Goal: Task Accomplishment & Management: Manage account settings

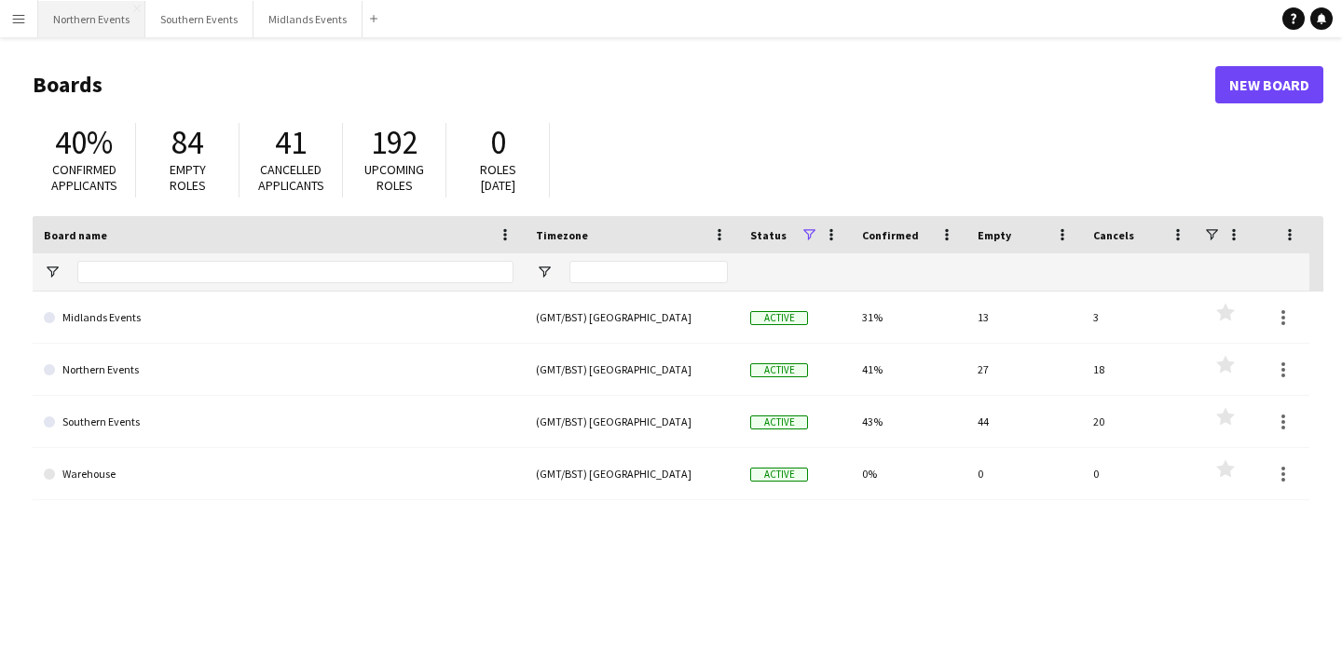
click at [78, 21] on button "Northern Events Close" at bounding box center [91, 19] width 107 height 36
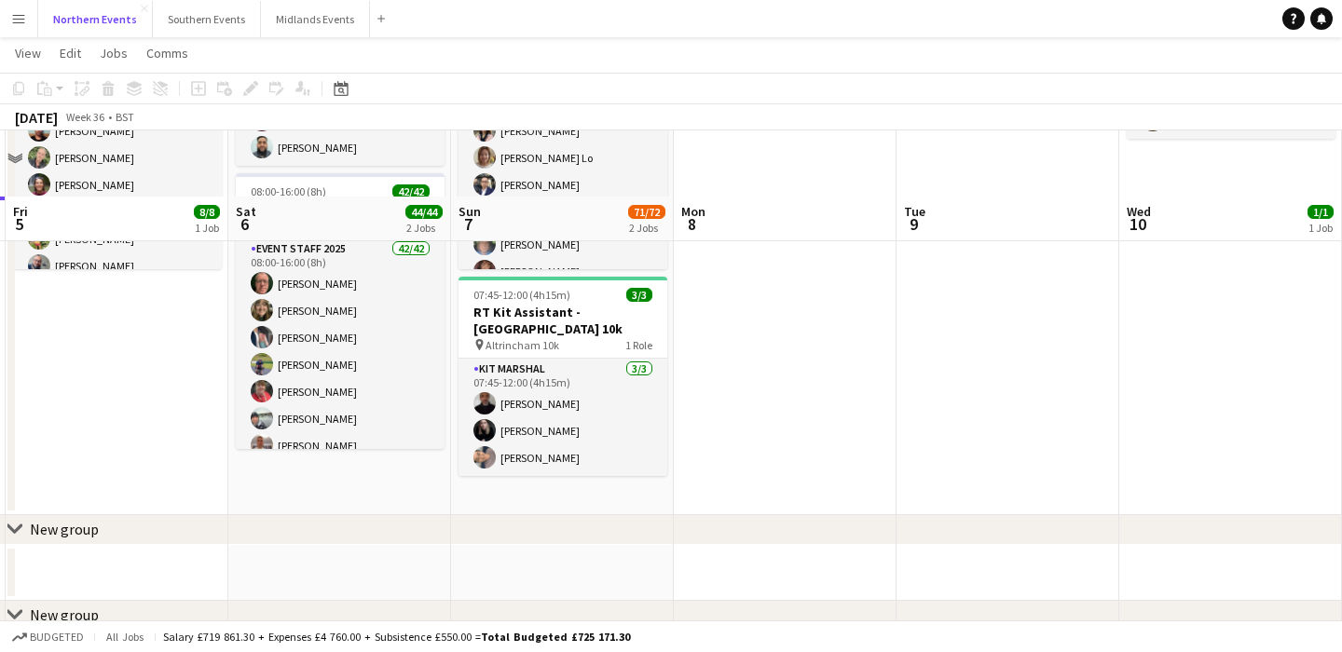
scroll to position [288, 0]
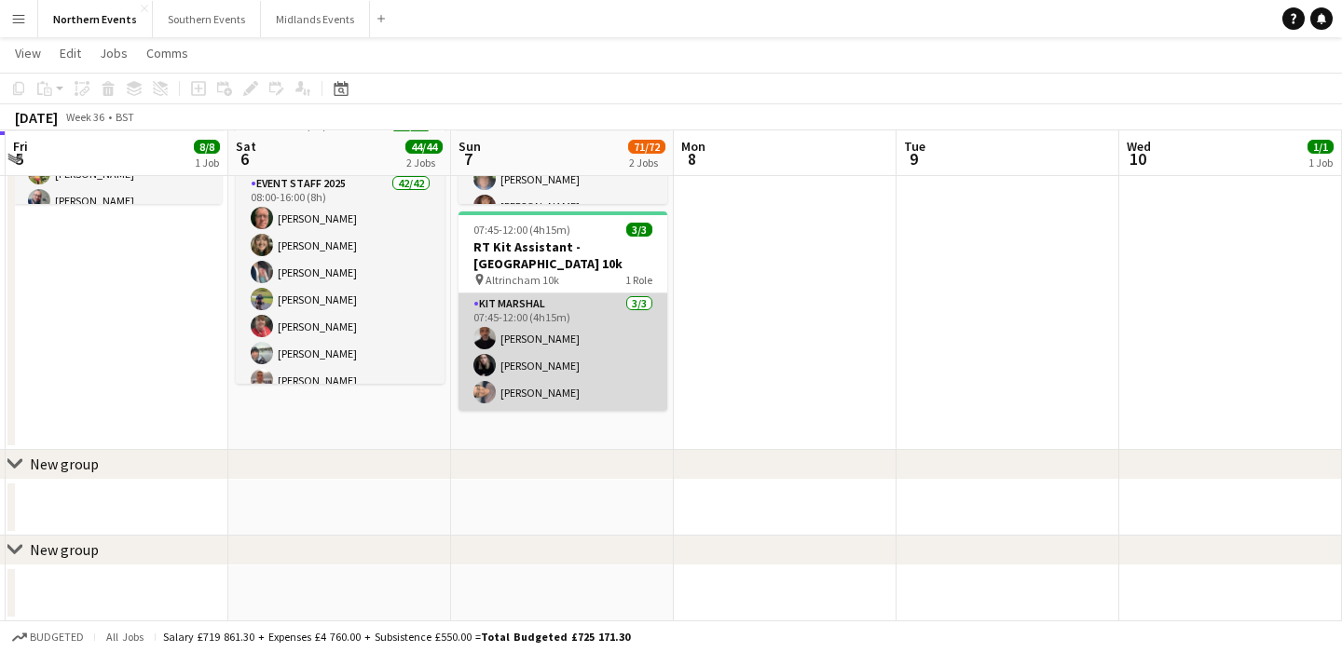
click at [623, 381] on app-card-role "Kit Marshal 3/3 07:45-12:00 (4h15m) Raymond Bell Jessica Nicholson Yin Qi Gan" at bounding box center [563, 352] width 209 height 117
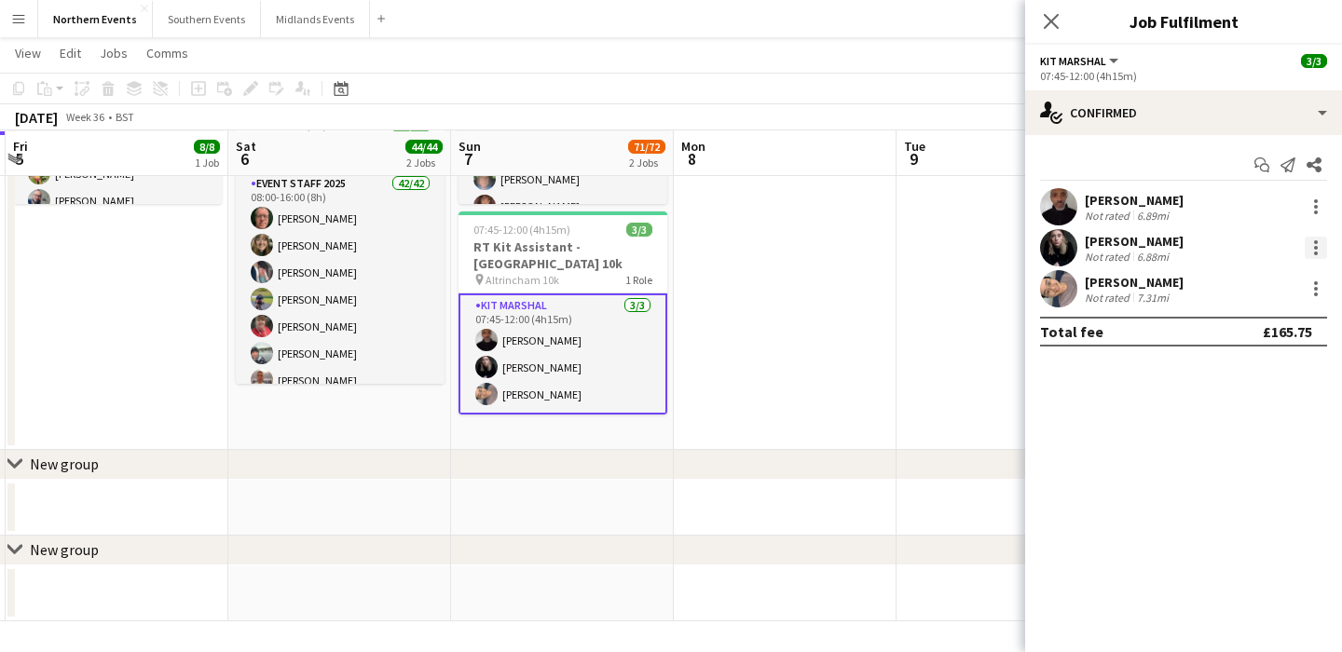
click at [1316, 248] on div at bounding box center [1316, 248] width 4 height 4
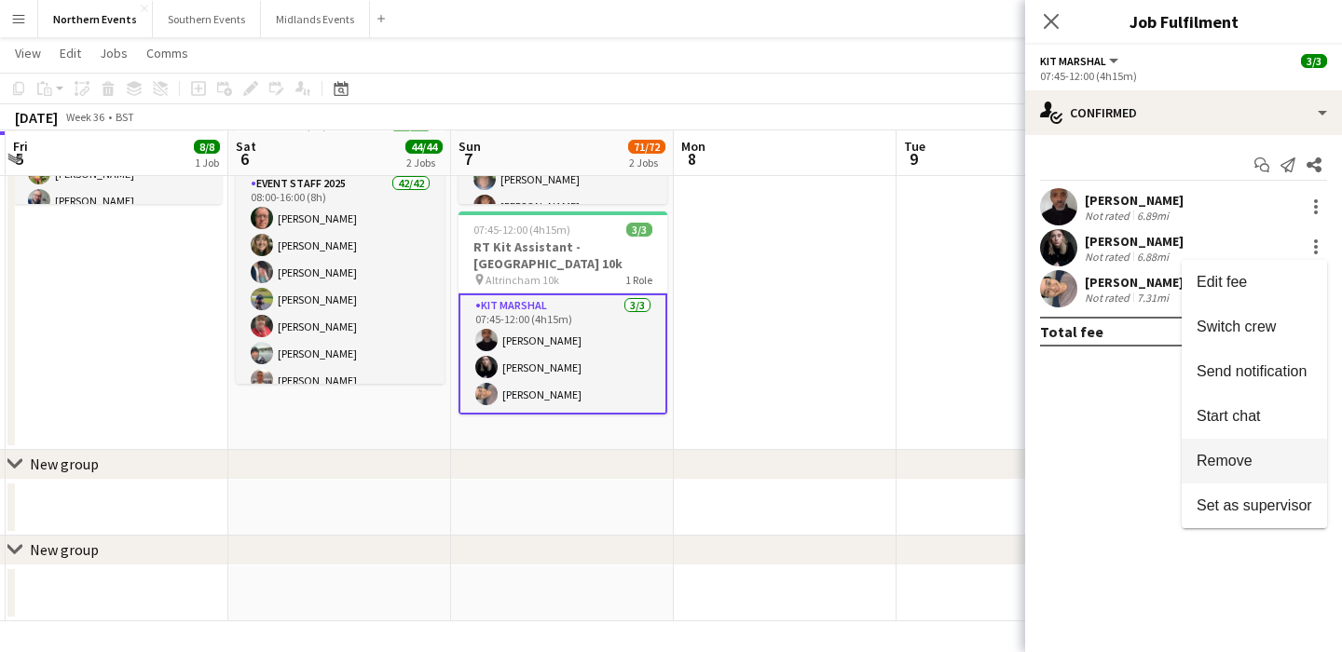
click at [1223, 458] on span "Remove" at bounding box center [1225, 461] width 56 height 16
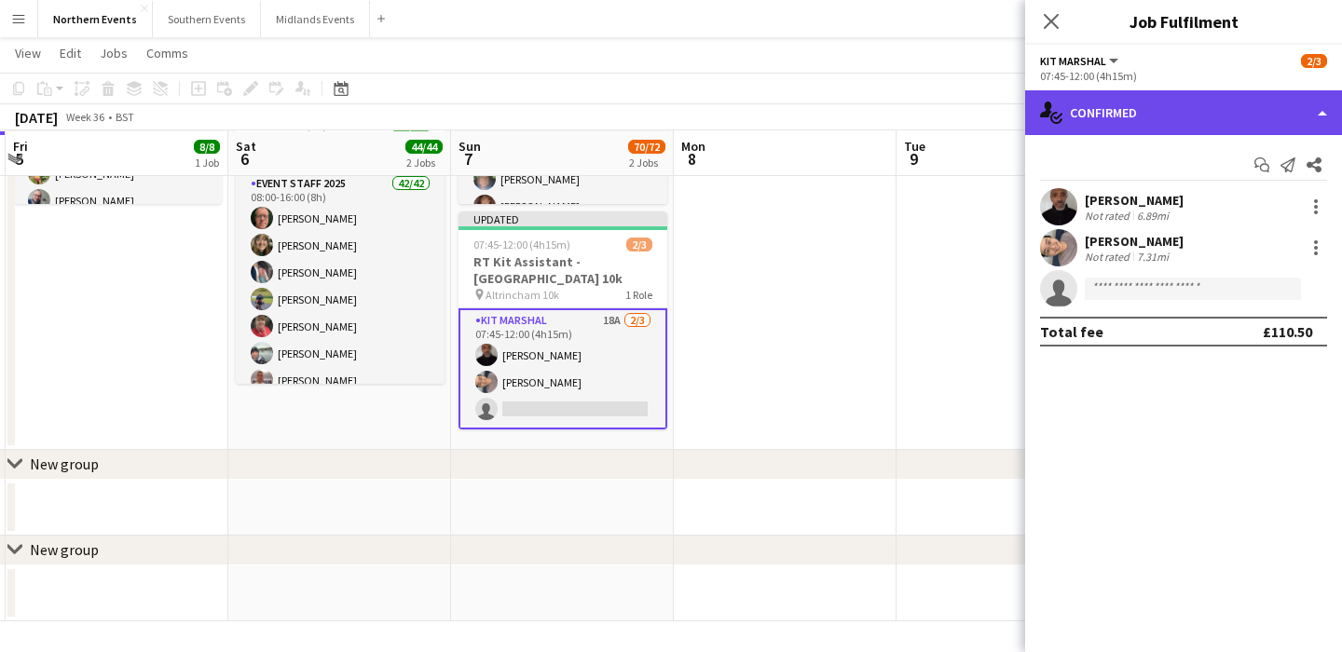
click at [1129, 117] on div "single-neutral-actions-check-2 Confirmed" at bounding box center [1183, 112] width 317 height 45
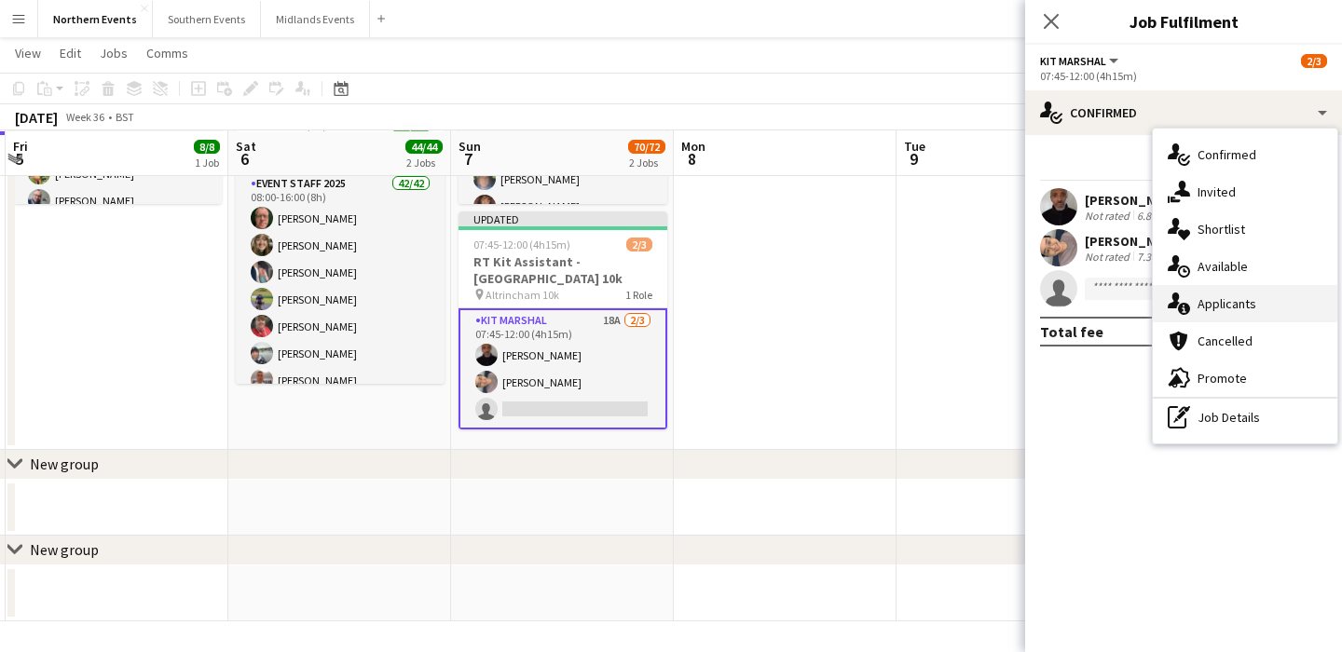
click at [1265, 314] on div "single-neutral-actions-information Applicants" at bounding box center [1245, 303] width 185 height 37
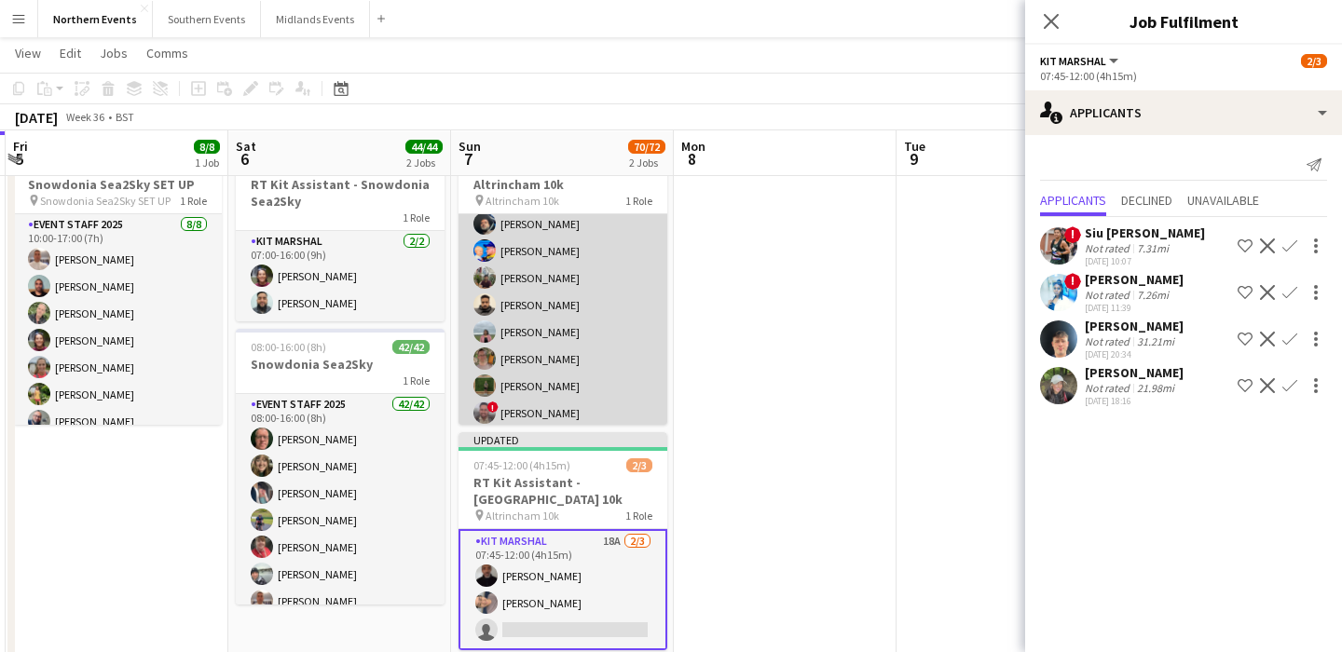
scroll to position [601, 0]
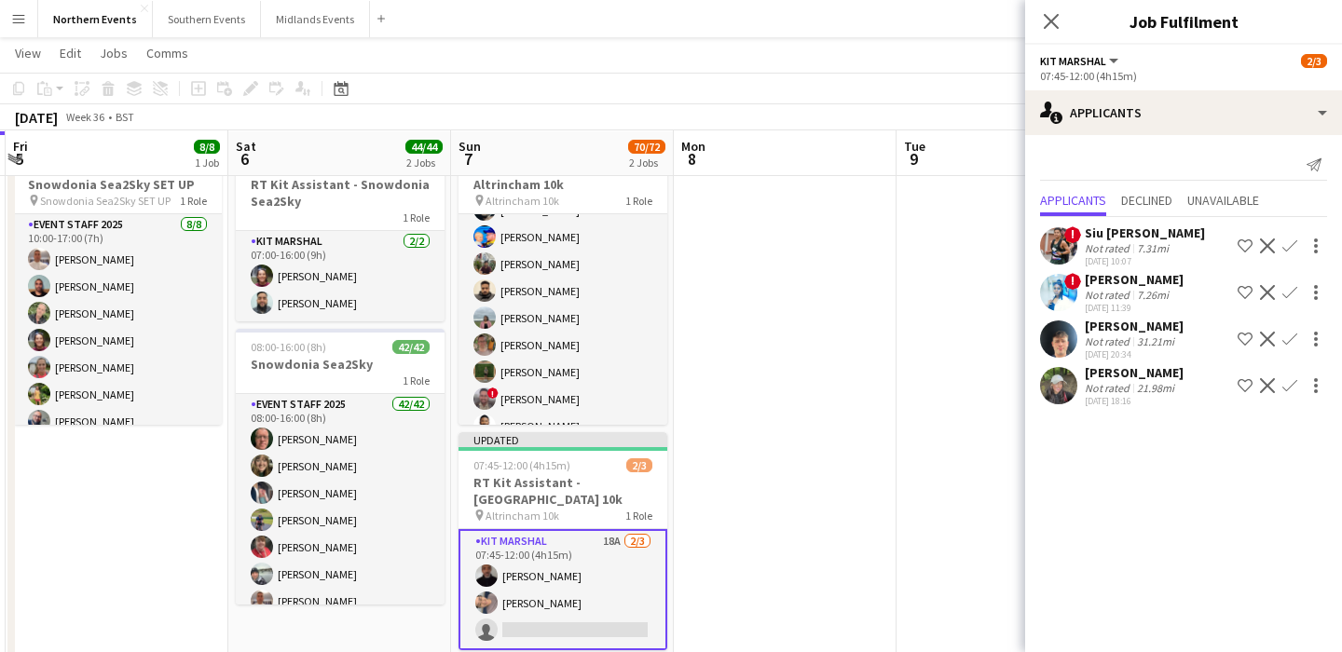
click at [1297, 246] on app-icon "Confirm" at bounding box center [1290, 246] width 15 height 15
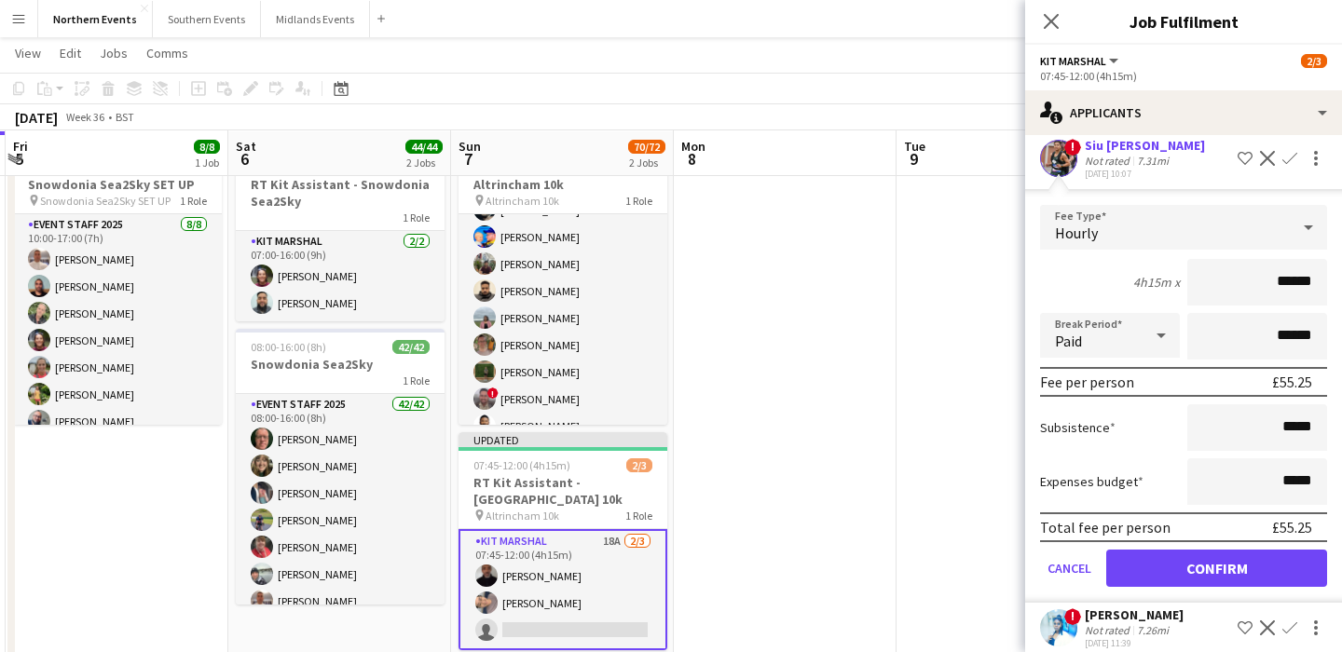
scroll to position [118, 0]
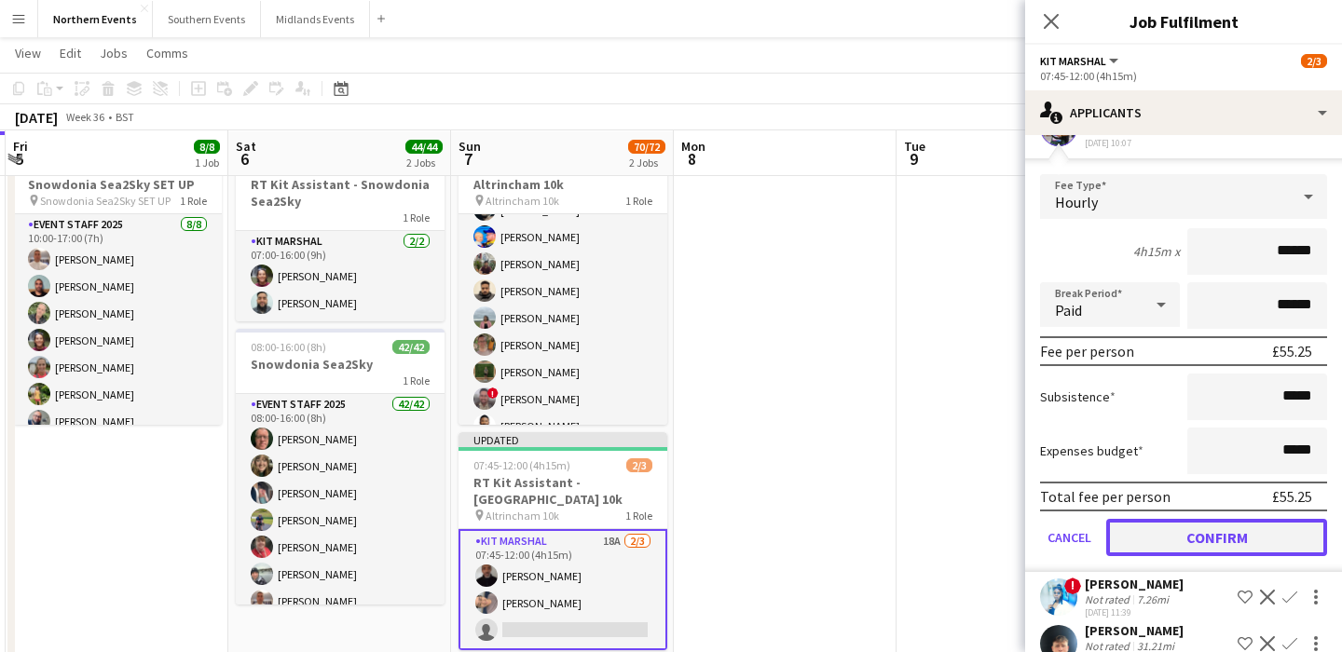
click at [1200, 539] on button "Confirm" at bounding box center [1216, 537] width 221 height 37
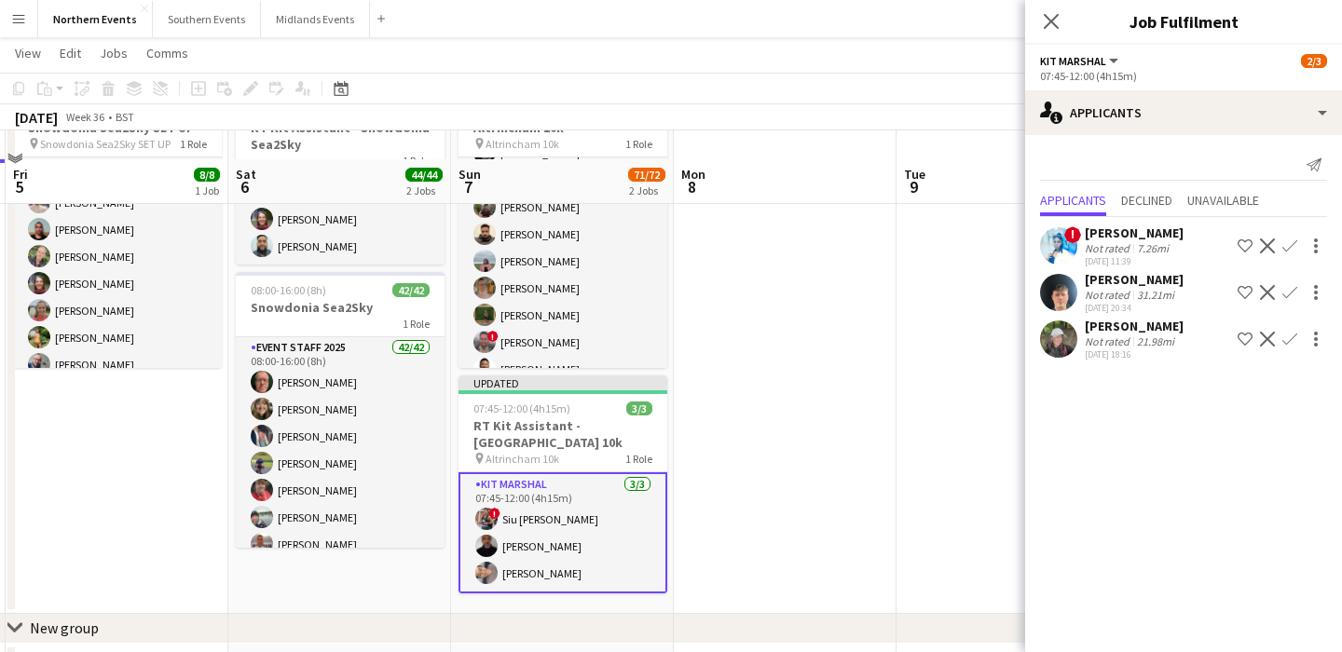
scroll to position [158, 0]
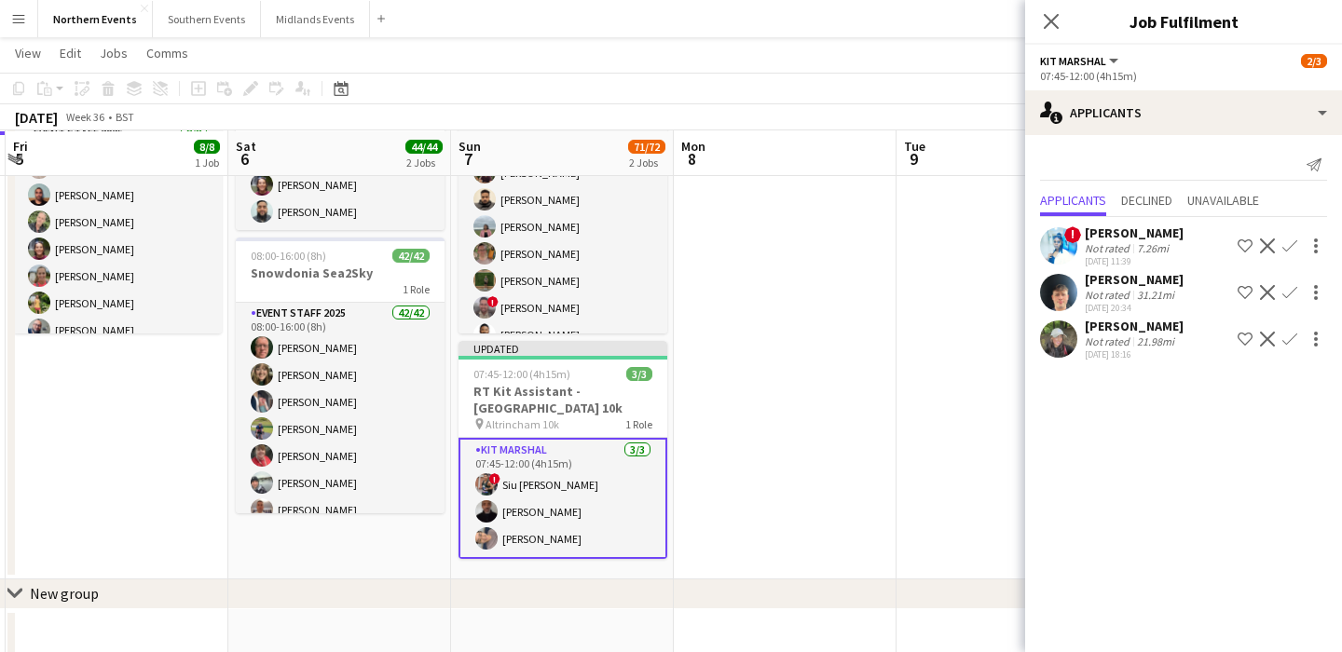
click at [967, 501] on app-date-cell at bounding box center [1008, 314] width 223 height 529
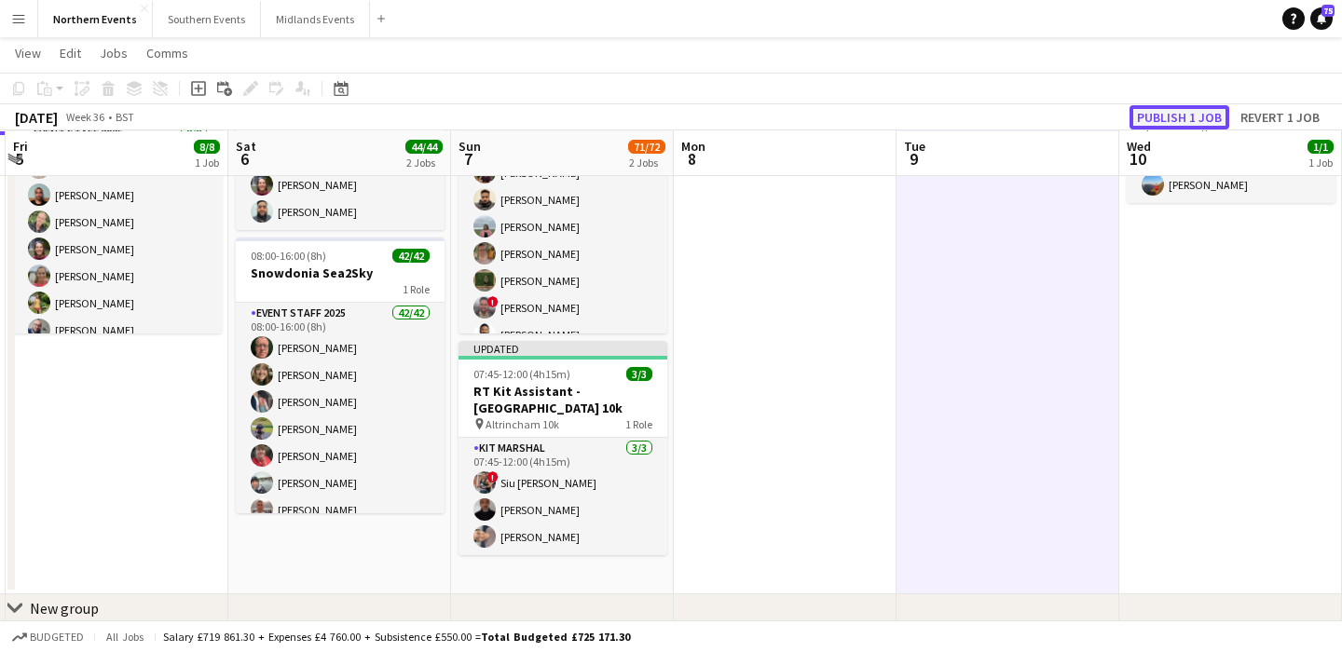
click at [1171, 113] on button "Publish 1 job" at bounding box center [1180, 117] width 100 height 24
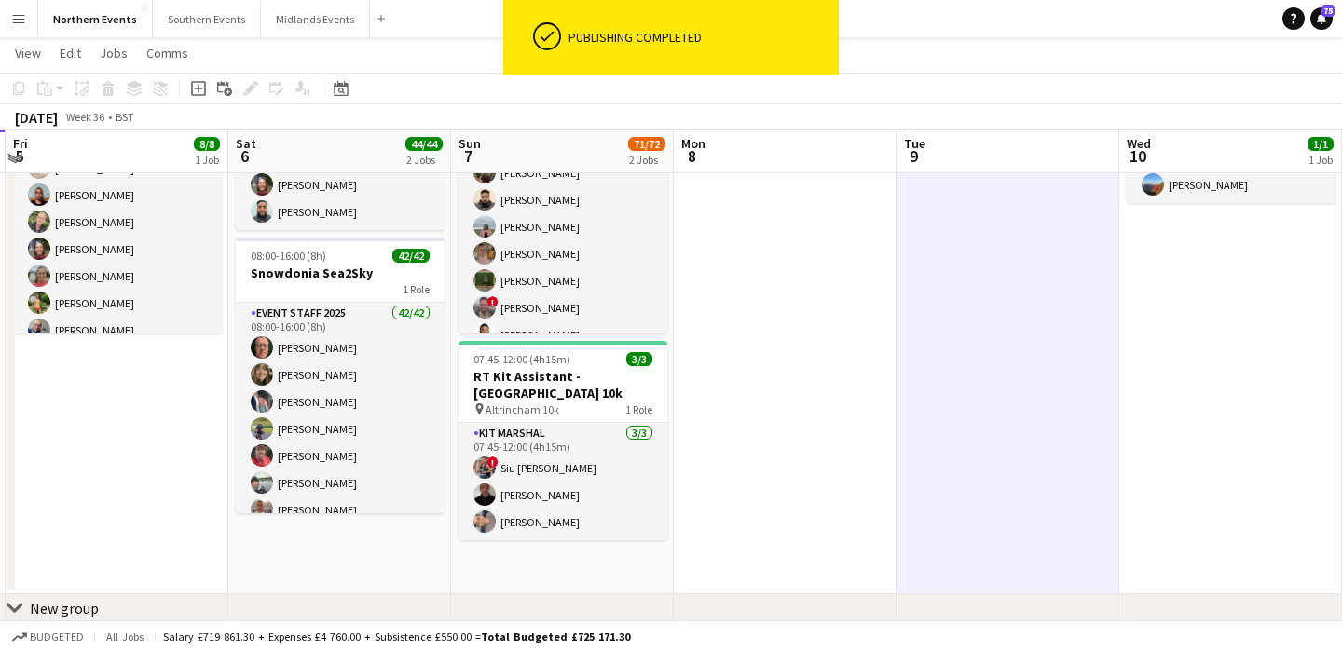
scroll to position [132, 0]
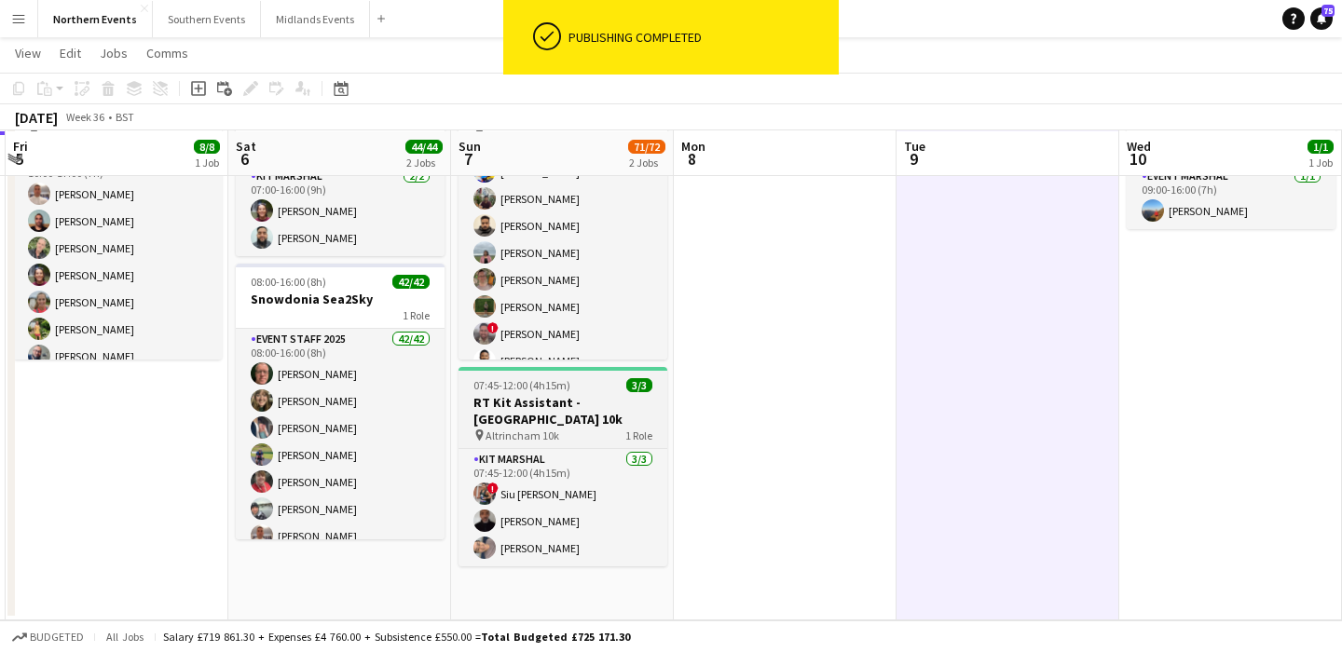
click at [620, 413] on h3 "RT Kit Assistant - [GEOGRAPHIC_DATA] 10k" at bounding box center [563, 411] width 209 height 34
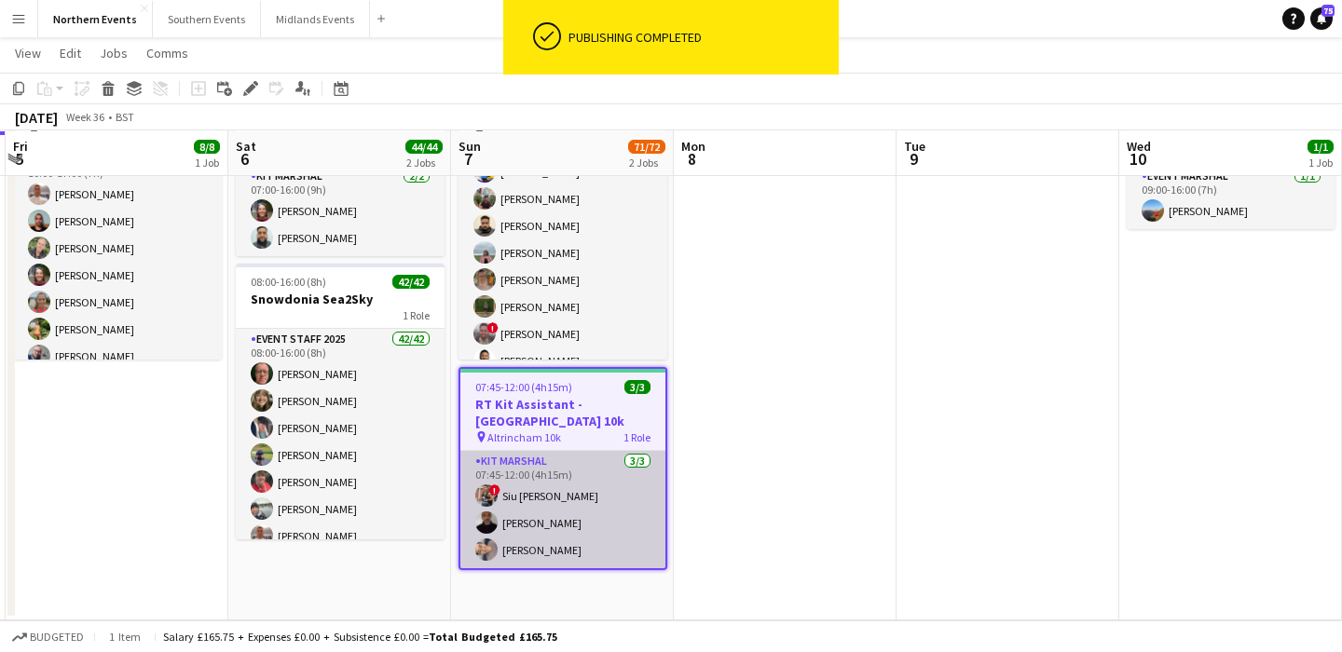
click at [628, 480] on app-card-role "Kit Marshal 3/3 07:45-12:00 (4h15m) ! Siu ao Tsang Raymond Bell Yin Qi Gan" at bounding box center [562, 509] width 205 height 117
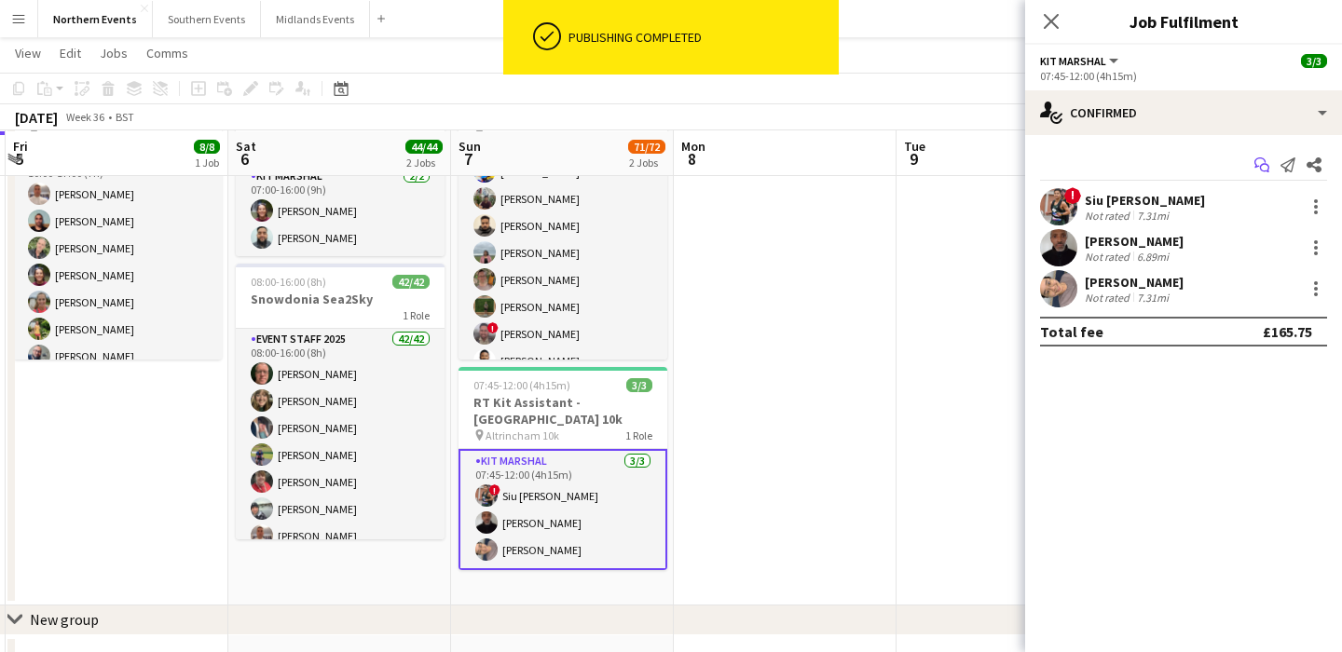
click at [1261, 161] on icon "Start chat" at bounding box center [1262, 165] width 15 height 15
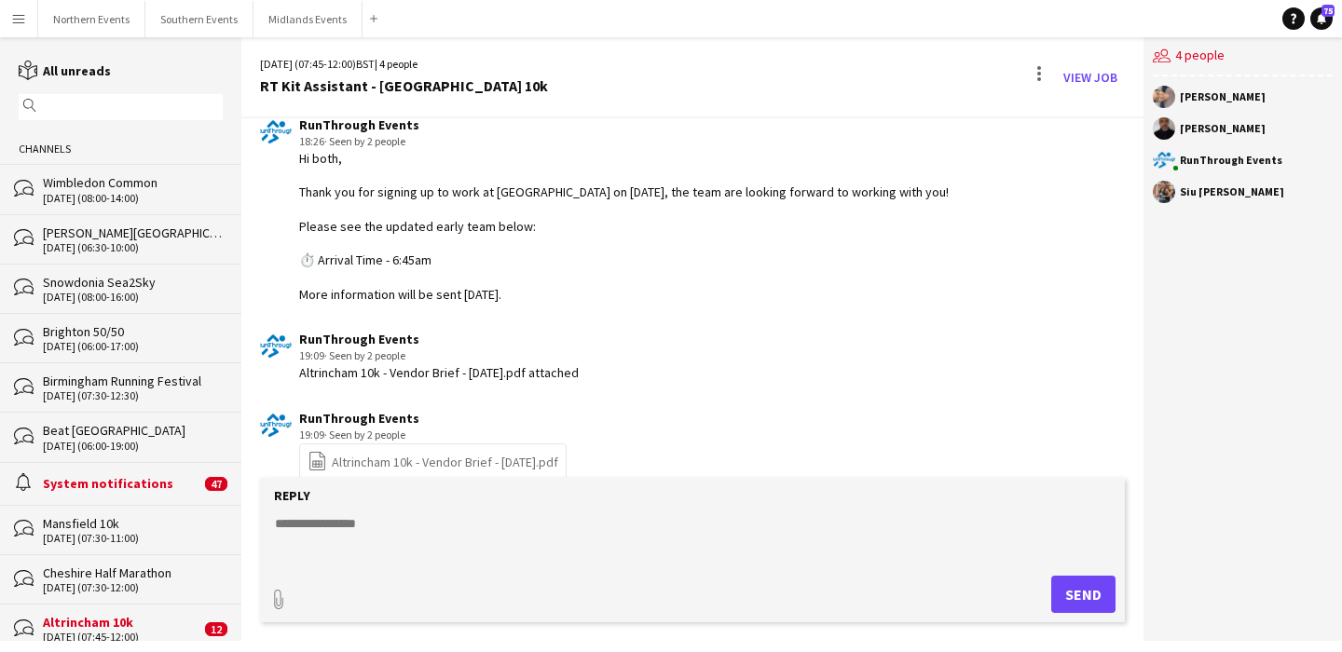
scroll to position [94, 0]
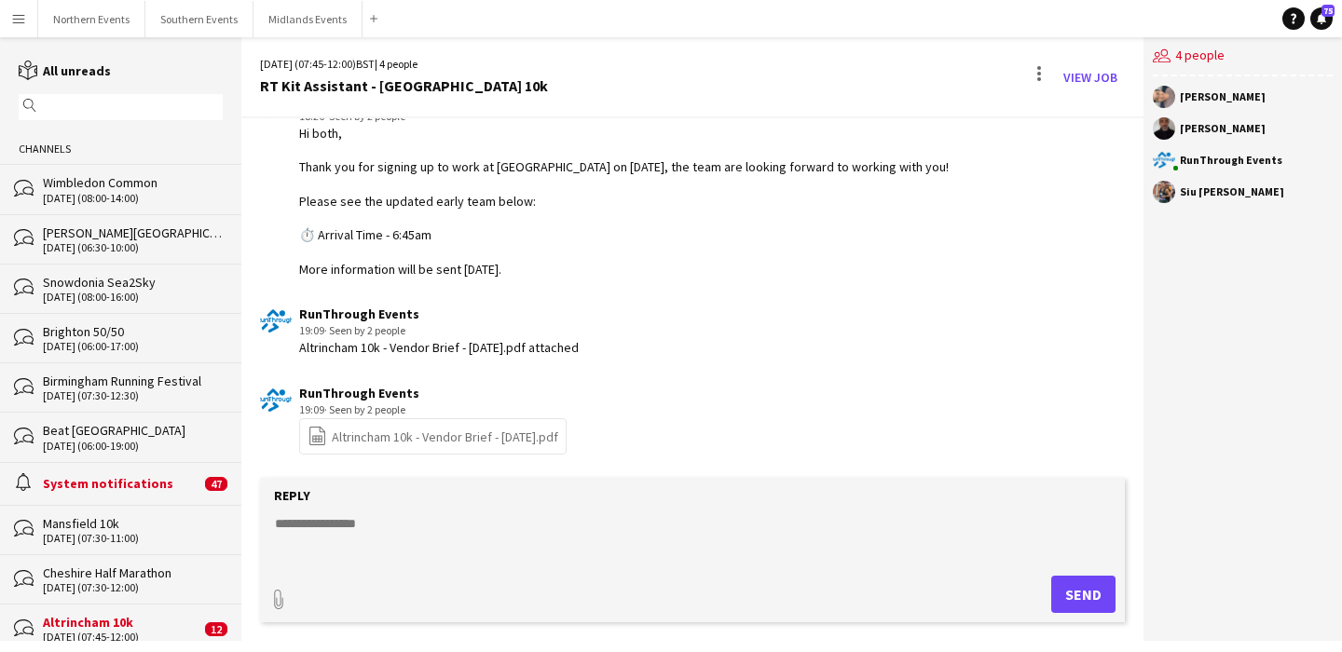
click at [117, 112] on input "text" at bounding box center [129, 107] width 177 height 17
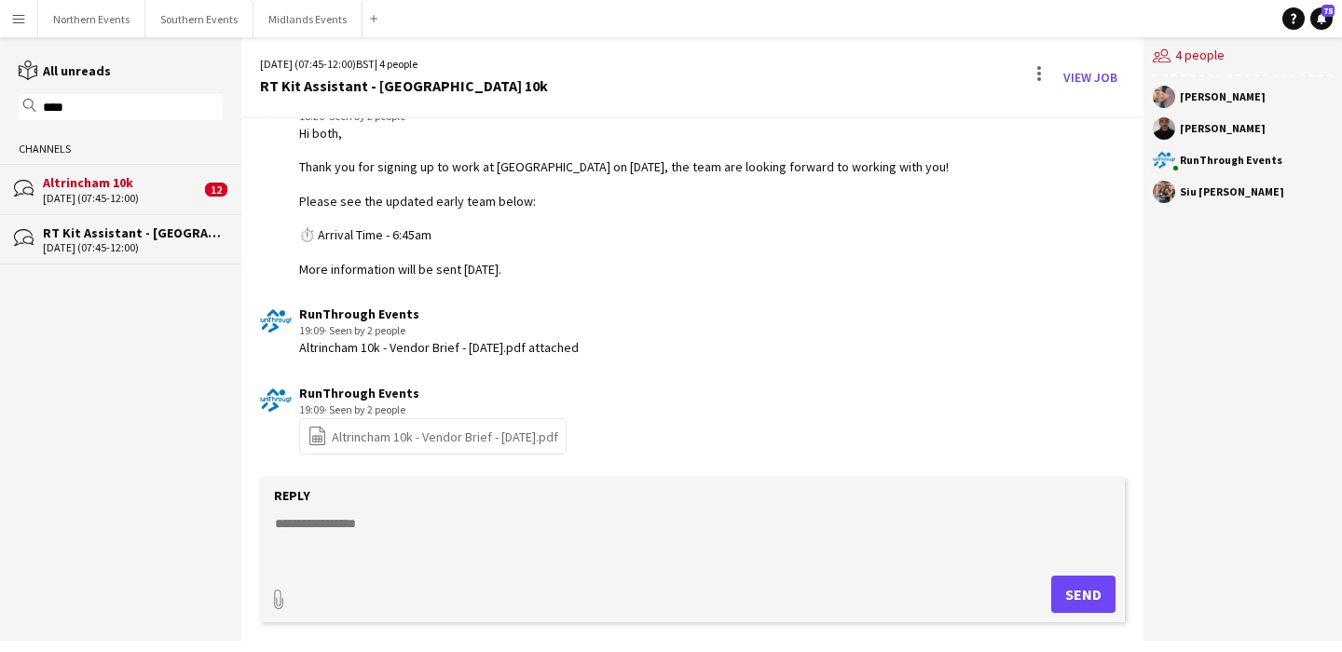
type input "****"
click at [120, 194] on div "[DATE] (07:45-12:00)" at bounding box center [122, 198] width 158 height 13
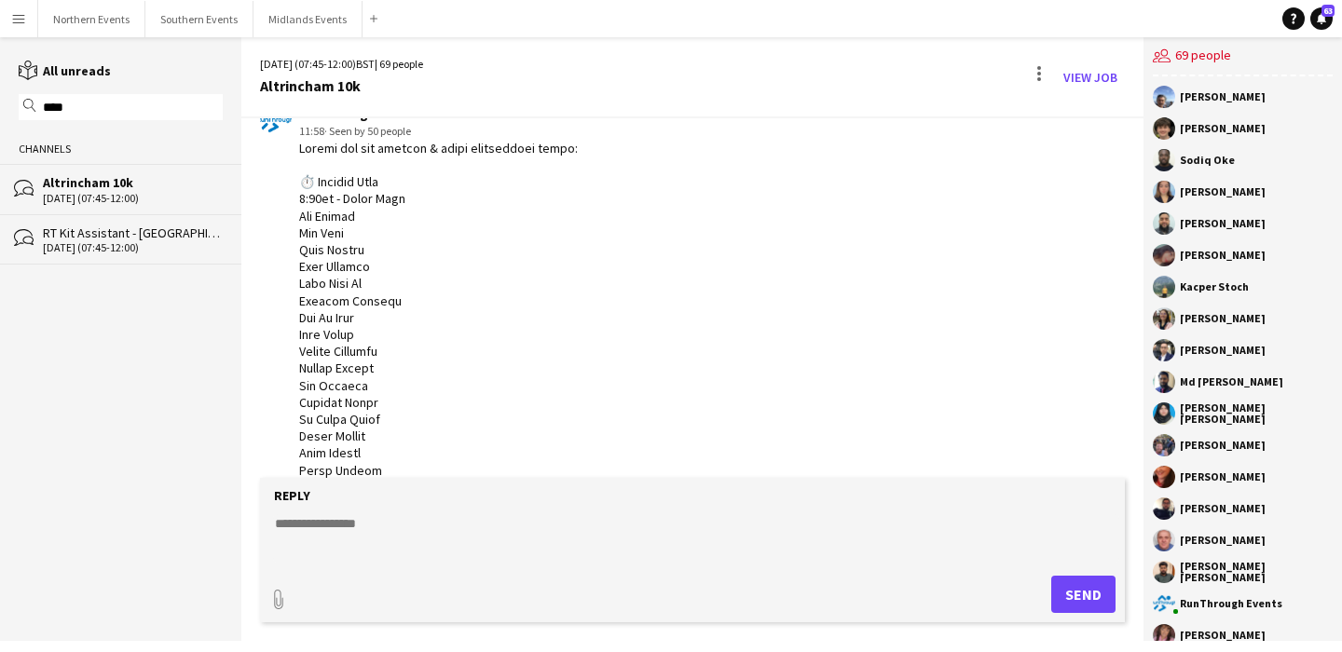
scroll to position [1759, 0]
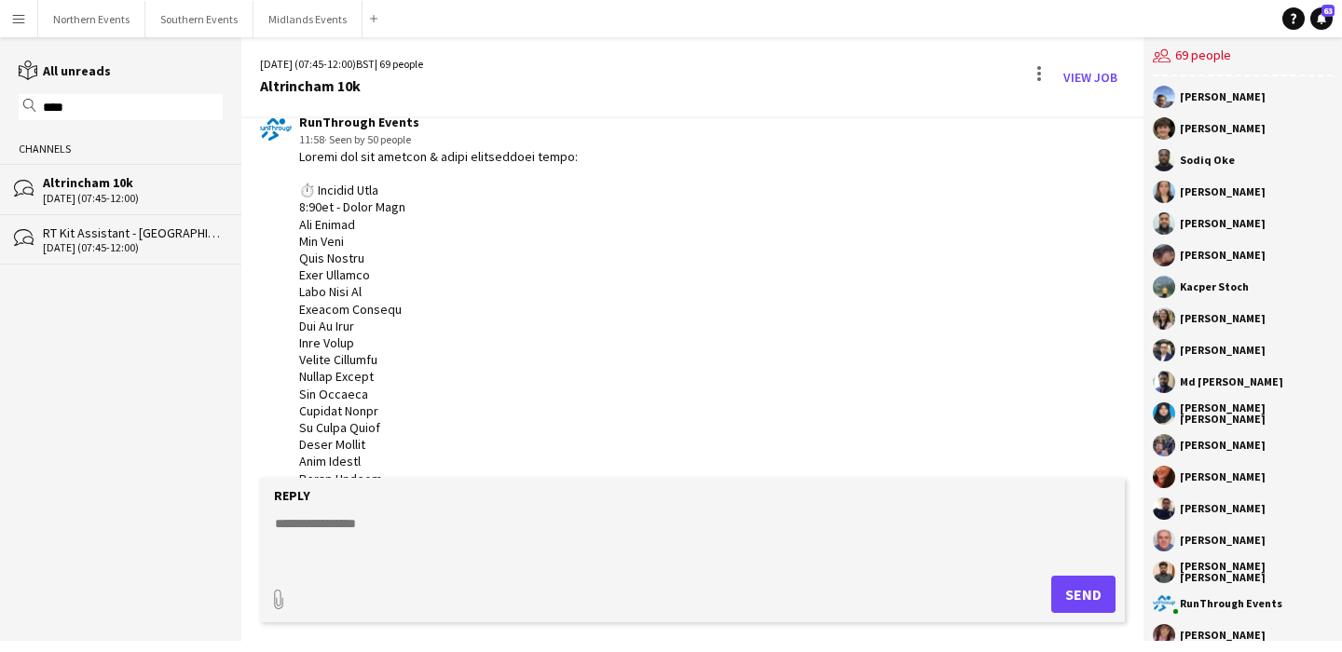
drag, startPoint x: 341, startPoint y: 254, endPoint x: 288, endPoint y: 262, distance: 53.6
copy div "Please see all arrival & event information below: ⏱️ Arrival Time 5:00am - Earl…"
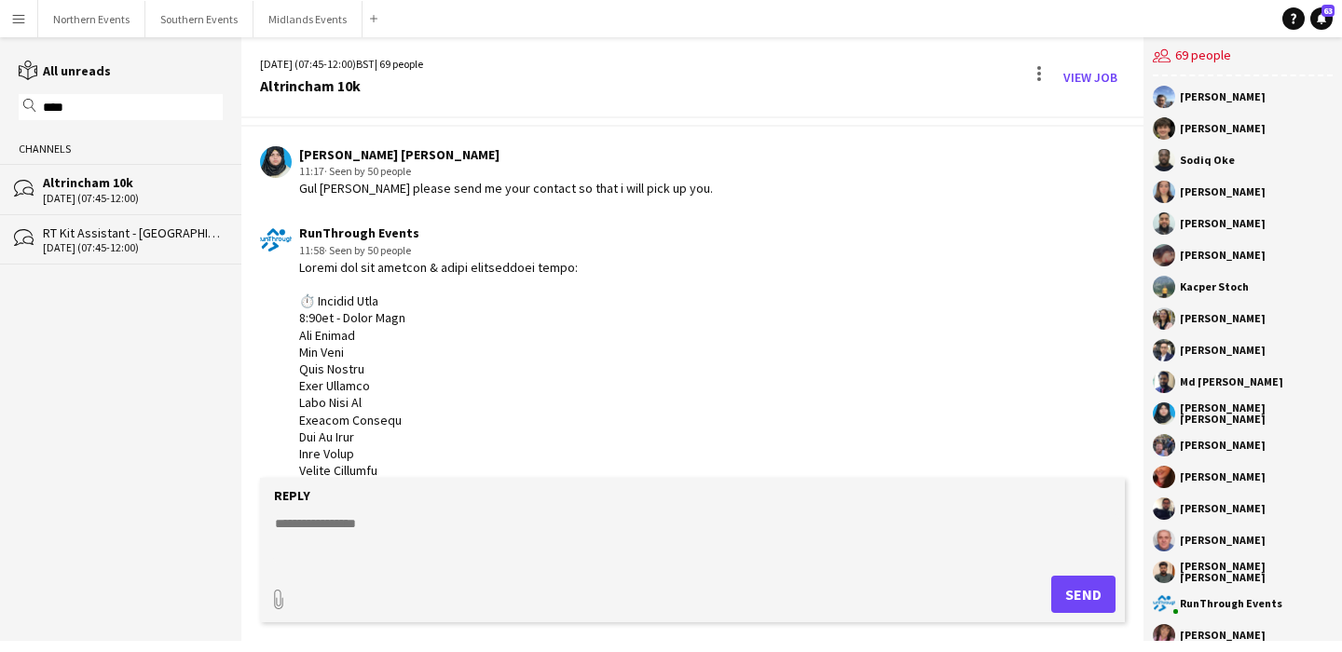
scroll to position [1643, 0]
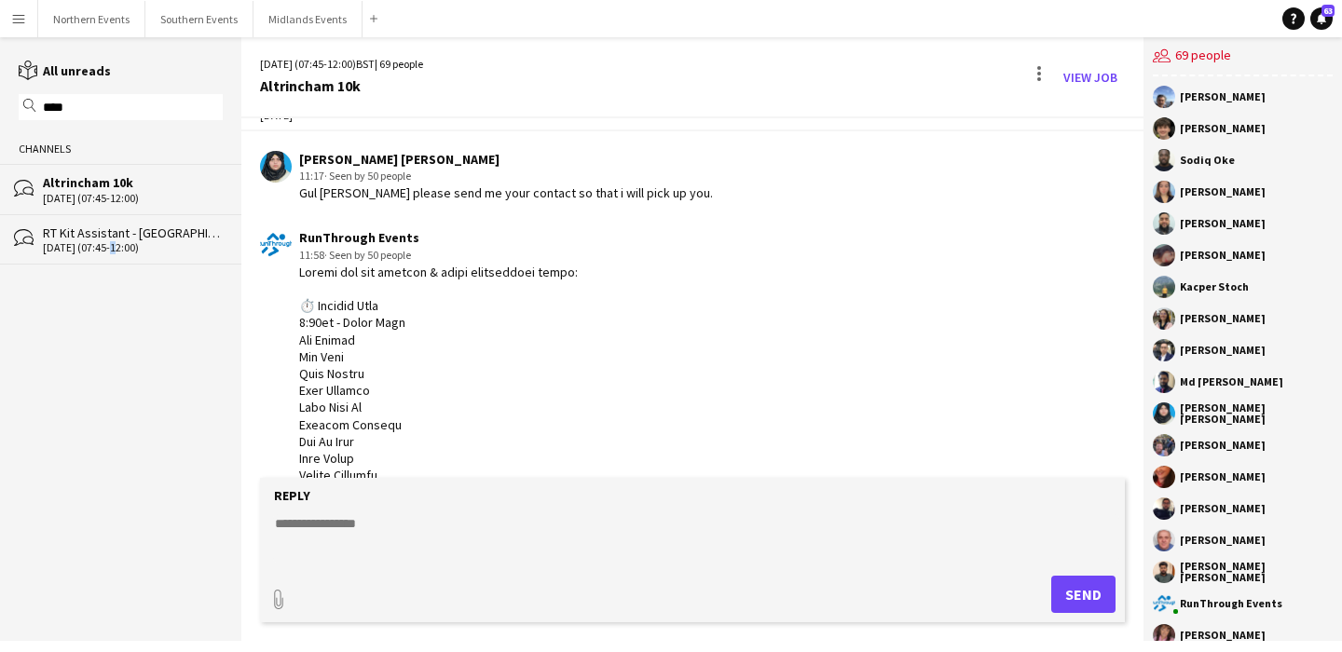
click at [108, 243] on div "[DATE] (07:45-12:00)" at bounding box center [133, 247] width 180 height 13
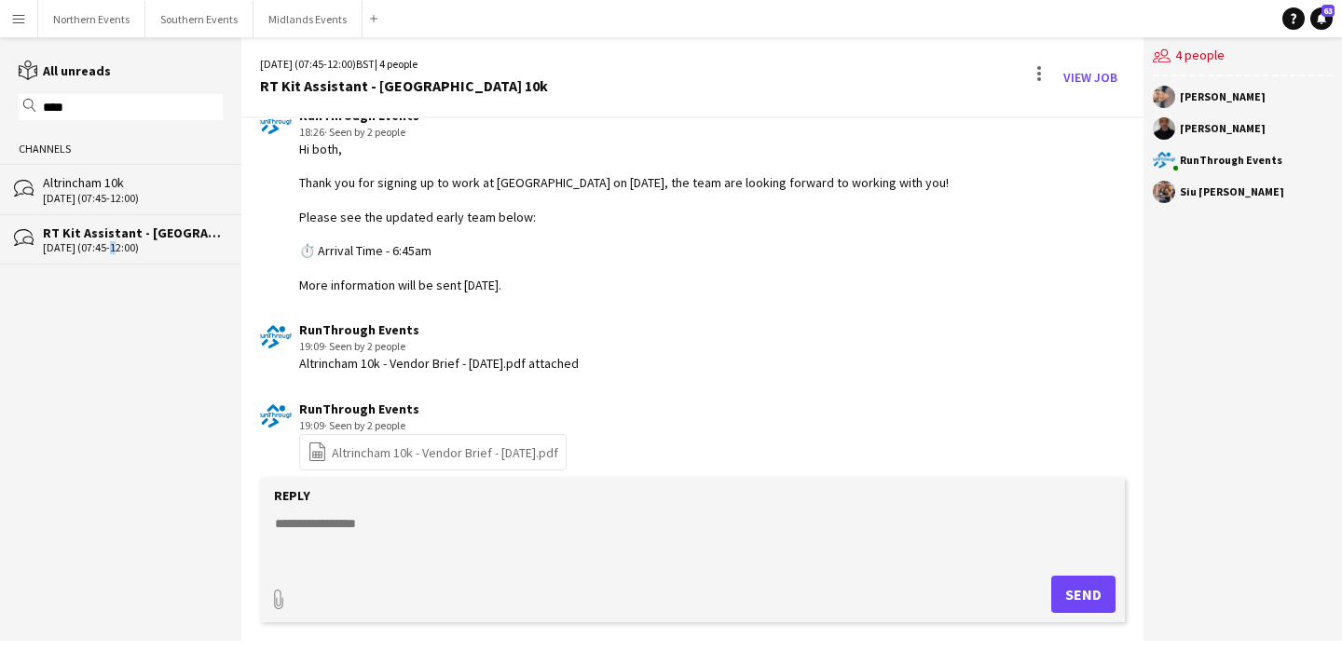
scroll to position [94, 0]
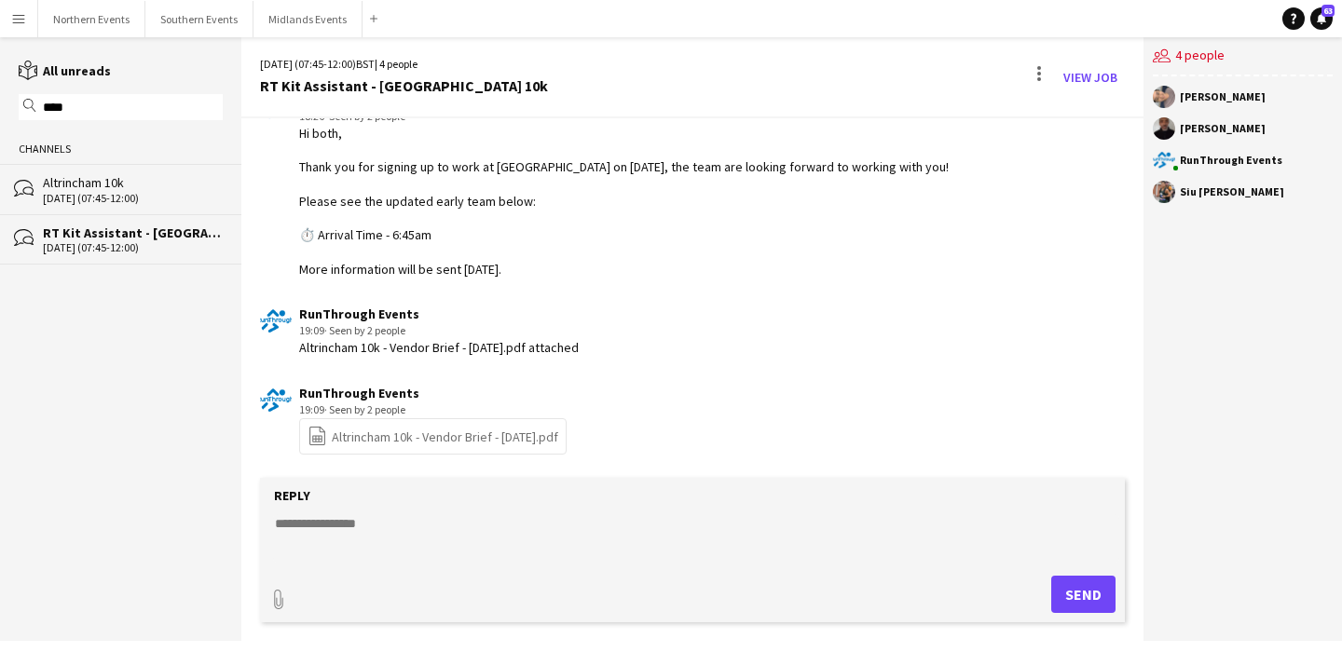
click at [452, 530] on textarea at bounding box center [696, 539] width 846 height 48
paste textarea "**********"
type textarea "**********"
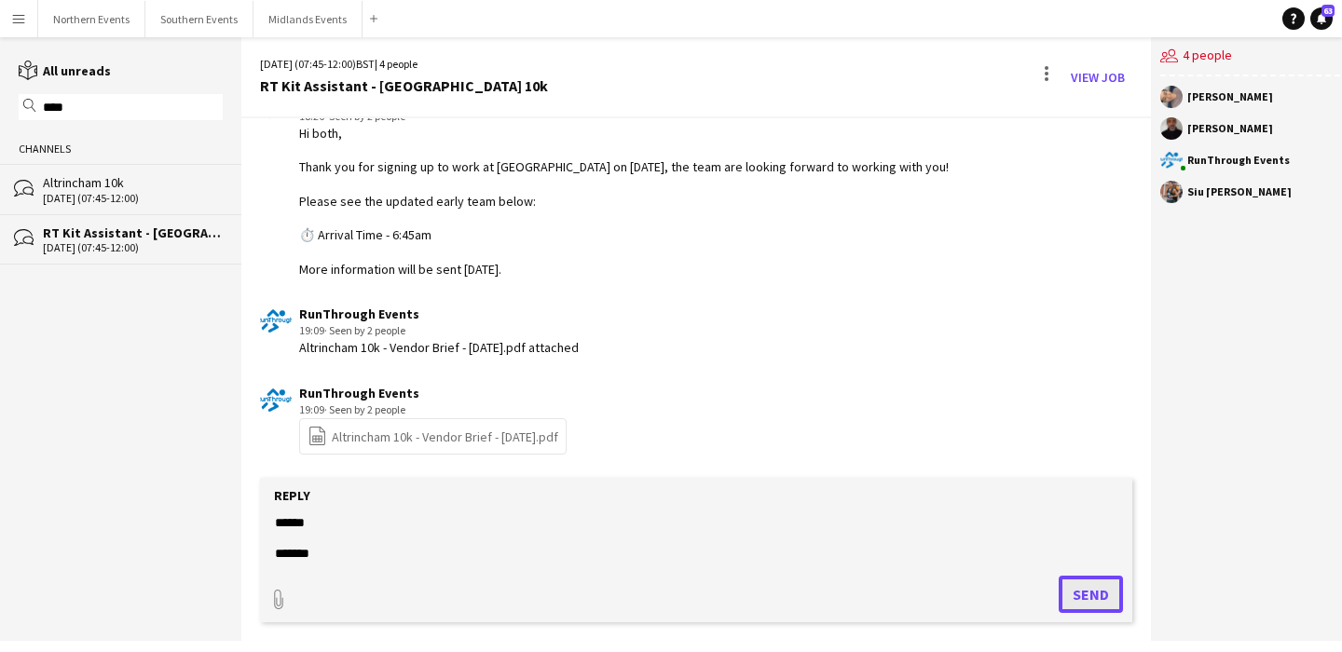
click at [1079, 599] on button "Send" at bounding box center [1091, 594] width 64 height 37
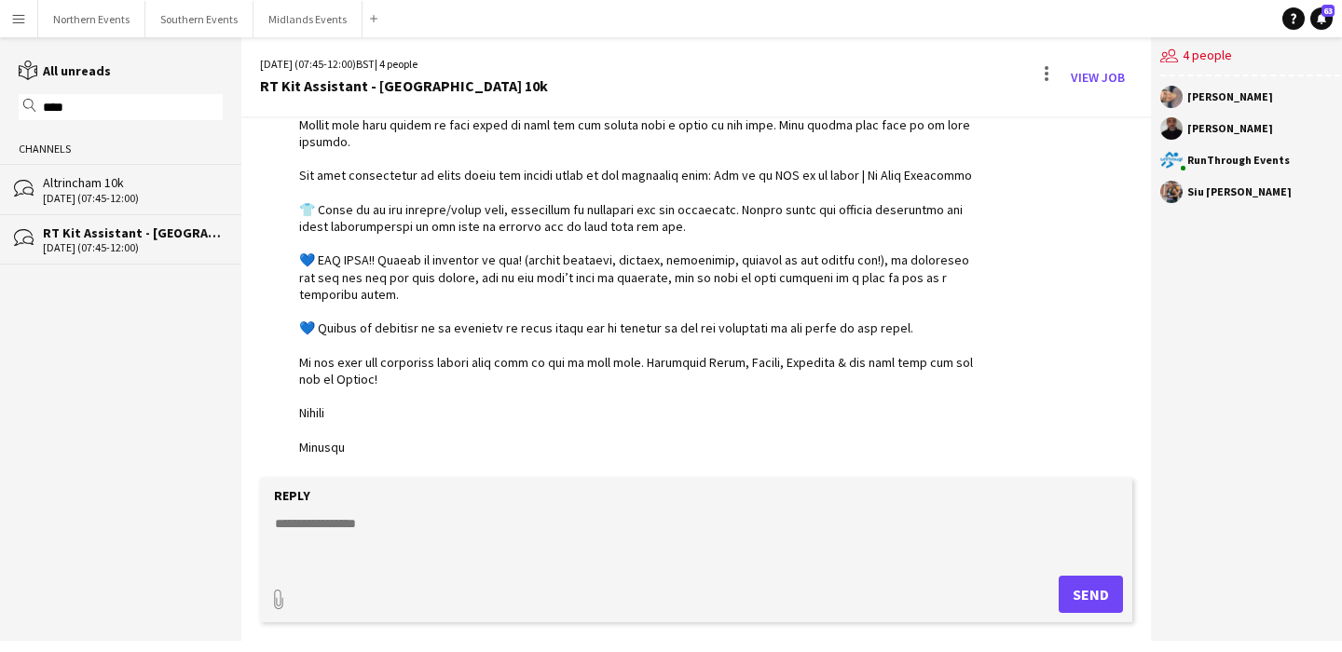
click at [422, 527] on textarea at bounding box center [696, 539] width 846 height 48
paste textarea "**********"
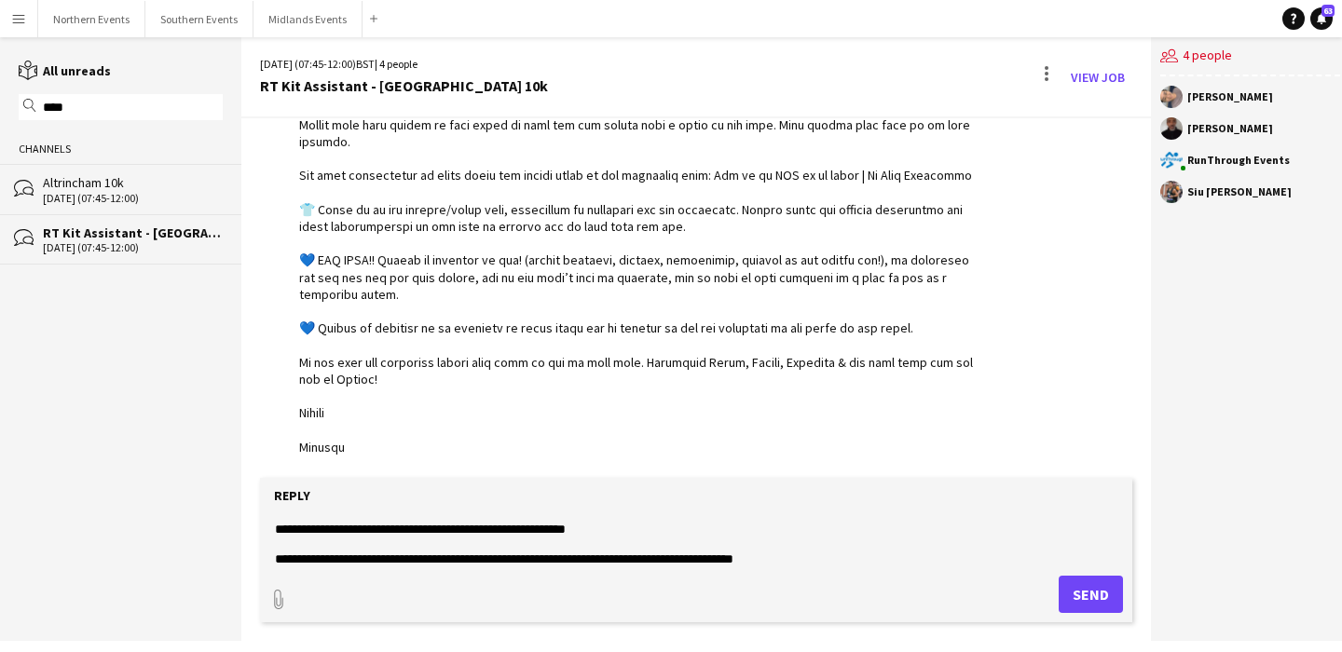
scroll to position [0, 0]
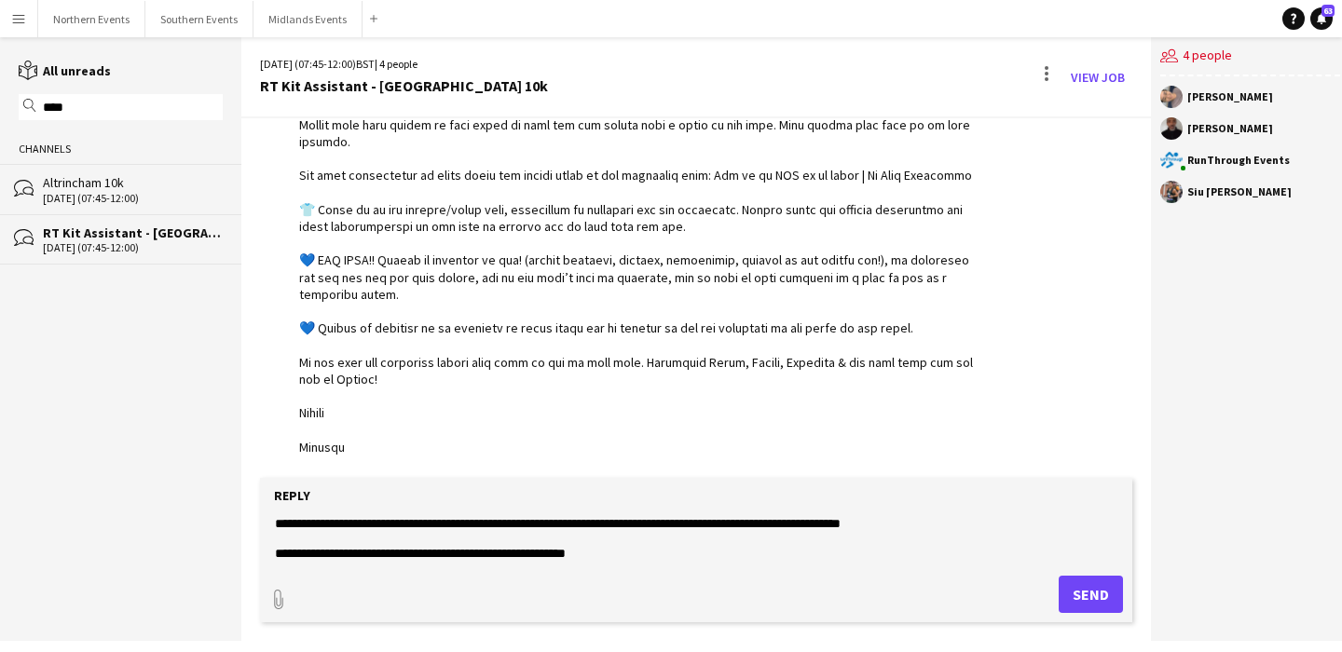
click at [487, 526] on textarea "**********" at bounding box center [696, 539] width 846 height 48
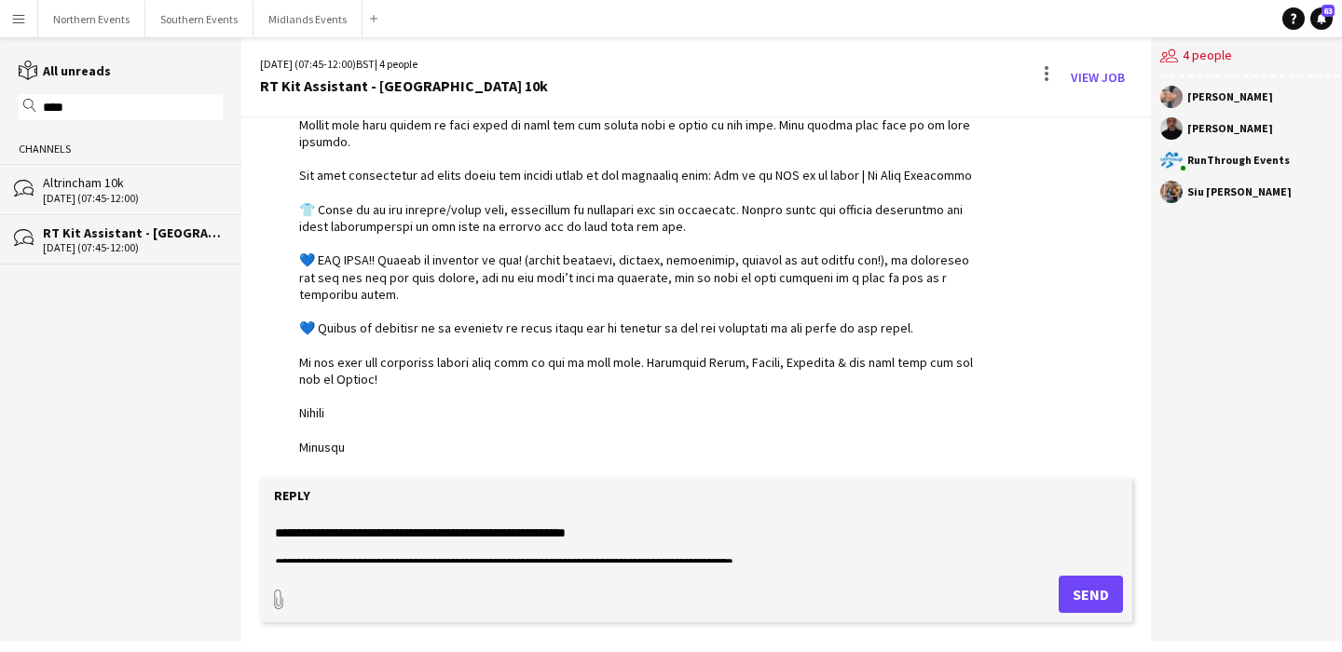
scroll to position [23, 0]
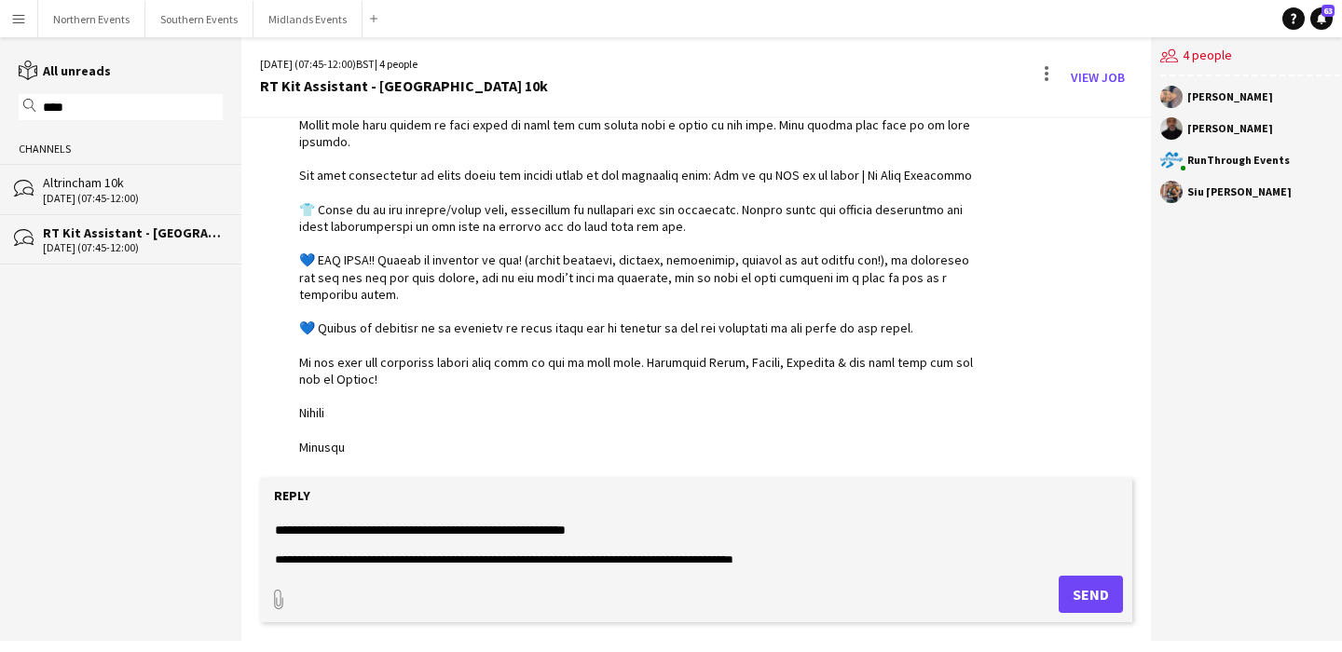
drag, startPoint x: 661, startPoint y: 538, endPoint x: 348, endPoint y: 532, distance: 313.2
click at [348, 532] on textarea "**********" at bounding box center [696, 539] width 846 height 48
click at [663, 536] on textarea "**********" at bounding box center [696, 539] width 846 height 48
drag, startPoint x: 663, startPoint y: 536, endPoint x: 250, endPoint y: 531, distance: 412.9
click at [250, 531] on app-message-form "**********" at bounding box center [696, 559] width 910 height 163
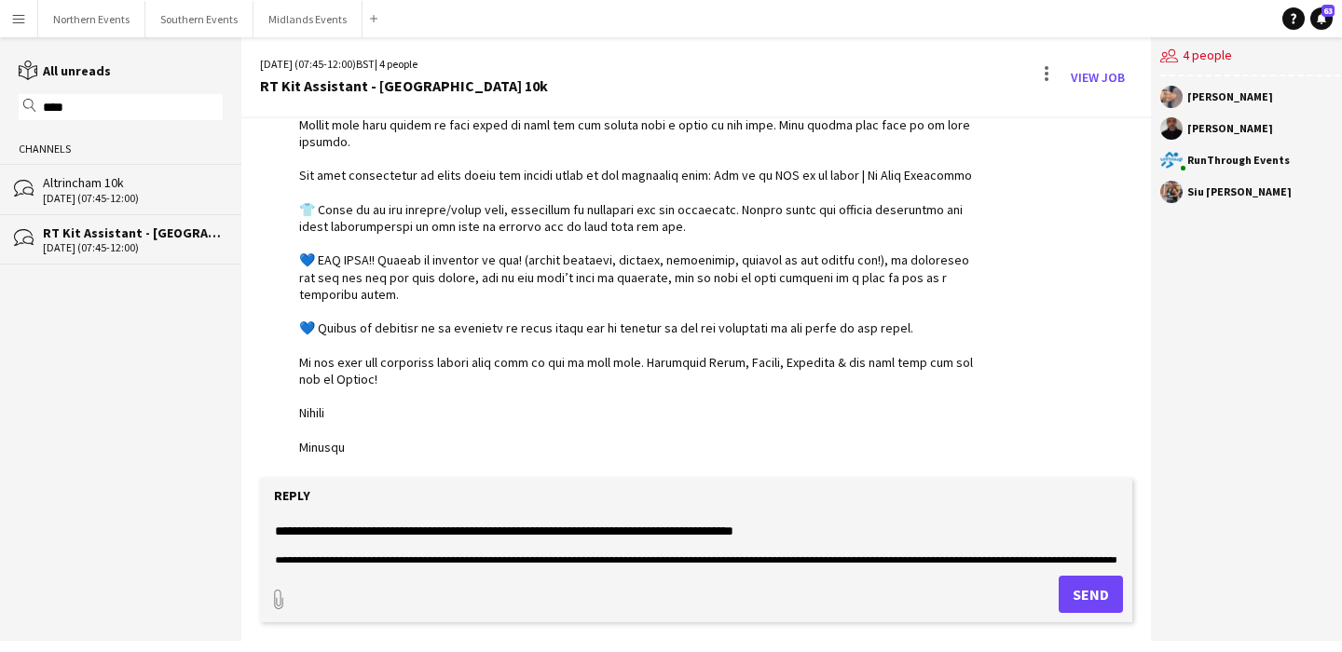
scroll to position [33, 0]
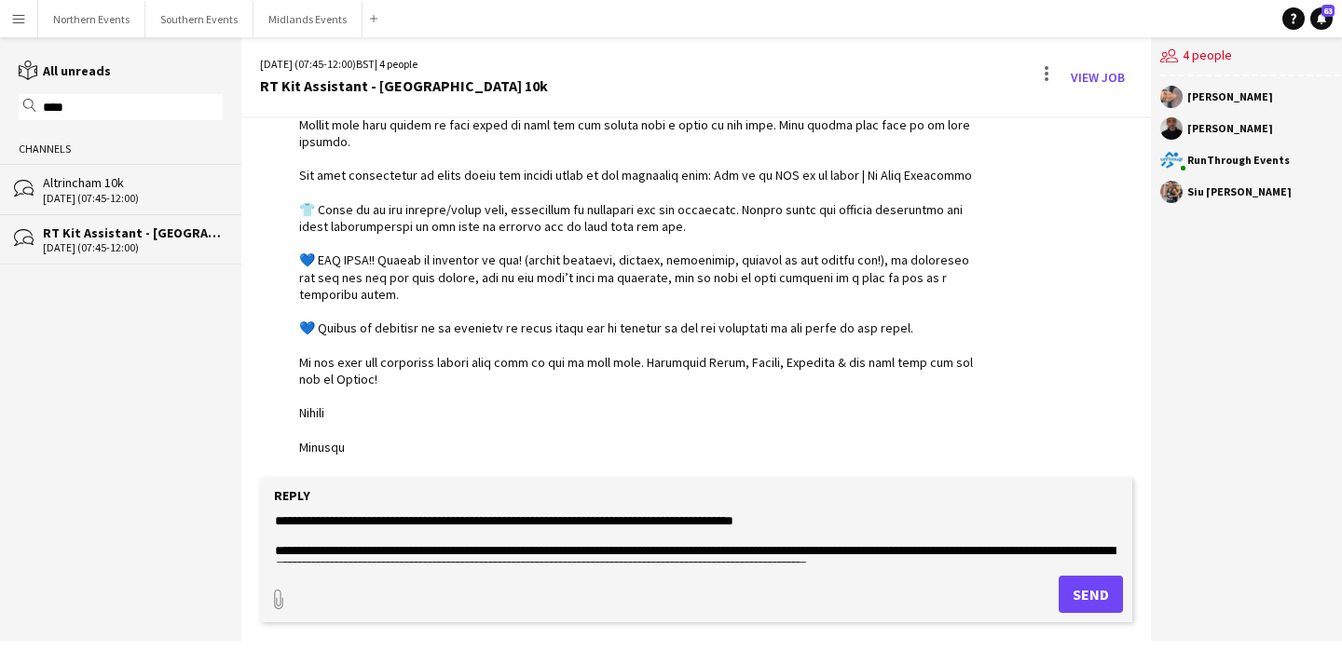
click at [450, 539] on textarea "**********" at bounding box center [696, 539] width 846 height 48
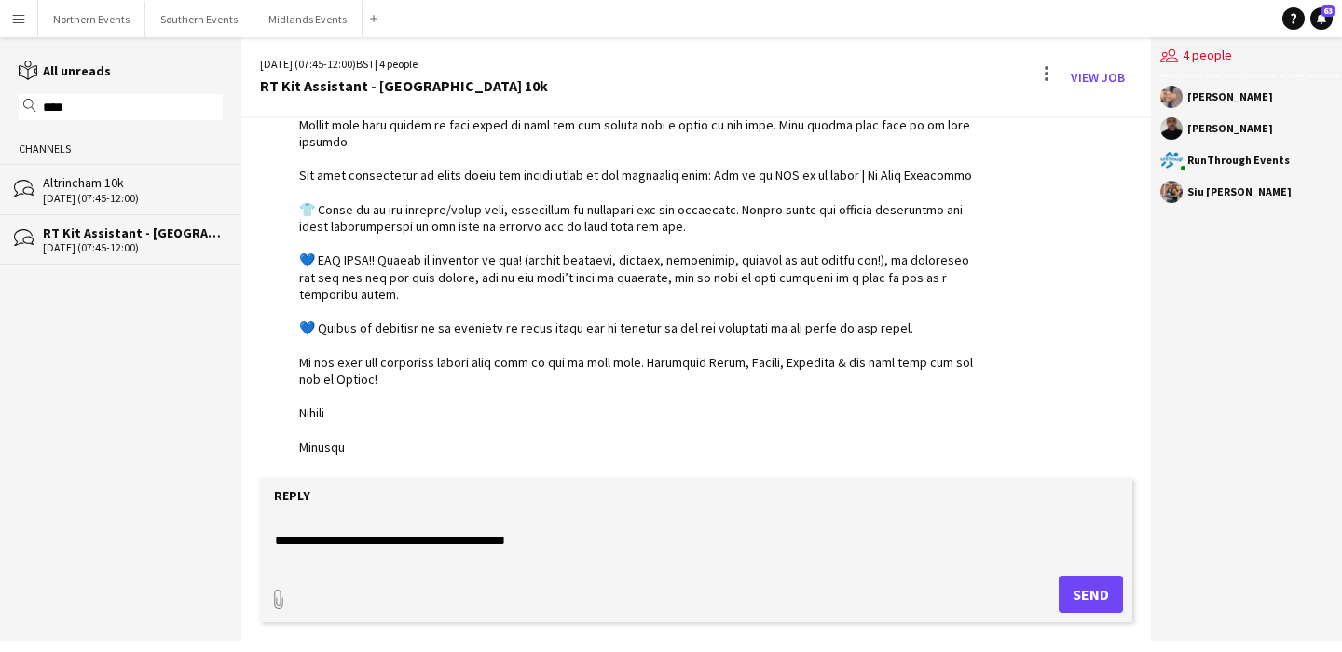
scroll to position [134, 0]
type textarea "**********"
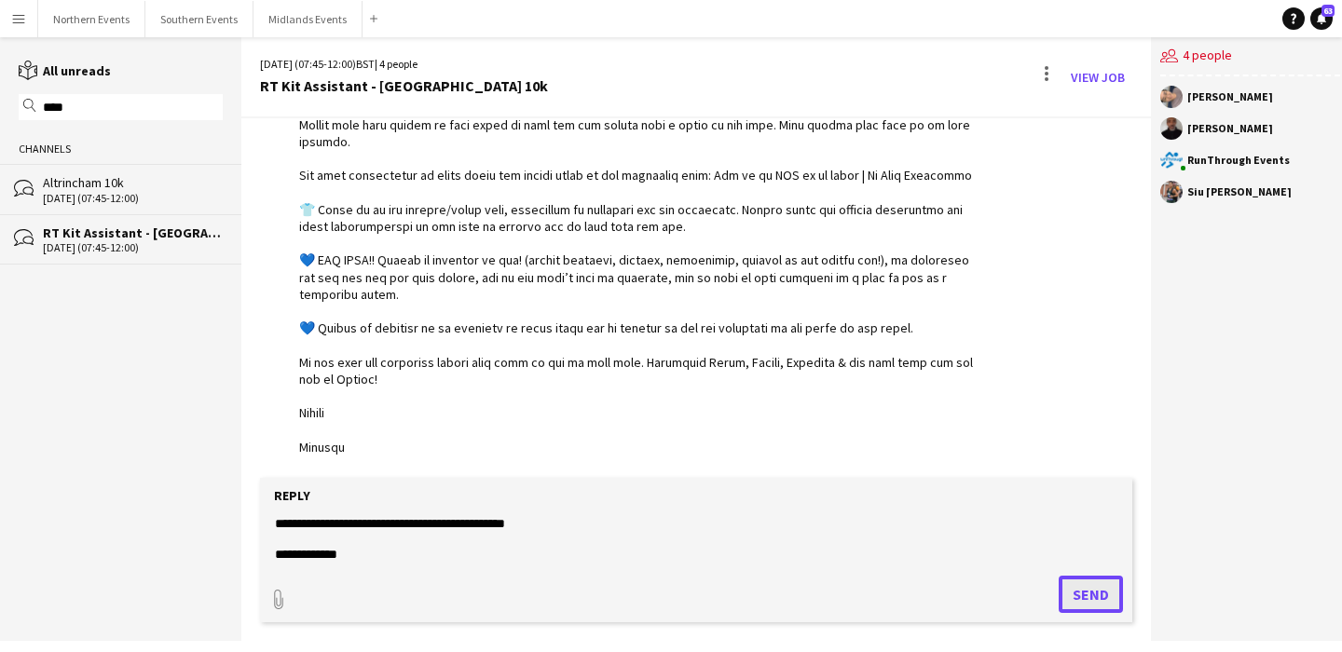
click at [1076, 606] on button "Send" at bounding box center [1091, 594] width 64 height 37
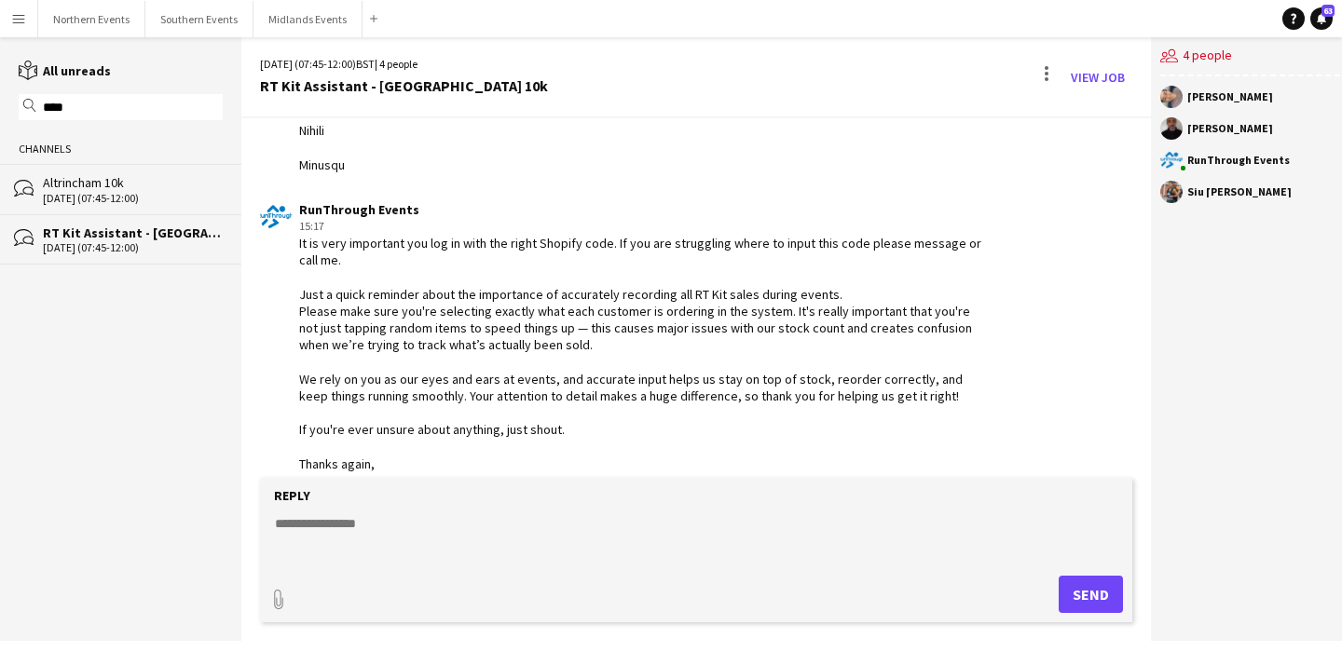
click at [421, 519] on textarea at bounding box center [696, 539] width 846 height 48
paste textarea "**********"
click at [691, 528] on textarea "**********" at bounding box center [696, 539] width 846 height 48
type textarea "**********"
click at [1100, 595] on button "Send" at bounding box center [1091, 594] width 64 height 37
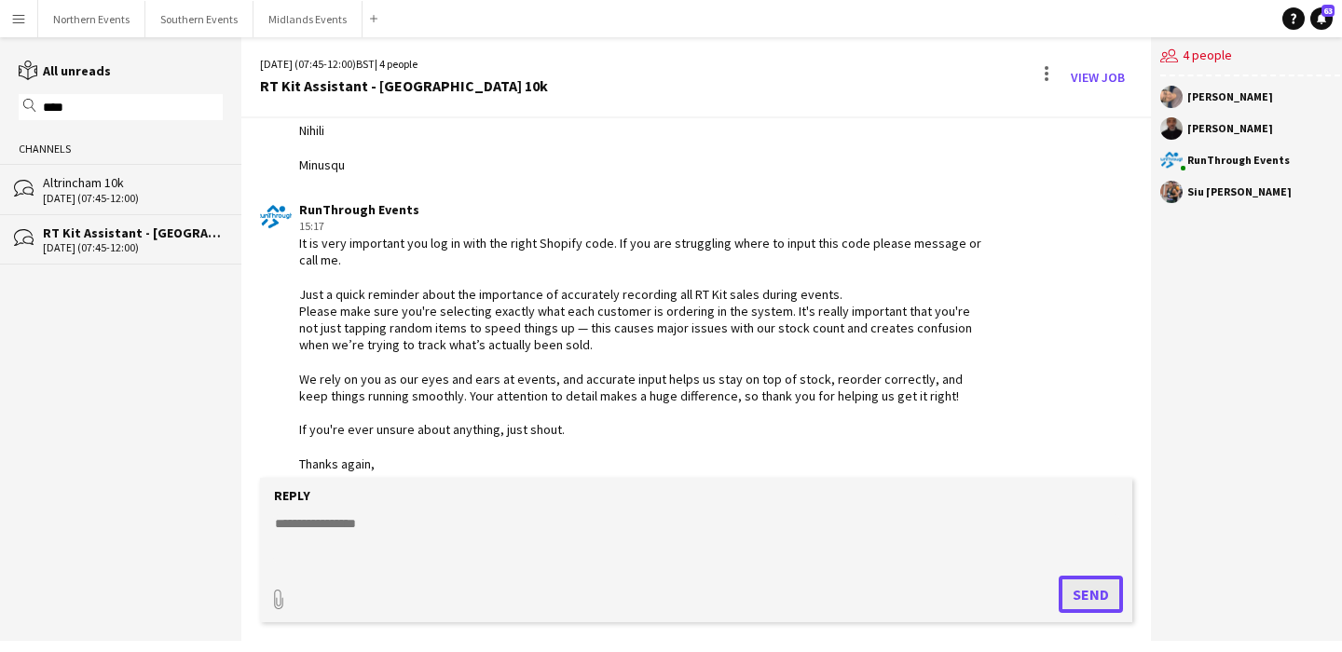
scroll to position [1401, 0]
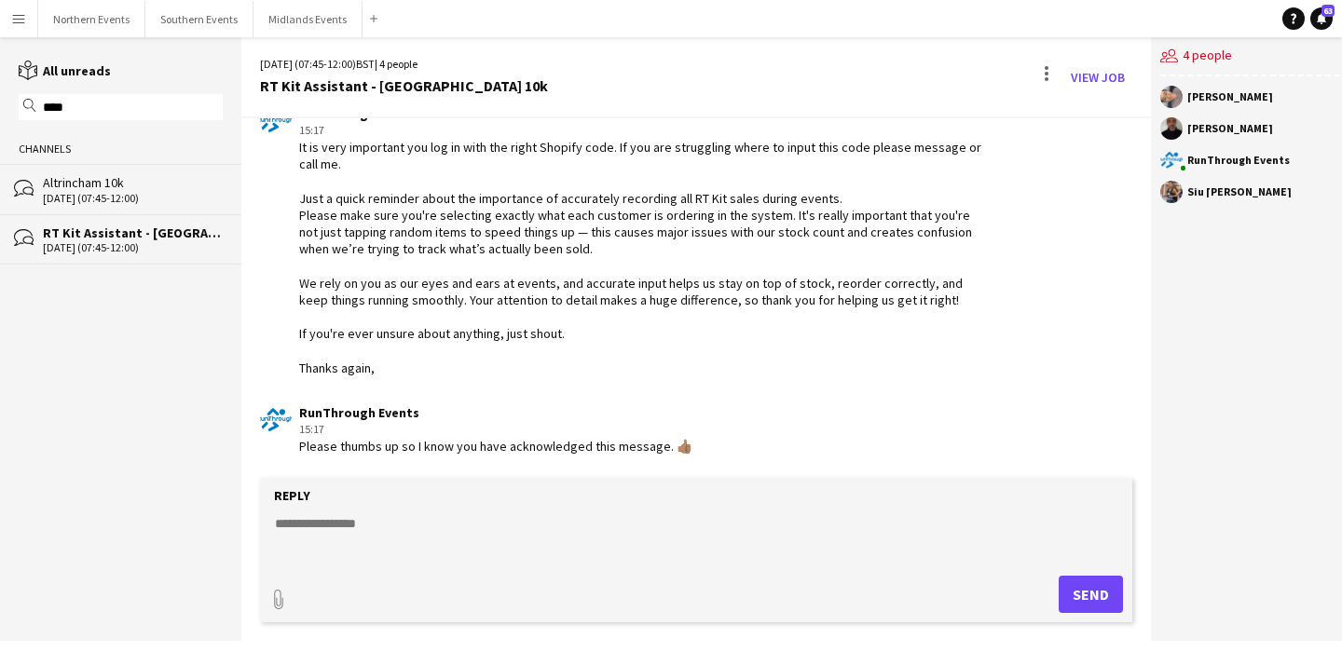
click at [86, 105] on input "****" at bounding box center [129, 107] width 177 height 17
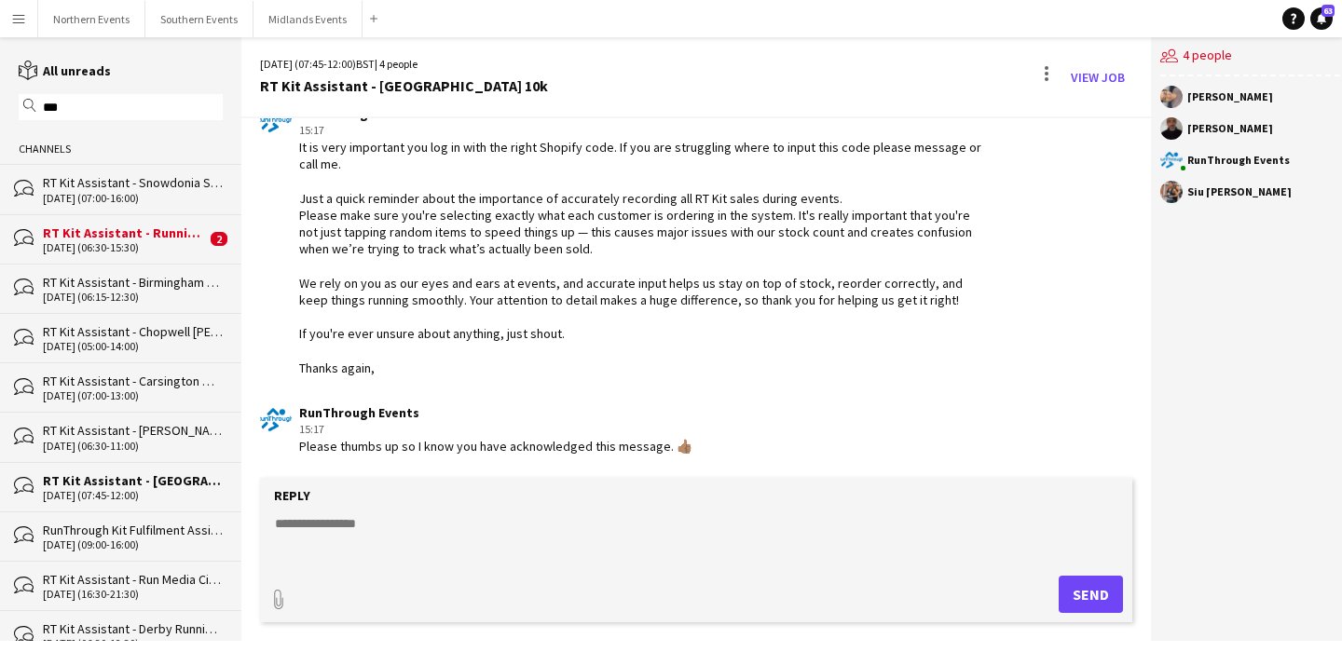
type input "***"
click at [113, 186] on div "RT Kit Assistant - Snowdonia Sea2Sky" at bounding box center [133, 182] width 180 height 17
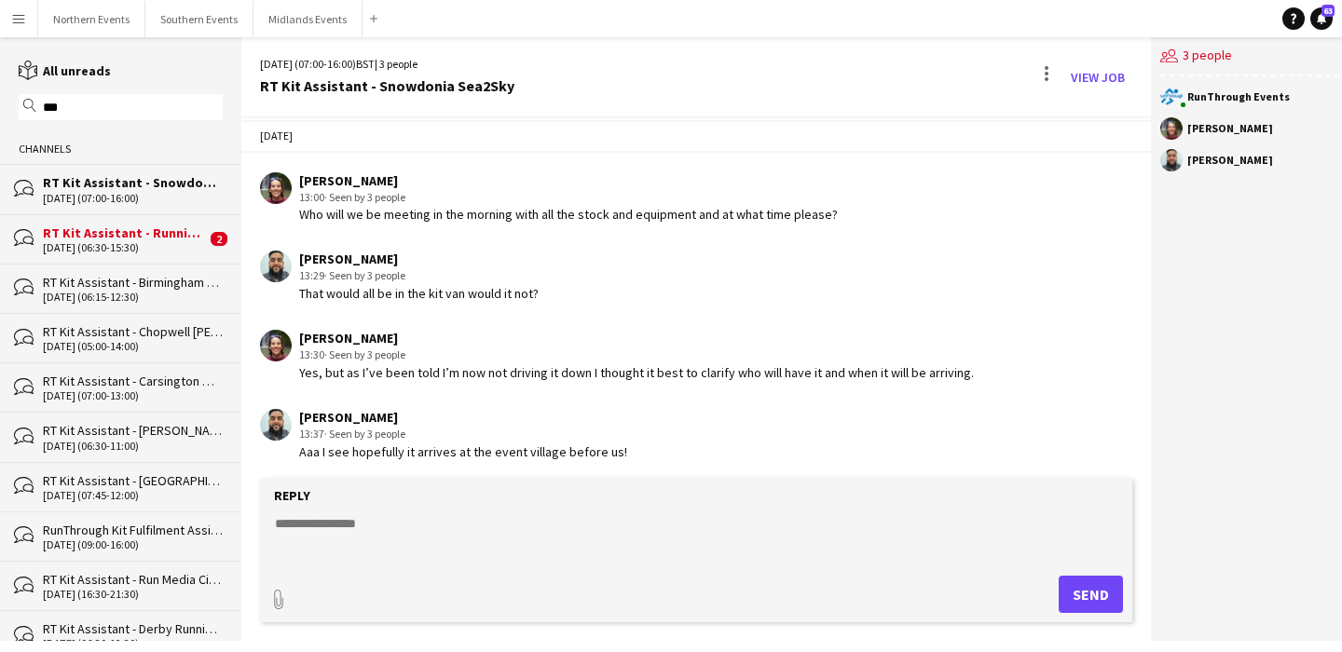
scroll to position [1339, 0]
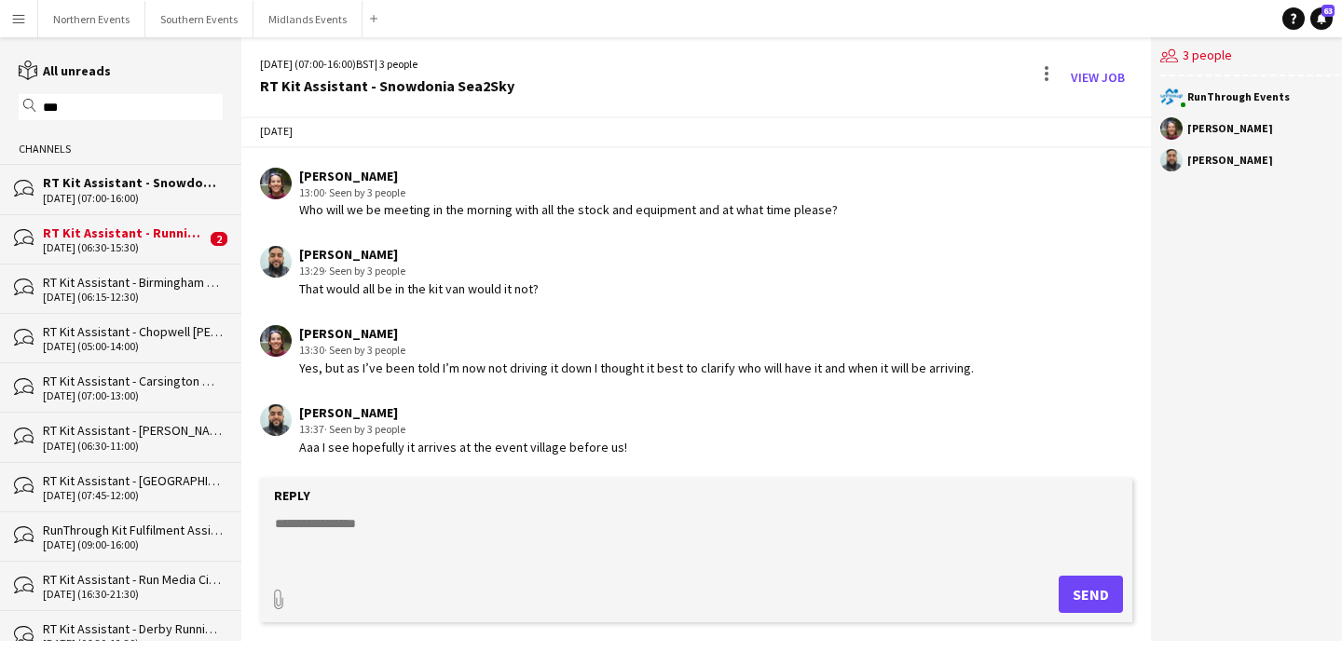
click at [109, 239] on div "RT Kit Assistant - Running [PERSON_NAME] Park Races & Duathlon" at bounding box center [124, 233] width 163 height 17
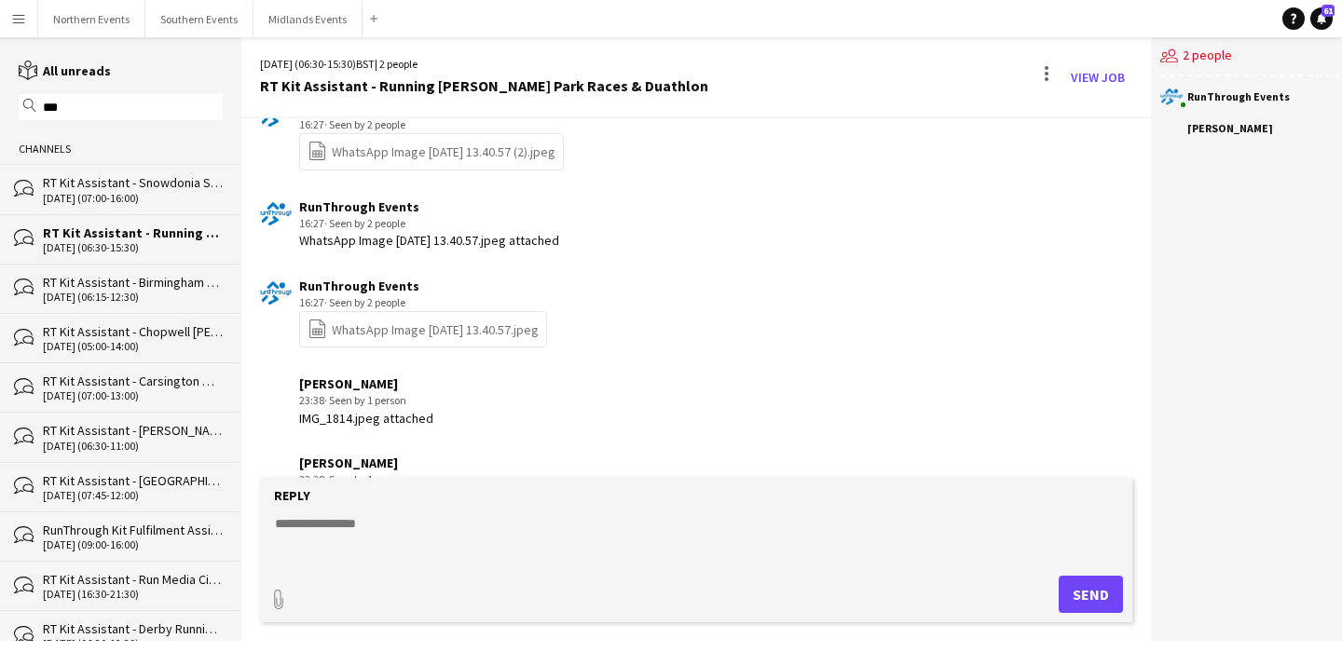
scroll to position [3588, 0]
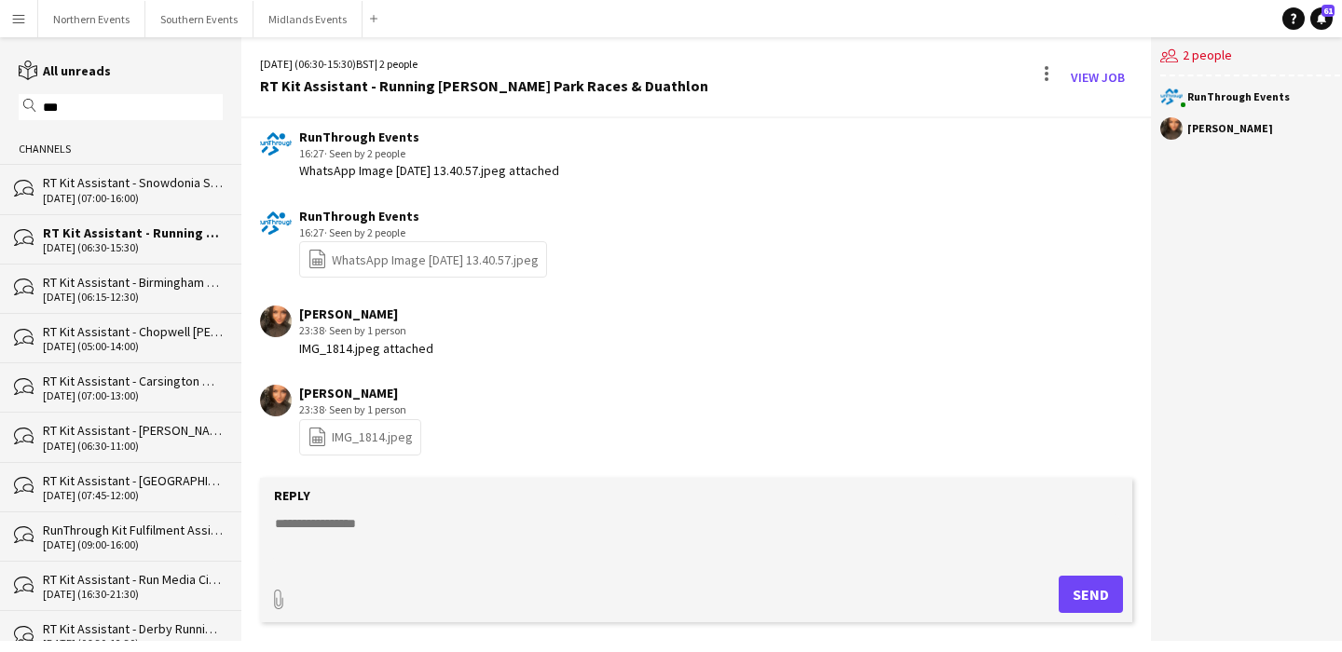
click at [356, 438] on link "file-spreadsheet IMG_1814.jpeg" at bounding box center [360, 437] width 105 height 21
click at [370, 534] on textarea at bounding box center [696, 539] width 846 height 48
type textarea "**********"
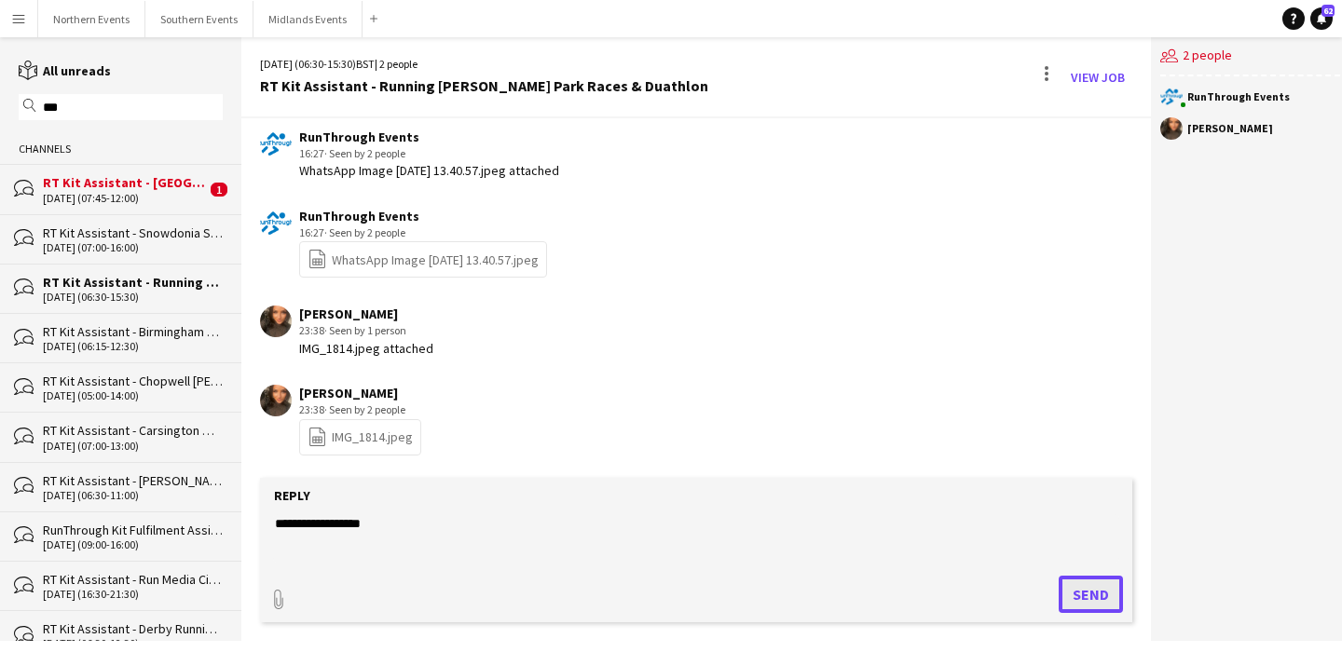
click at [1065, 591] on button "Send" at bounding box center [1091, 594] width 64 height 37
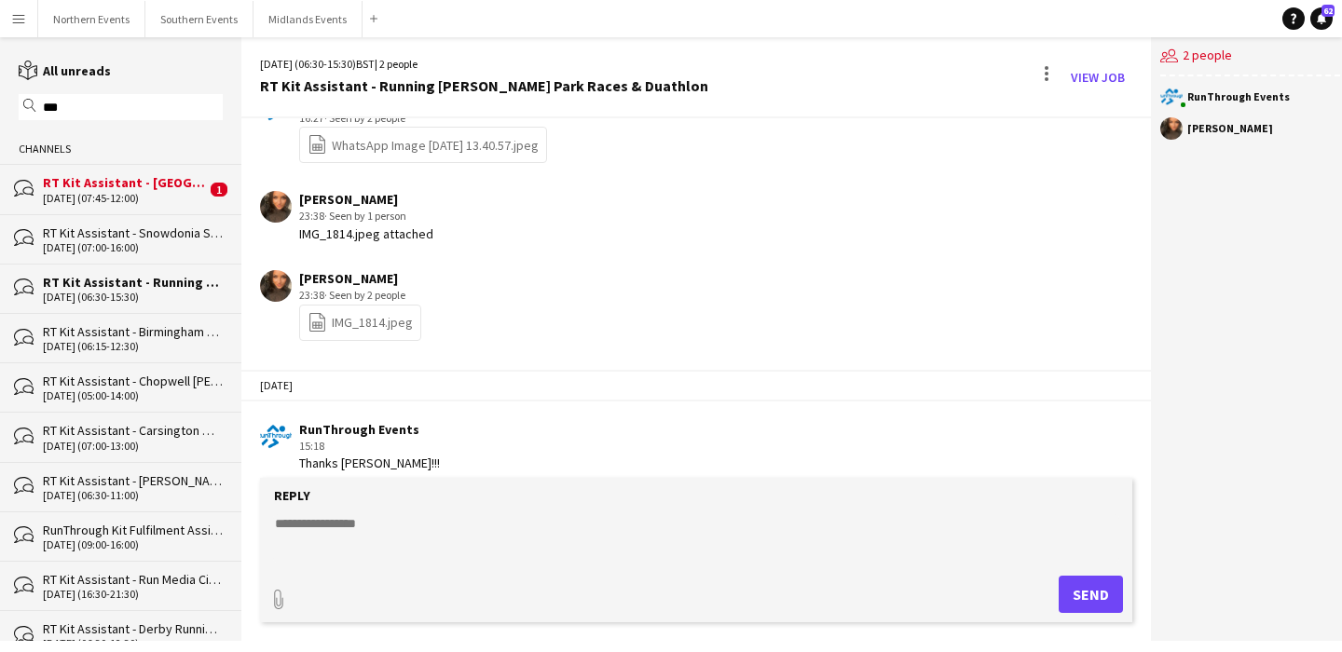
click at [145, 192] on div "[DATE] (07:45-12:00)" at bounding box center [124, 198] width 163 height 13
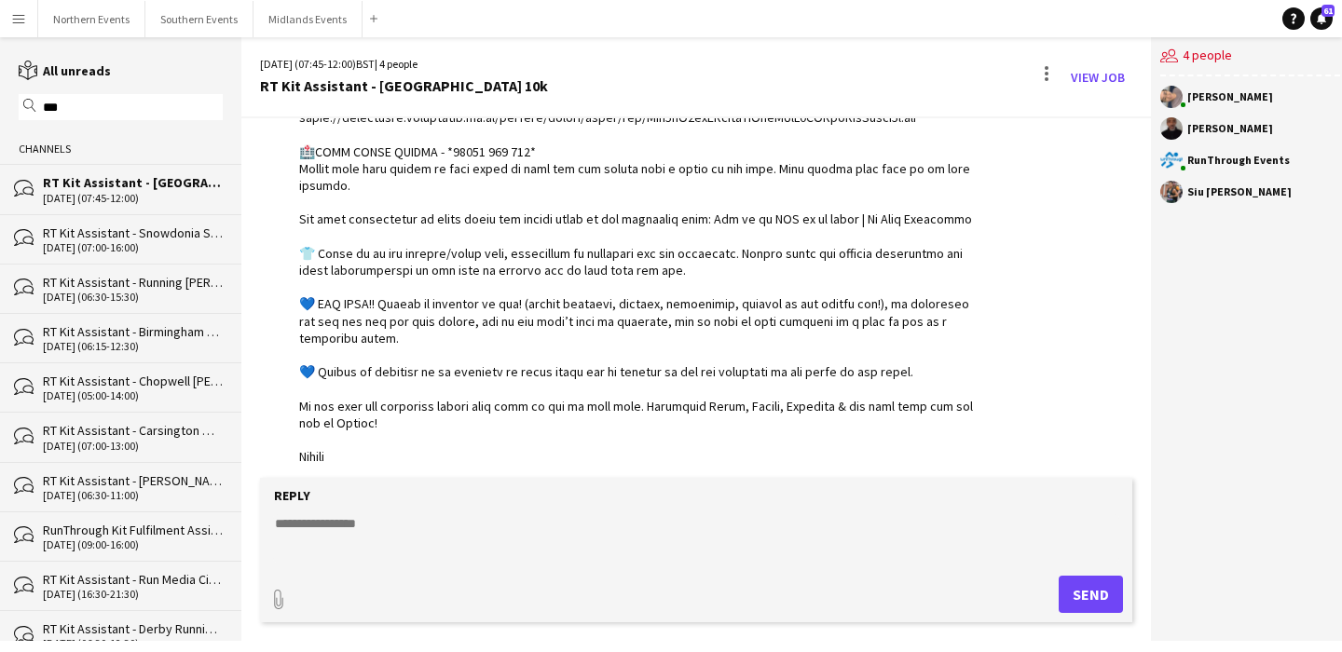
scroll to position [1480, 0]
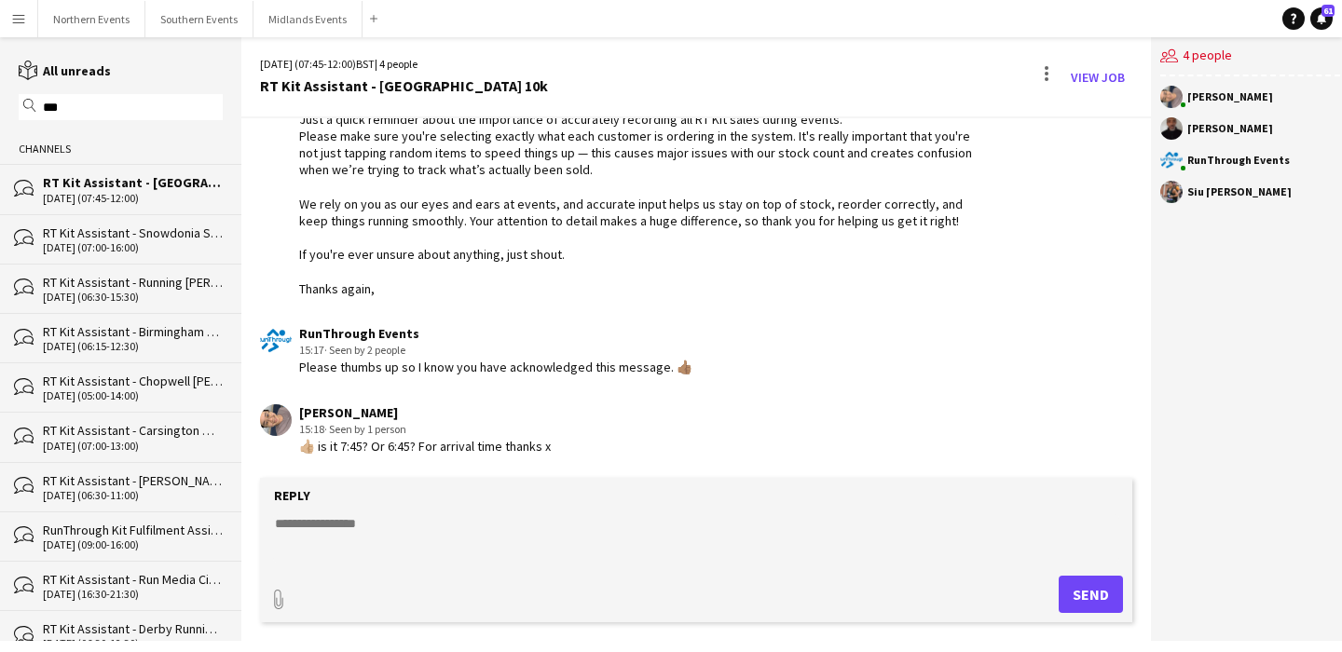
click at [337, 520] on textarea at bounding box center [696, 539] width 846 height 48
type textarea "**********"
click at [1086, 587] on button "Send" at bounding box center [1091, 594] width 64 height 37
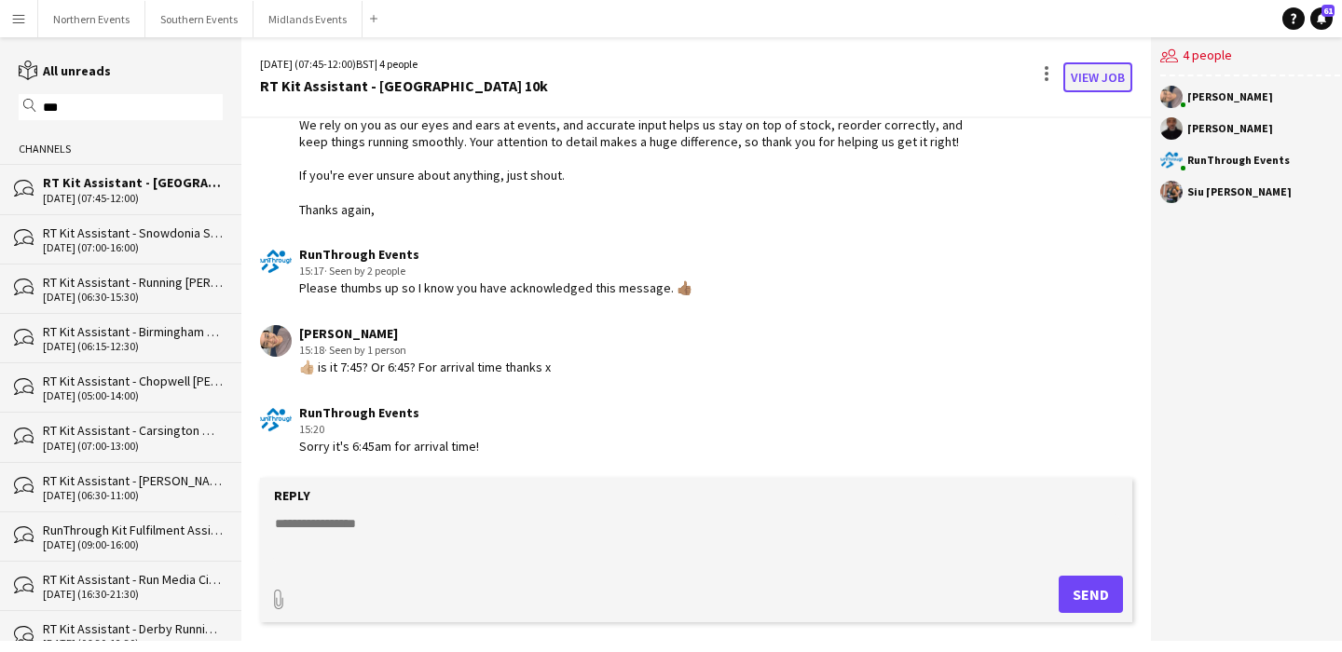
click at [1091, 75] on link "View Job" at bounding box center [1097, 77] width 69 height 30
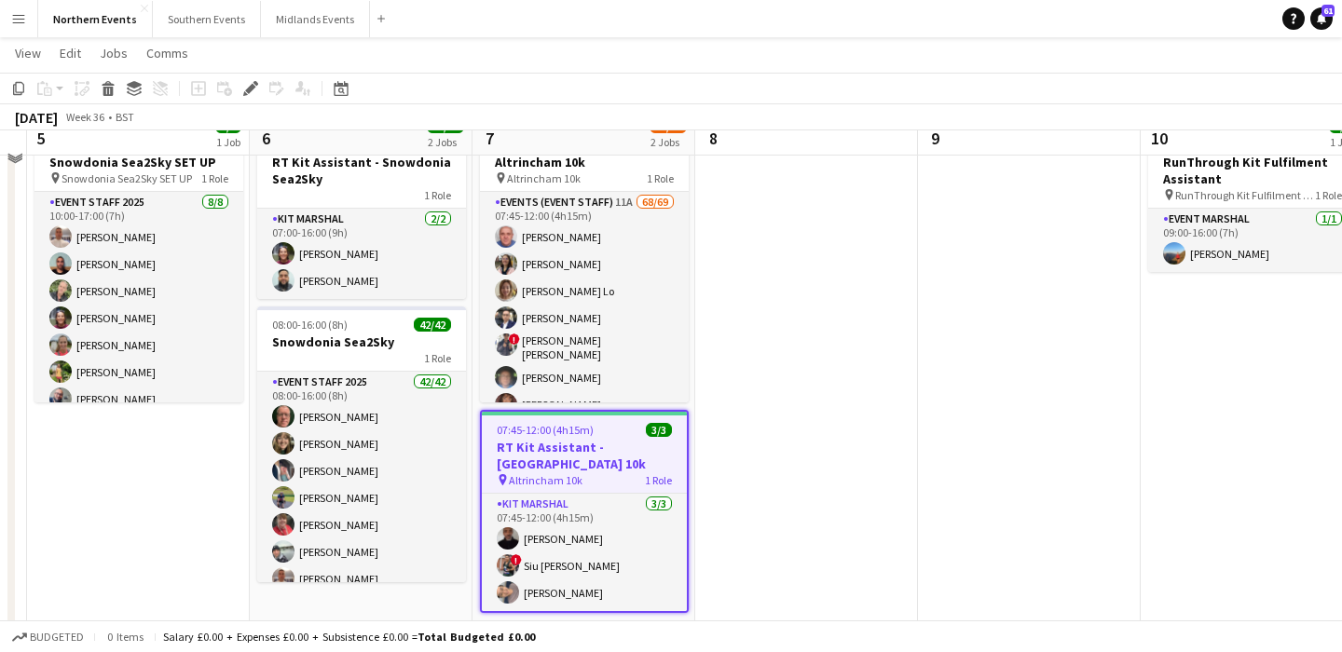
scroll to position [104, 0]
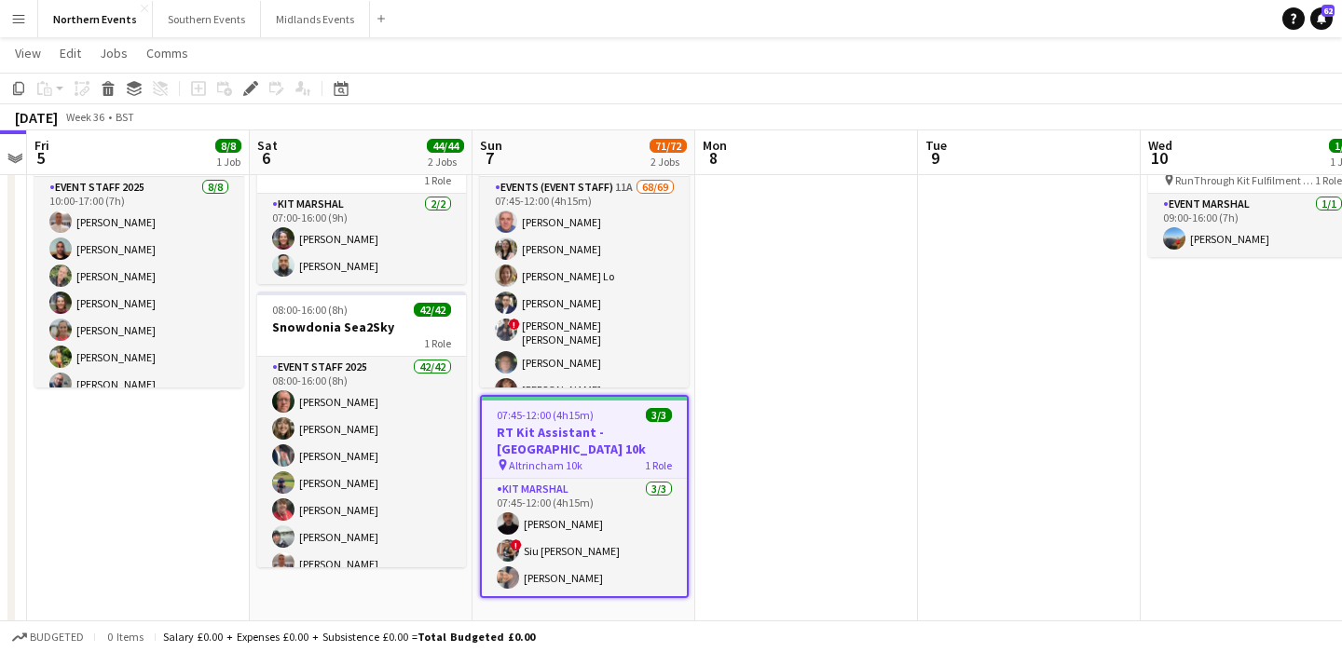
click at [620, 435] on h3 "RT Kit Assistant - [GEOGRAPHIC_DATA] 10k" at bounding box center [584, 441] width 205 height 34
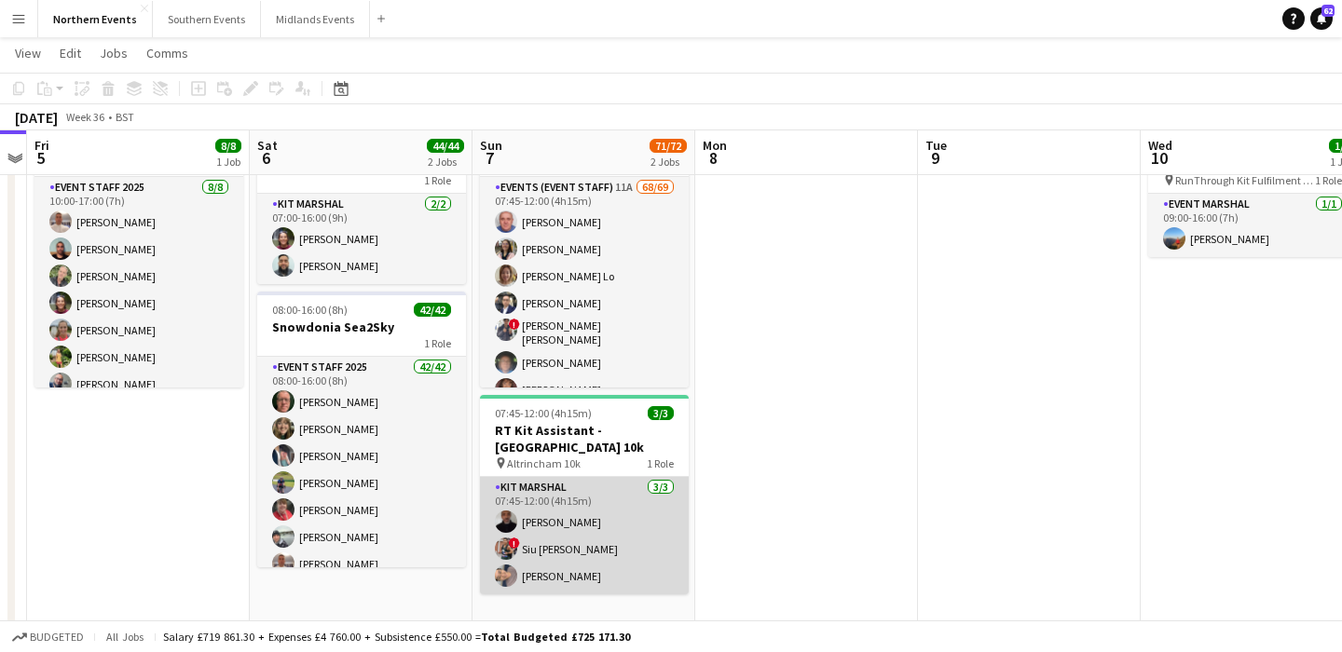
click at [624, 481] on app-card-role "Kit Marshal 3/3 07:45-12:00 (4h15m) Raymond Bell ! Siu ao Tsang Yin Qi Gan" at bounding box center [584, 535] width 209 height 117
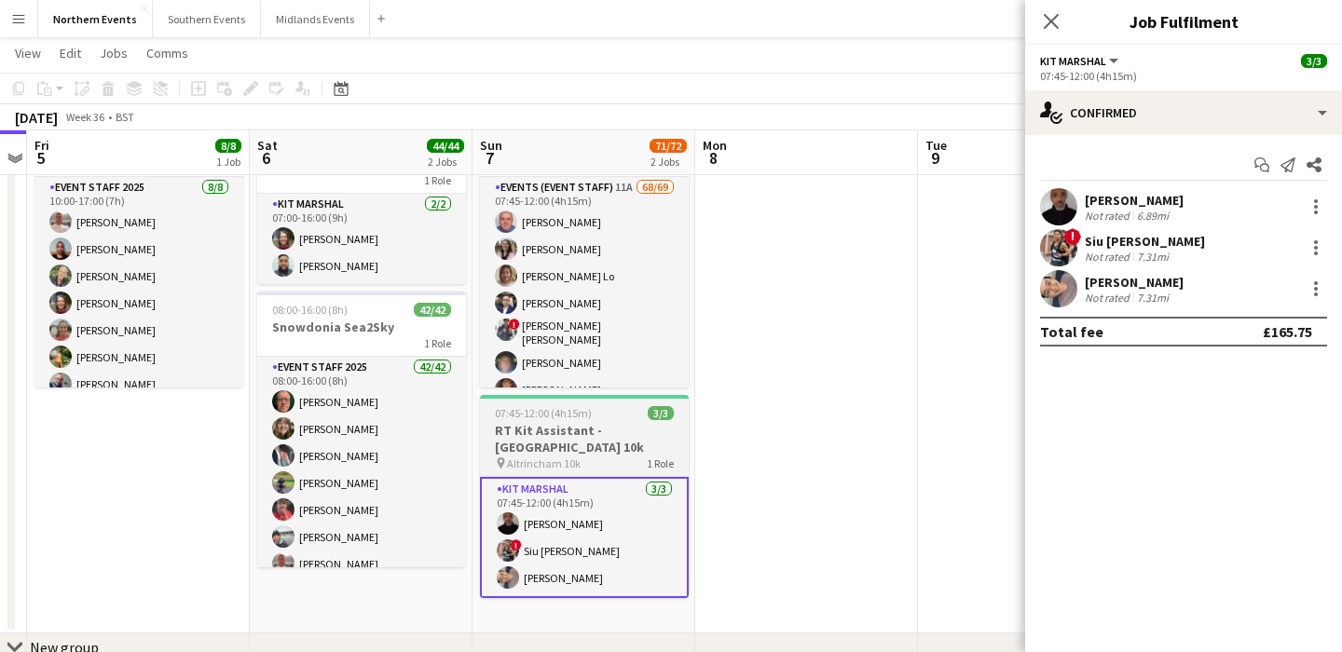
click at [608, 423] on h3 "RT Kit Assistant - [GEOGRAPHIC_DATA] 10k" at bounding box center [584, 439] width 209 height 34
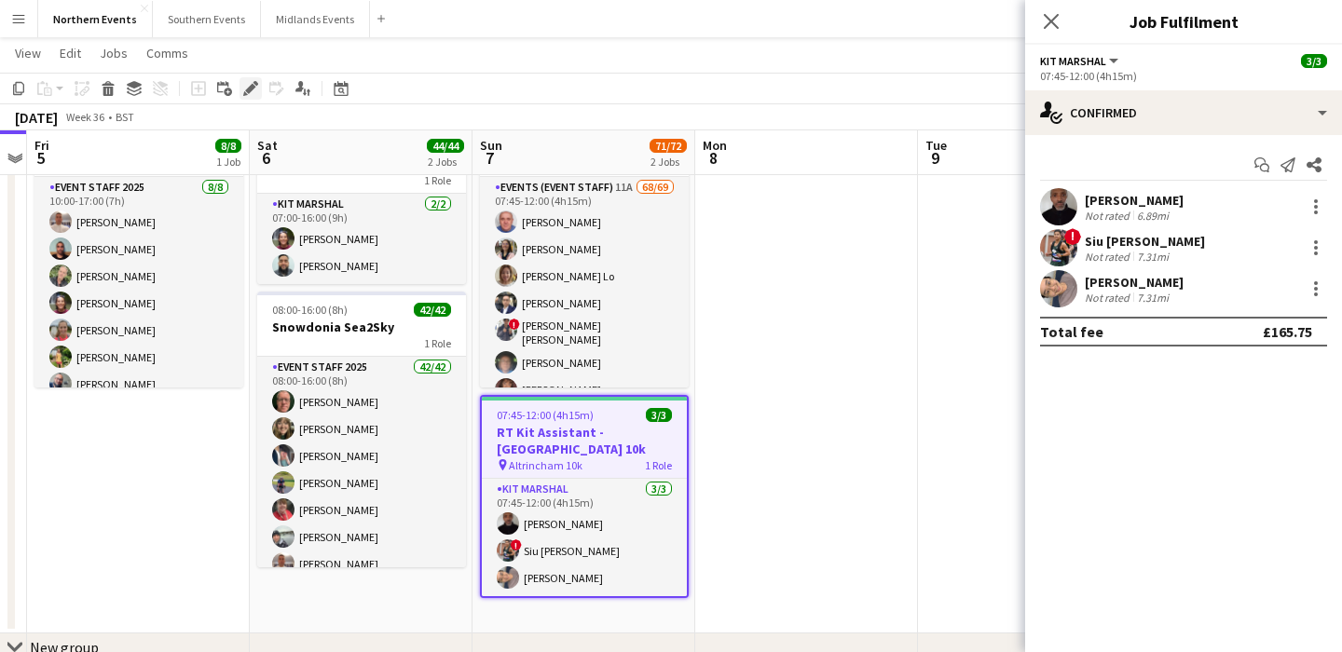
click at [250, 86] on icon at bounding box center [250, 89] width 10 height 10
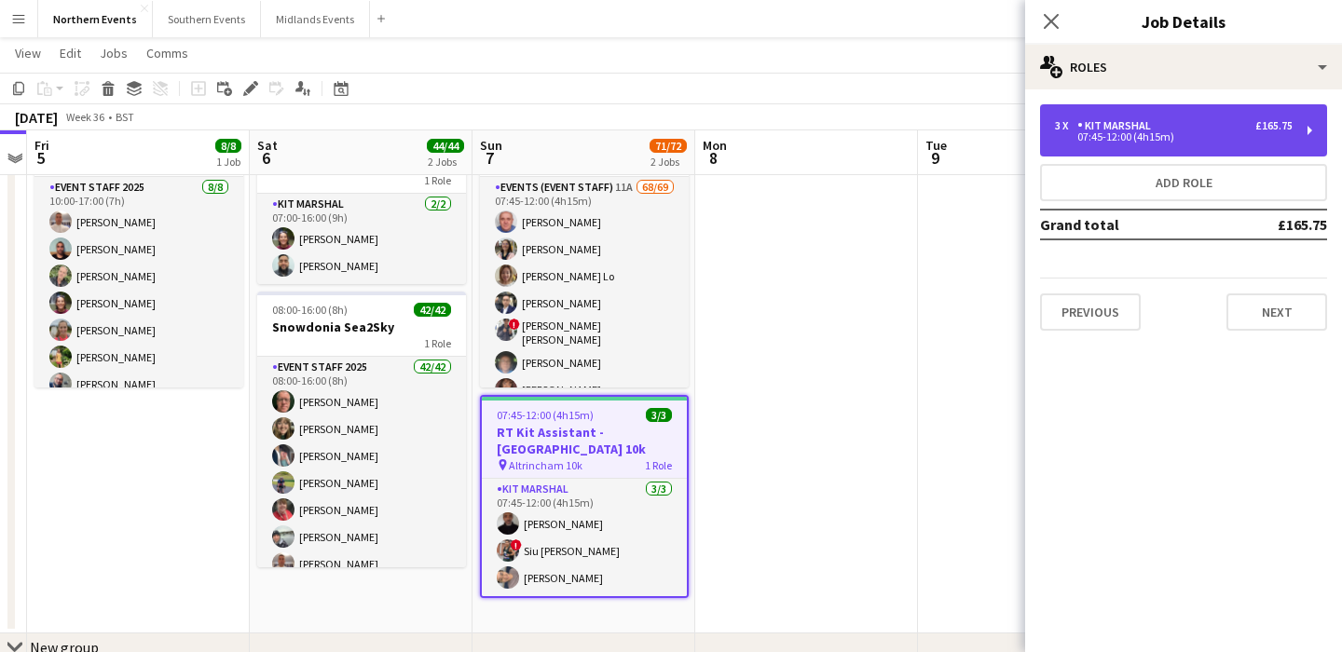
click at [1141, 119] on div "Kit Marshal" at bounding box center [1117, 125] width 81 height 13
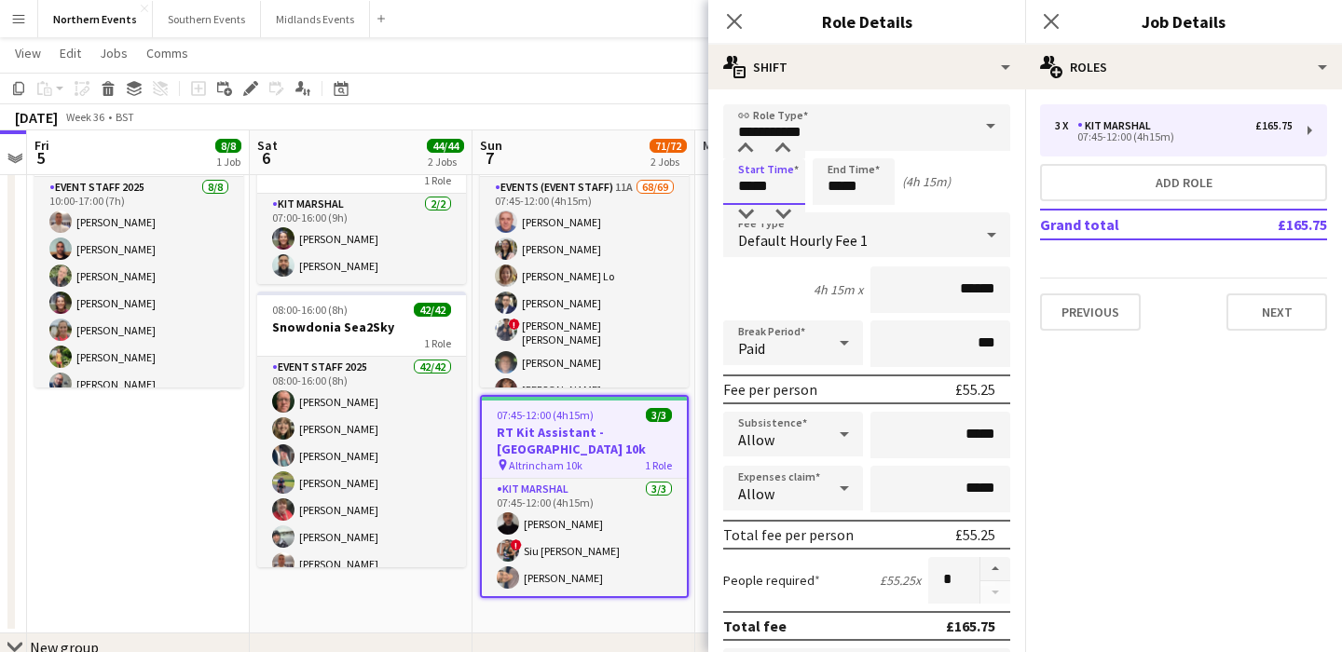
click at [746, 181] on input "*****" at bounding box center [764, 181] width 82 height 47
type input "*****"
click at [746, 214] on div at bounding box center [745, 214] width 37 height 19
click at [944, 198] on div "Start Time ***** End Time ***** (5h 15m)" at bounding box center [866, 181] width 287 height 47
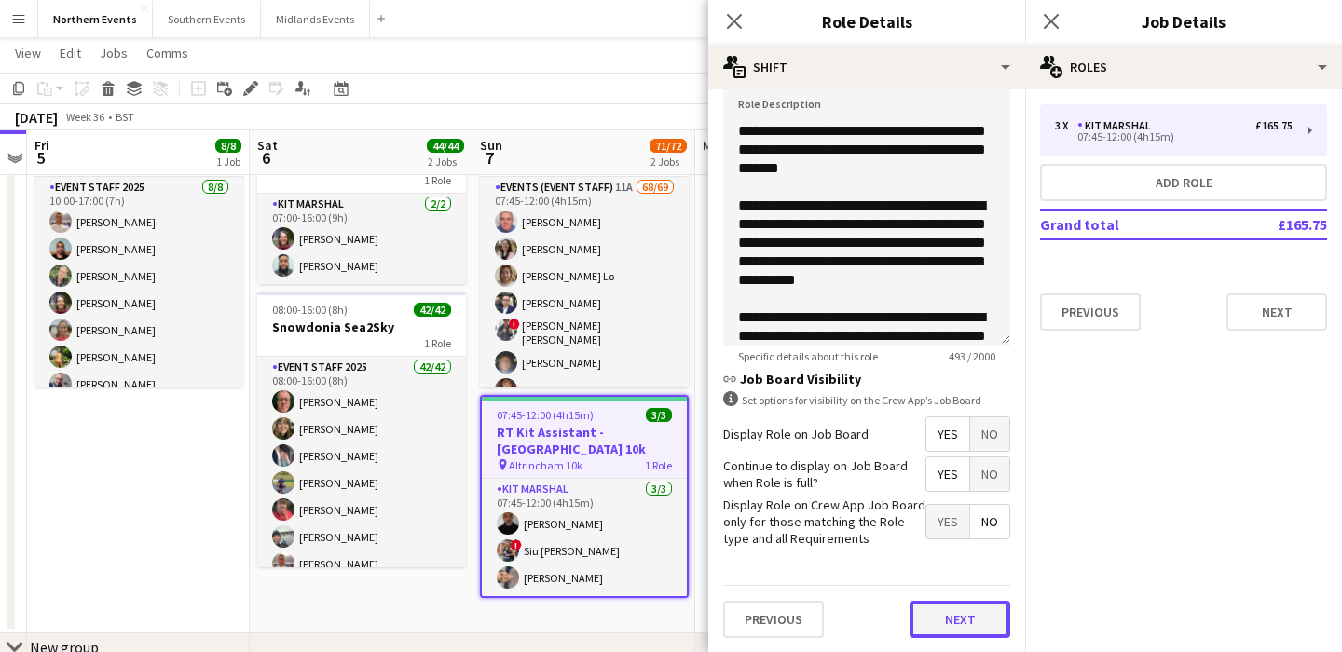
click at [975, 621] on button "Next" at bounding box center [960, 619] width 101 height 37
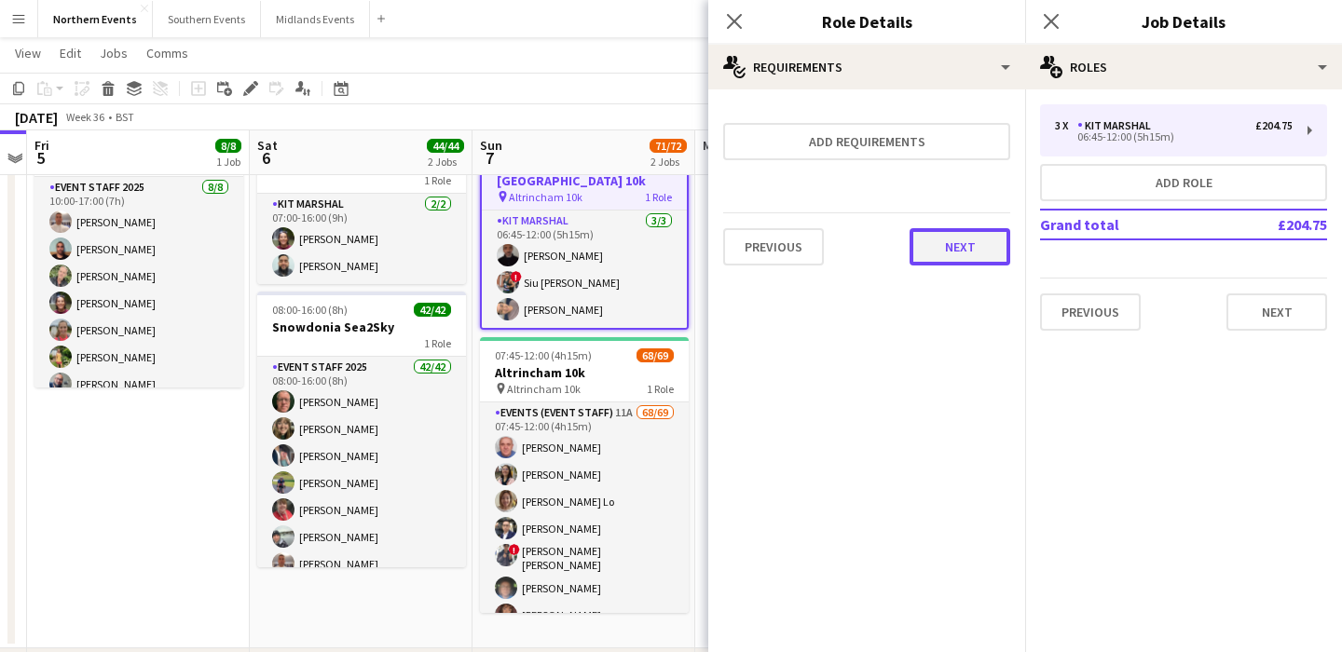
click at [973, 234] on button "Next" at bounding box center [960, 246] width 101 height 37
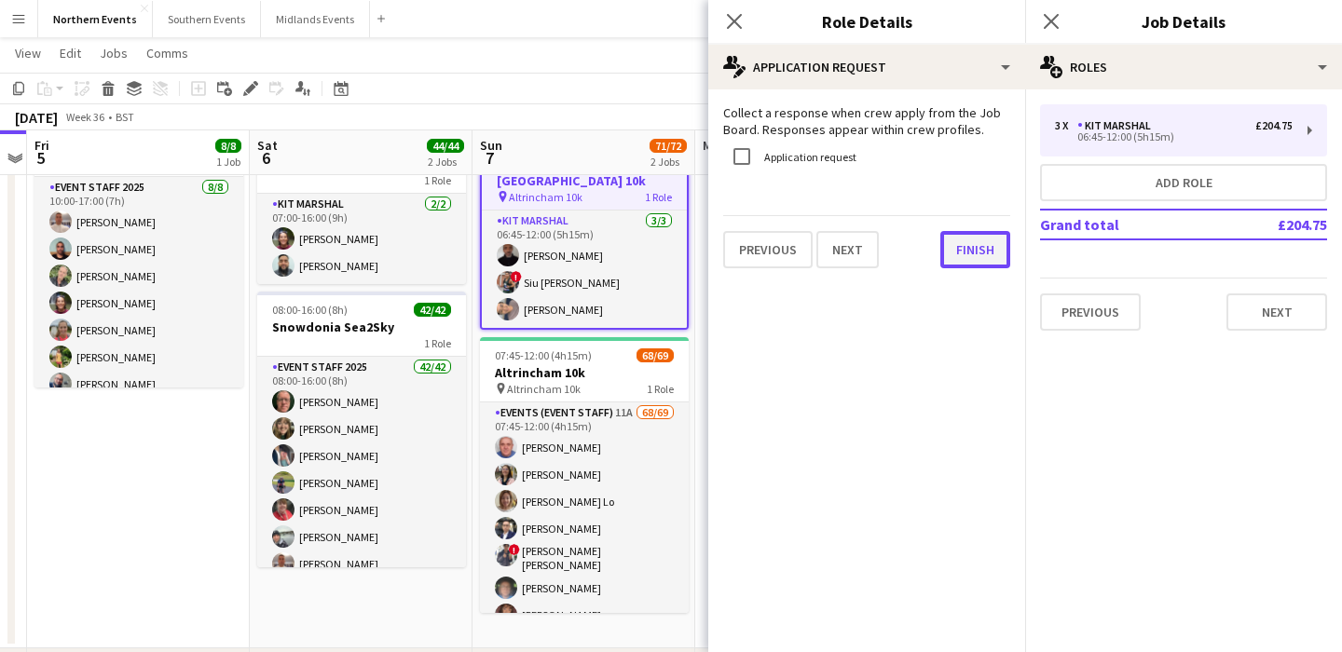
click at [974, 266] on button "Finish" at bounding box center [975, 249] width 70 height 37
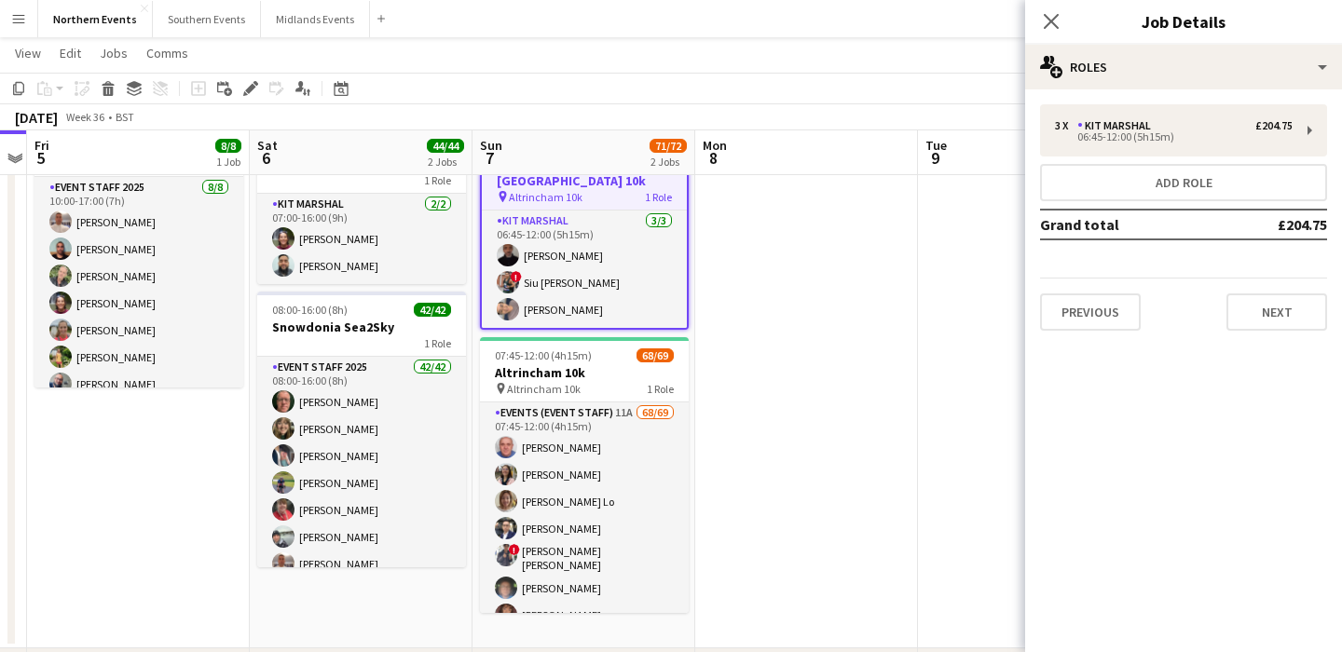
click at [894, 349] on app-date-cell at bounding box center [806, 376] width 223 height 544
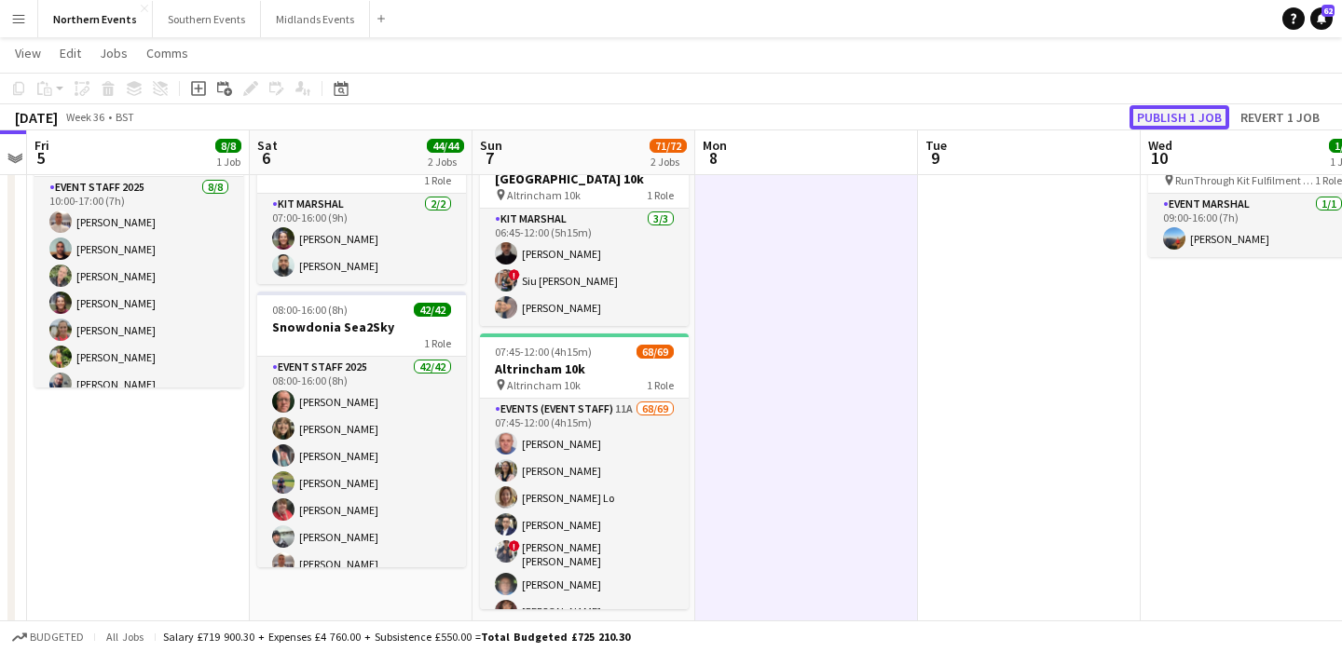
click at [1188, 108] on button "Publish 1 job" at bounding box center [1180, 117] width 100 height 24
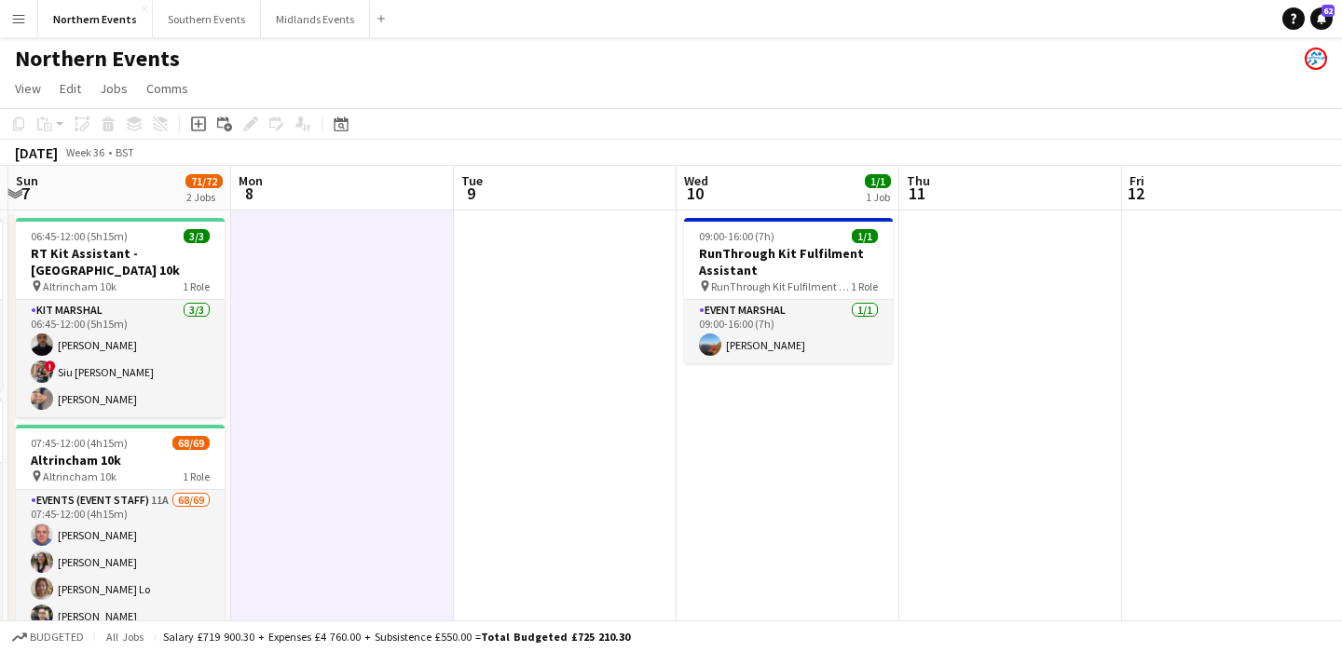
scroll to position [0, 662]
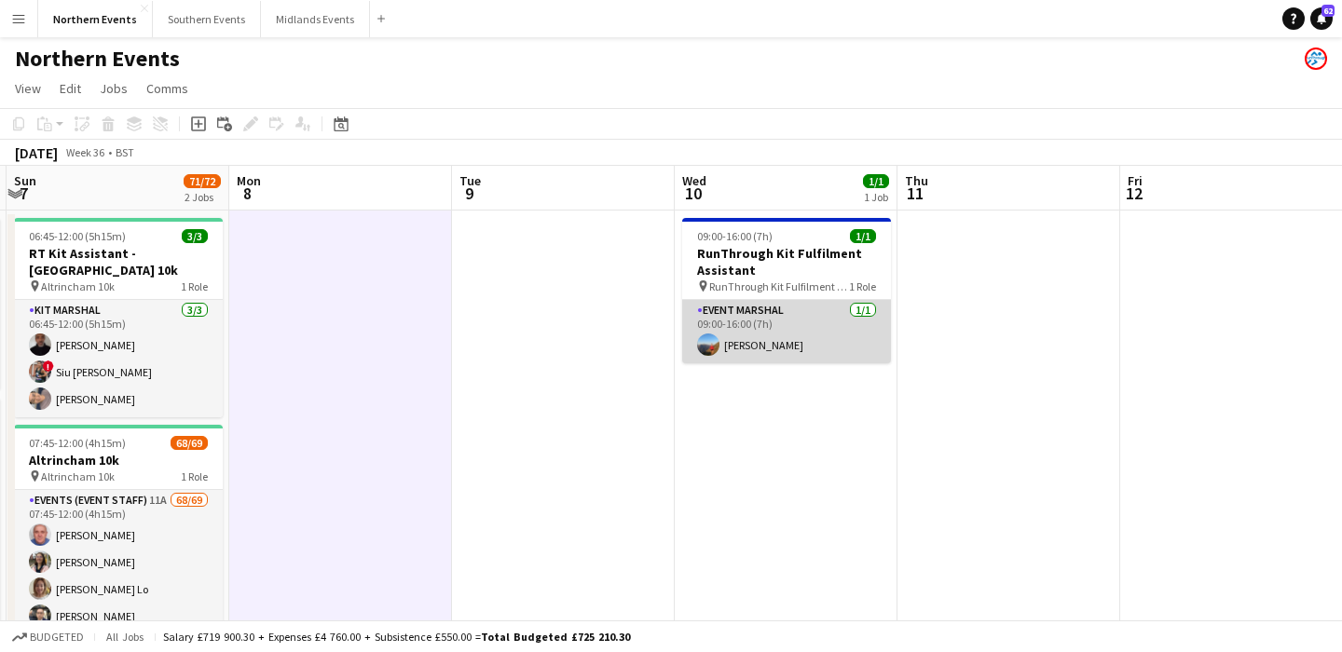
click at [838, 339] on app-card-role "Event Marshal 1/1 09:00-16:00 (7h) Rebecca Edwards" at bounding box center [786, 331] width 209 height 63
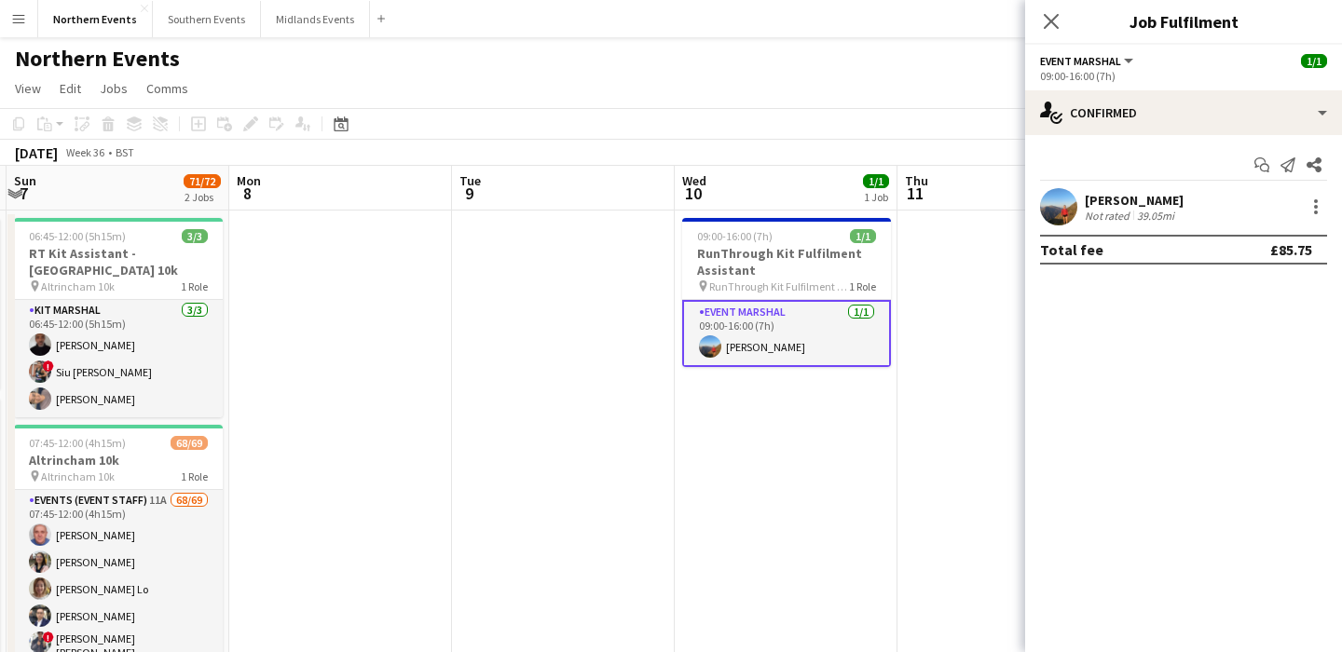
click at [1152, 198] on div "[PERSON_NAME]" at bounding box center [1134, 200] width 99 height 17
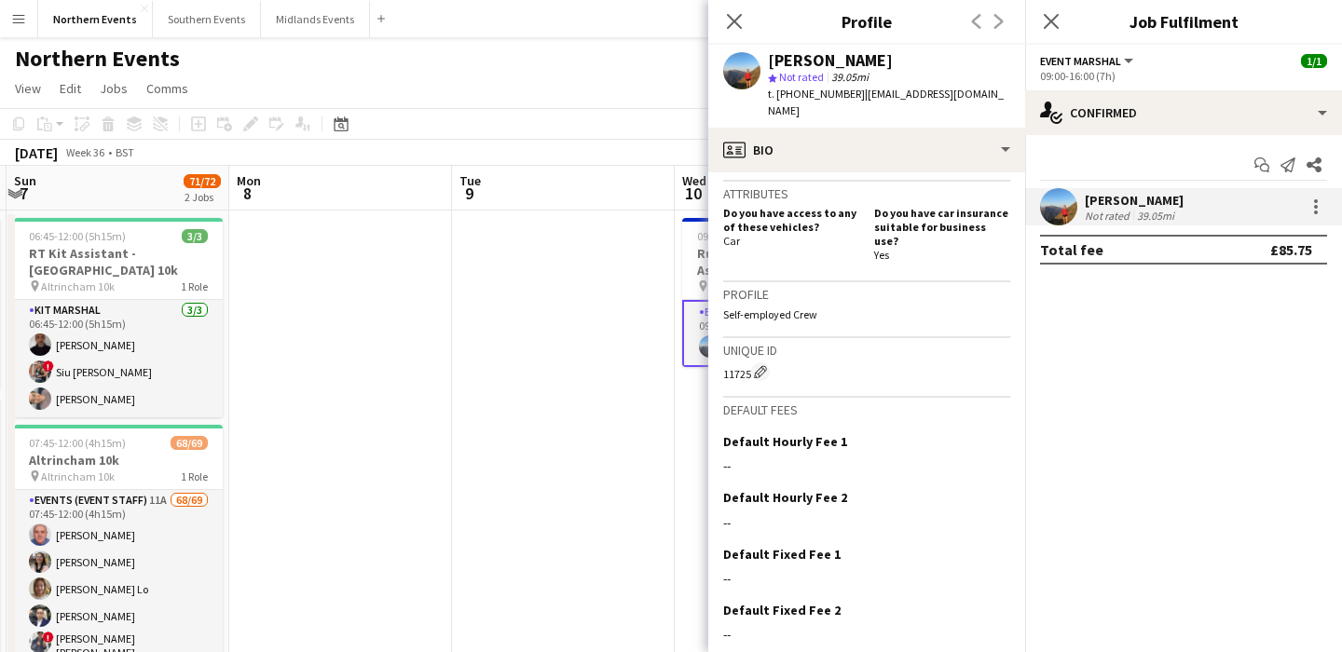
scroll to position [703, 0]
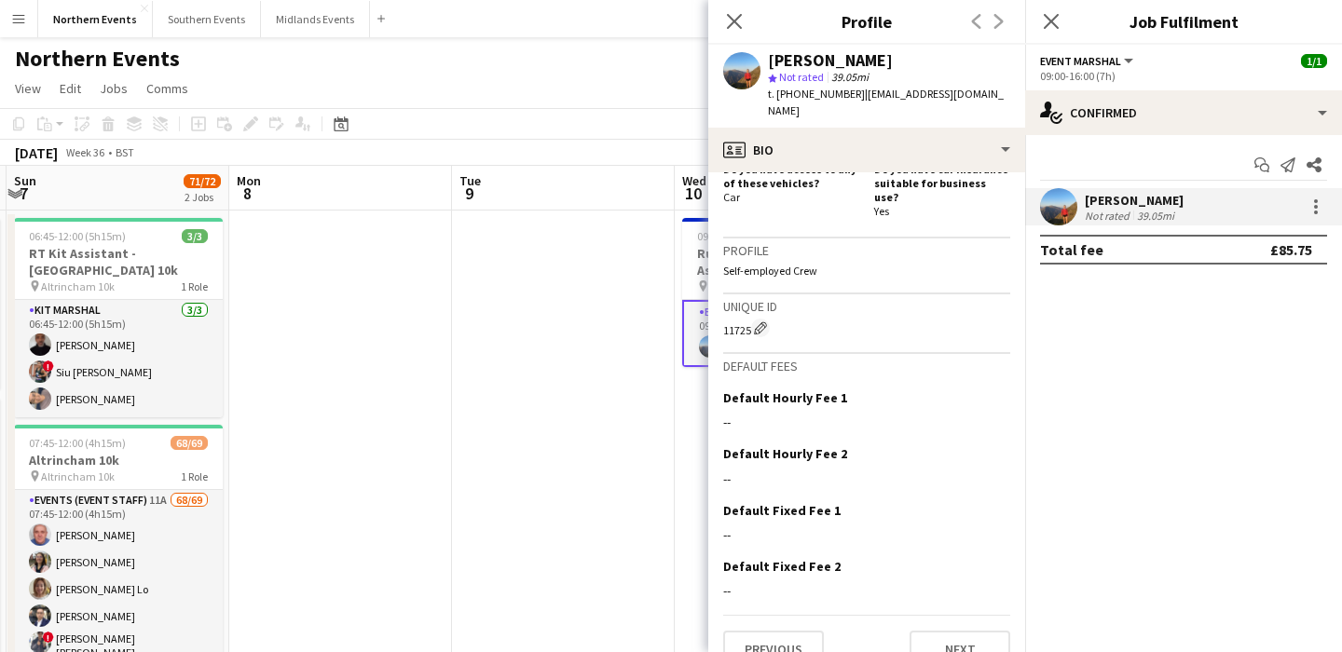
click at [570, 451] on app-date-cell at bounding box center [563, 475] width 223 height 529
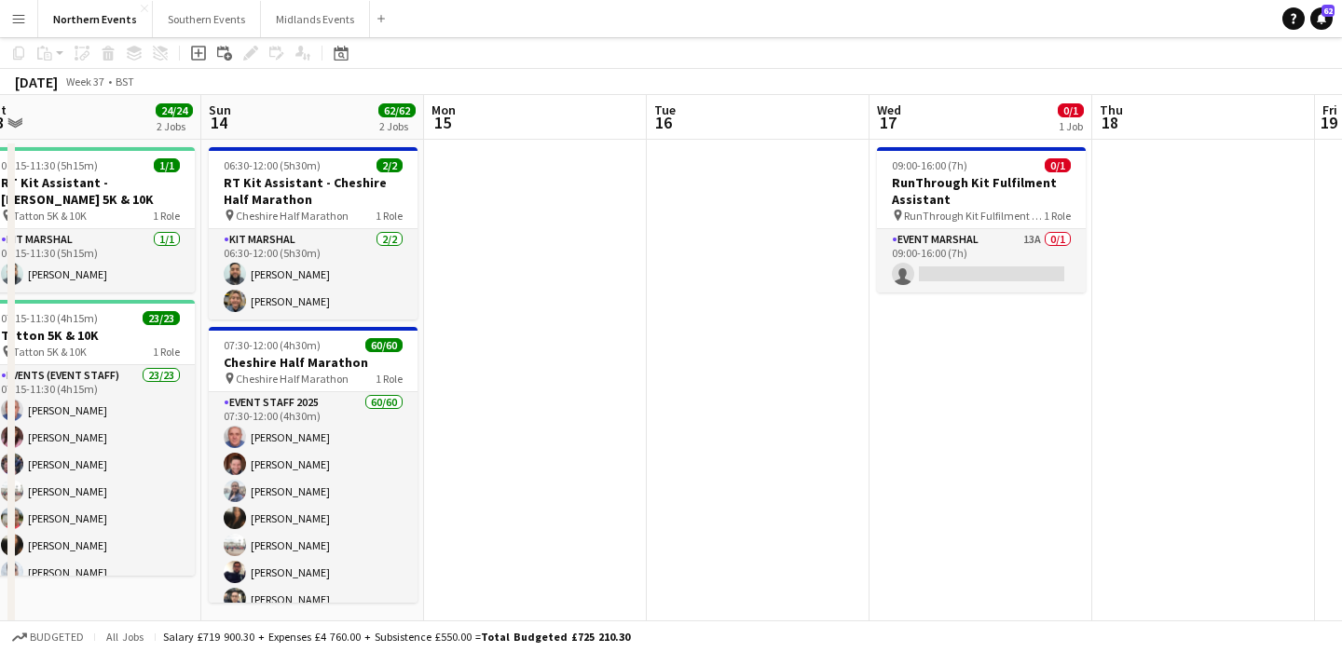
scroll to position [0, 0]
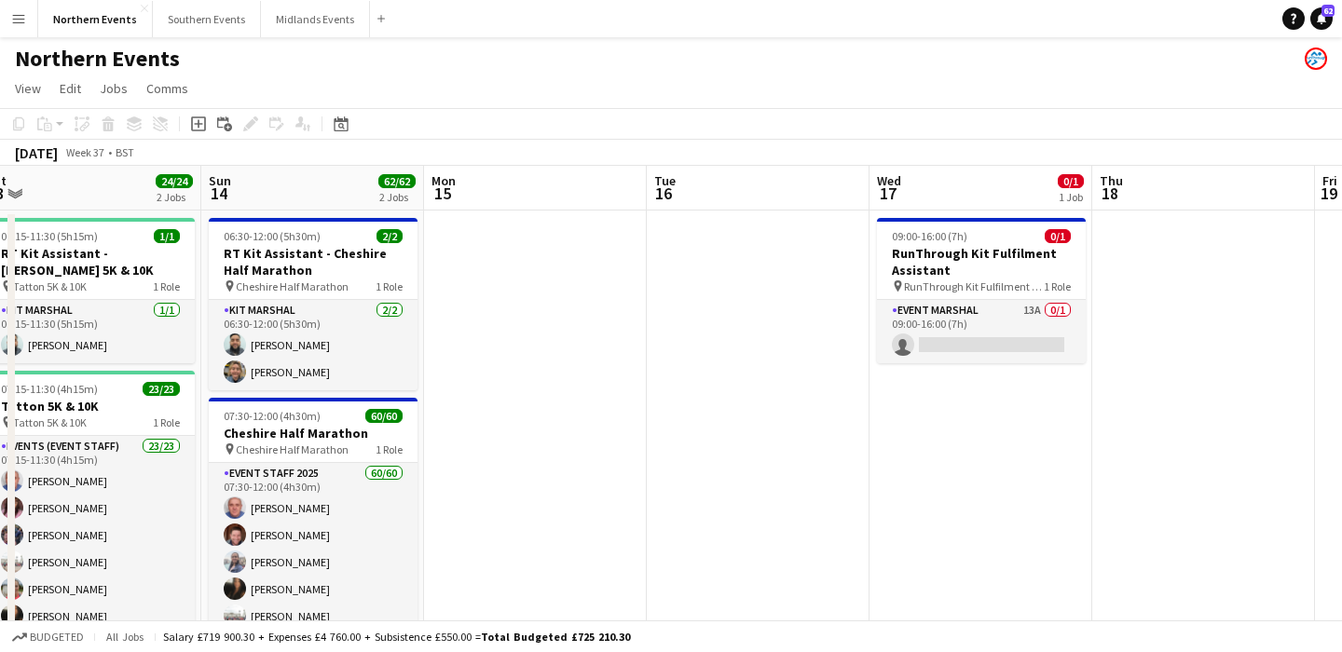
click at [11, 34] on button "Menu" at bounding box center [18, 18] width 37 height 37
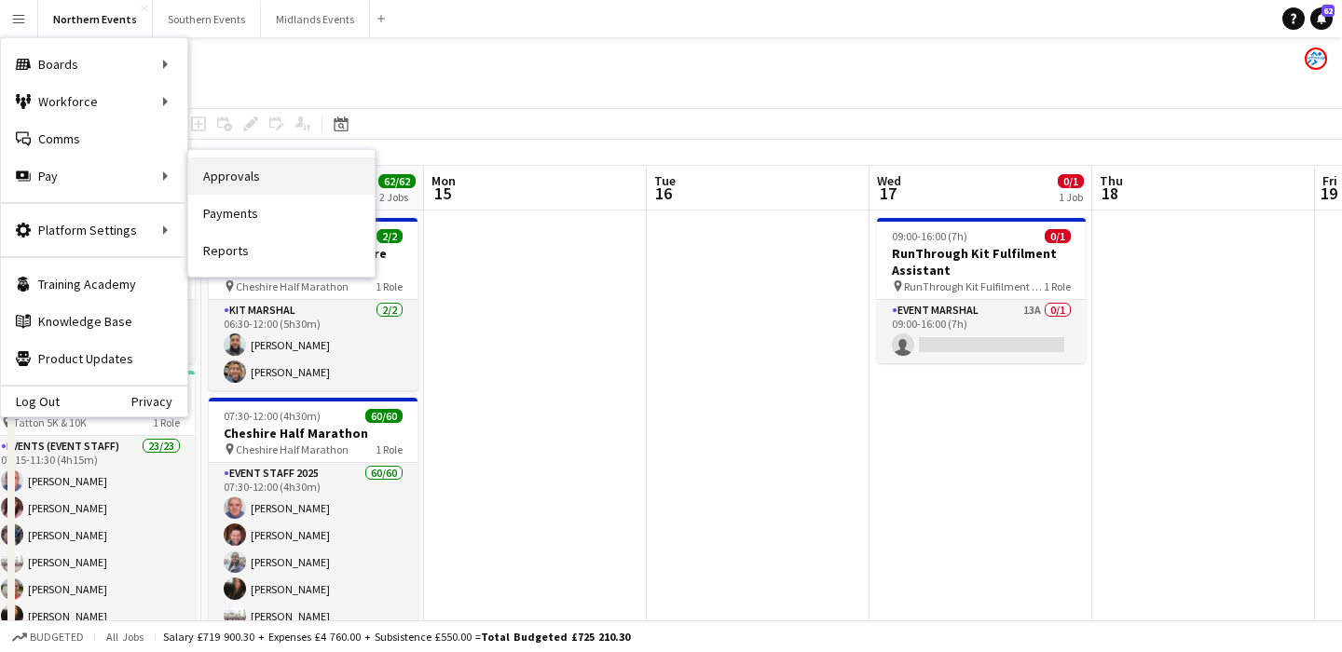
click at [264, 175] on link "Approvals" at bounding box center [281, 176] width 186 height 37
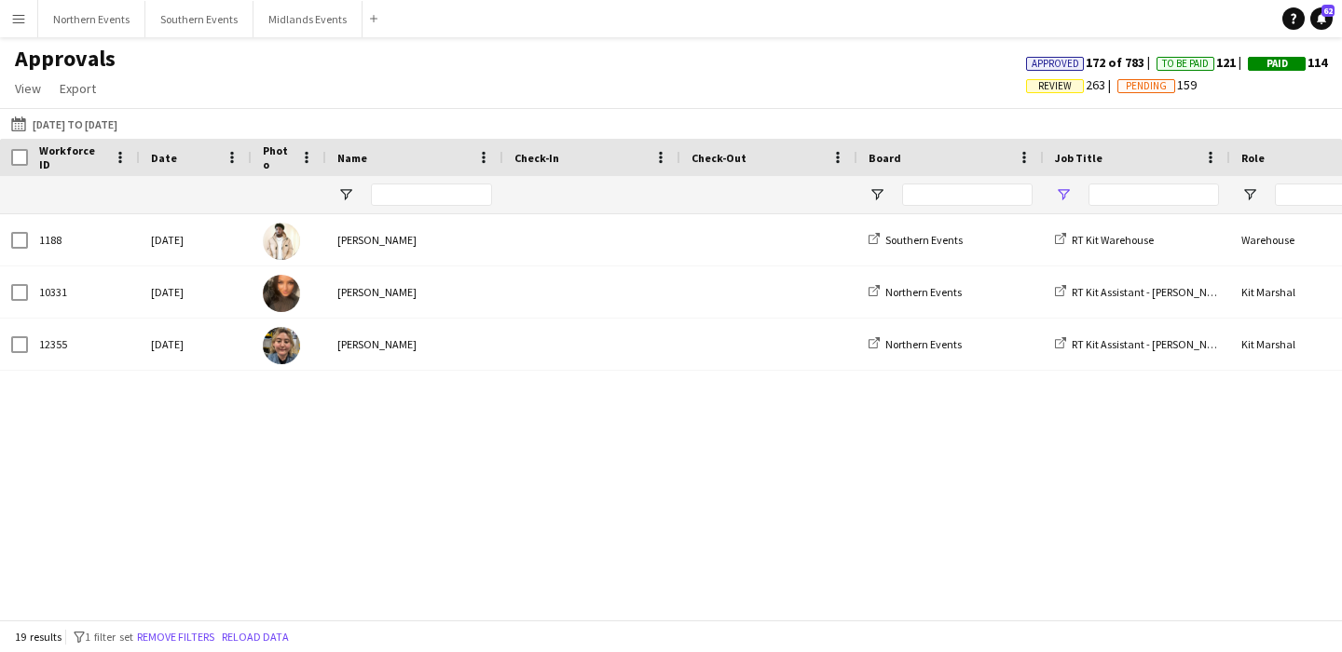
type input "******"
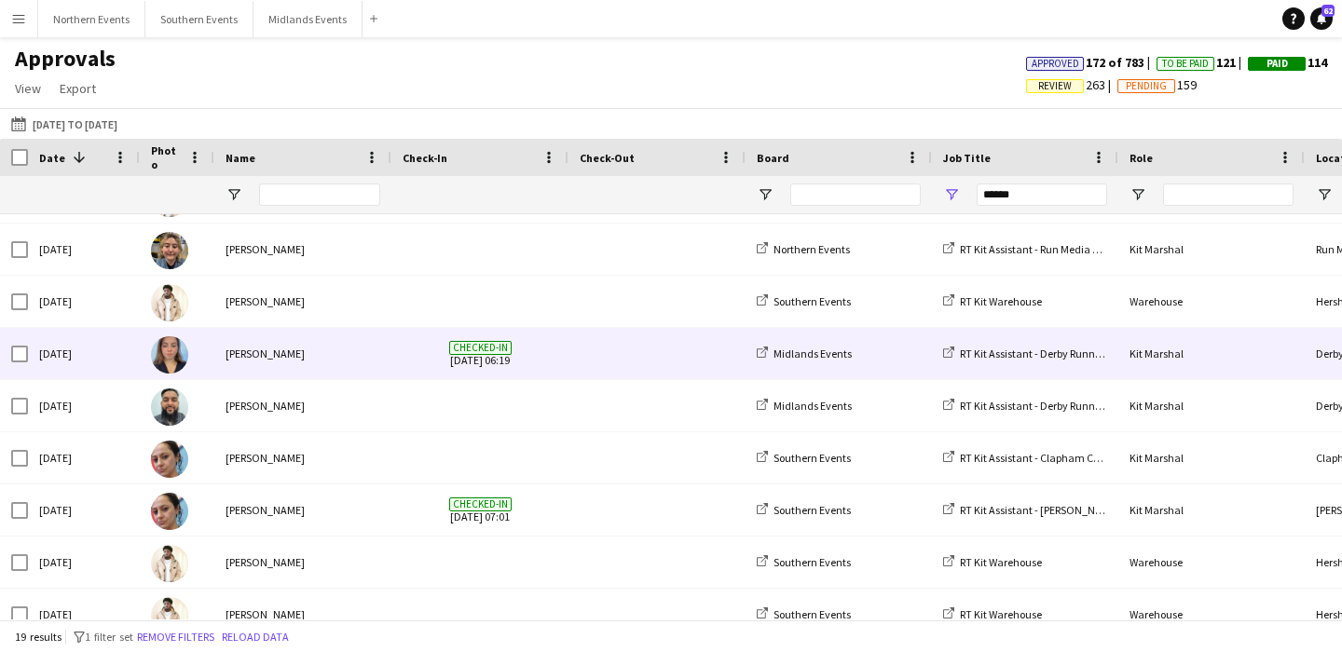
click at [336, 362] on div "[PERSON_NAME]" at bounding box center [302, 353] width 177 height 51
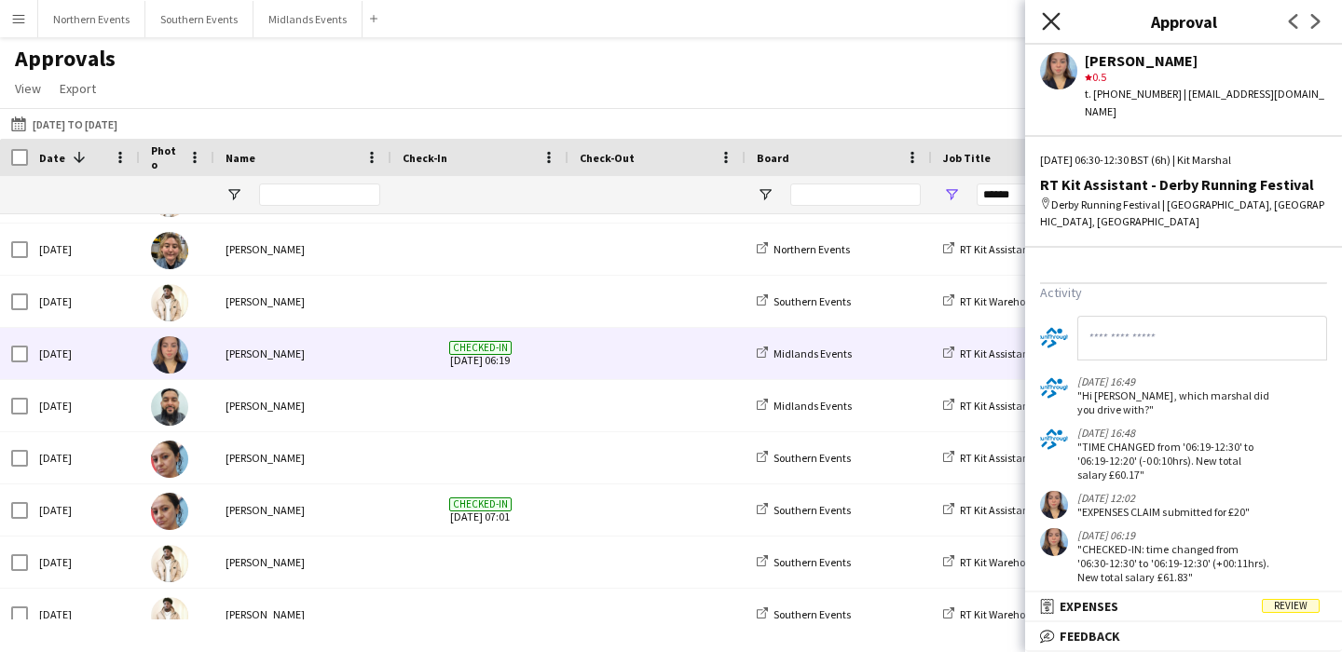
click at [1055, 23] on icon "Close pop-in" at bounding box center [1051, 21] width 18 height 18
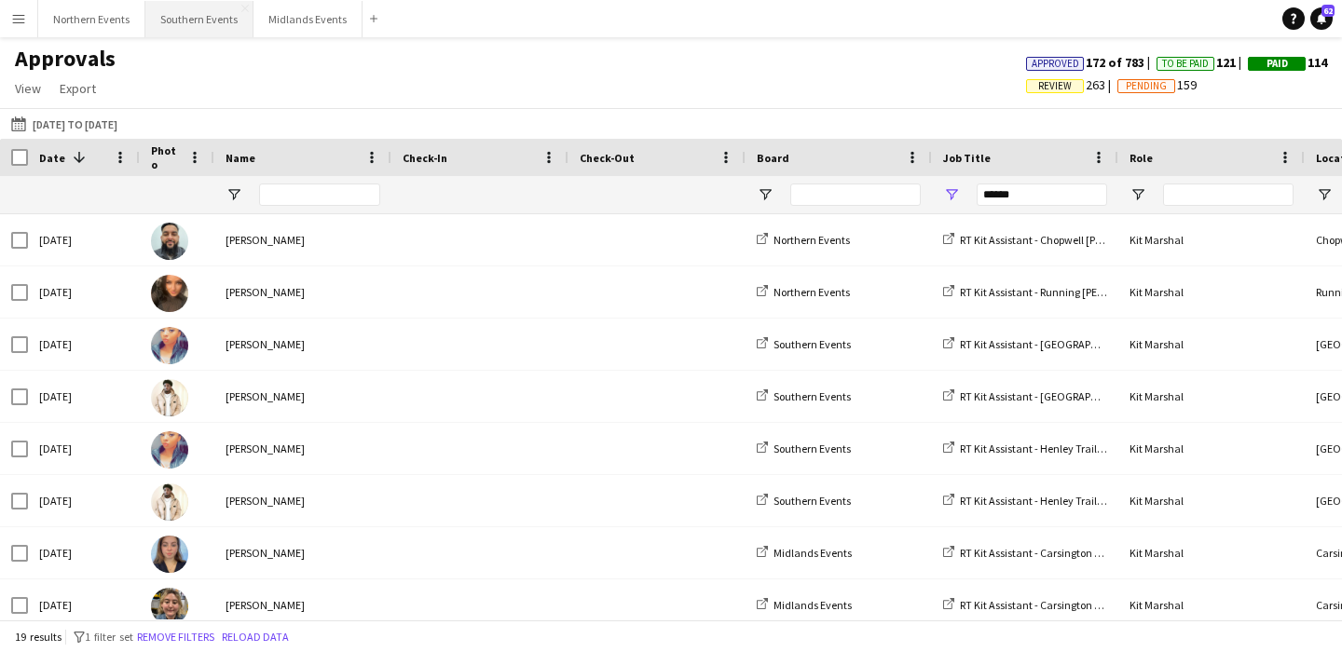
click at [194, 20] on button "Southern Events Close" at bounding box center [199, 19] width 108 height 36
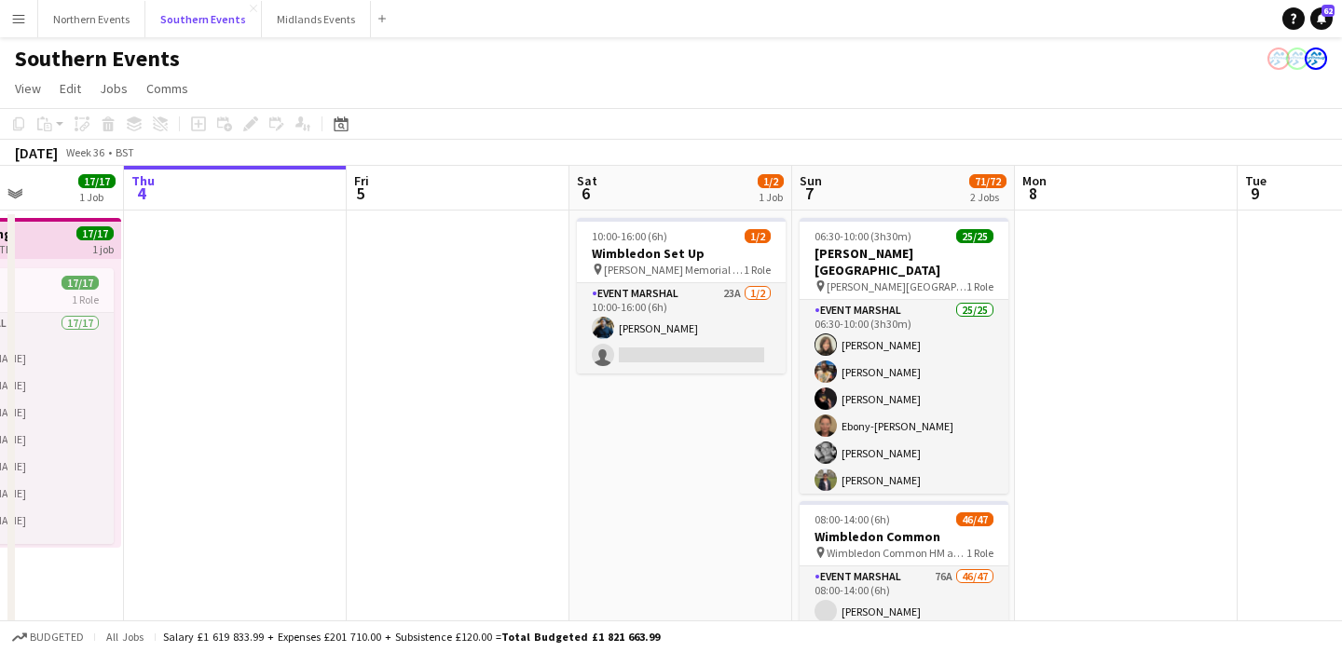
scroll to position [0, 548]
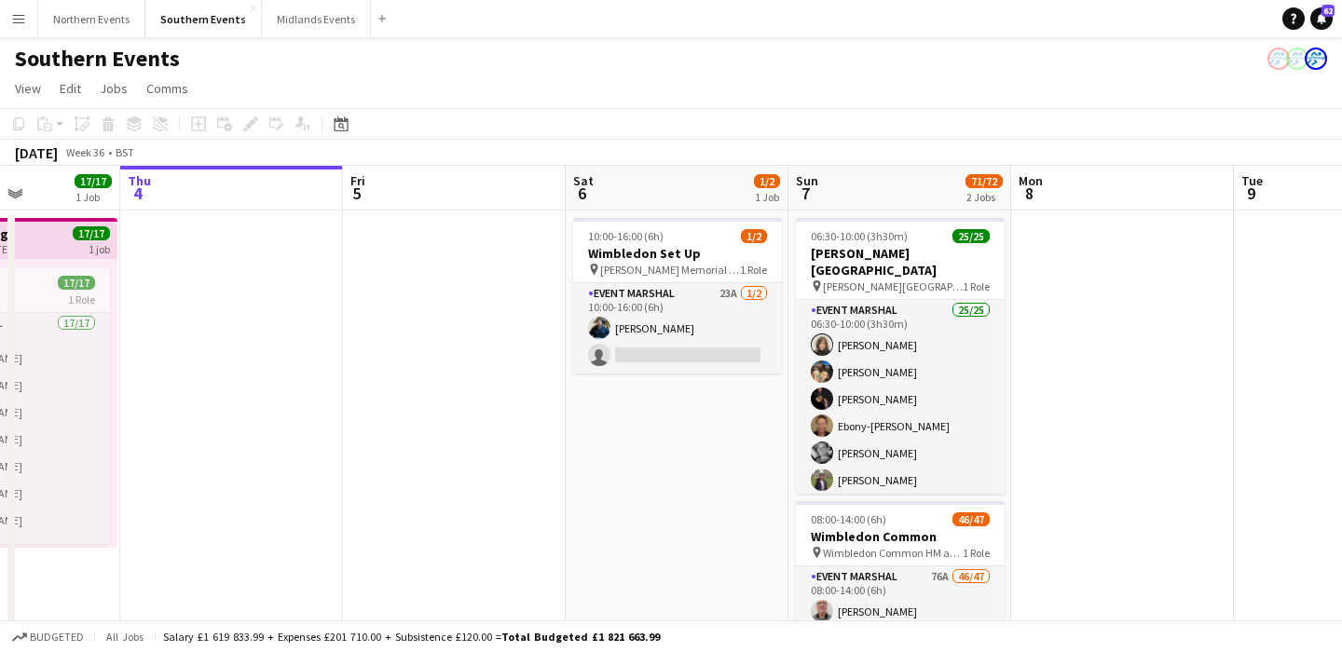
click at [251, 457] on app-date-cell at bounding box center [231, 513] width 223 height 604
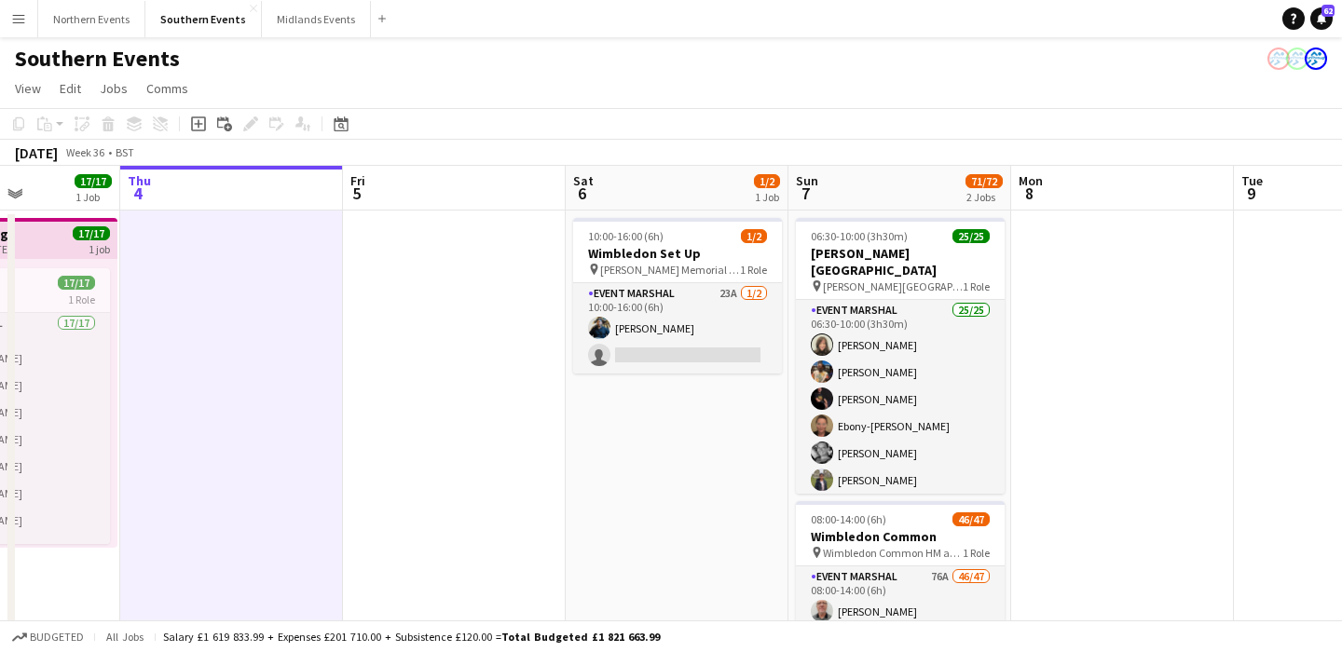
click at [407, 447] on app-date-cell at bounding box center [454, 513] width 223 height 604
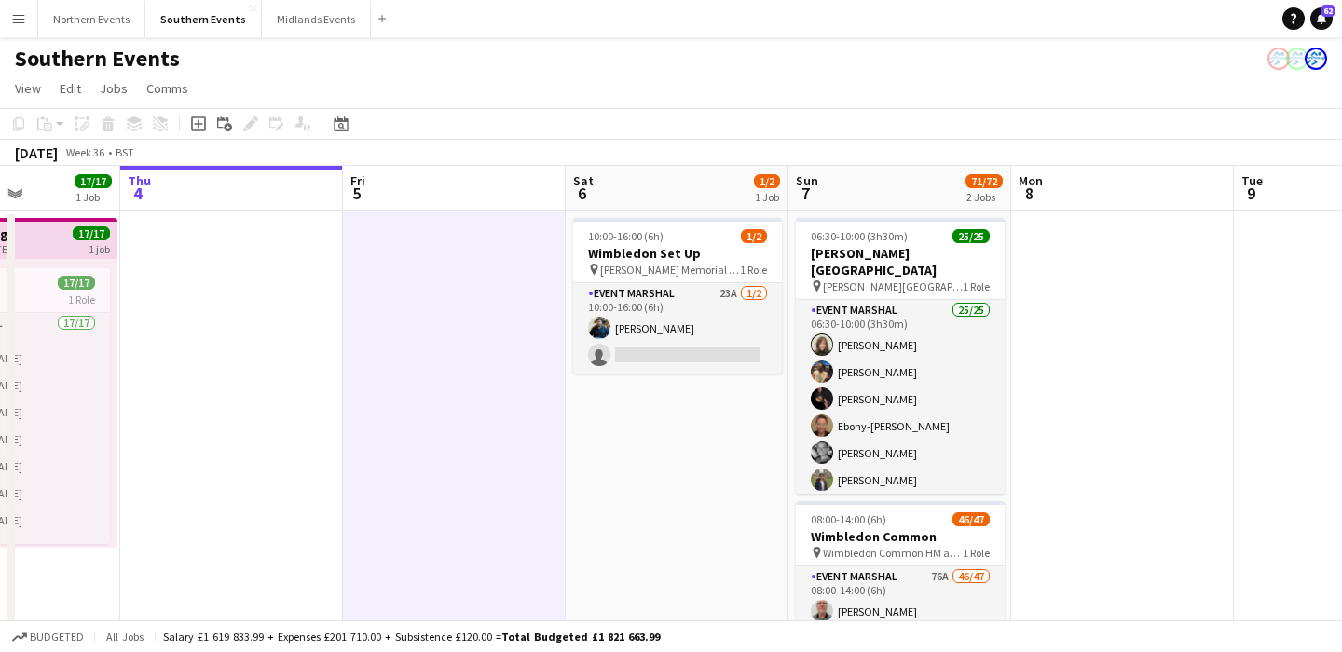
click at [620, 468] on app-date-cell "10:00-16:00 (6h) 1/2 Wimbledon Set Up pin Richard Evans Memorial Playing Fields…" at bounding box center [677, 513] width 223 height 604
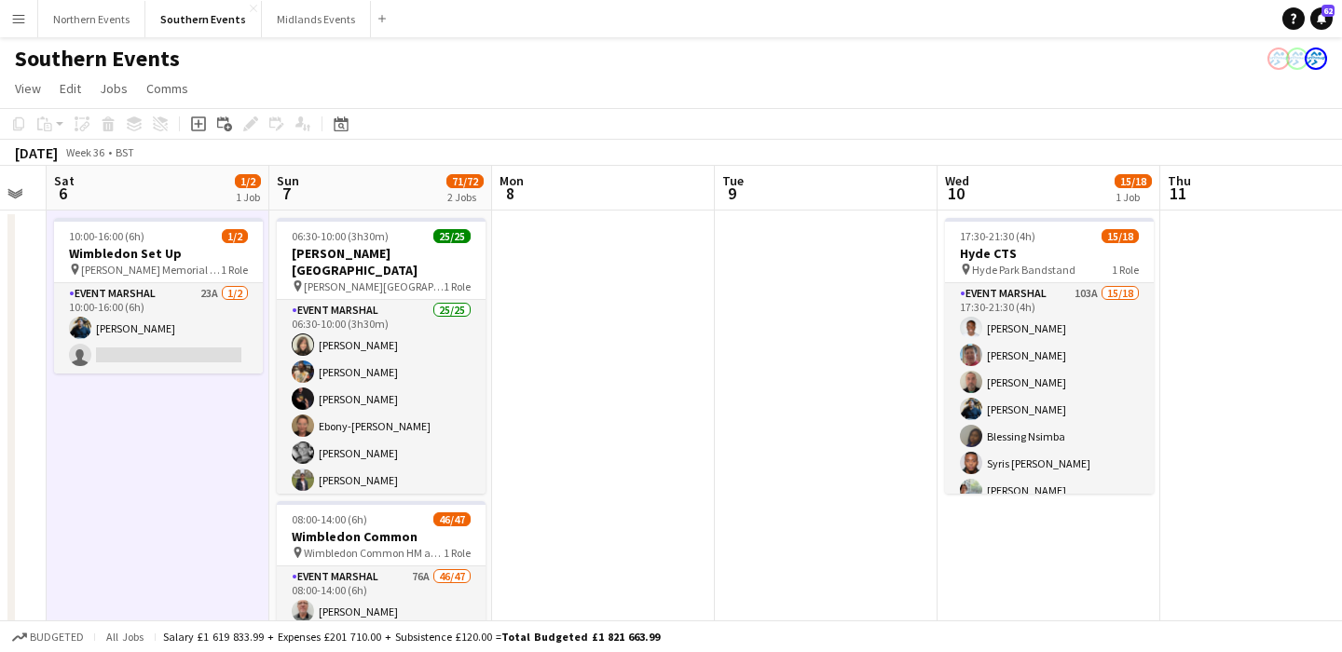
scroll to position [0, 717]
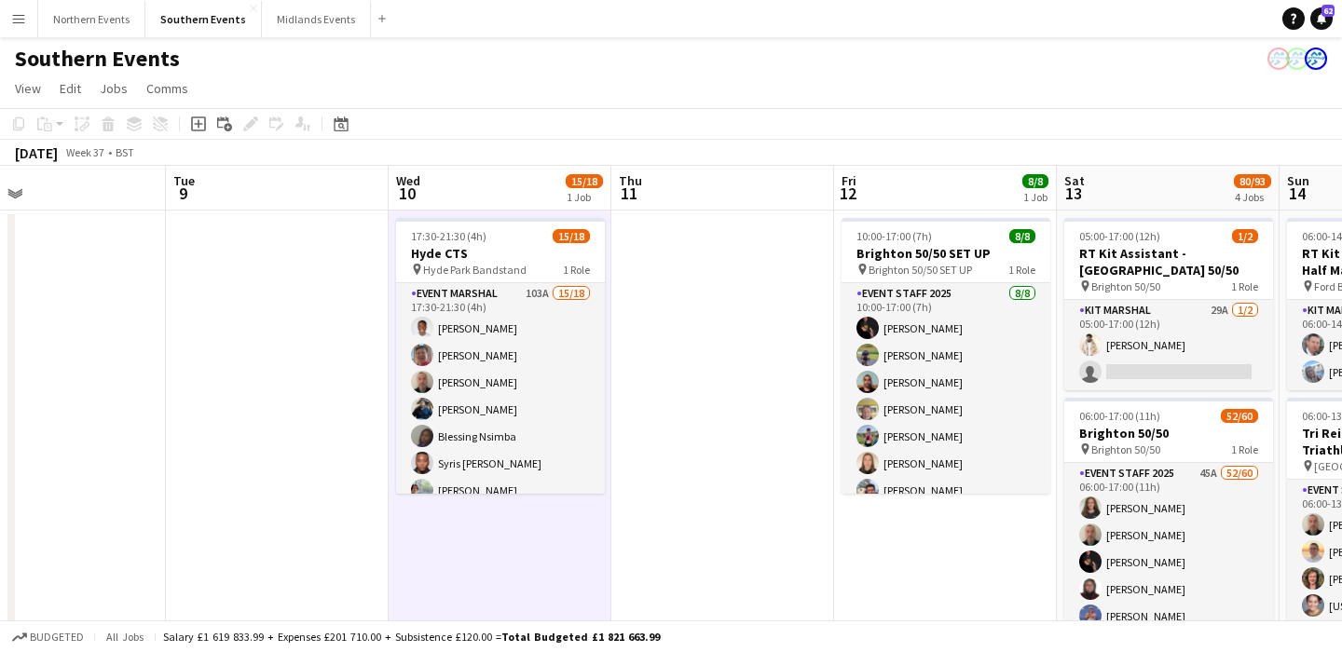
scroll to position [0, 770]
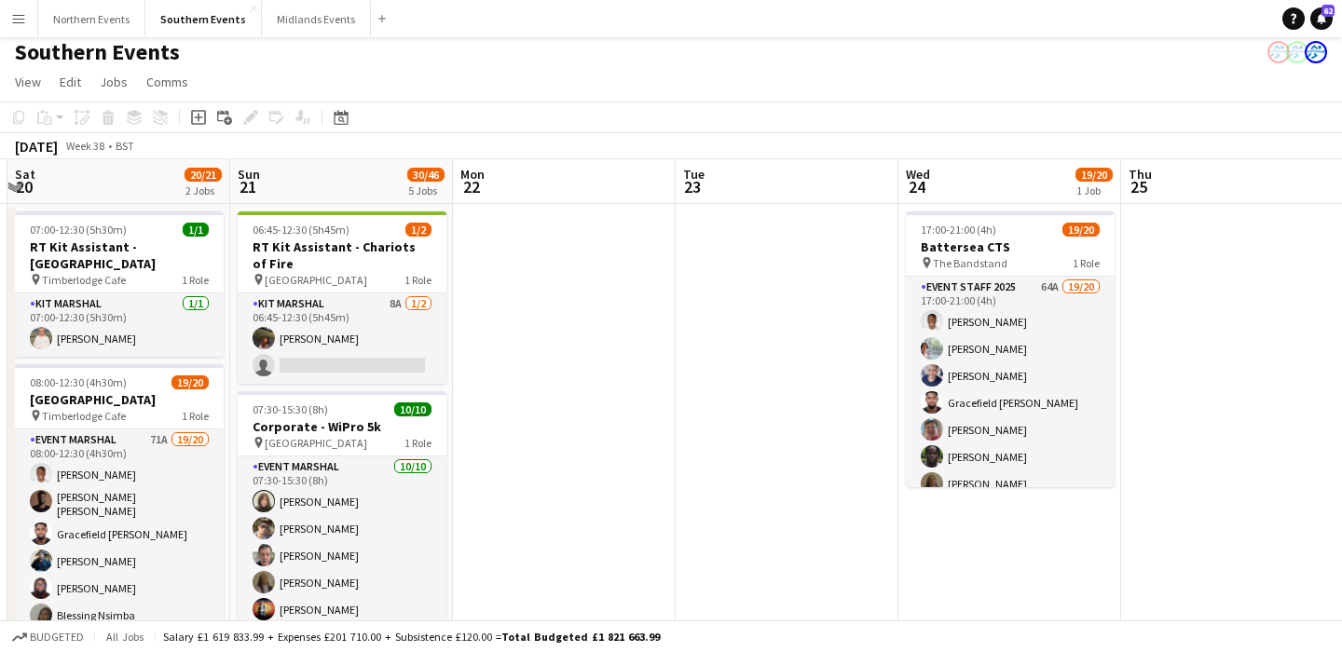
scroll to position [0, 590]
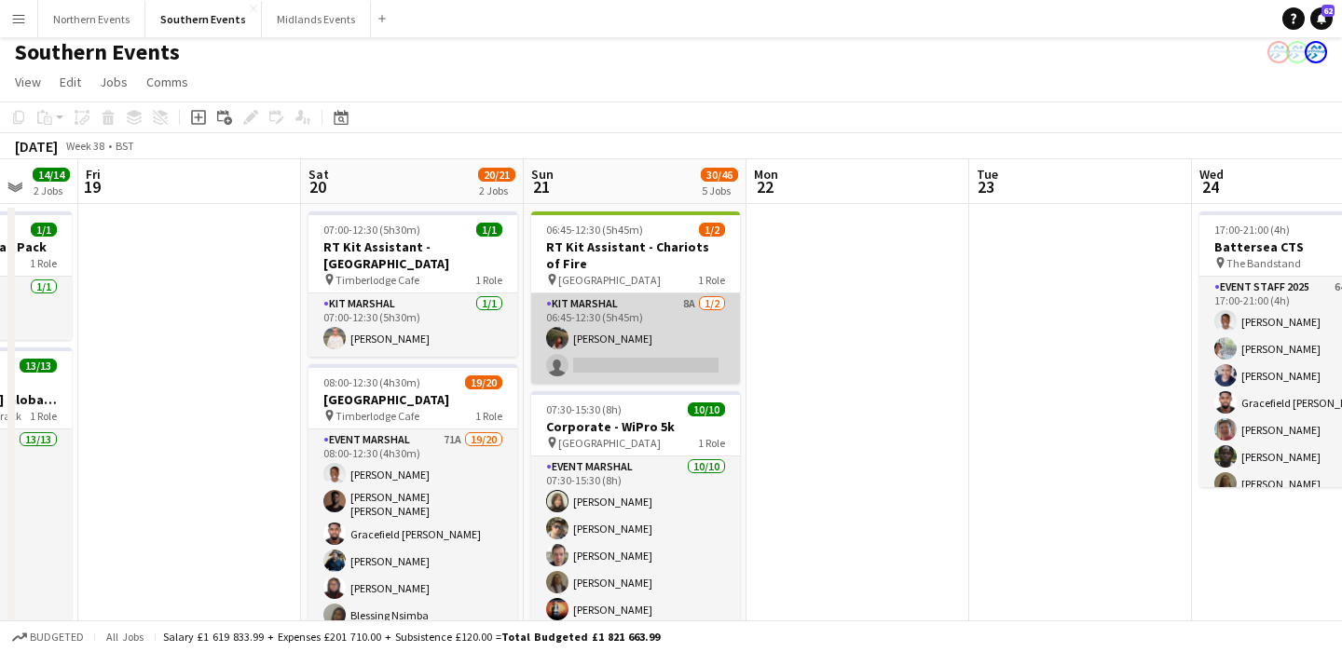
click at [632, 328] on app-card-role "Kit Marshal 8A 1/2 06:45-12:30 (5h45m) Hollie Dilkes single-neutral-actions" at bounding box center [635, 339] width 209 height 90
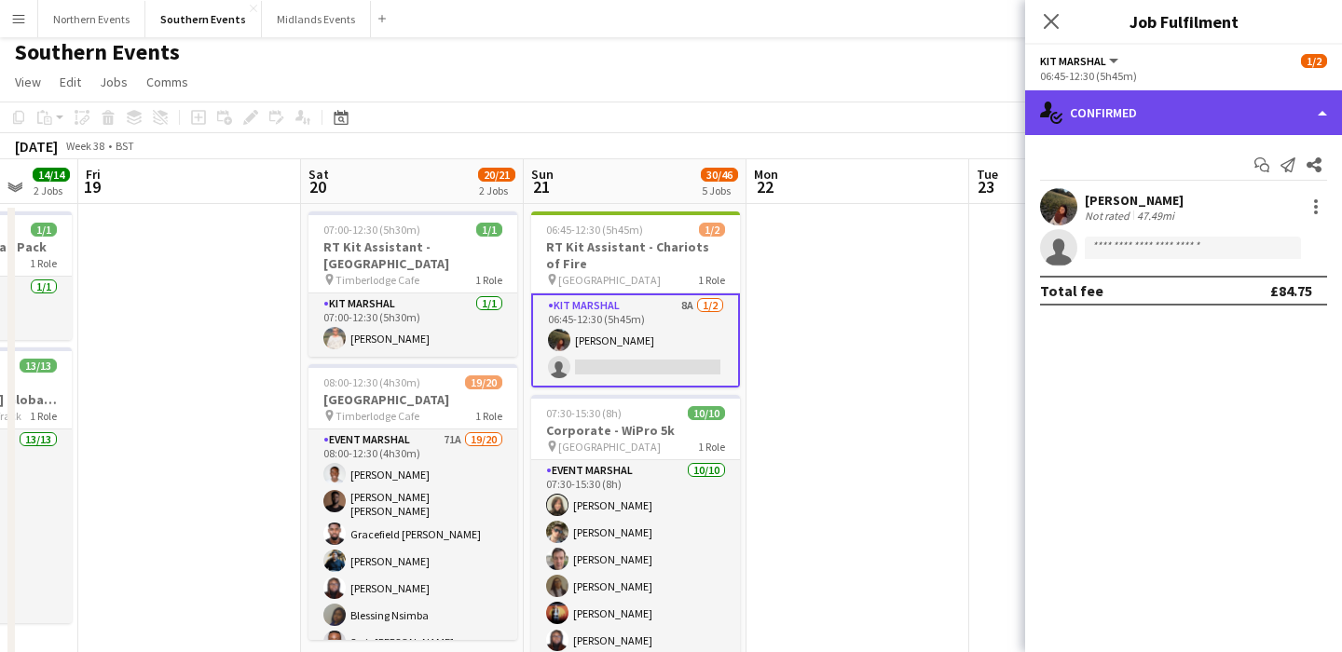
click at [1197, 116] on div "single-neutral-actions-check-2 Confirmed" at bounding box center [1183, 112] width 317 height 45
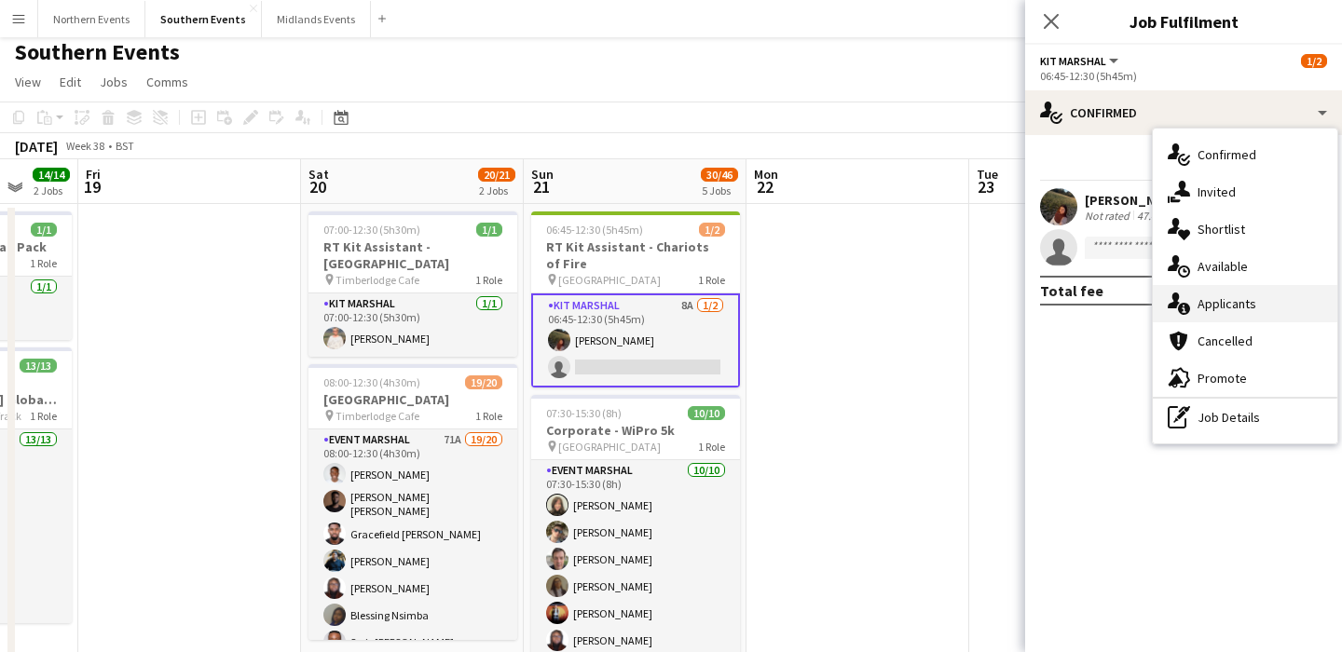
click at [1265, 313] on div "single-neutral-actions-information Applicants" at bounding box center [1245, 303] width 185 height 37
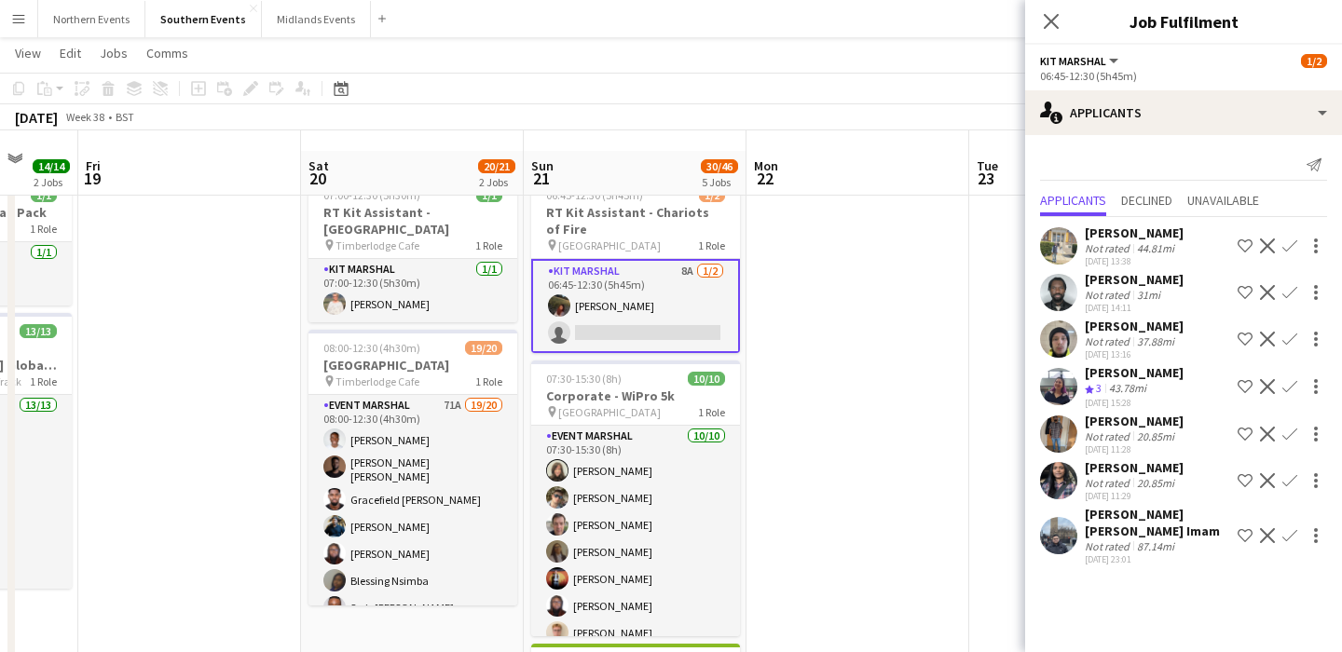
scroll to position [37, 0]
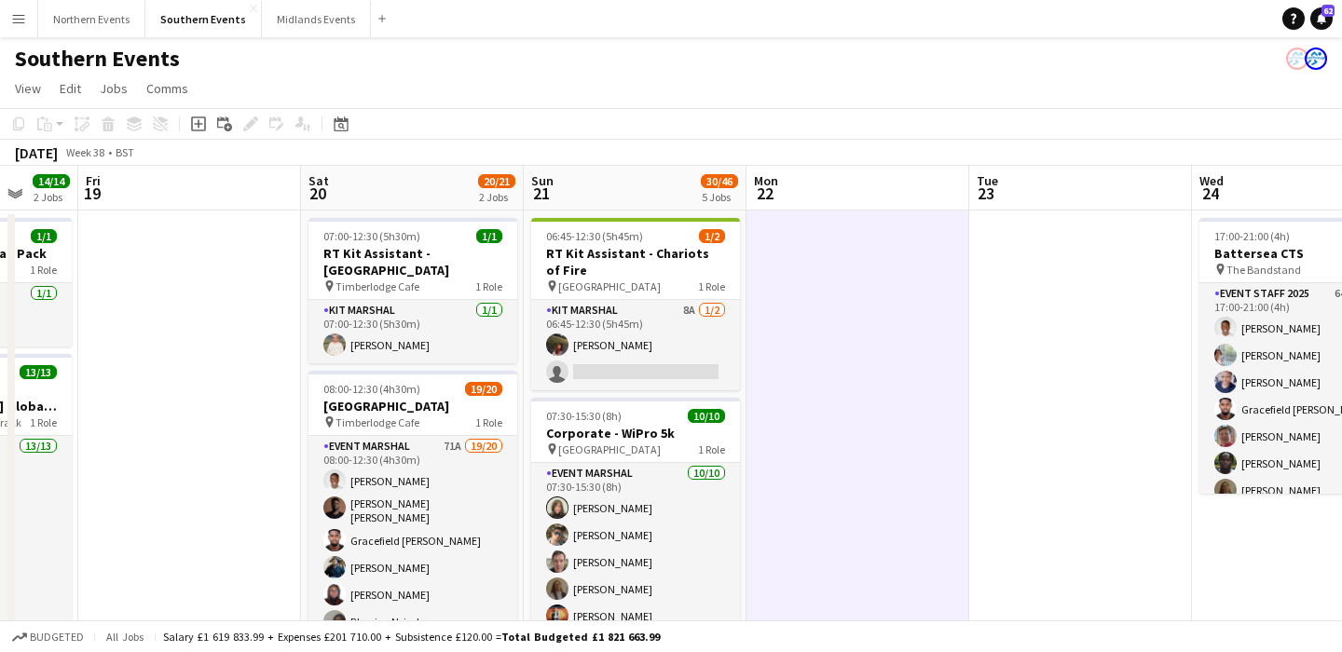
scroll to position [0, 0]
click at [80, 17] on button "Northern Events Close" at bounding box center [91, 19] width 107 height 36
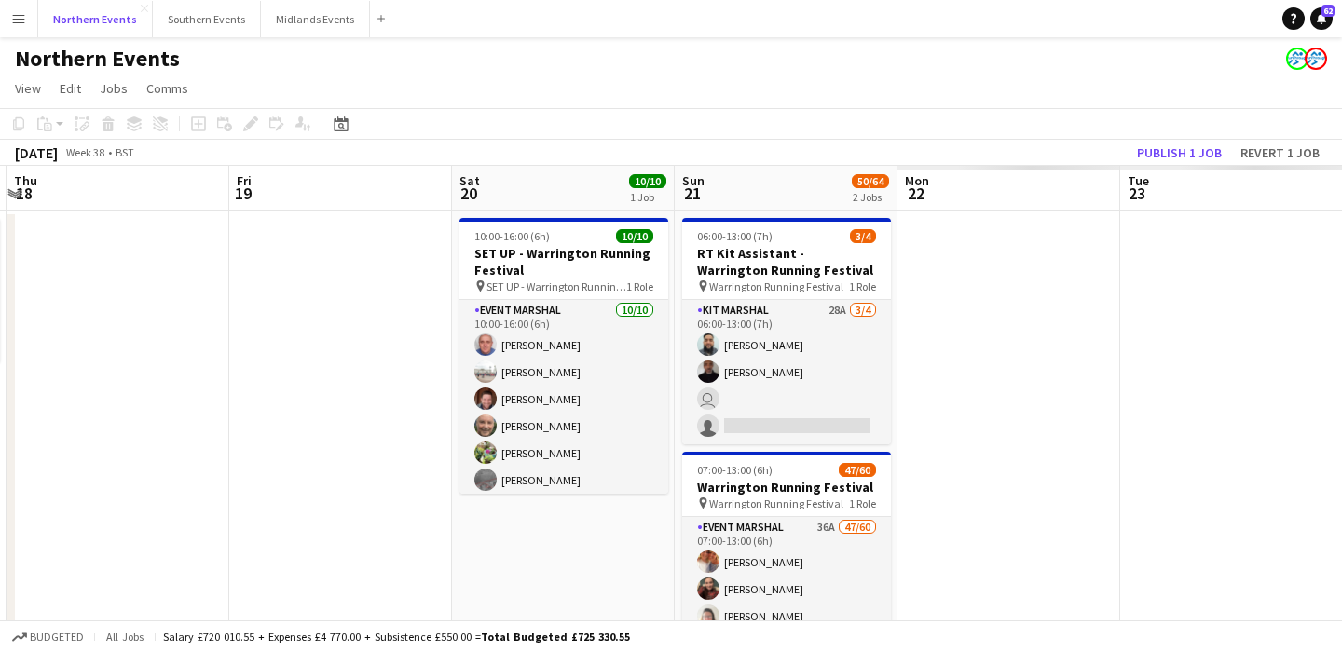
scroll to position [0, 858]
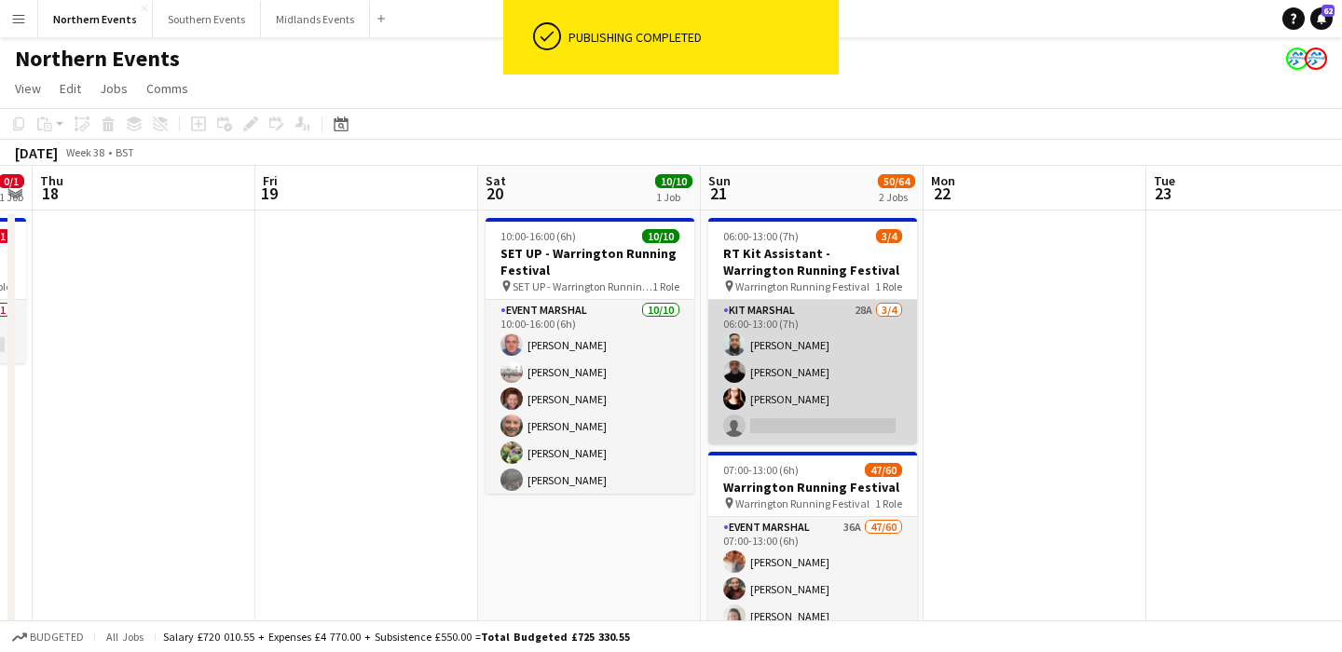
click at [885, 371] on app-card-role "Kit Marshal 28A 3/4 06:00-13:00 (7h) Touseef Ahmed Raymond Bell Angelina Teofil…" at bounding box center [812, 372] width 209 height 144
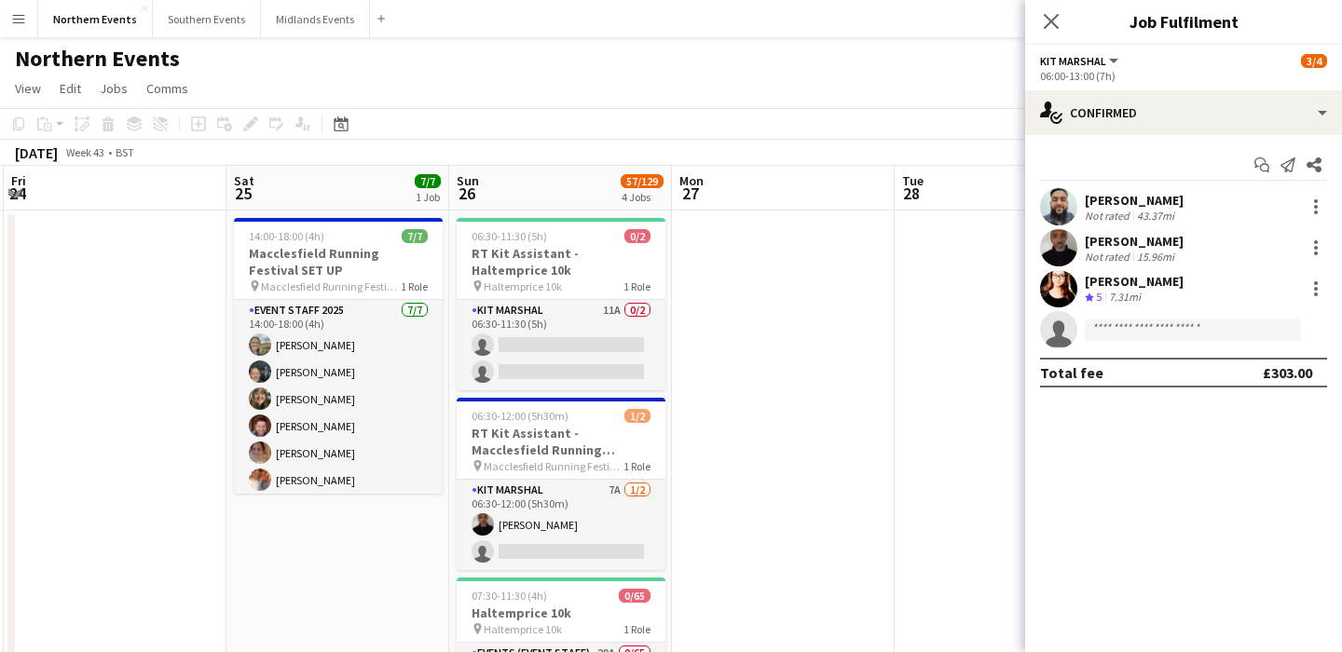
scroll to position [0, 899]
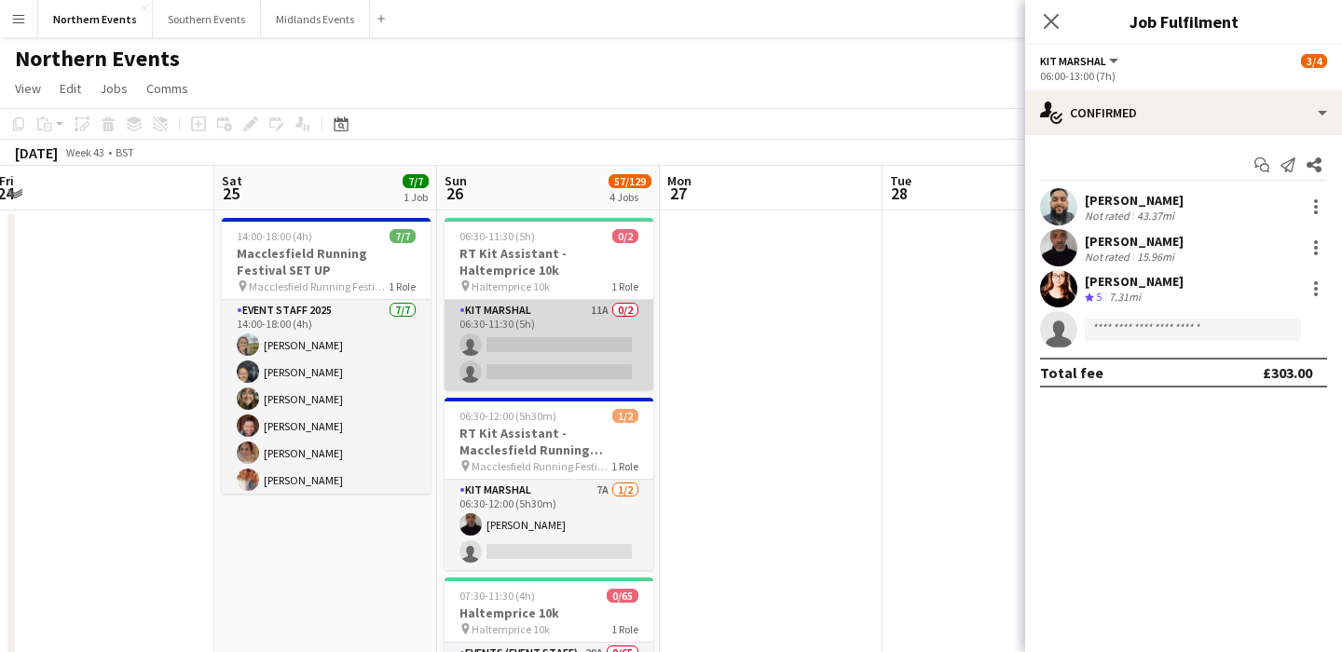
click at [609, 373] on app-card-role "Kit Marshal 11A 0/2 06:30-11:30 (5h) single-neutral-actions single-neutral-acti…" at bounding box center [549, 345] width 209 height 90
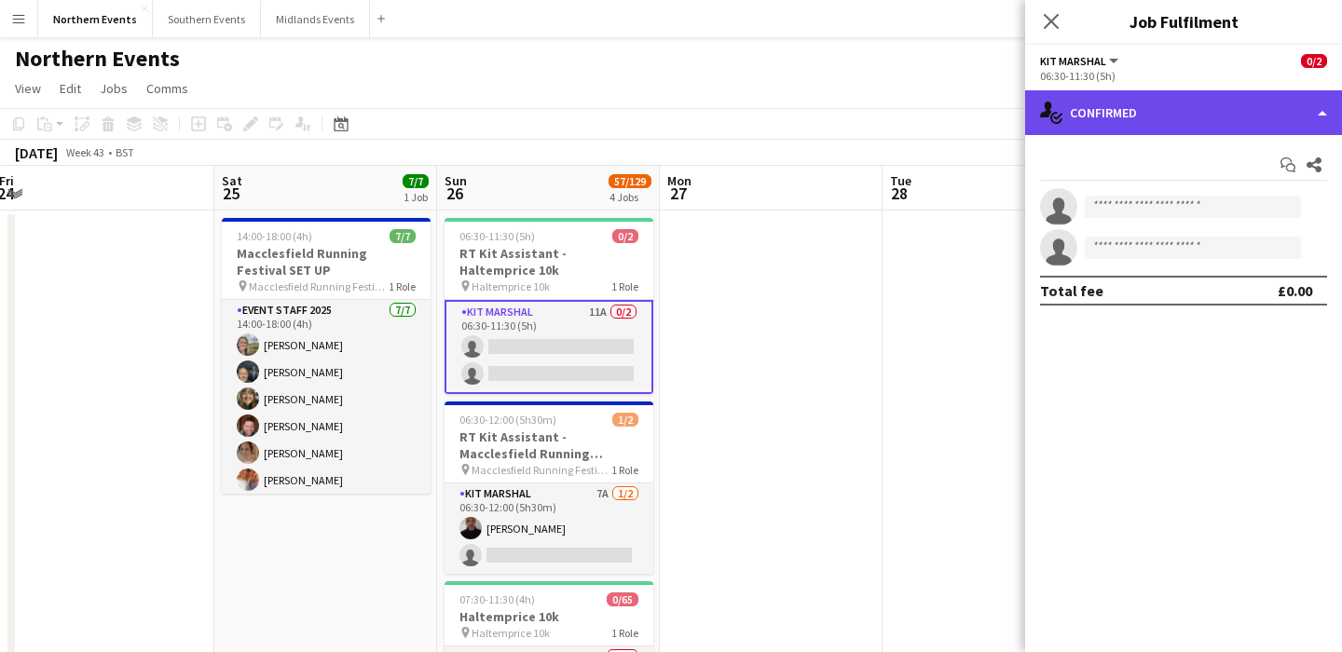
click at [1207, 109] on div "single-neutral-actions-check-2 Confirmed" at bounding box center [1183, 112] width 317 height 45
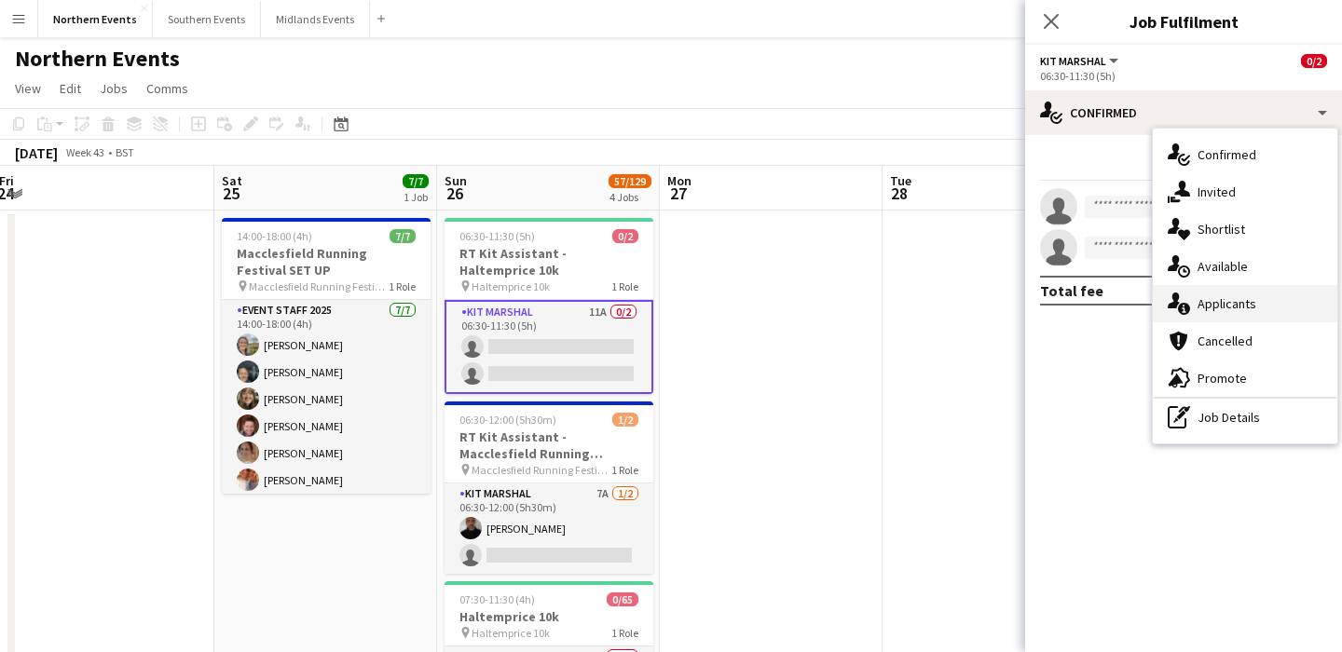
click at [1244, 308] on span "Applicants" at bounding box center [1227, 303] width 59 height 17
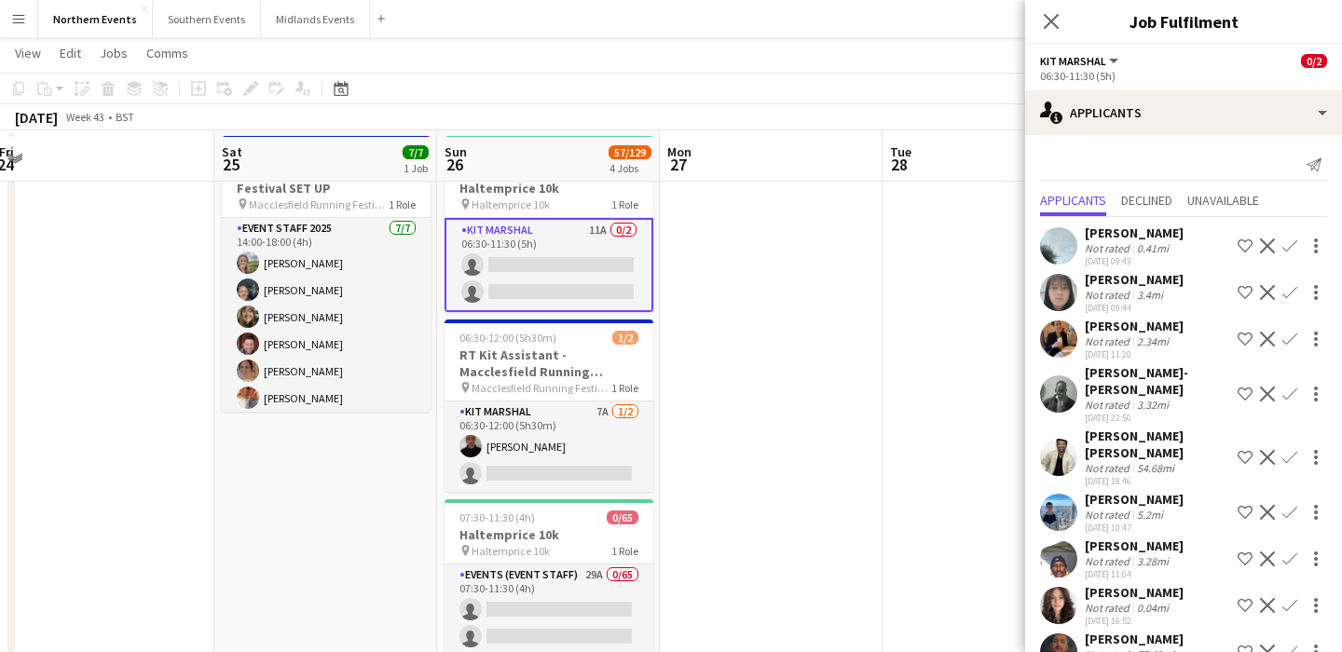
scroll to position [97, 0]
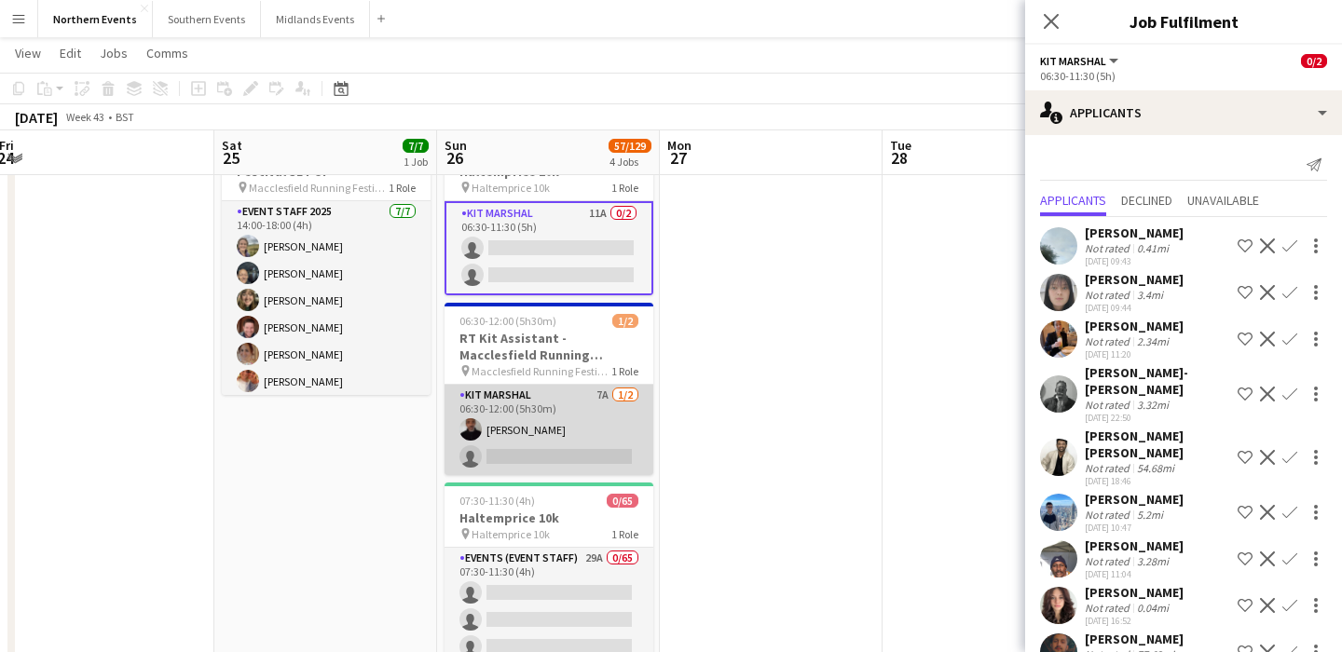
click at [545, 436] on app-card-role "Kit Marshal 7A [DATE] 06:30-12:00 (5h30m) [PERSON_NAME] single-neutral-actions" at bounding box center [549, 430] width 209 height 90
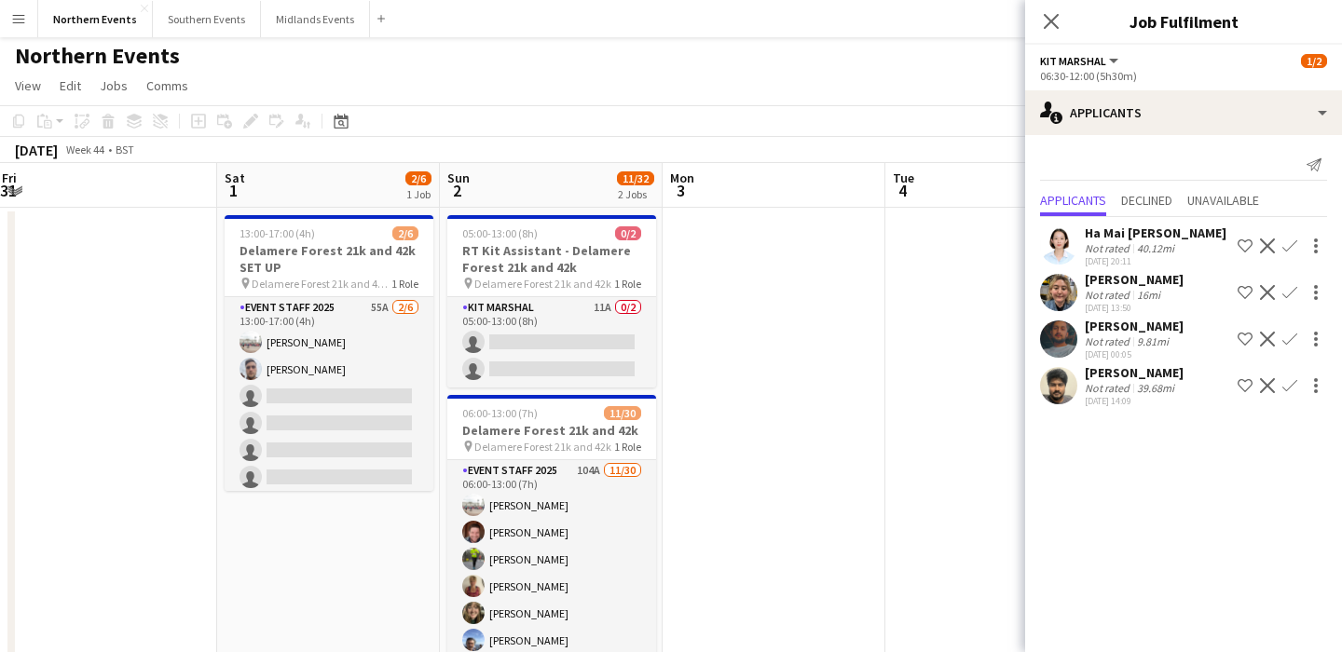
scroll to position [0, 672]
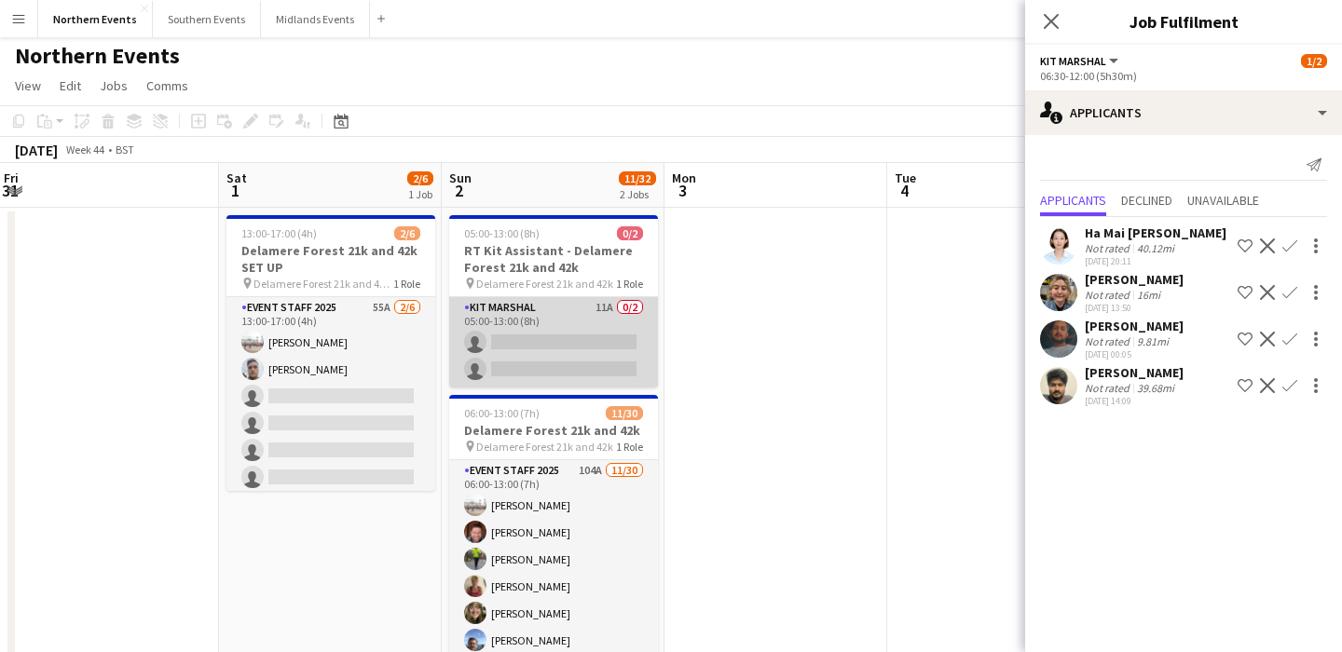
click at [564, 364] on app-card-role "Kit Marshal 11A 0/2 05:00-13:00 (8h) single-neutral-actions single-neutral-acti…" at bounding box center [553, 342] width 209 height 90
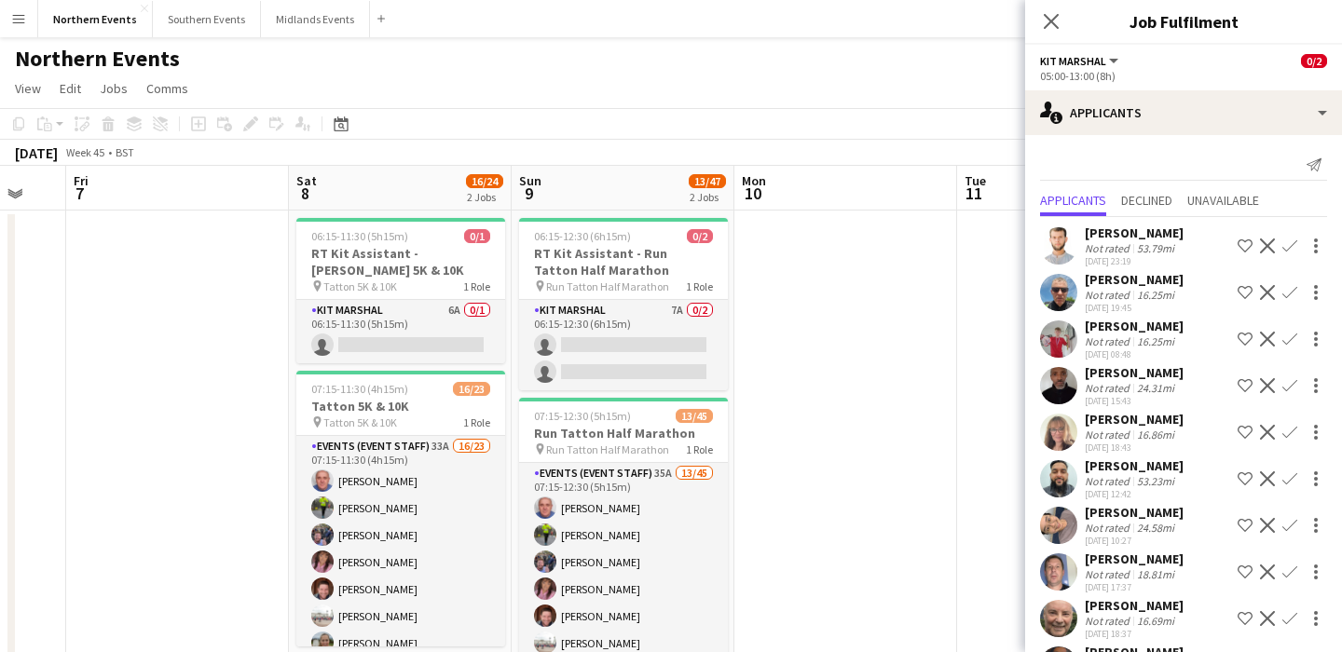
scroll to position [0, 831]
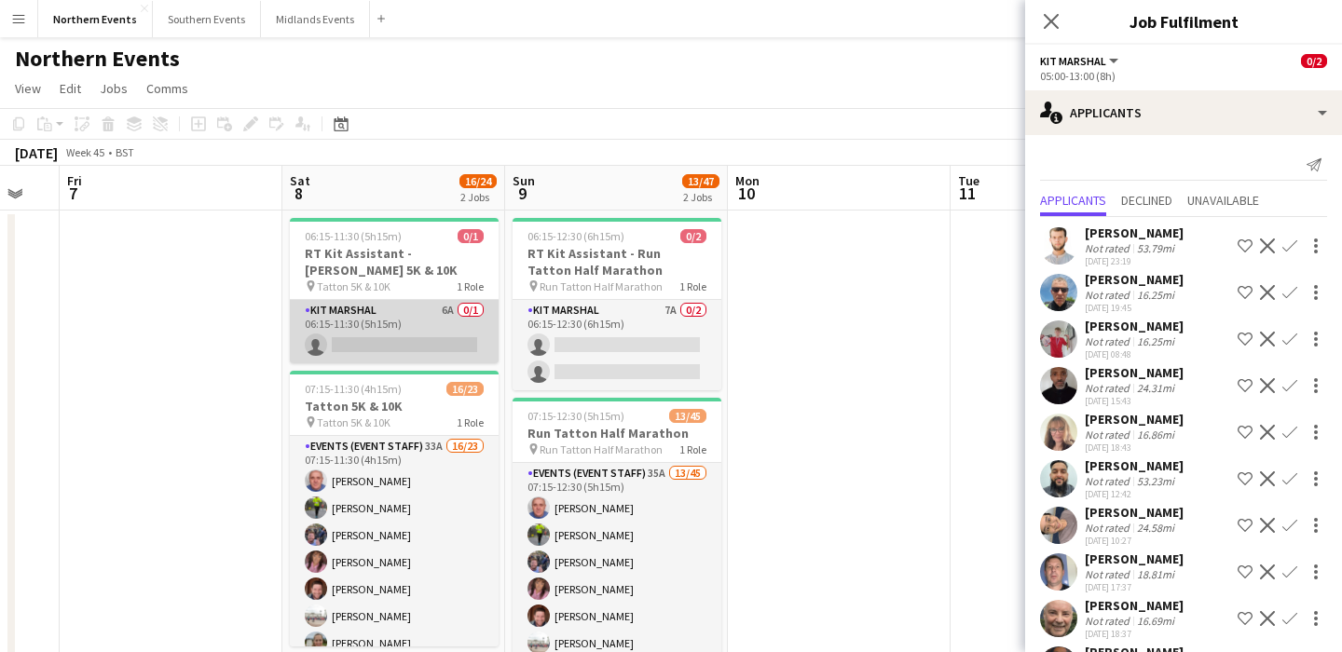
click at [404, 342] on app-card-role "Kit Marshal 6A 0/1 06:15-11:30 (5h15m) single-neutral-actions" at bounding box center [394, 331] width 209 height 63
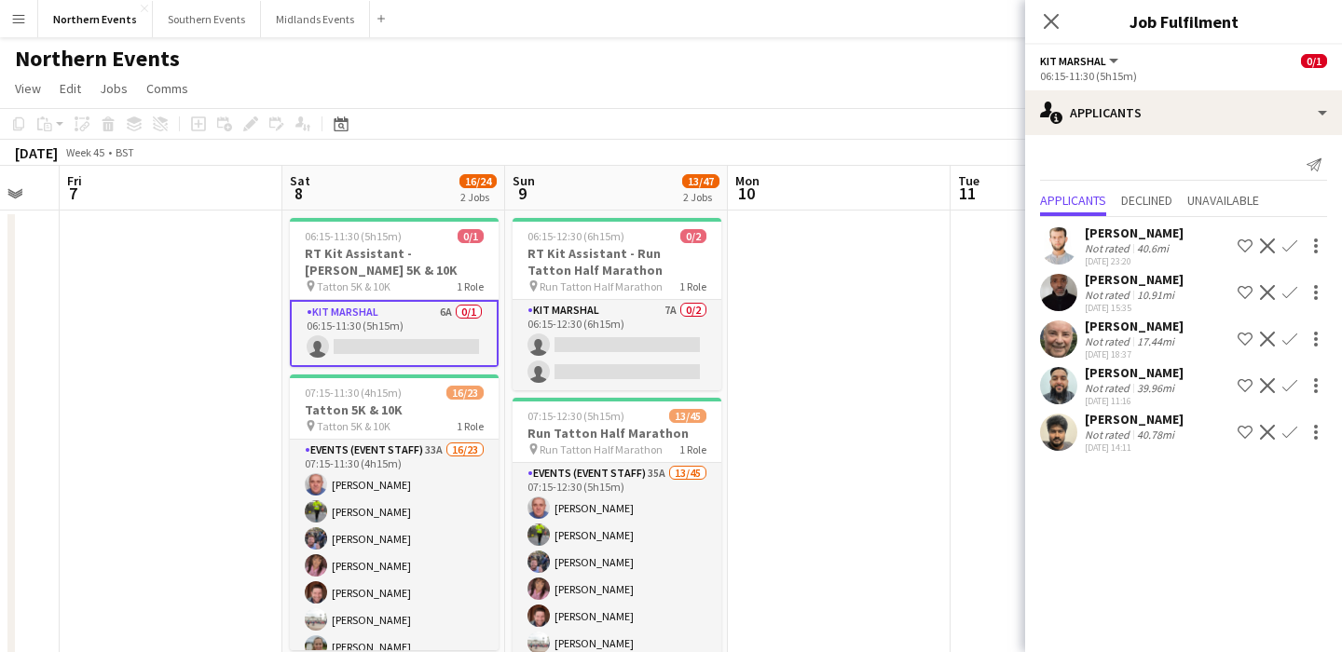
click at [1287, 283] on button "Confirm" at bounding box center [1290, 292] width 22 height 22
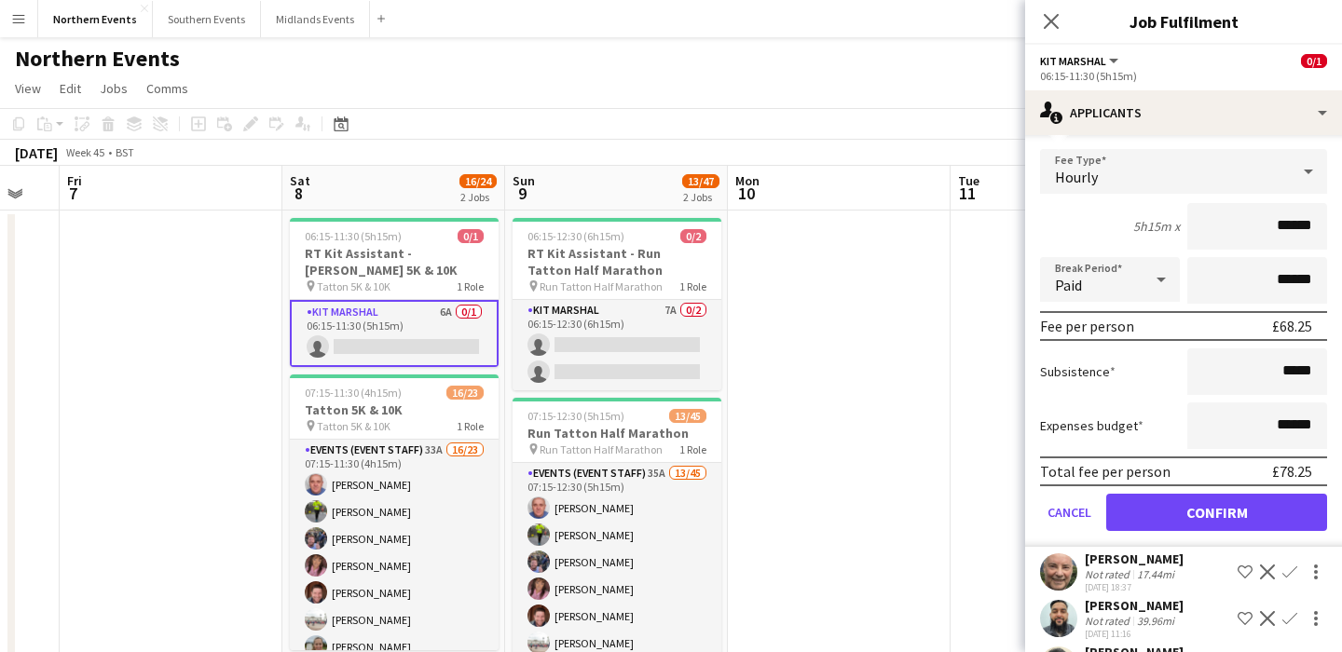
scroll to position [260, 0]
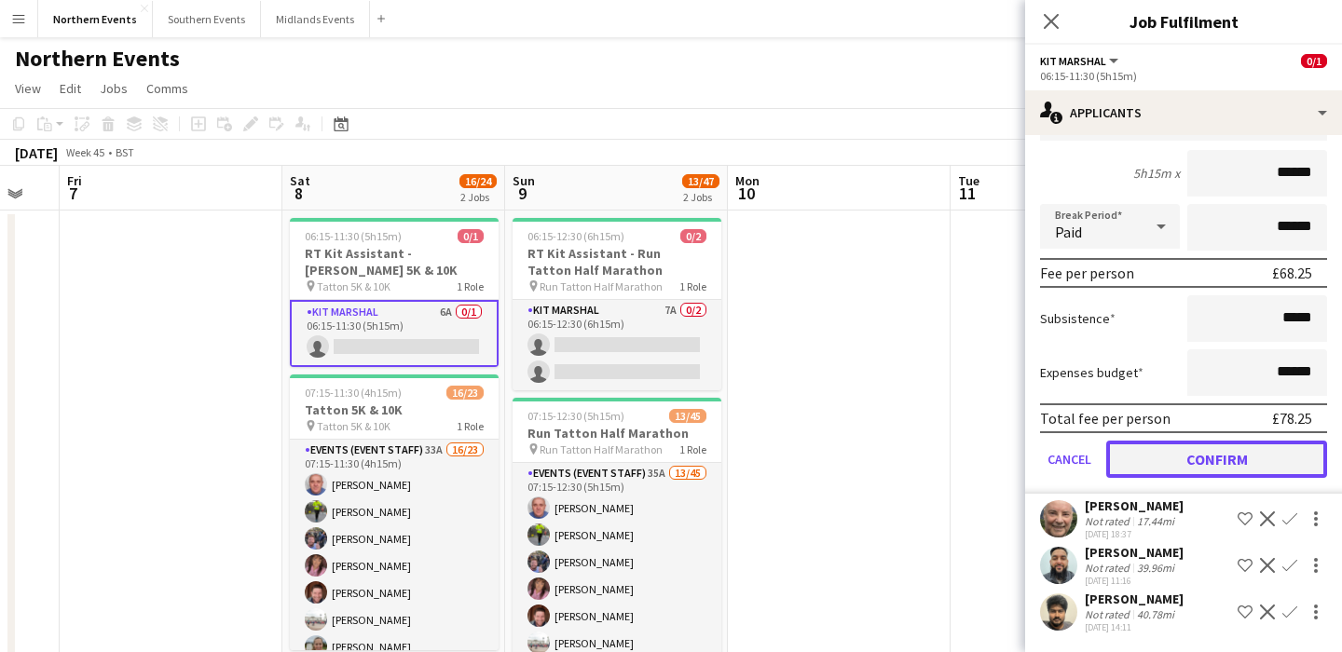
click at [1202, 446] on button "Confirm" at bounding box center [1216, 459] width 221 height 37
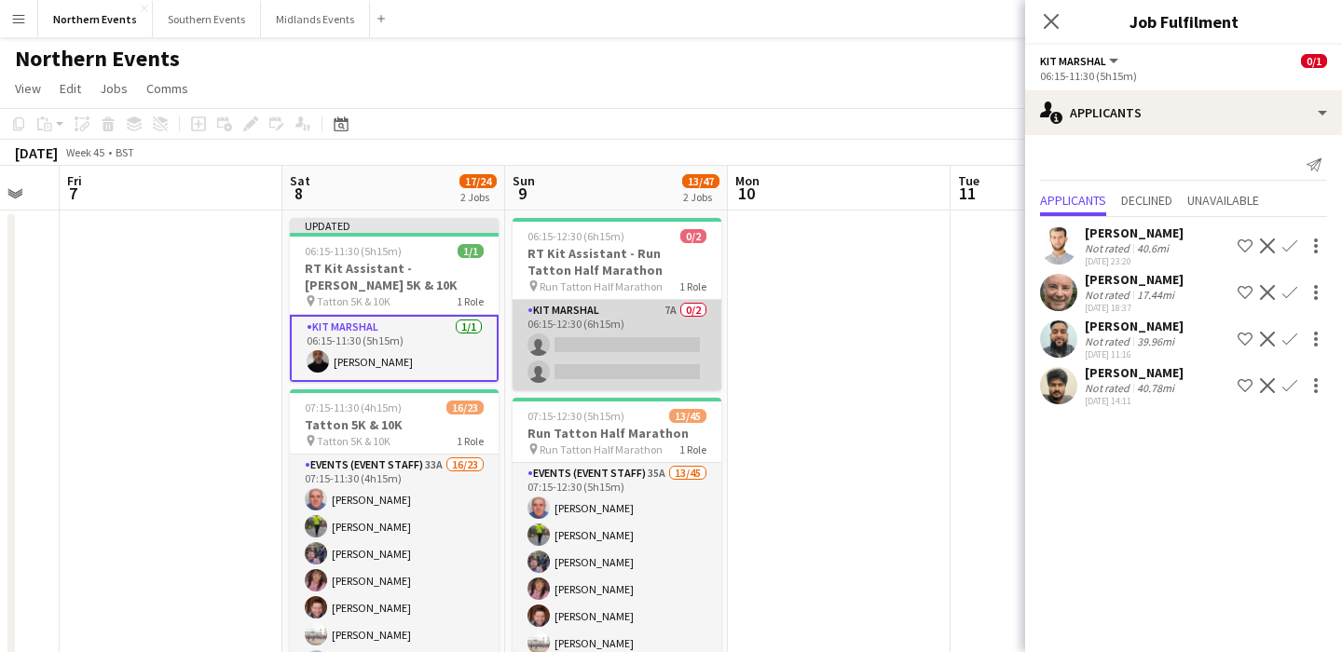
click at [627, 351] on app-card-role "Kit Marshal 7A 0/2 06:15-12:30 (6h15m) single-neutral-actions single-neutral-ac…" at bounding box center [617, 345] width 209 height 90
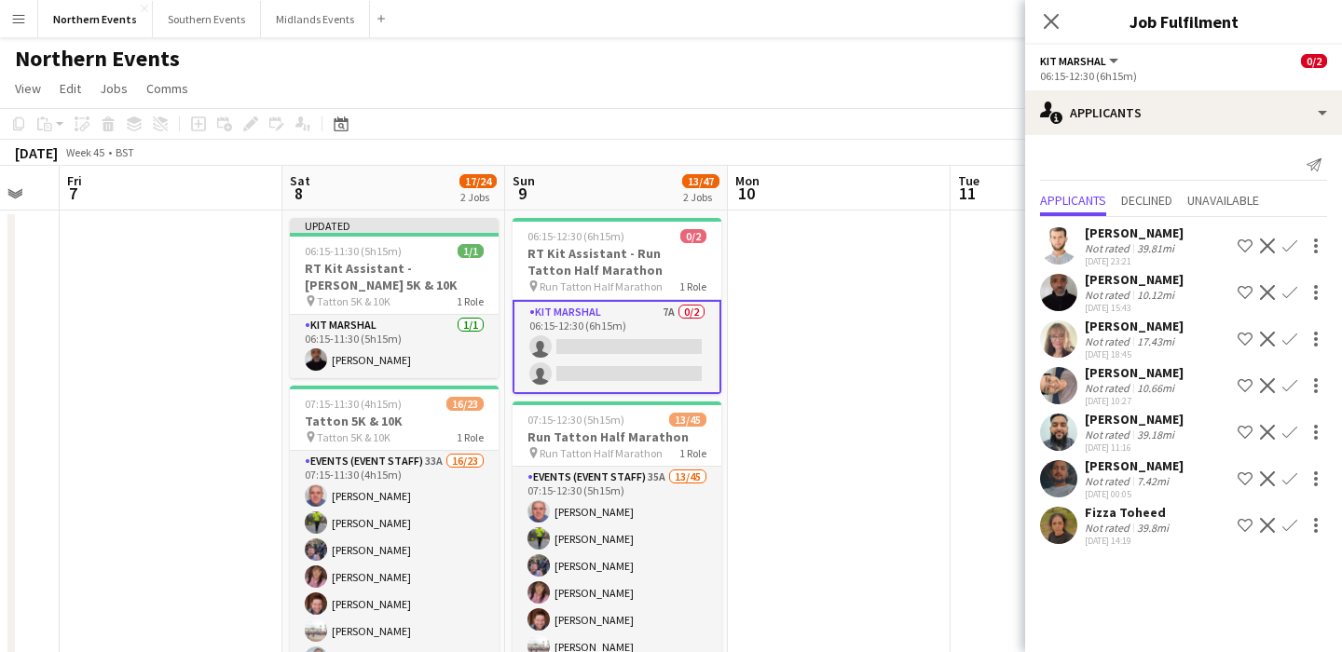
click at [1294, 290] on app-icon "Confirm" at bounding box center [1290, 292] width 15 height 15
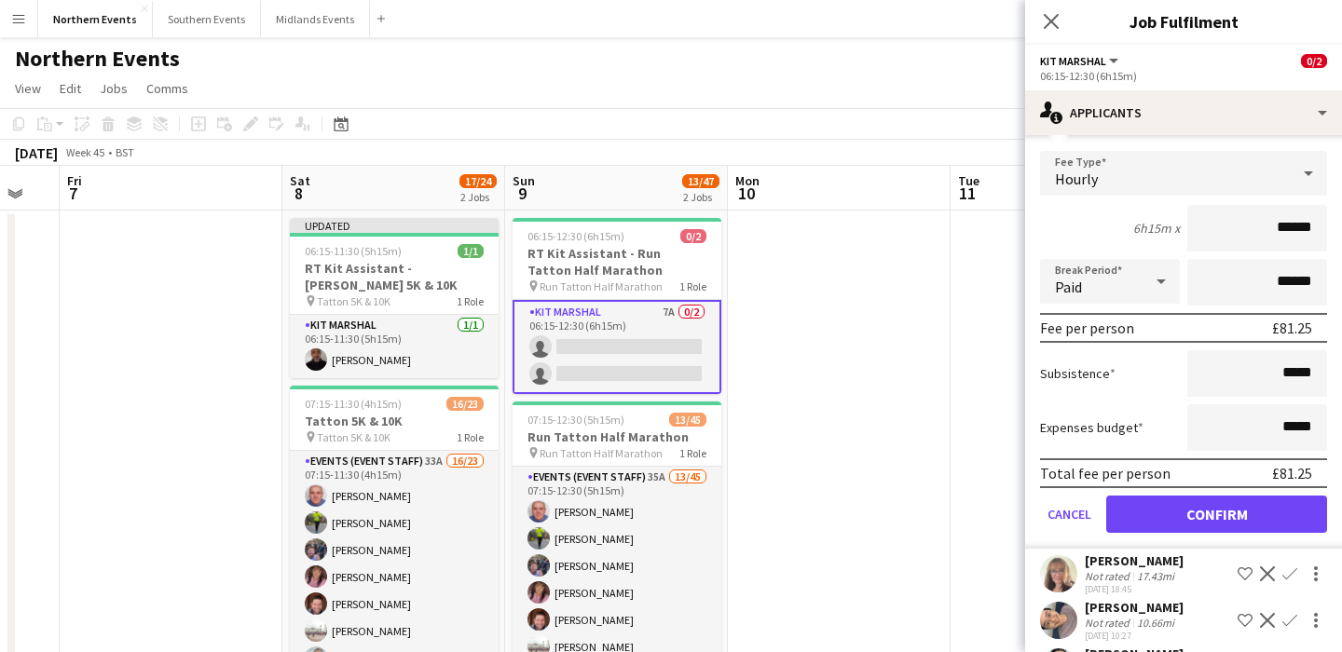
scroll to position [215, 0]
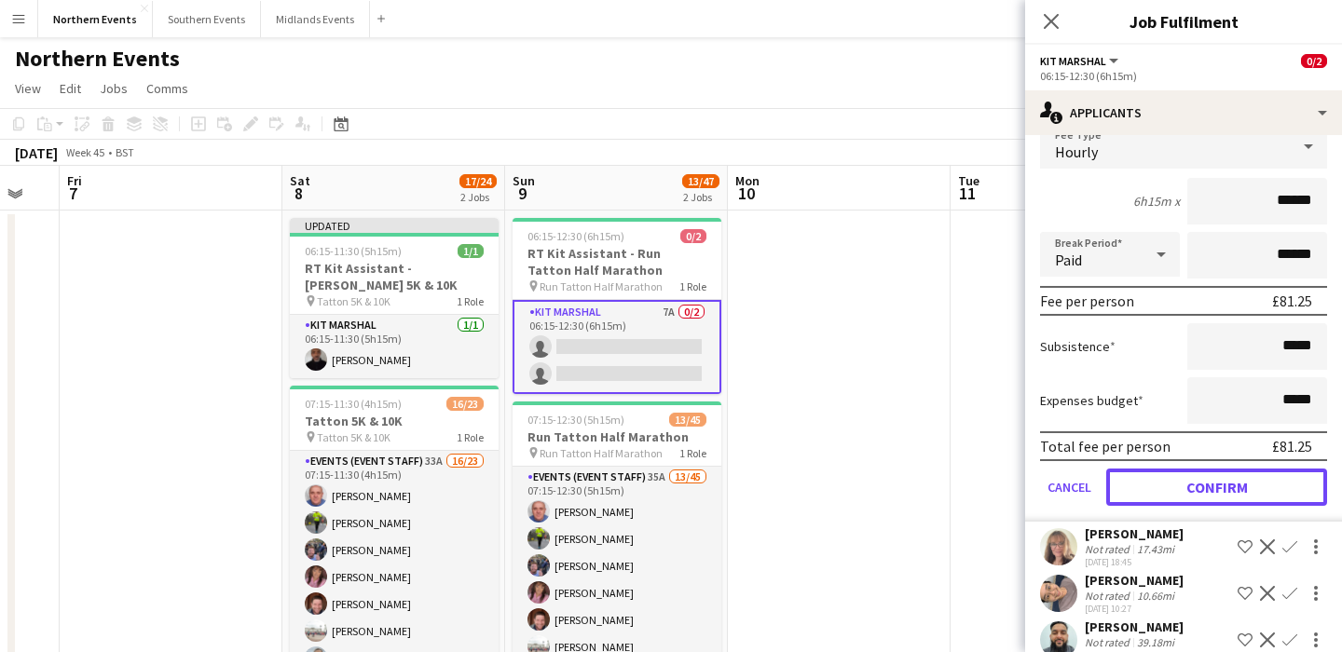
click at [1188, 486] on button "Confirm" at bounding box center [1216, 487] width 221 height 37
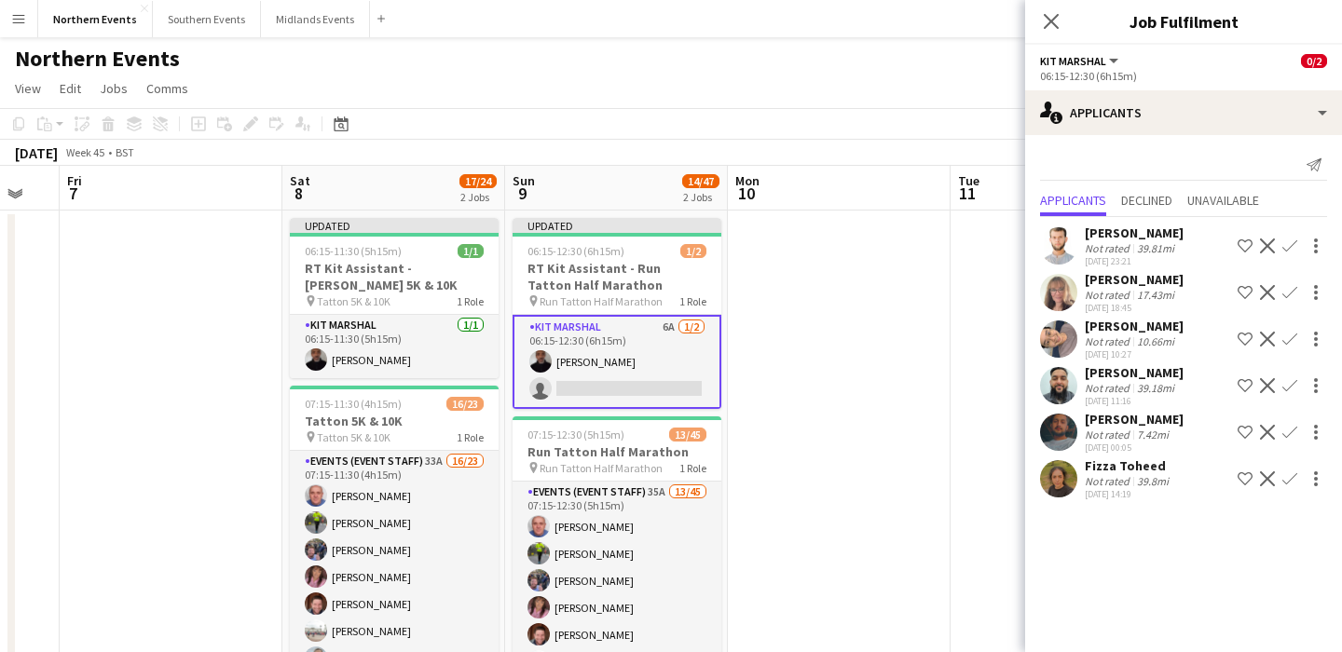
scroll to position [0, 0]
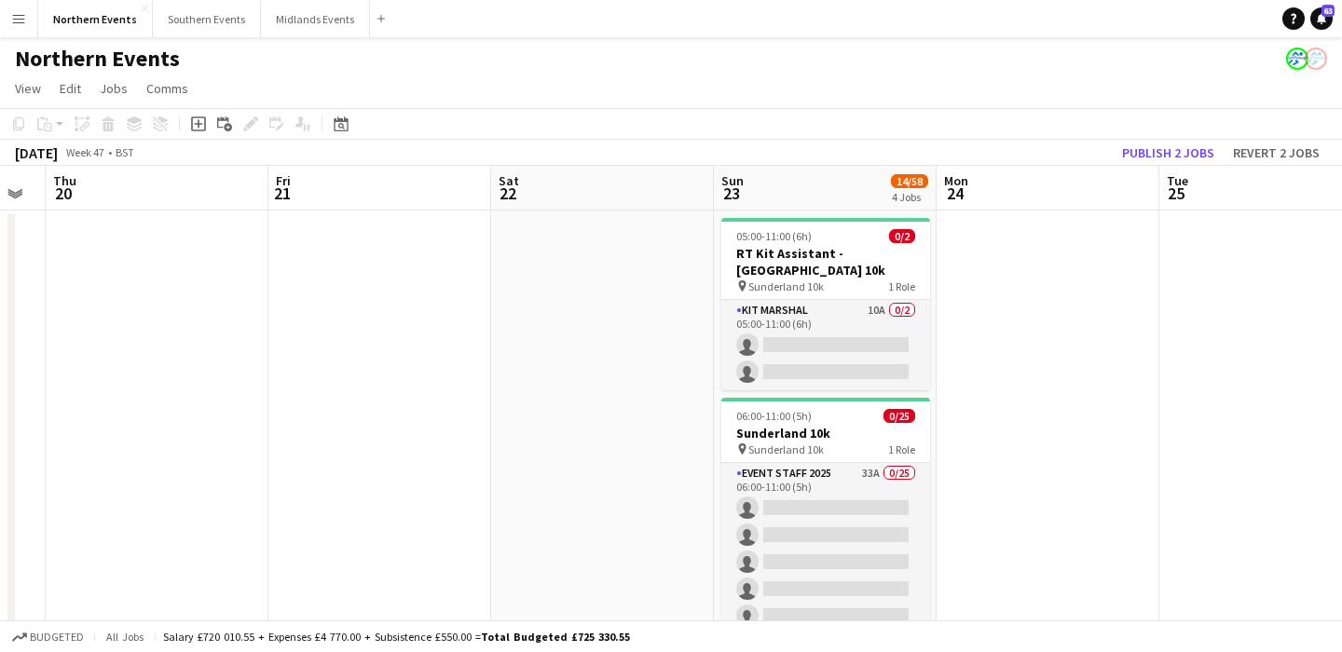
scroll to position [0, 696]
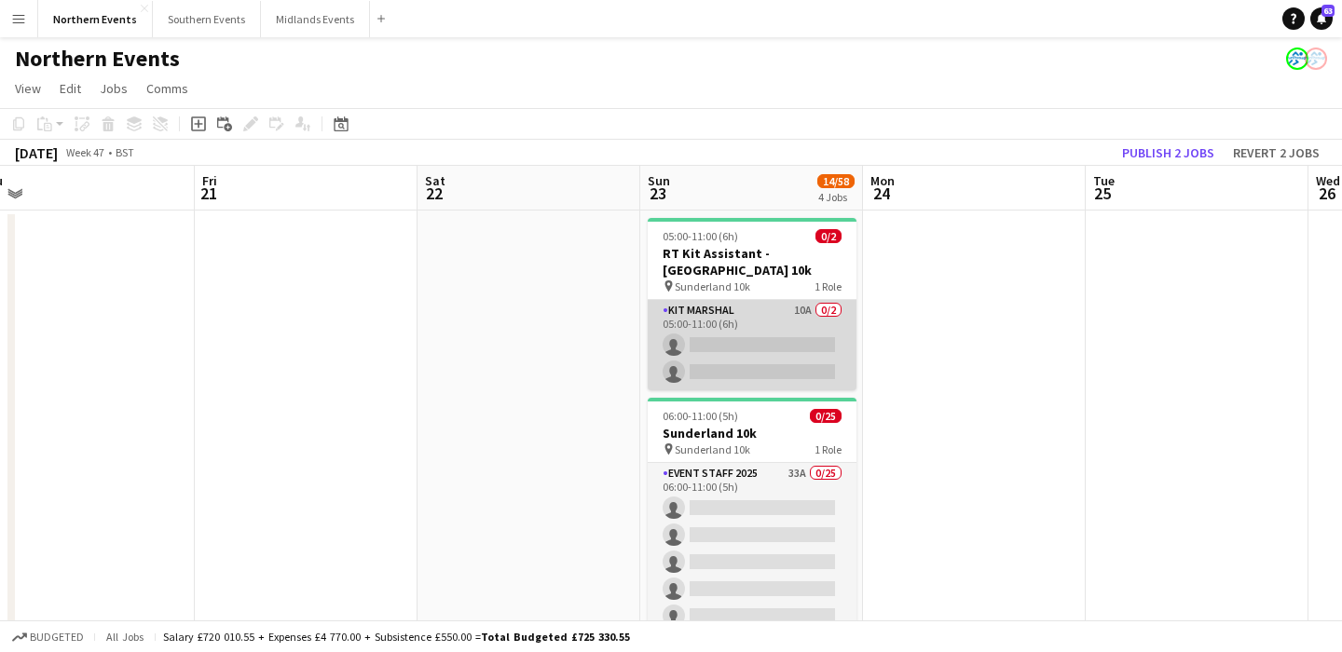
click at [751, 335] on app-card-role "Kit Marshal 10A 0/2 05:00-11:00 (6h) single-neutral-actions single-neutral-acti…" at bounding box center [752, 345] width 209 height 90
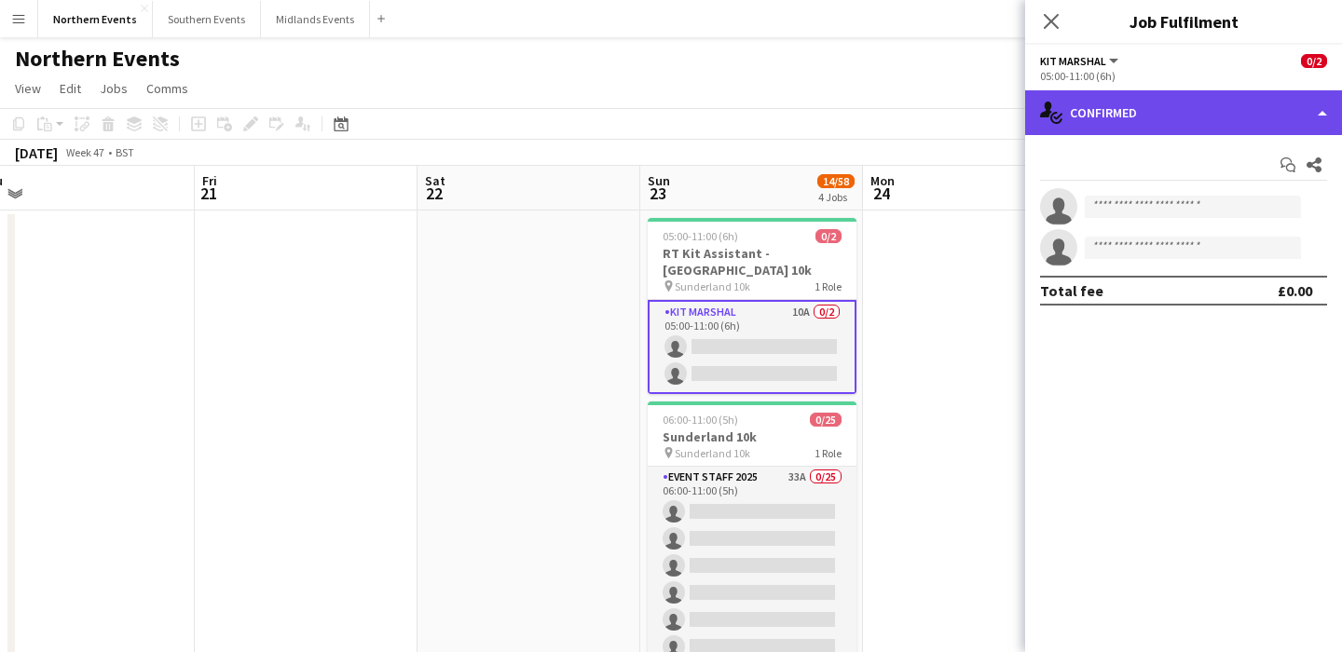
click at [1166, 107] on div "single-neutral-actions-check-2 Confirmed" at bounding box center [1183, 112] width 317 height 45
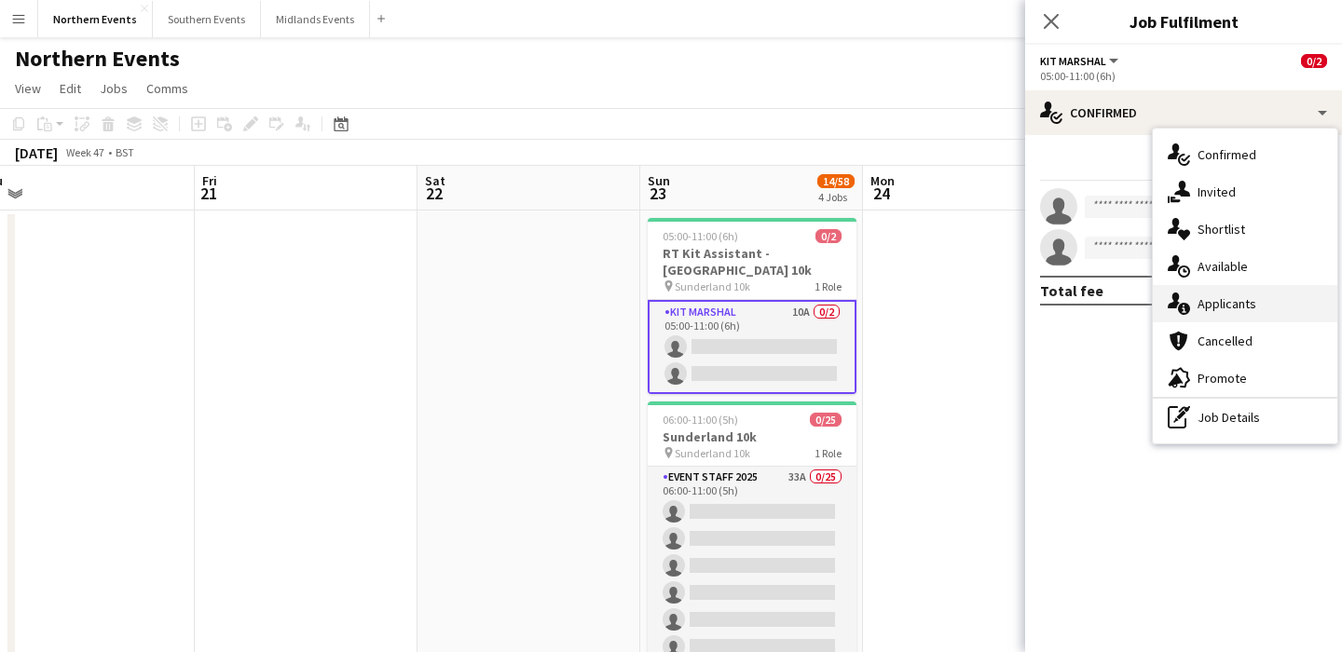
click at [1250, 302] on span "Applicants" at bounding box center [1227, 303] width 59 height 17
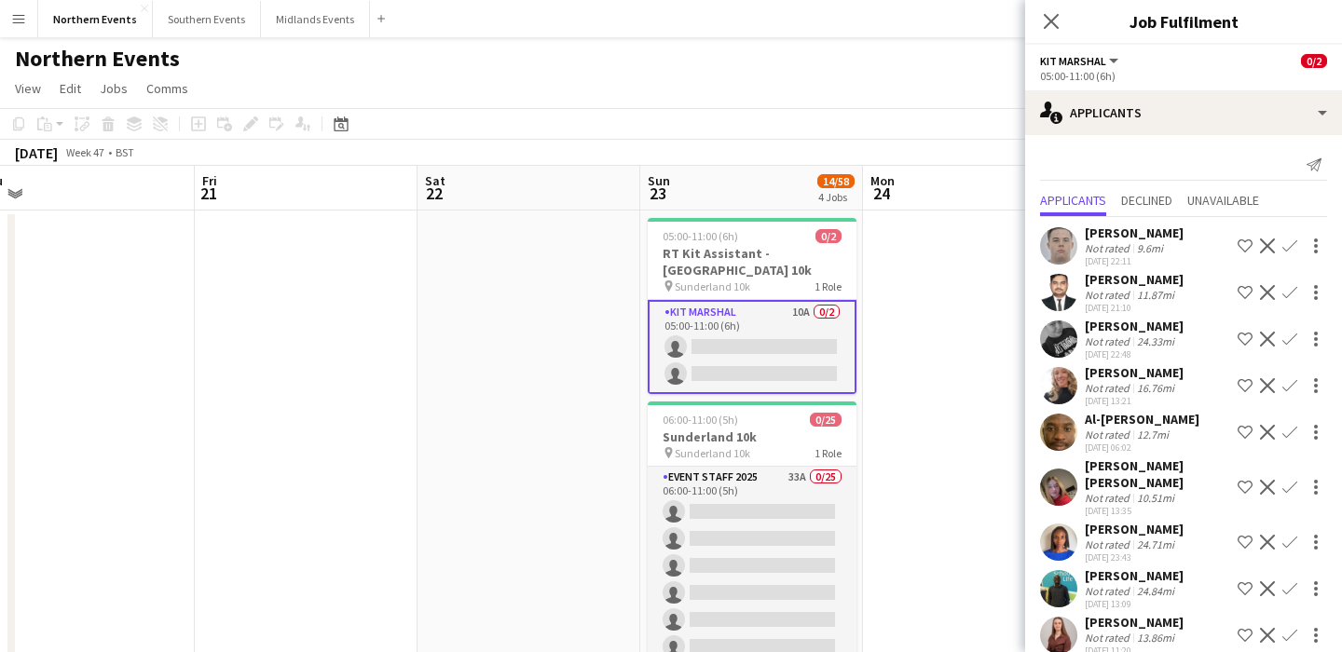
scroll to position [54, 0]
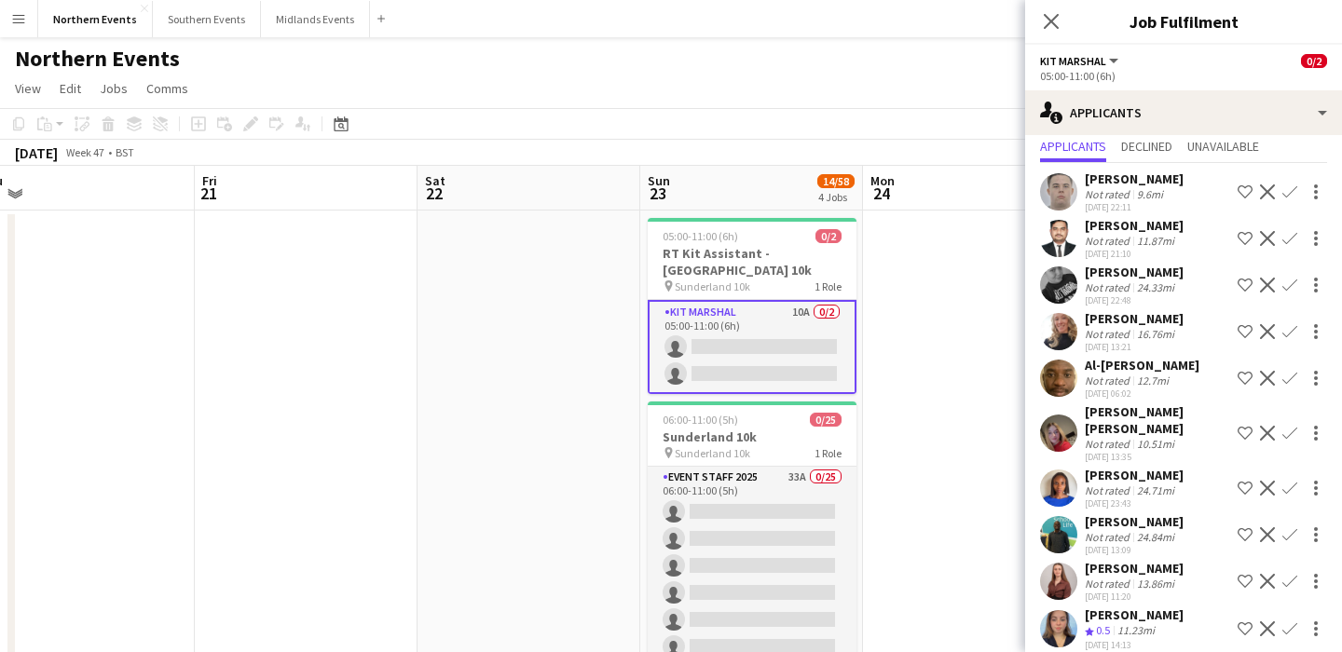
click at [1295, 622] on app-icon "Confirm" at bounding box center [1290, 629] width 15 height 15
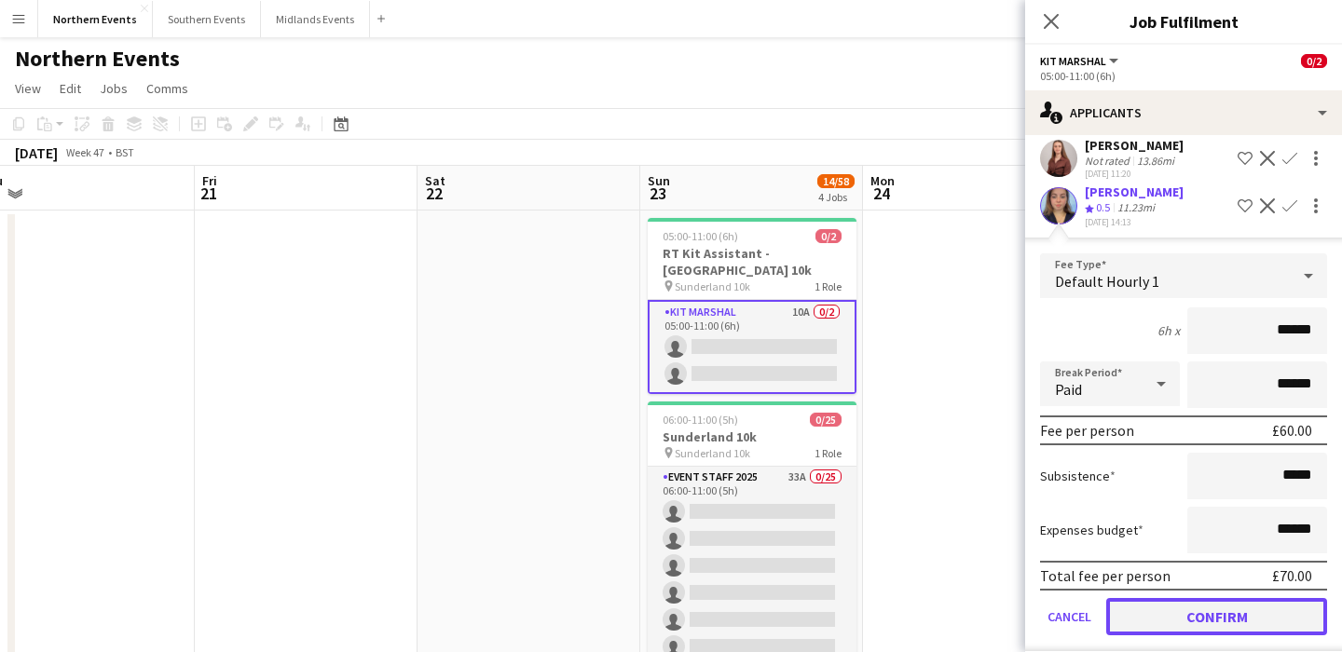
click at [1234, 598] on button "Confirm" at bounding box center [1216, 616] width 221 height 37
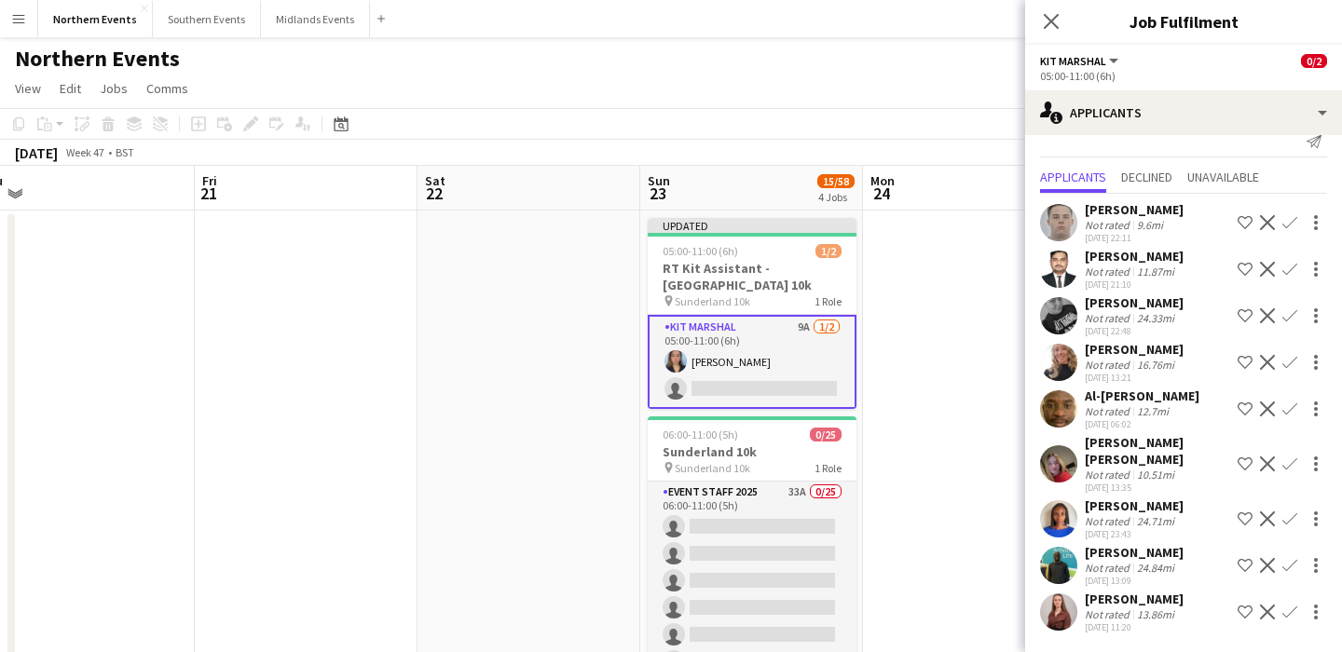
scroll to position [7, 0]
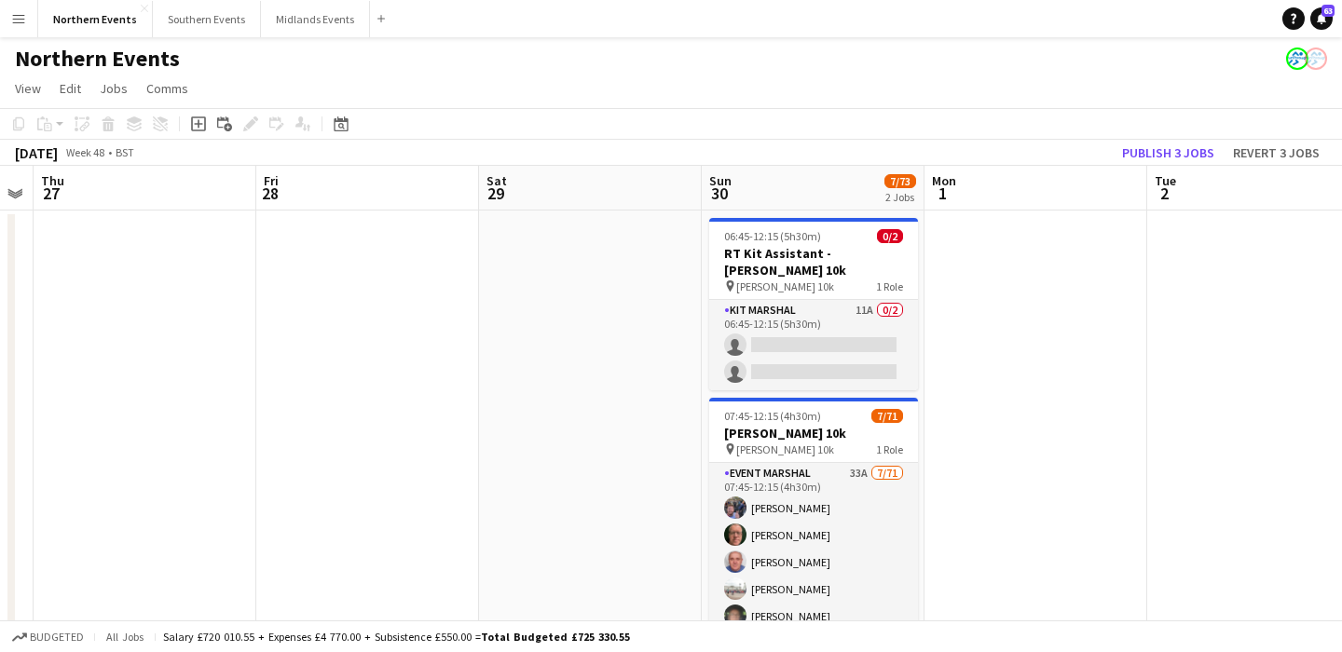
scroll to position [0, 868]
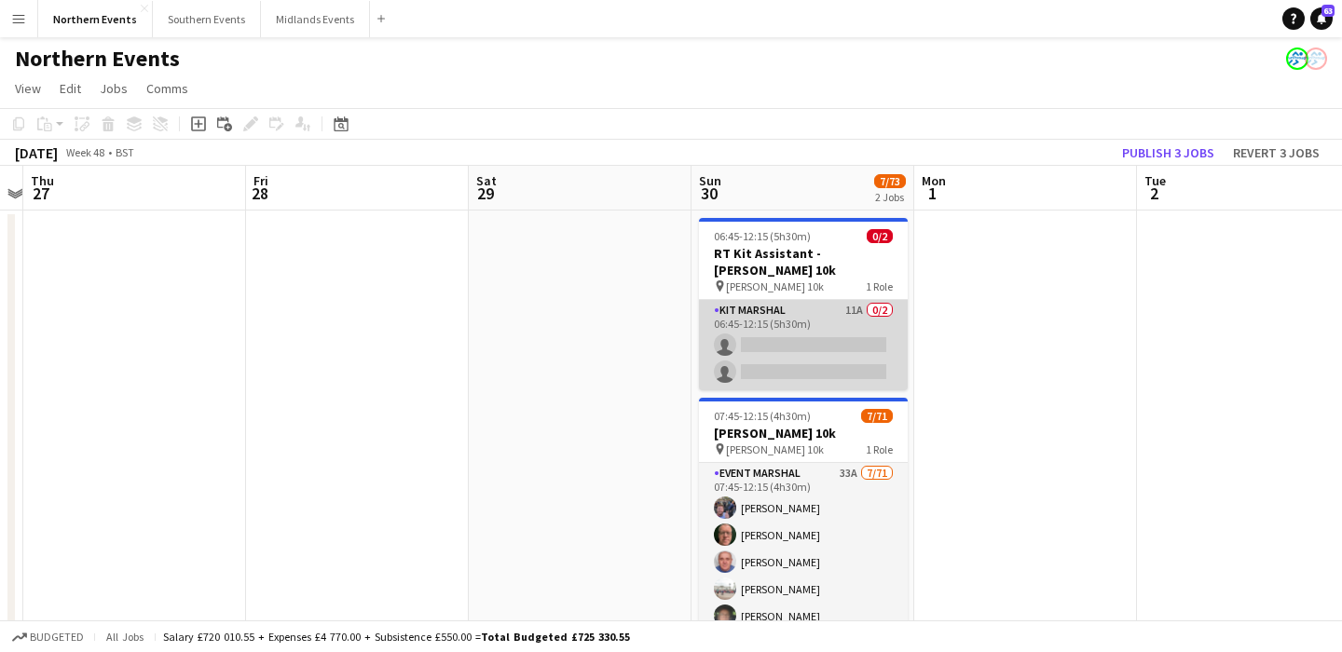
click at [797, 351] on app-card-role "Kit Marshal 11A 0/2 06:45-12:15 (5h30m) single-neutral-actions single-neutral-a…" at bounding box center [803, 345] width 209 height 90
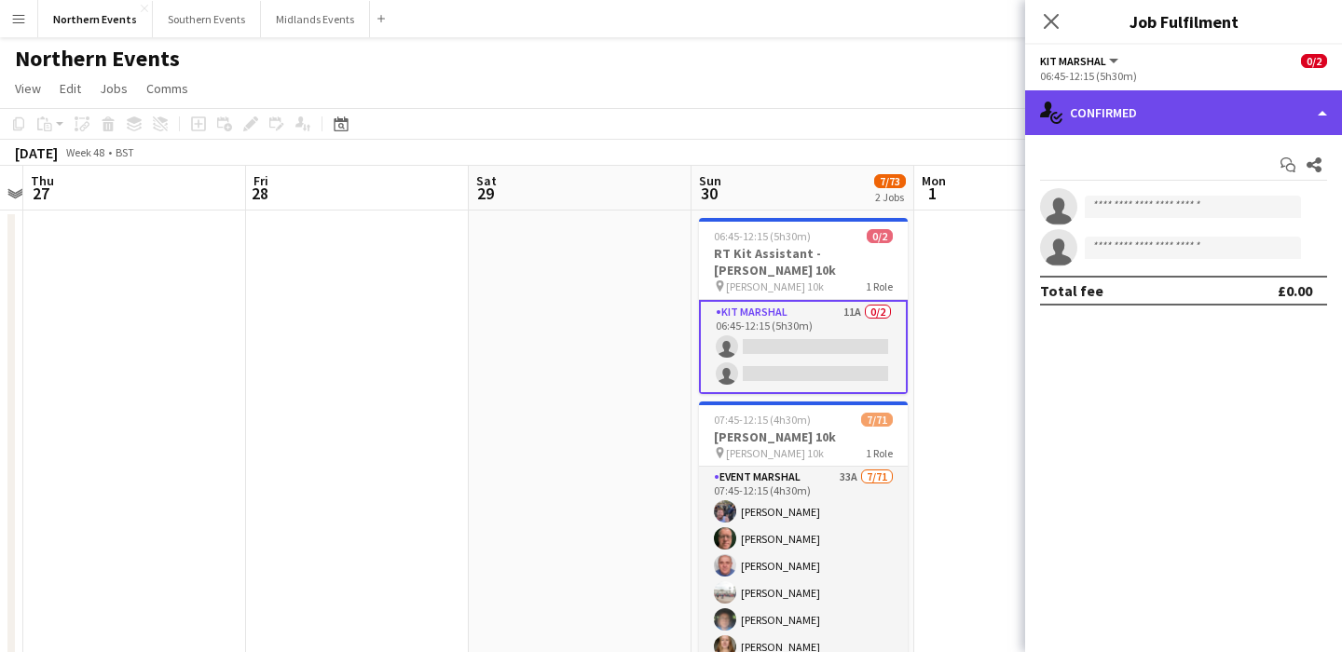
click at [1189, 99] on div "single-neutral-actions-check-2 Confirmed" at bounding box center [1183, 112] width 317 height 45
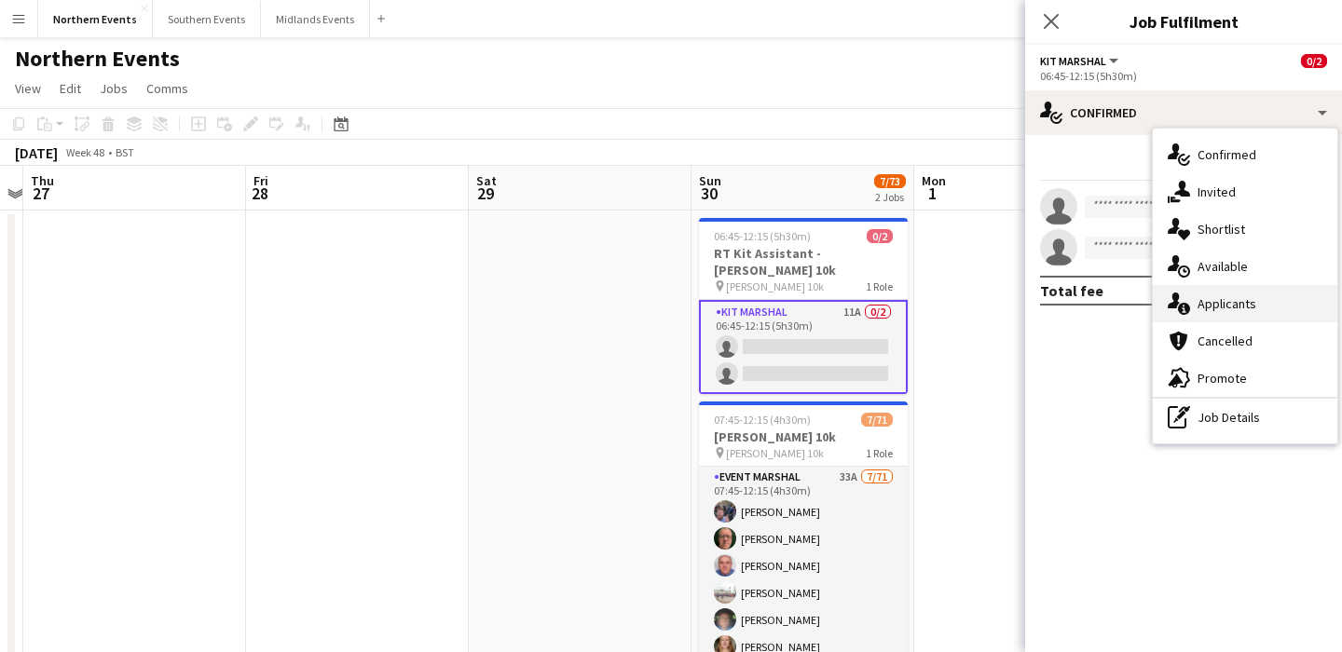
click at [1237, 309] on span "Applicants" at bounding box center [1227, 303] width 59 height 17
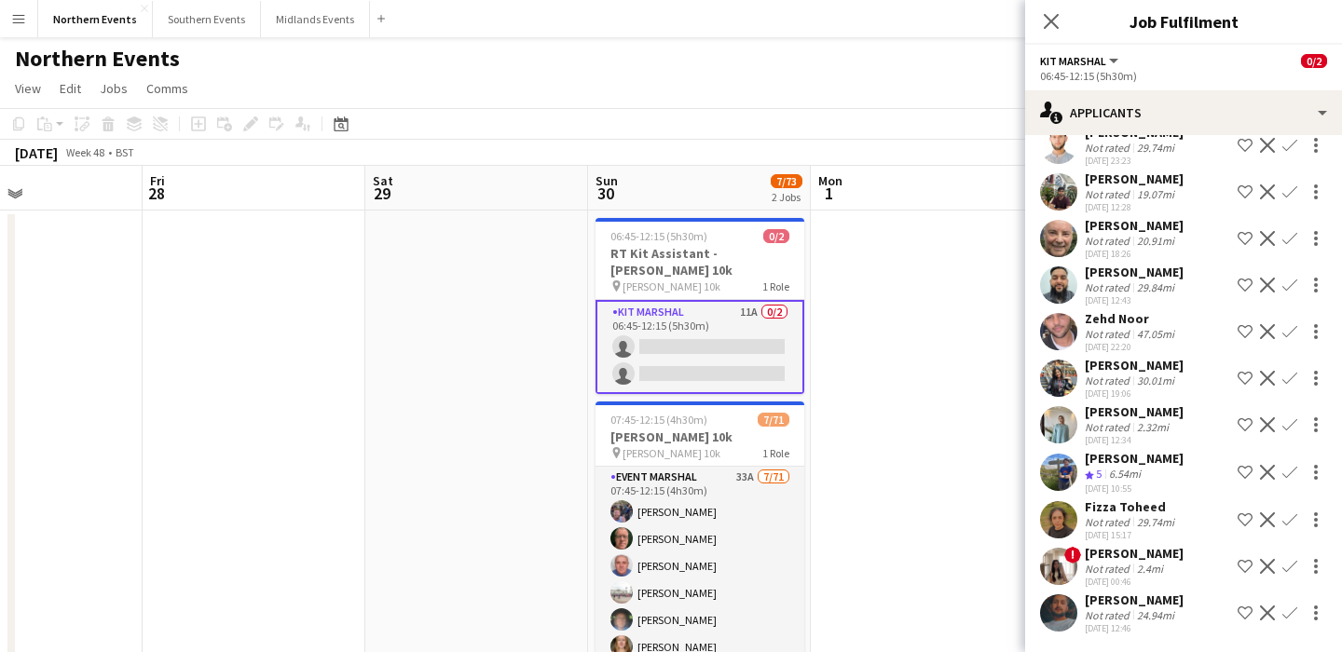
scroll to position [0, 0]
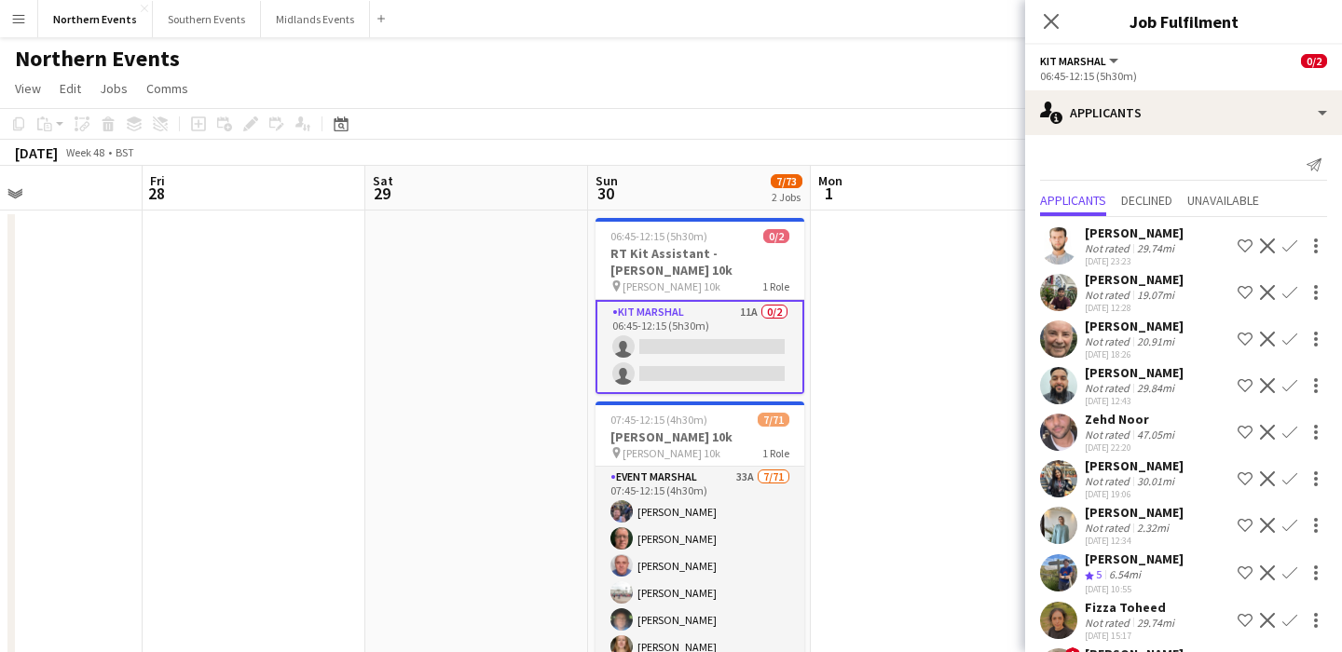
click at [1288, 388] on app-icon "Confirm" at bounding box center [1290, 385] width 15 height 15
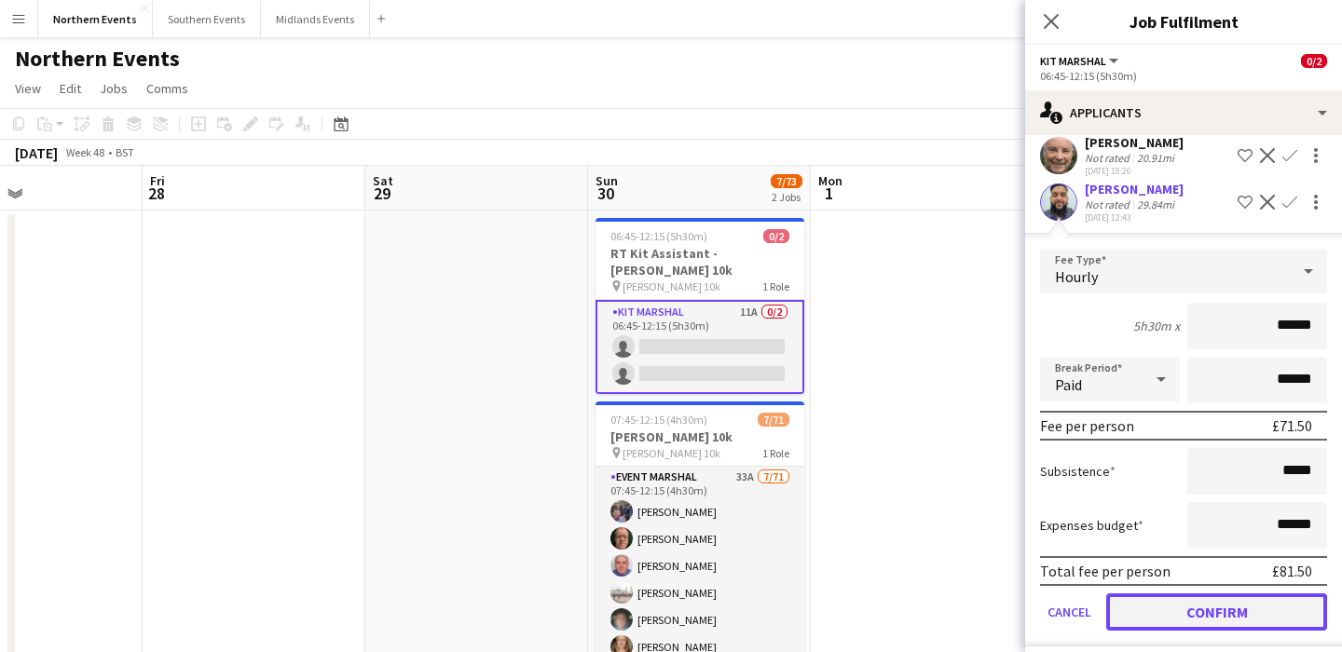
click at [1201, 609] on button "Confirm" at bounding box center [1216, 612] width 221 height 37
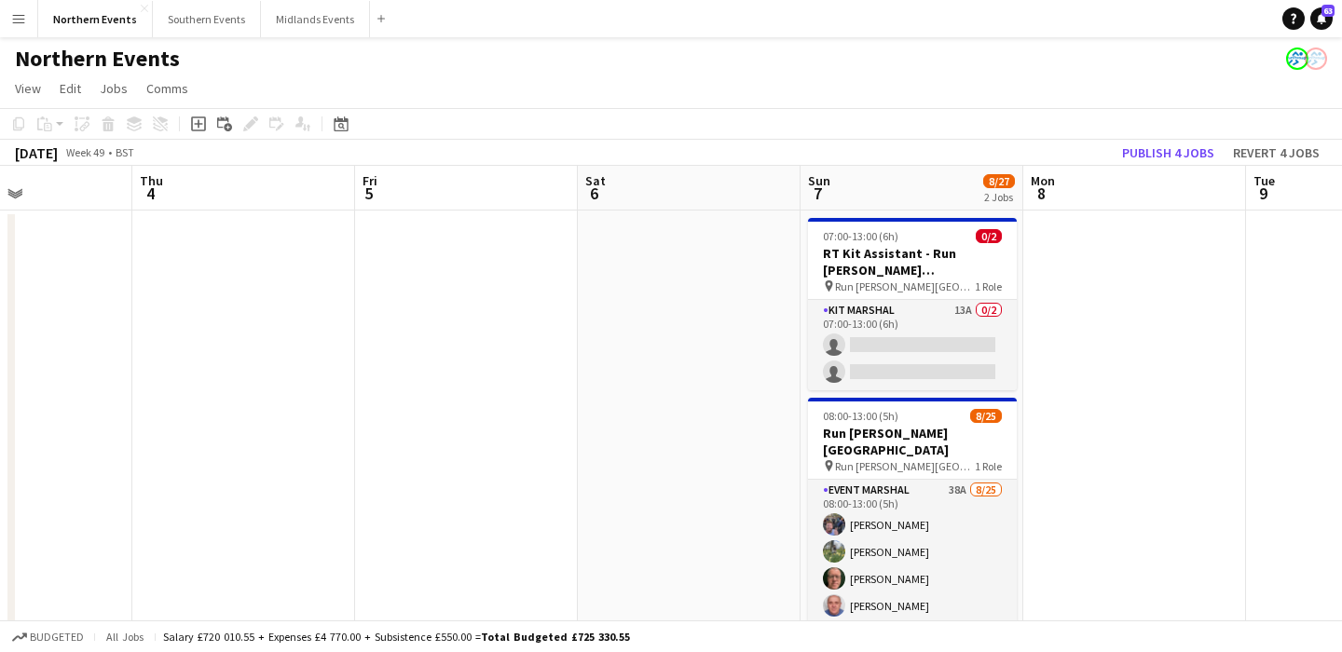
scroll to position [0, 541]
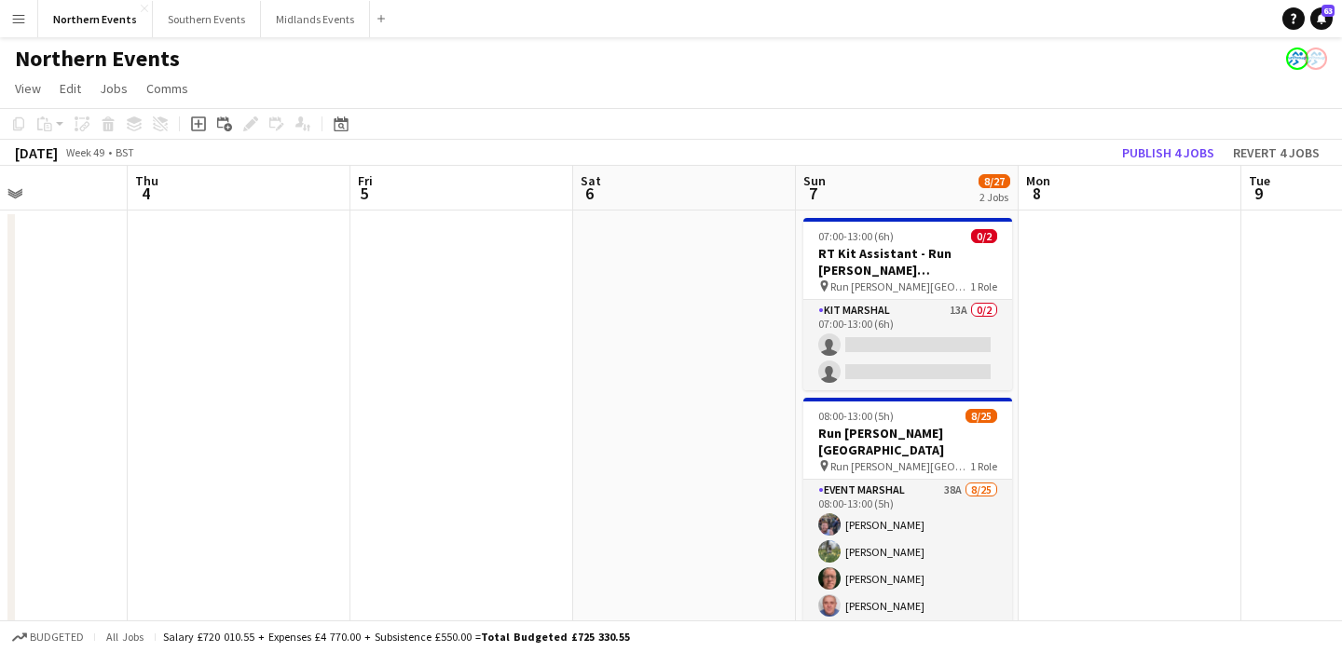
click at [958, 388] on app-card-role "Kit Marshal 13A 0/2 07:00-13:00 (6h) single-neutral-actions single-neutral-acti…" at bounding box center [907, 345] width 209 height 90
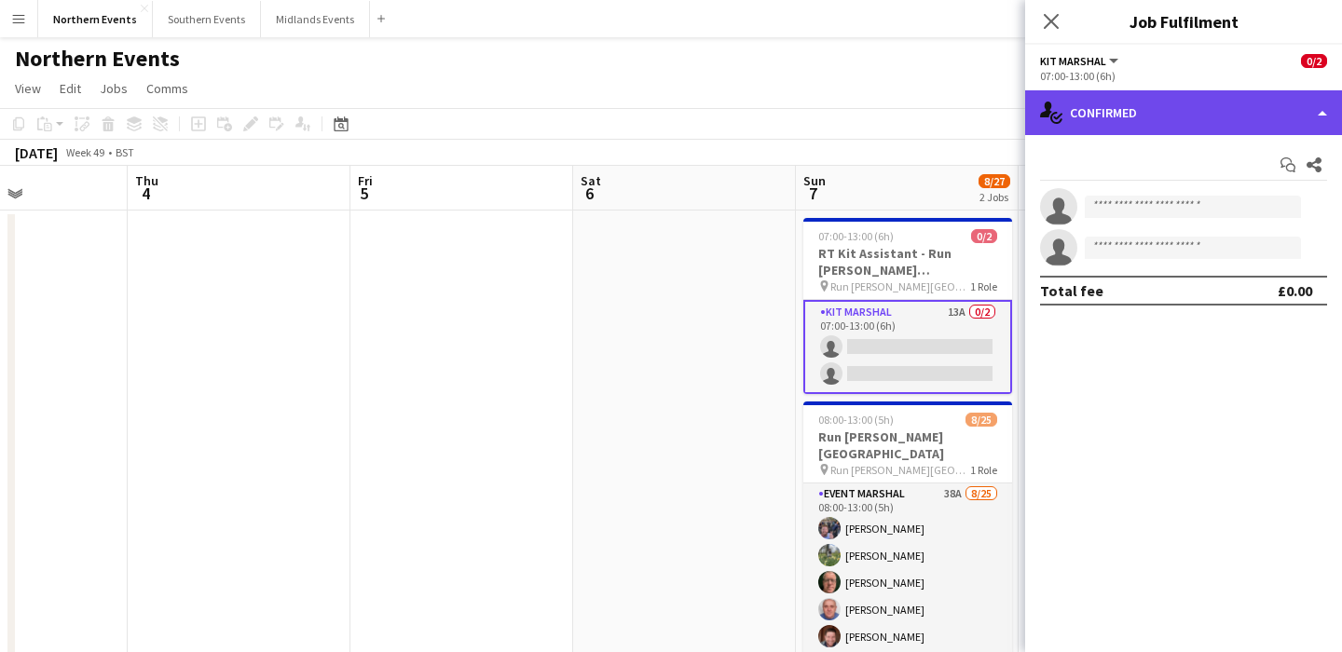
click at [1178, 123] on div "single-neutral-actions-check-2 Confirmed" at bounding box center [1183, 112] width 317 height 45
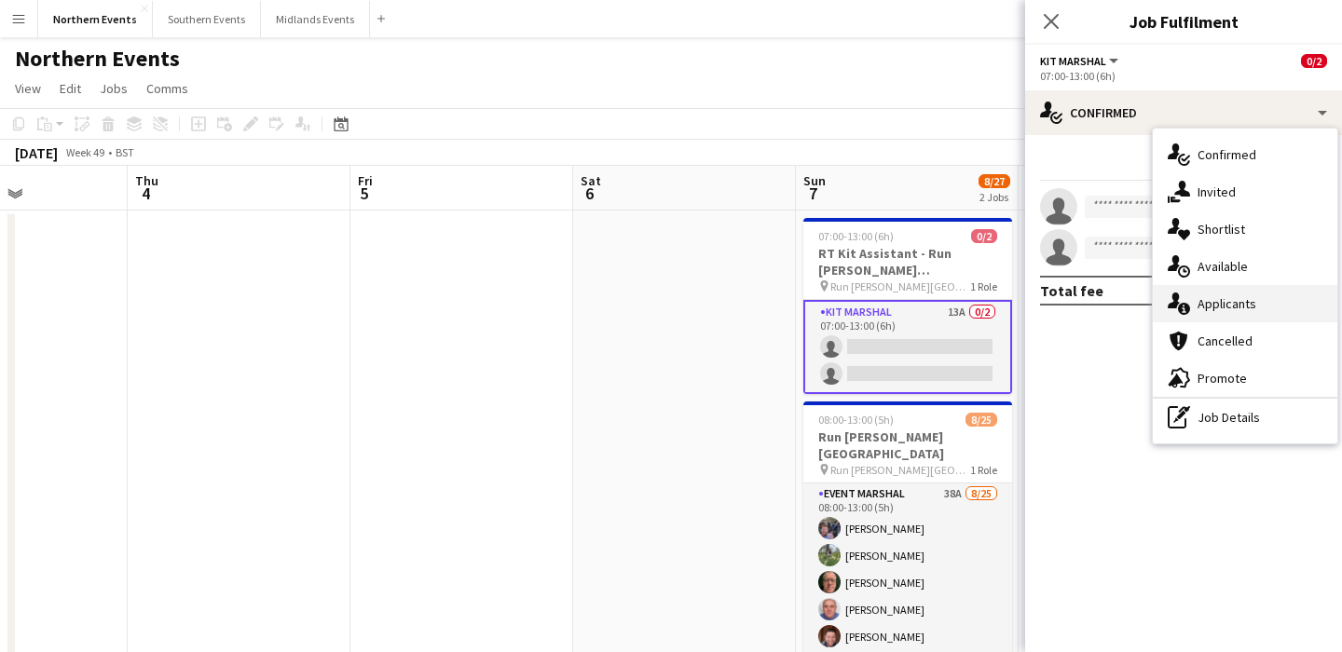
click at [1272, 302] on div "single-neutral-actions-information Applicants" at bounding box center [1245, 303] width 185 height 37
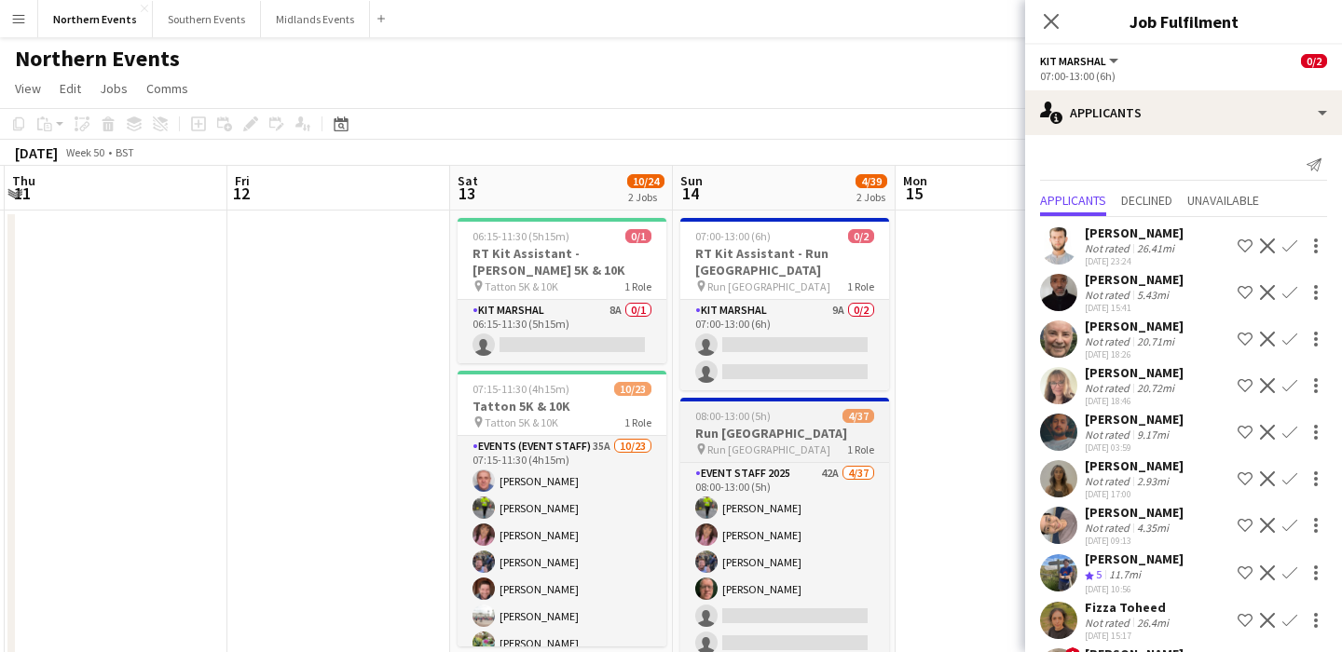
scroll to position [0, 892]
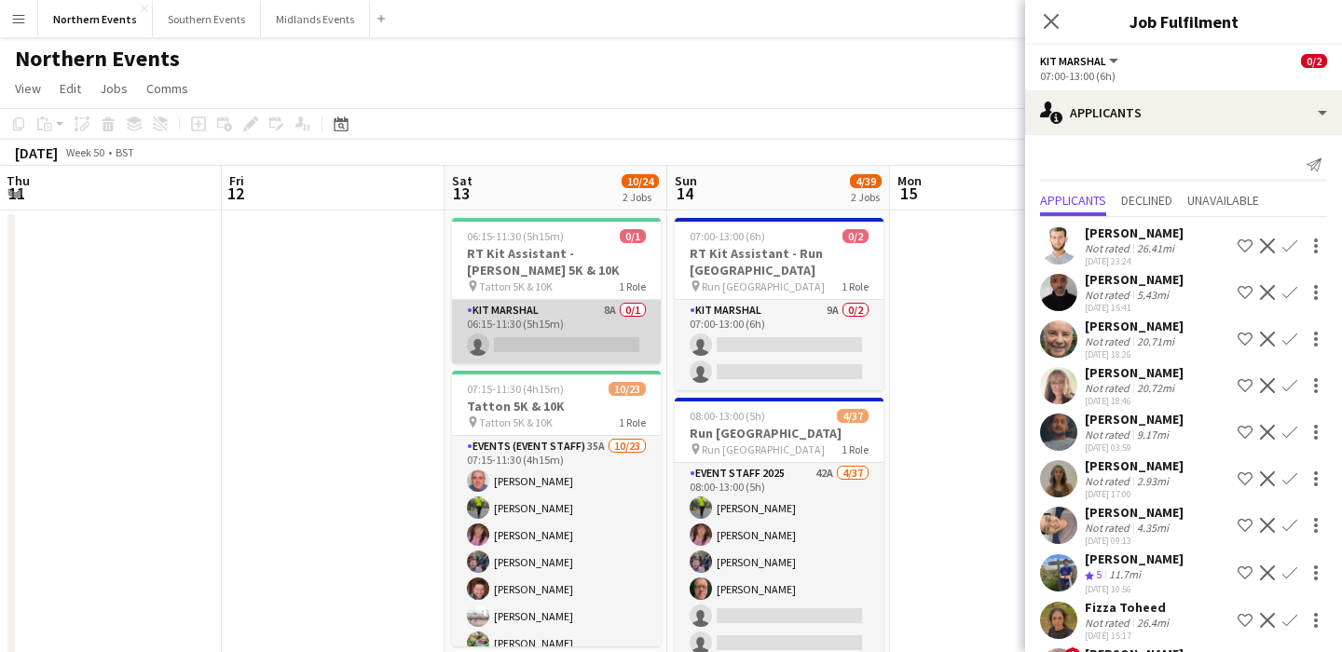
click at [489, 351] on app-card-role "Kit Marshal 8A 0/1 06:15-11:30 (5h15m) single-neutral-actions" at bounding box center [556, 331] width 209 height 63
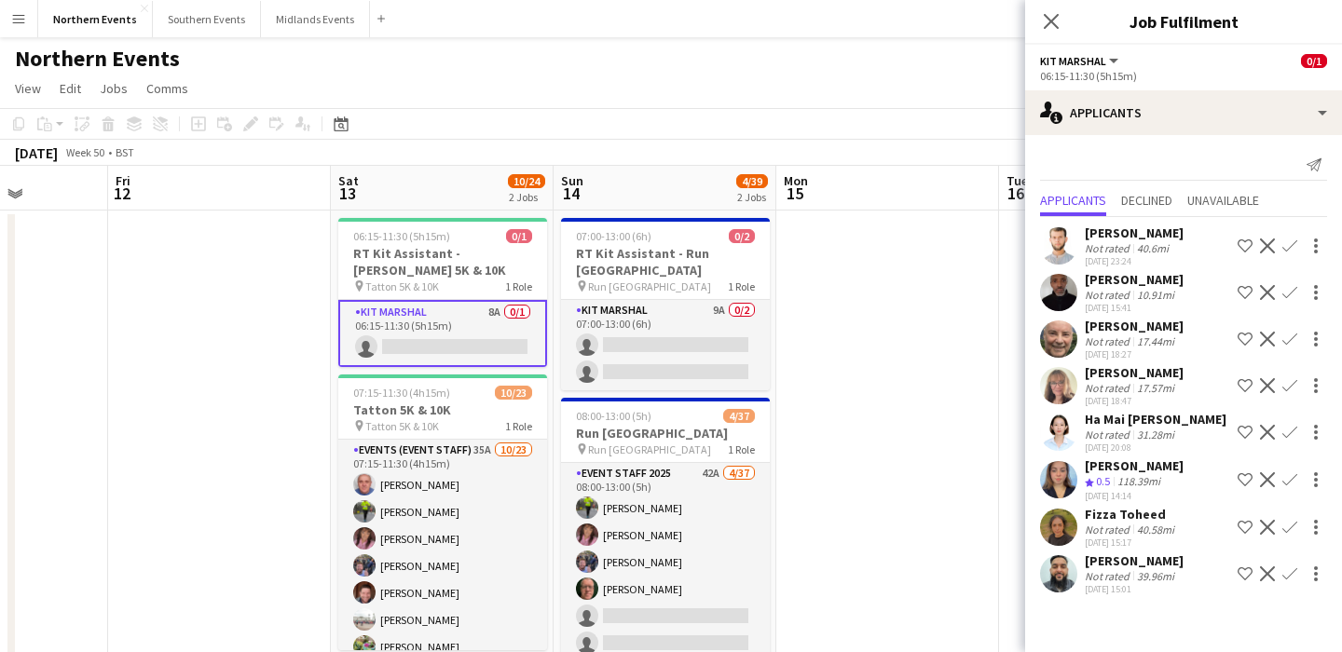
scroll to position [0, 578]
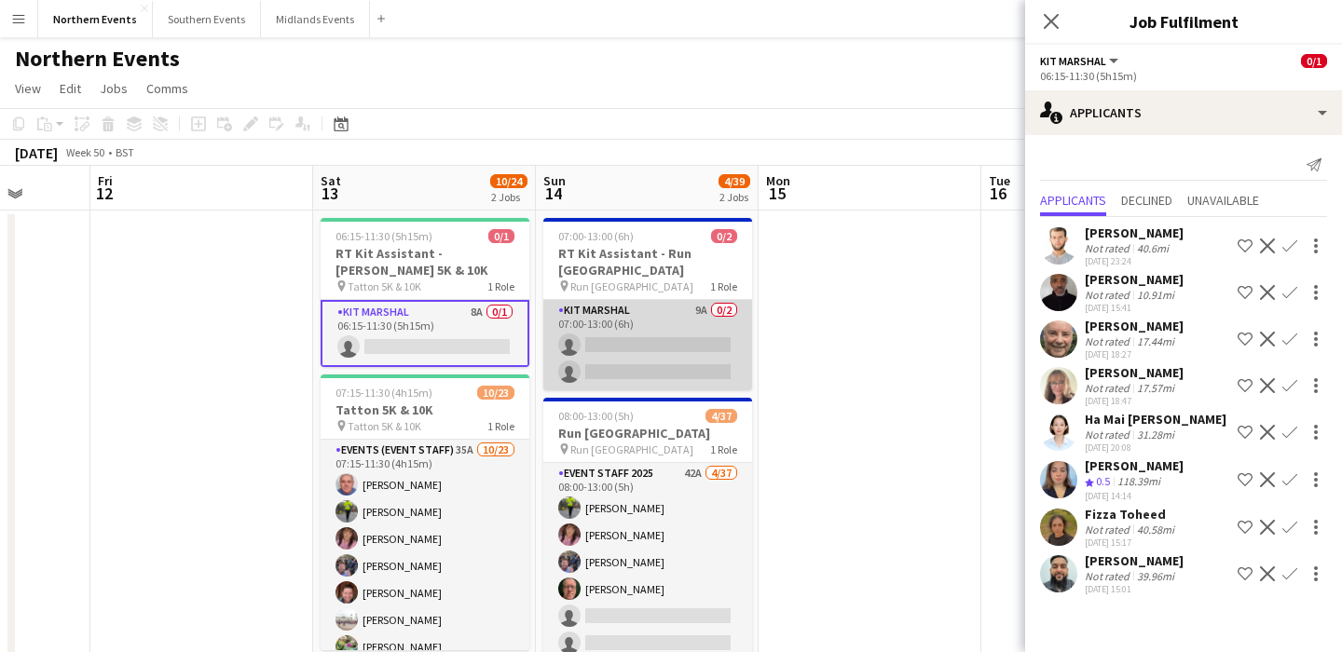
click at [679, 357] on app-card-role "Kit Marshal 9A 0/2 07:00-13:00 (6h) single-neutral-actions single-neutral-actio…" at bounding box center [647, 345] width 209 height 90
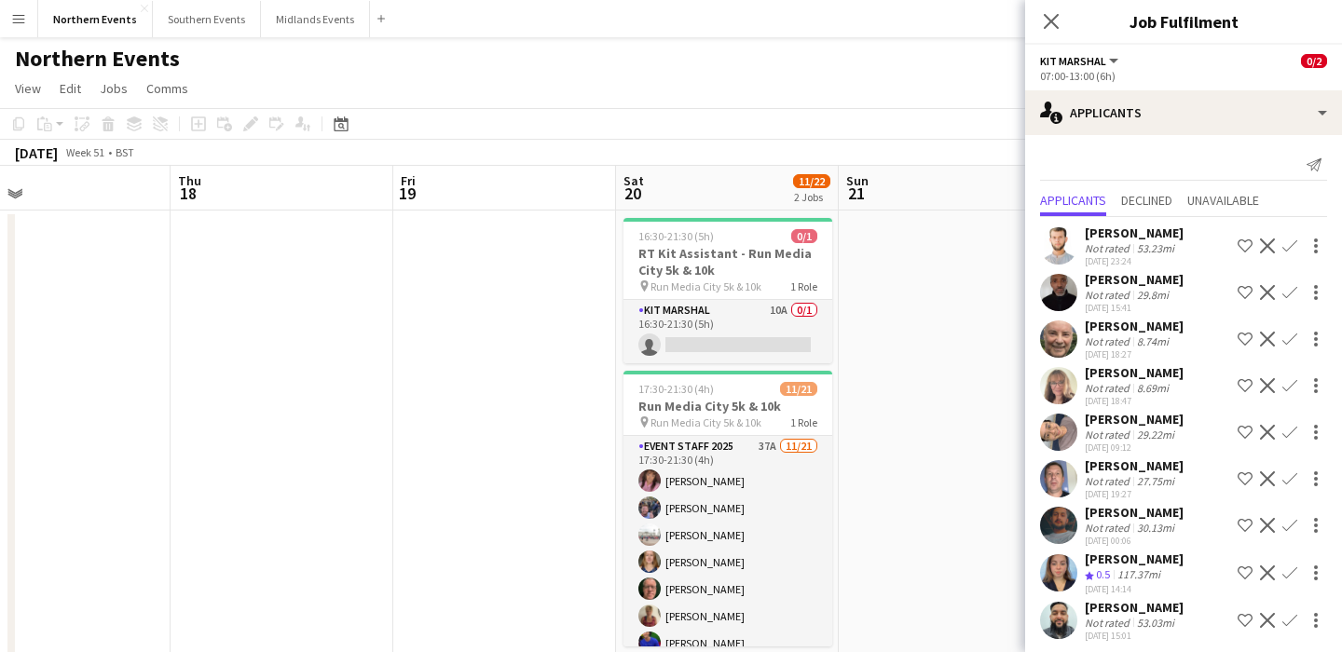
scroll to position [0, 945]
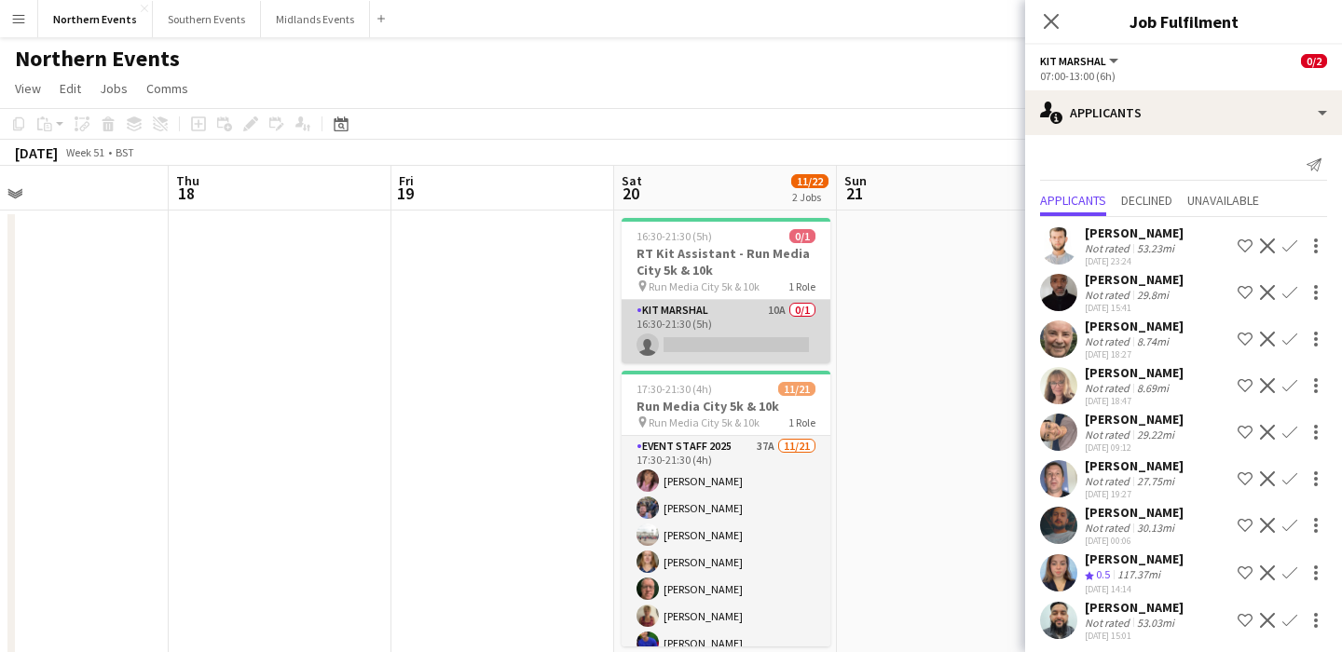
click at [762, 343] on app-card-role "Kit Marshal 10A 0/1 16:30-21:30 (5h) single-neutral-actions" at bounding box center [726, 331] width 209 height 63
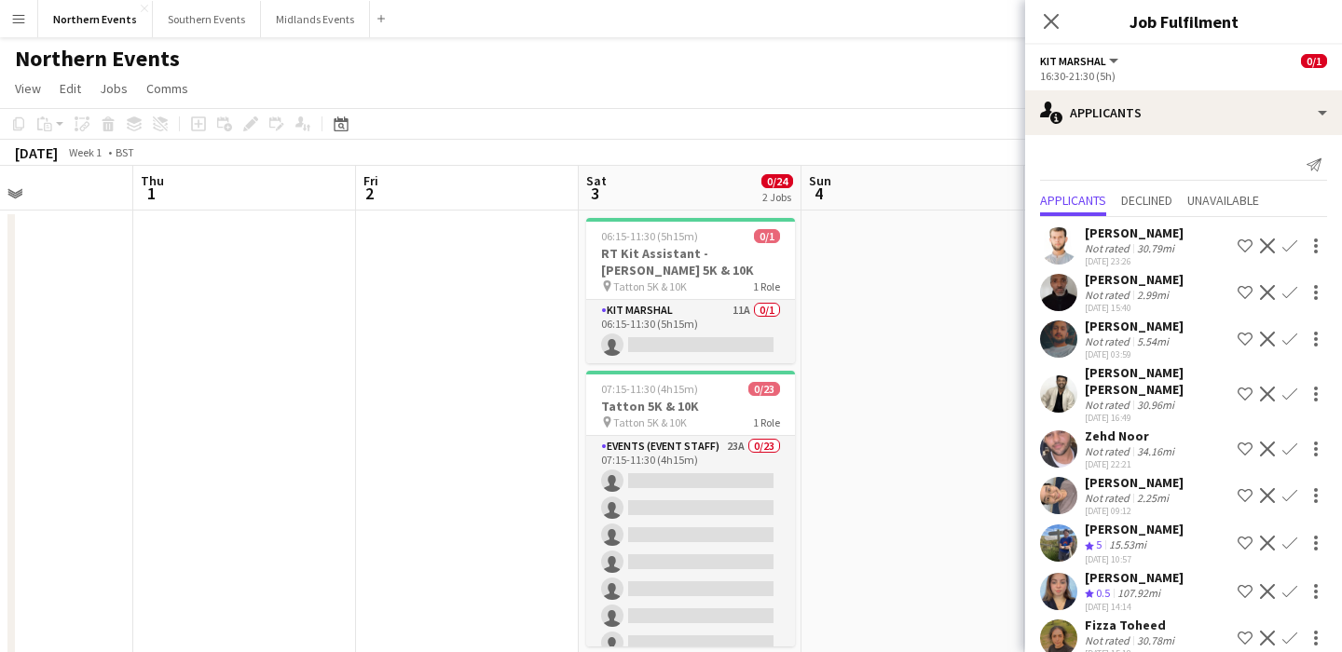
scroll to position [0, 556]
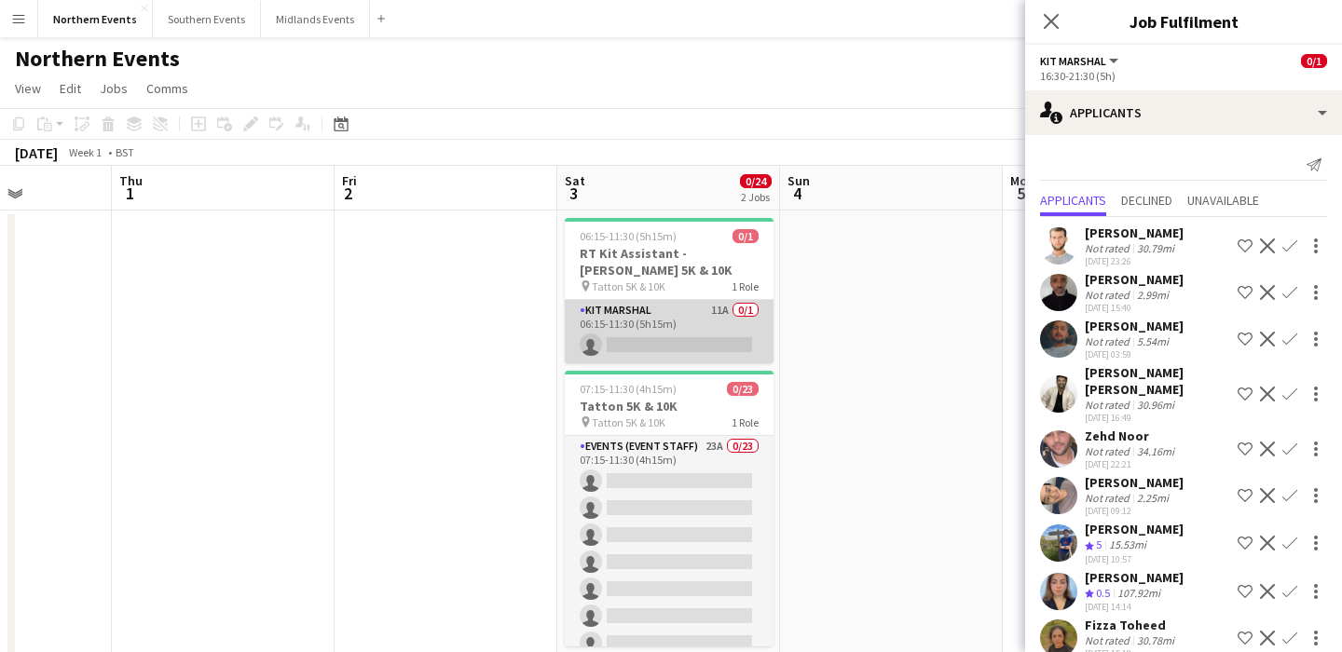
click at [696, 336] on app-card-role "Kit Marshal 11A 0/1 06:15-11:30 (5h15m) single-neutral-actions" at bounding box center [669, 331] width 209 height 63
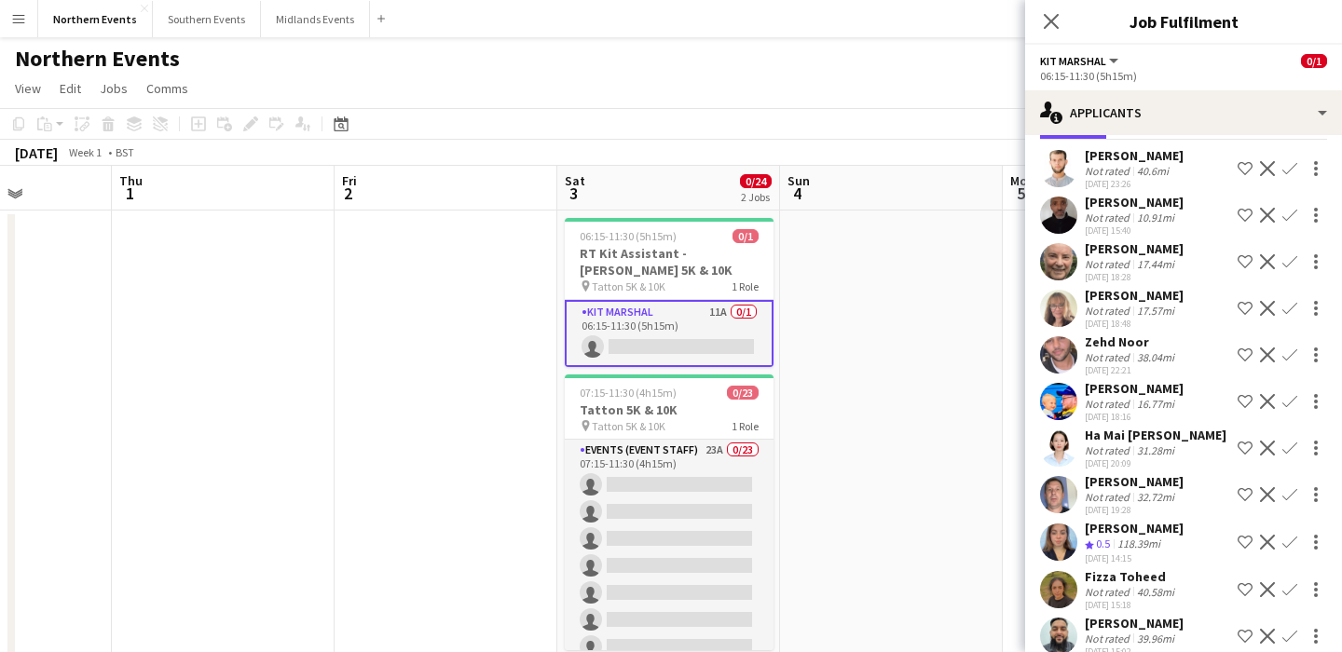
scroll to position [0, 0]
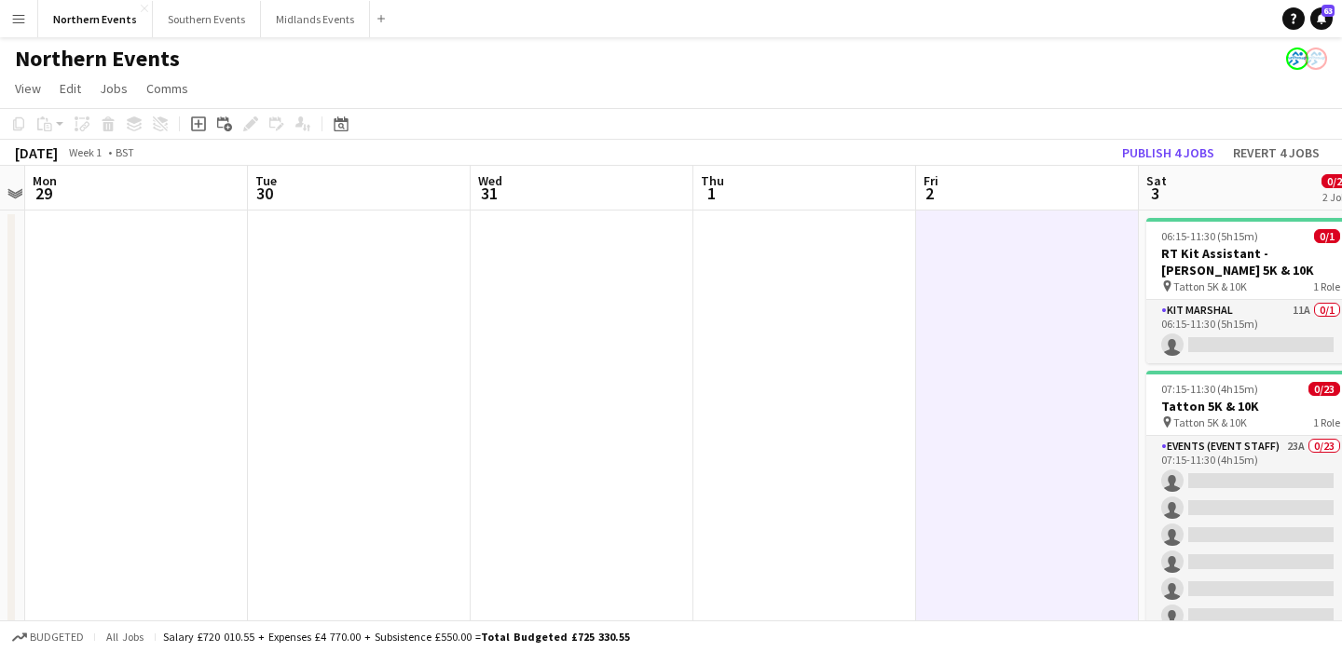
scroll to position [0, 499]
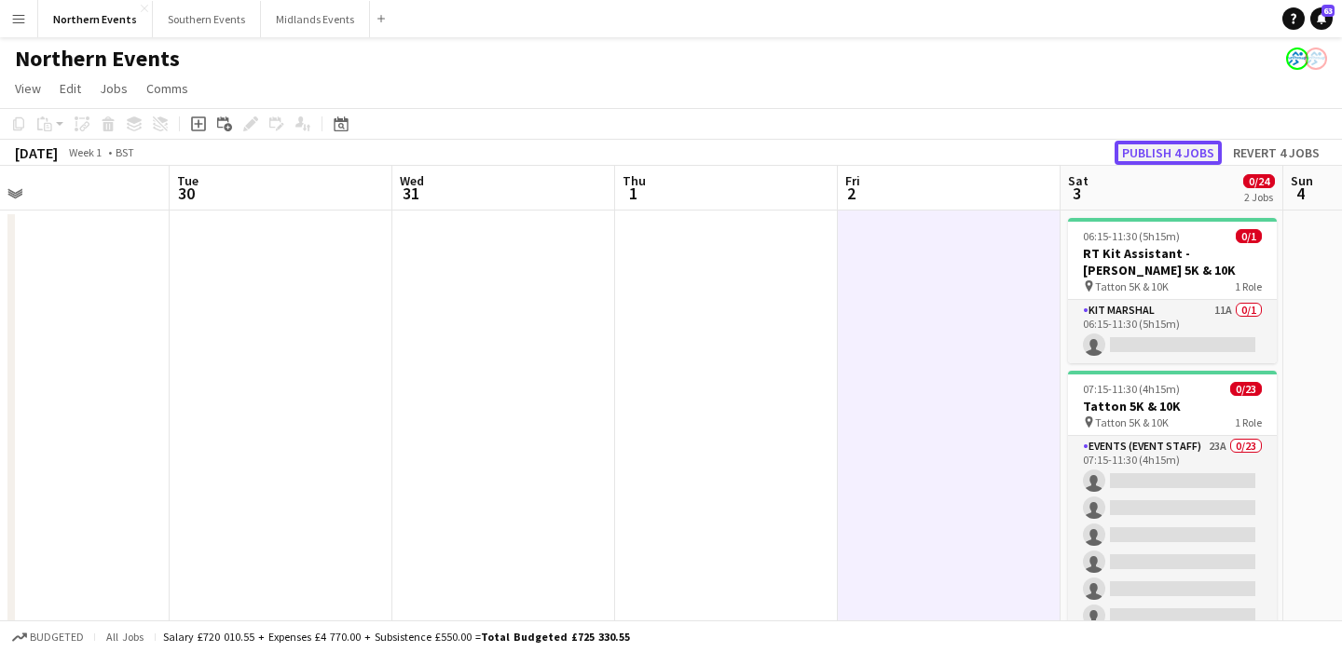
click at [1163, 151] on button "Publish 4 jobs" at bounding box center [1168, 153] width 107 height 24
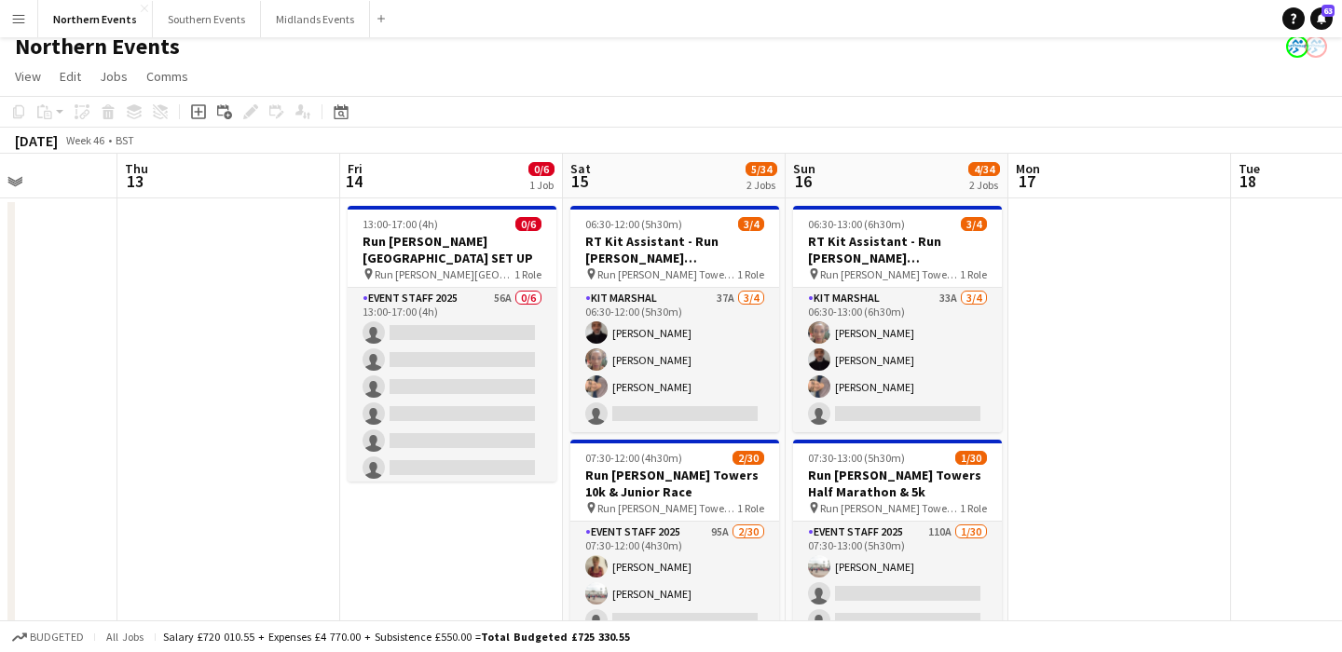
scroll to position [0, 0]
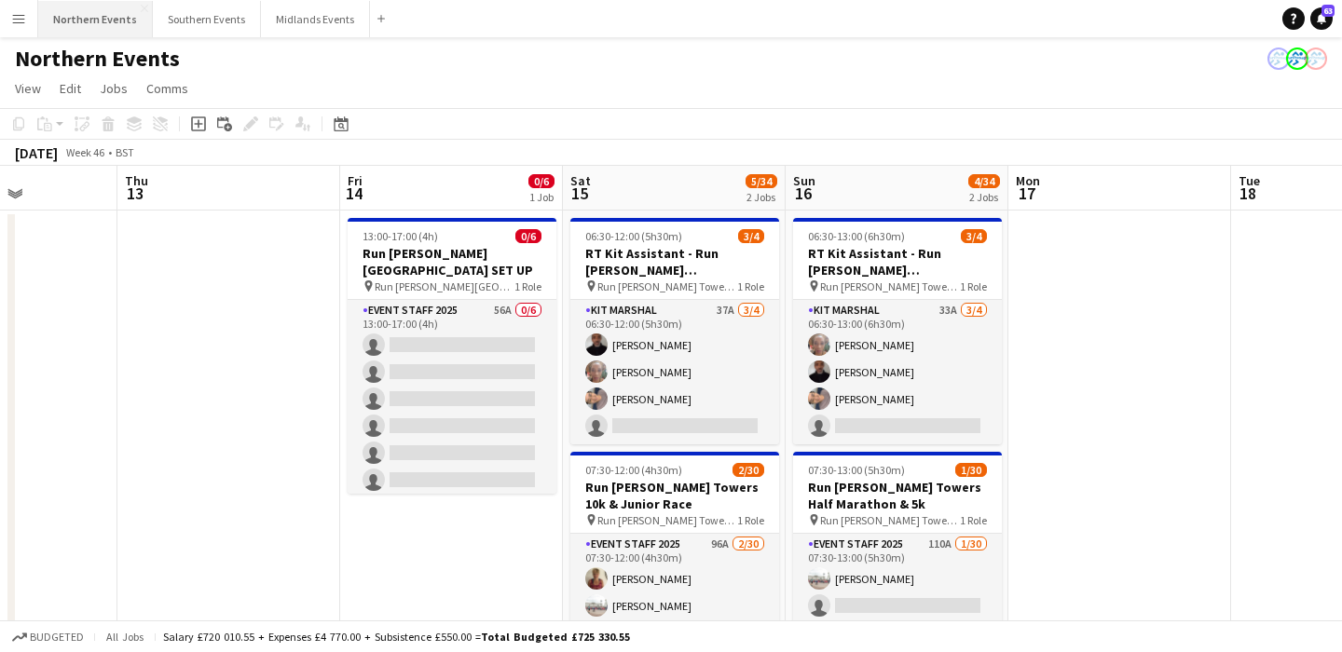
click at [92, 27] on button "Northern Events Close" at bounding box center [95, 19] width 115 height 36
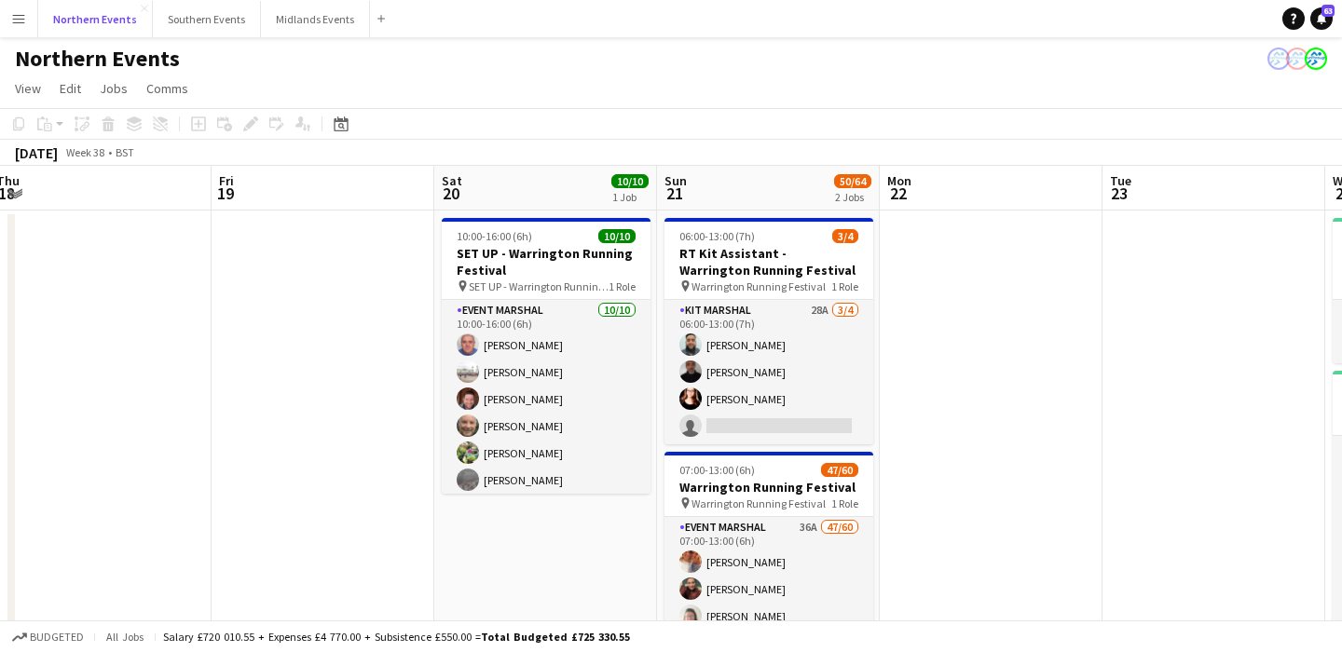
scroll to position [0, 720]
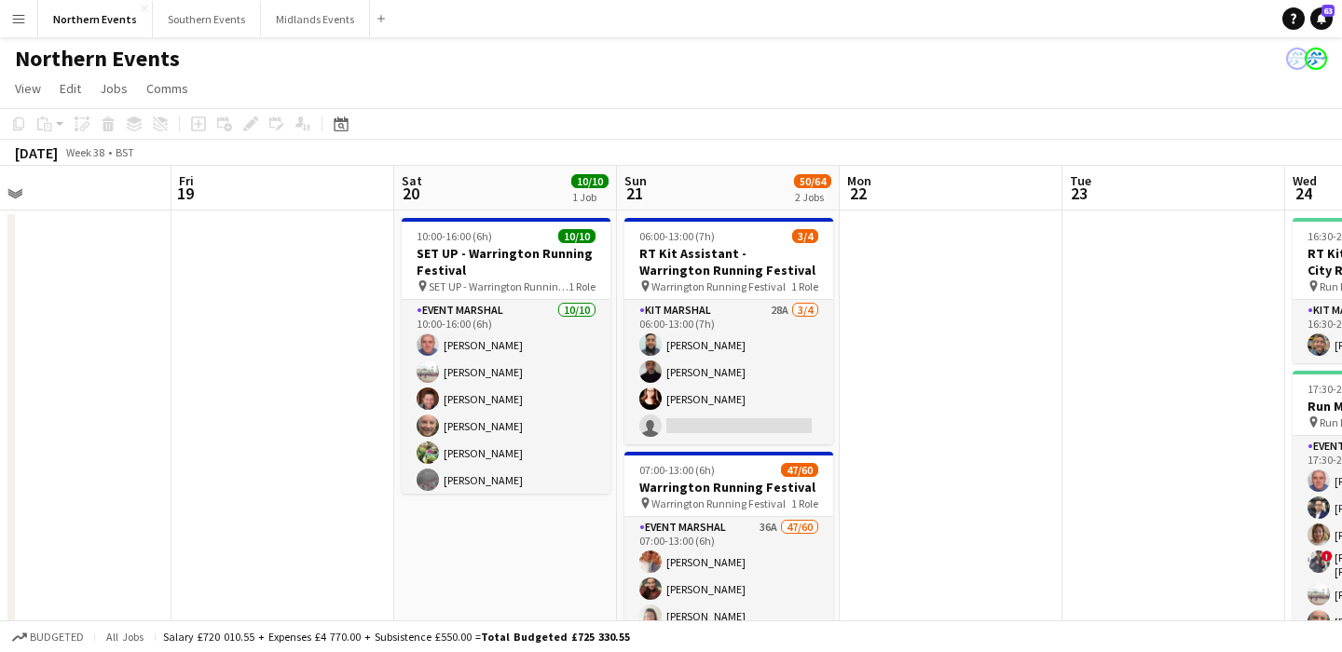
click at [20, 21] on app-icon "Menu" at bounding box center [18, 18] width 15 height 15
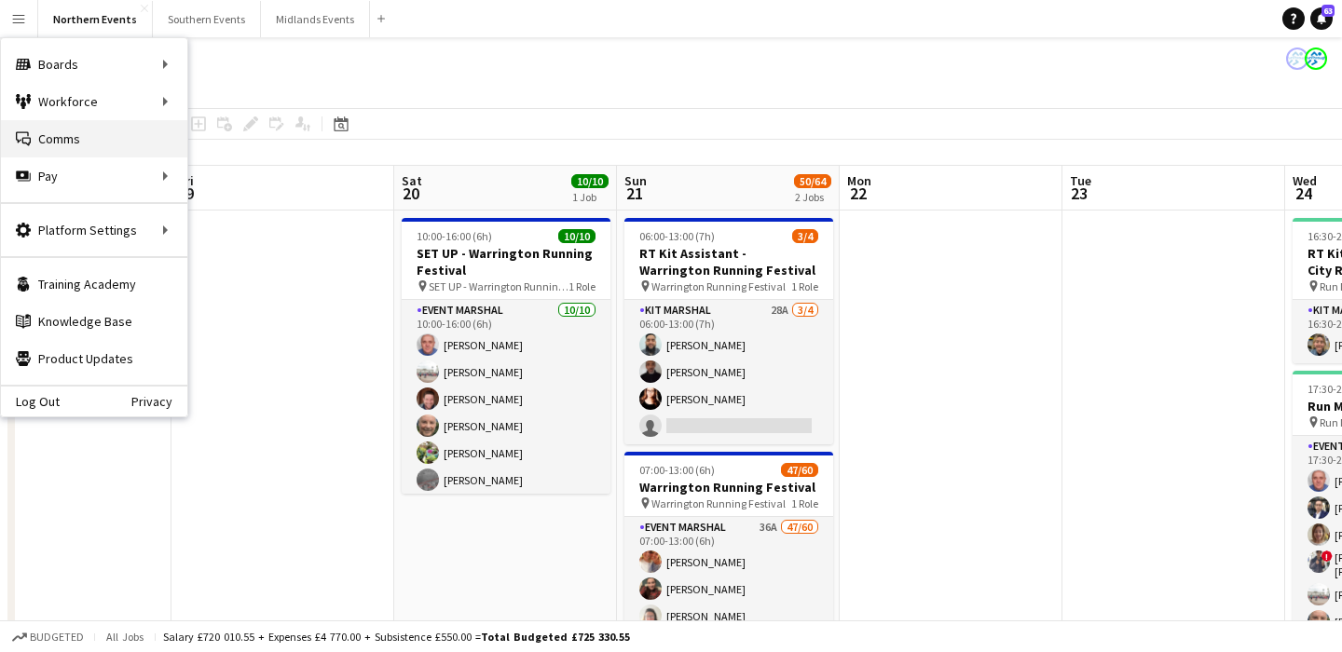
click at [98, 133] on link "Comms Comms" at bounding box center [94, 138] width 186 height 37
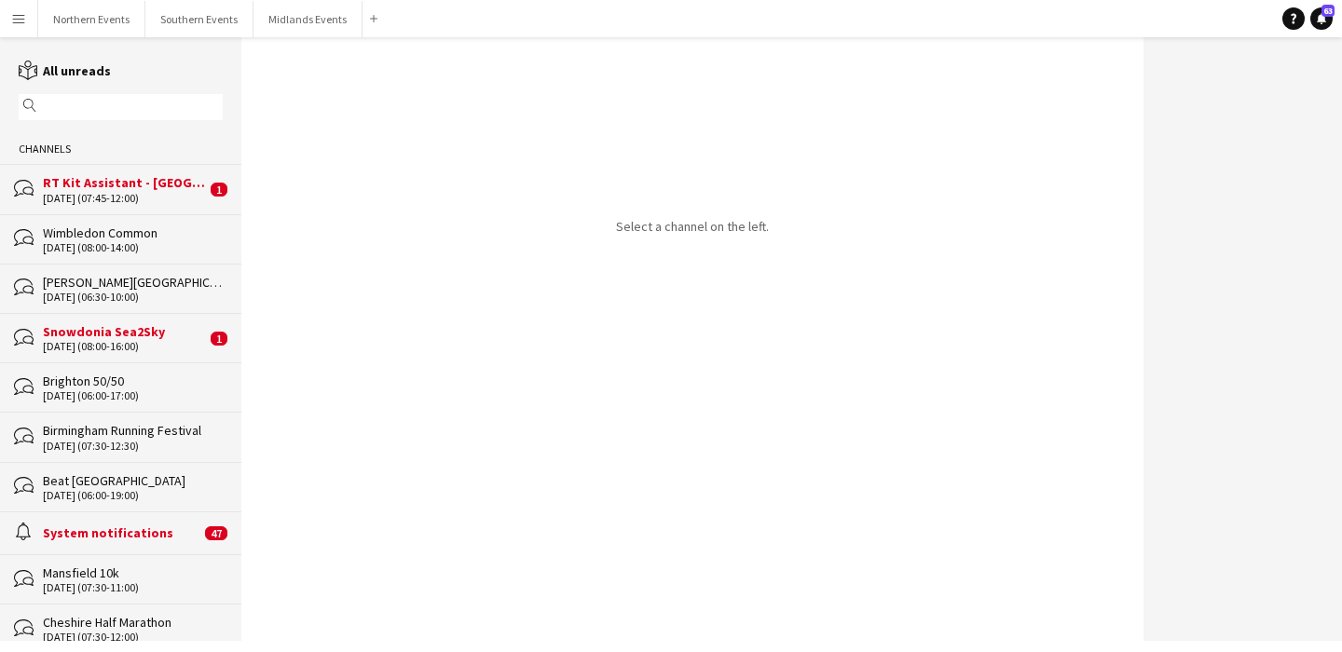
click at [93, 103] on input "text" at bounding box center [129, 107] width 177 height 17
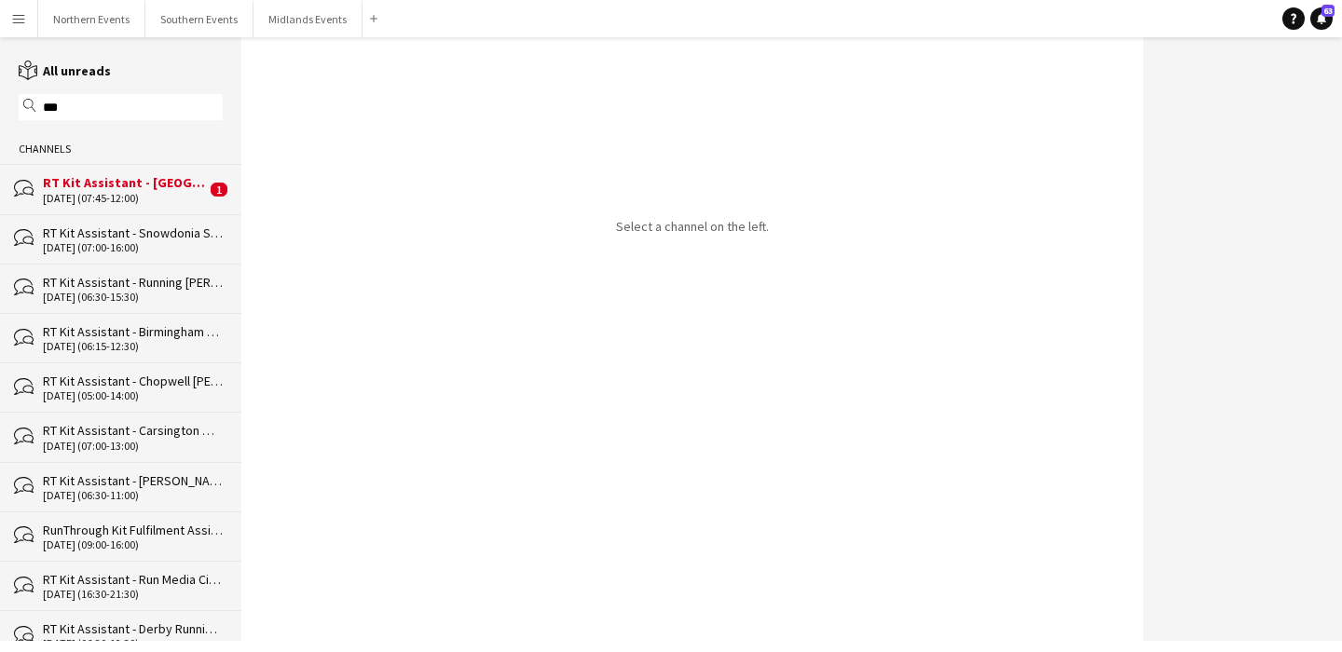
type input "***"
click at [151, 179] on div "RT Kit Assistant - [GEOGRAPHIC_DATA] 10k" at bounding box center [124, 182] width 163 height 17
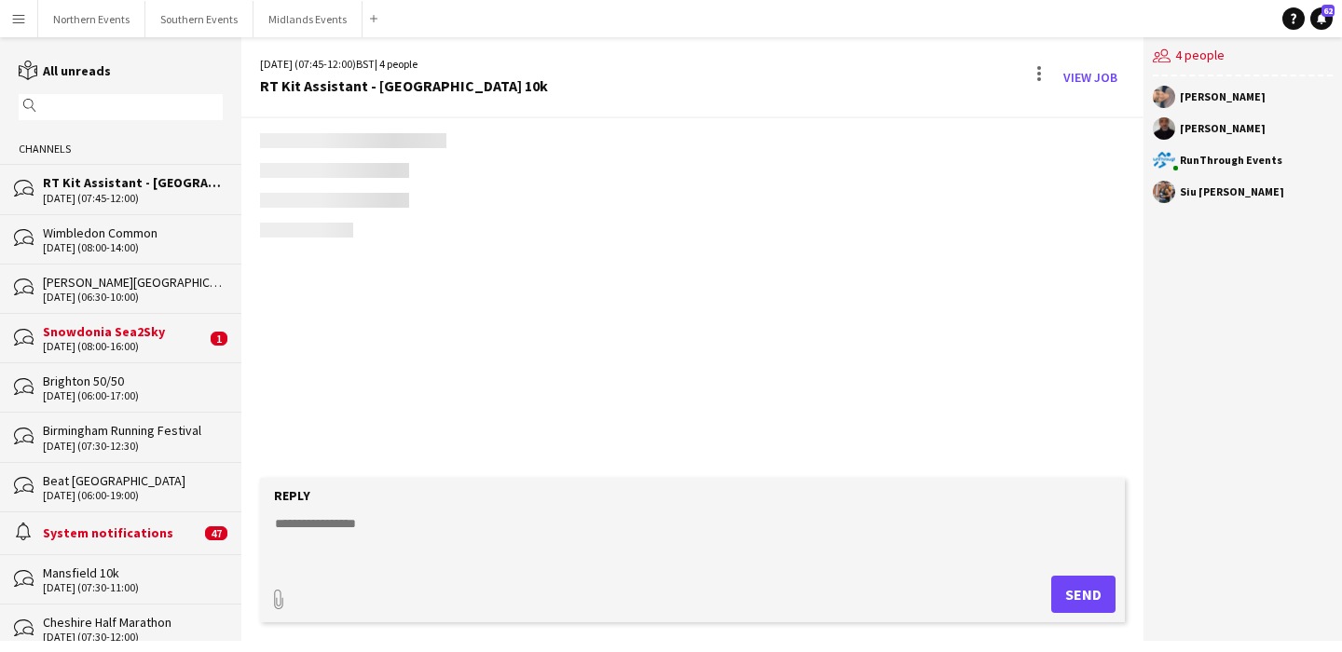
scroll to position [1639, 0]
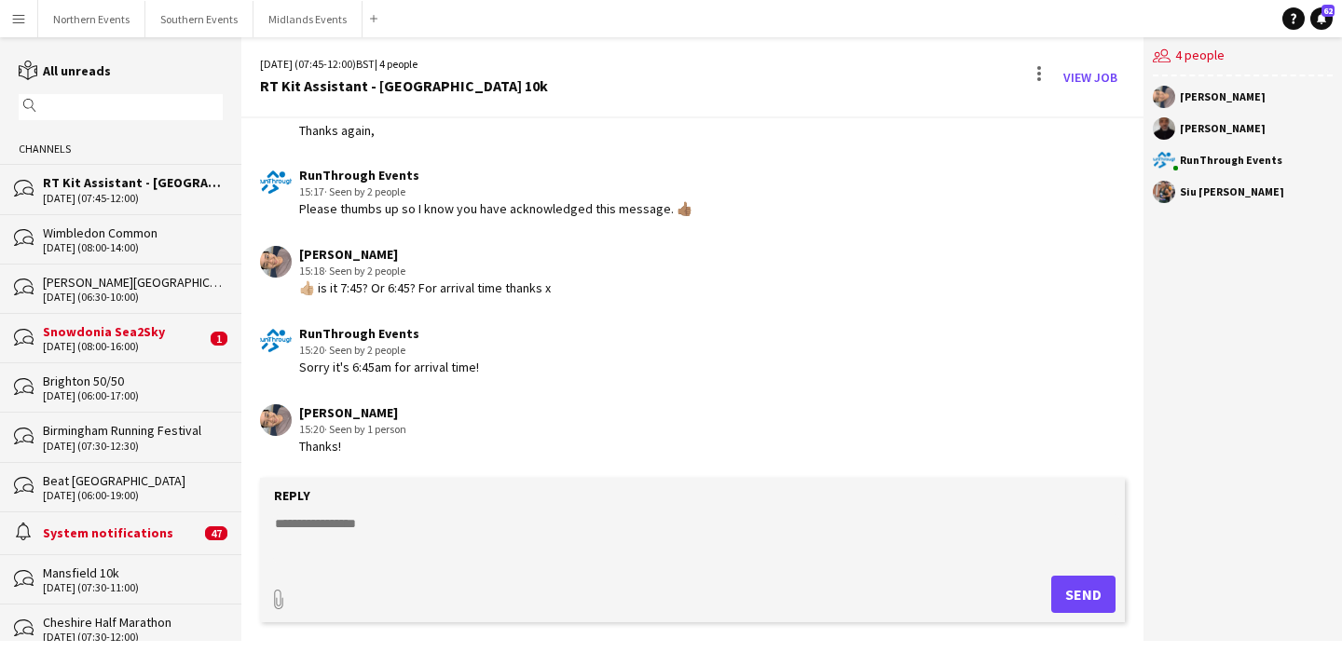
click at [120, 107] on input "text" at bounding box center [129, 107] width 177 height 17
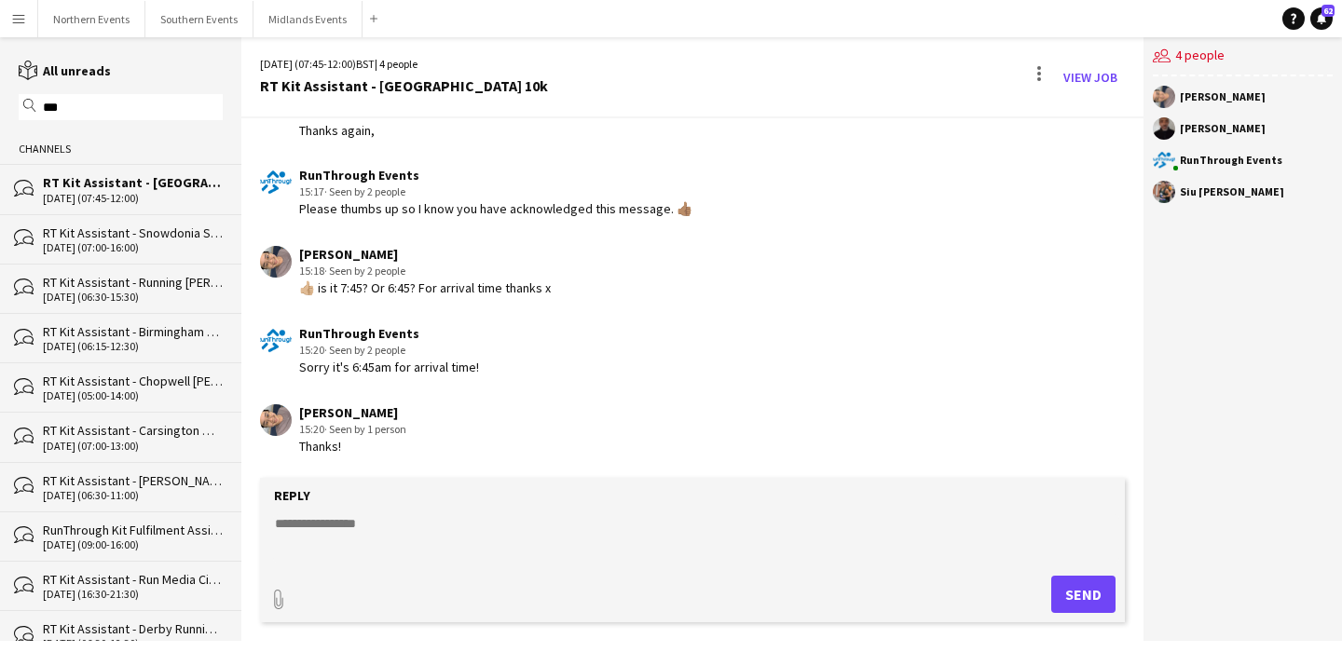
type input "***"
click at [137, 244] on div "[DATE] (07:00-16:00)" at bounding box center [133, 247] width 180 height 13
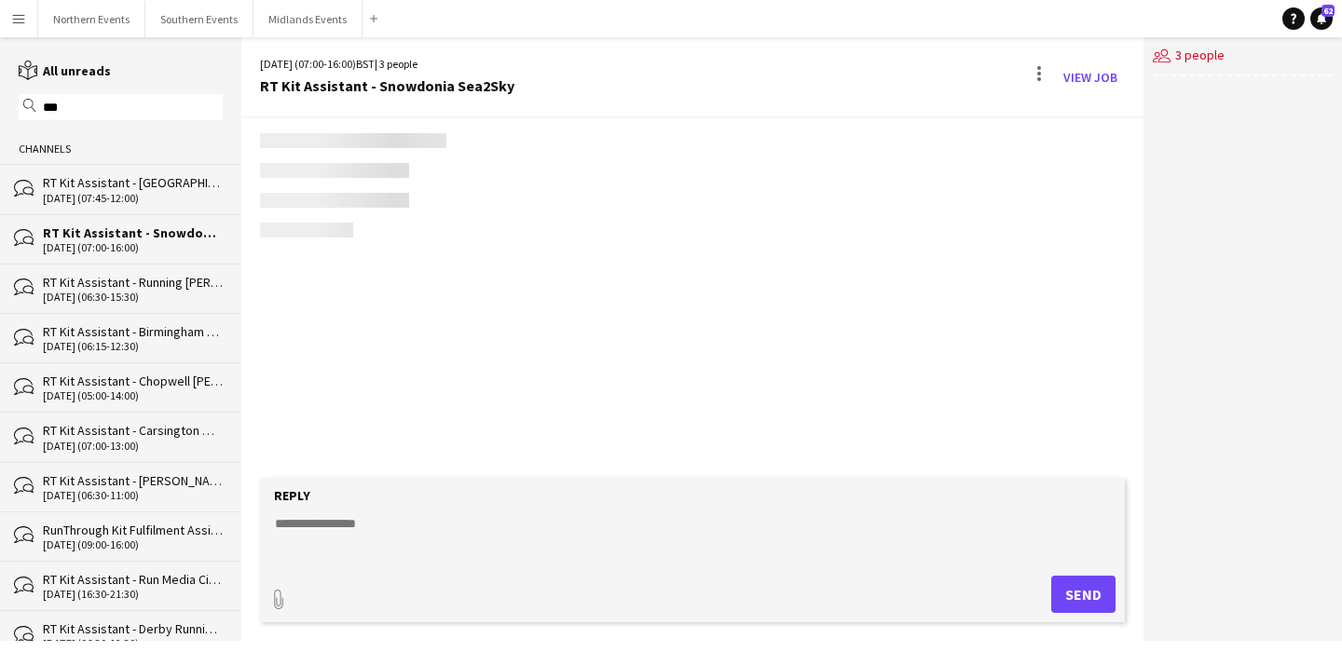
scroll to position [1340, 0]
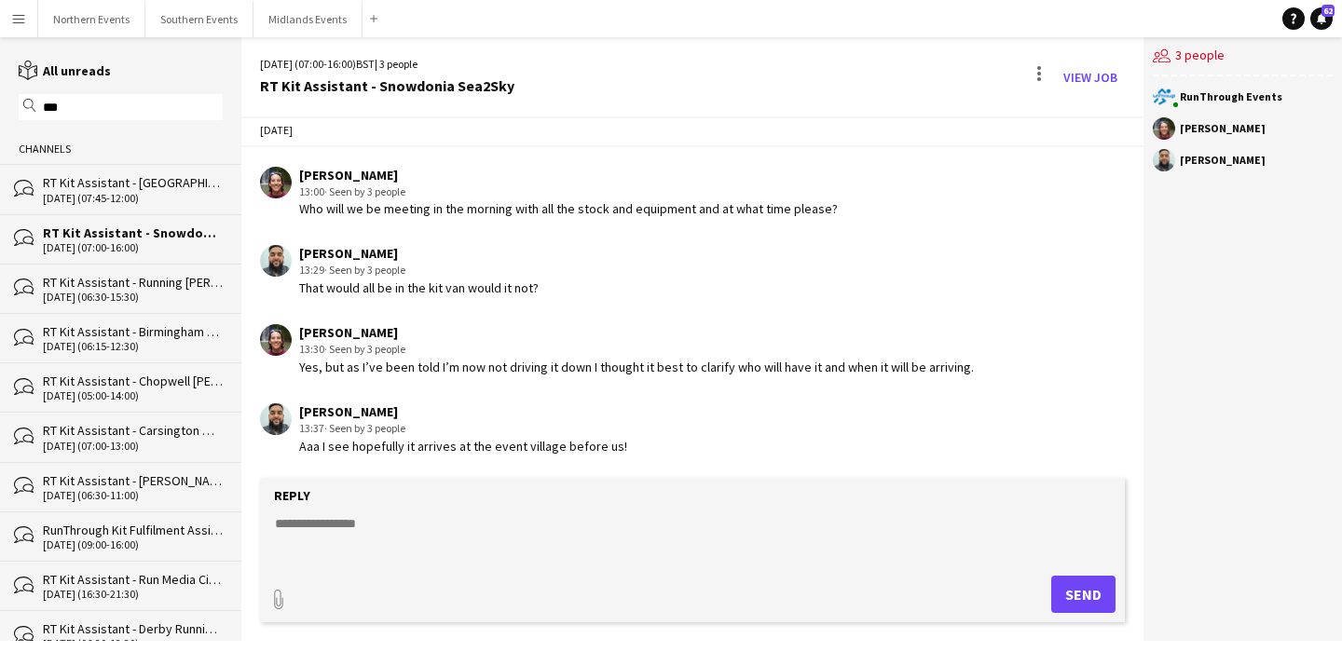
click at [392, 533] on textarea at bounding box center [696, 539] width 846 height 48
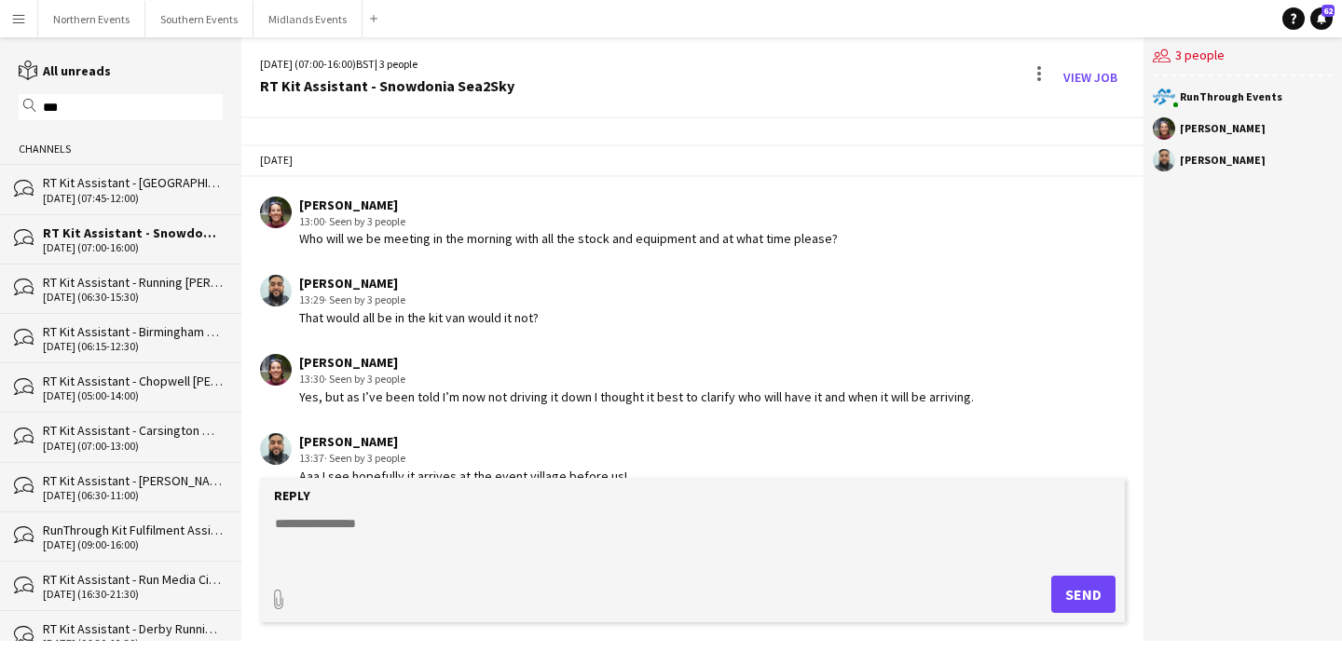
scroll to position [1339, 0]
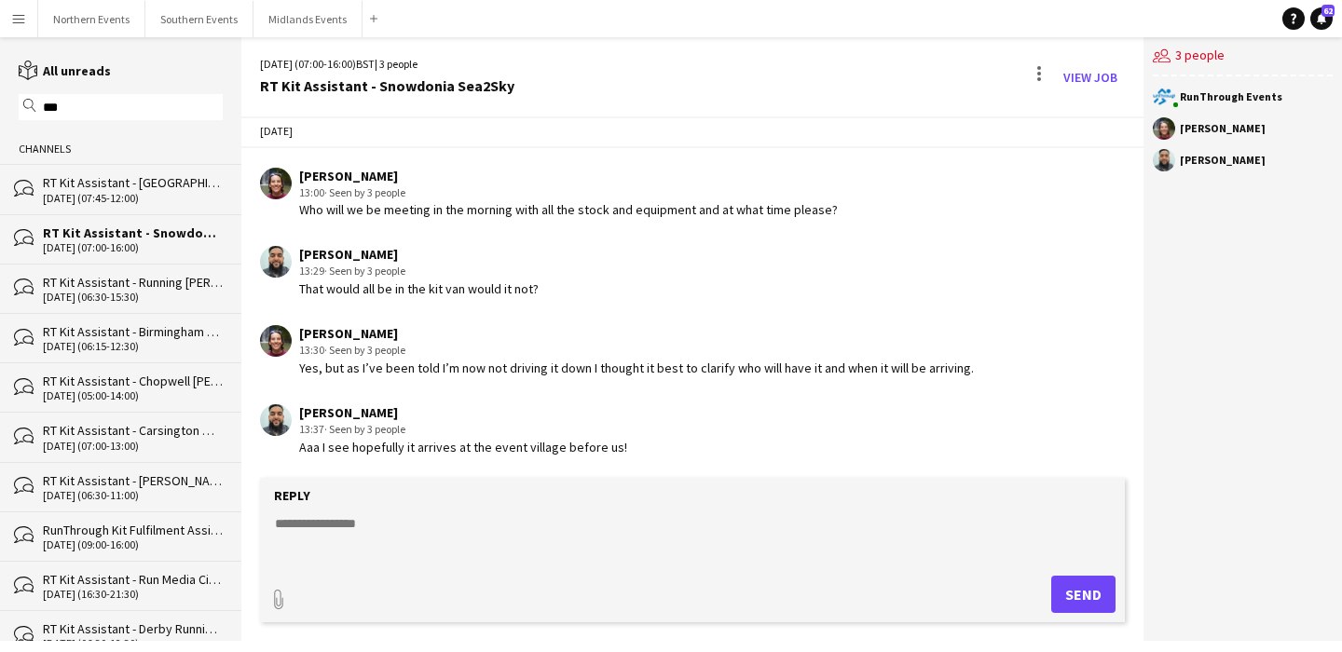
click at [460, 530] on textarea at bounding box center [696, 539] width 846 height 48
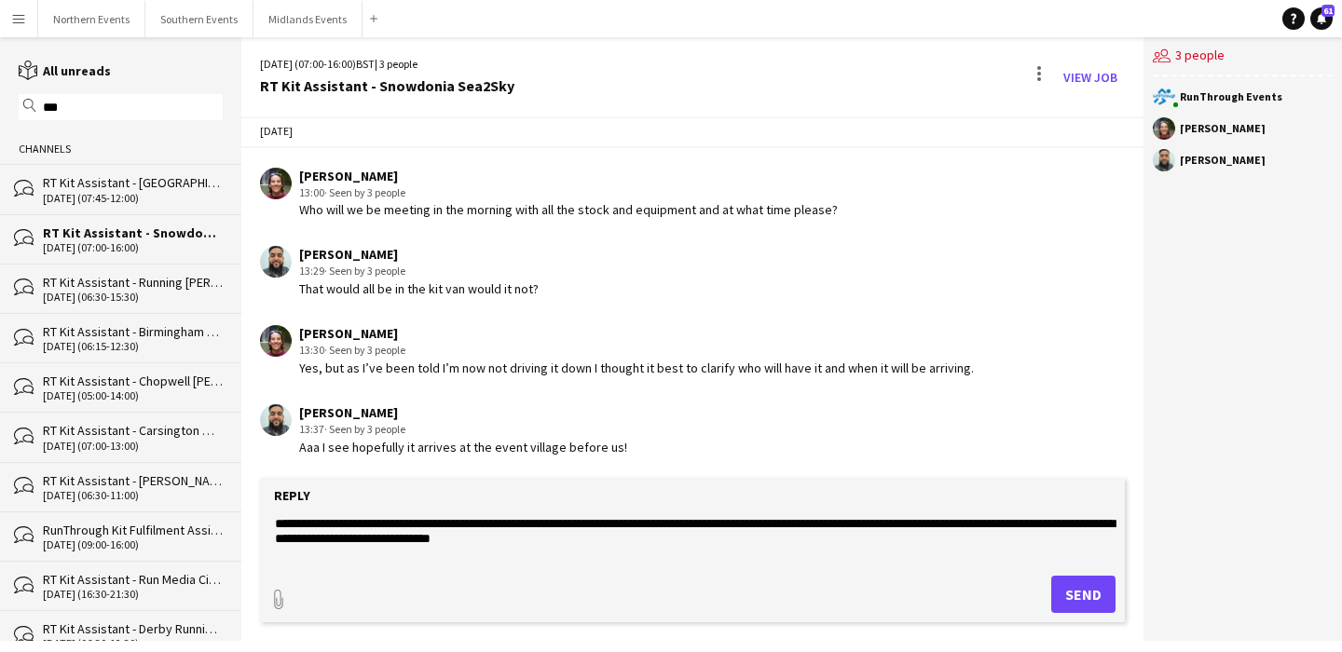
click at [600, 542] on textarea "**********" at bounding box center [696, 539] width 846 height 48
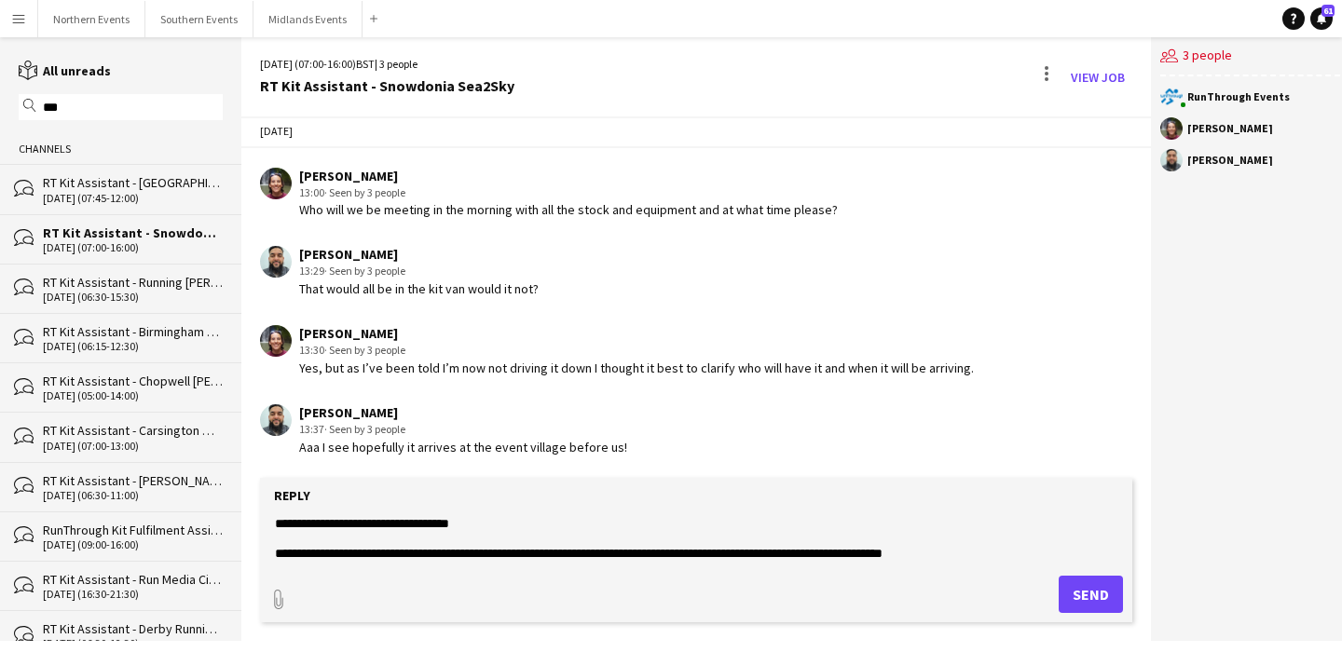
type textarea "**********"
click at [1077, 588] on button "Send" at bounding box center [1091, 594] width 64 height 37
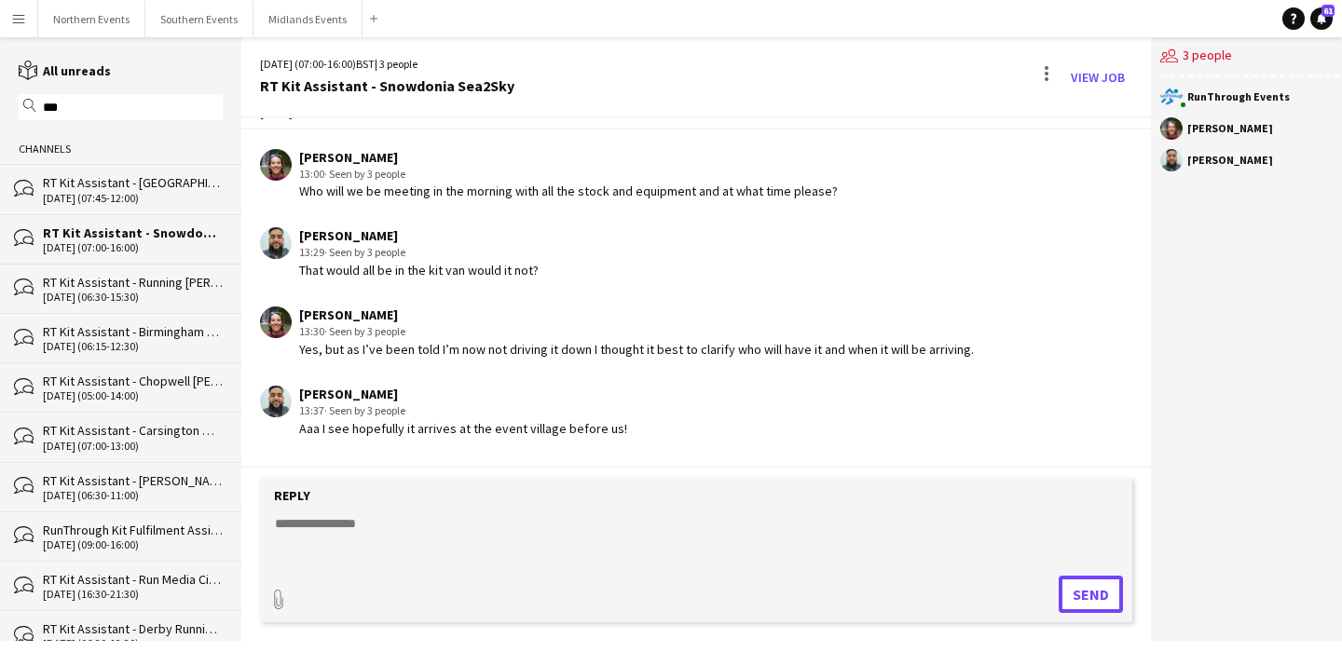
scroll to position [1357, 0]
click at [84, 24] on button "Northern Events Close" at bounding box center [91, 19] width 107 height 36
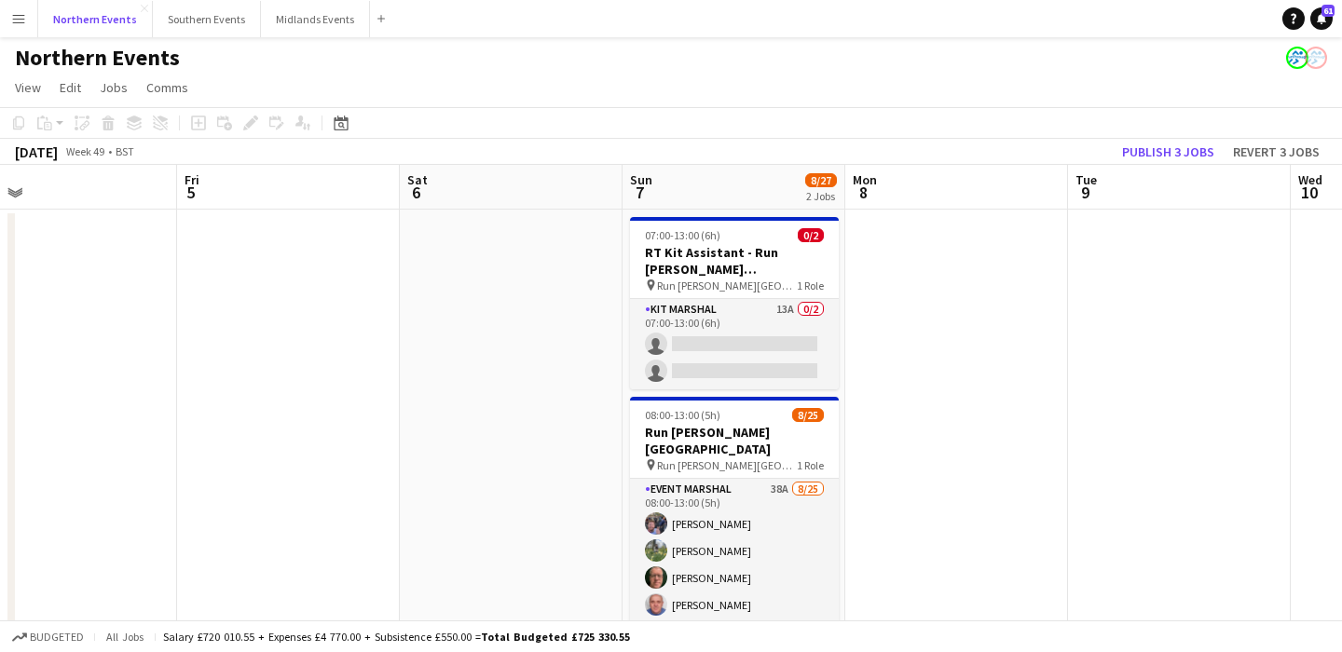
scroll to position [0, 719]
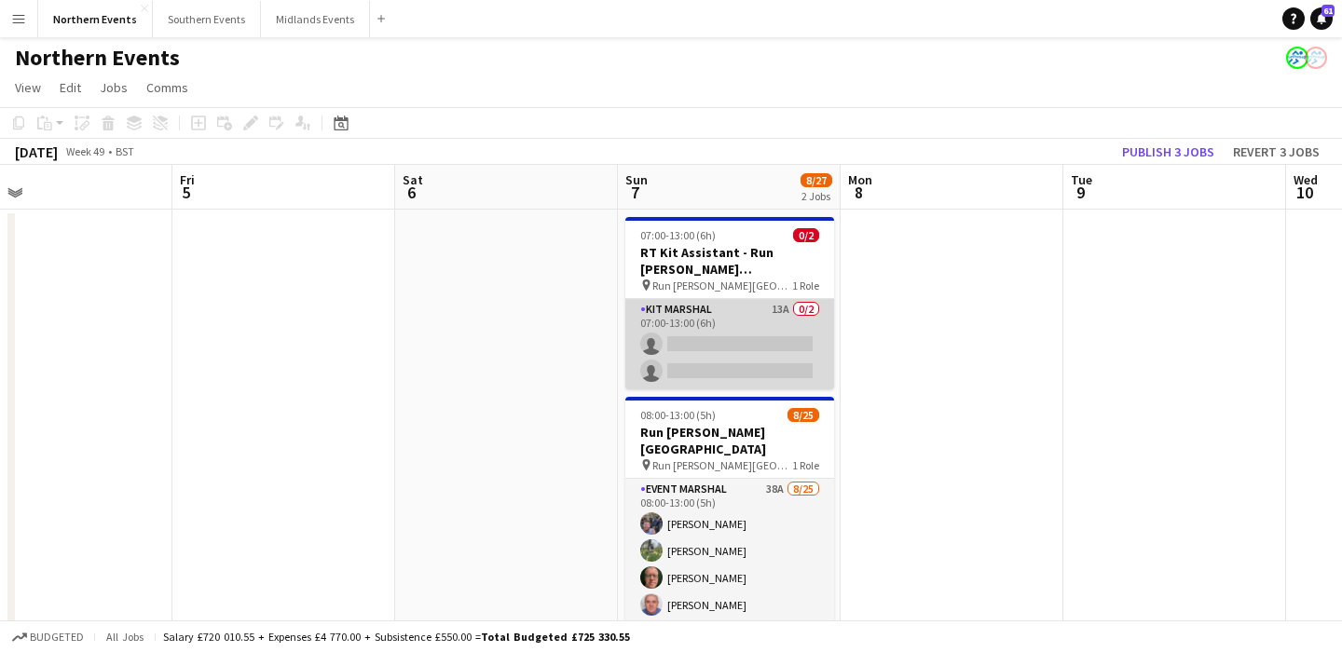
click at [764, 355] on app-card-role "Kit Marshal 13A 0/2 07:00-13:00 (6h) single-neutral-actions single-neutral-acti…" at bounding box center [729, 344] width 209 height 90
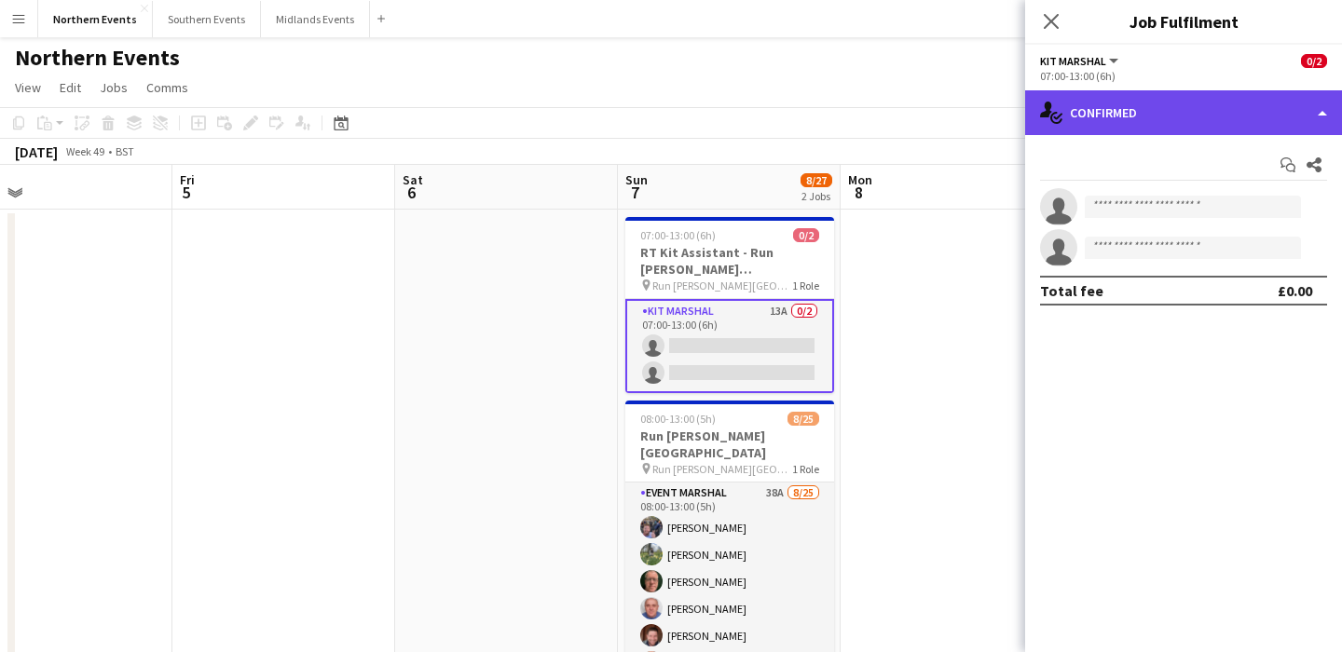
click at [1201, 107] on div "single-neutral-actions-check-2 Confirmed" at bounding box center [1183, 112] width 317 height 45
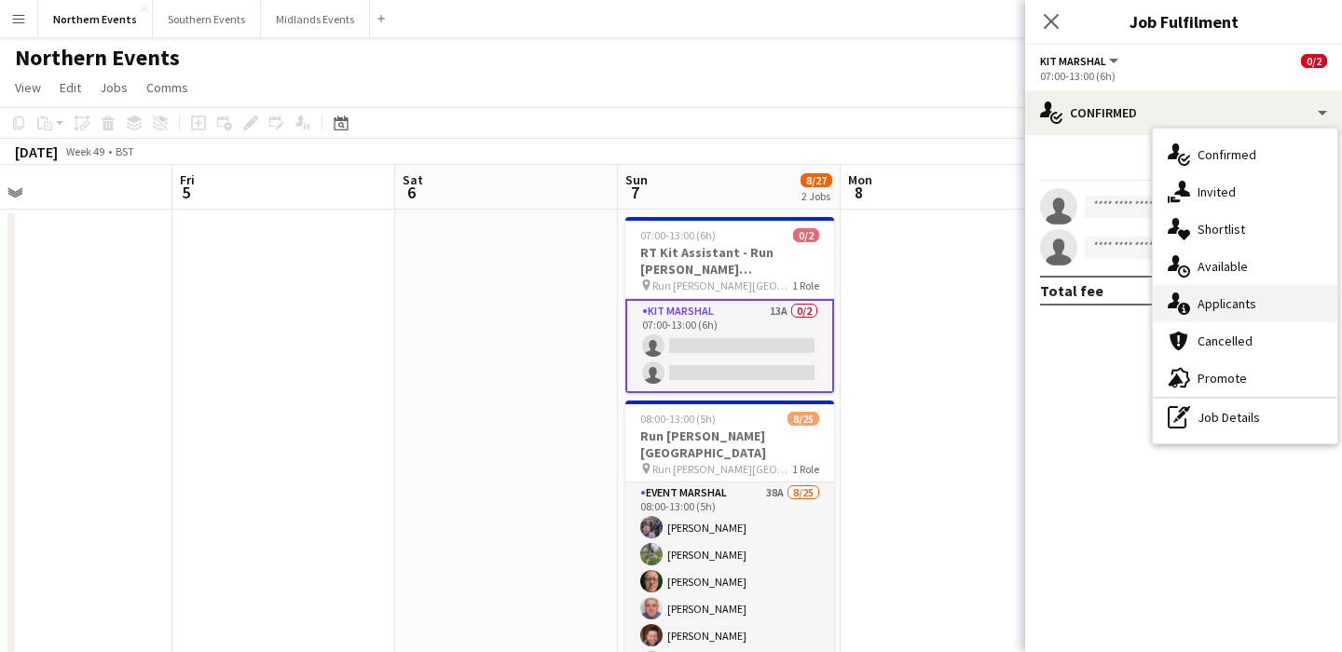
click at [1260, 306] on div "single-neutral-actions-information Applicants" at bounding box center [1245, 303] width 185 height 37
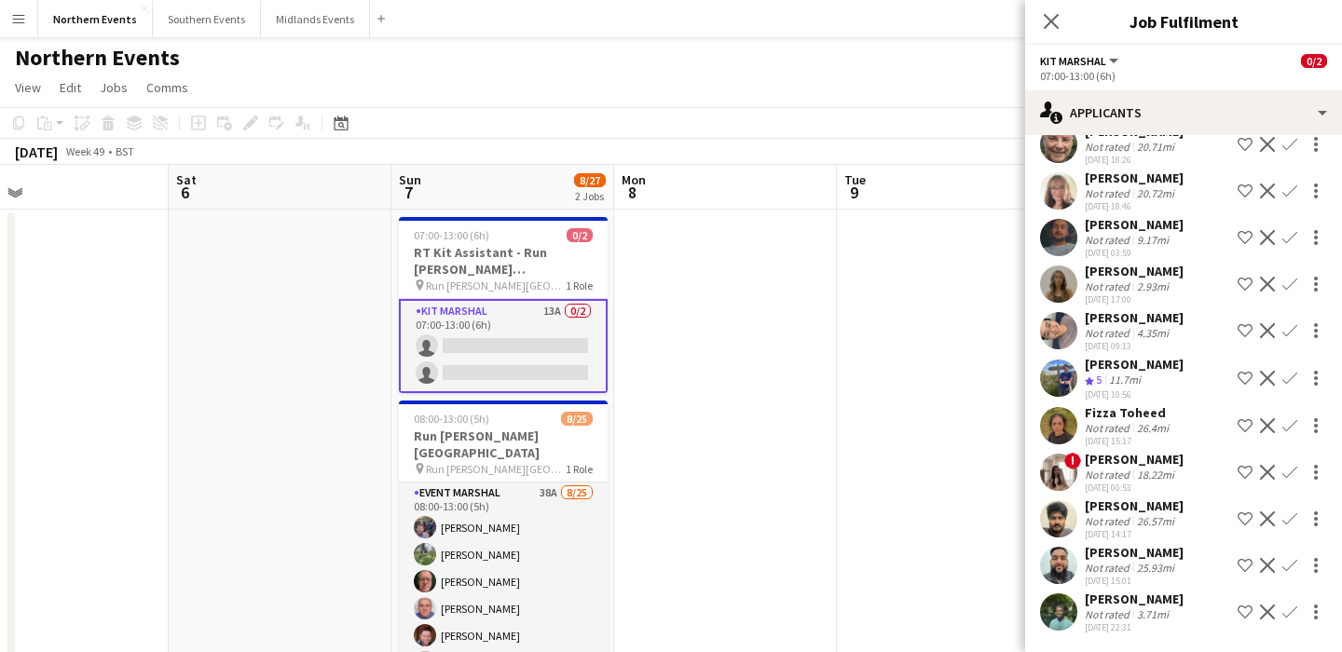
scroll to position [198, 0]
click at [1289, 329] on app-icon "Confirm" at bounding box center [1290, 330] width 15 height 15
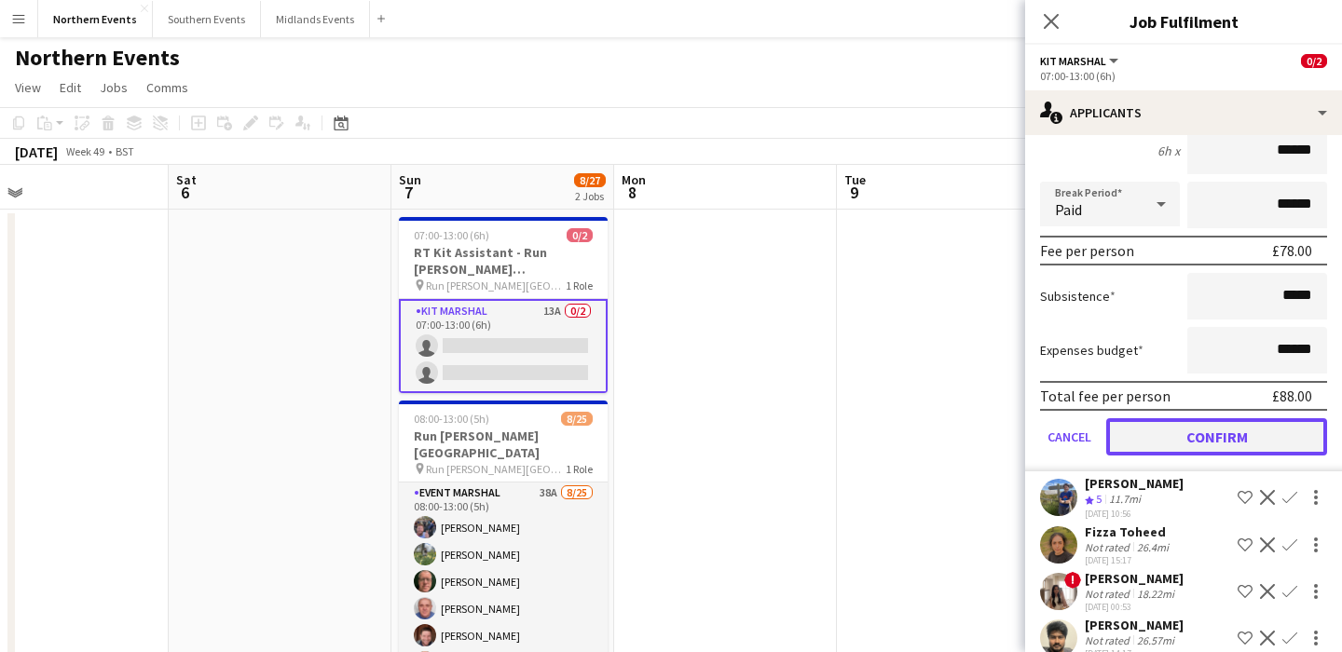
click at [1178, 431] on button "Confirm" at bounding box center [1216, 436] width 221 height 37
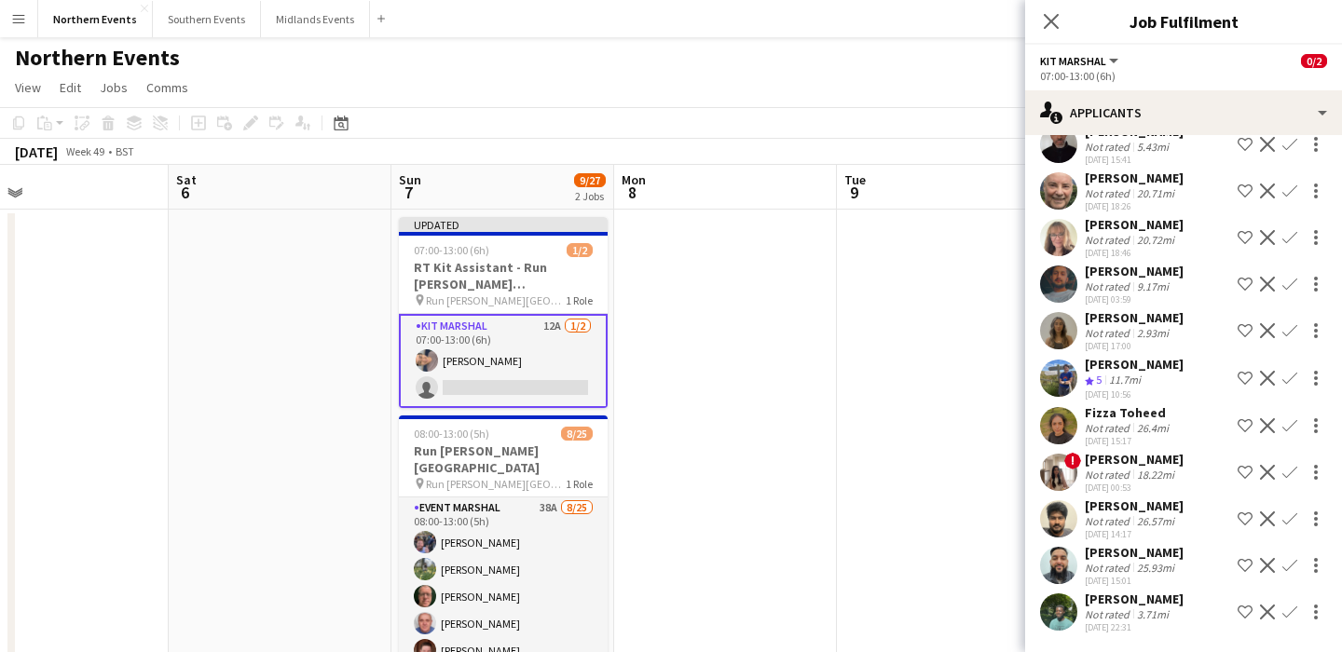
scroll to position [164, 0]
click at [1294, 563] on app-icon "Confirm" at bounding box center [1290, 565] width 15 height 15
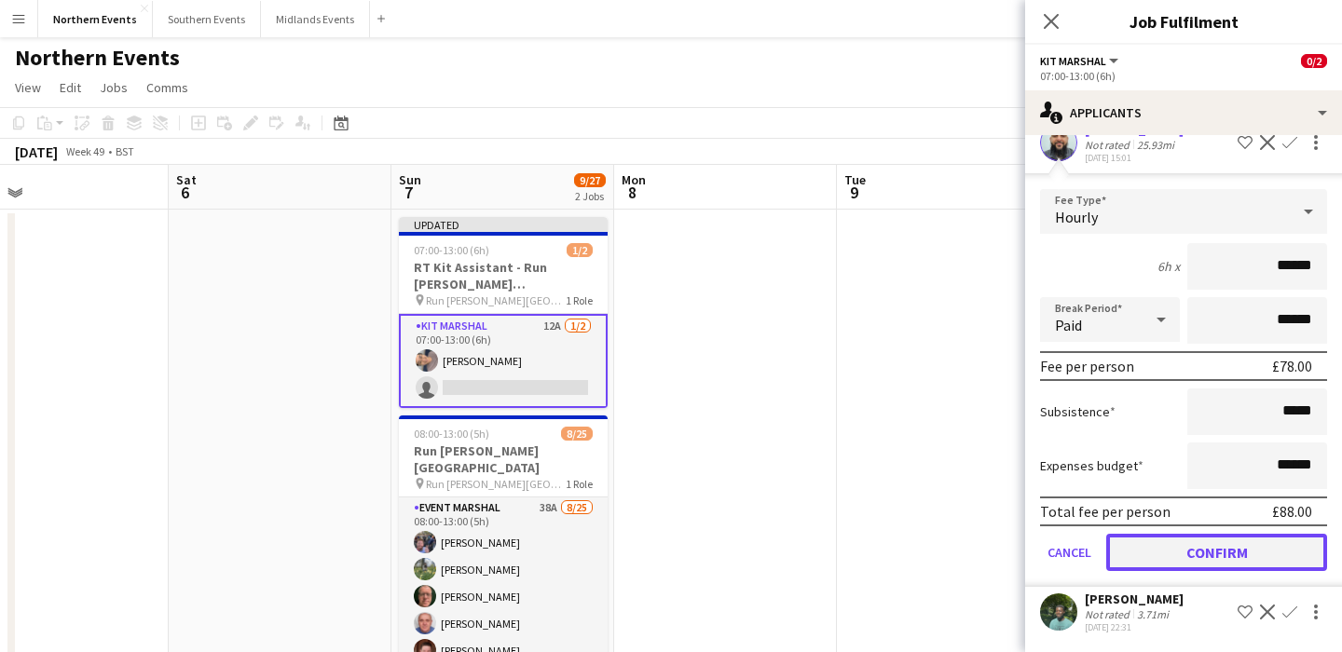
click at [1234, 540] on button "Confirm" at bounding box center [1216, 552] width 221 height 37
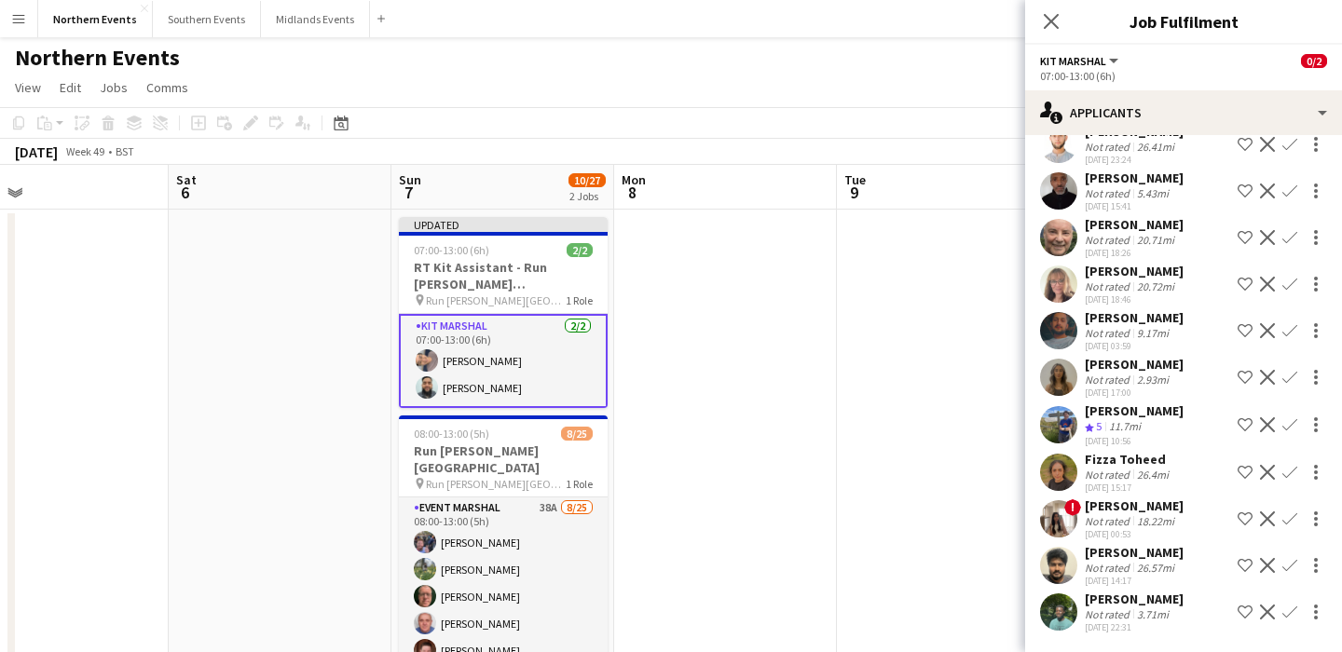
scroll to position [117, 0]
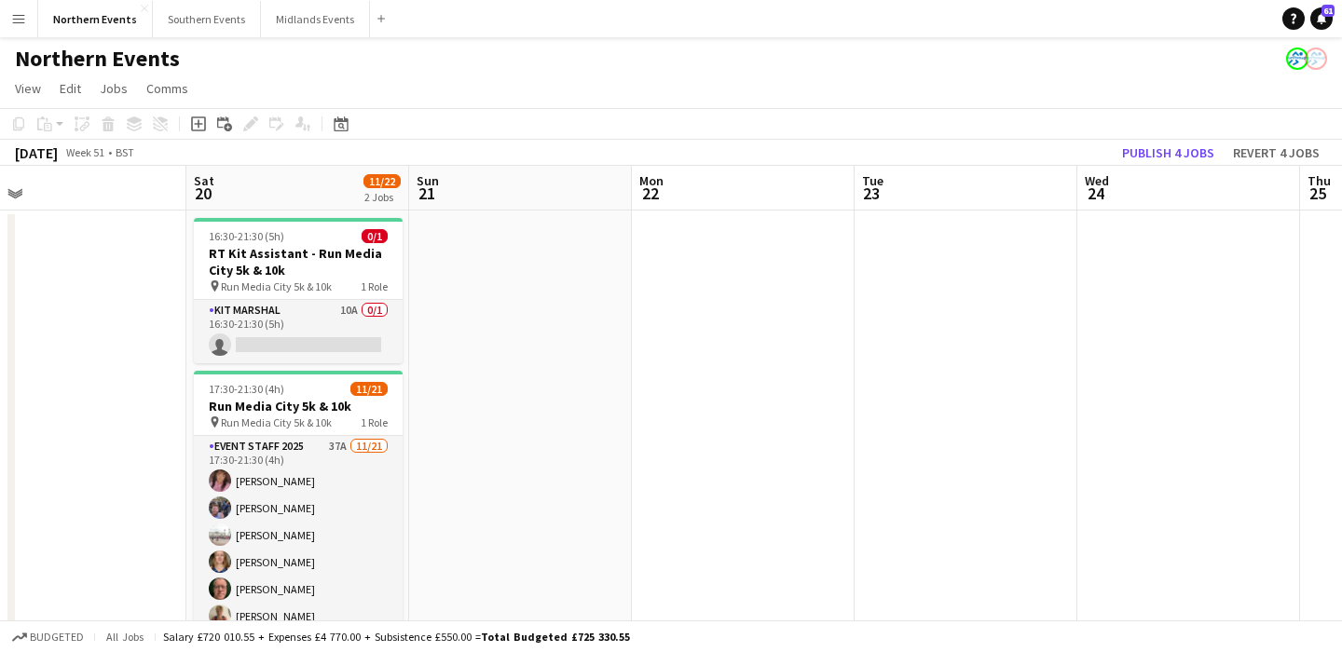
scroll to position [0, 522]
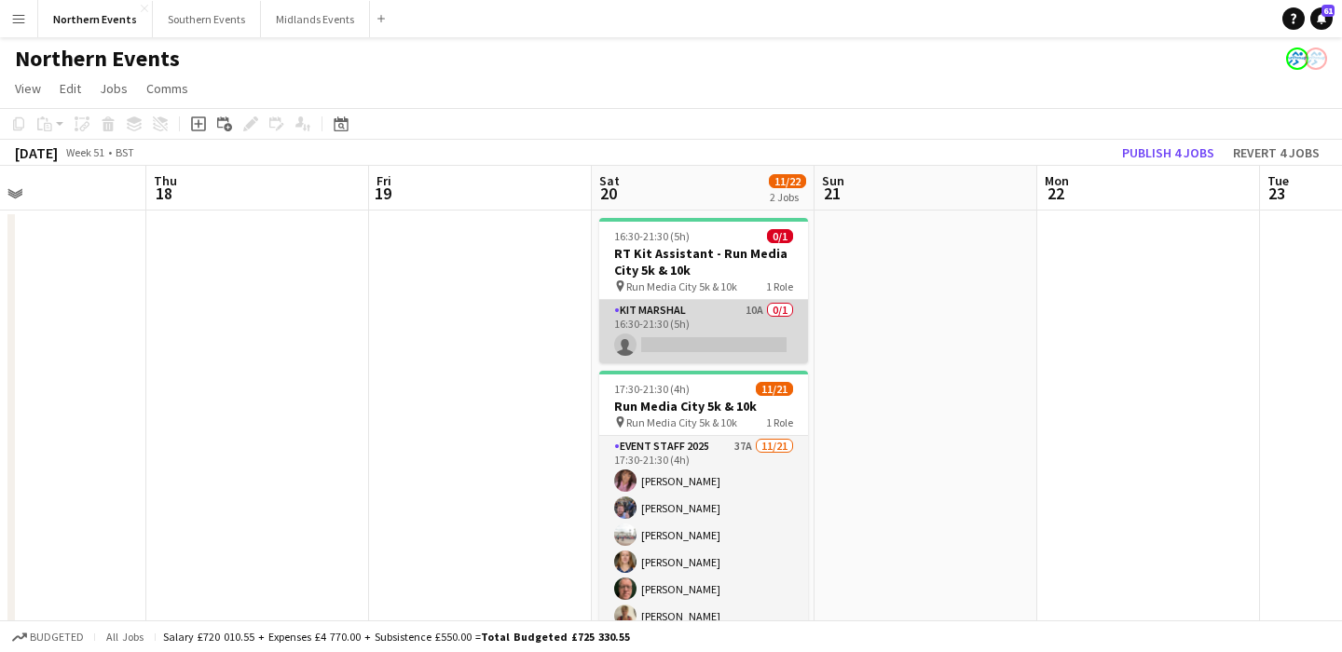
click at [720, 329] on app-card-role "Kit Marshal 10A 0/1 16:30-21:30 (5h) single-neutral-actions" at bounding box center [703, 331] width 209 height 63
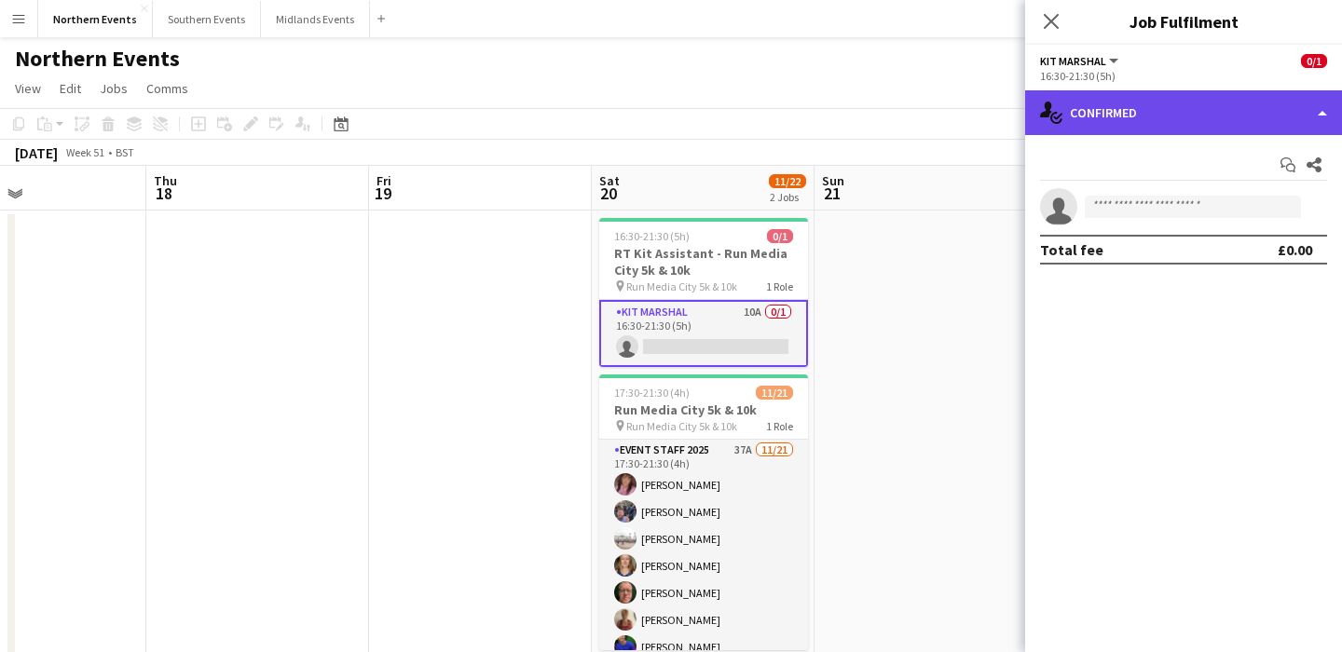
click at [1184, 103] on div "single-neutral-actions-check-2 Confirmed" at bounding box center [1183, 112] width 317 height 45
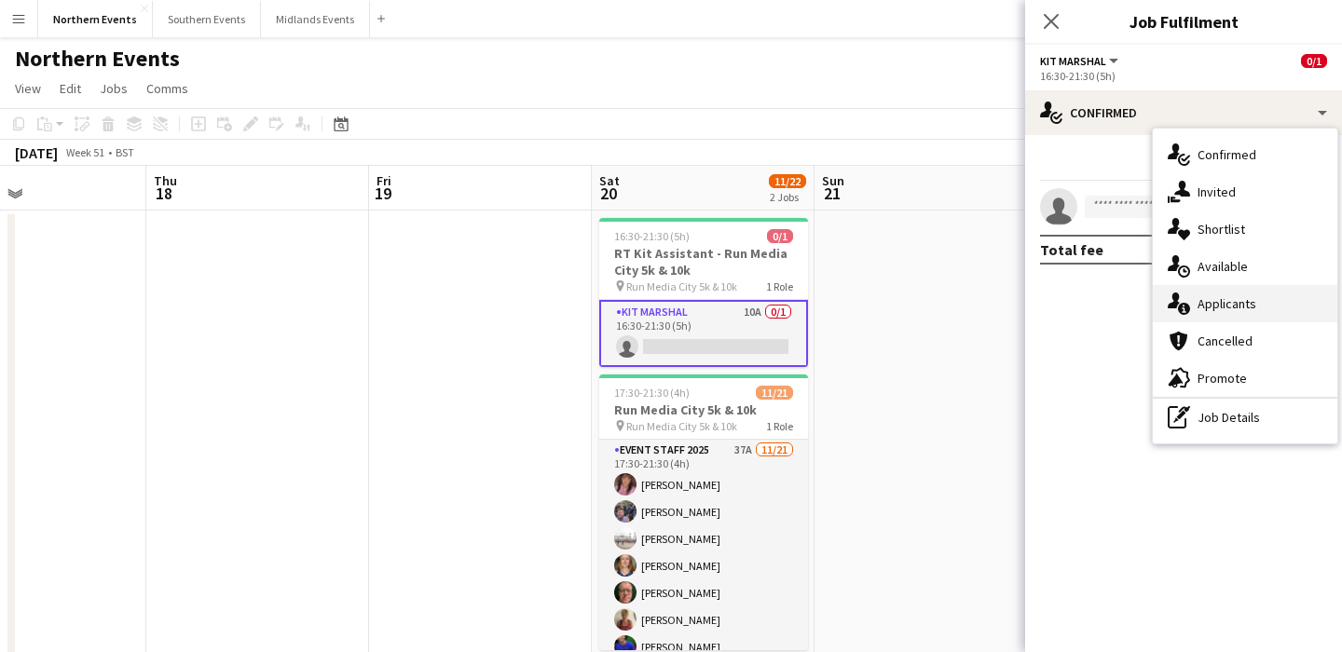
click at [1247, 308] on span "Applicants" at bounding box center [1227, 303] width 59 height 17
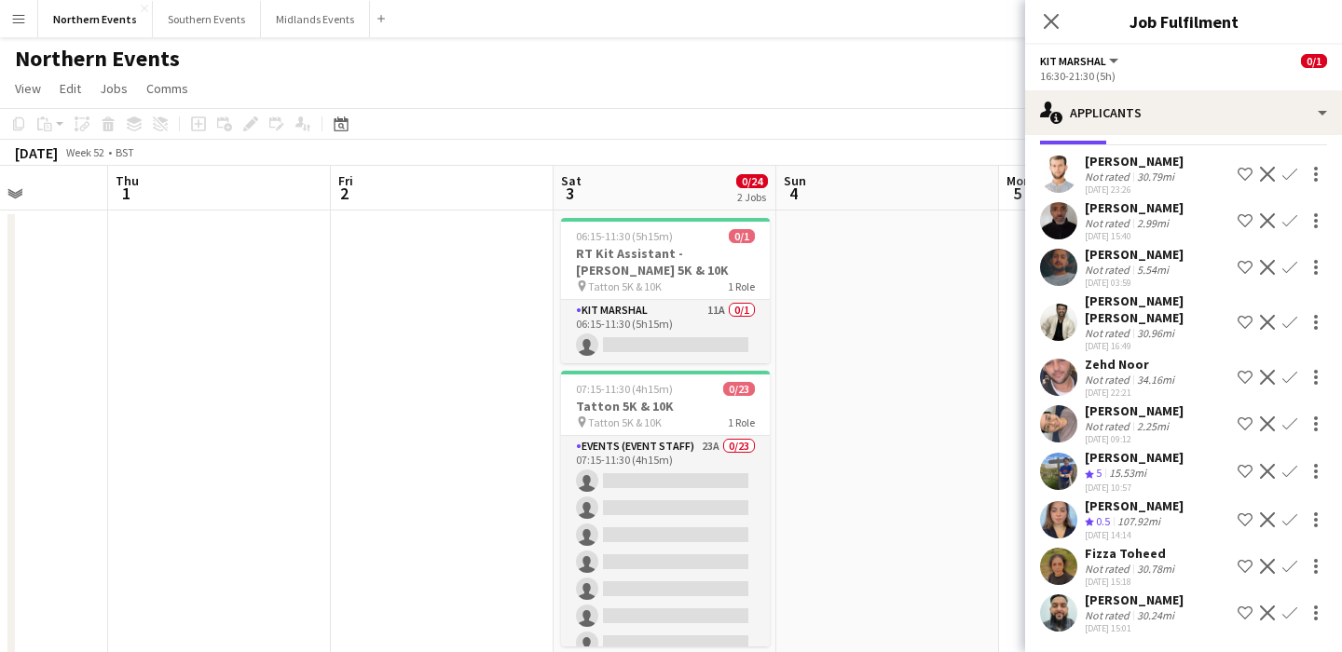
scroll to position [0, 597]
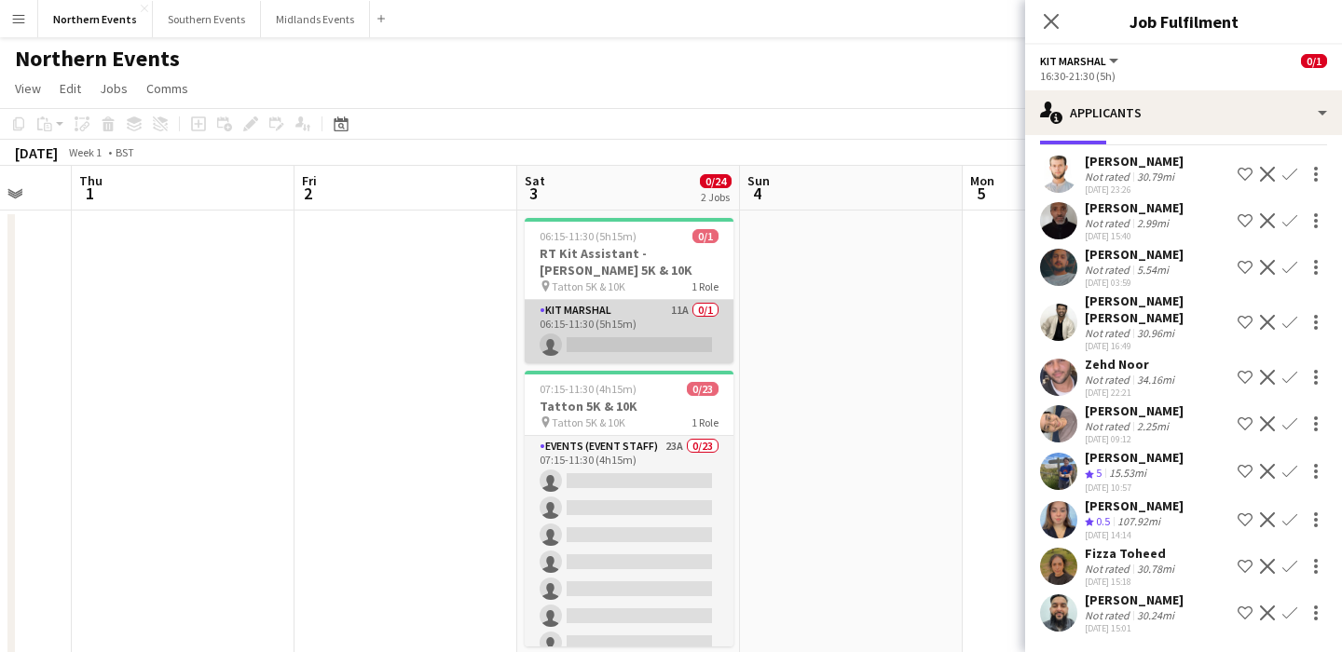
click at [649, 334] on app-card-role "Kit Marshal 11A 0/1 06:15-11:30 (5h15m) single-neutral-actions" at bounding box center [629, 331] width 209 height 63
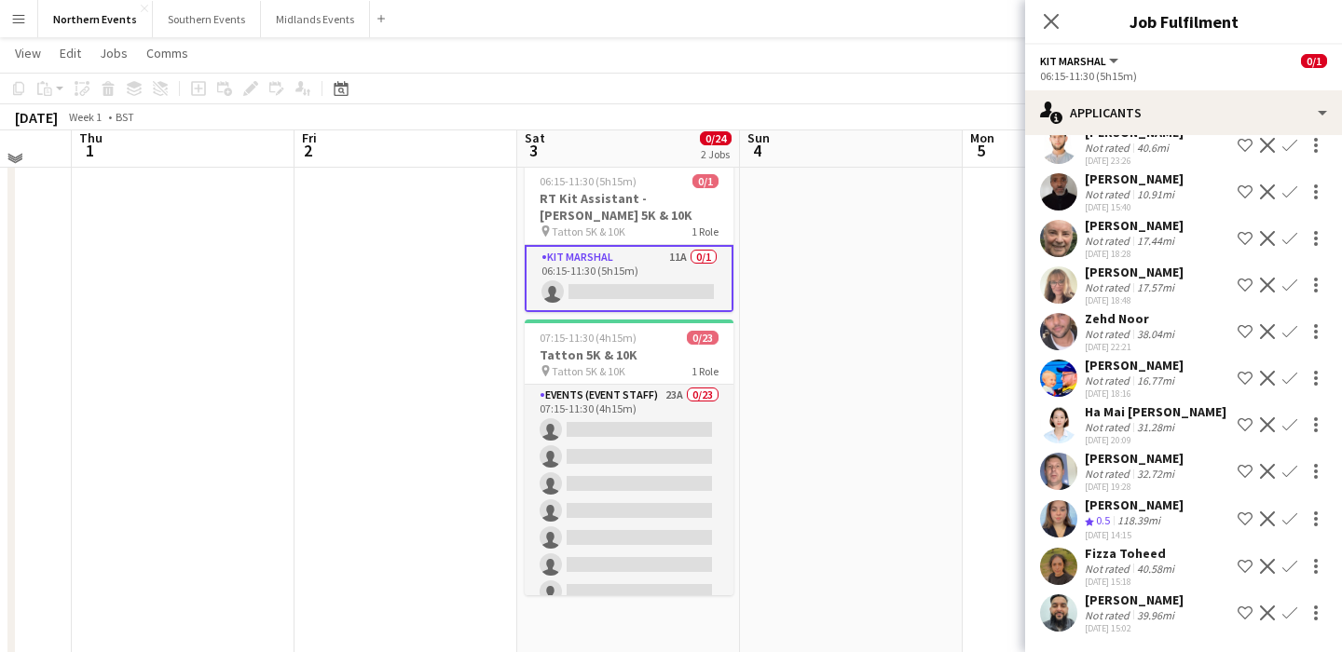
scroll to position [0, 0]
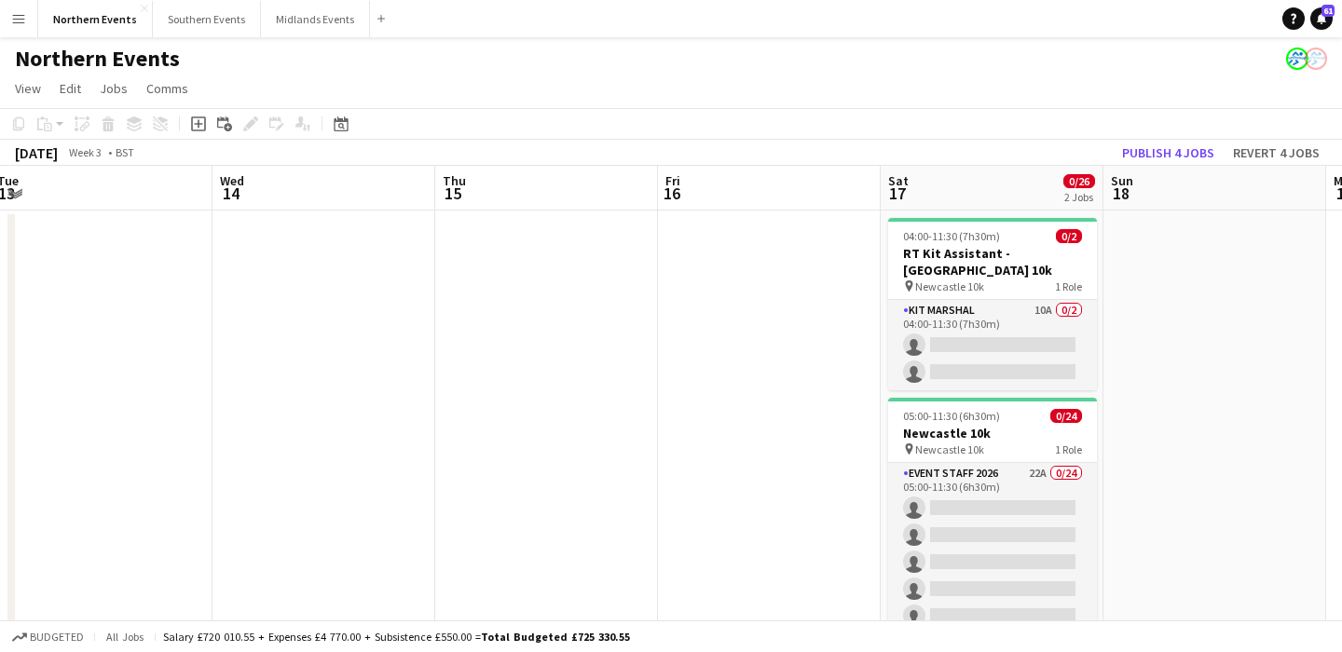
scroll to position [0, 767]
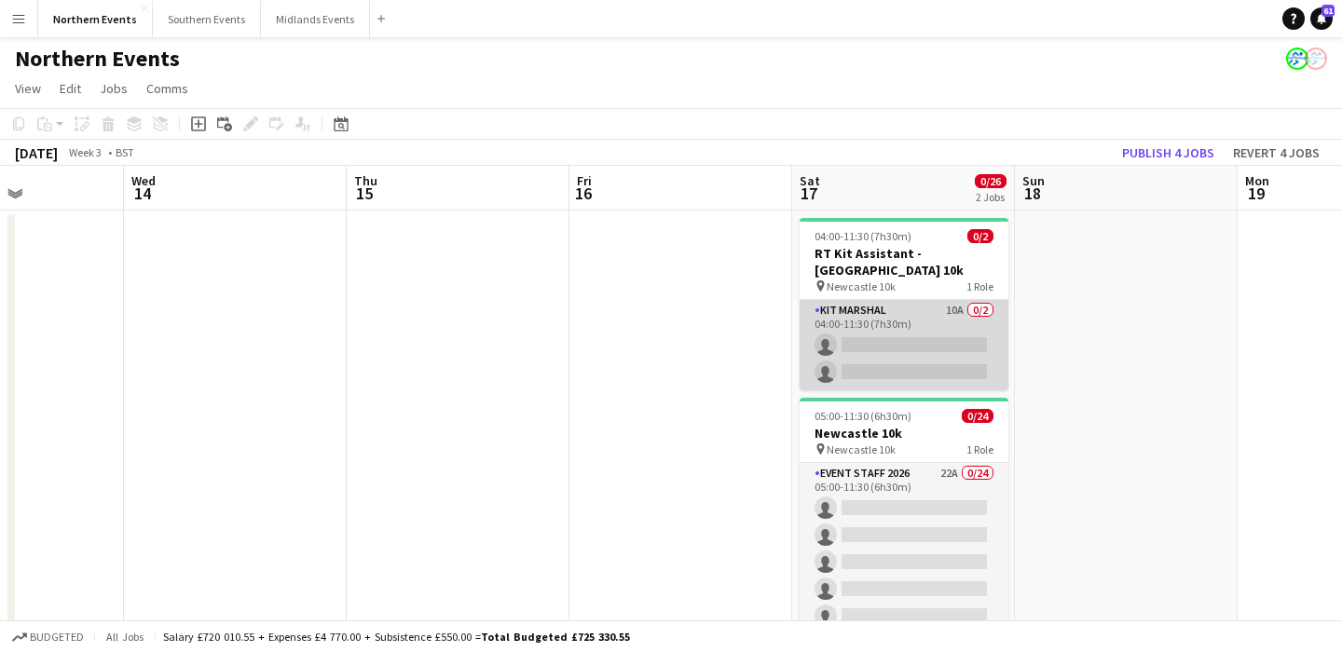
click at [919, 351] on app-card-role "Kit Marshal 10A 0/2 04:00-11:30 (7h30m) single-neutral-actions single-neutral-a…" at bounding box center [904, 345] width 209 height 90
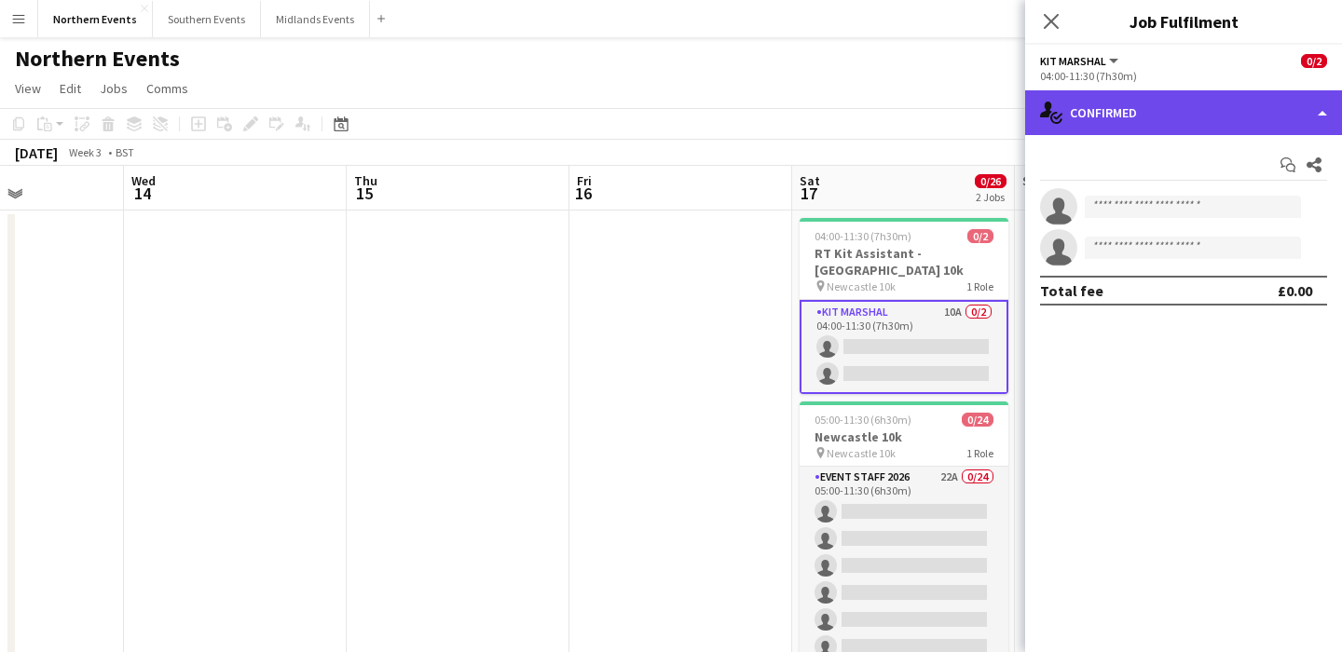
click at [1163, 125] on div "single-neutral-actions-check-2 Confirmed" at bounding box center [1183, 112] width 317 height 45
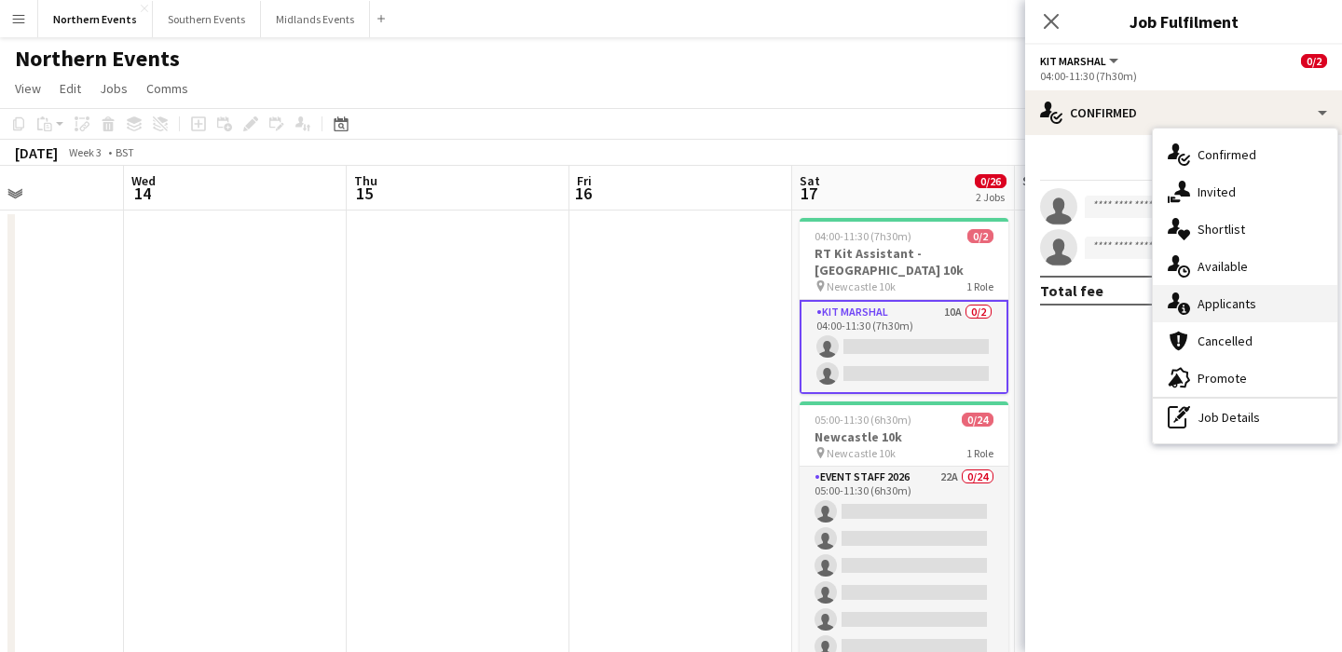
click at [1216, 297] on span "Applicants" at bounding box center [1227, 303] width 59 height 17
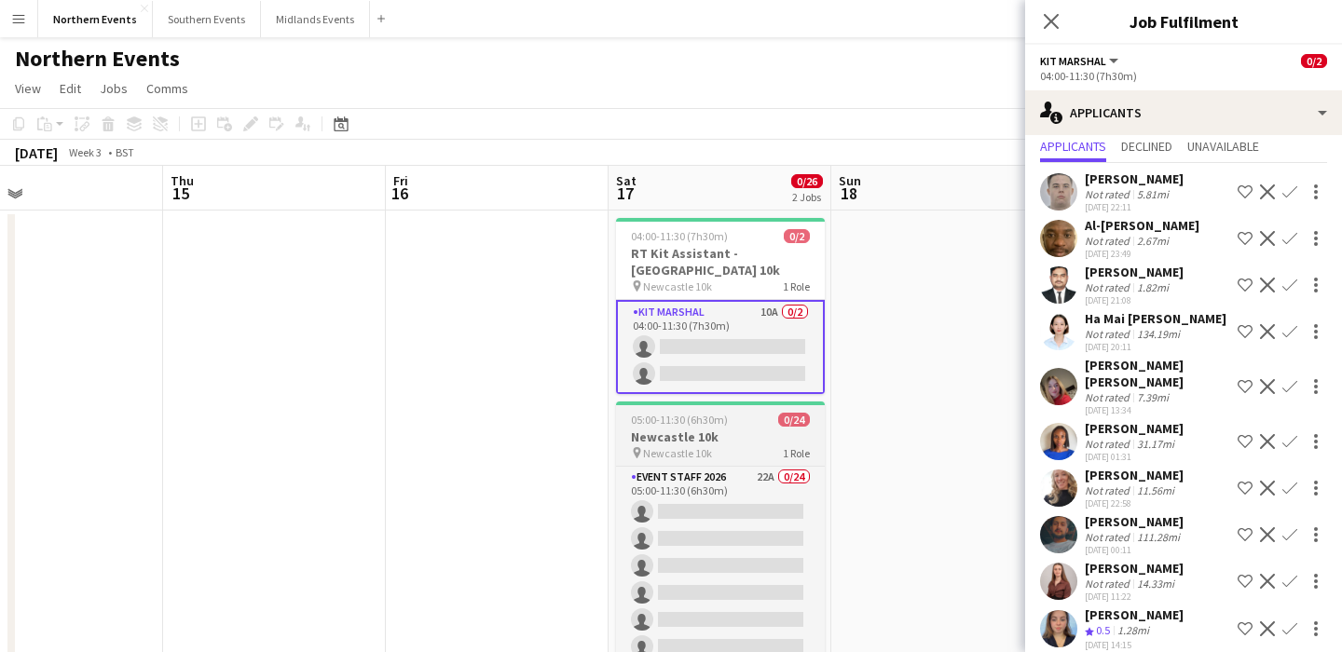
scroll to position [0, 624]
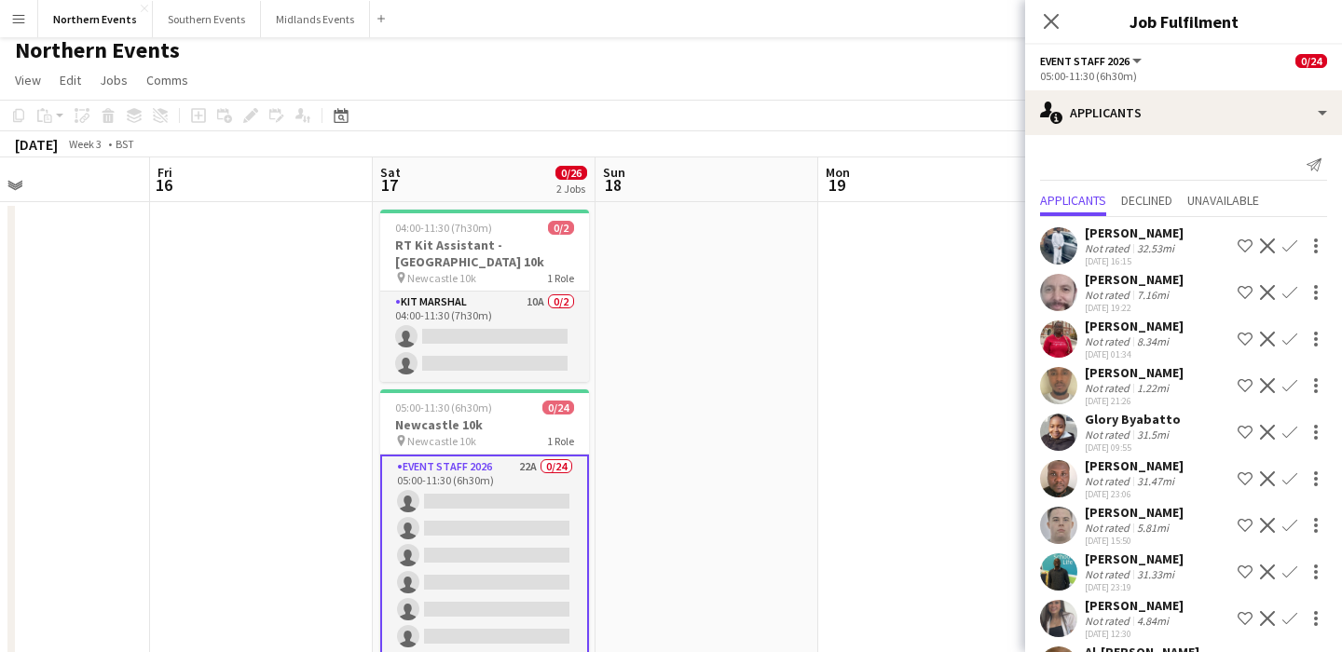
scroll to position [0, 0]
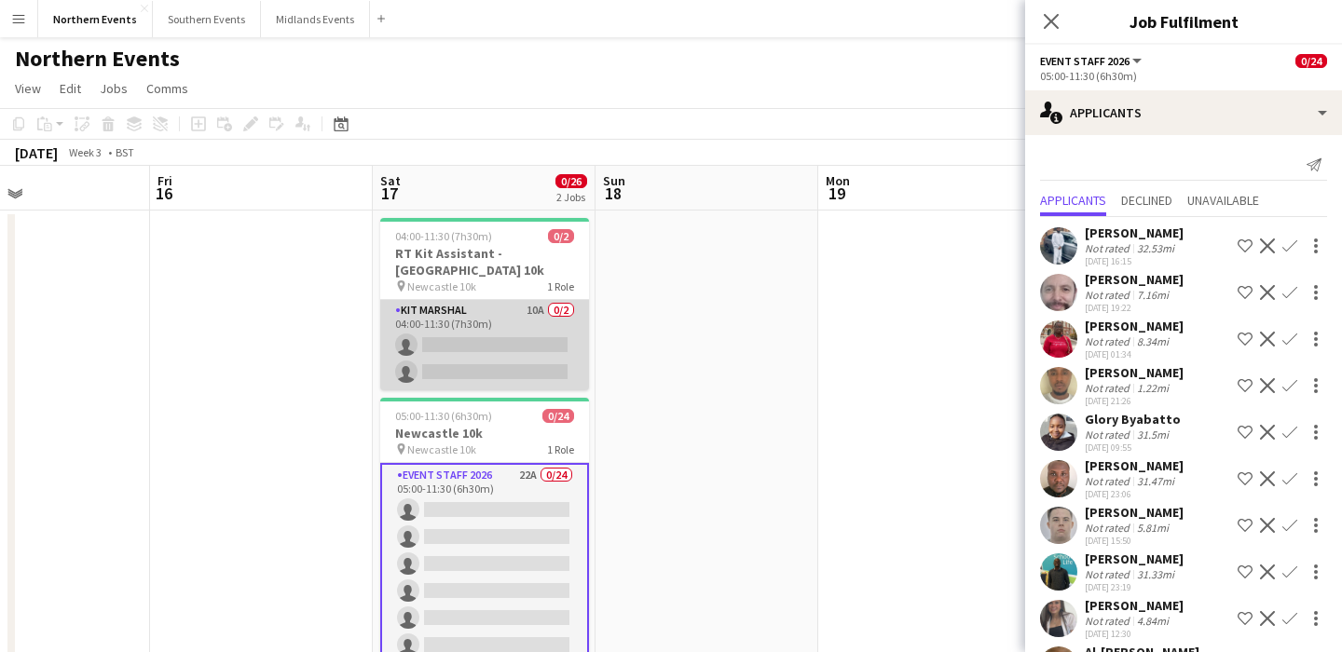
click at [465, 382] on app-card-role "Kit Marshal 10A 0/2 04:00-11:30 (7h30m) single-neutral-actions single-neutral-a…" at bounding box center [484, 345] width 209 height 90
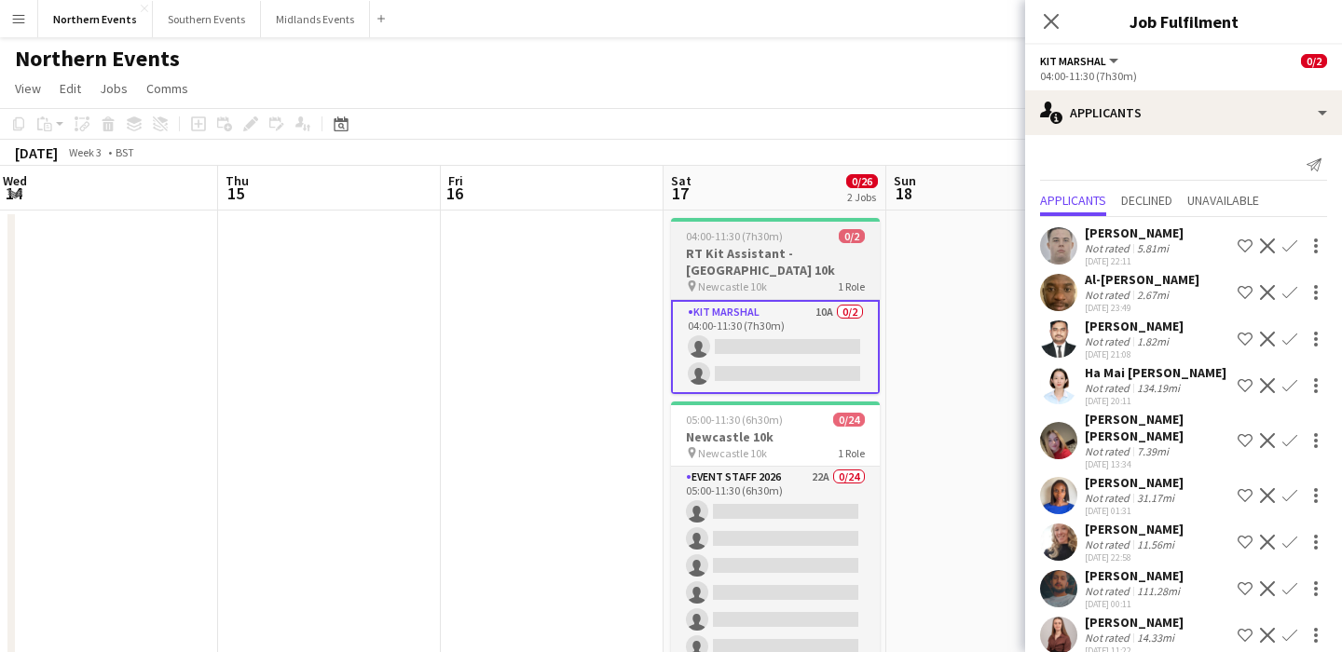
drag, startPoint x: 465, startPoint y: 382, endPoint x: 919, endPoint y: 350, distance: 455.0
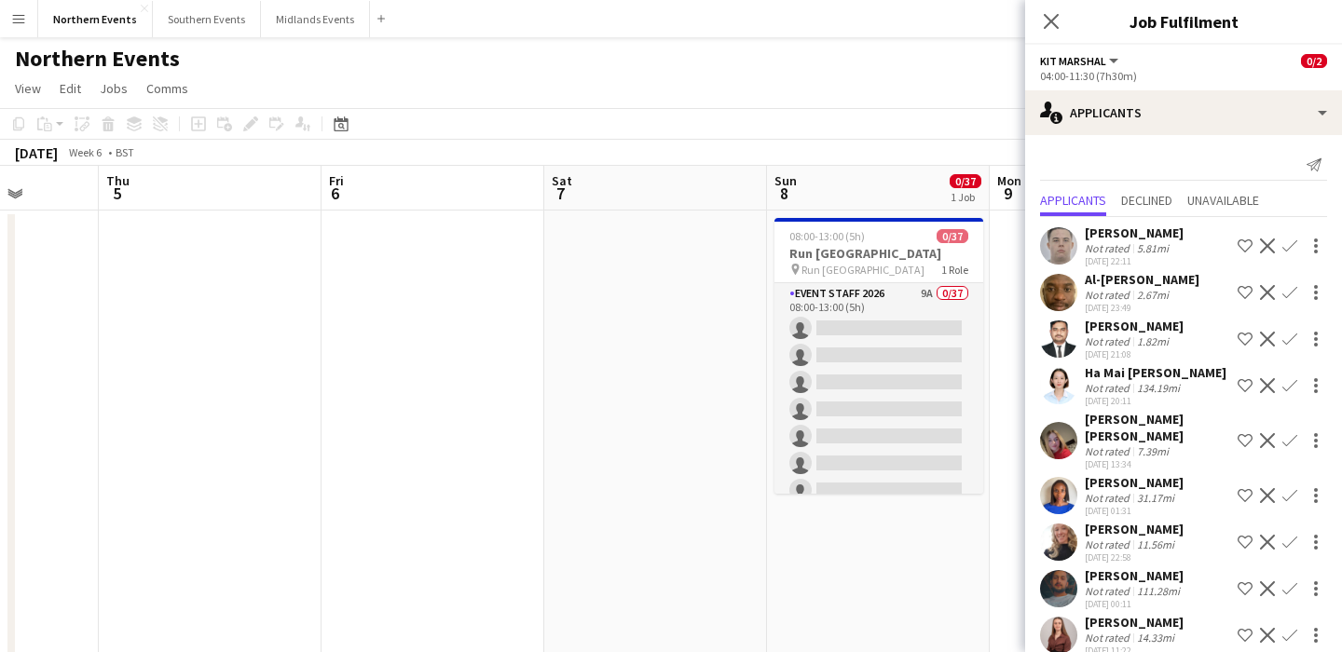
scroll to position [0, 765]
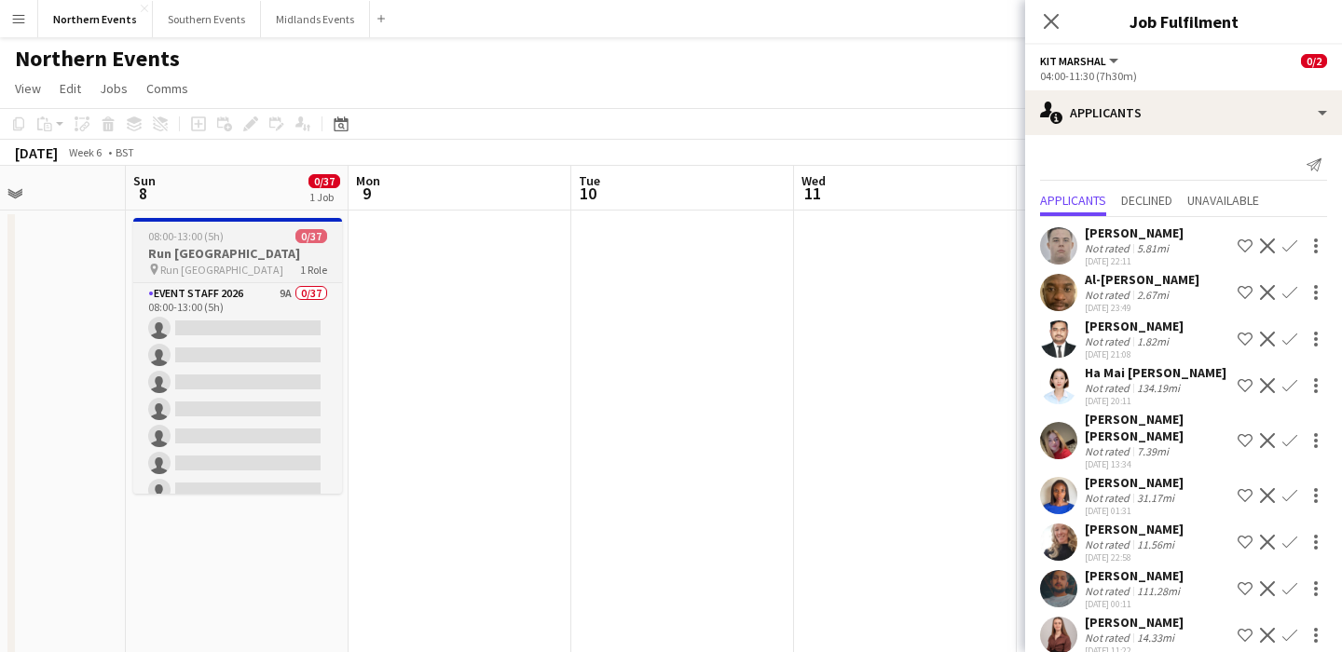
click at [228, 263] on span "Run [GEOGRAPHIC_DATA]" at bounding box center [221, 270] width 123 height 14
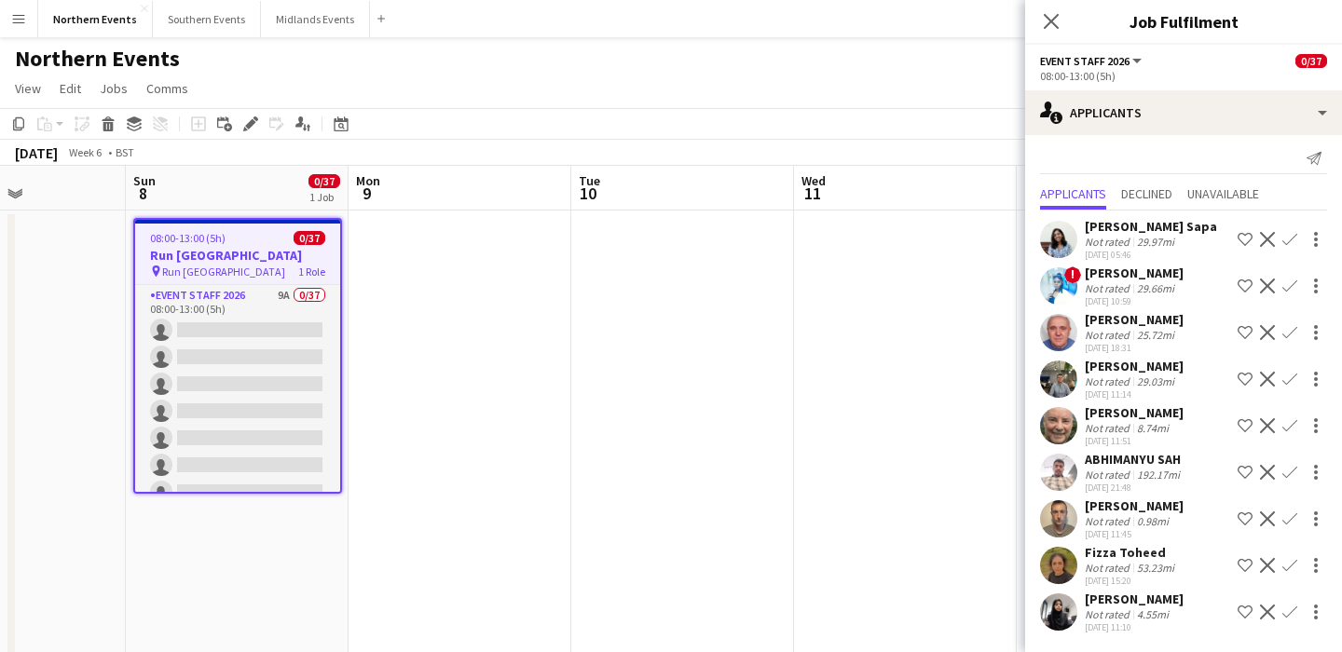
scroll to position [0, 0]
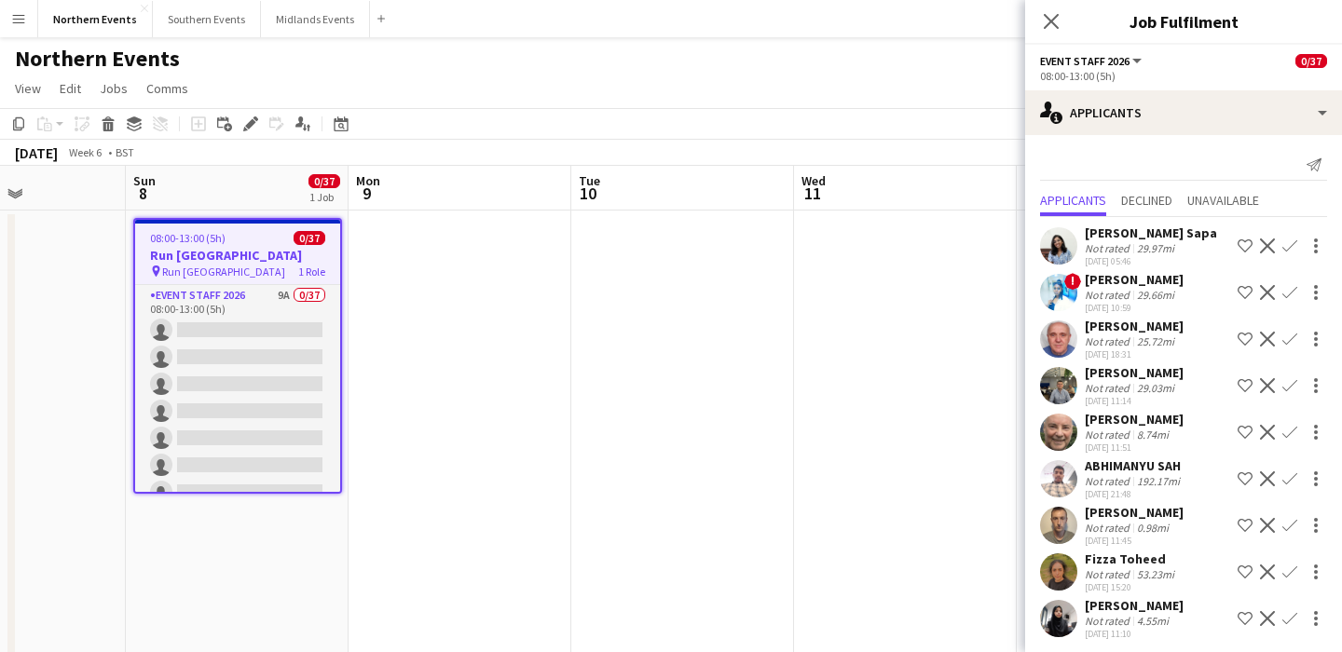
click at [243, 270] on span "Run [GEOGRAPHIC_DATA]" at bounding box center [223, 272] width 123 height 14
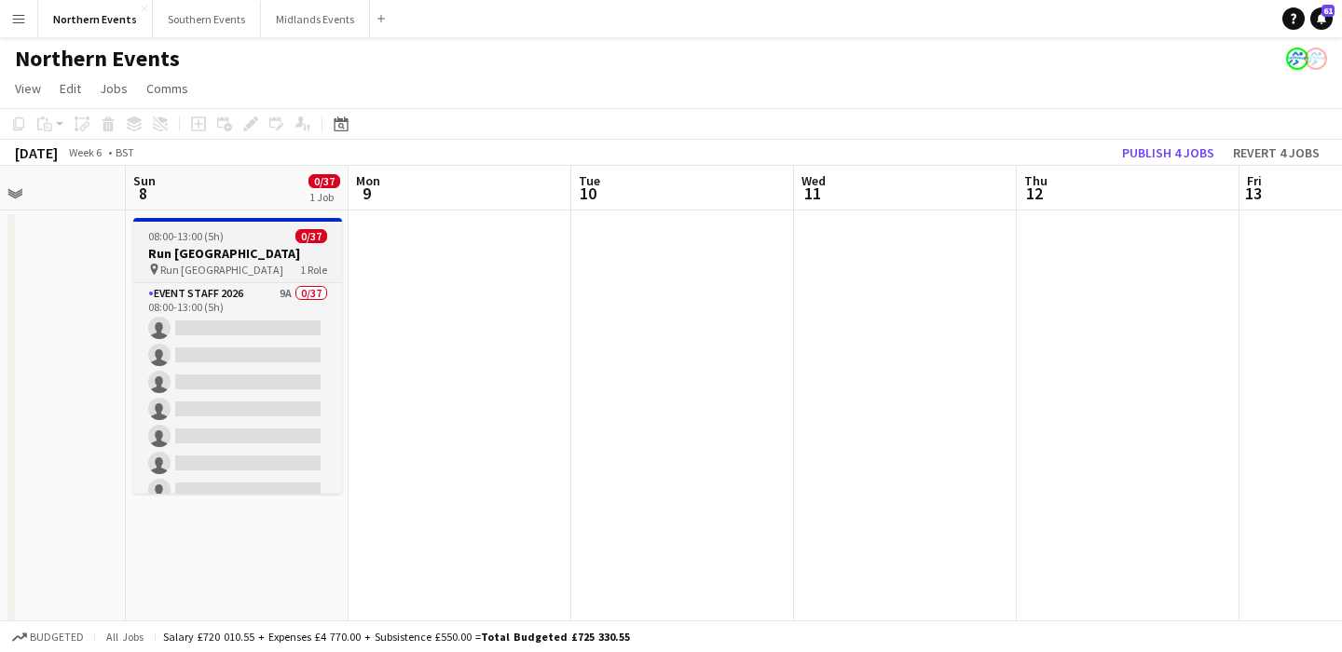
click at [221, 246] on h3 "Run [GEOGRAPHIC_DATA]" at bounding box center [237, 253] width 209 height 17
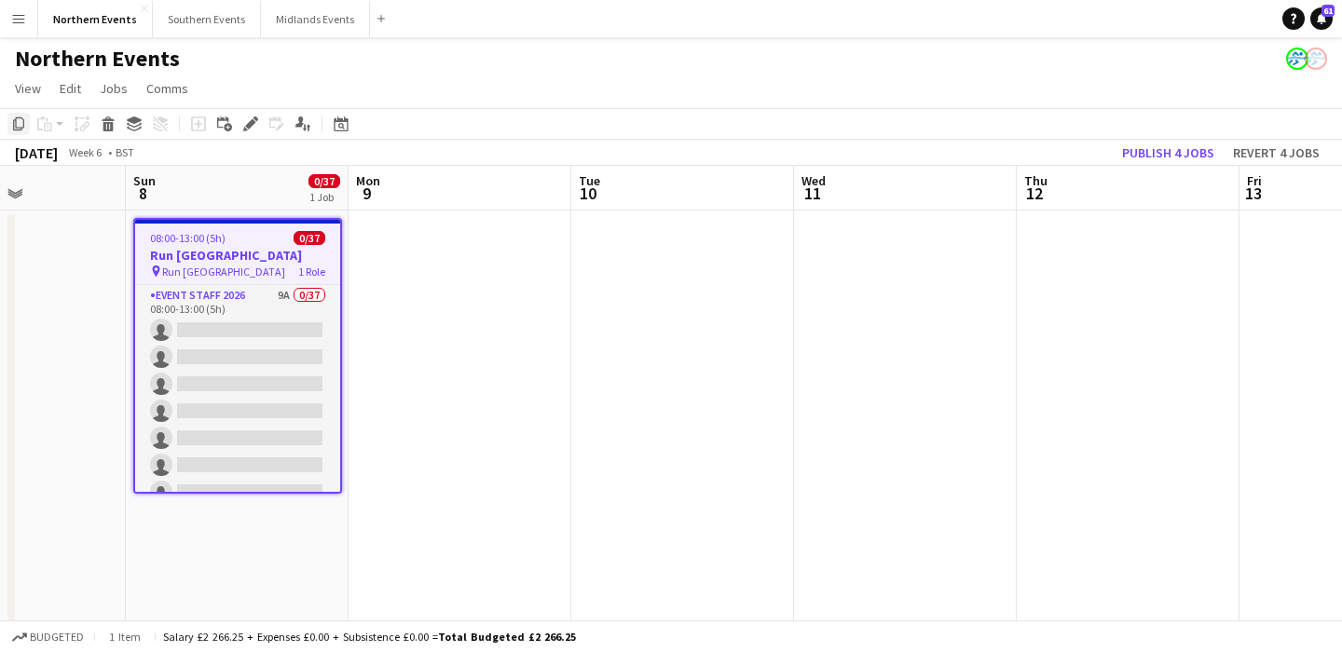
click at [13, 117] on icon "Copy" at bounding box center [18, 124] width 15 height 15
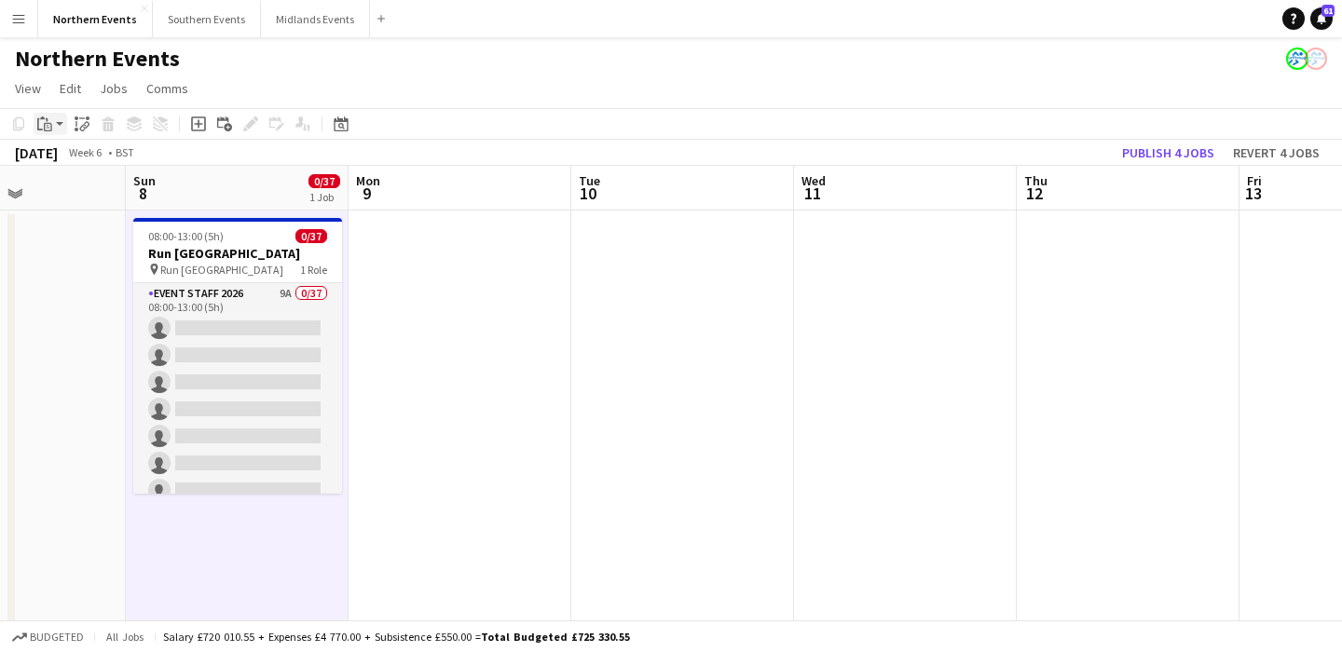
click at [41, 123] on icon "Paste" at bounding box center [44, 124] width 15 height 15
click at [67, 164] on link "Paste Command V" at bounding box center [122, 159] width 147 height 17
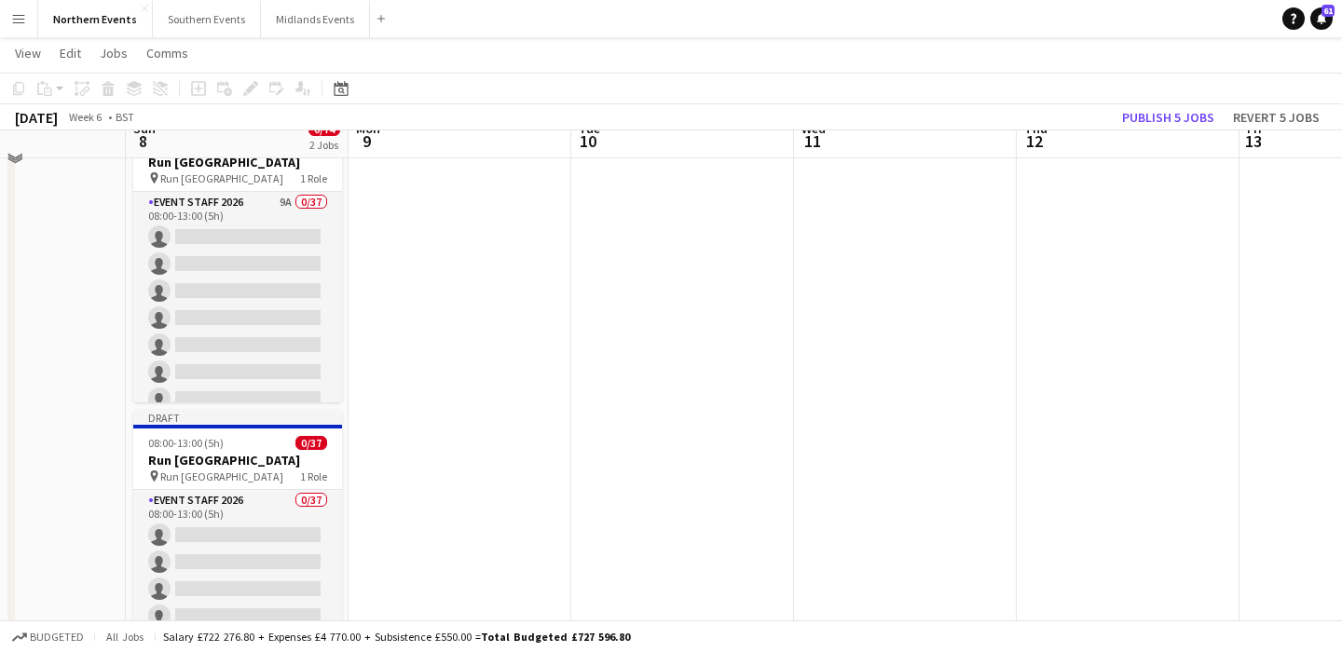
scroll to position [92, 0]
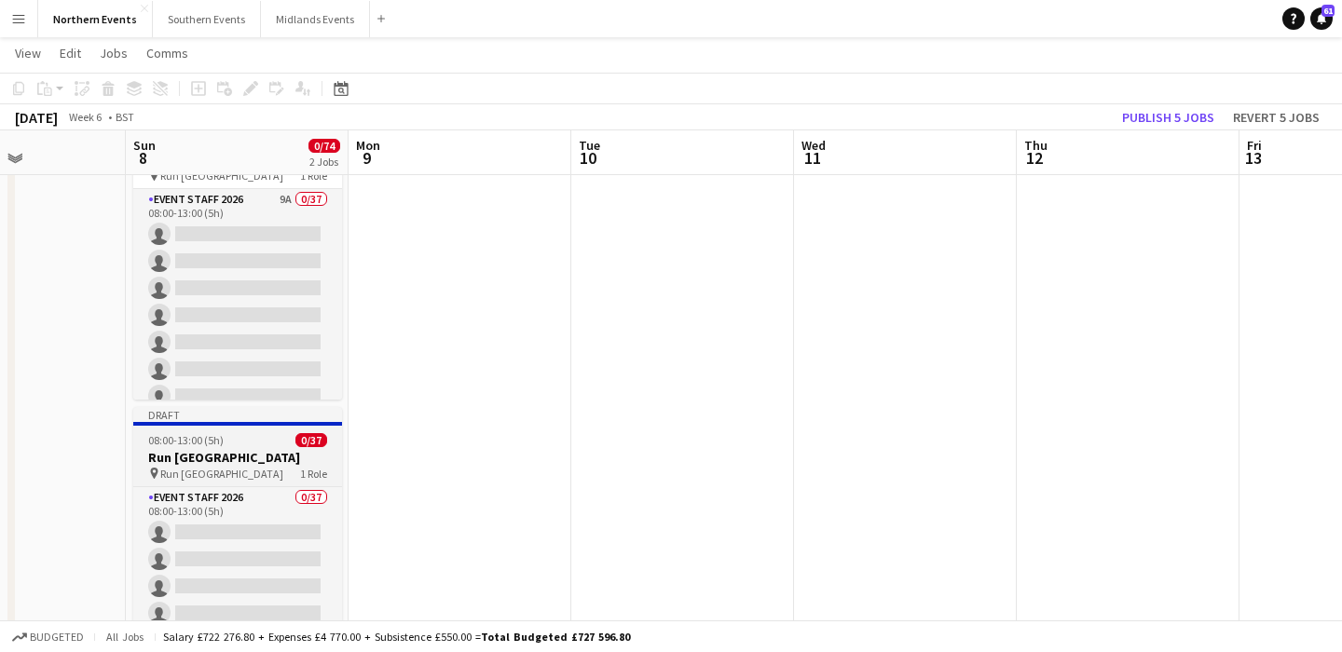
click at [247, 460] on h3 "Run [GEOGRAPHIC_DATA]" at bounding box center [237, 457] width 209 height 17
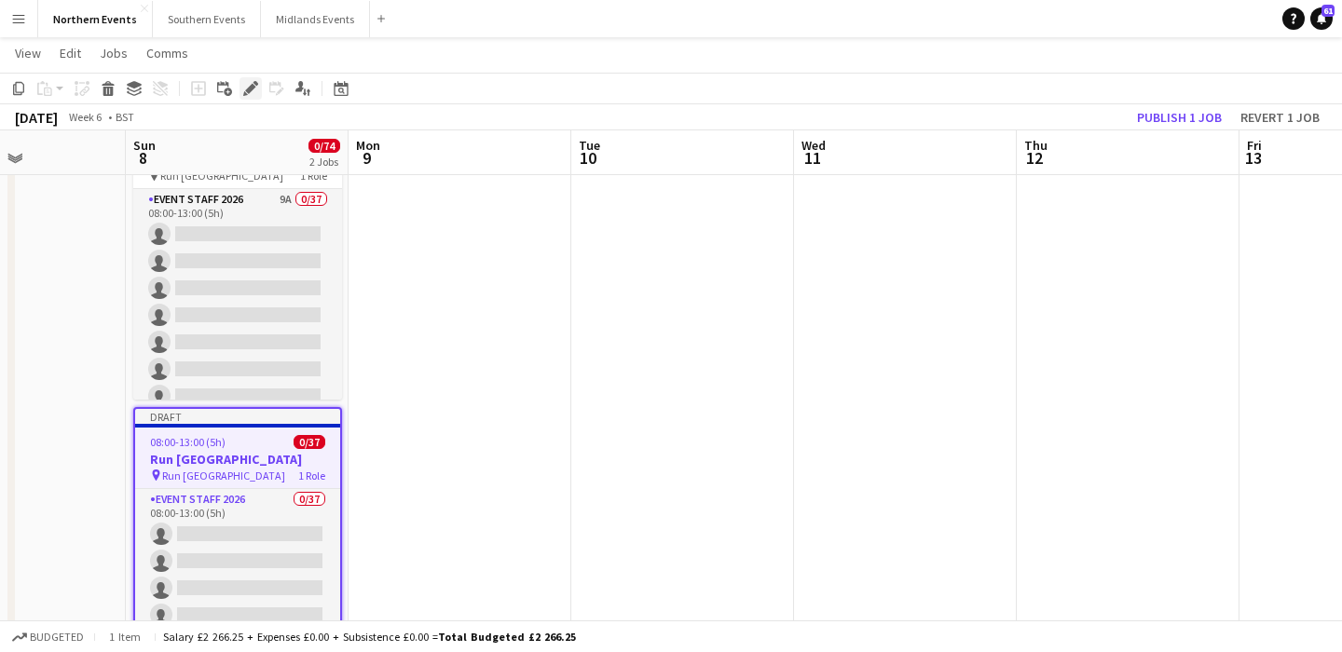
click at [247, 89] on icon at bounding box center [250, 89] width 10 height 10
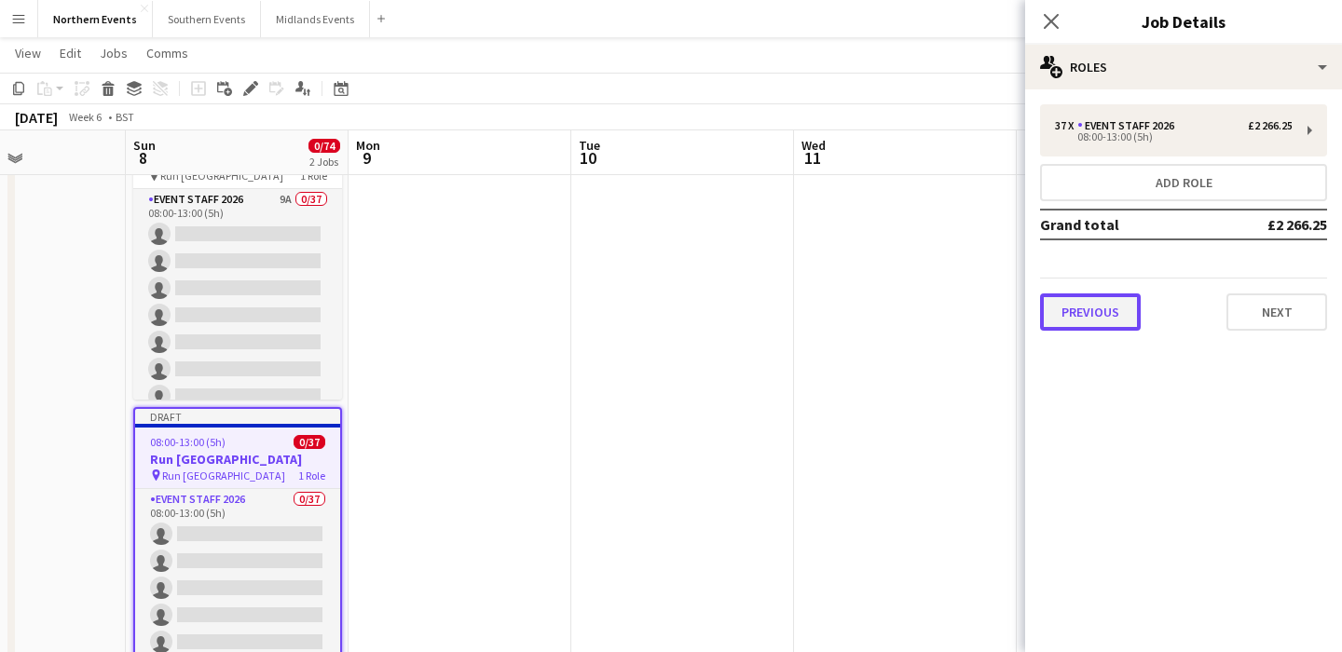
click at [1087, 317] on button "Previous" at bounding box center [1090, 312] width 101 height 37
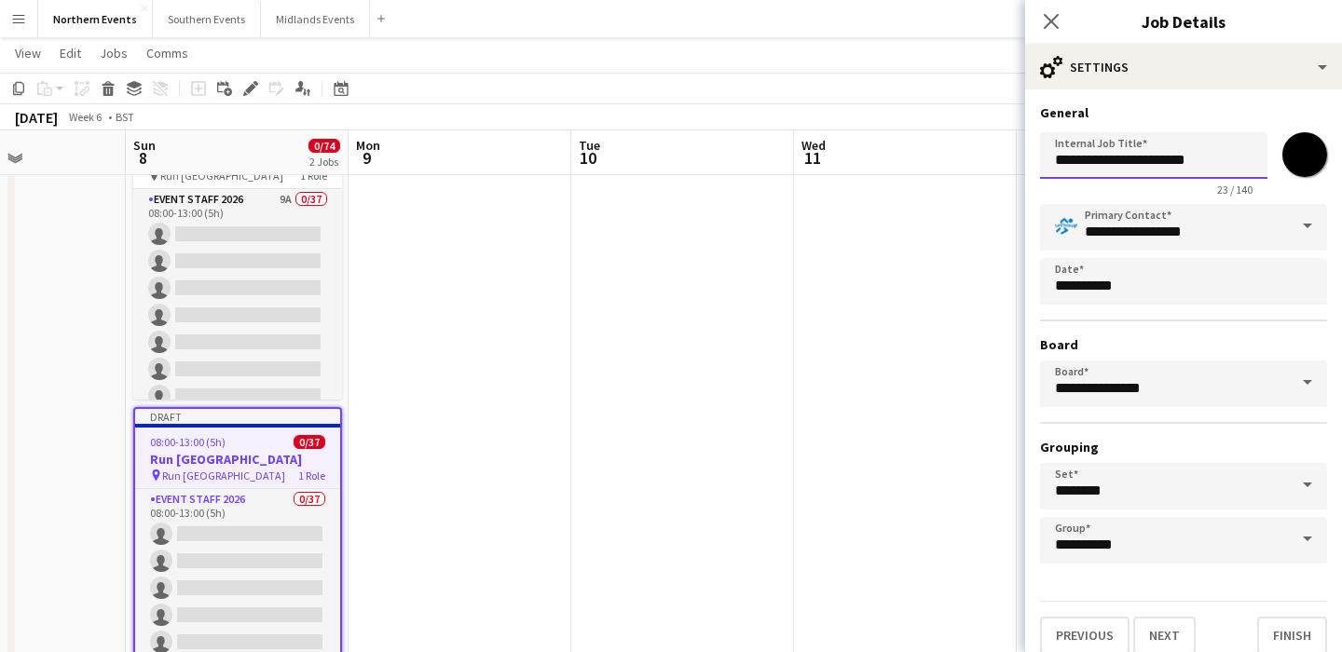
click at [1051, 157] on input "**********" at bounding box center [1153, 155] width 227 height 47
click at [1124, 161] on input "**********" at bounding box center [1153, 155] width 227 height 47
type input "**********"
click at [1169, 624] on button "Next" at bounding box center [1164, 635] width 62 height 37
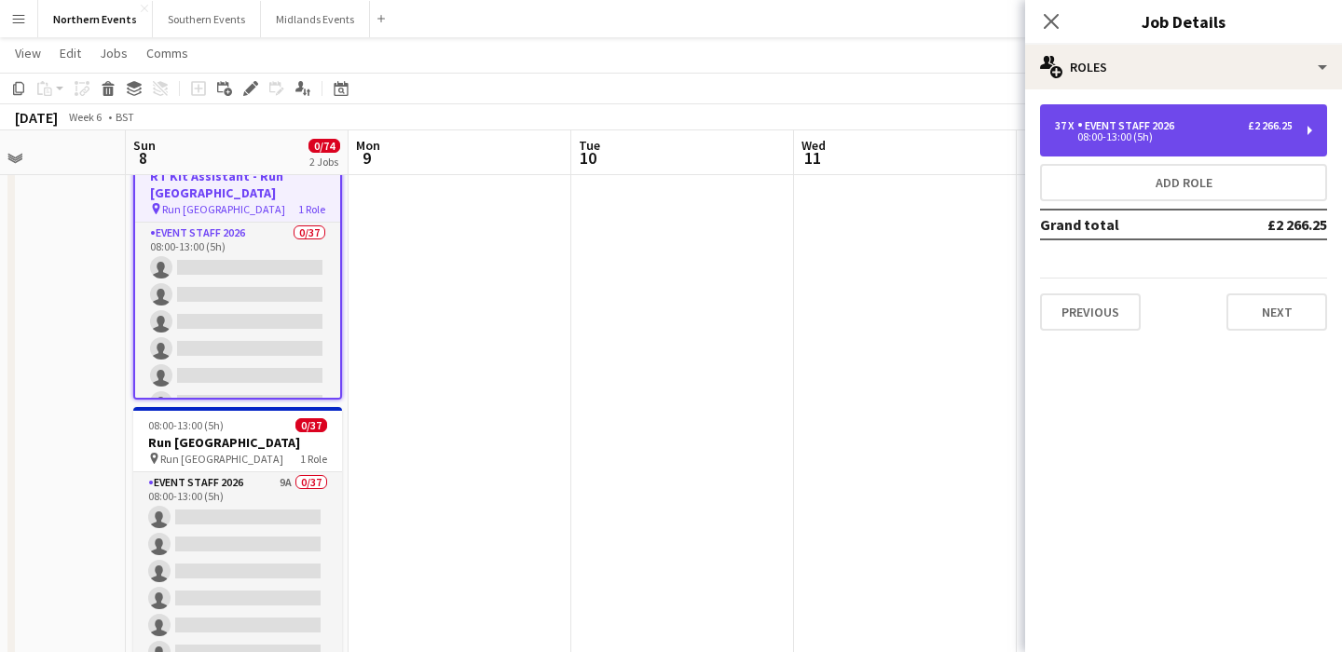
click at [1111, 133] on div "08:00-13:00 (5h)" at bounding box center [1174, 136] width 238 height 9
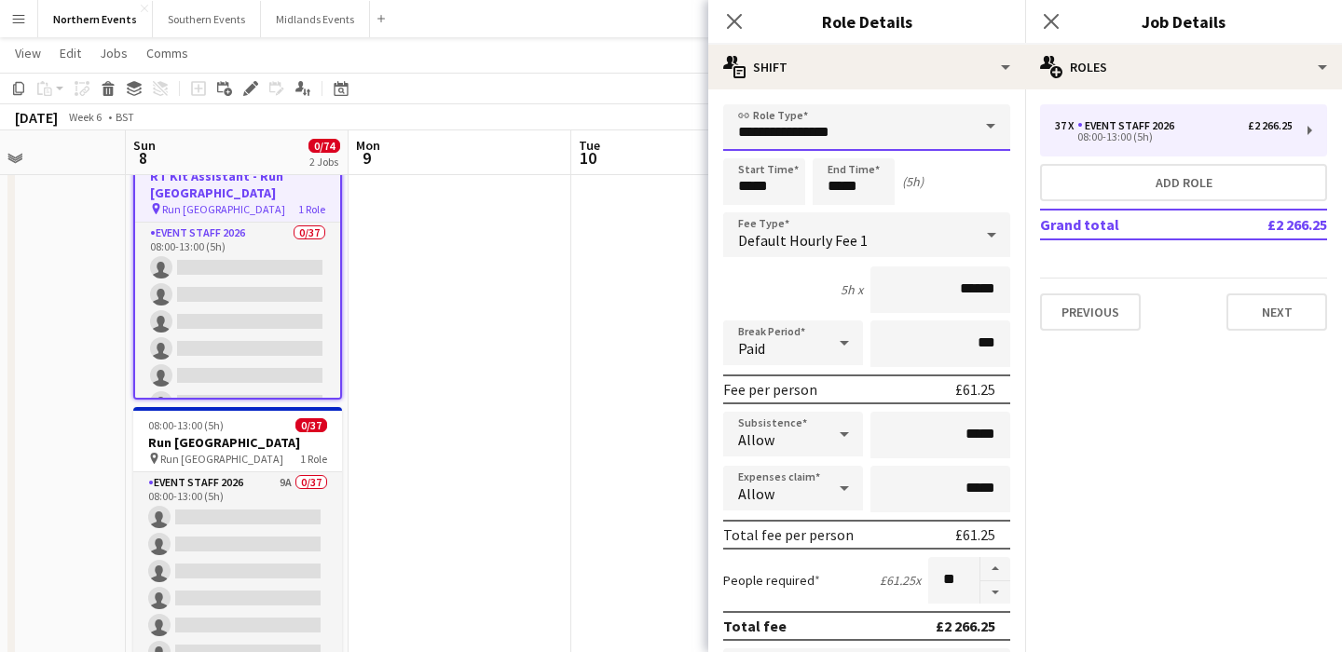
click at [882, 123] on input "**********" at bounding box center [866, 127] width 287 height 47
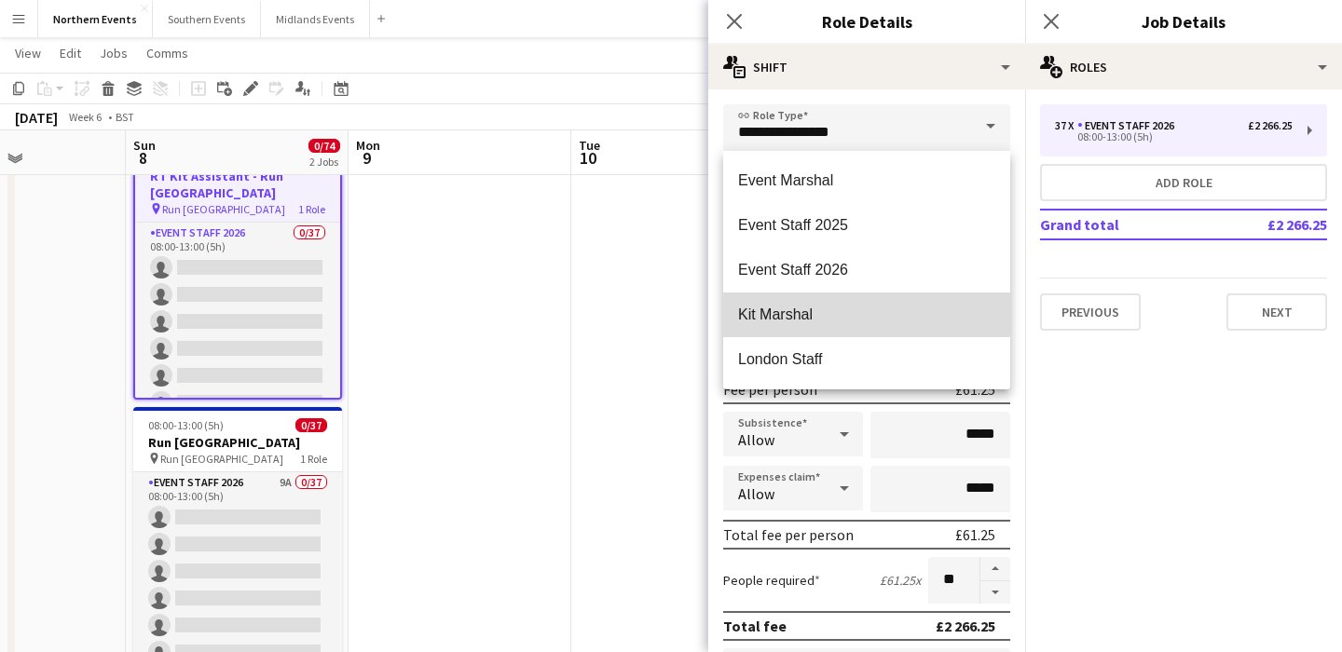
click at [798, 313] on span "Kit Marshal" at bounding box center [866, 315] width 257 height 18
type input "**********"
type input "******"
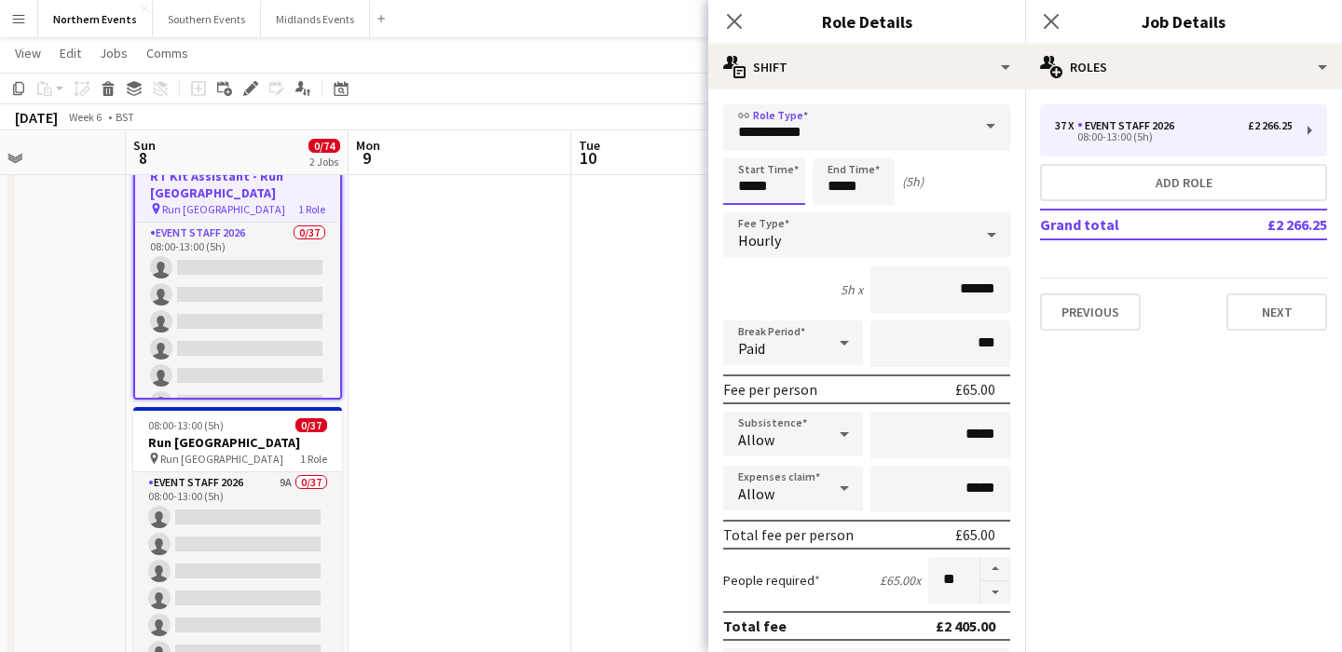
click at [748, 184] on input "*****" at bounding box center [764, 181] width 82 height 47
type input "*****"
click at [748, 211] on div at bounding box center [745, 214] width 37 height 19
click at [809, 281] on div "6h x ******" at bounding box center [866, 290] width 287 height 47
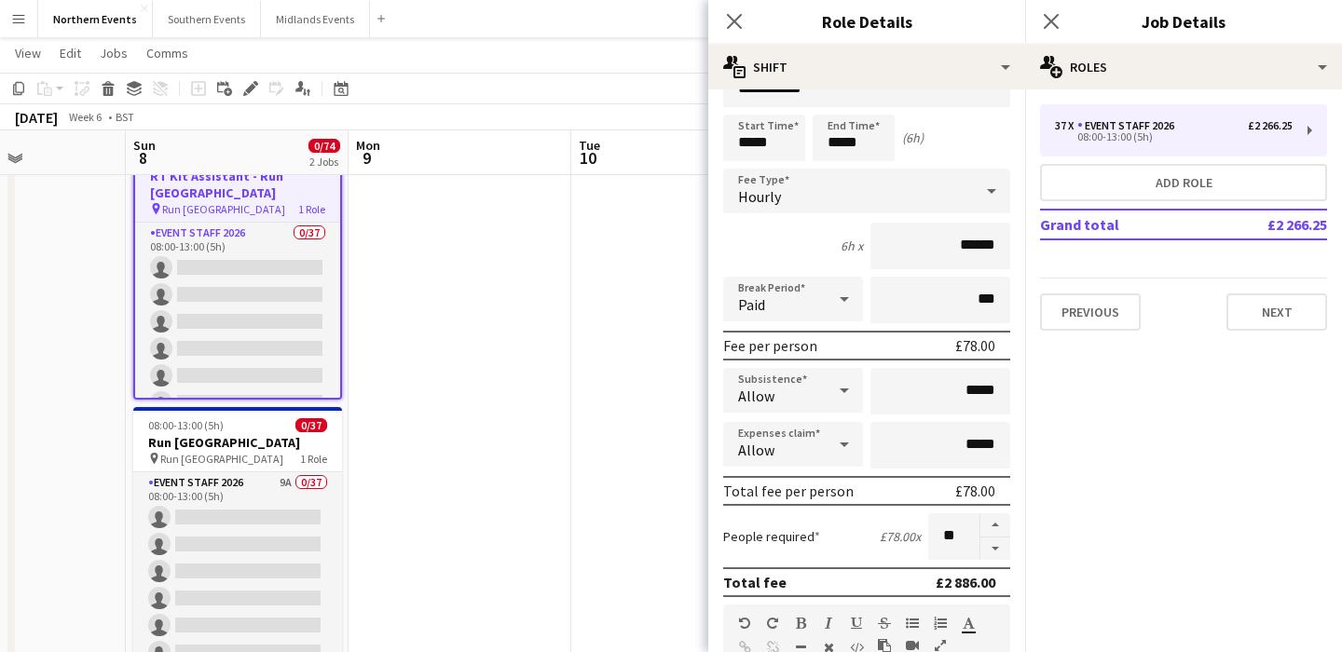
scroll to position [46, 0]
drag, startPoint x: 961, startPoint y: 539, endPoint x: 928, endPoint y: 539, distance: 32.6
click at [928, 539] on input "**" at bounding box center [953, 535] width 51 height 47
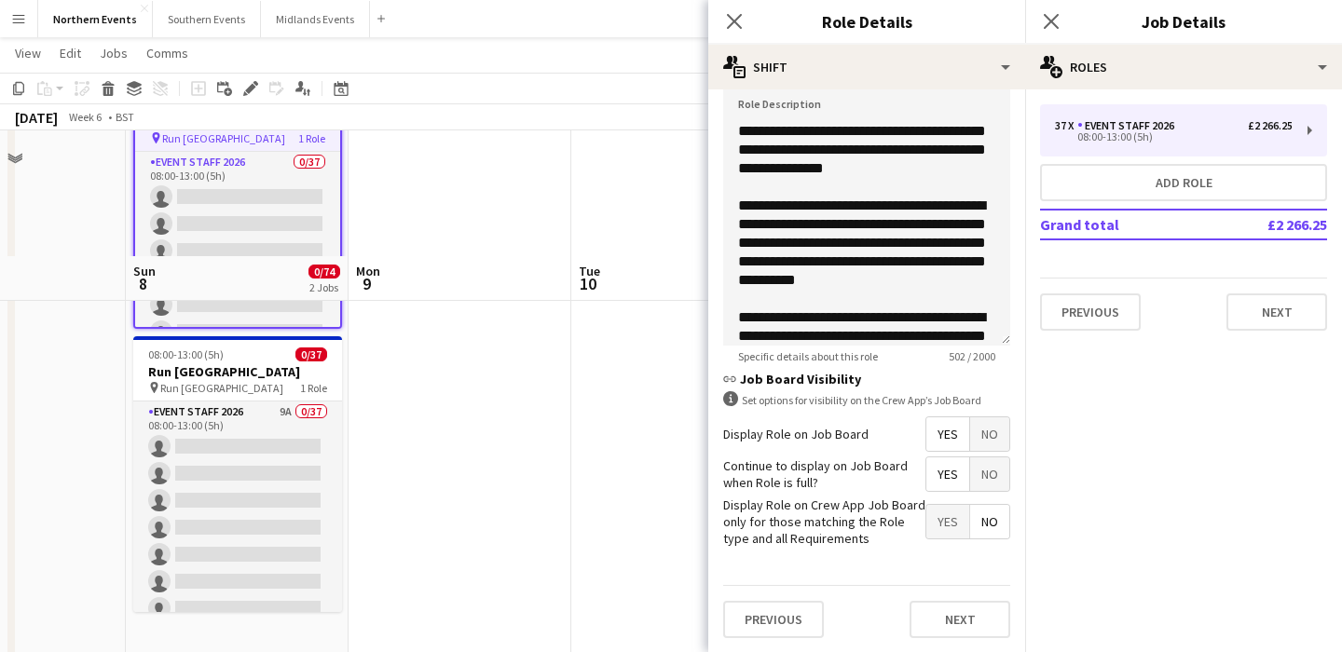
scroll to position [312, 0]
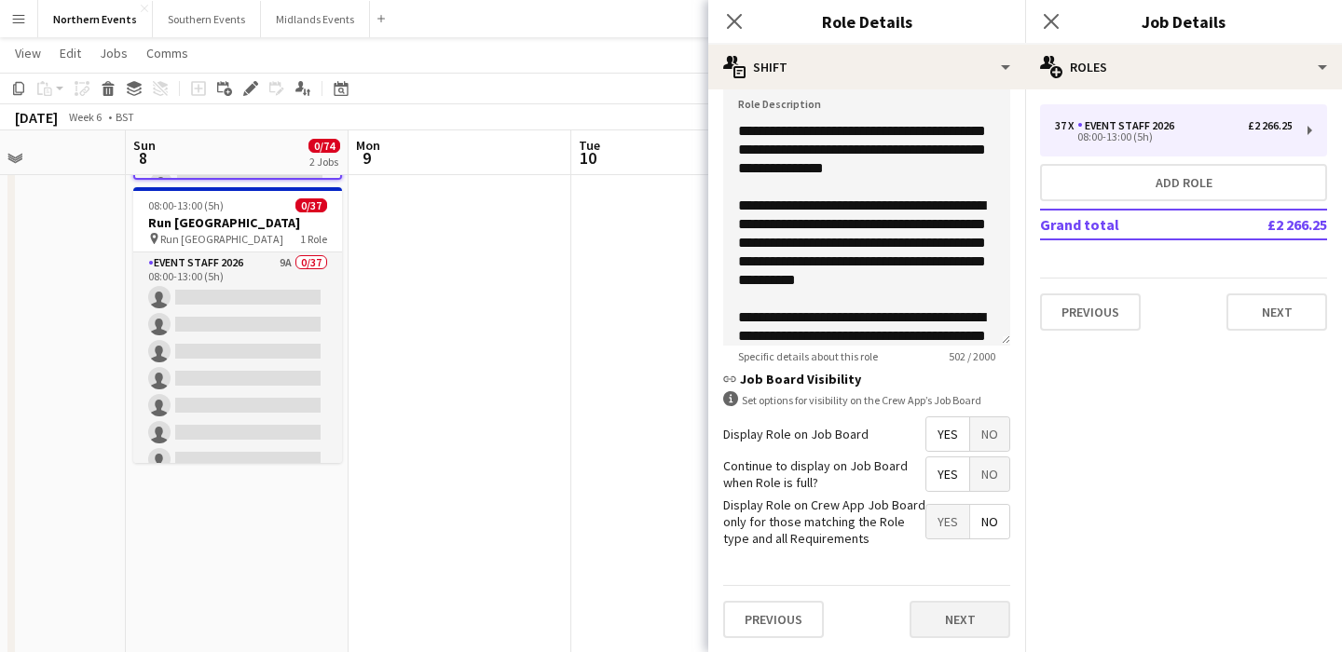
type input "*"
click at [931, 618] on button "Next" at bounding box center [960, 619] width 101 height 37
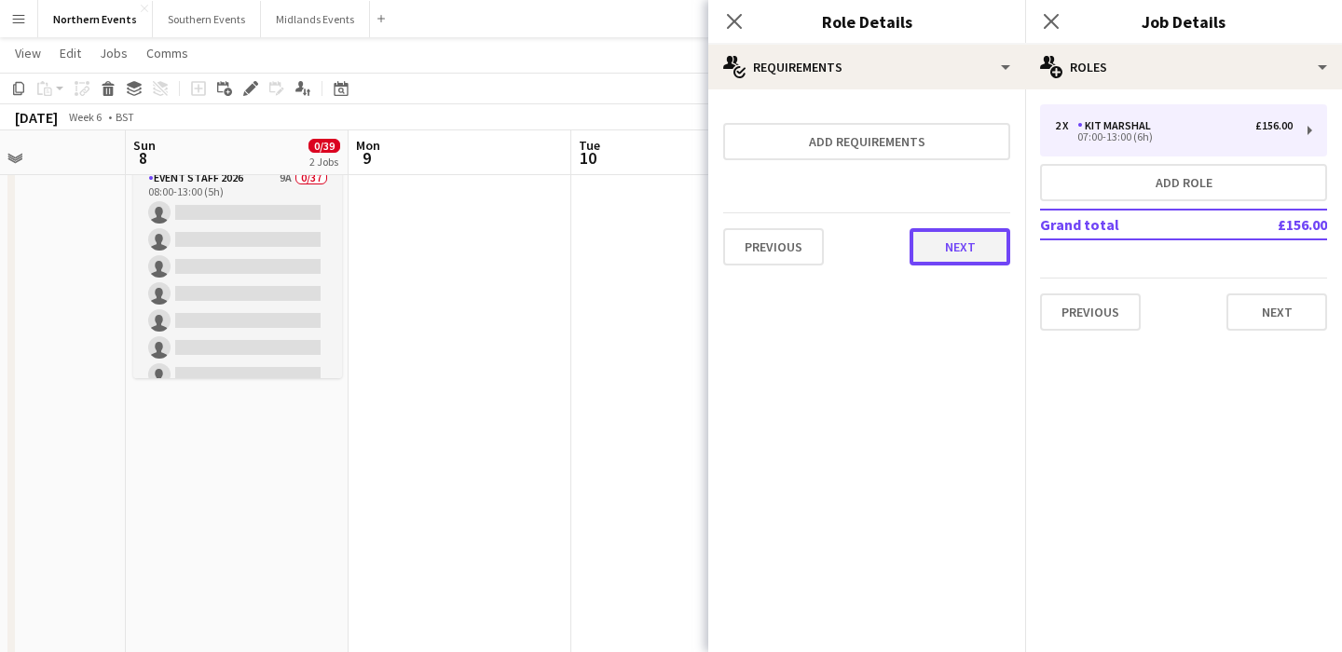
click at [969, 261] on button "Next" at bounding box center [960, 246] width 101 height 37
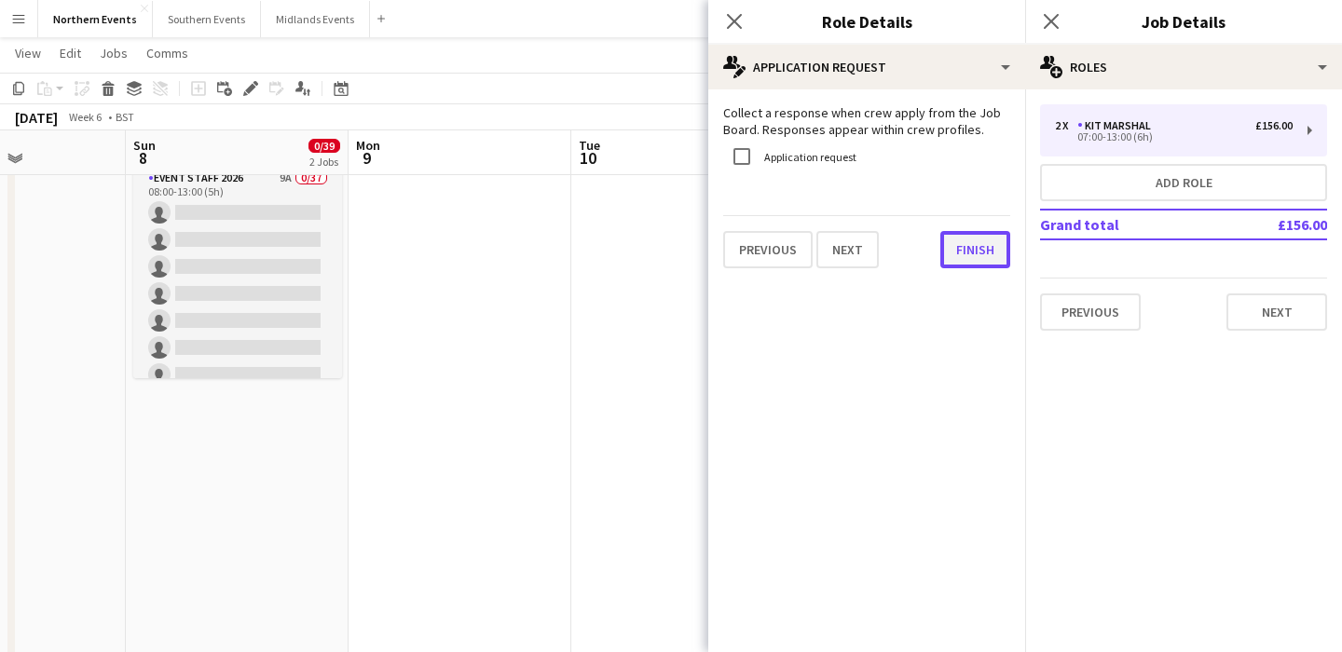
click at [969, 257] on button "Finish" at bounding box center [975, 249] width 70 height 37
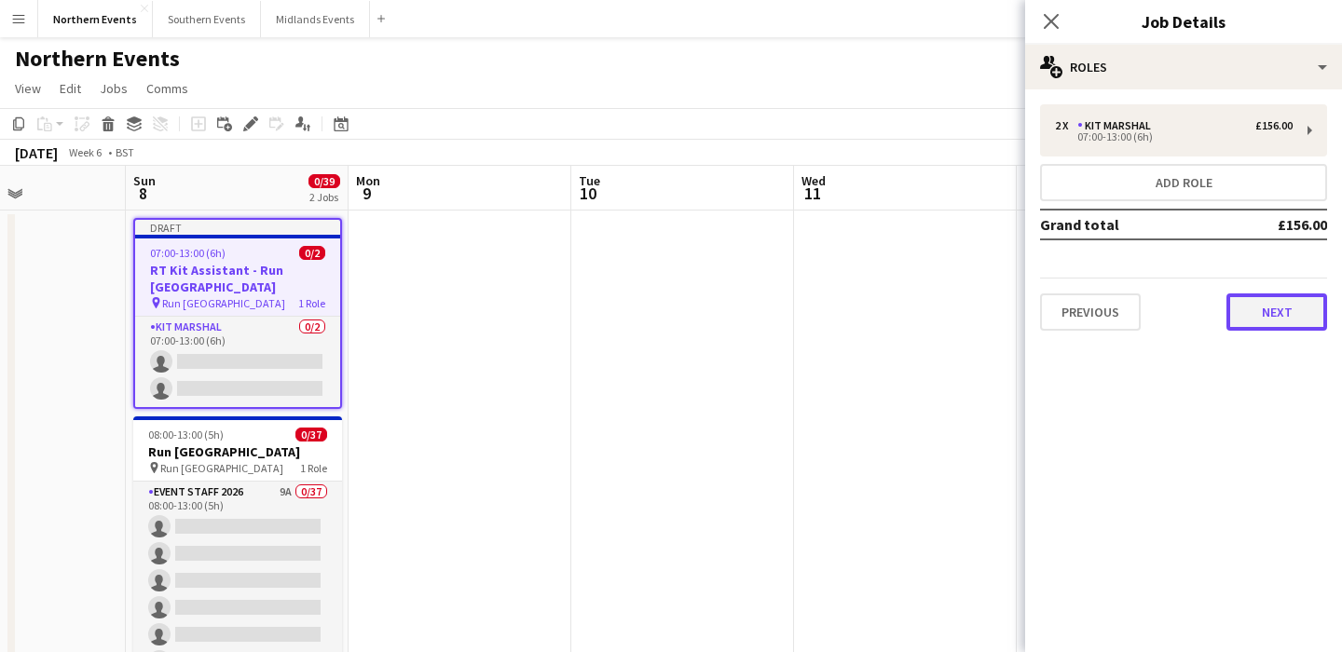
click at [1286, 323] on button "Next" at bounding box center [1277, 312] width 101 height 37
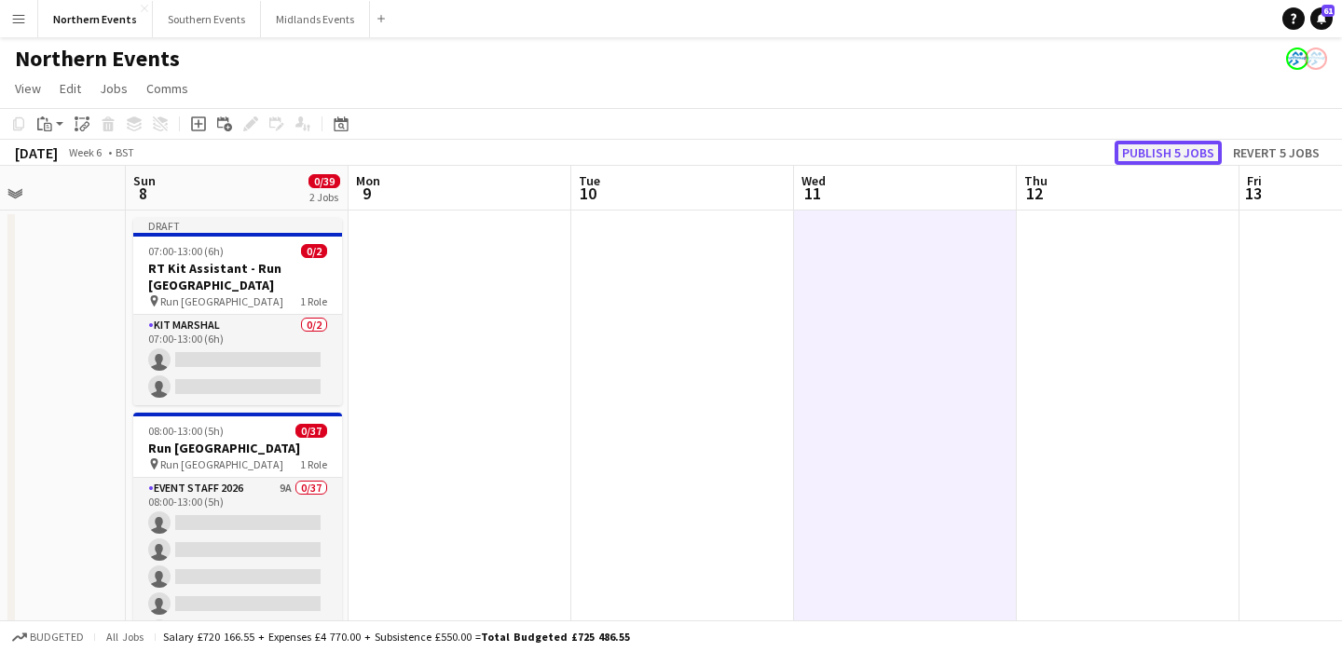
click at [1170, 158] on button "Publish 5 jobs" at bounding box center [1168, 153] width 107 height 24
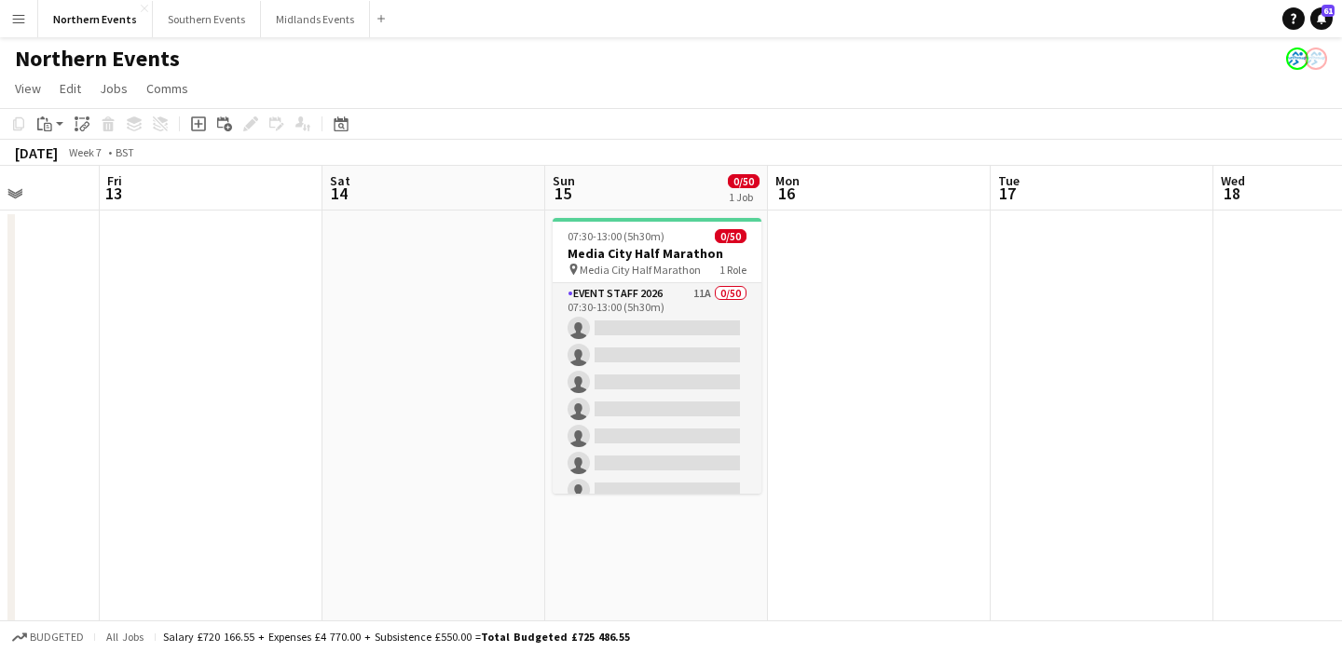
scroll to position [0, 622]
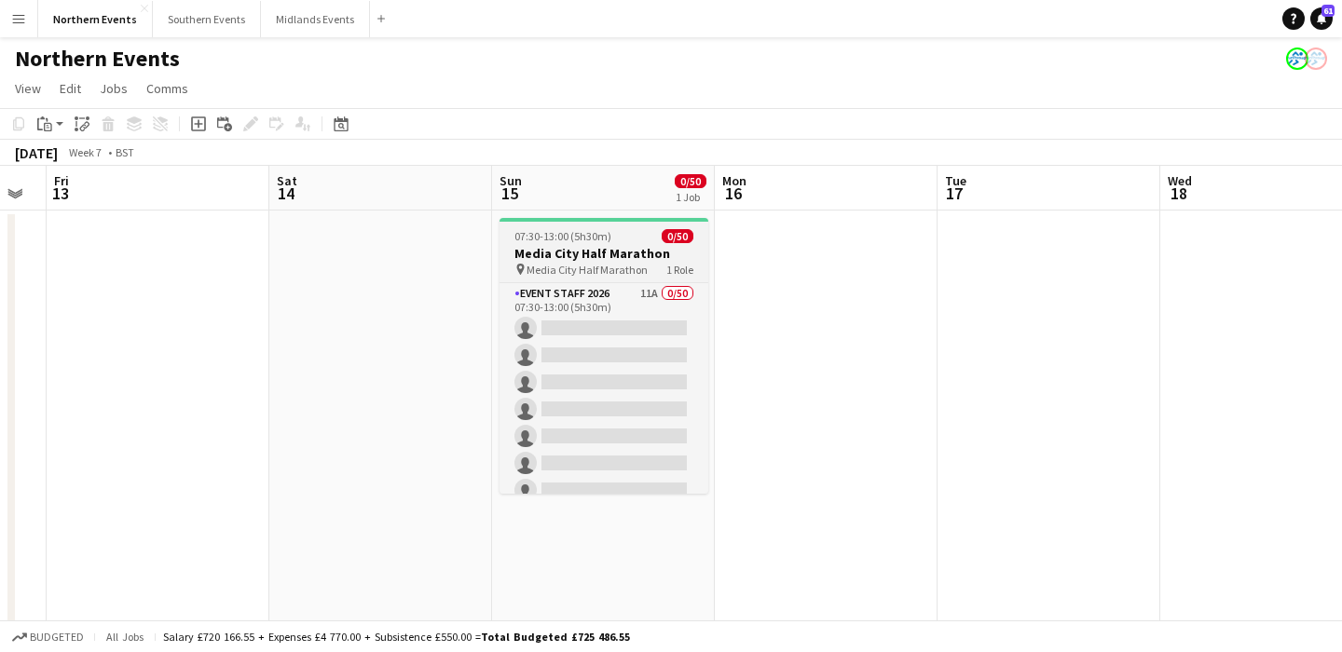
click at [603, 258] on h3 "Media City Half Marathon" at bounding box center [604, 253] width 209 height 17
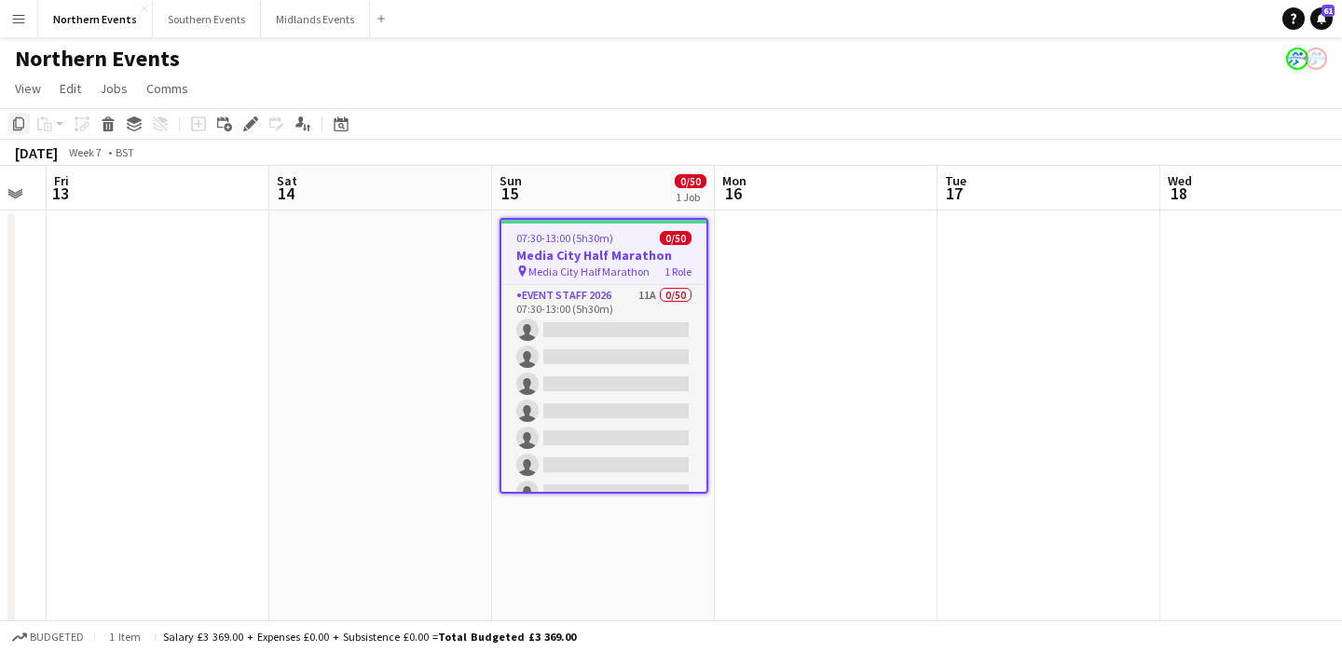
click at [16, 120] on icon at bounding box center [18, 123] width 11 height 13
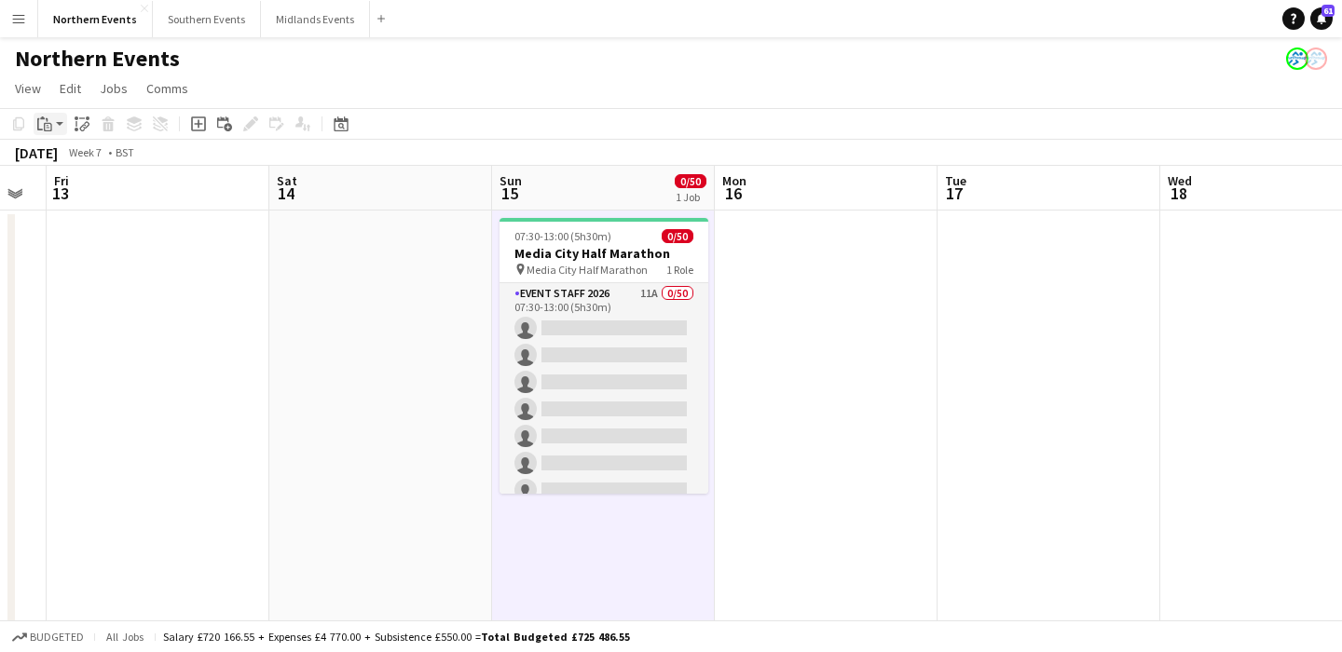
click at [48, 118] on icon at bounding box center [47, 120] width 2 height 4
click at [68, 158] on link "Paste Command V" at bounding box center [122, 159] width 147 height 17
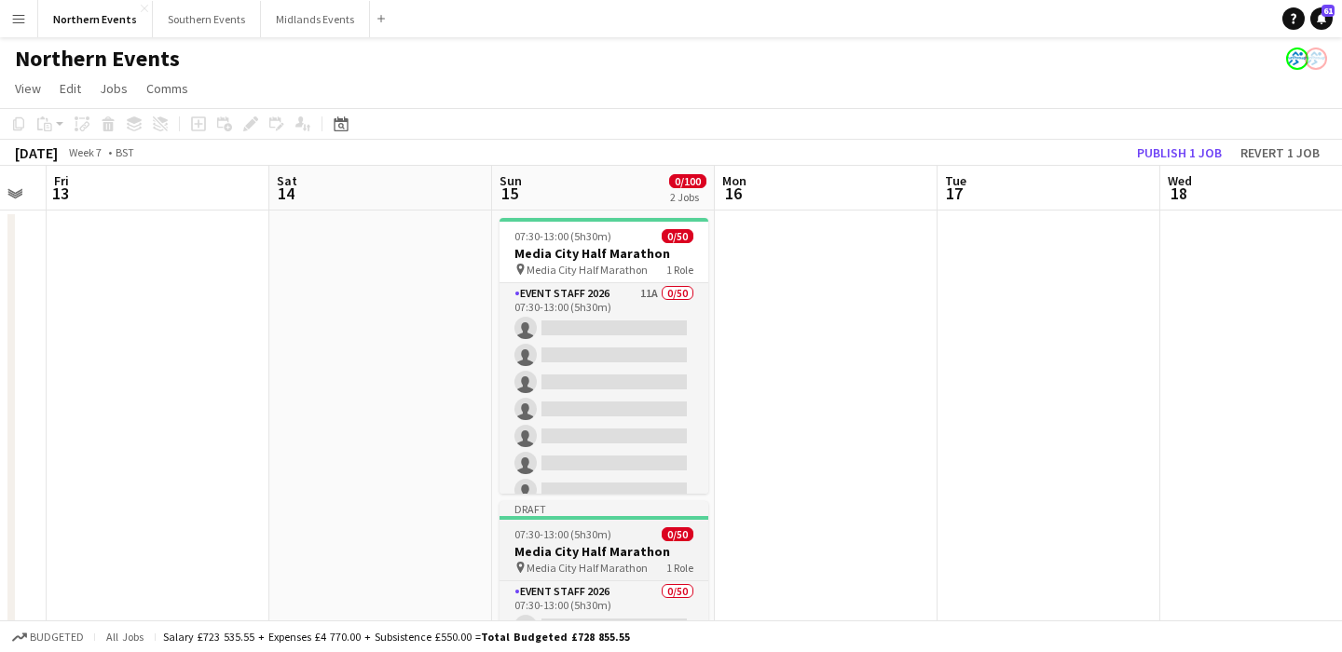
click at [561, 535] on span "07:30-13:00 (5h30m)" at bounding box center [563, 535] width 97 height 14
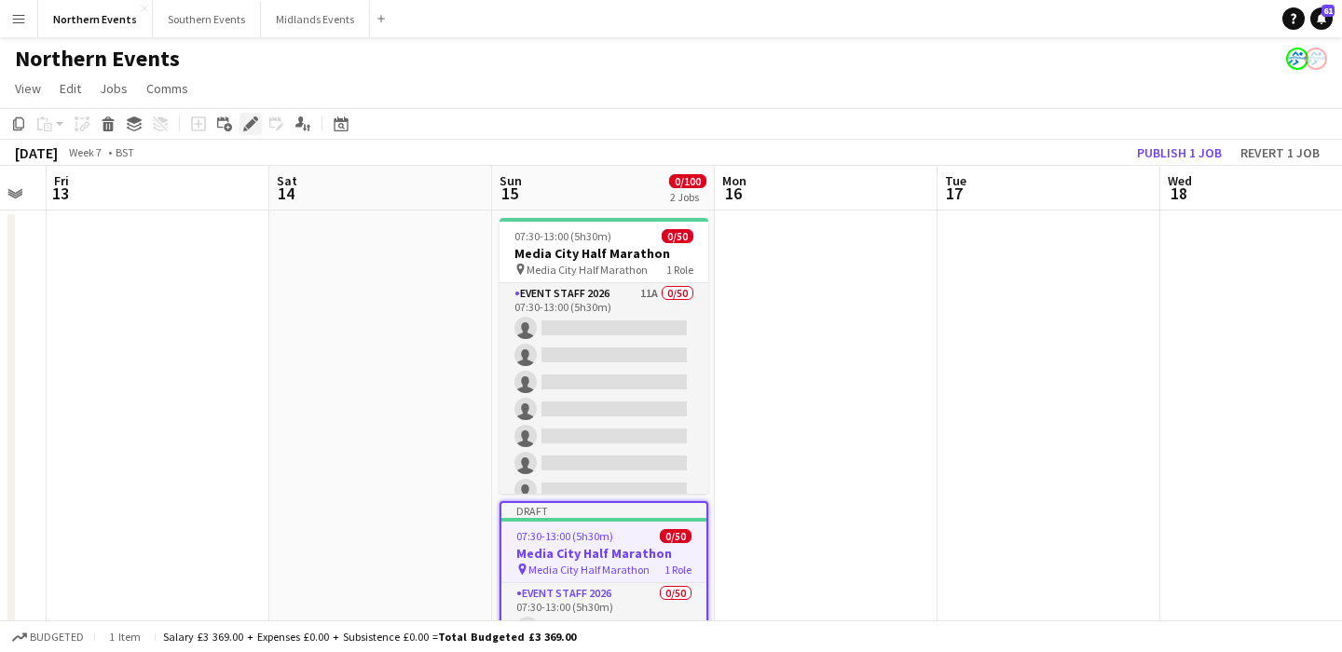
click at [247, 123] on icon "Edit" at bounding box center [250, 124] width 15 height 15
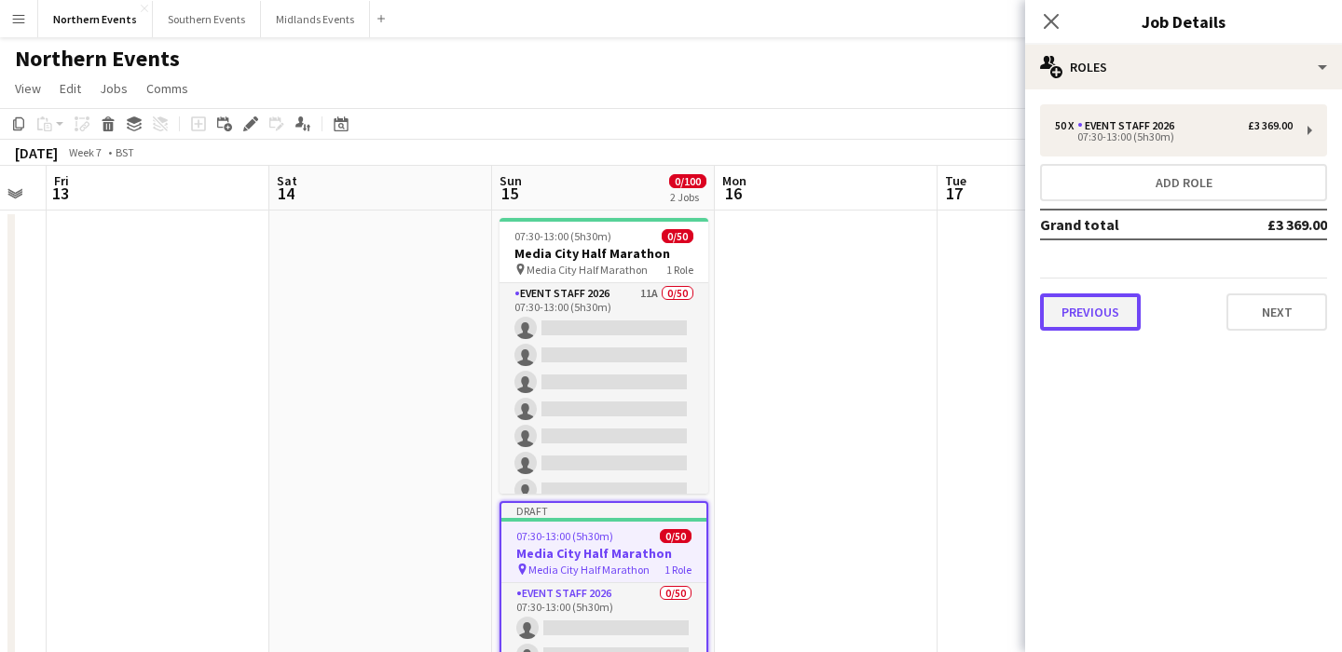
click at [1092, 326] on button "Previous" at bounding box center [1090, 312] width 101 height 37
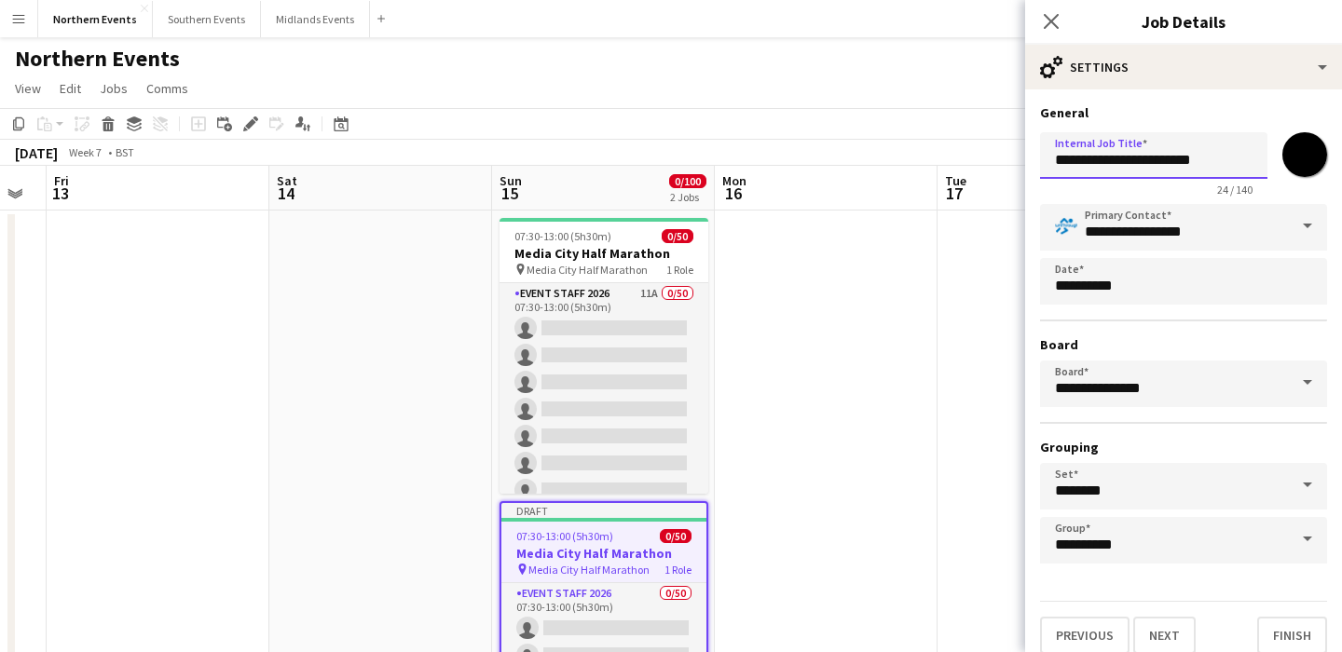
click at [1052, 160] on input "**********" at bounding box center [1153, 155] width 227 height 47
click at [1124, 167] on input "**********" at bounding box center [1153, 155] width 227 height 47
type input "**********"
click at [1162, 635] on button "Next" at bounding box center [1164, 635] width 62 height 37
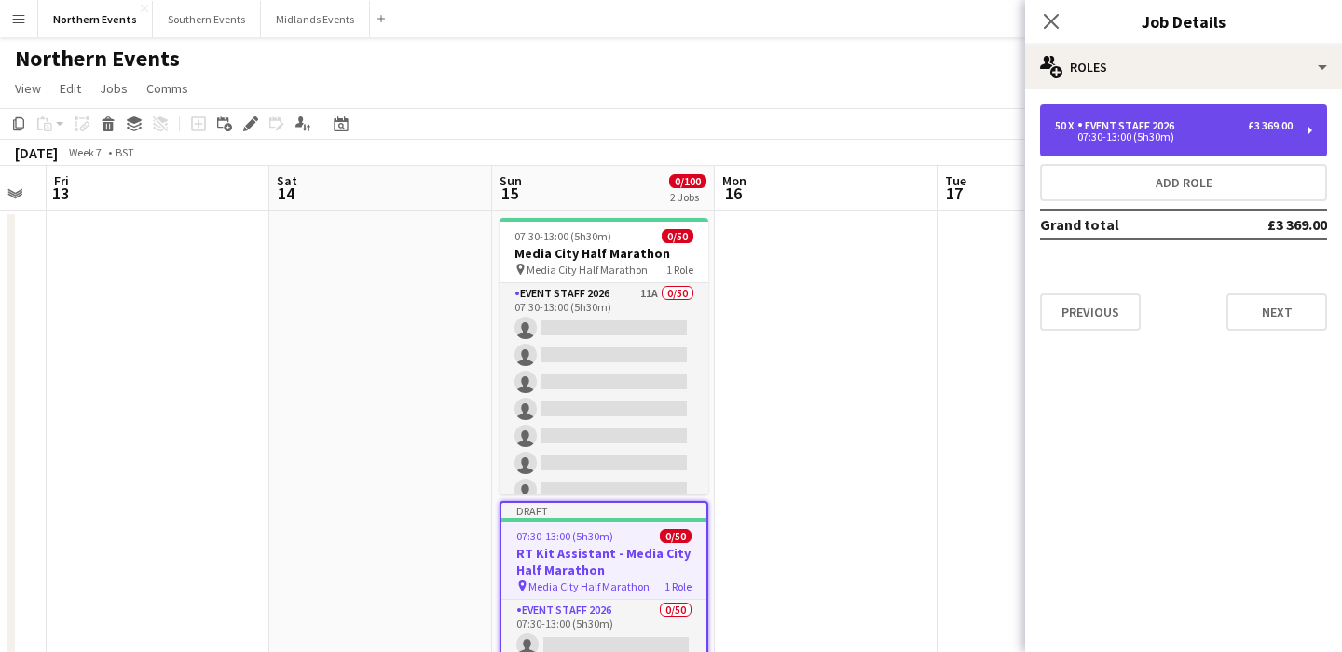
click at [1120, 135] on div "07:30-13:00 (5h30m)" at bounding box center [1174, 136] width 238 height 9
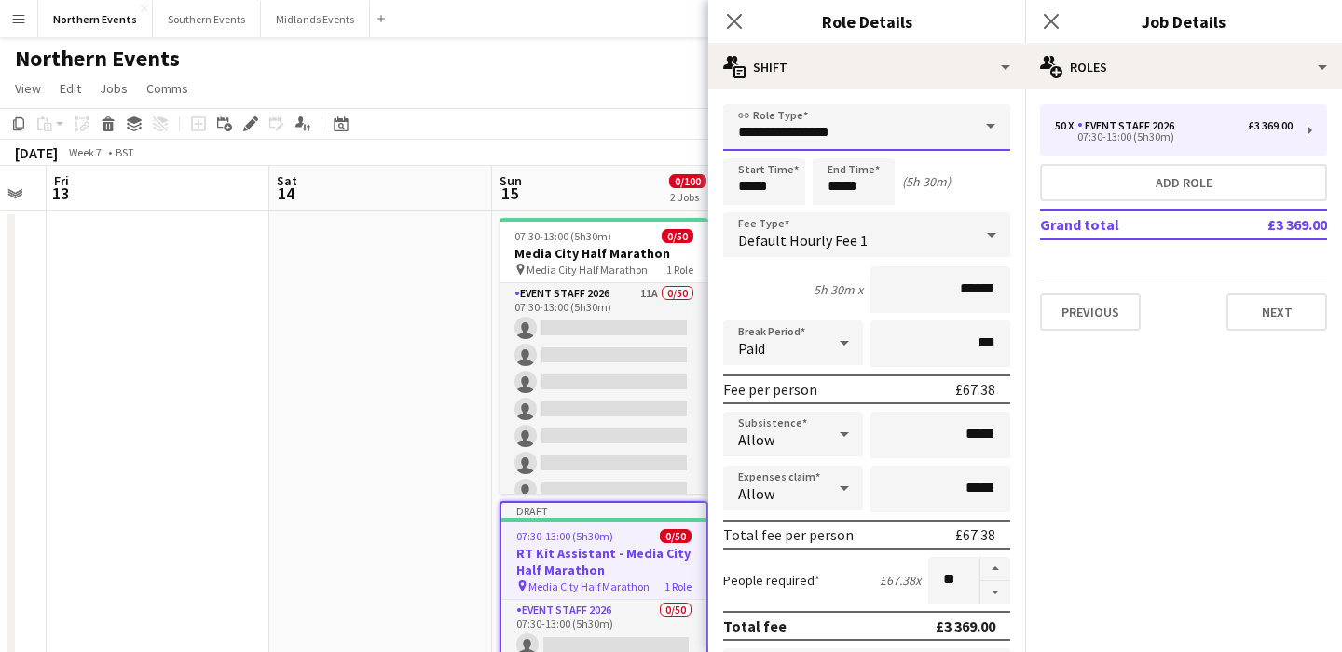
click at [940, 119] on input "**********" at bounding box center [866, 127] width 287 height 47
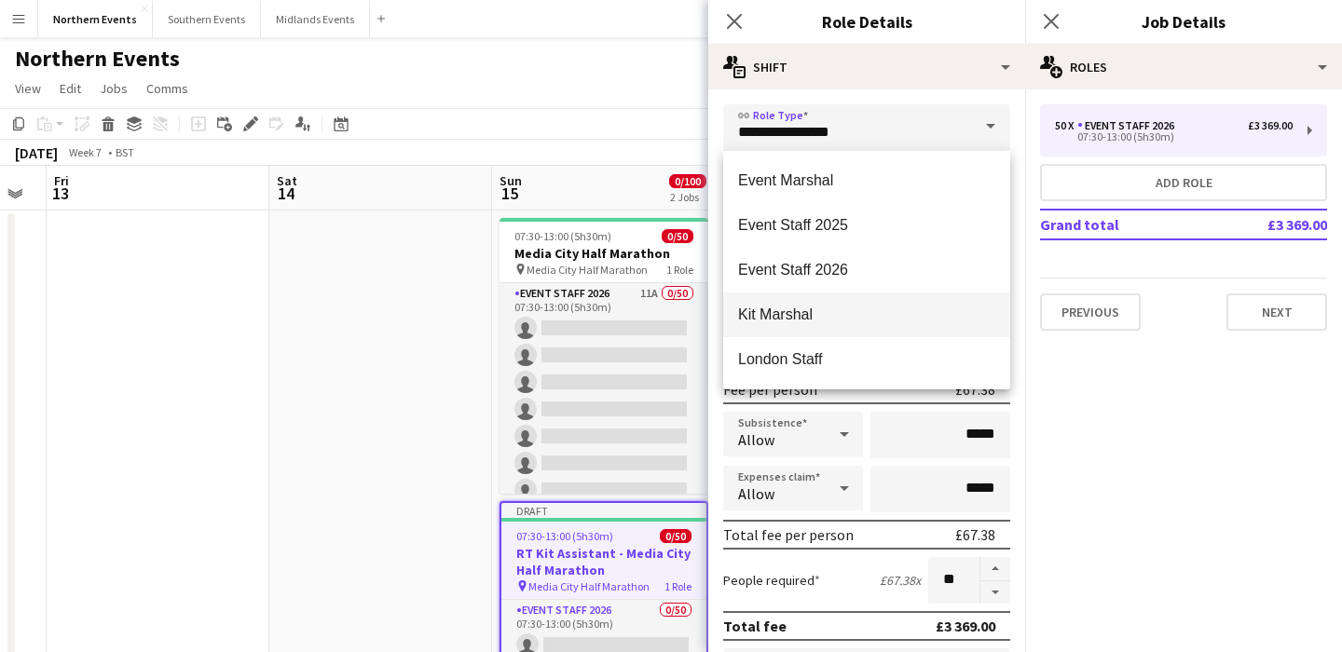
click at [849, 313] on span "Kit Marshal" at bounding box center [866, 315] width 257 height 18
type input "**********"
type input "******"
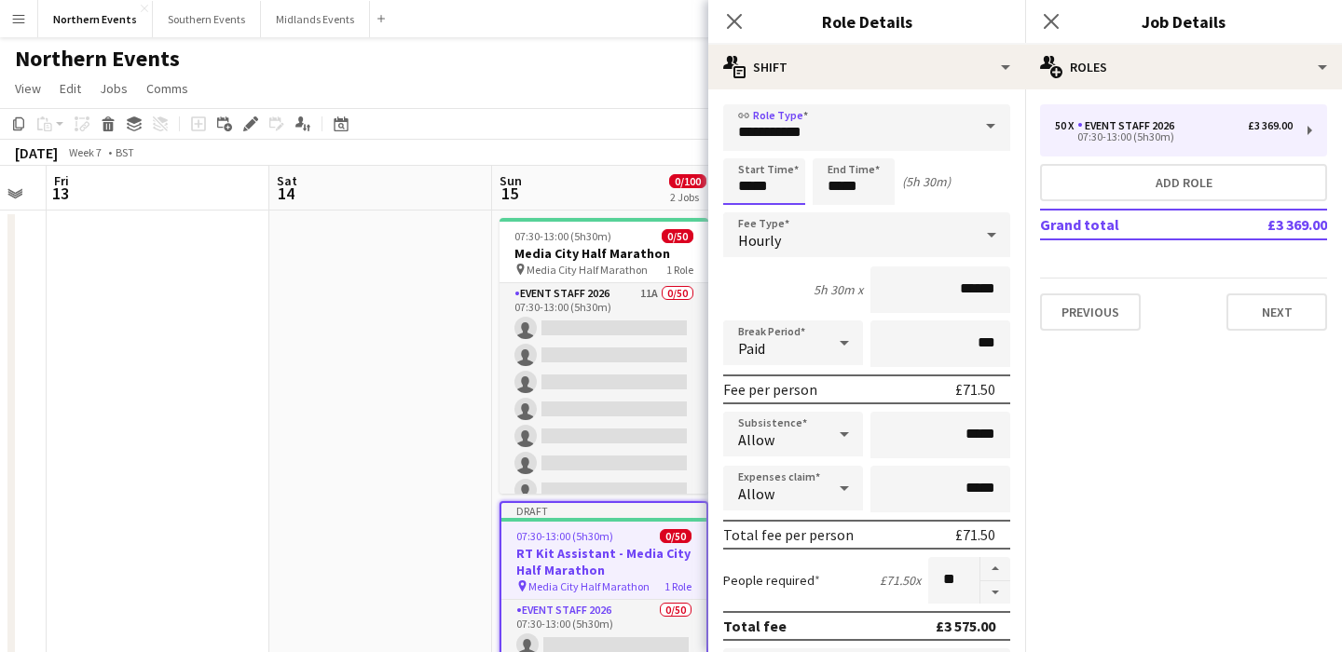
click at [741, 181] on input "*****" at bounding box center [764, 181] width 82 height 47
type input "*****"
click at [742, 219] on div at bounding box center [745, 214] width 37 height 19
click at [785, 286] on div "6h 30m x ******" at bounding box center [866, 290] width 287 height 47
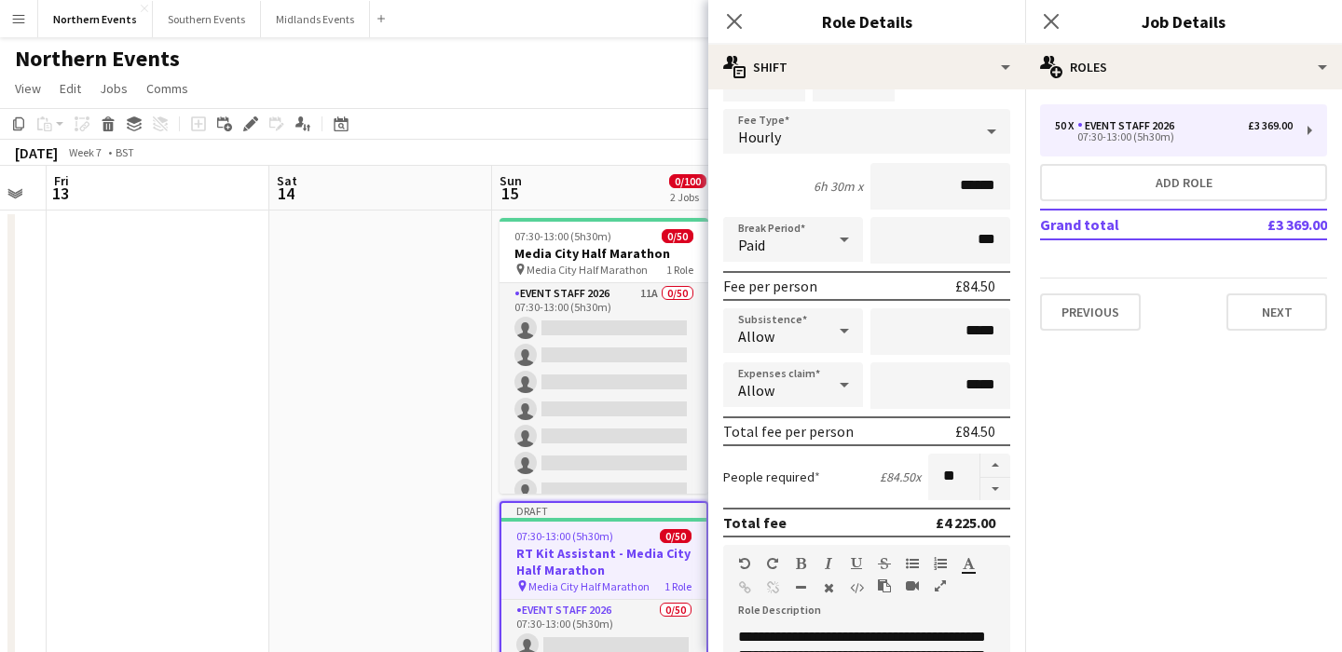
scroll to position [116, 0]
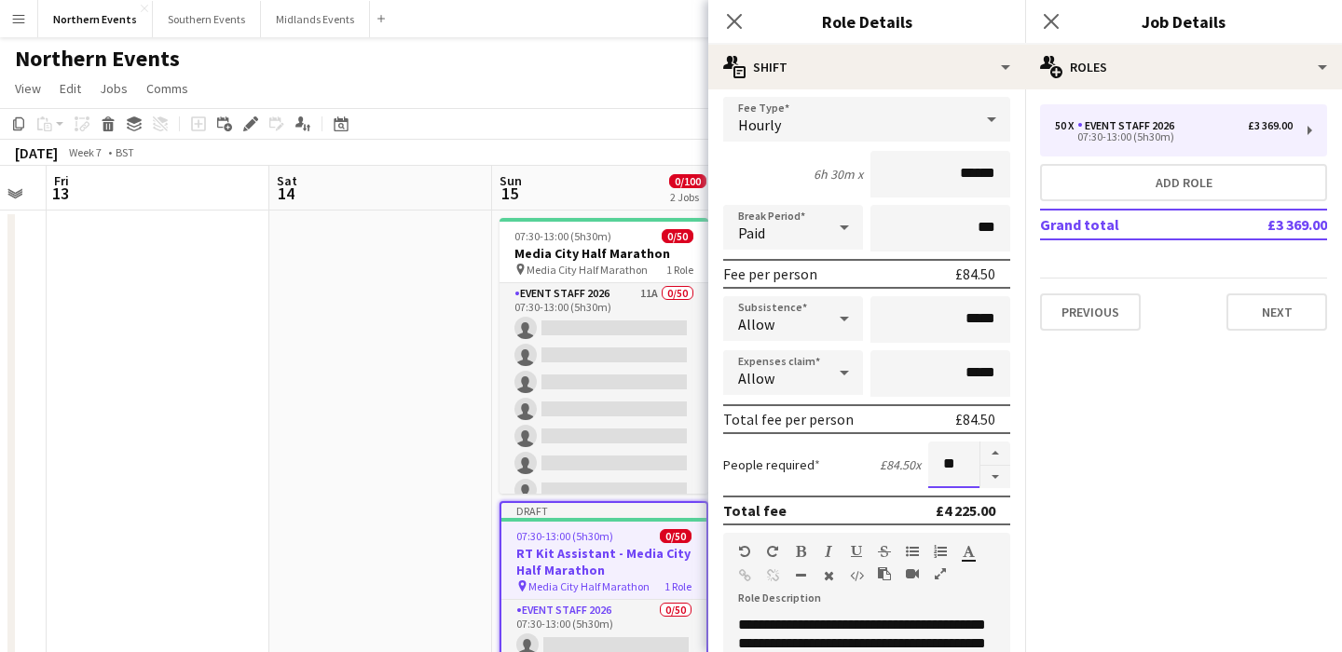
drag, startPoint x: 958, startPoint y: 463, endPoint x: 940, endPoint y: 463, distance: 18.6
click at [940, 463] on input "**" at bounding box center [953, 465] width 51 height 47
type input "*"
click at [833, 479] on div "People required £84.50 x *" at bounding box center [866, 465] width 287 height 47
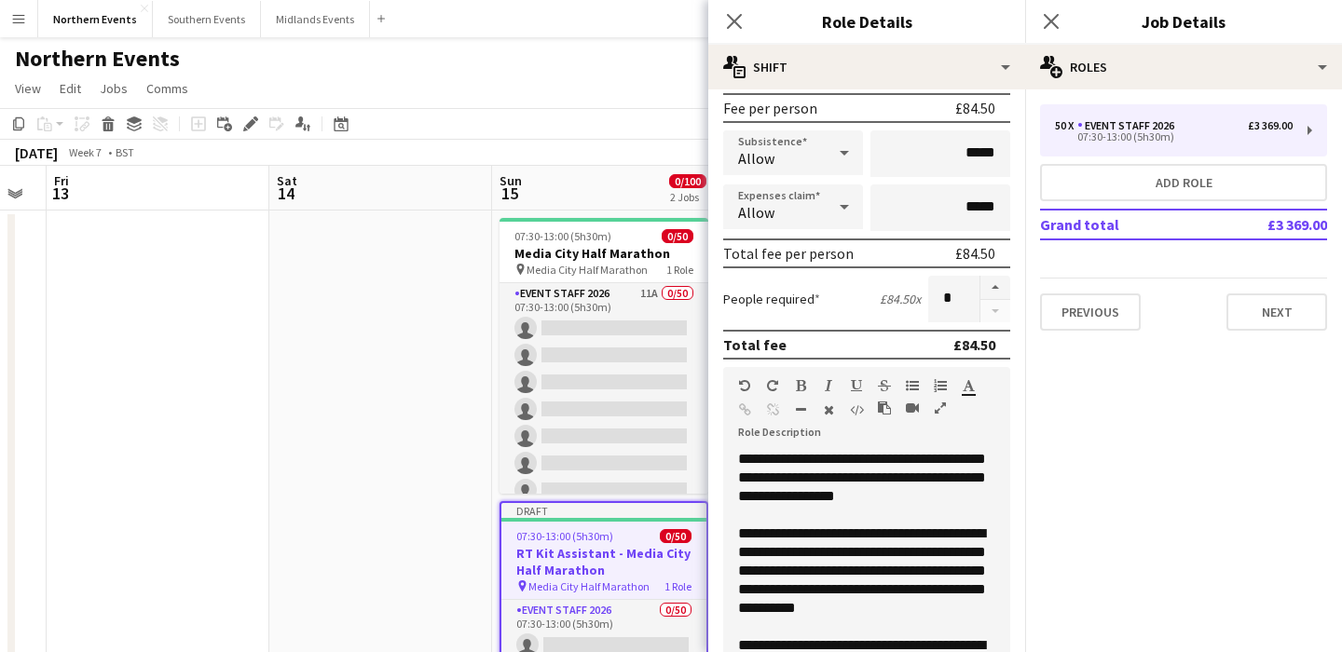
scroll to position [610, 0]
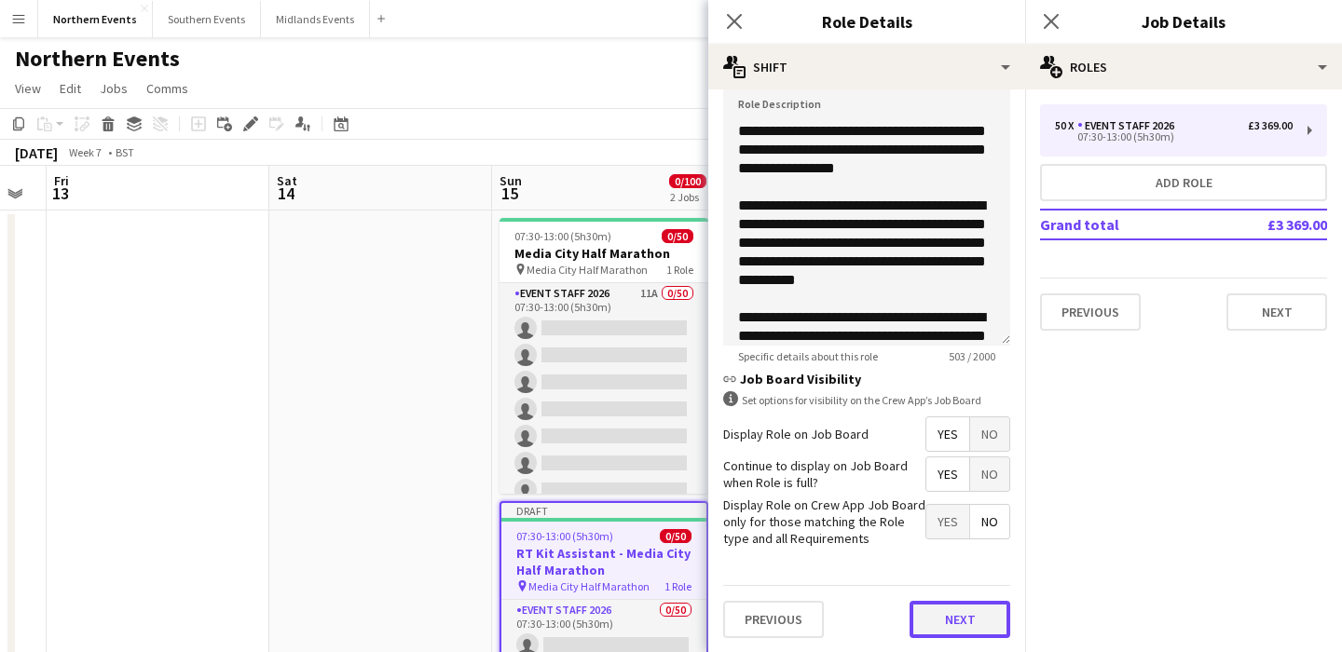
click at [971, 620] on button "Next" at bounding box center [960, 619] width 101 height 37
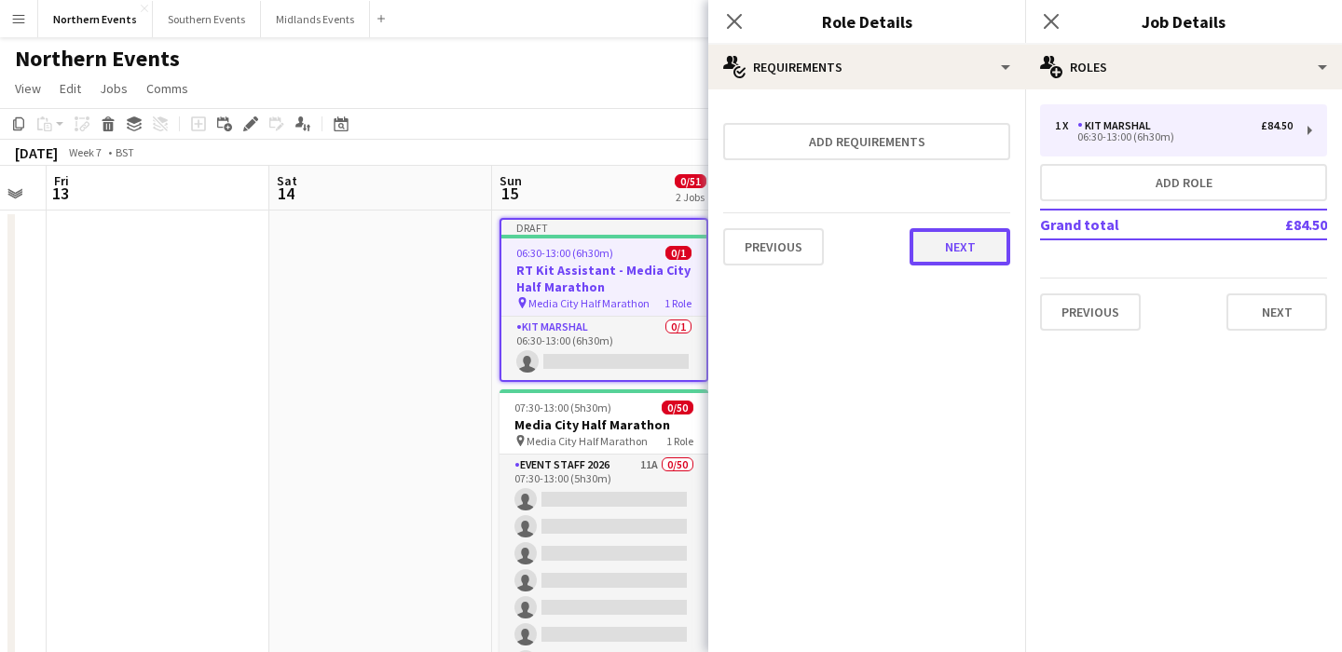
click at [962, 242] on button "Next" at bounding box center [960, 246] width 101 height 37
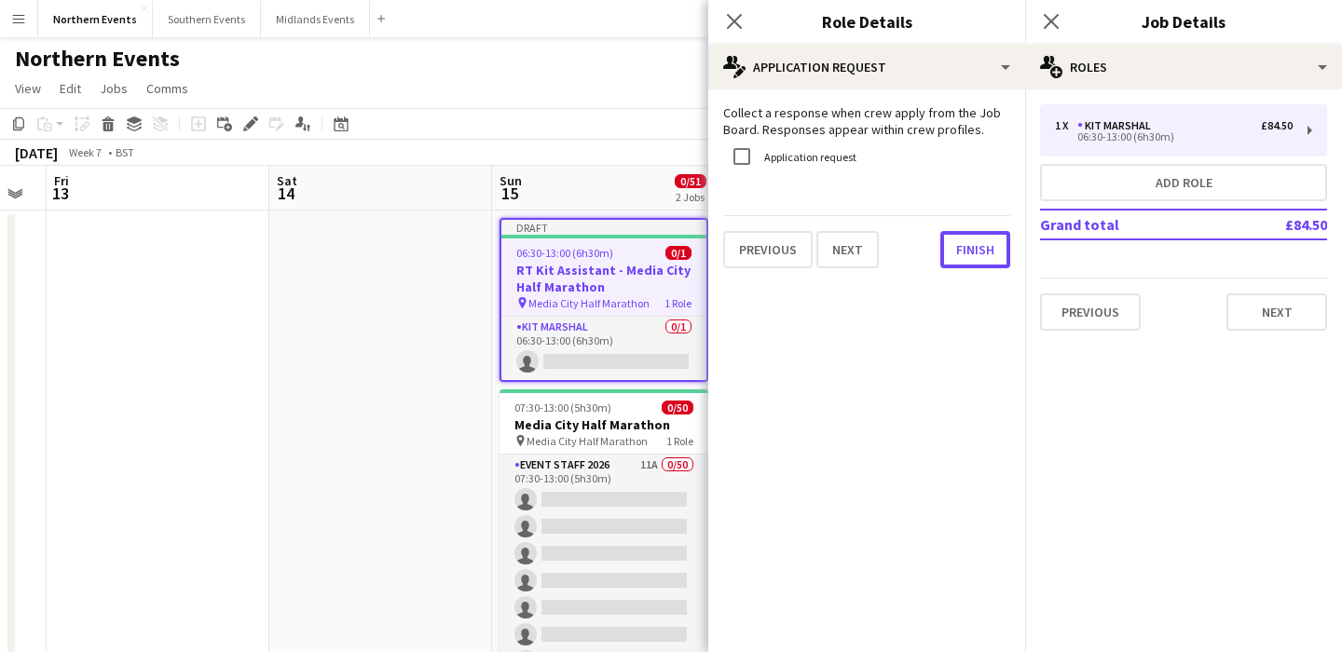
click at [962, 242] on button "Finish" at bounding box center [975, 249] width 70 height 37
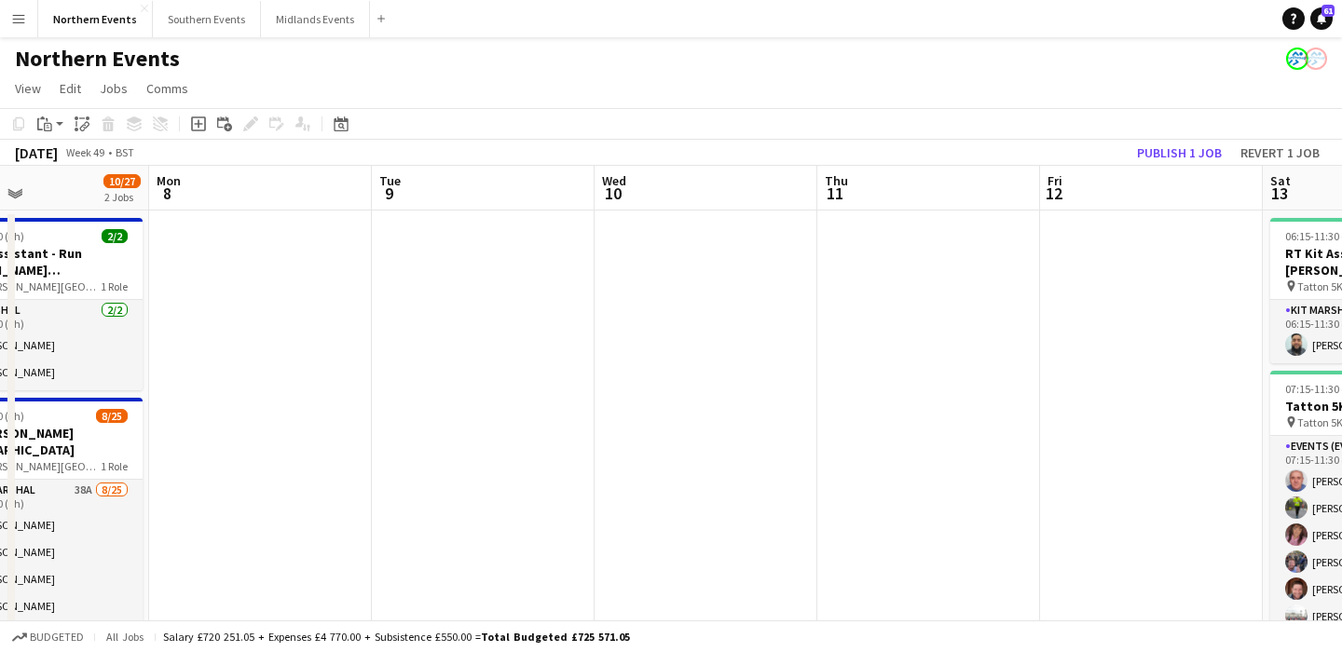
scroll to position [0, 510]
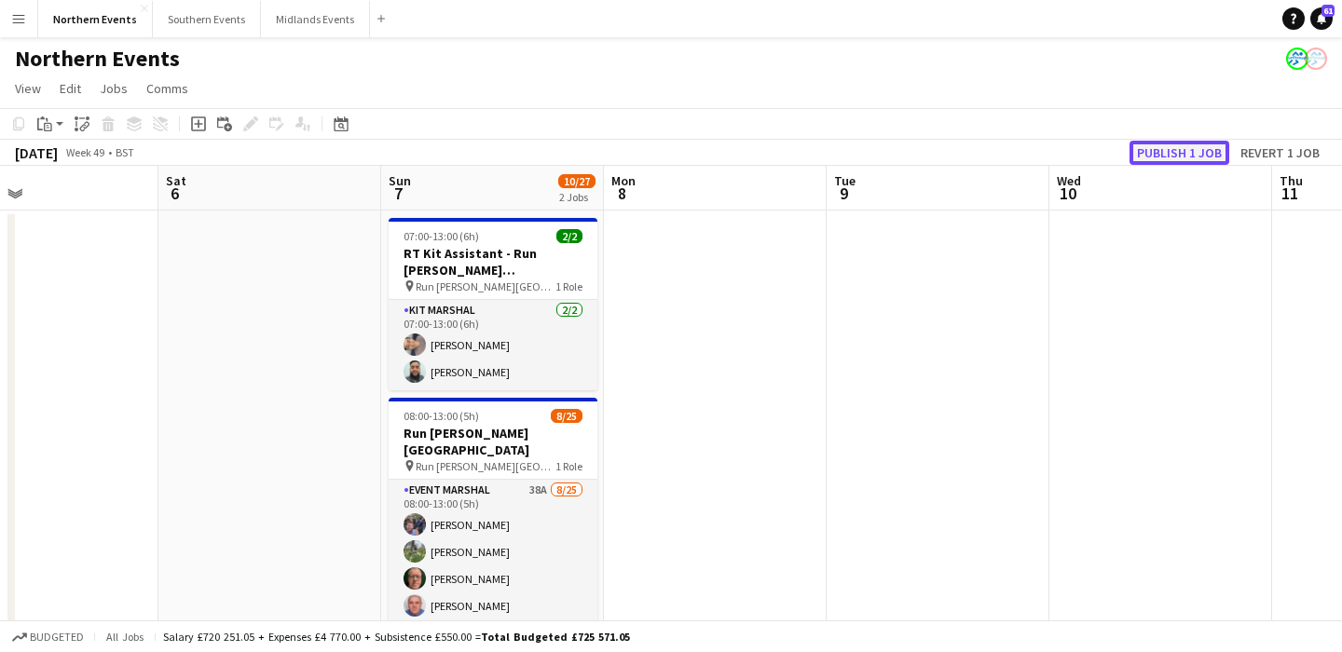
click at [1183, 153] on button "Publish 1 job" at bounding box center [1180, 153] width 100 height 24
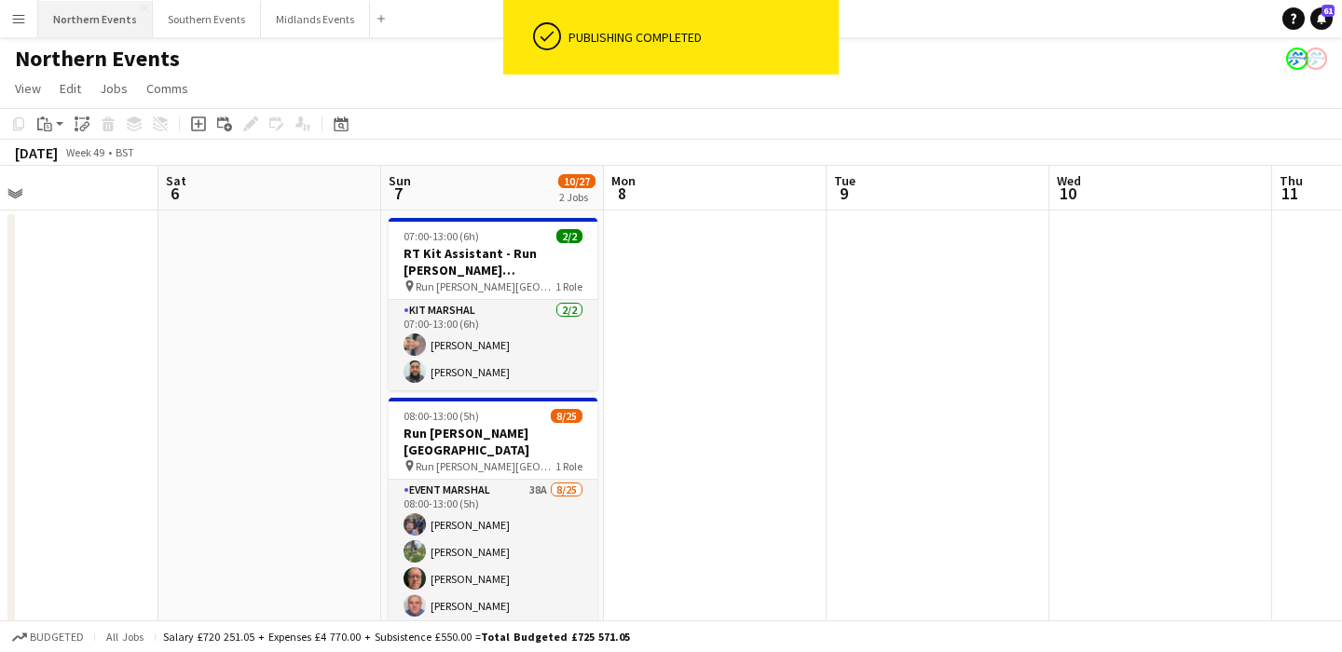
click at [83, 16] on button "Northern Events Close" at bounding box center [95, 19] width 115 height 36
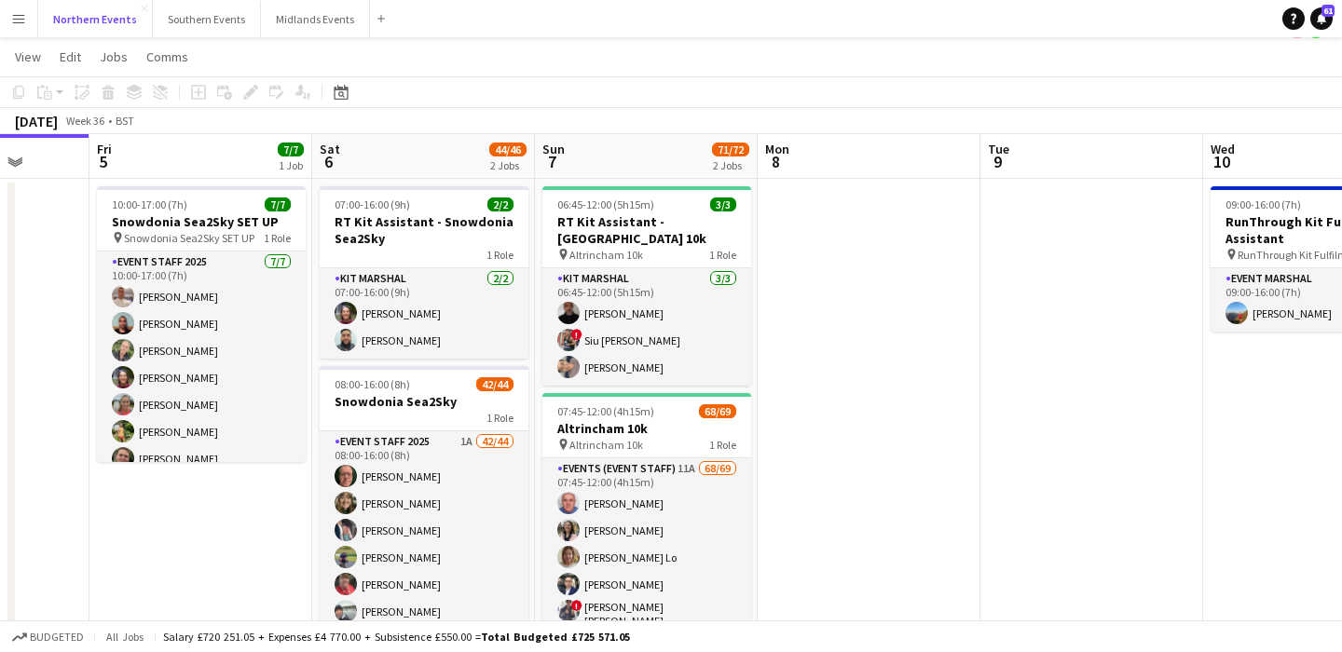
scroll to position [38, 0]
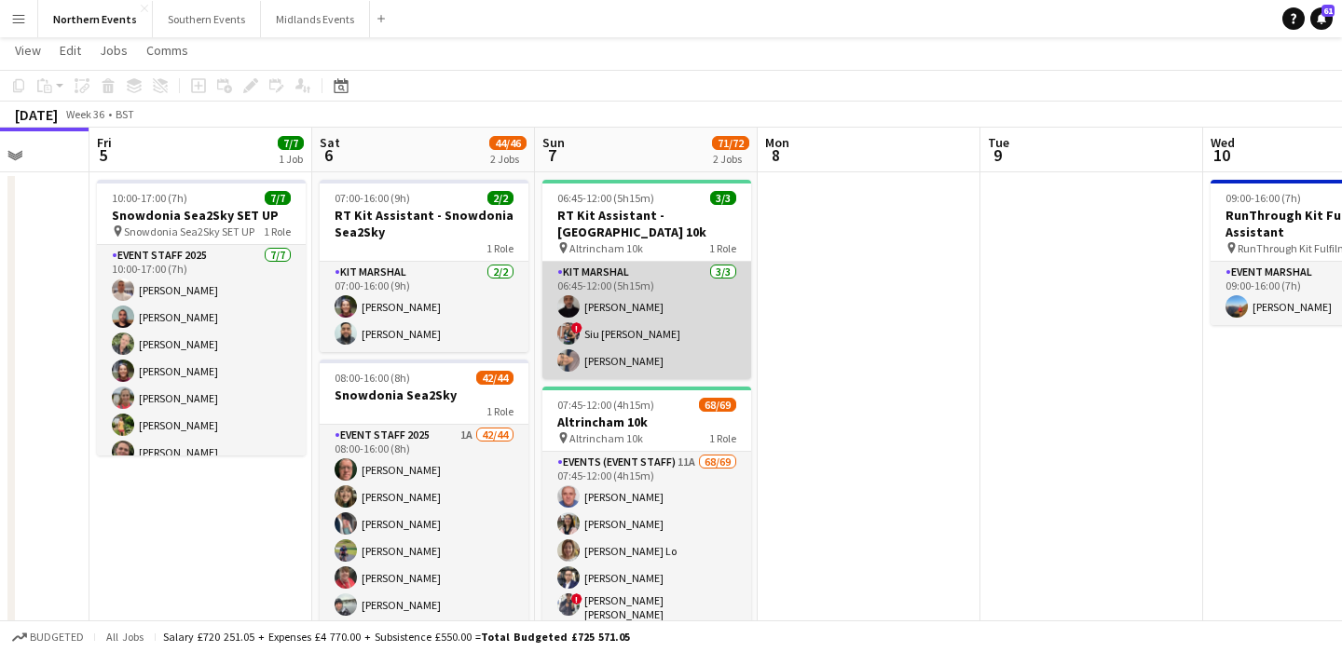
click at [712, 329] on app-card-role "Kit Marshal 3/3 06:45-12:00 (5h15m) Raymond Bell ! Siu ao Tsang Yin Qi Gan" at bounding box center [646, 320] width 209 height 117
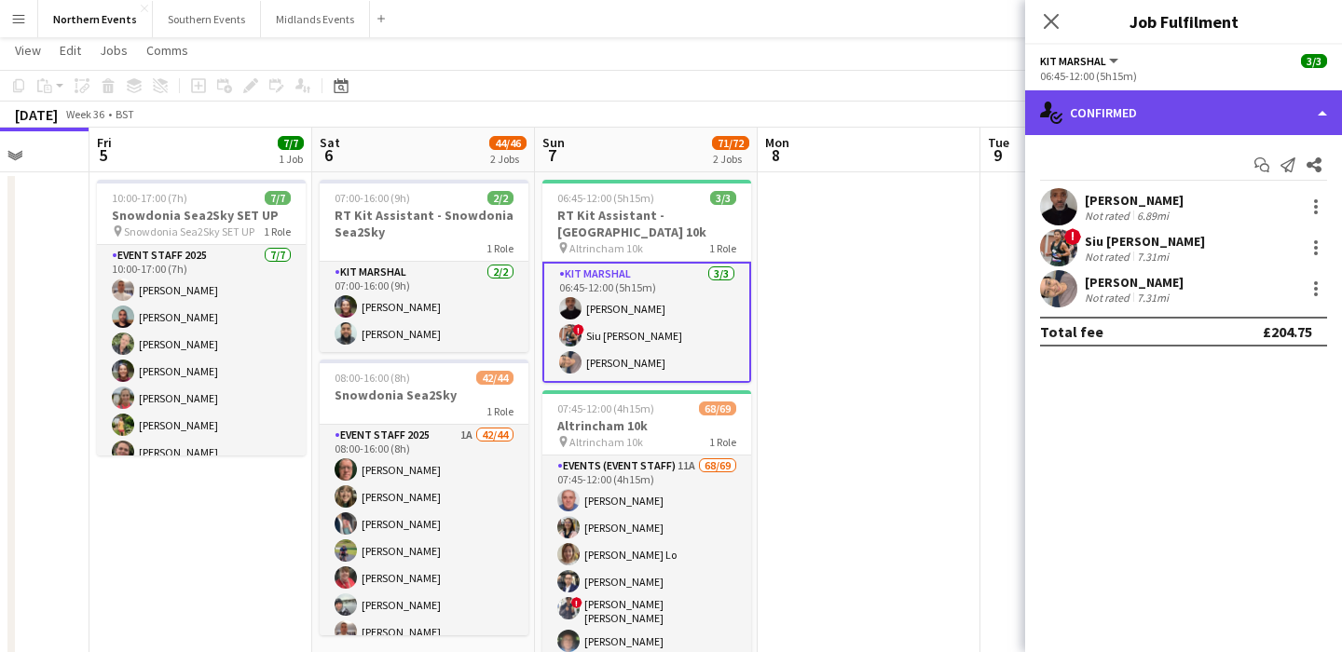
click at [1143, 129] on div "single-neutral-actions-check-2 Confirmed" at bounding box center [1183, 112] width 317 height 45
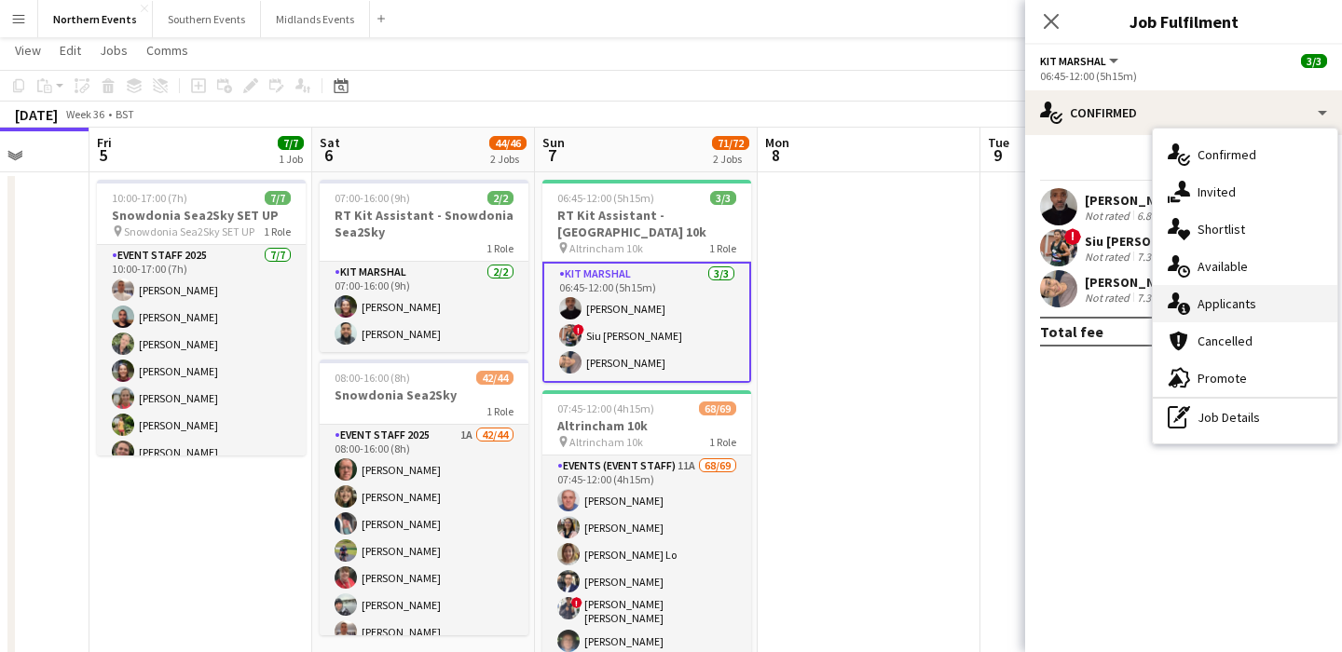
click at [1227, 298] on span "Applicants" at bounding box center [1227, 303] width 59 height 17
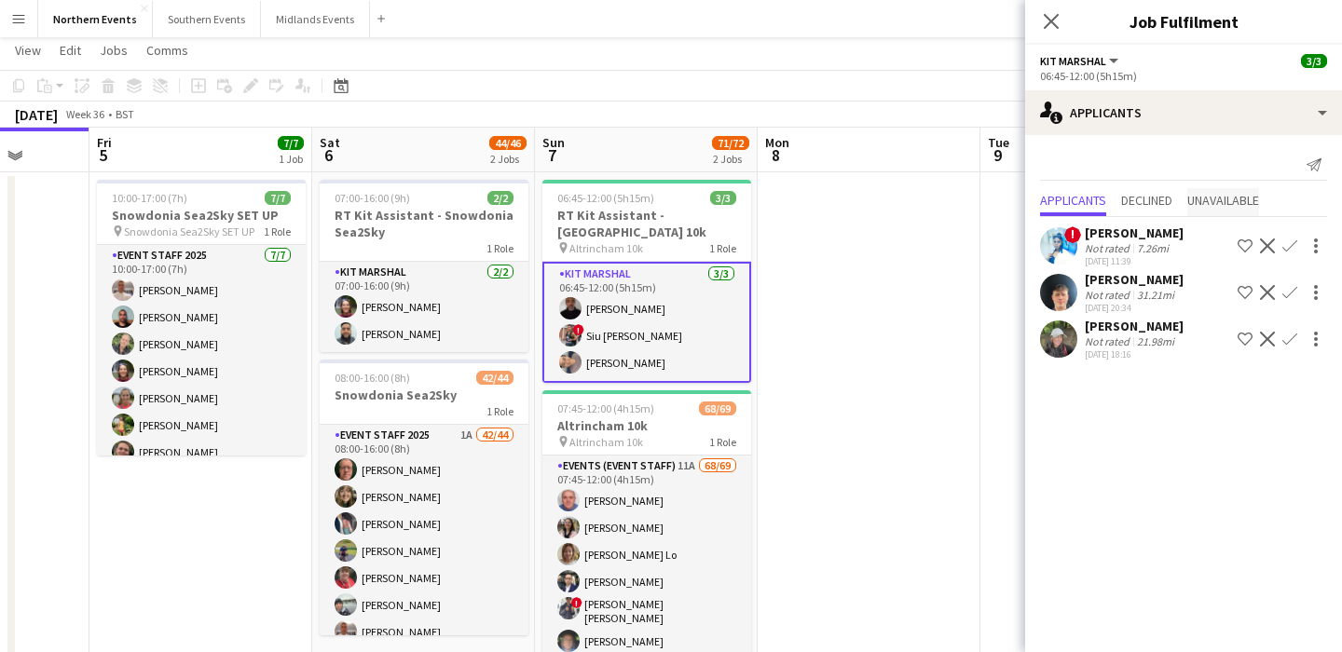
click at [1228, 207] on span "Unavailable" at bounding box center [1223, 200] width 72 height 13
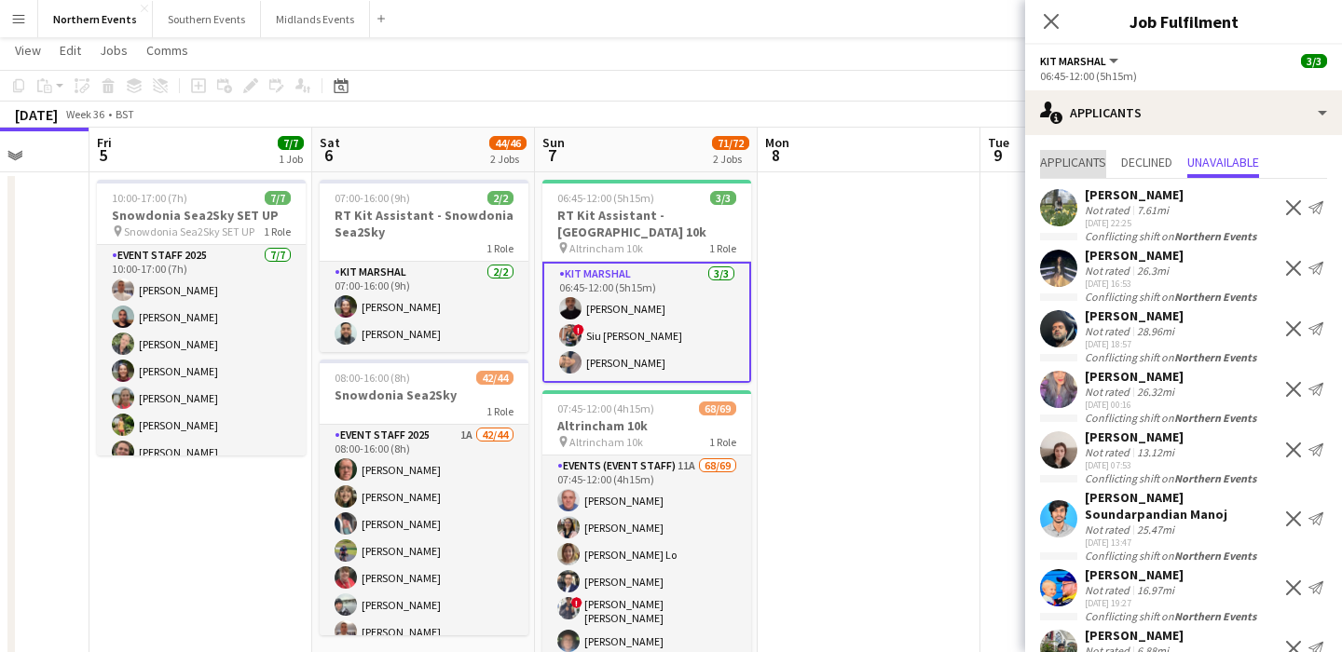
click at [1052, 168] on span "Applicants" at bounding box center [1073, 162] width 66 height 13
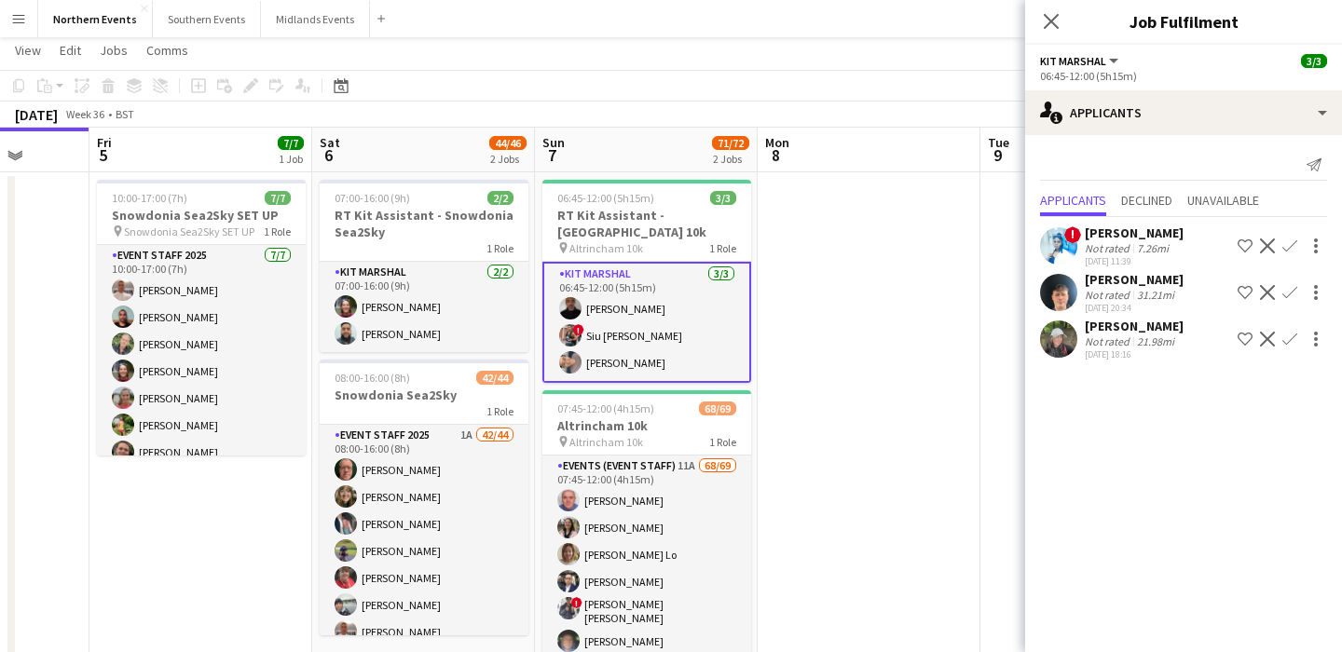
click at [814, 306] on app-date-cell at bounding box center [869, 436] width 223 height 529
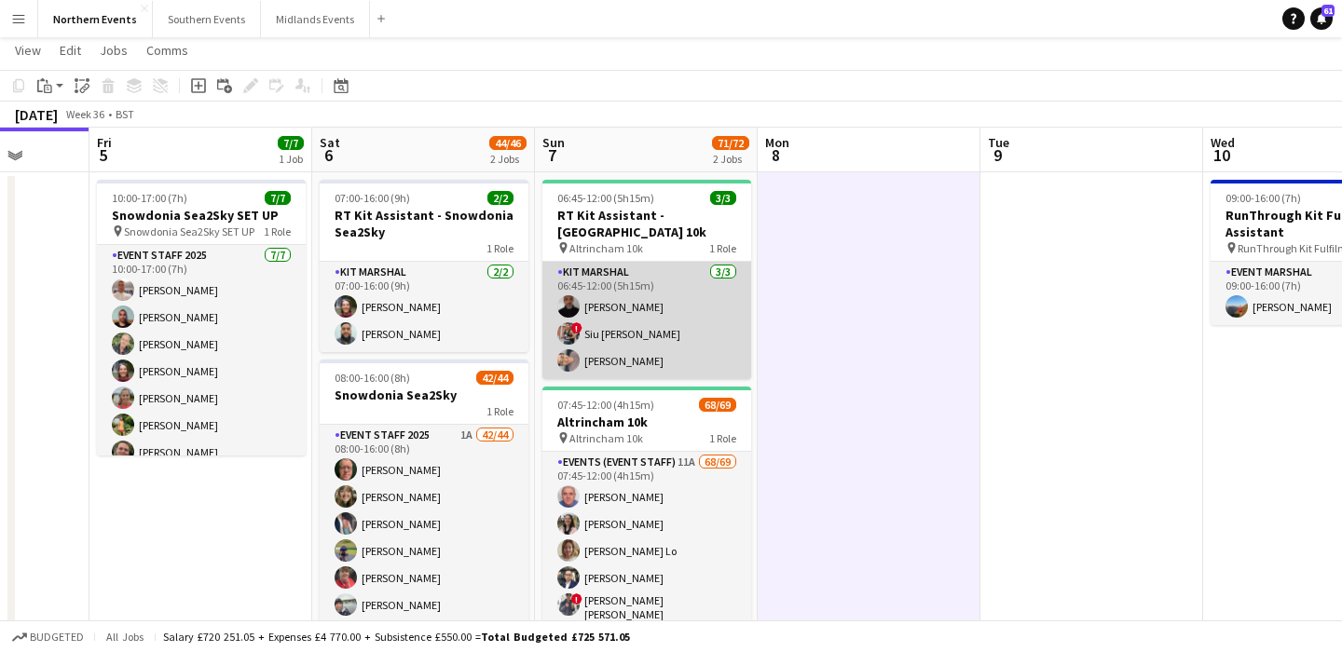
click at [657, 324] on app-card-role "Kit Marshal 3/3 06:45-12:00 (5h15m) Raymond Bell ! Siu ao Tsang Yin Qi Gan" at bounding box center [646, 320] width 209 height 117
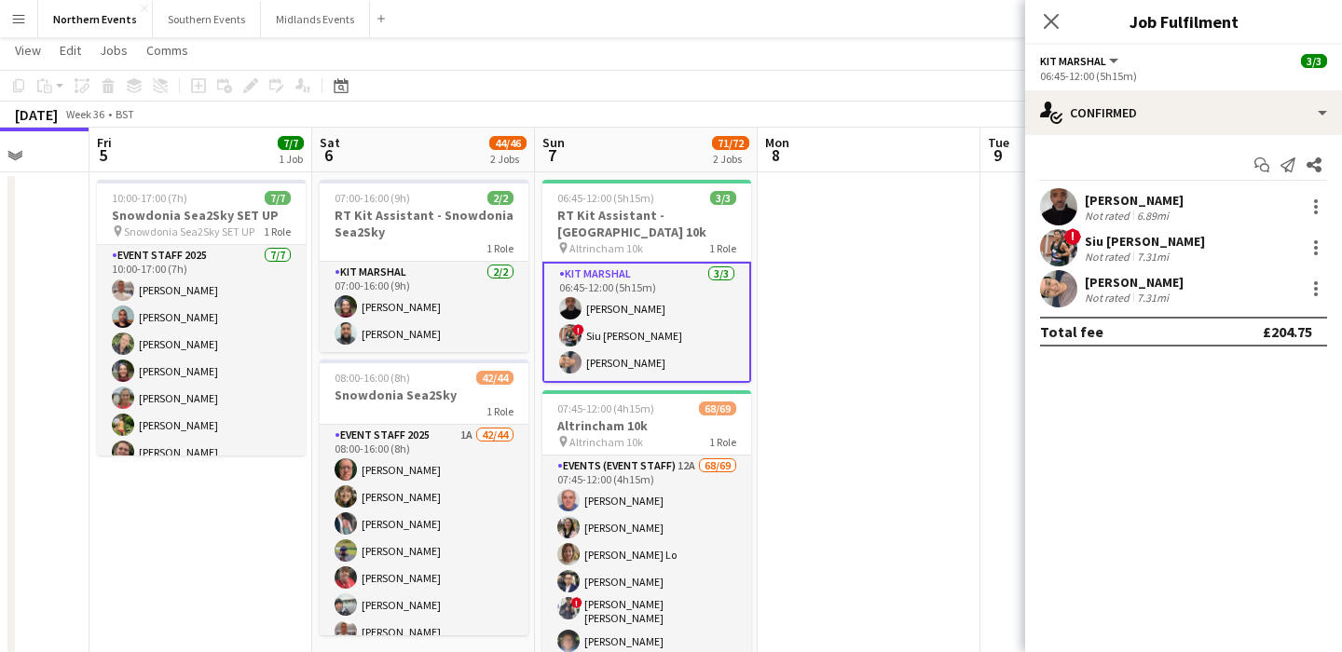
click at [10, 11] on button "Menu" at bounding box center [18, 18] width 37 height 37
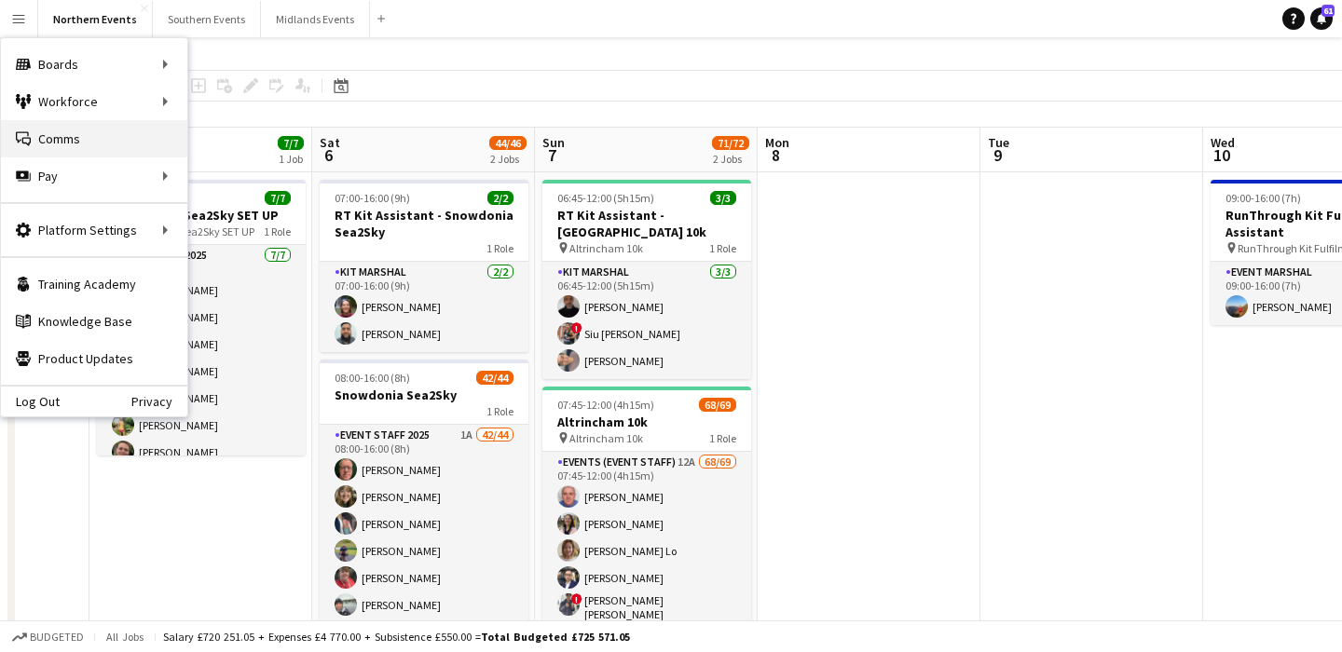
click at [77, 145] on link "Comms Comms" at bounding box center [94, 138] width 186 height 37
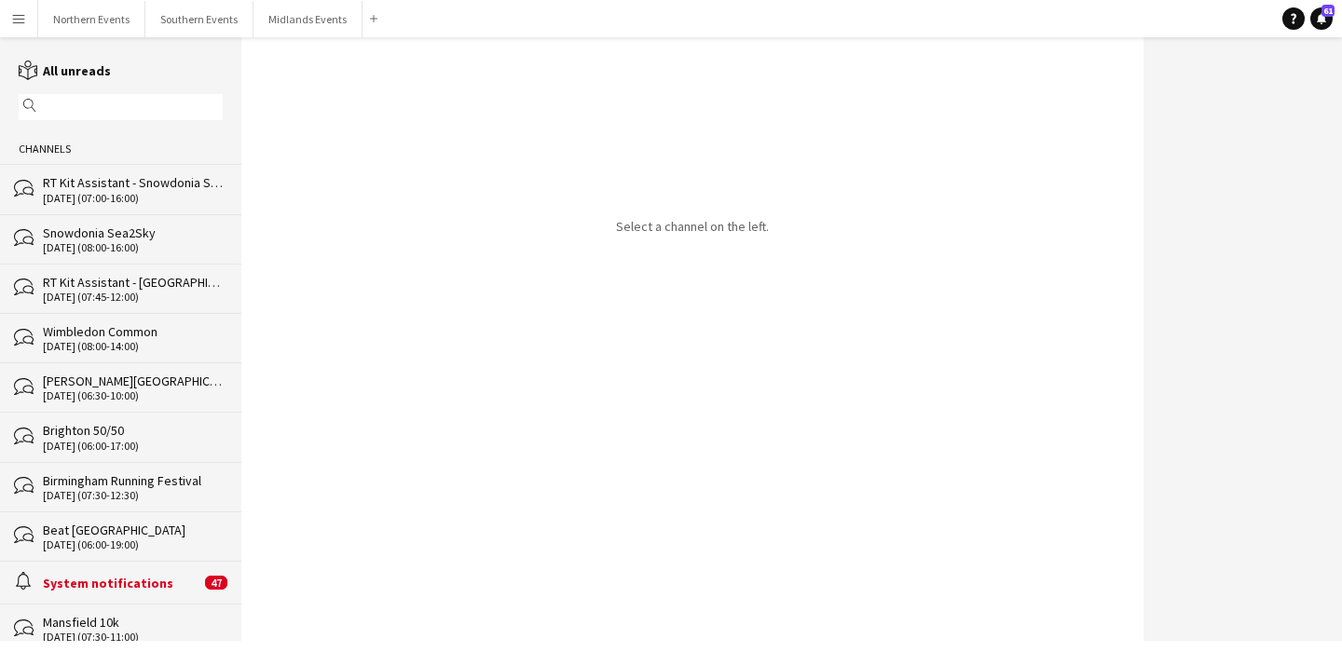
click at [144, 194] on div "[DATE] (07:00-16:00)" at bounding box center [133, 198] width 180 height 13
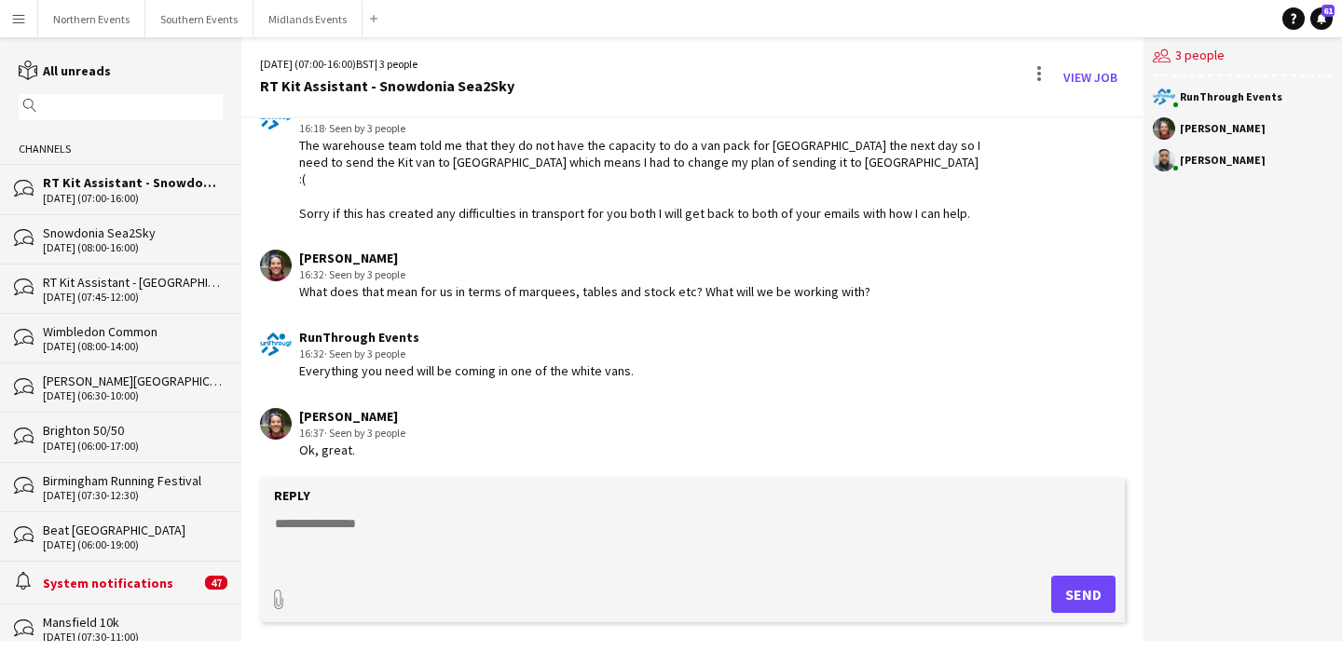
scroll to position [1793, 0]
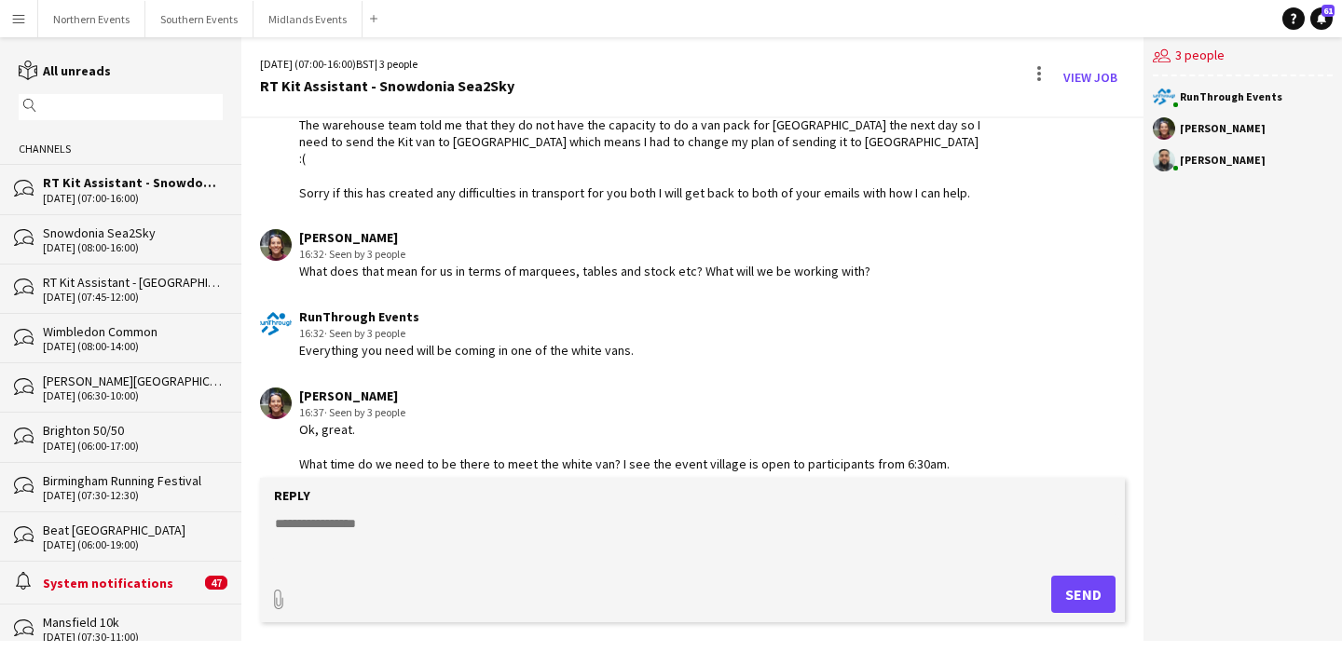
click at [431, 521] on textarea at bounding box center [696, 539] width 846 height 48
type textarea "**********"
click at [1091, 611] on button "Send" at bounding box center [1083, 594] width 64 height 37
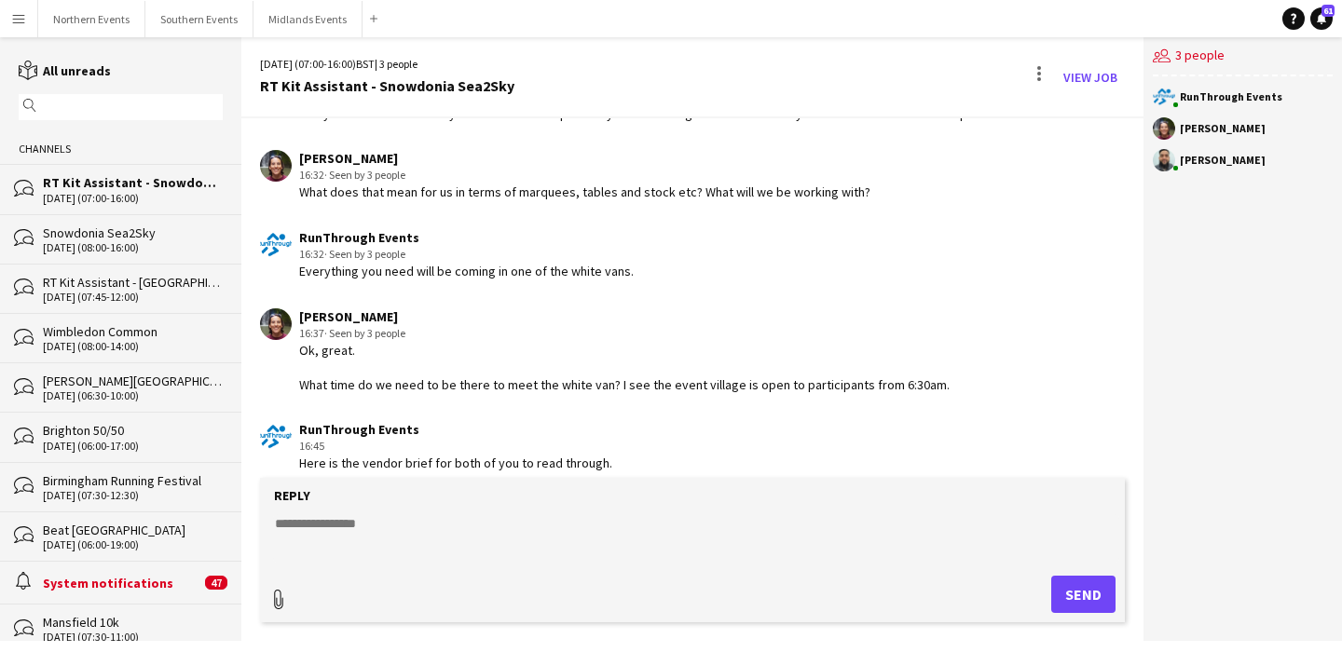
type input "**********"
click at [1045, 590] on app-icon "Upload" at bounding box center [1034, 593] width 27 height 22
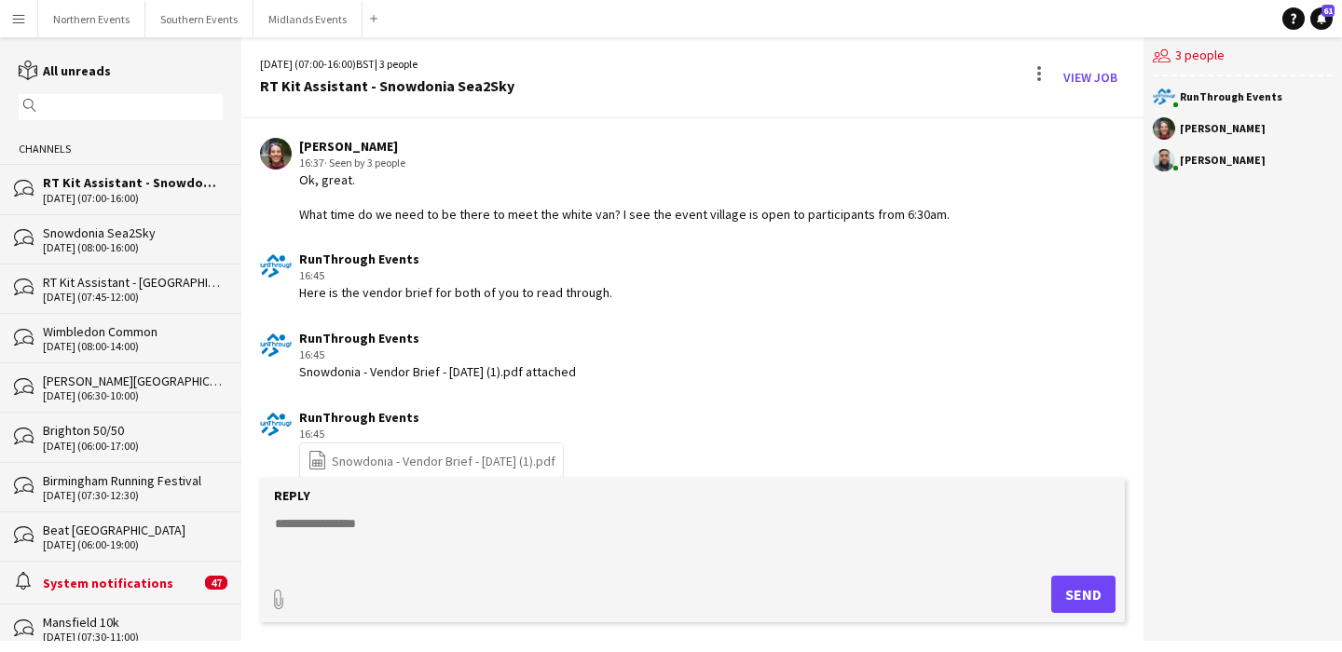
scroll to position [2050, 0]
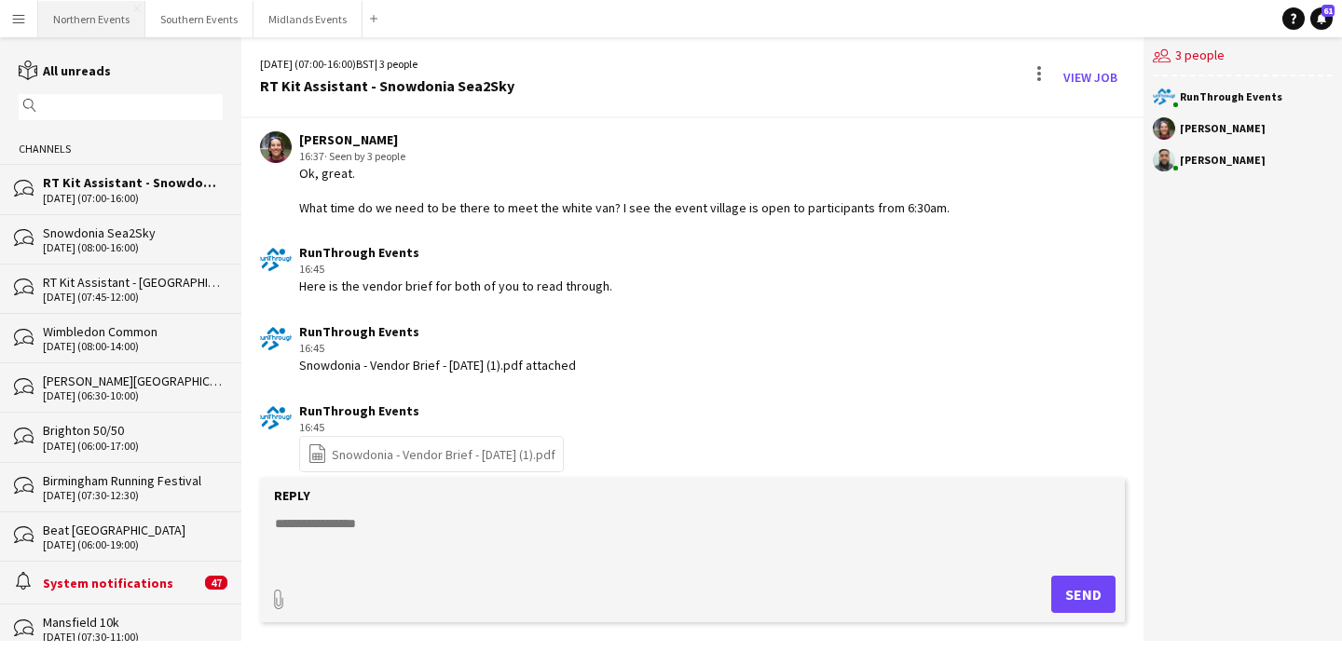
click at [100, 24] on button "Northern Events Close" at bounding box center [91, 19] width 107 height 36
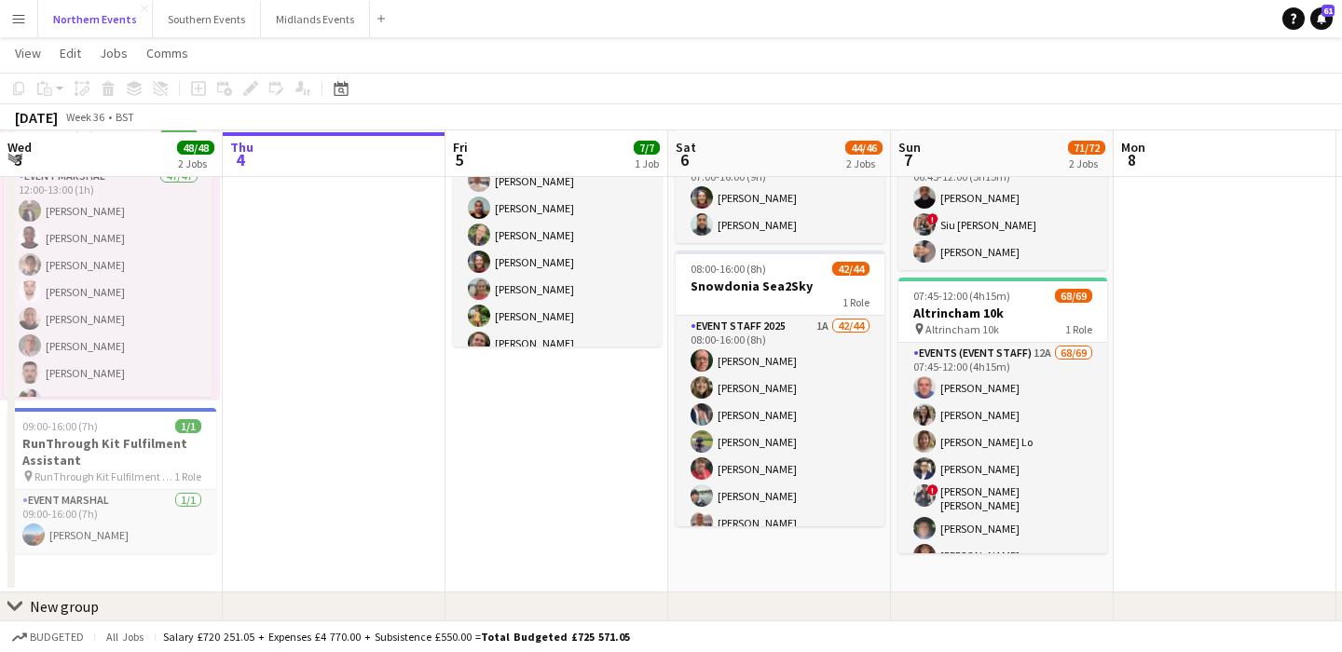
scroll to position [142, 0]
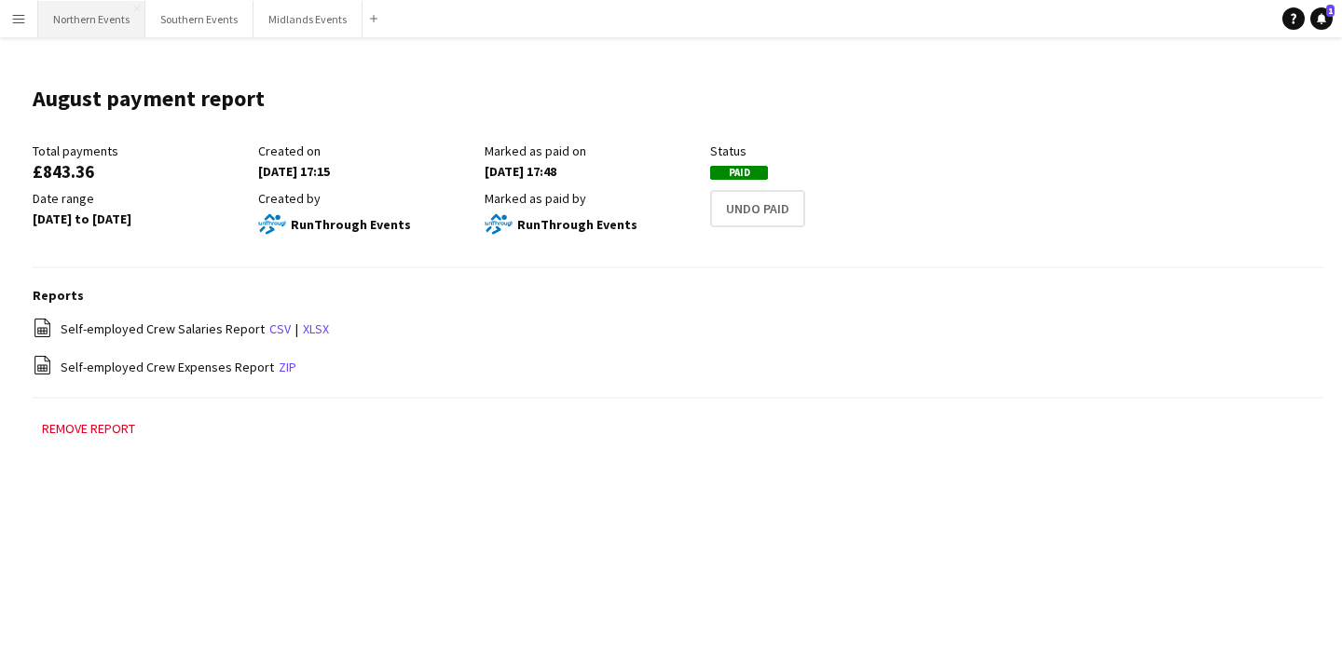
click at [83, 20] on button "Northern Events Close" at bounding box center [91, 19] width 107 height 36
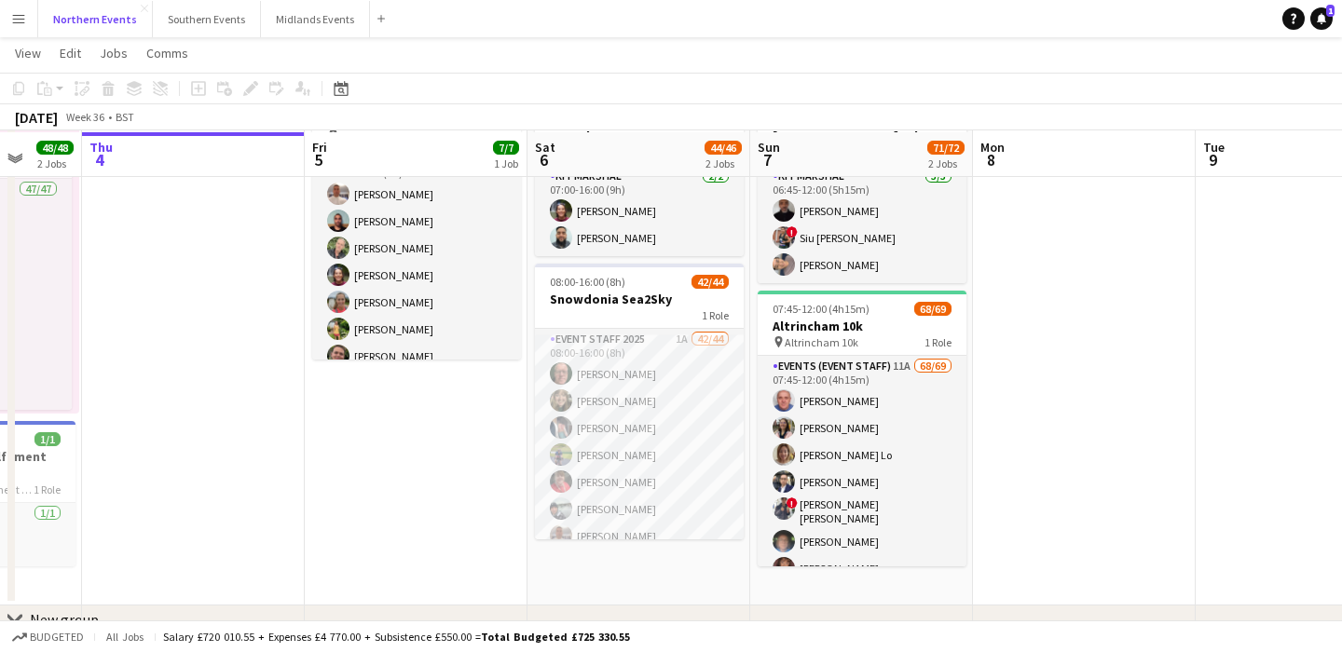
scroll to position [134, 0]
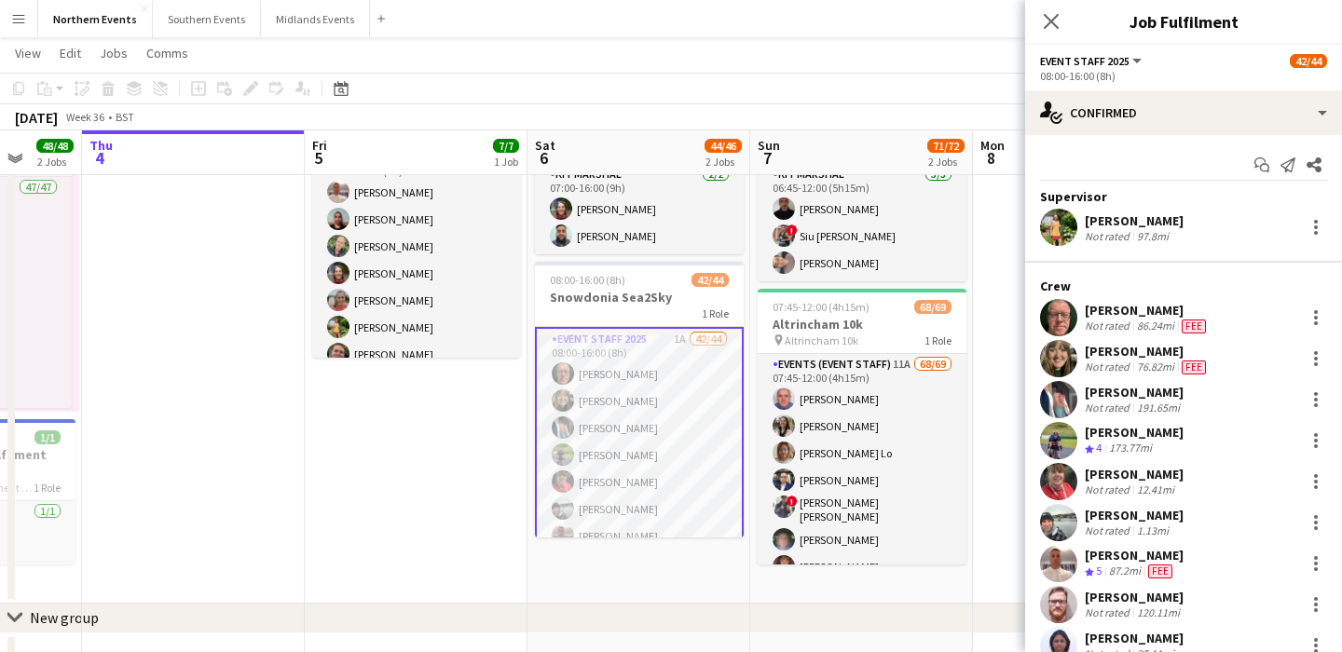
click at [1253, 316] on div "Eamonn Murphy Not rated 86.24mi Fee" at bounding box center [1183, 317] width 317 height 37
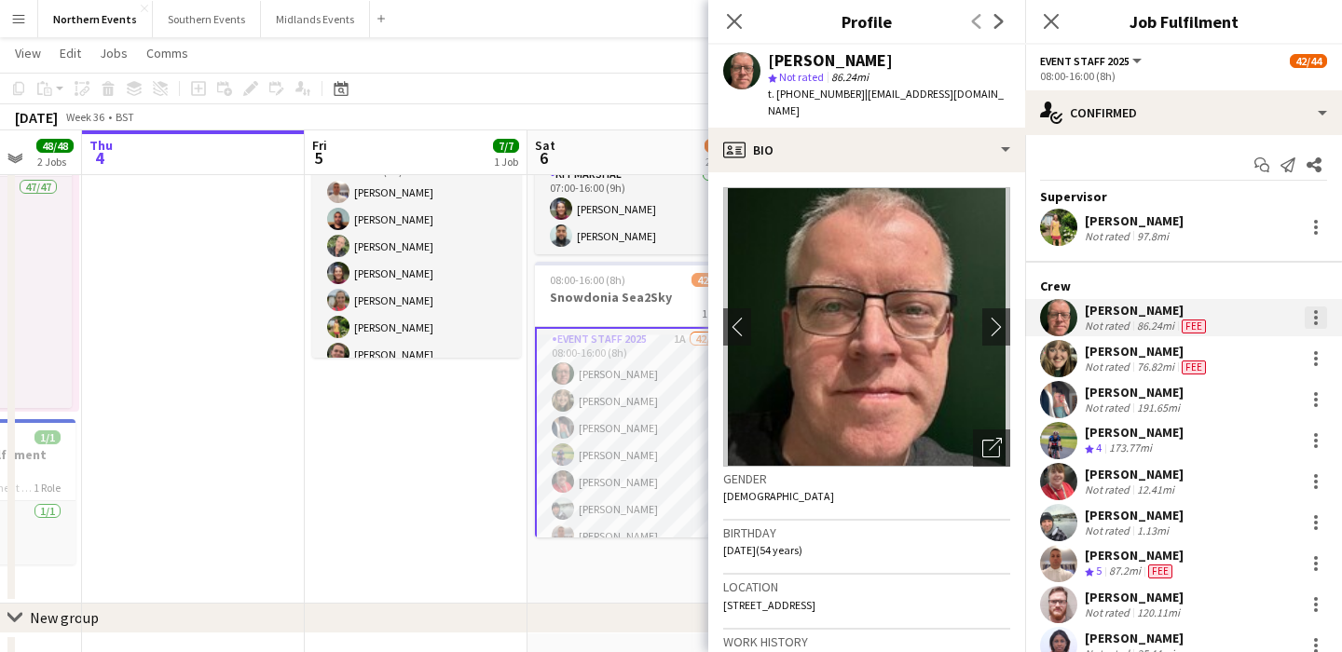
click at [1310, 322] on div at bounding box center [1316, 318] width 22 height 22
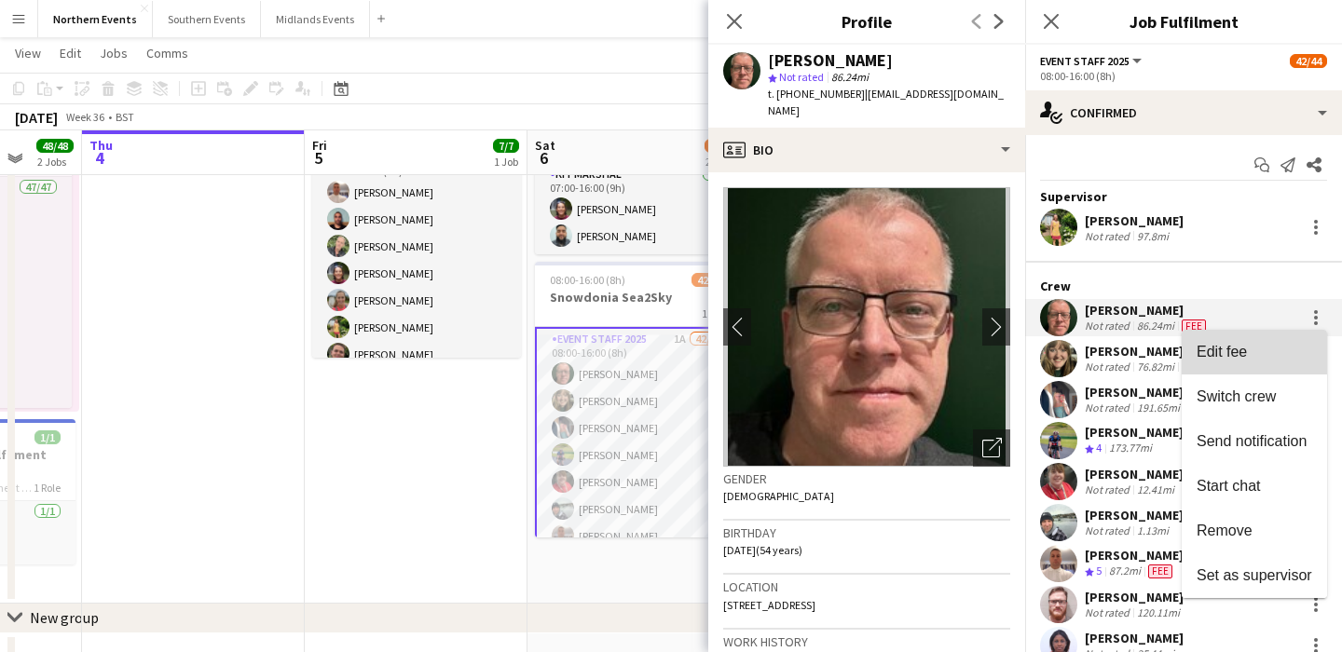
click at [1305, 355] on span "Edit fee" at bounding box center [1255, 351] width 116 height 17
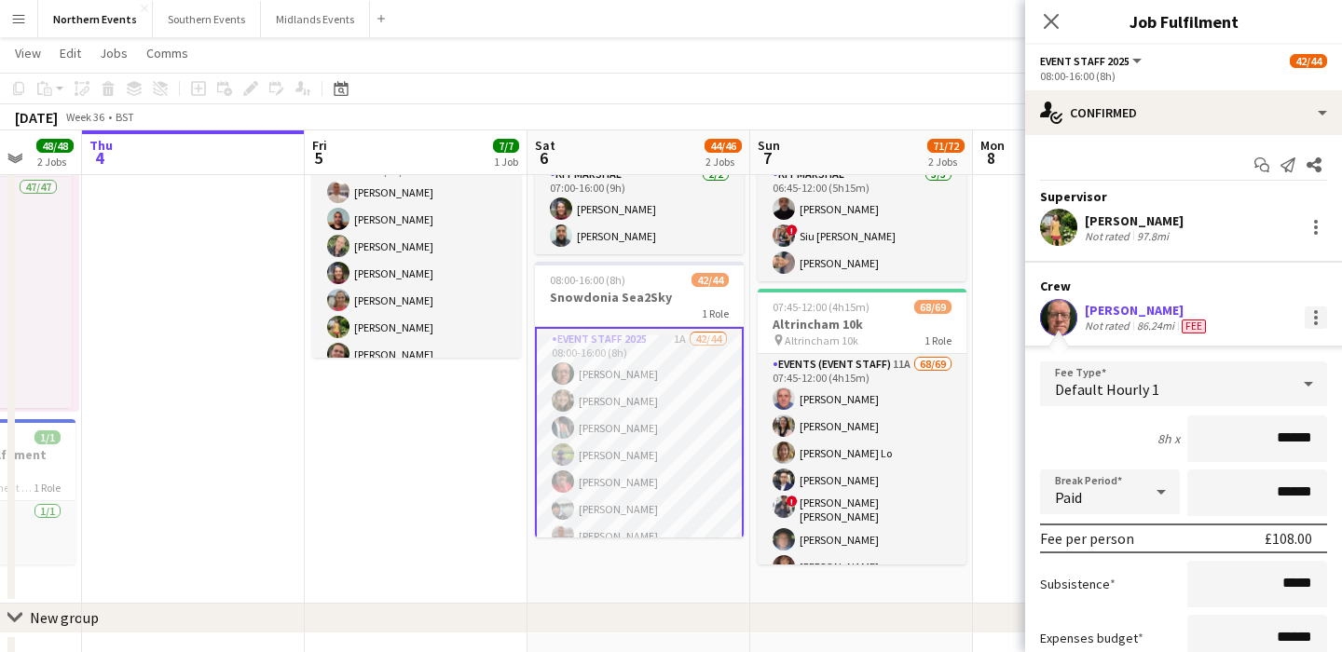
click at [1314, 318] on div at bounding box center [1316, 318] width 4 height 4
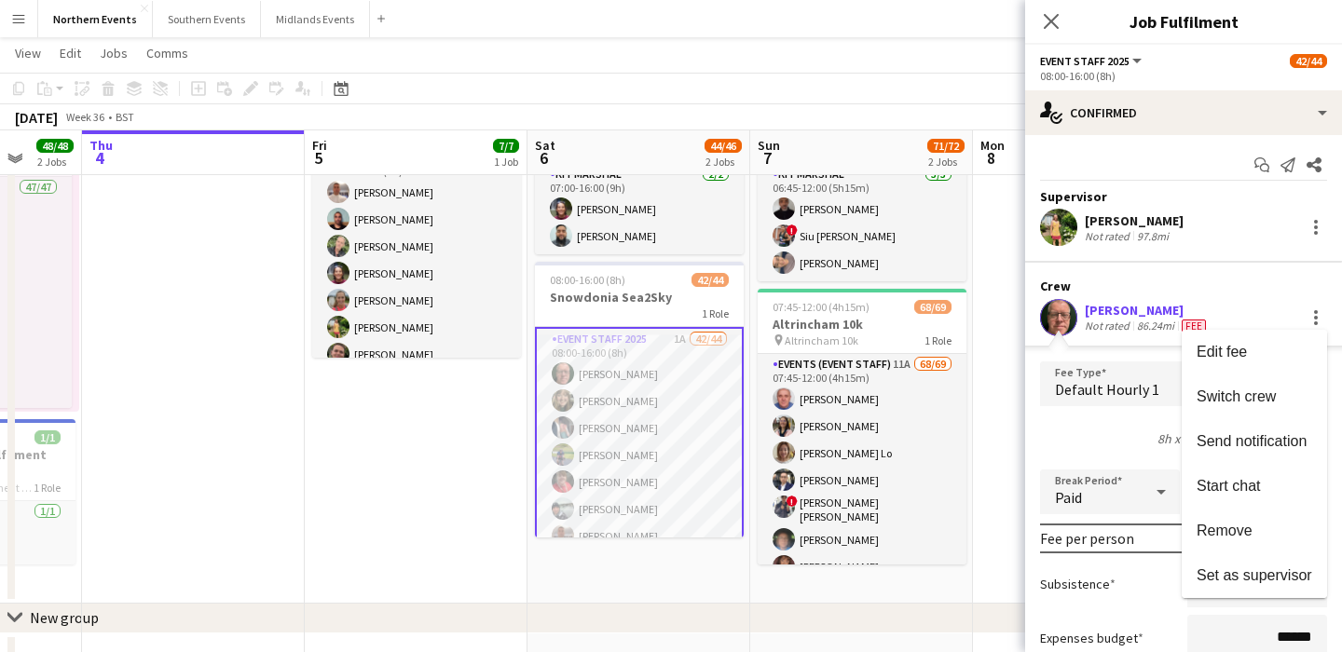
click at [1158, 305] on div at bounding box center [671, 326] width 1342 height 652
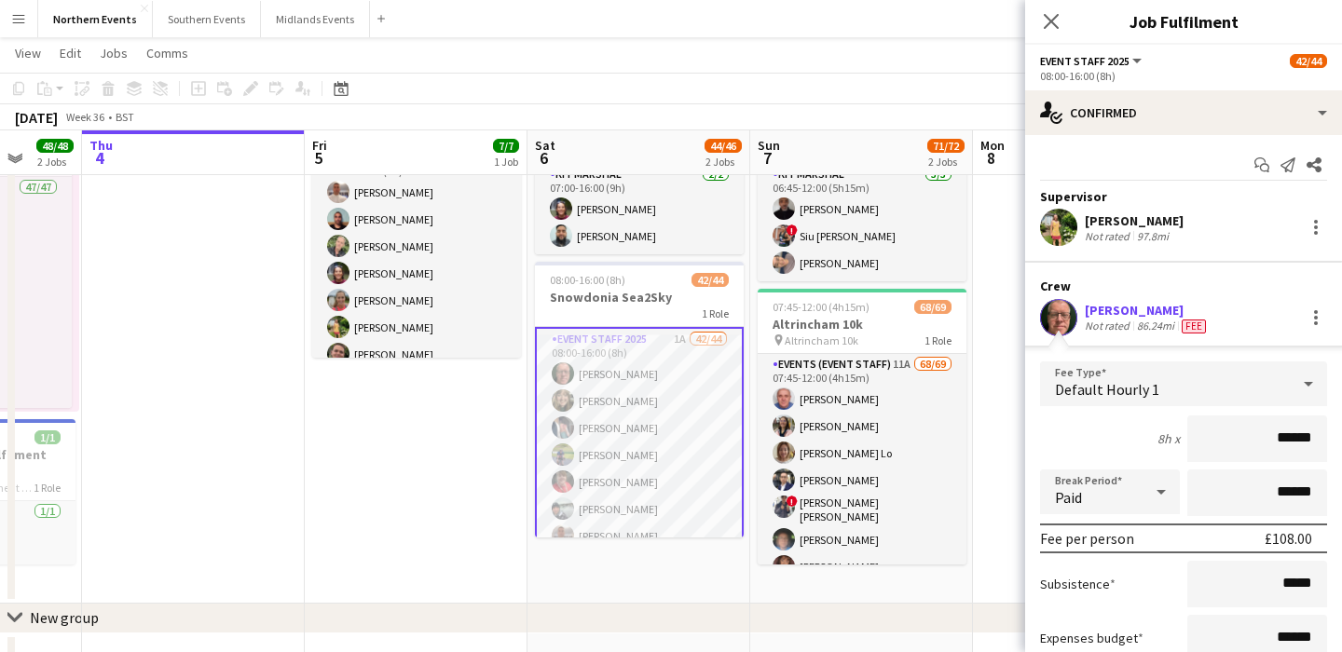
click at [1001, 319] on app-date-cell at bounding box center [1084, 339] width 223 height 529
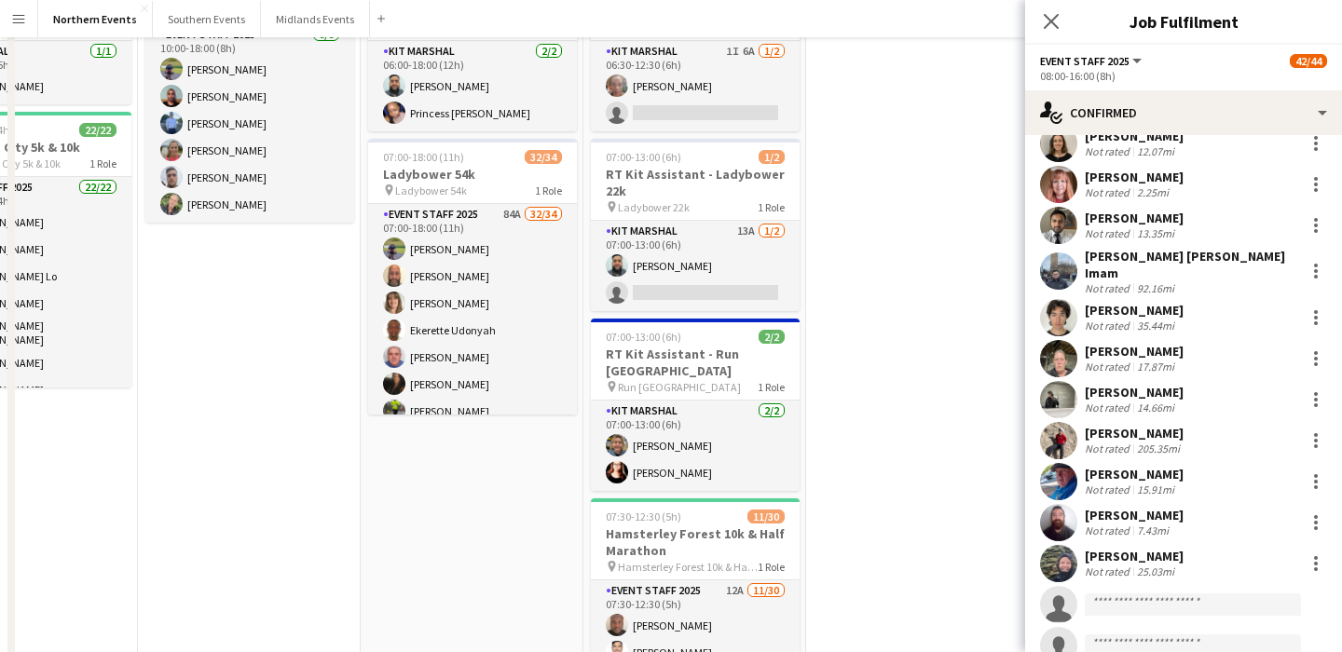
scroll to position [0, 0]
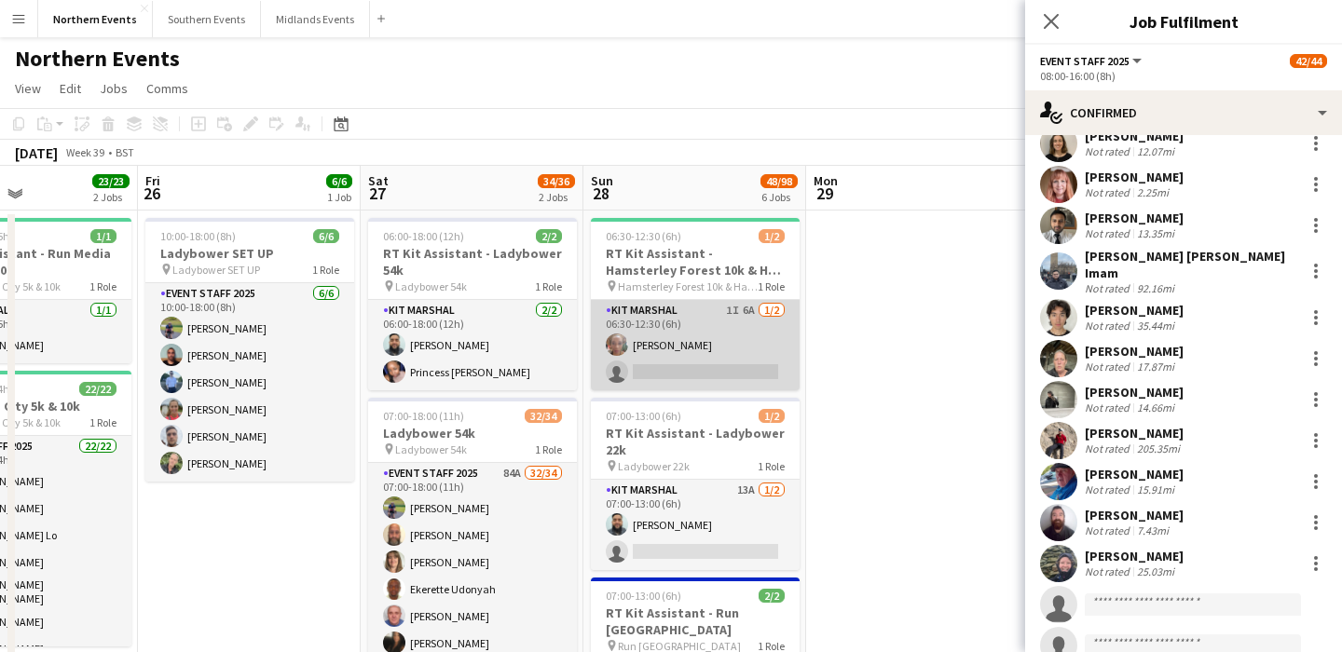
click at [715, 342] on app-card-role "Kit Marshal 1I 6A [DATE] 06:30-12:30 (6h) [PERSON_NAME] single-neutral-actions" at bounding box center [695, 345] width 209 height 90
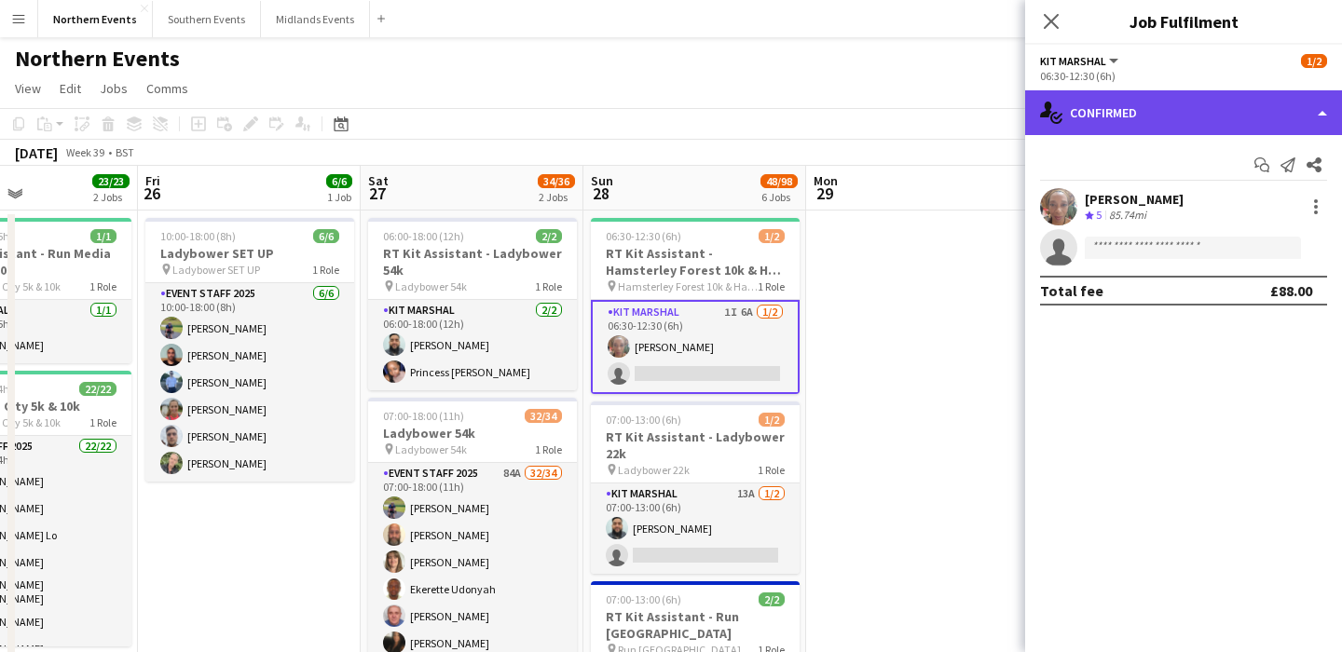
click at [1160, 114] on div "single-neutral-actions-check-2 Confirmed" at bounding box center [1183, 112] width 317 height 45
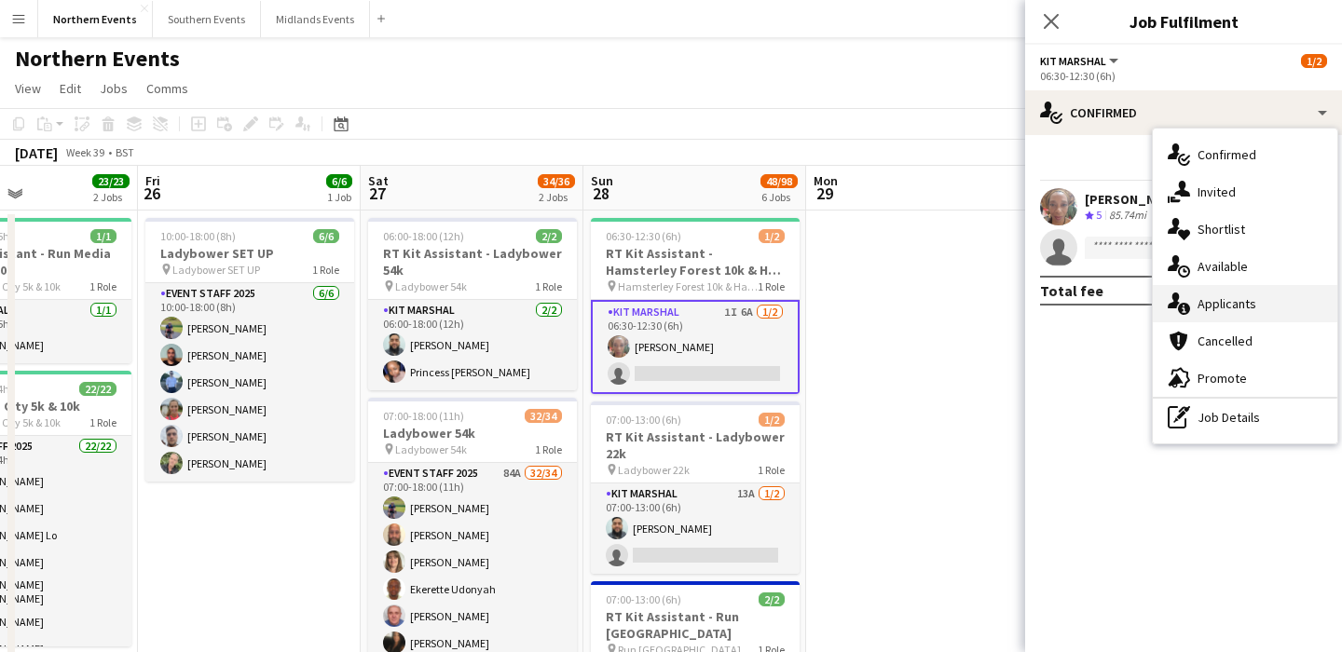
click at [1233, 309] on span "Applicants" at bounding box center [1227, 303] width 59 height 17
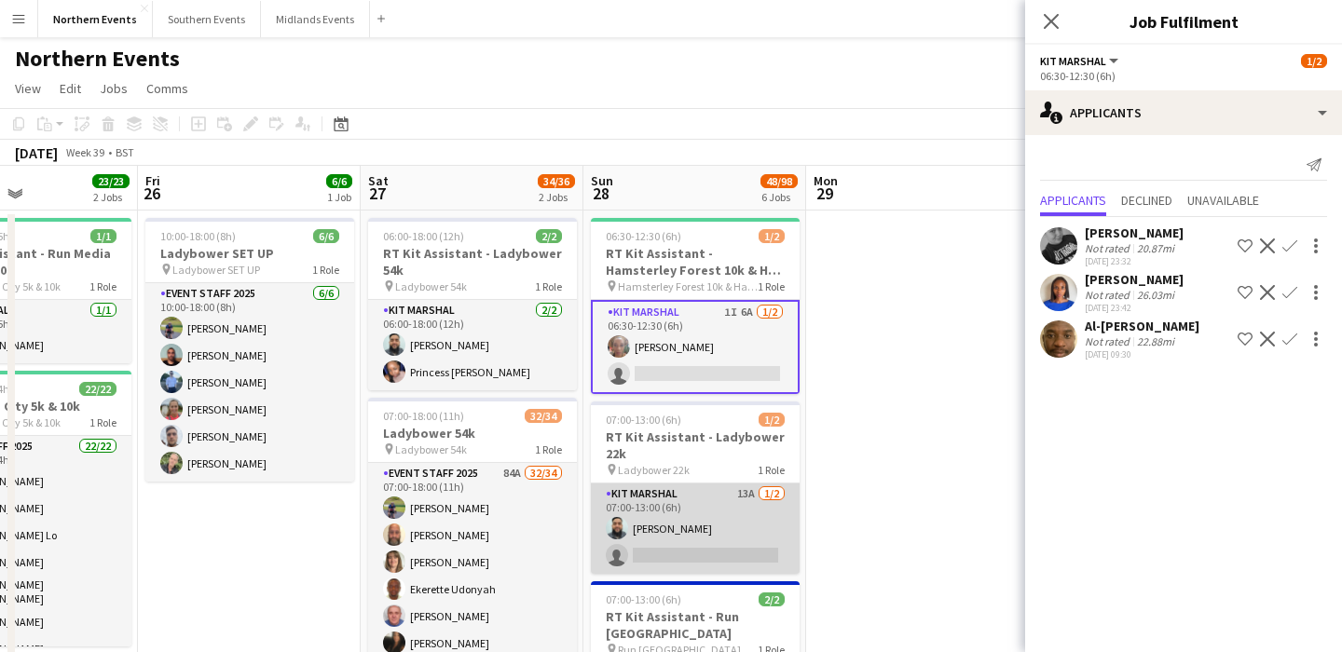
click at [706, 521] on app-card-role "Kit Marshal 13A 1/2 07:00-13:00 (6h) Touseef Ahmed single-neutral-actions" at bounding box center [695, 529] width 209 height 90
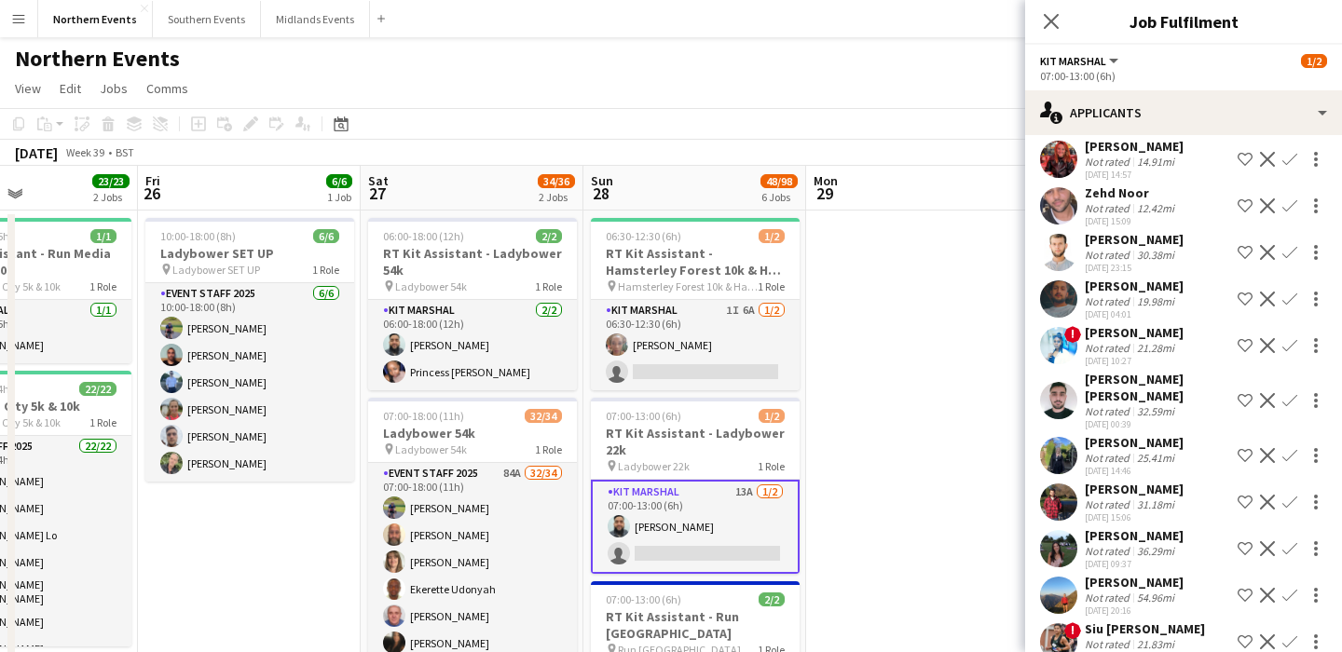
scroll to position [146, 0]
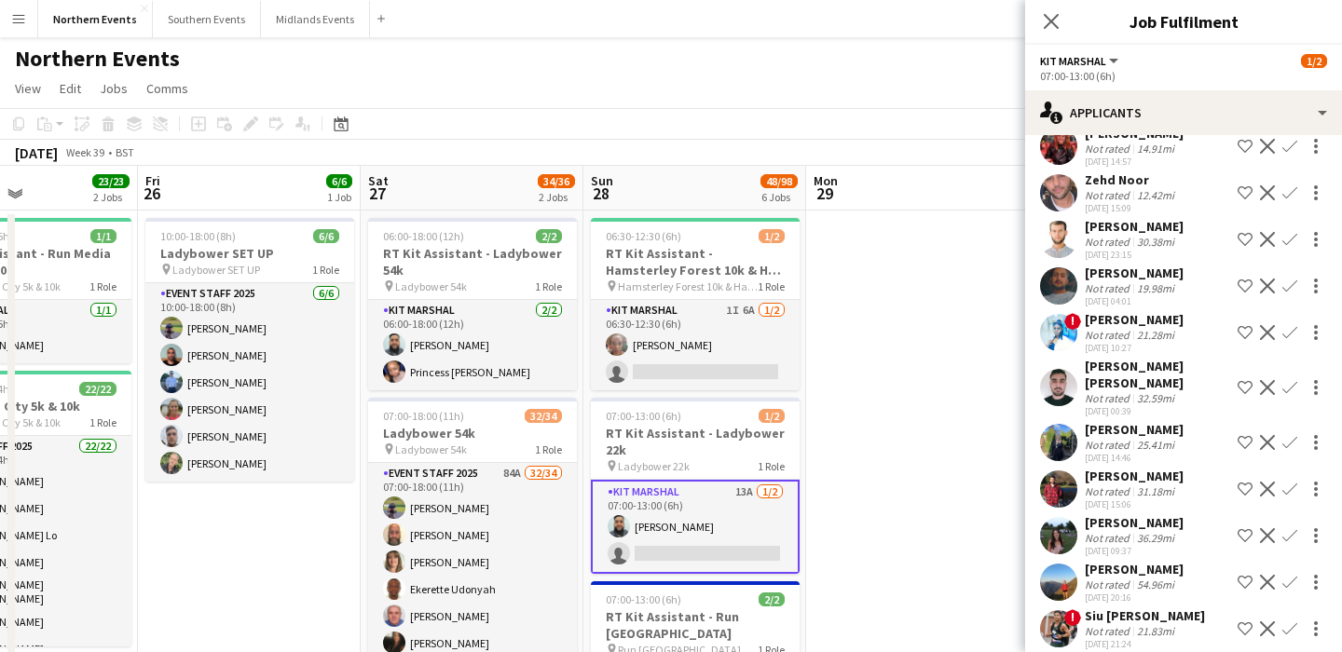
click at [1291, 622] on app-icon "Confirm" at bounding box center [1290, 629] width 15 height 15
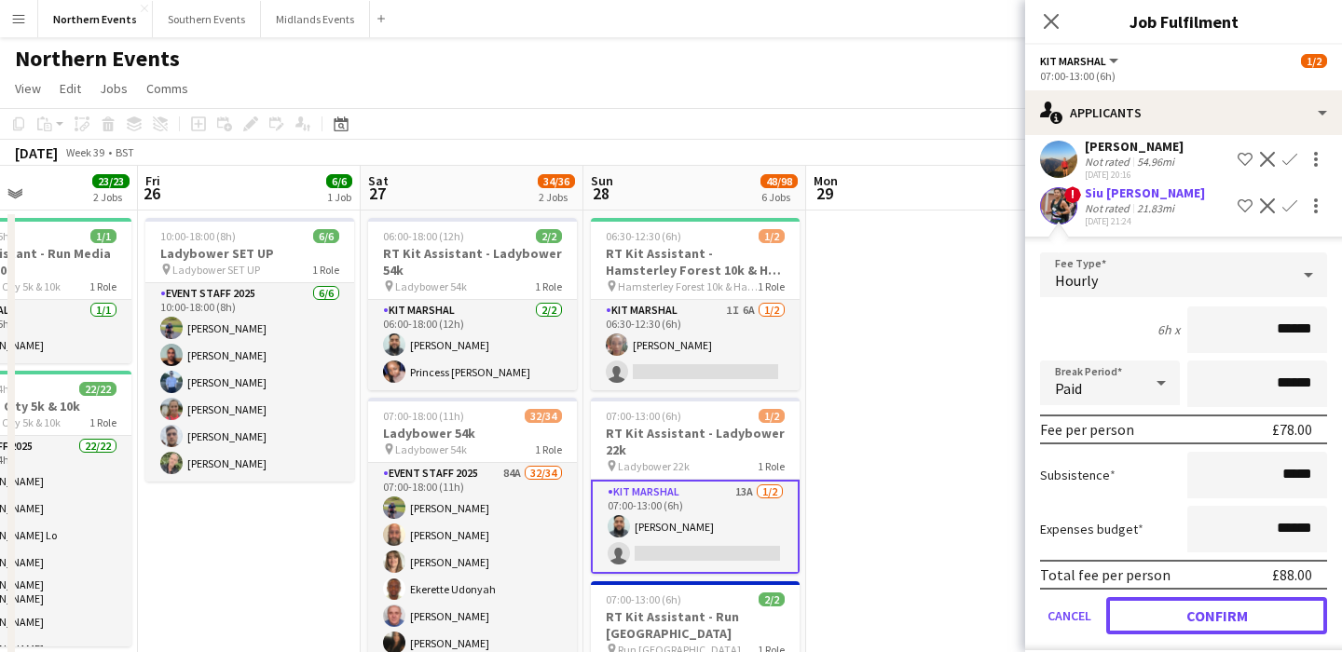
click at [1203, 597] on button "Confirm" at bounding box center [1216, 615] width 221 height 37
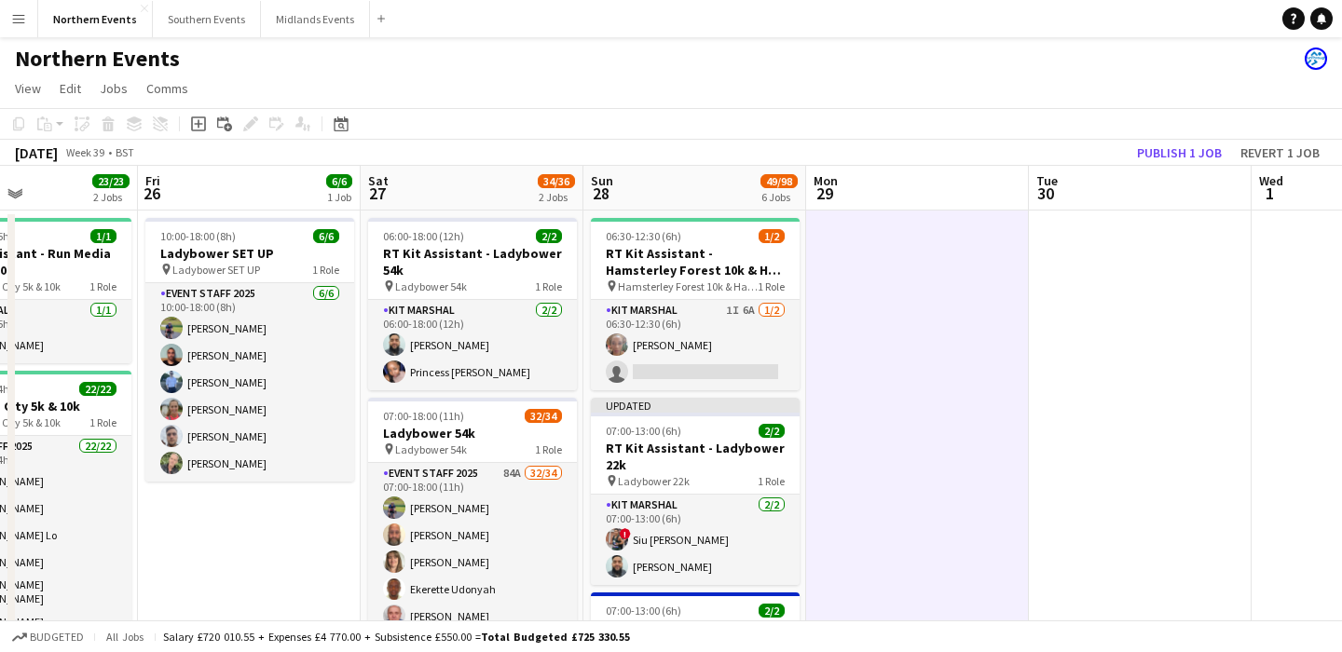
click at [1161, 132] on app-toolbar "Copy Paste Paste Command V Paste with crew Command Shift V Paste linked Job Del…" at bounding box center [671, 124] width 1342 height 32
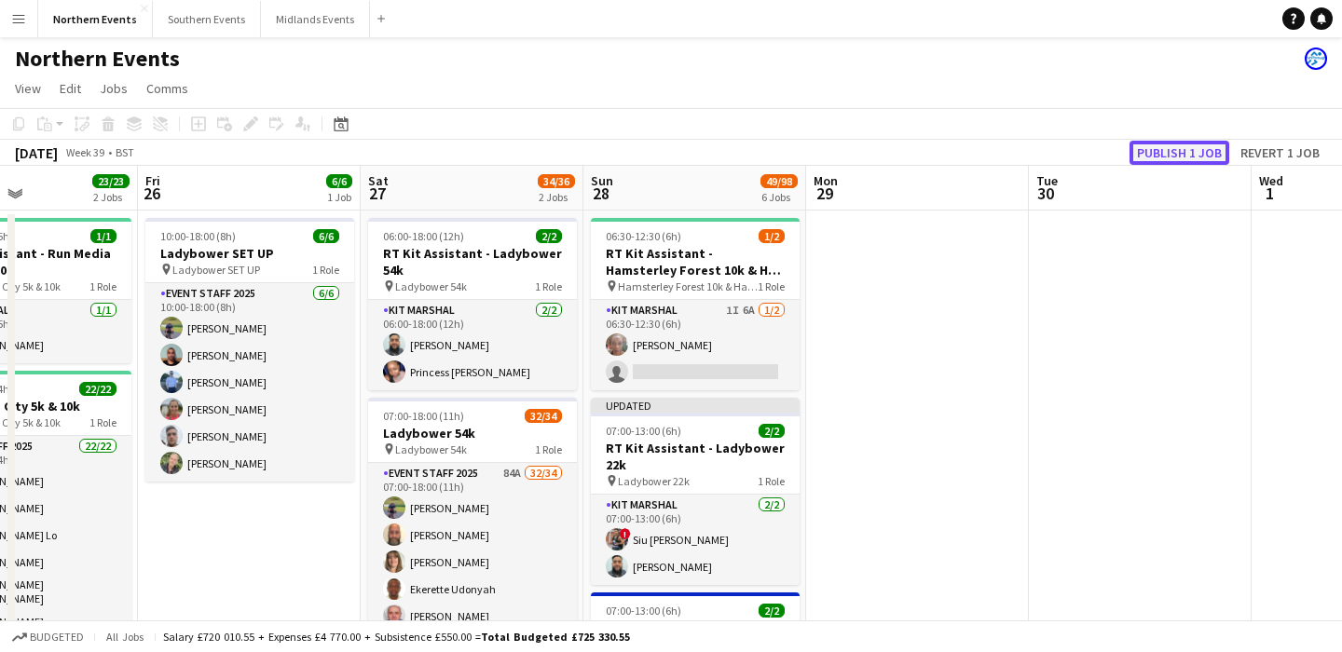
click at [1161, 141] on button "Publish 1 job" at bounding box center [1180, 153] width 100 height 24
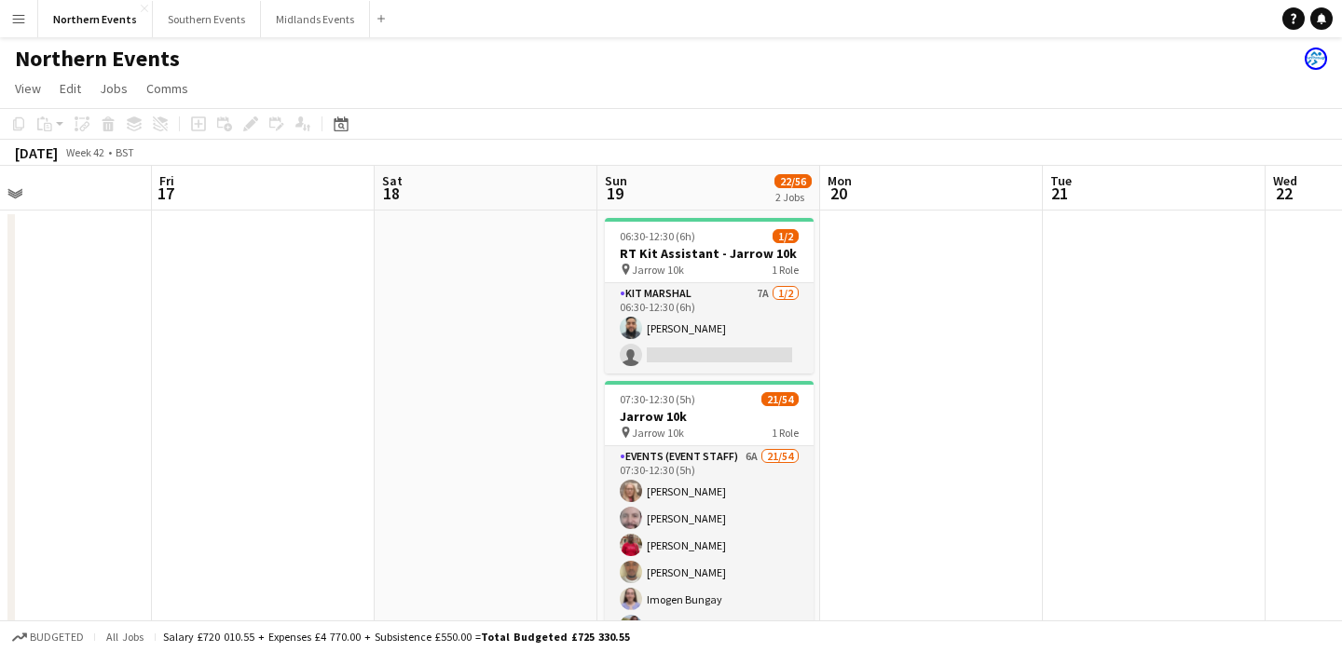
scroll to position [0, 843]
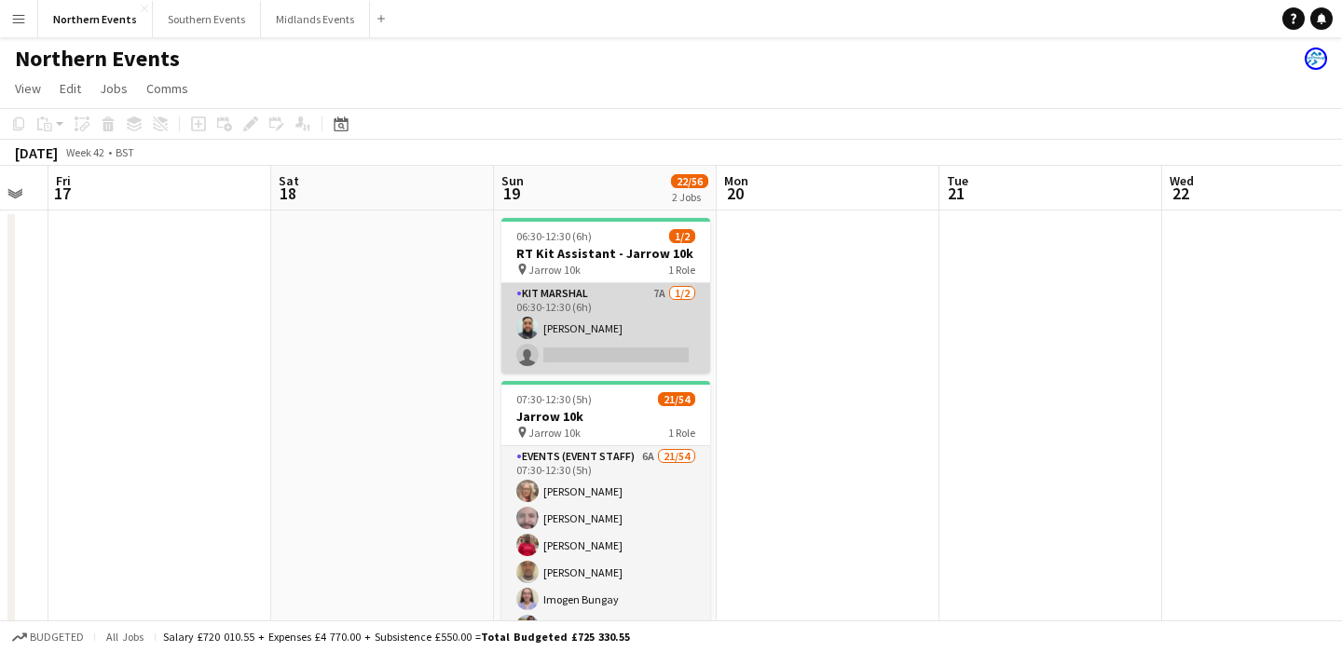
click at [639, 328] on app-card-role "Kit Marshal 7A [DATE] 06:30-12:30 (6h) [PERSON_NAME] single-neutral-actions" at bounding box center [605, 328] width 209 height 90
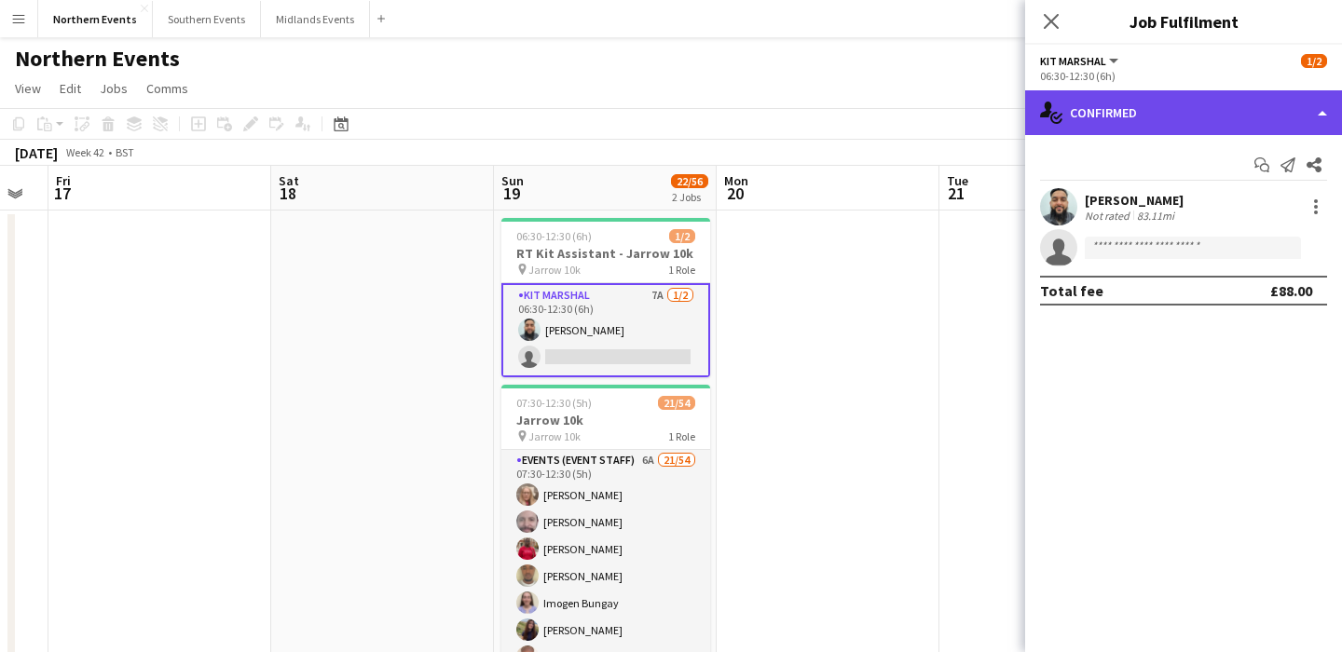
click at [1183, 111] on div "single-neutral-actions-check-2 Confirmed" at bounding box center [1183, 112] width 317 height 45
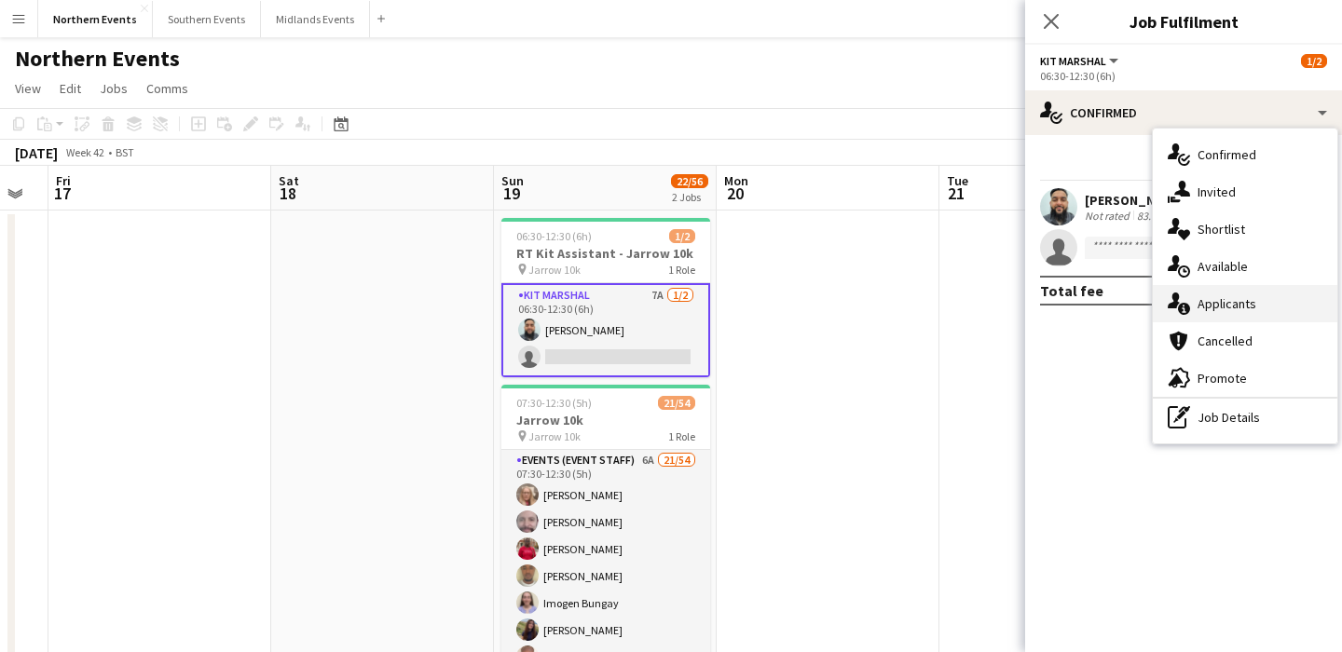
click at [1242, 306] on span "Applicants" at bounding box center [1227, 303] width 59 height 17
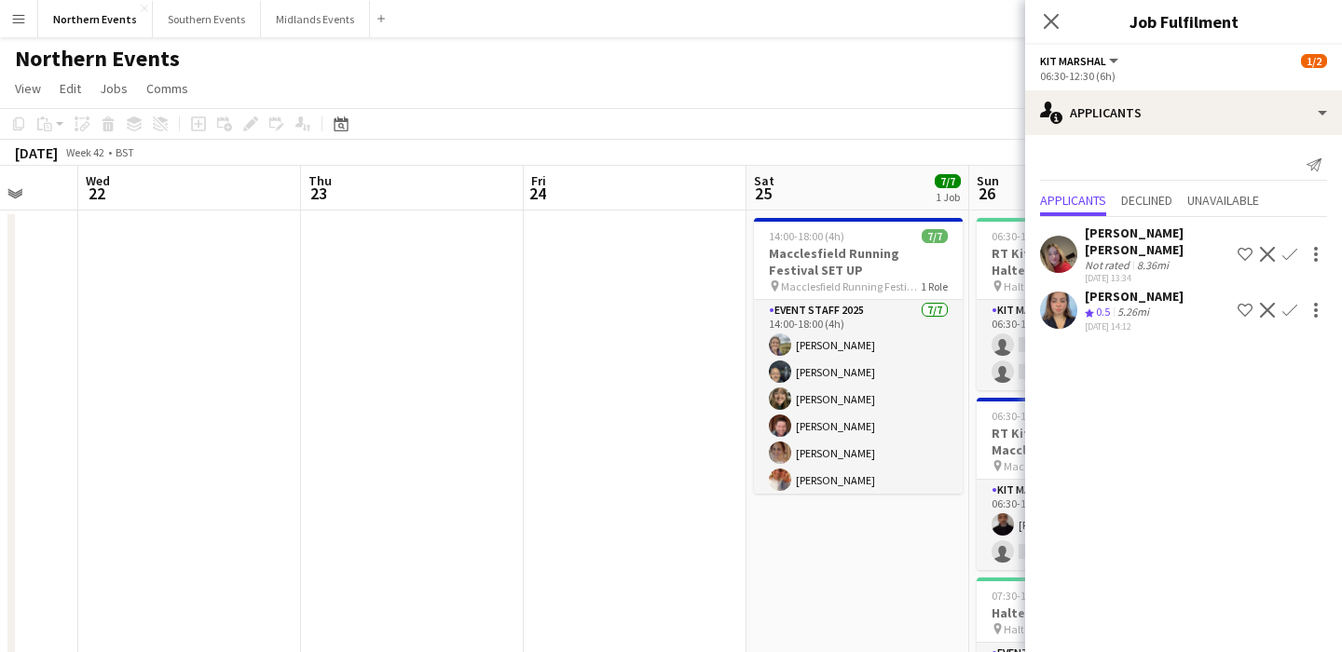
scroll to position [0, 796]
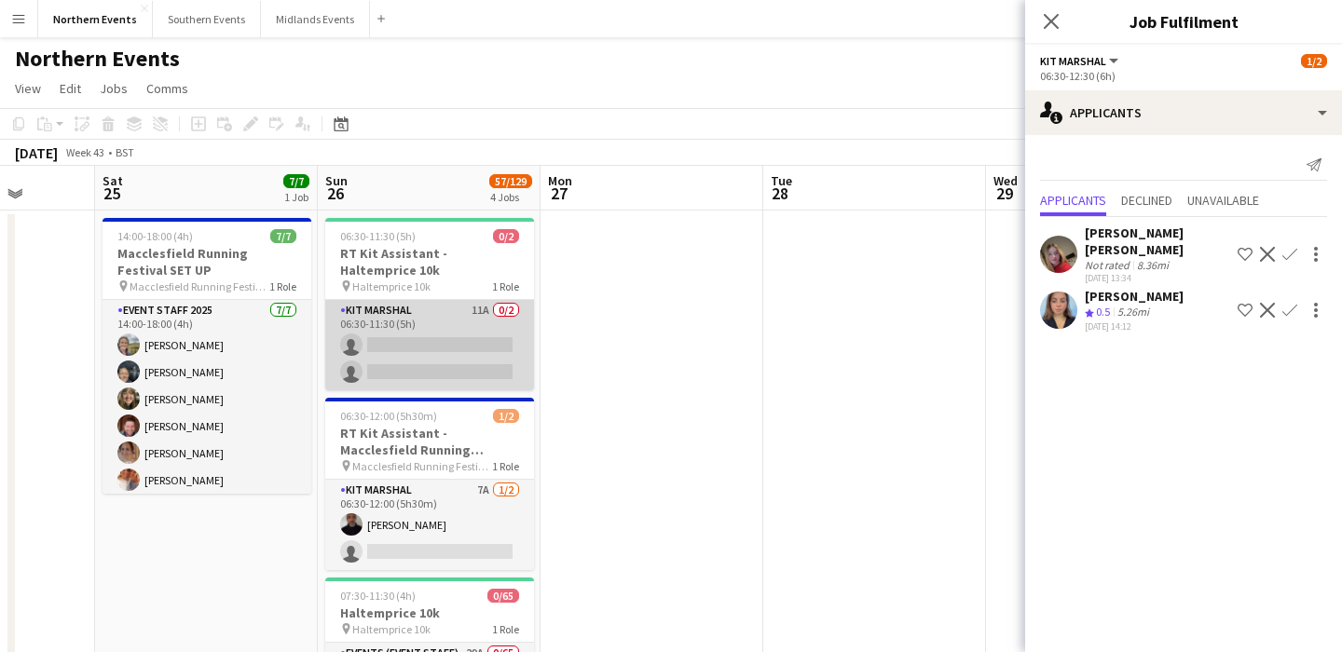
click at [493, 362] on app-card-role "Kit Marshal 11A 0/2 06:30-11:30 (5h) single-neutral-actions single-neutral-acti…" at bounding box center [429, 345] width 209 height 90
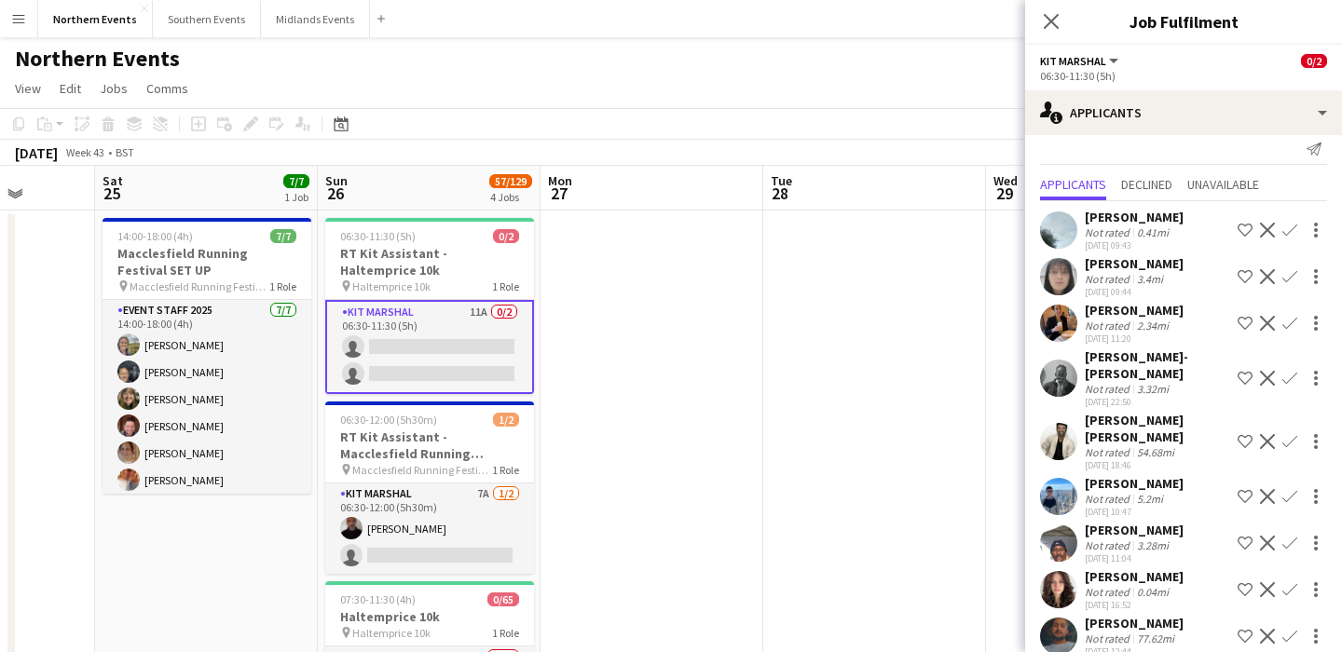
scroll to position [0, 0]
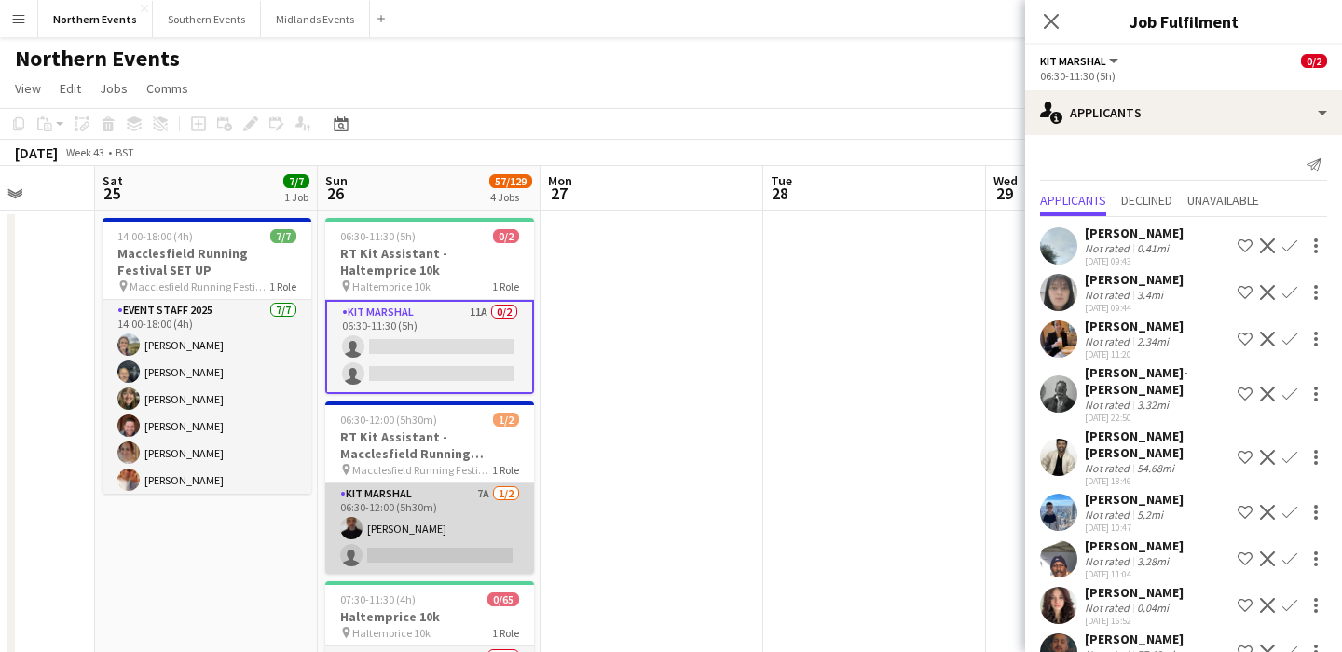
click at [462, 538] on app-card-role "Kit Marshal 7A [DATE] 06:30-12:00 (5h30m) [PERSON_NAME] single-neutral-actions" at bounding box center [429, 529] width 209 height 90
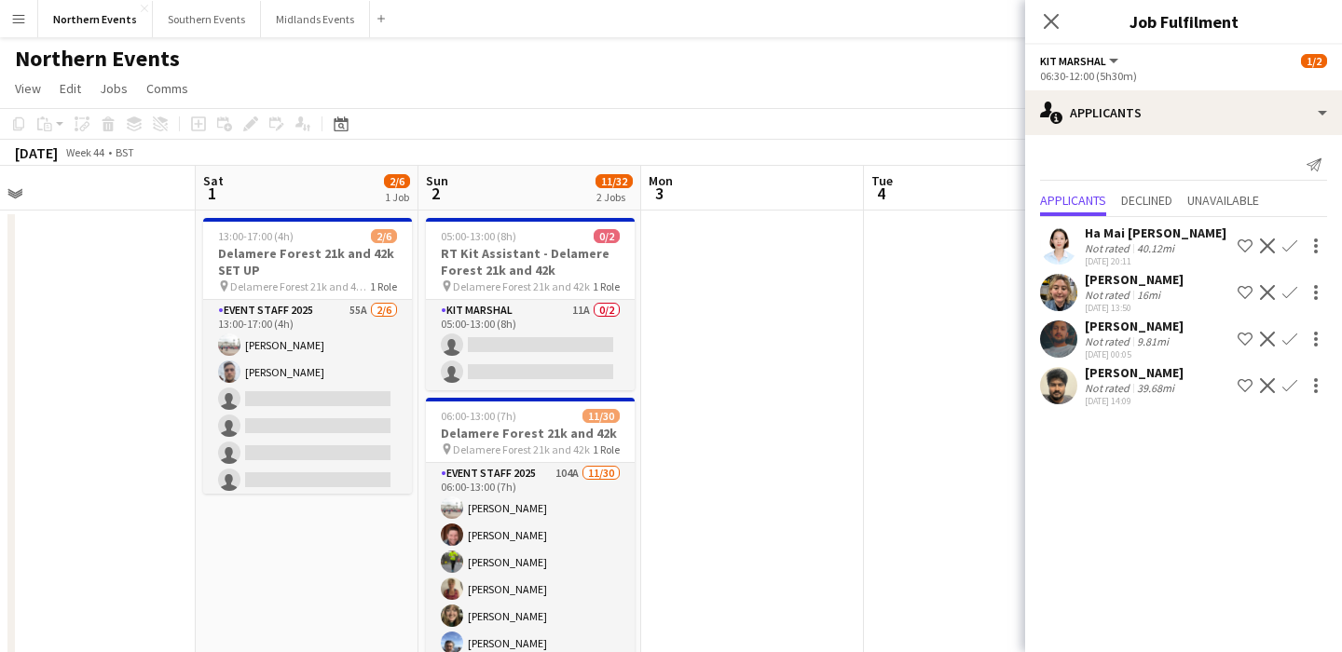
scroll to position [0, 699]
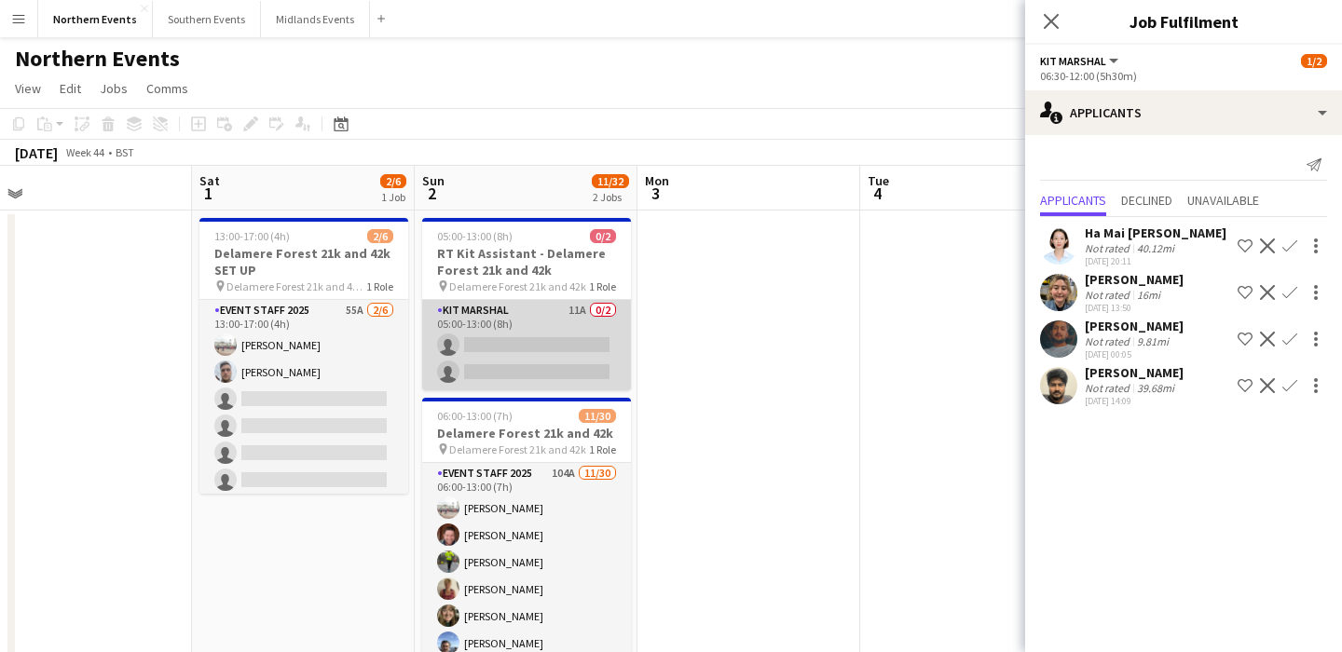
click at [565, 350] on app-card-role "Kit Marshal 11A 0/2 05:00-13:00 (8h) single-neutral-actions single-neutral-acti…" at bounding box center [526, 345] width 209 height 90
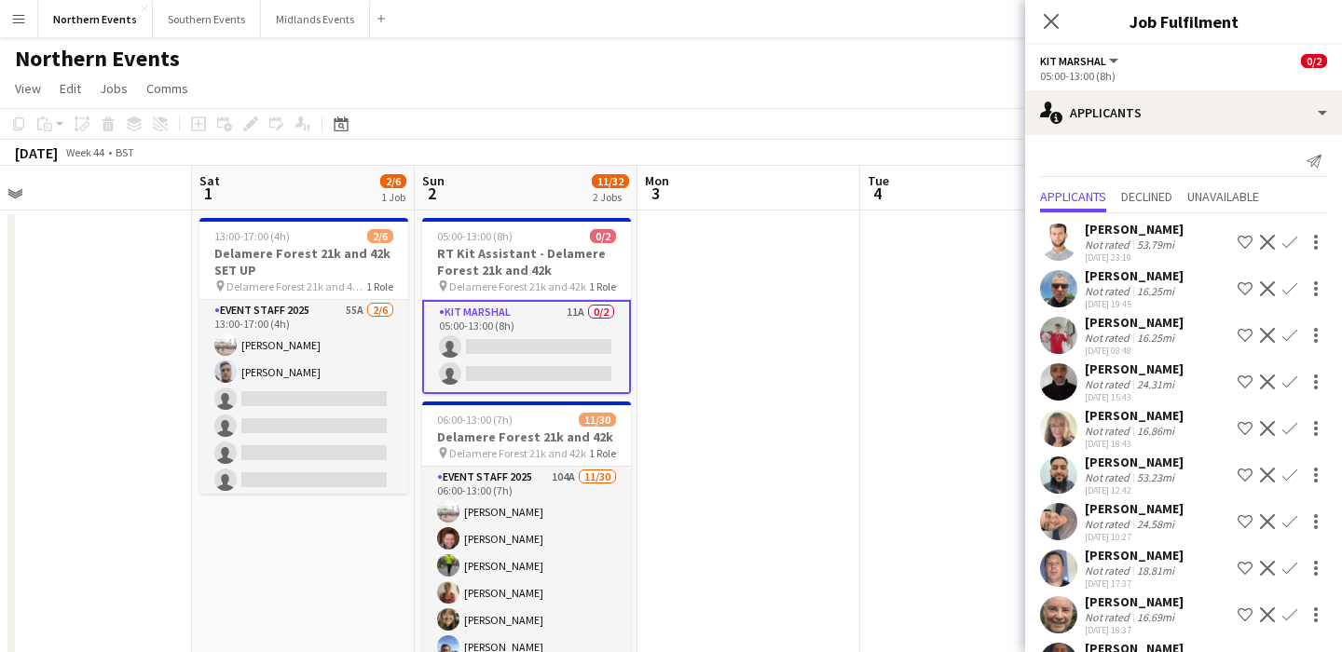
scroll to position [6, 0]
click at [1214, 188] on span "Unavailable" at bounding box center [1223, 194] width 72 height 13
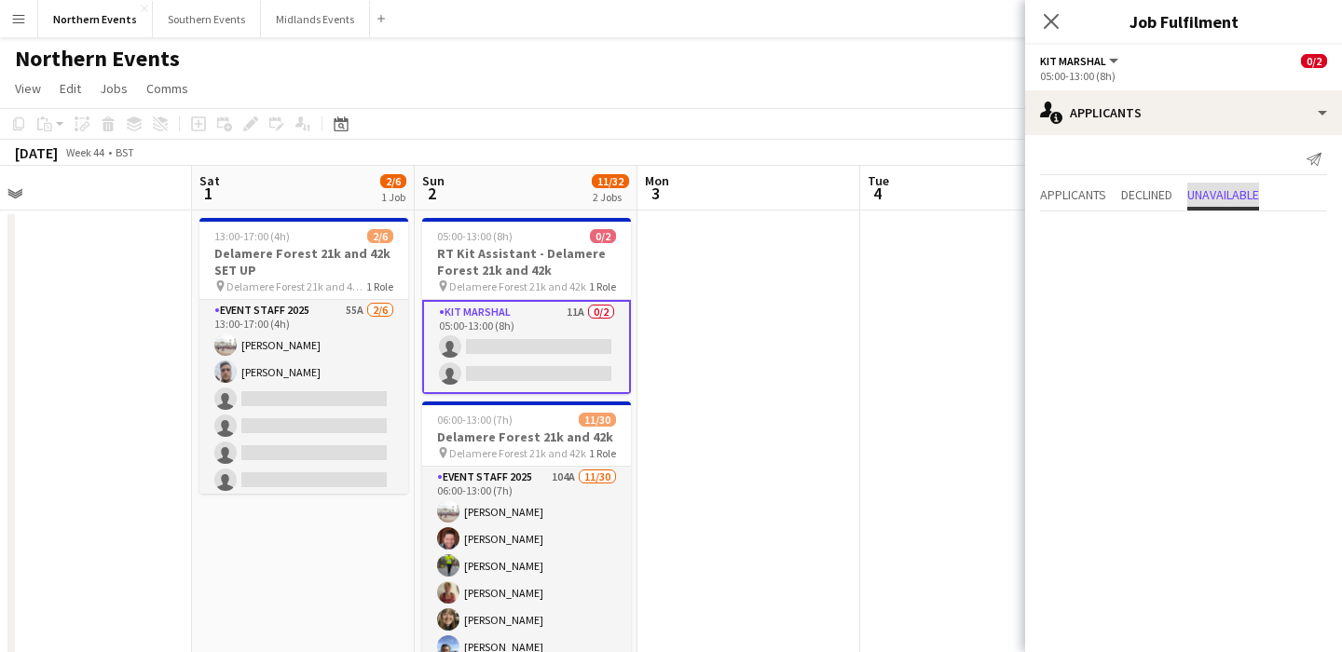
scroll to position [0, 0]
click at [1062, 151] on span "Applicants" at bounding box center [1073, 164] width 66 height 28
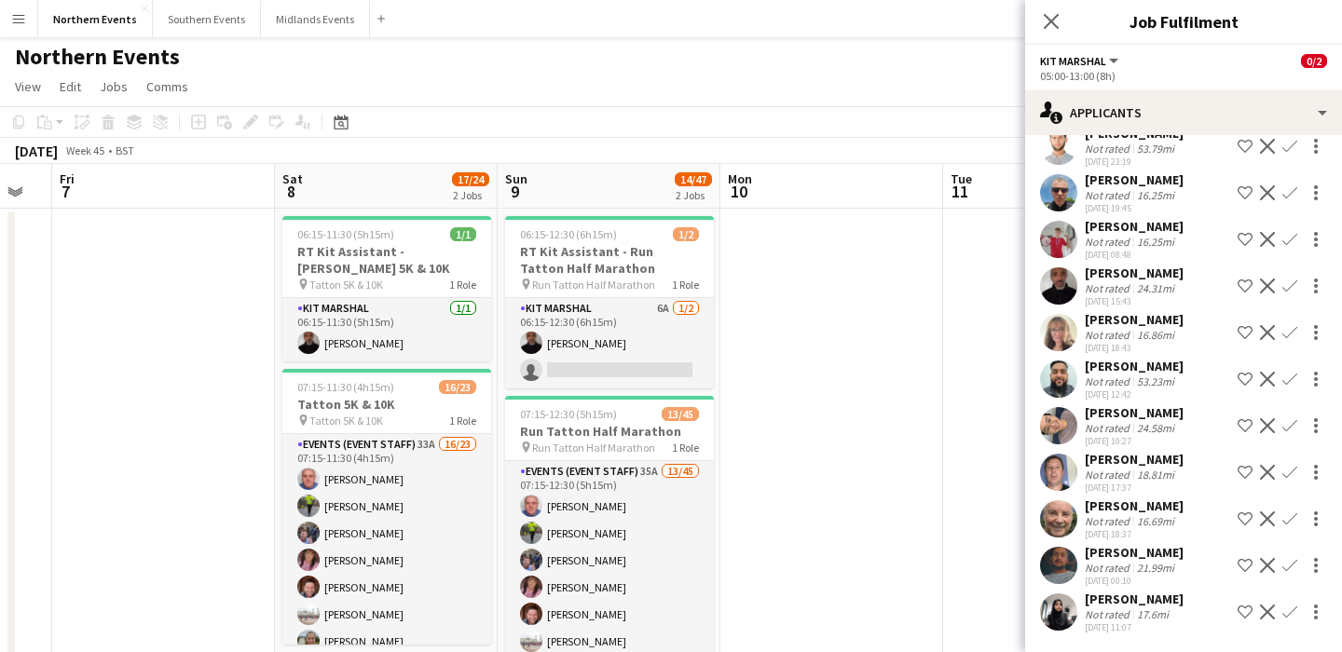
scroll to position [1, 0]
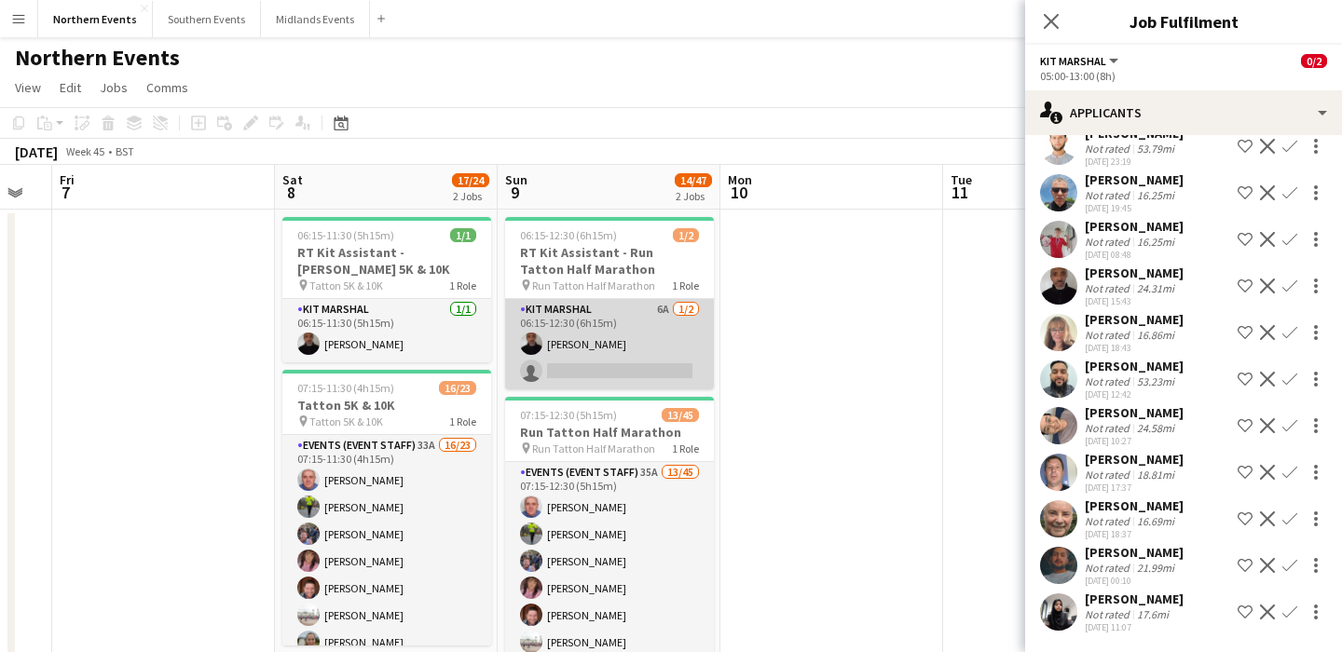
click at [634, 361] on app-card-role "Kit Marshal 6A 1/2 06:15-12:30 (6h15m) Raymond Bell single-neutral-actions" at bounding box center [609, 344] width 209 height 90
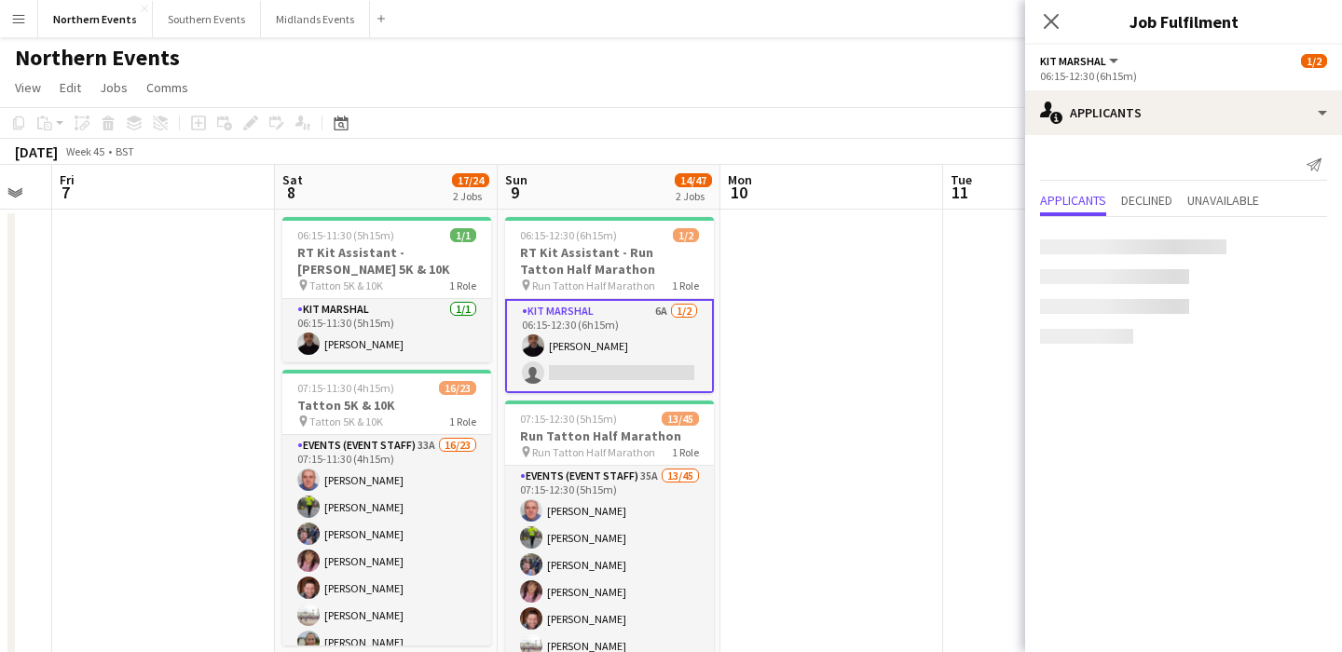
scroll to position [0, 0]
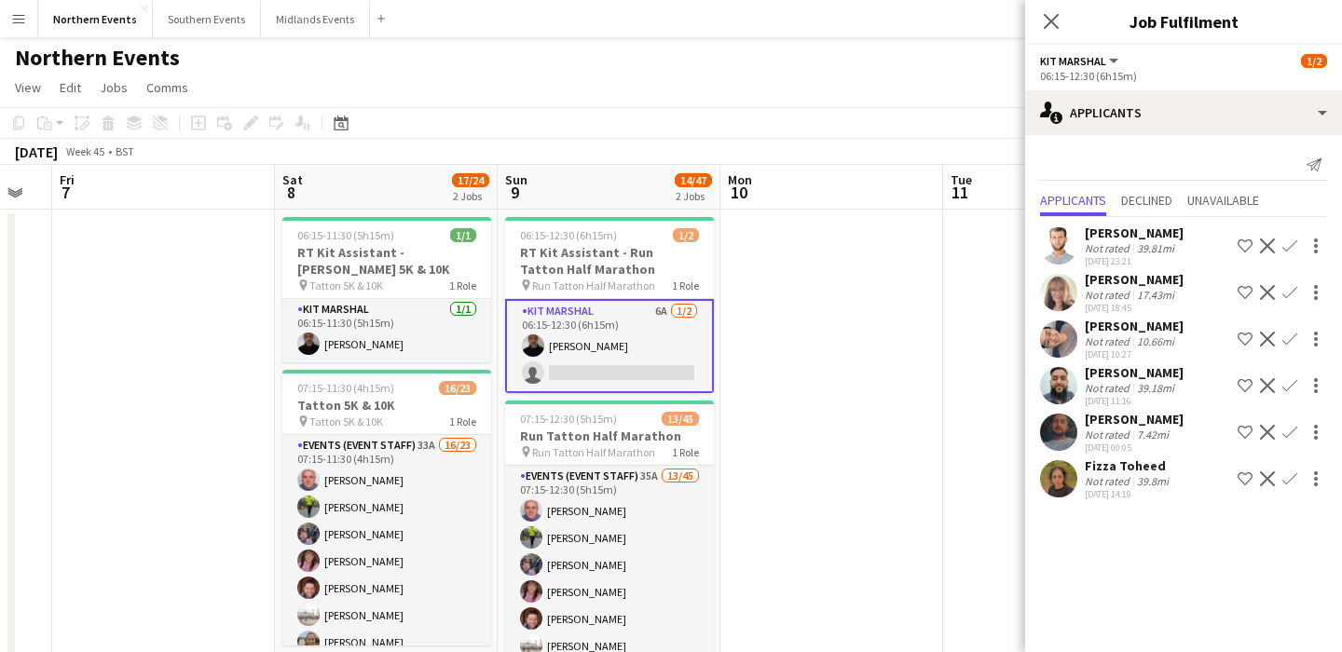
click at [1288, 338] on app-icon "Confirm" at bounding box center [1290, 339] width 15 height 15
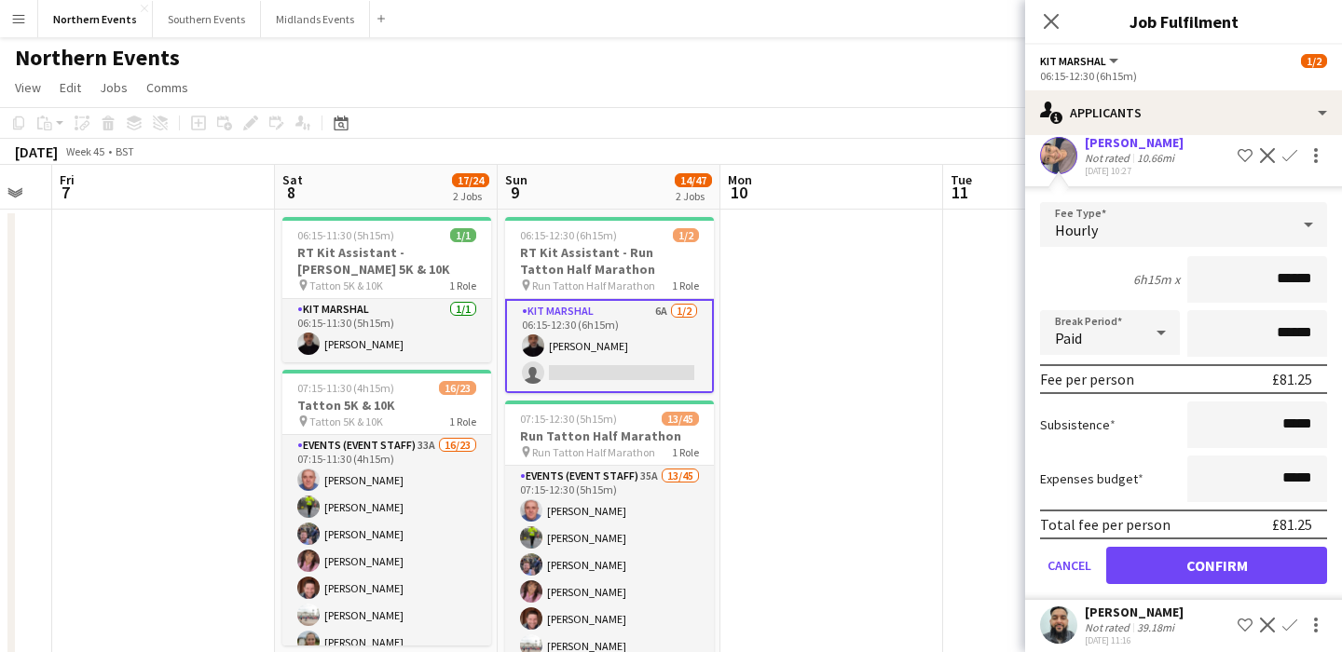
scroll to position [180, 0]
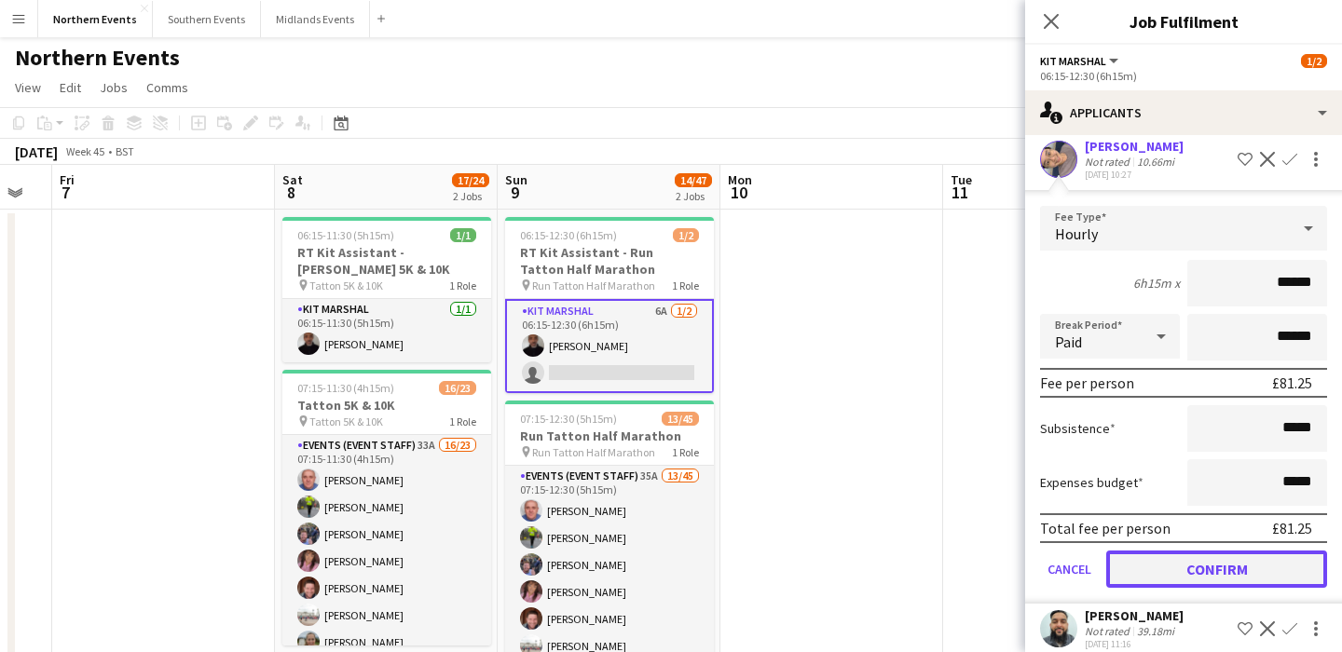
click at [1185, 578] on button "Confirm" at bounding box center [1216, 569] width 221 height 37
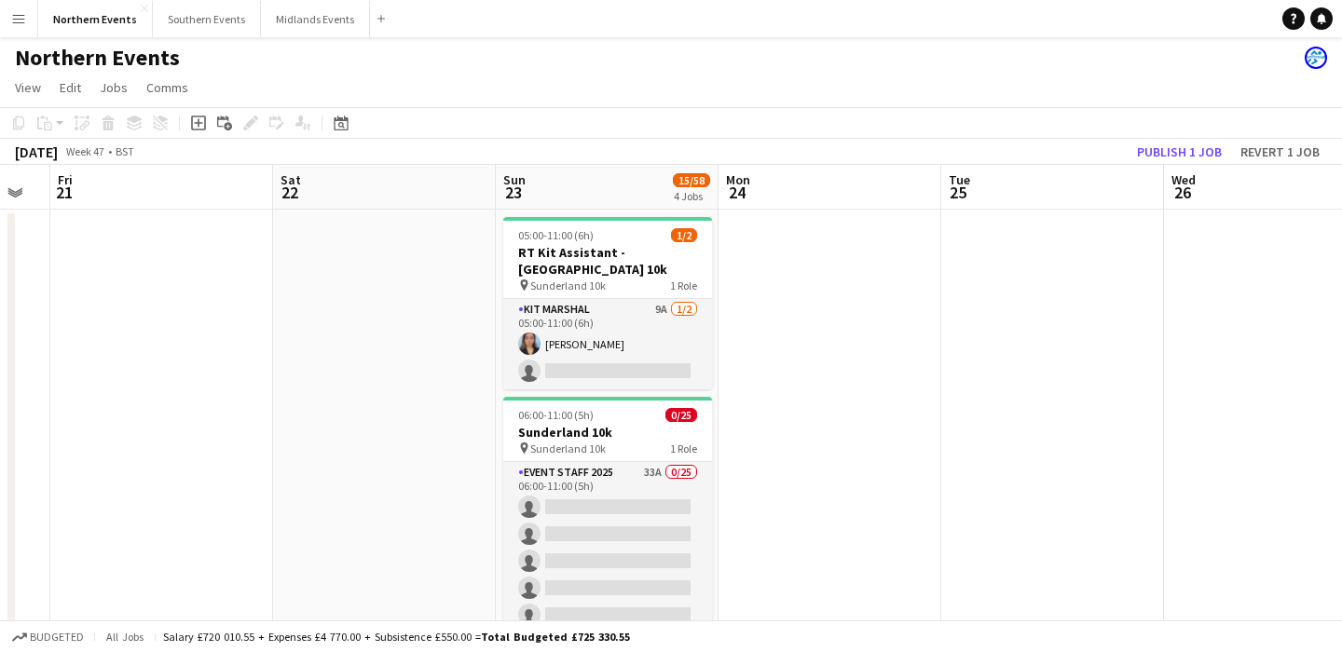
scroll to position [0, 874]
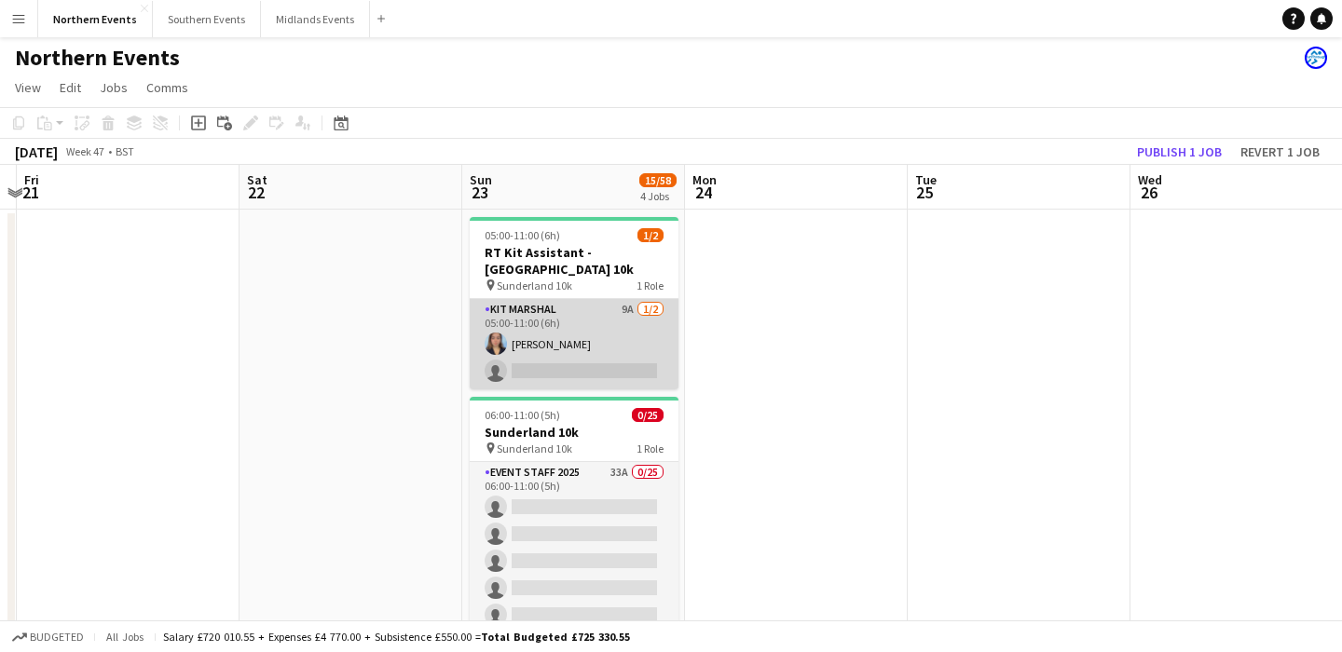
click at [635, 344] on app-card-role "Kit Marshal 9A 1/2 05:00-11:00 (6h) Orla Murphy single-neutral-actions" at bounding box center [574, 344] width 209 height 90
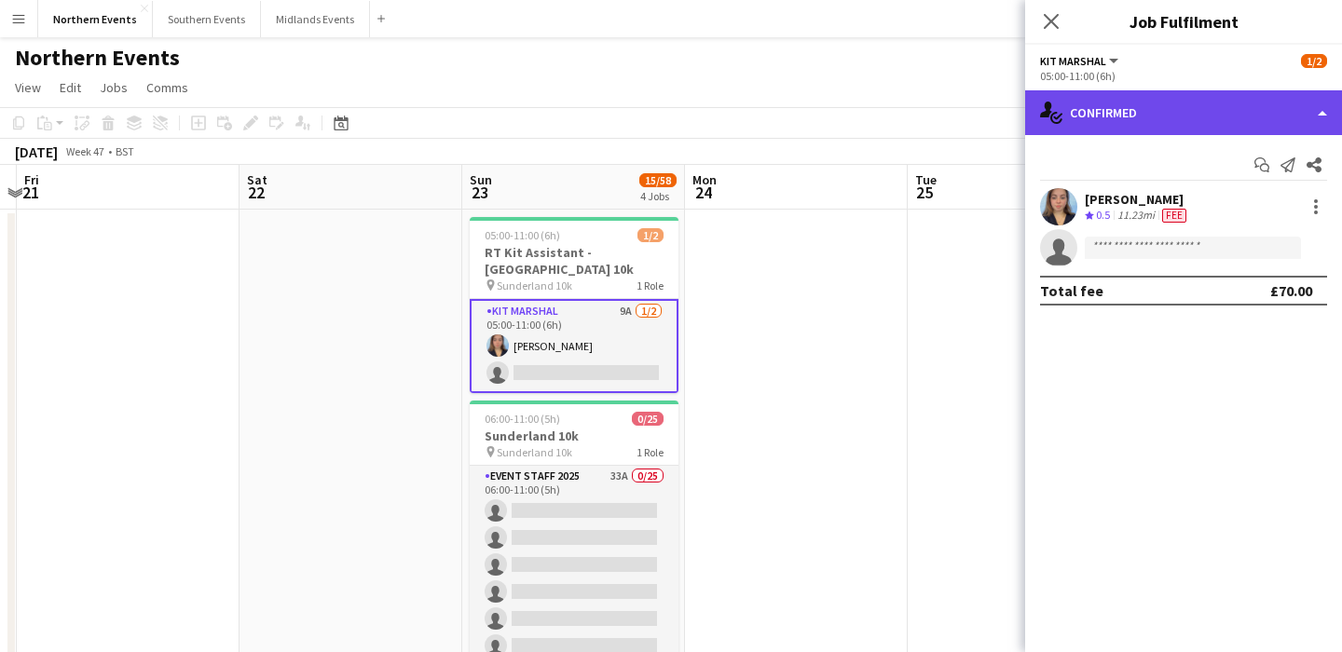
click at [1164, 124] on div "single-neutral-actions-check-2 Confirmed" at bounding box center [1183, 112] width 317 height 45
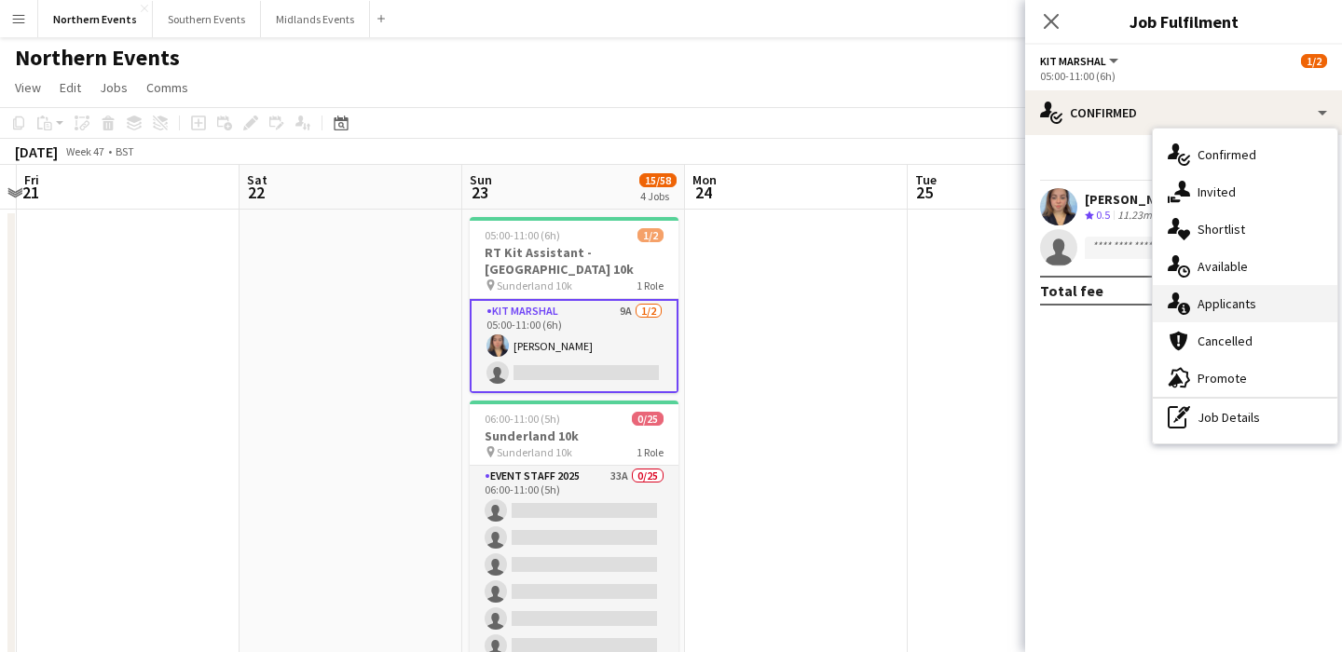
click at [1221, 315] on div "single-neutral-actions-information Applicants" at bounding box center [1245, 303] width 185 height 37
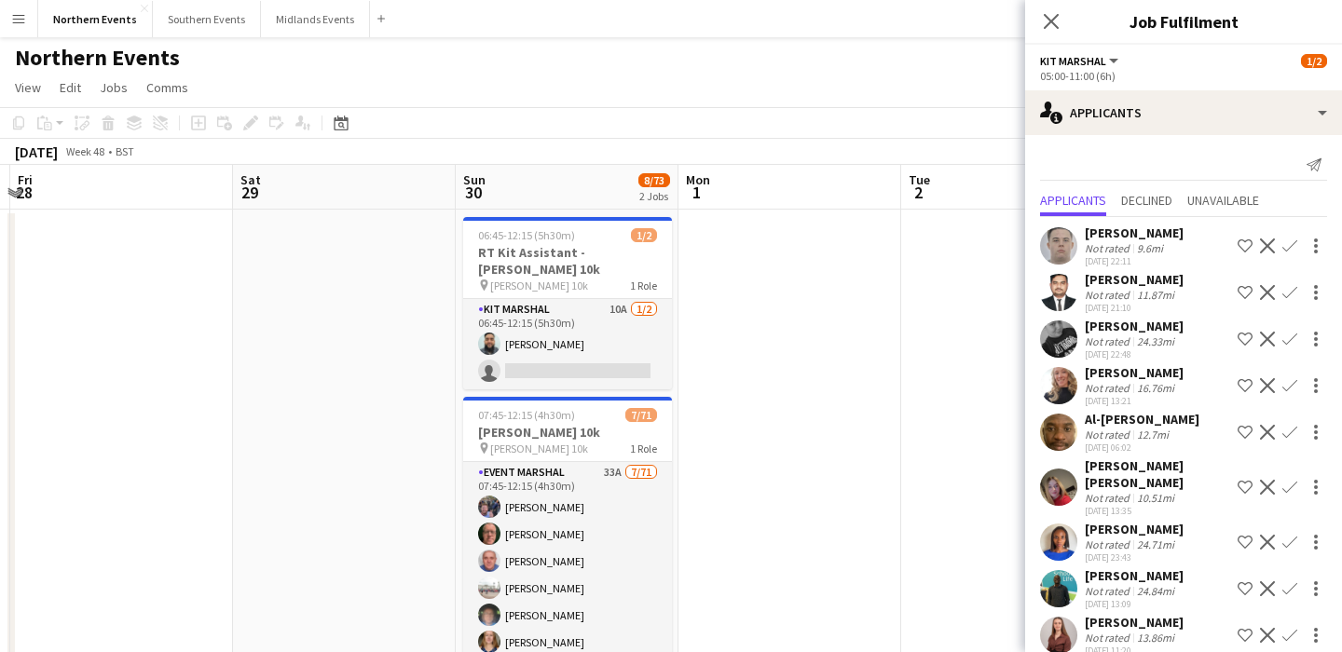
scroll to position [0, 662]
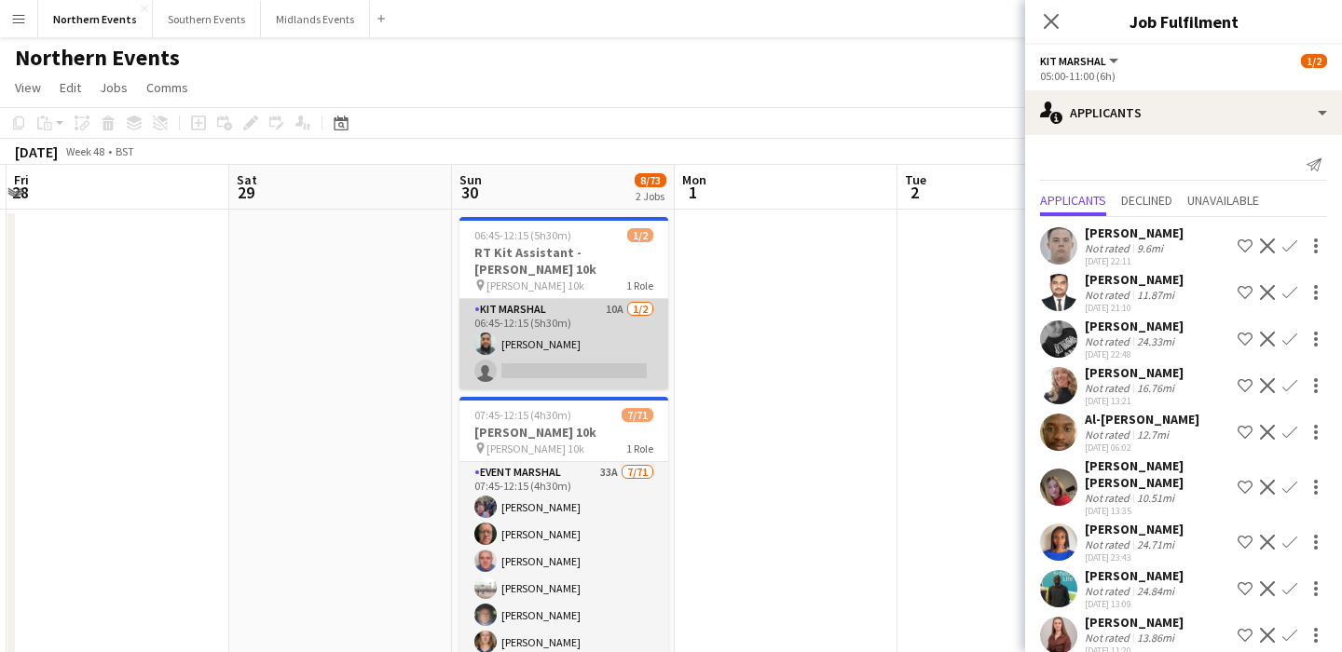
click at [622, 337] on app-card-role "Kit Marshal 10A 1/2 06:45-12:15 (5h30m) Touseef Ahmed single-neutral-actions" at bounding box center [564, 344] width 209 height 90
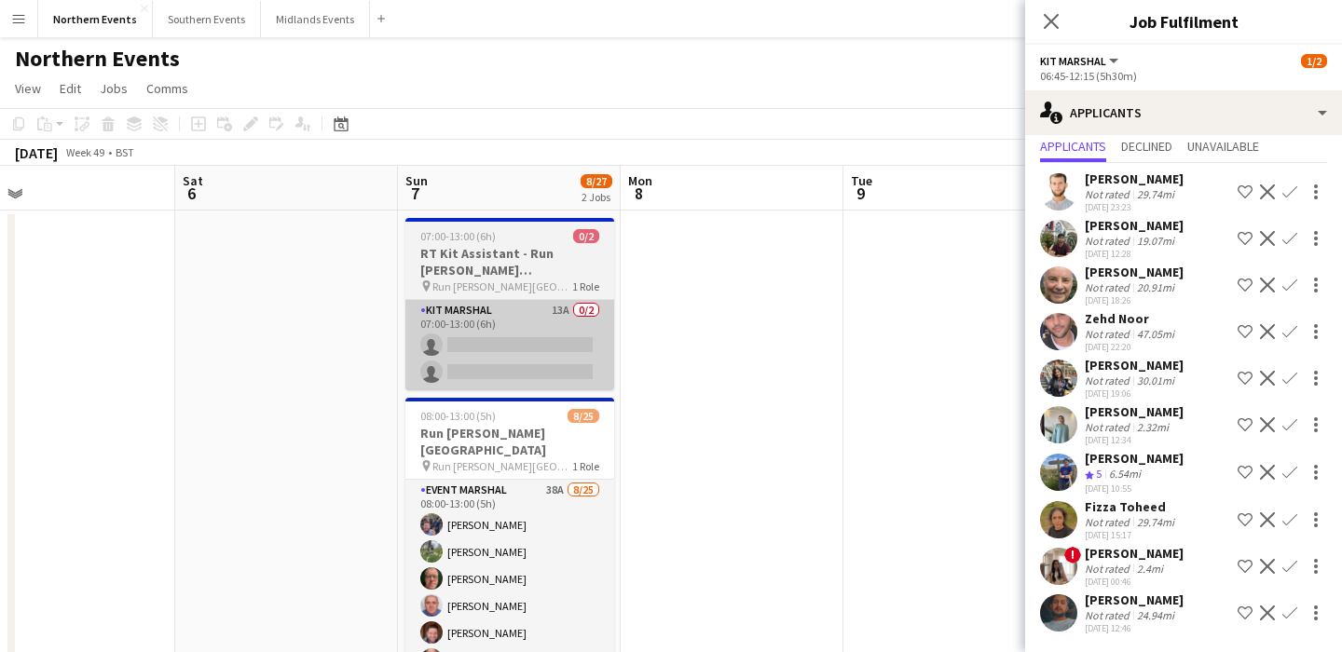
scroll to position [0, 948]
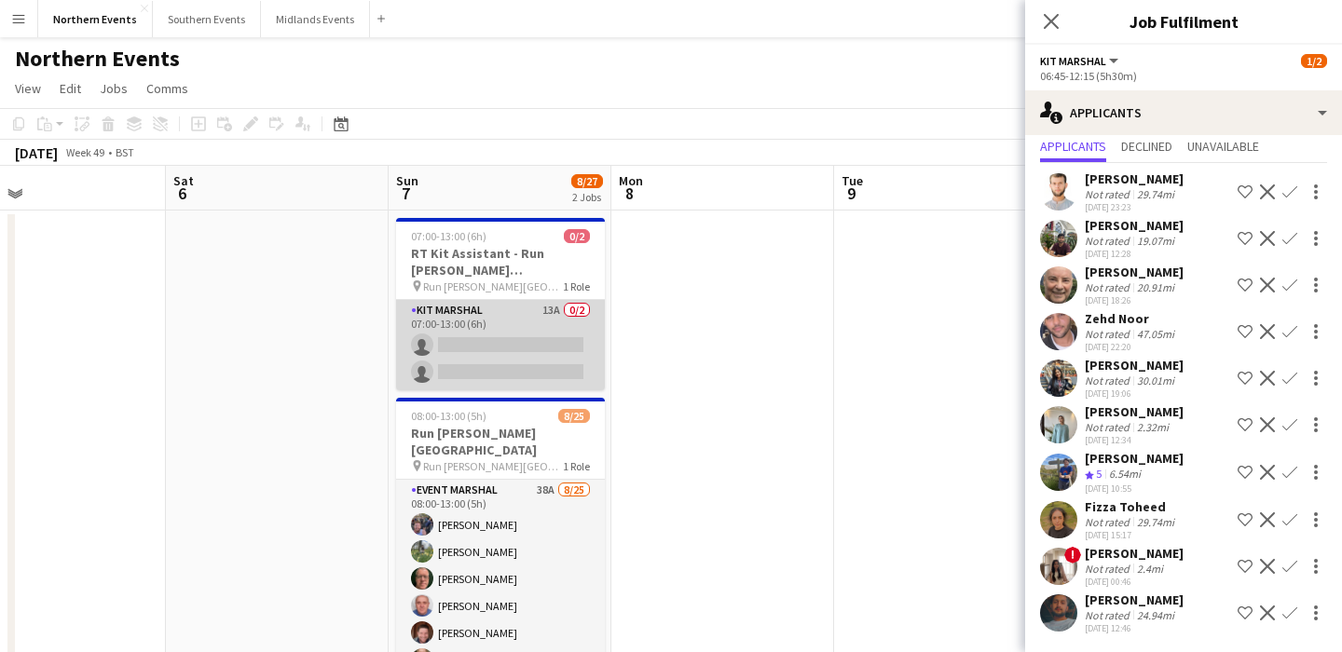
click at [446, 355] on app-card-role "Kit Marshal 13A 0/2 07:00-13:00 (6h) single-neutral-actions single-neutral-acti…" at bounding box center [500, 345] width 209 height 90
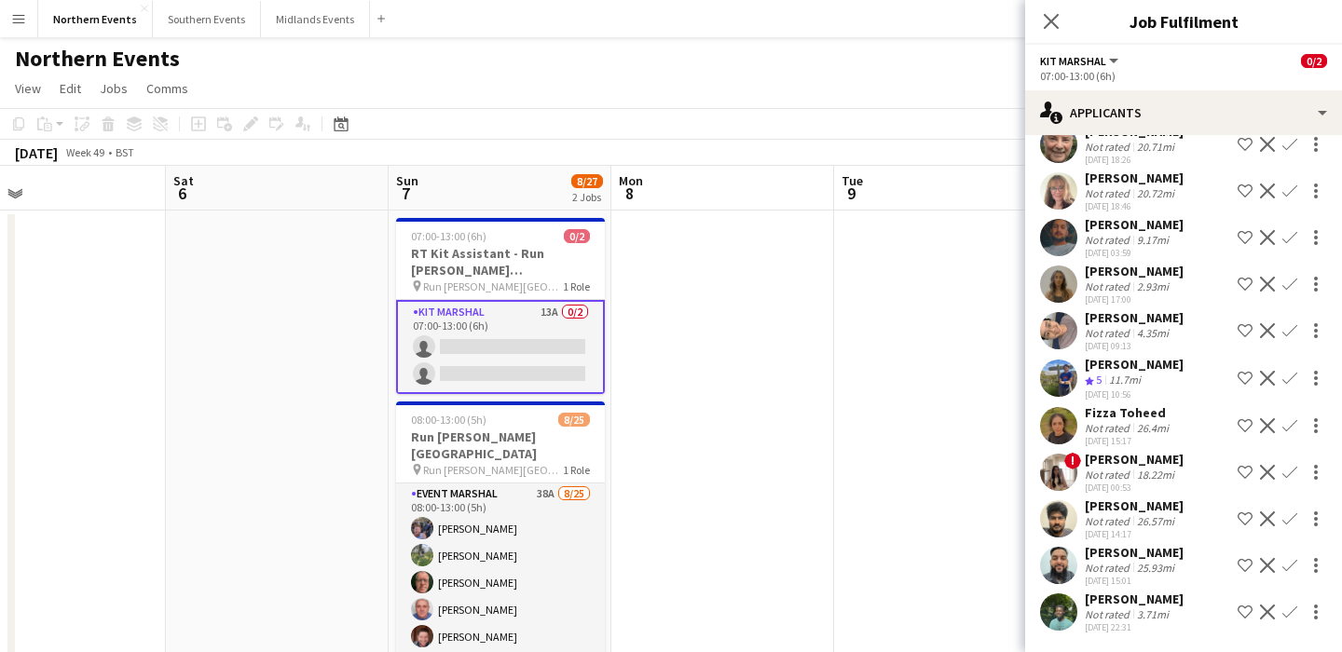
scroll to position [210, 0]
click at [1045, 618] on app-user-avatar at bounding box center [1058, 612] width 37 height 37
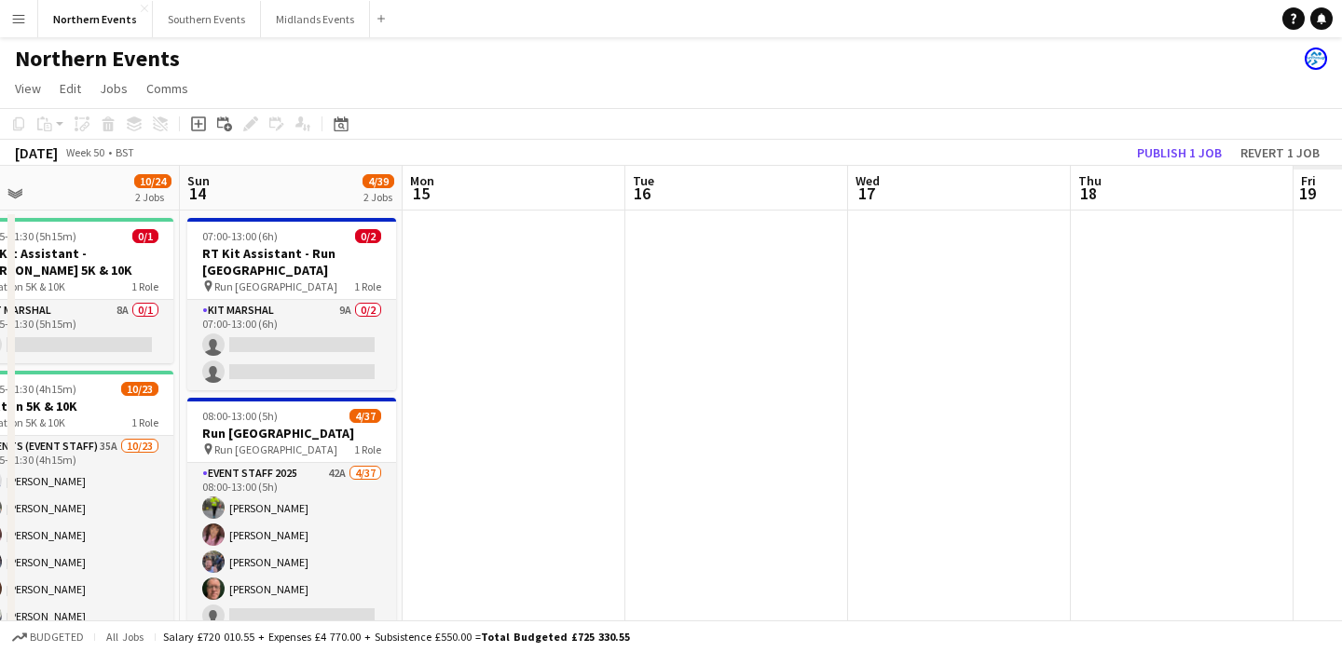
scroll to position [0, 521]
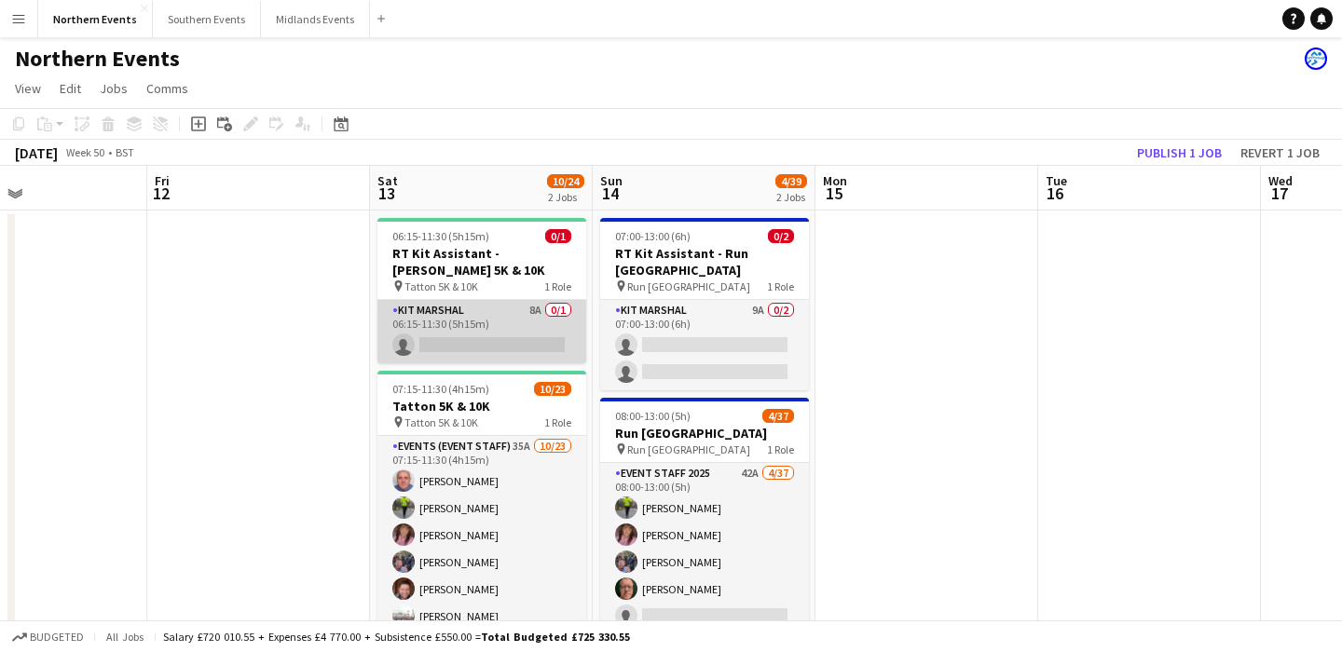
click at [473, 331] on app-card-role "Kit Marshal 8A 0/1 06:15-11:30 (5h15m) single-neutral-actions" at bounding box center [481, 331] width 209 height 63
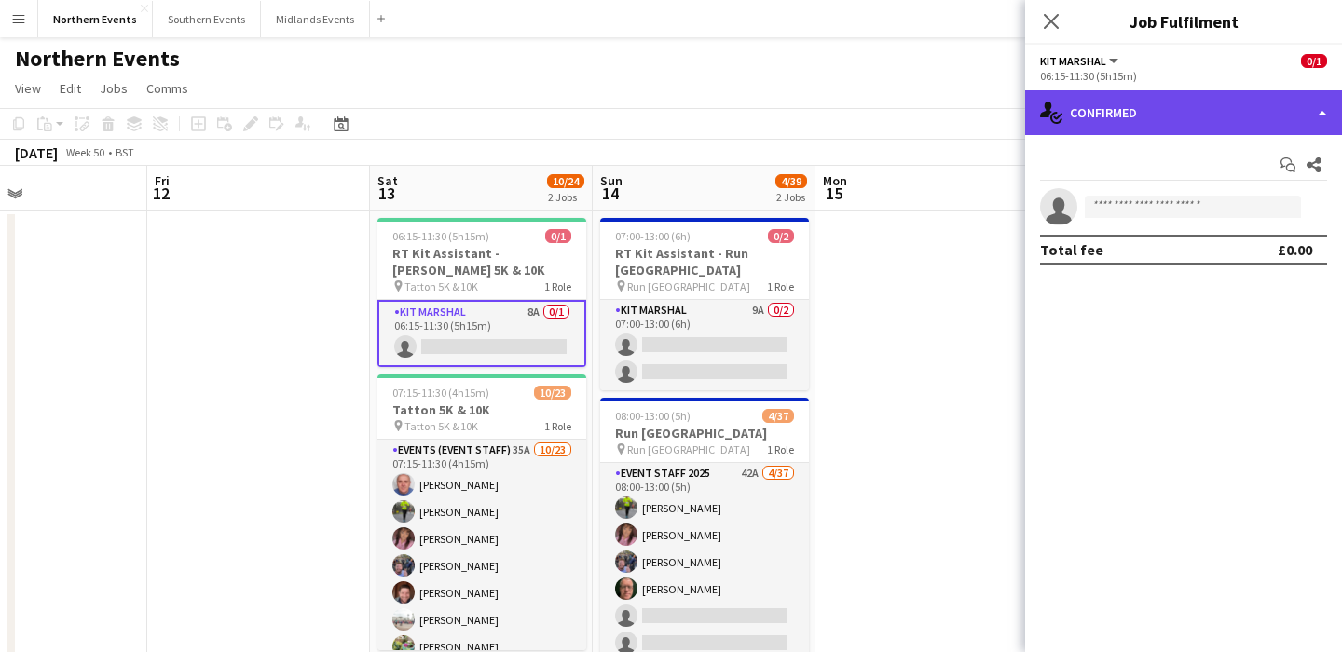
click at [1234, 126] on div "single-neutral-actions-check-2 Confirmed" at bounding box center [1183, 112] width 317 height 45
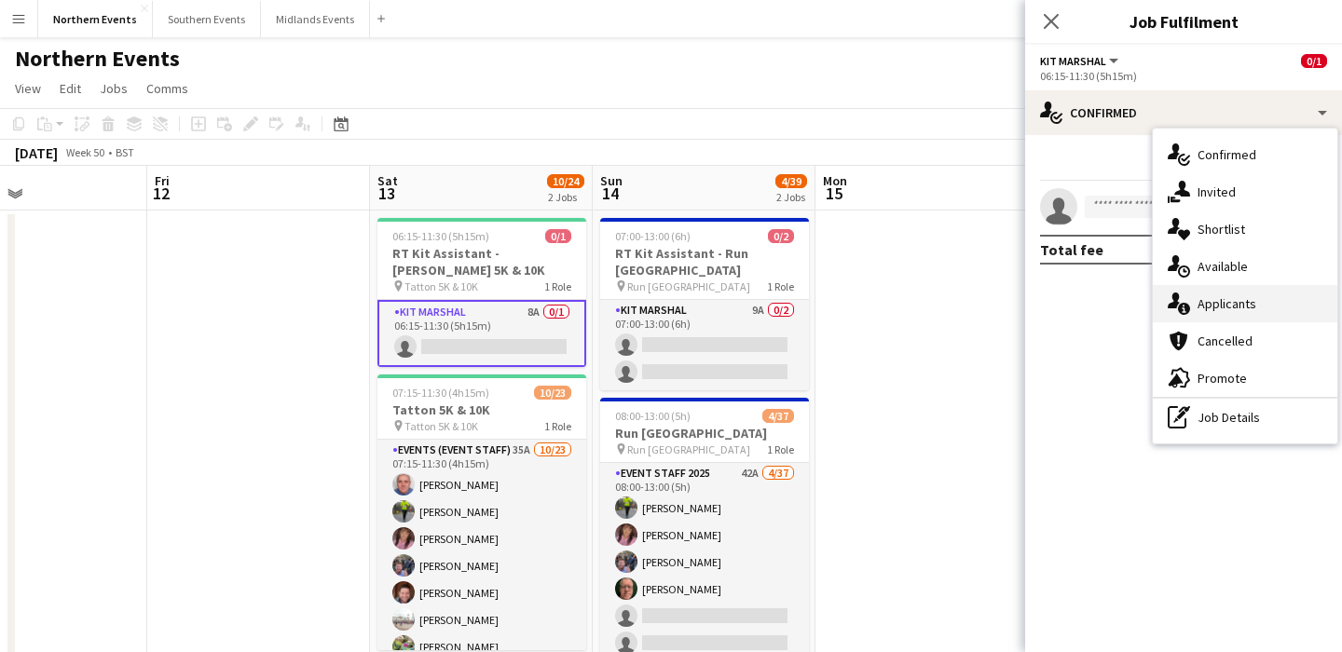
click at [1245, 314] on div "single-neutral-actions-information Applicants" at bounding box center [1245, 303] width 185 height 37
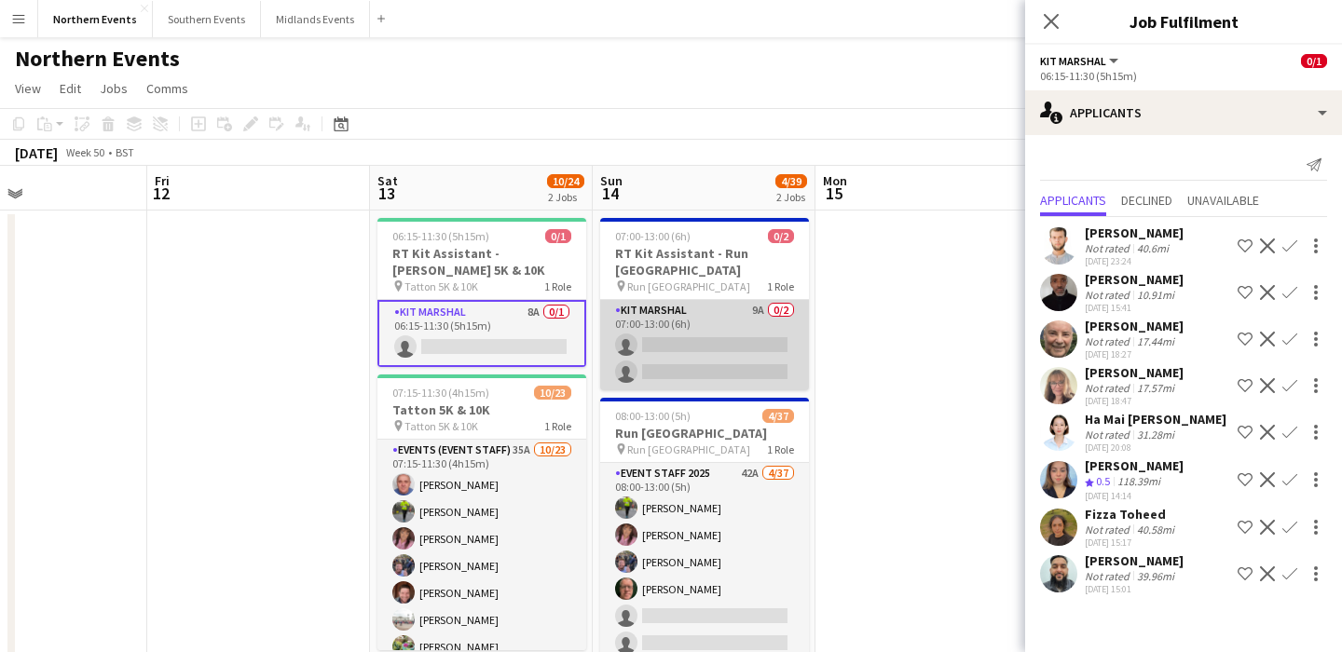
click at [731, 364] on app-card-role "Kit Marshal 9A 0/2 07:00-13:00 (6h) single-neutral-actions single-neutral-actio…" at bounding box center [704, 345] width 209 height 90
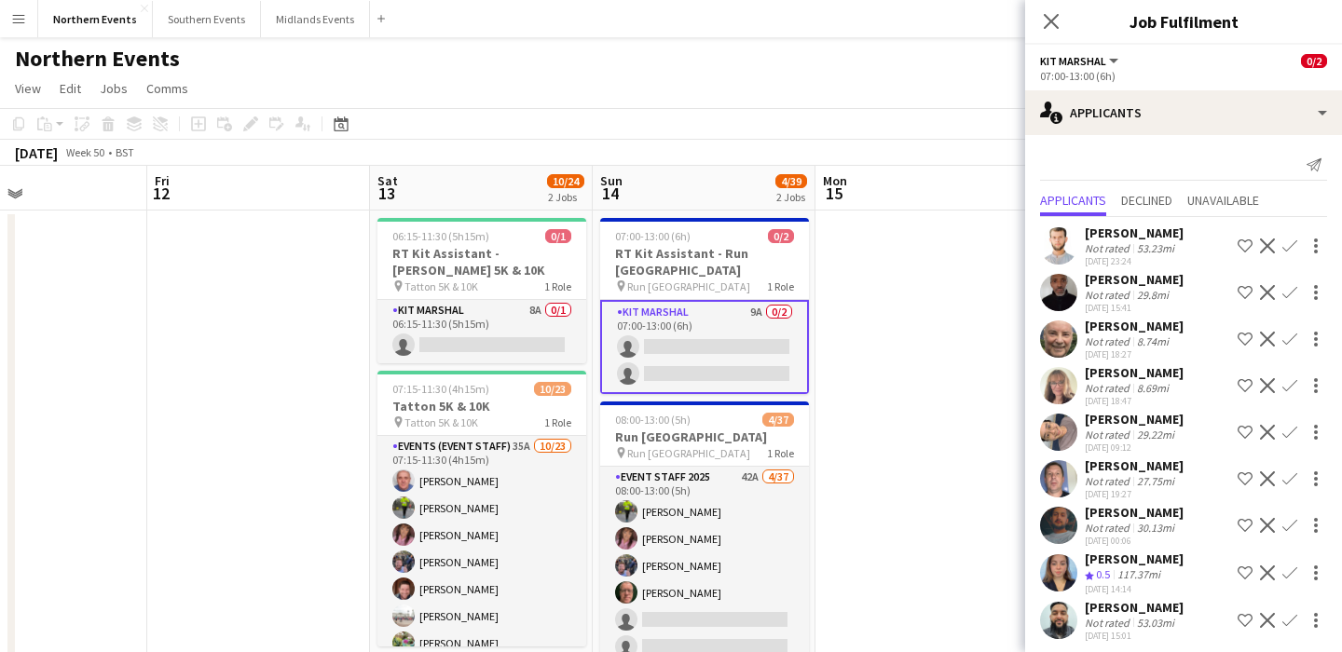
scroll to position [7, 0]
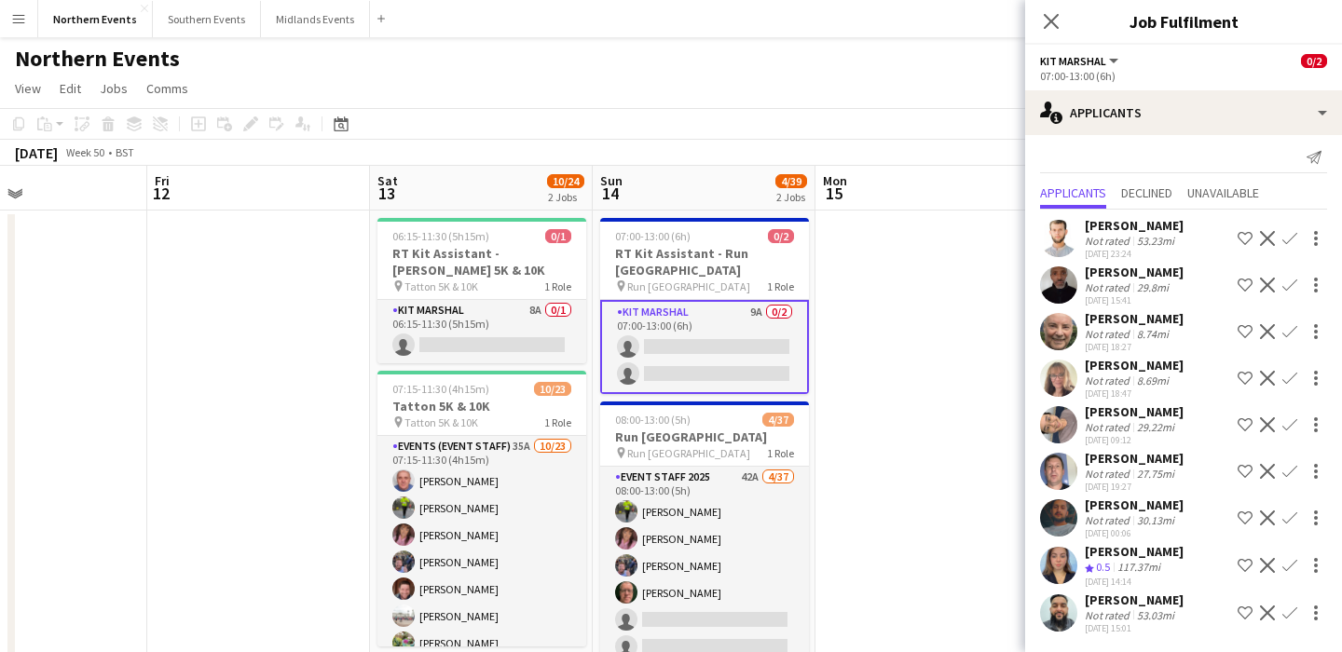
click at [1290, 614] on app-icon "Confirm" at bounding box center [1290, 613] width 15 height 15
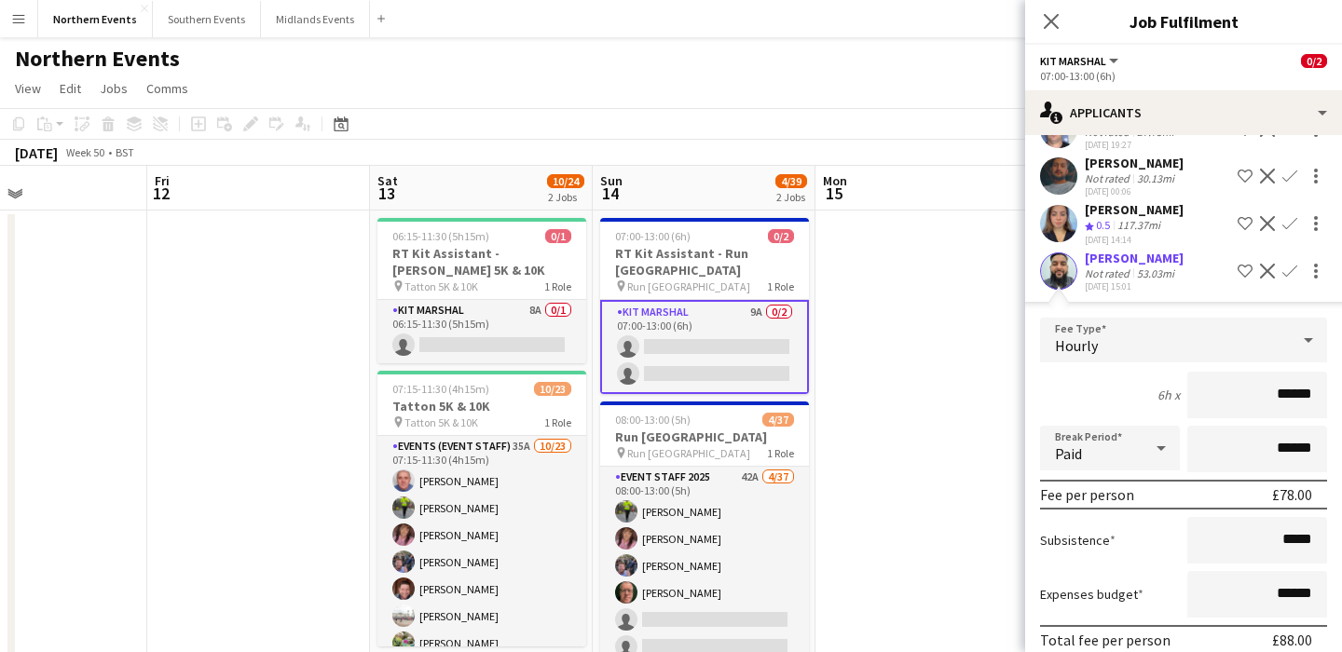
scroll to position [431, 0]
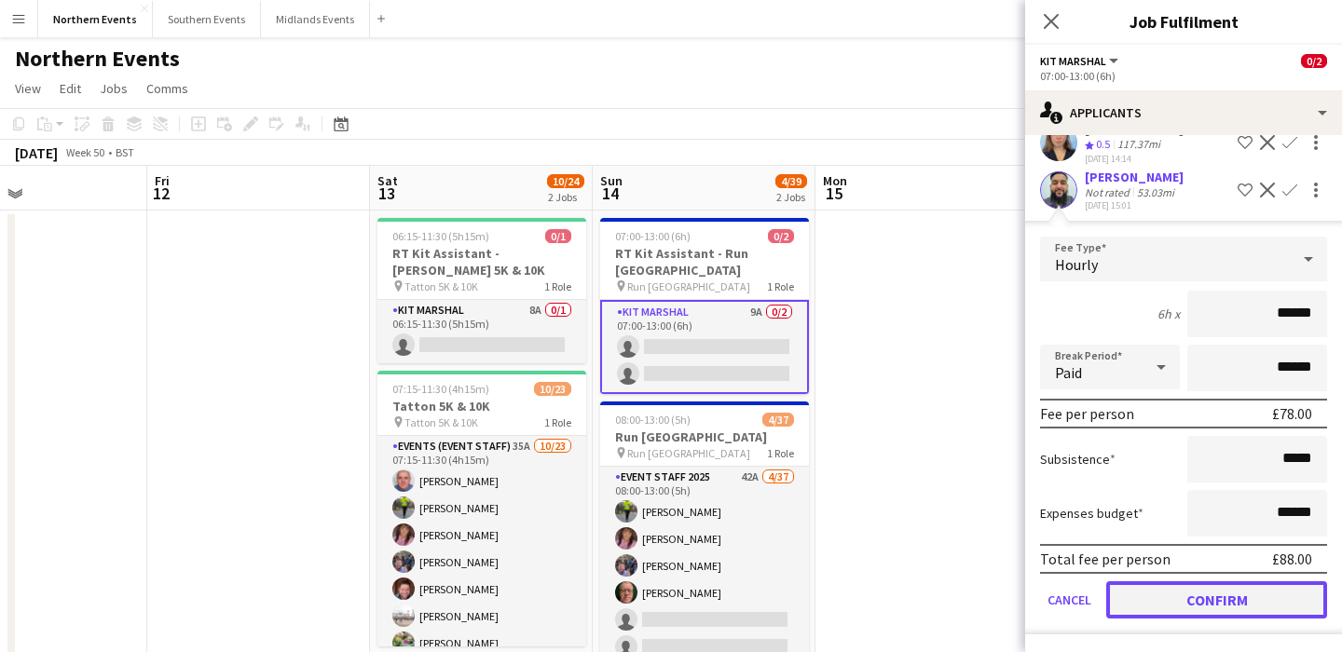
click at [1175, 596] on button "Confirm" at bounding box center [1216, 600] width 221 height 37
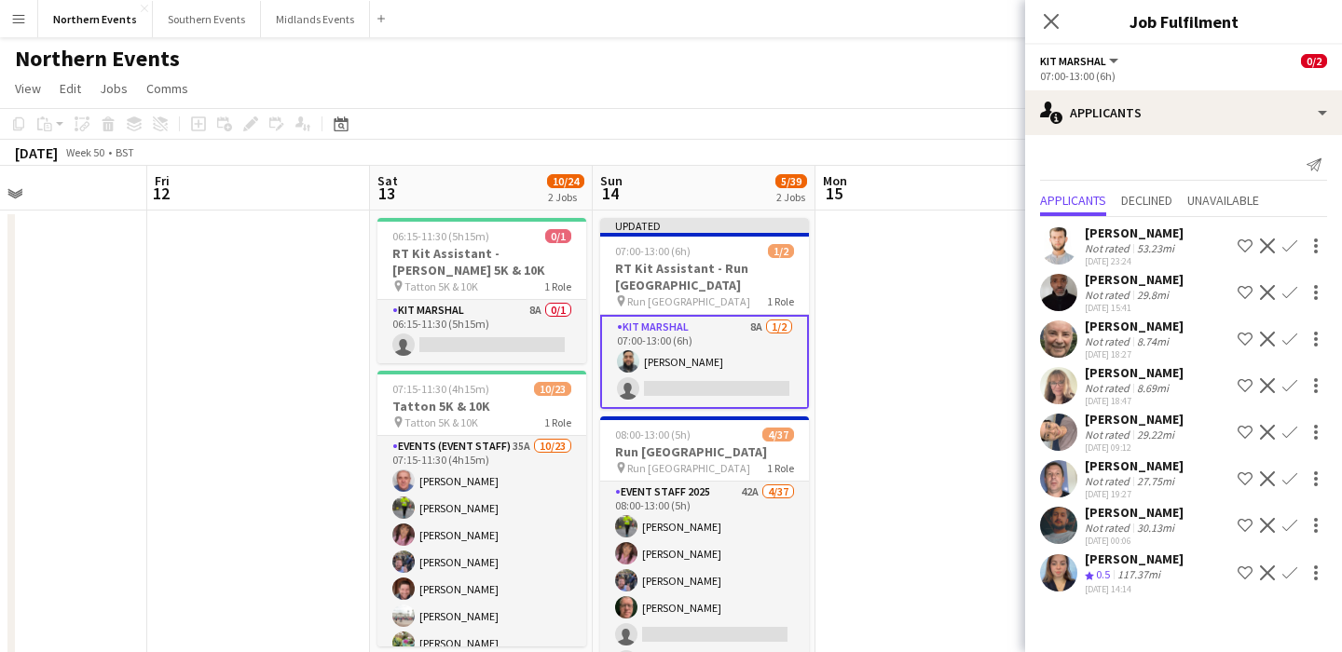
scroll to position [0, 0]
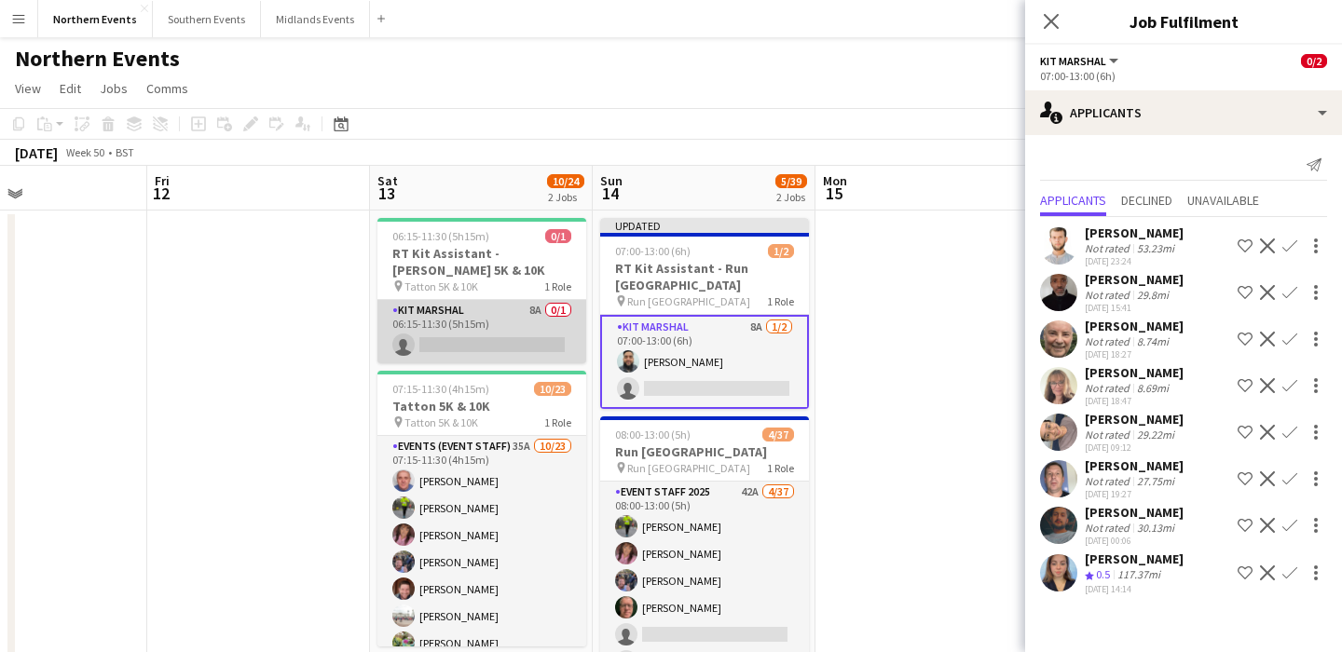
click at [501, 326] on app-card-role "Kit Marshal 8A 0/1 06:15-11:30 (5h15m) single-neutral-actions" at bounding box center [481, 331] width 209 height 63
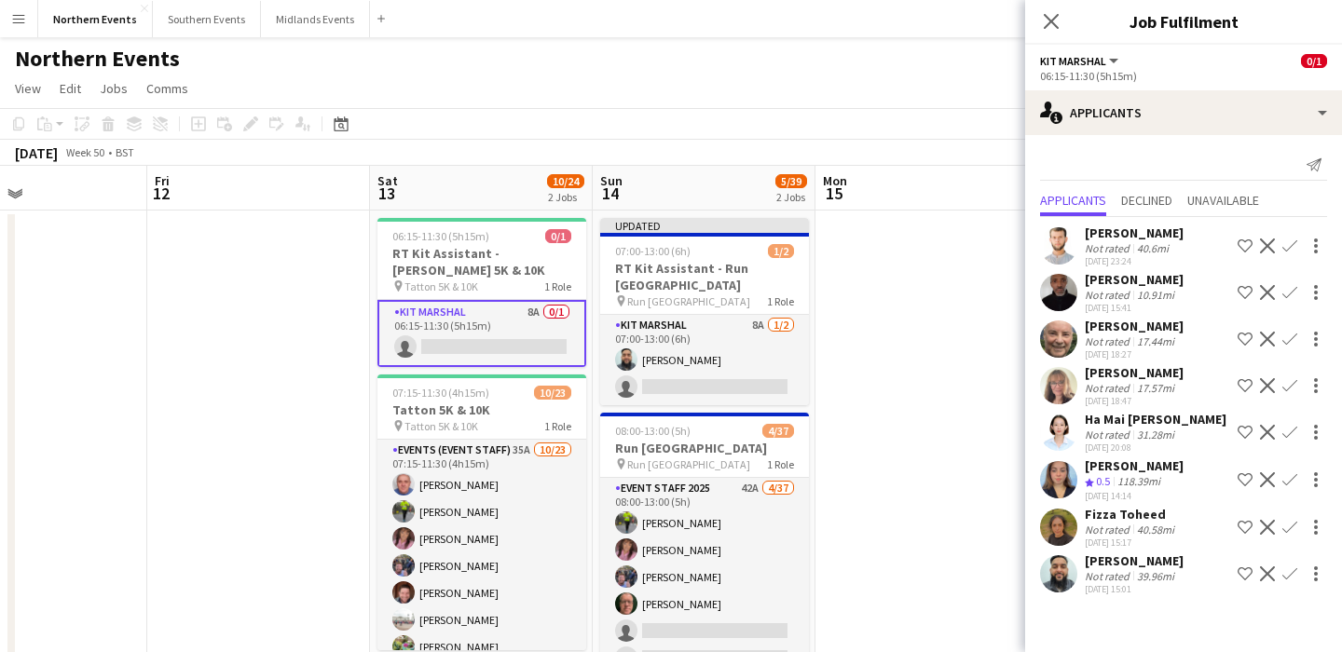
click at [1292, 573] on app-icon "Confirm" at bounding box center [1290, 574] width 15 height 15
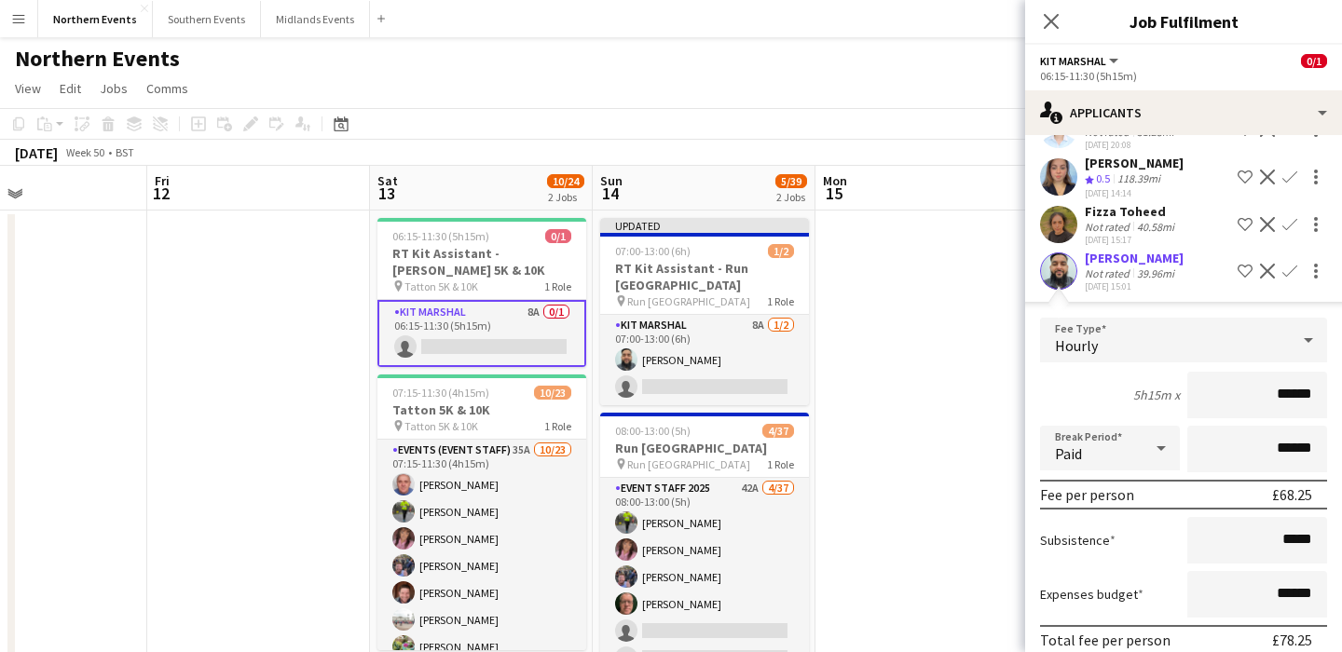
click at [1287, 274] on app-icon "Confirm" at bounding box center [1290, 271] width 15 height 15
click at [1283, 275] on app-icon "Confirm" at bounding box center [1290, 271] width 15 height 15
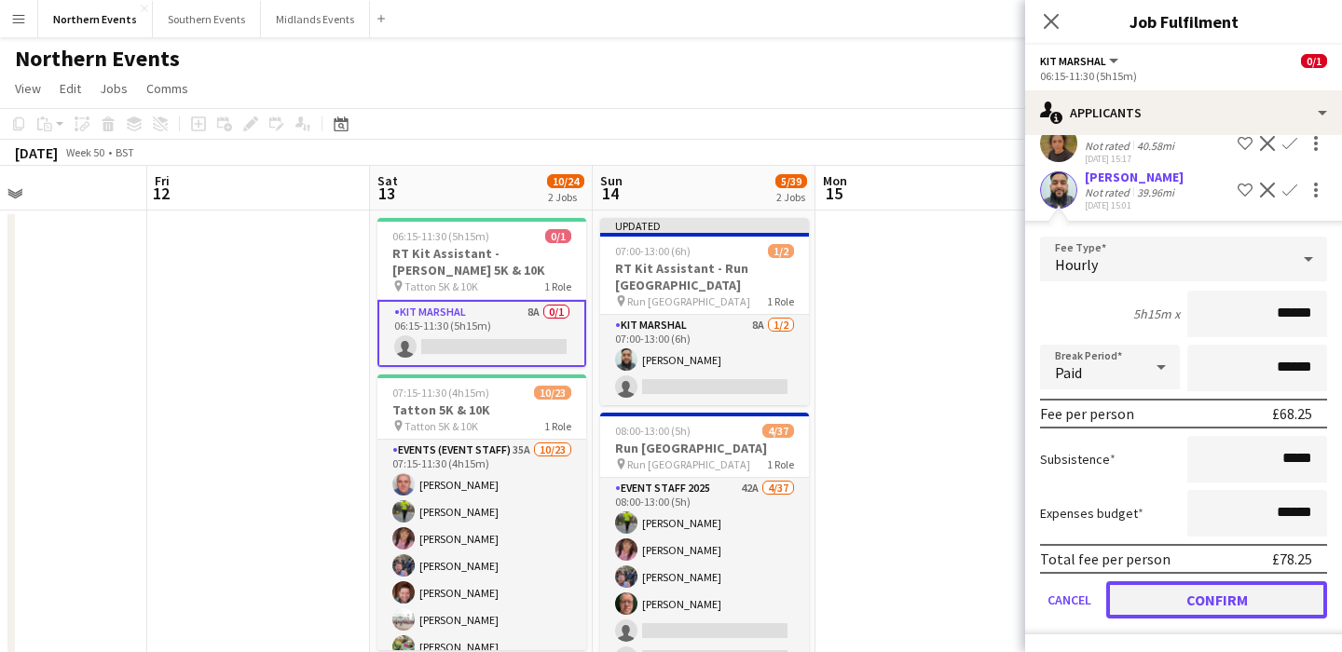
click at [1184, 600] on button "Confirm" at bounding box center [1216, 600] width 221 height 37
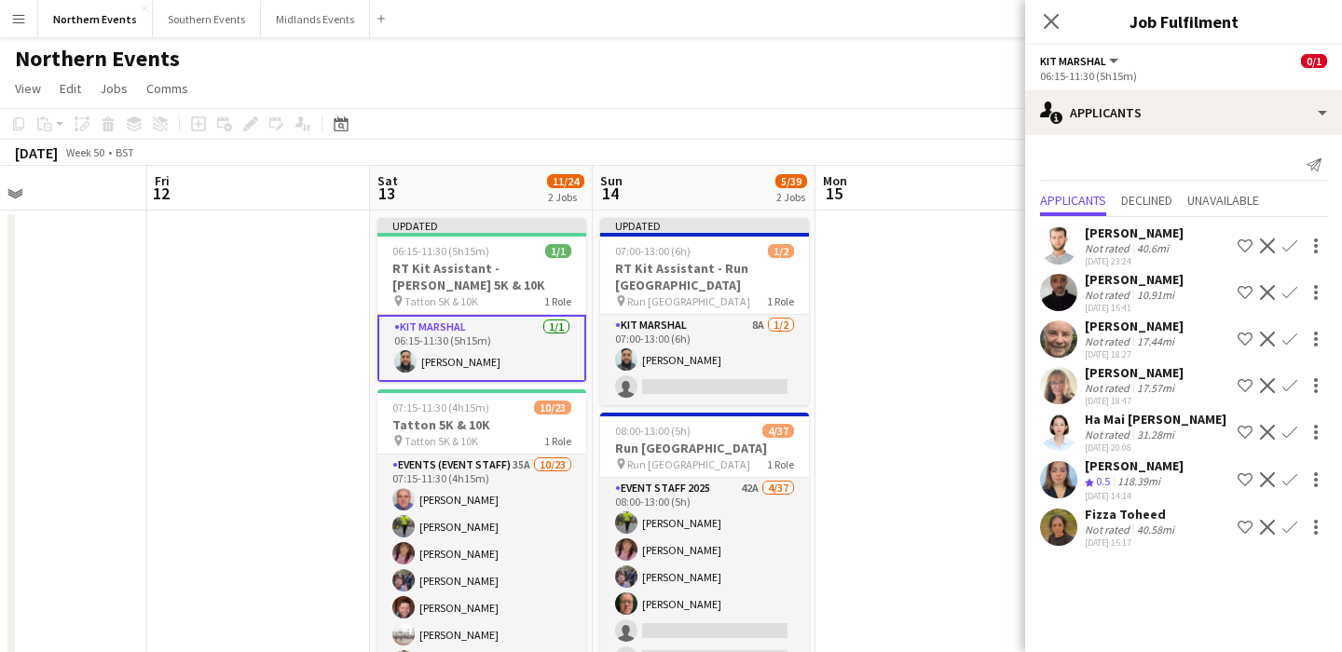
scroll to position [0, 0]
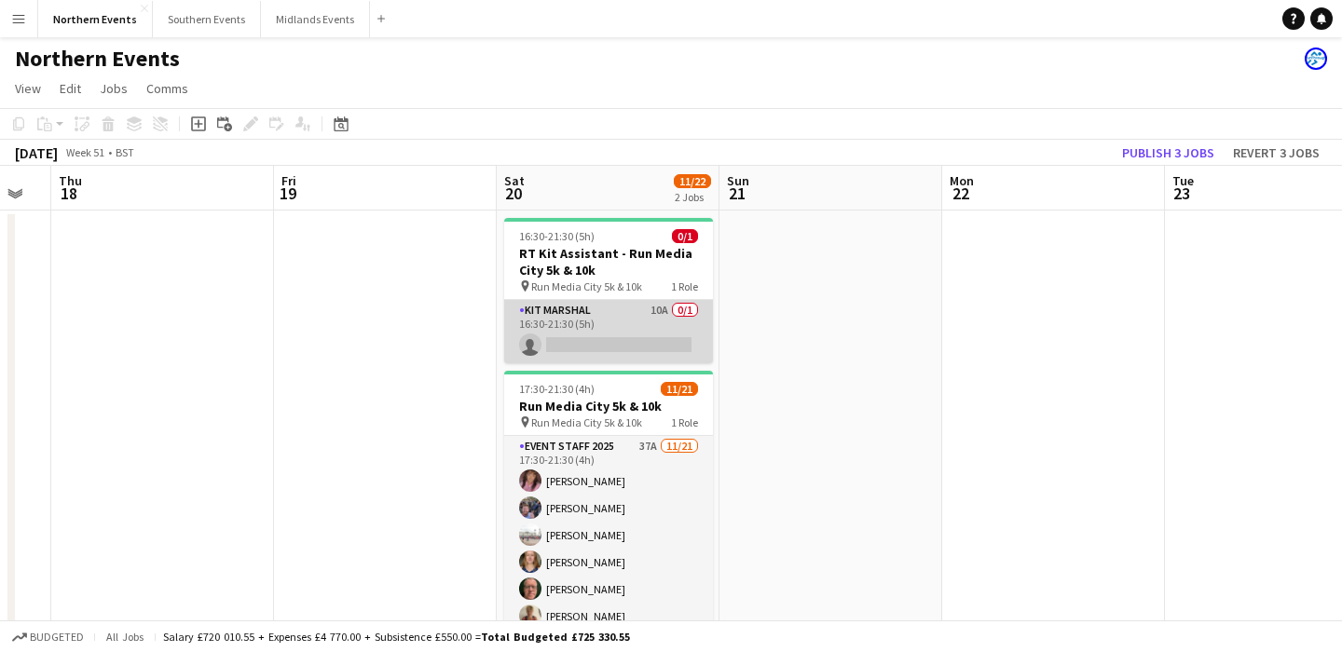
click at [650, 308] on app-card-role "Kit Marshal 10A 0/1 16:30-21:30 (5h) single-neutral-actions" at bounding box center [608, 331] width 209 height 63
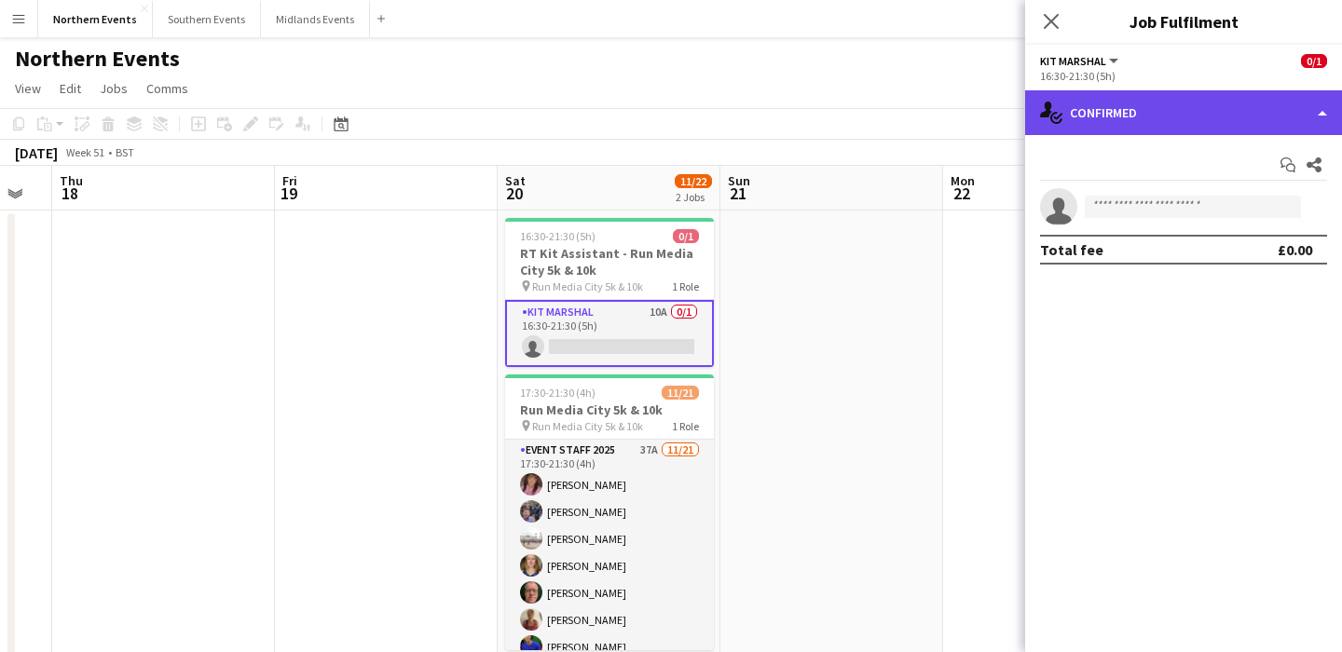
click at [1186, 122] on div "single-neutral-actions-check-2 Confirmed" at bounding box center [1183, 112] width 317 height 45
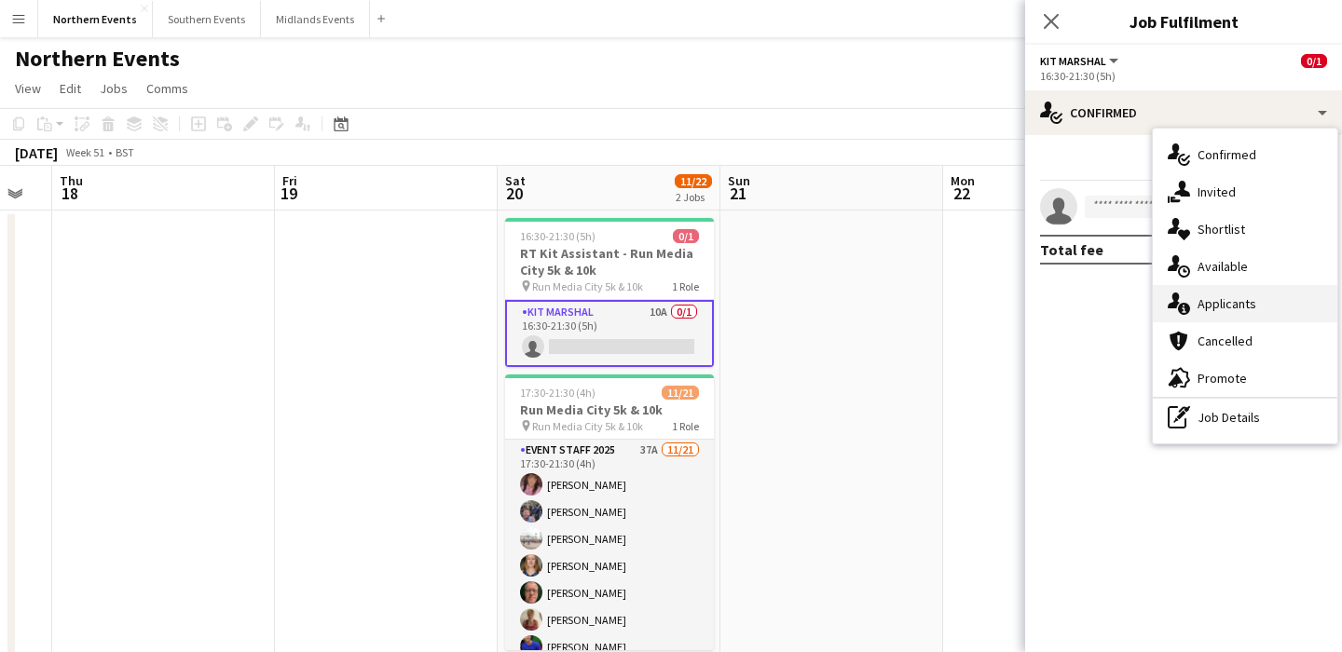
click at [1256, 310] on div "single-neutral-actions-information Applicants" at bounding box center [1245, 303] width 185 height 37
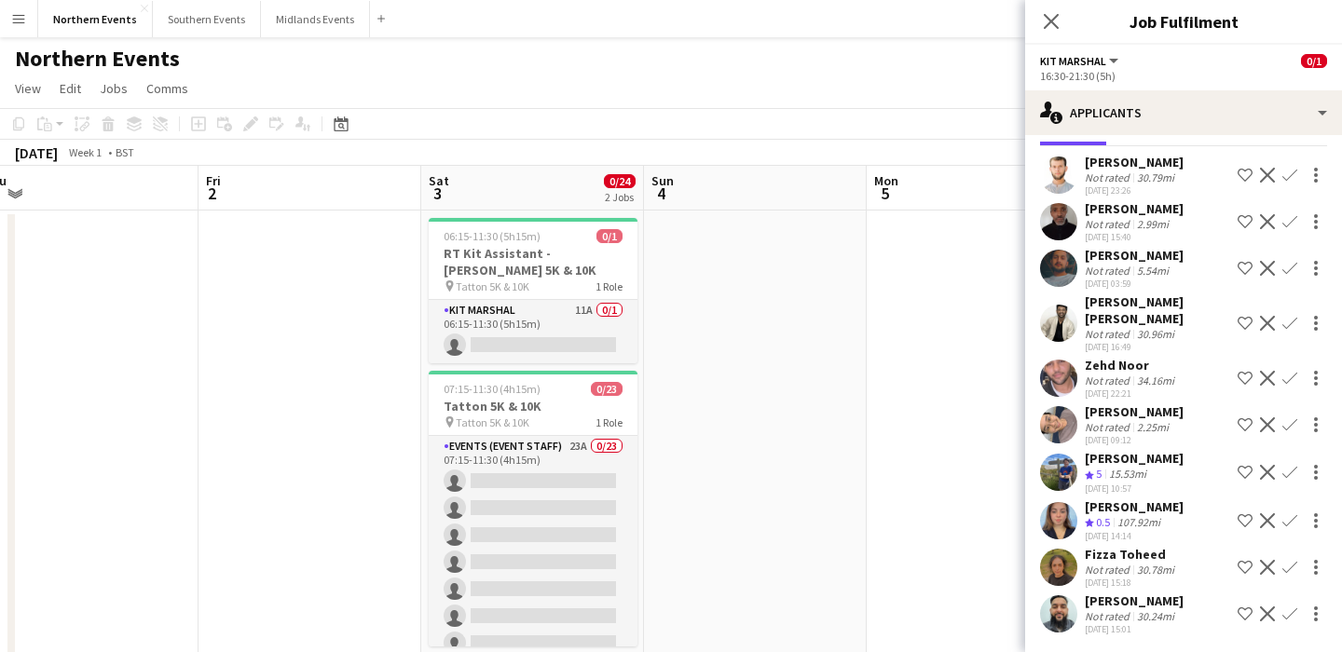
scroll to position [0, 734]
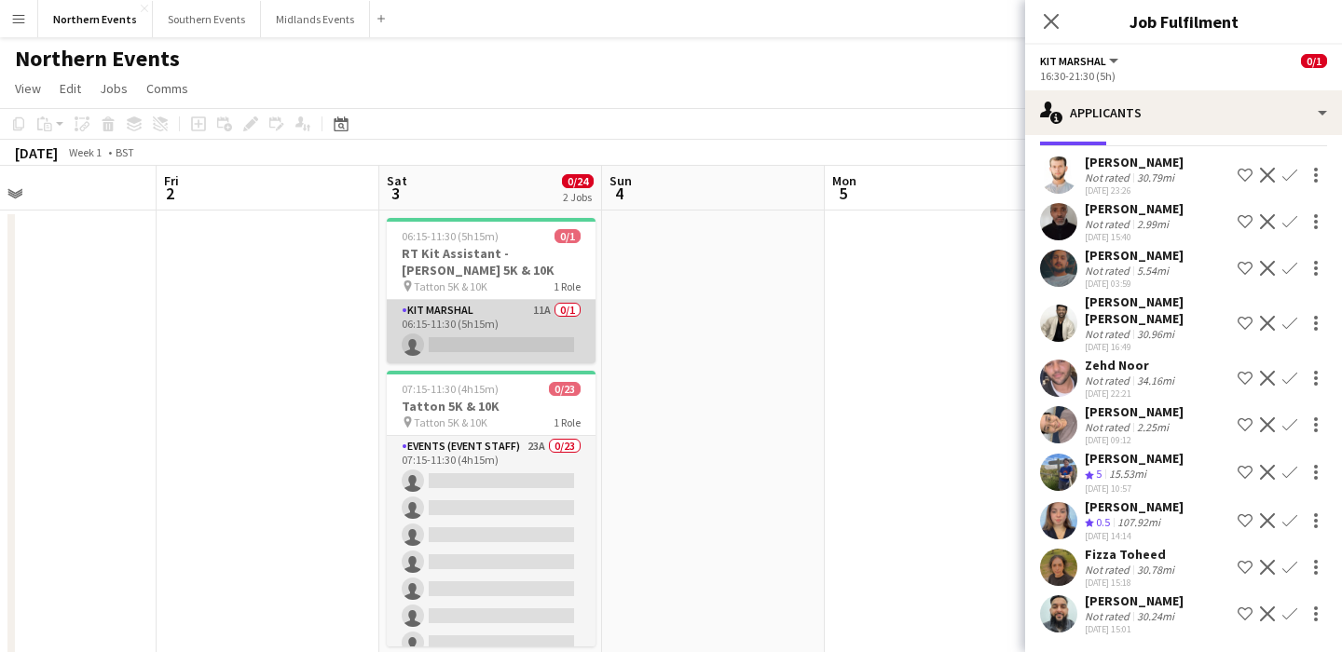
click at [499, 330] on app-card-role "Kit Marshal 11A 0/1 06:15-11:30 (5h15m) single-neutral-actions" at bounding box center [491, 331] width 209 height 63
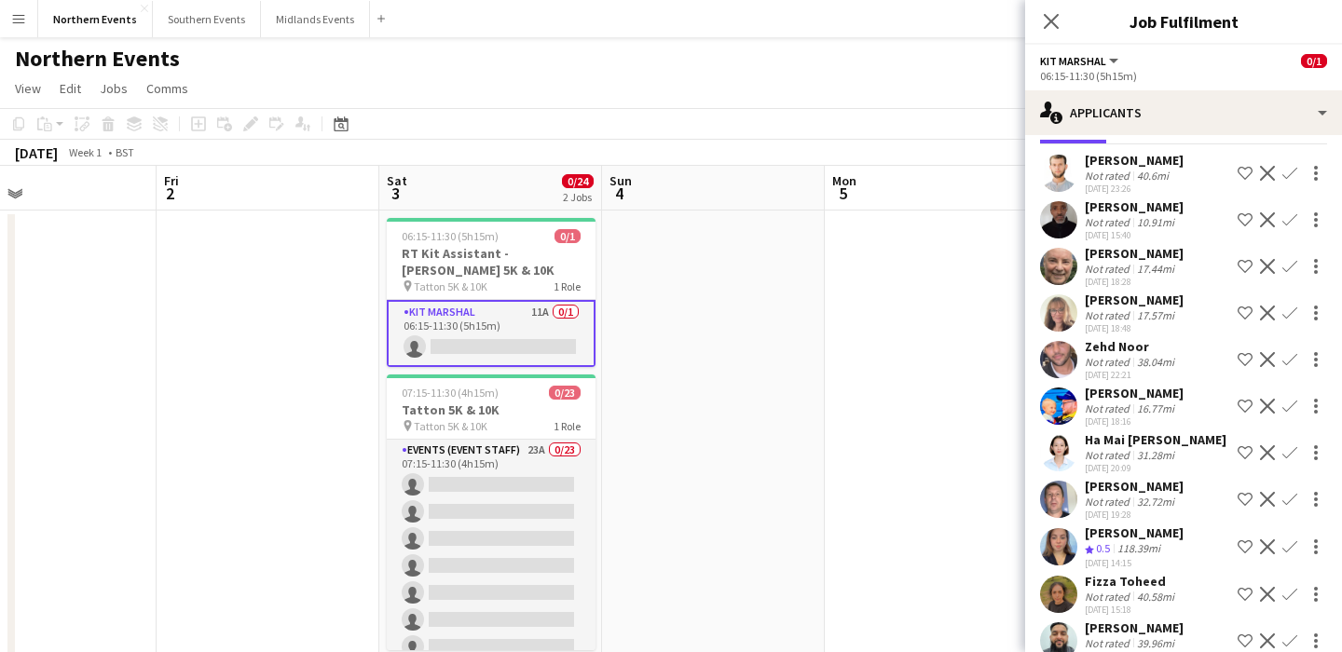
scroll to position [101, 0]
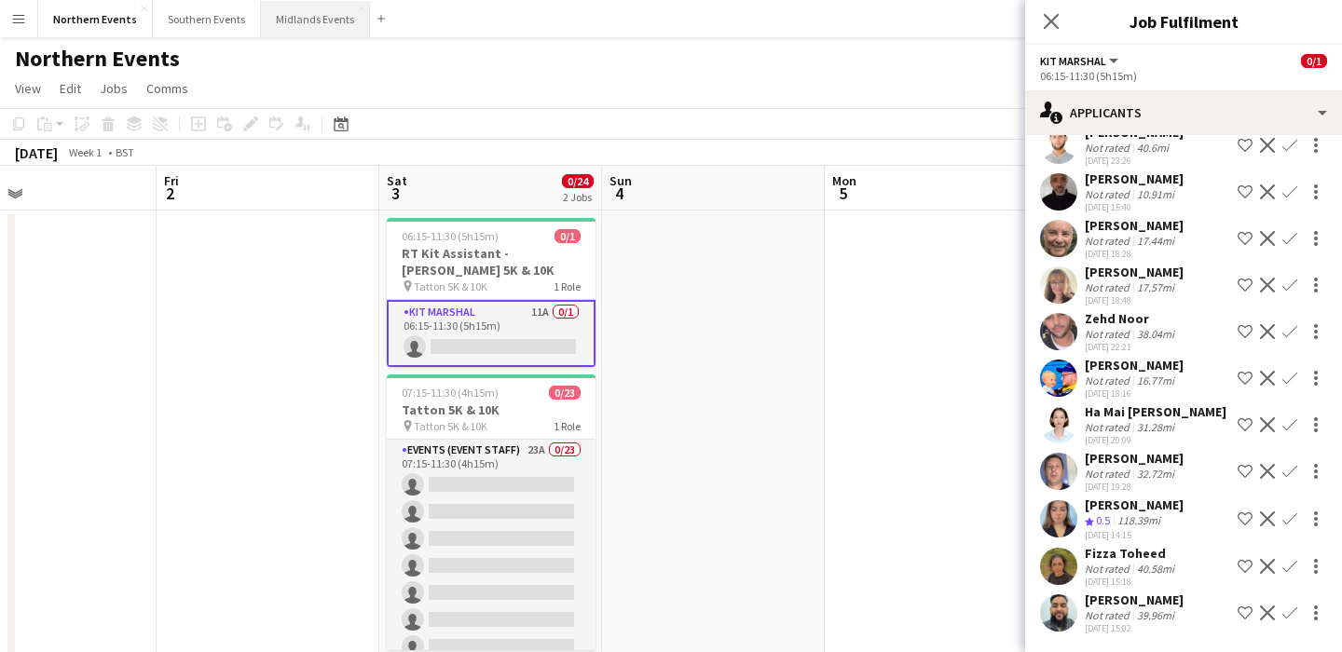
click at [305, 19] on button "Midlands Events Close" at bounding box center [315, 19] width 109 height 36
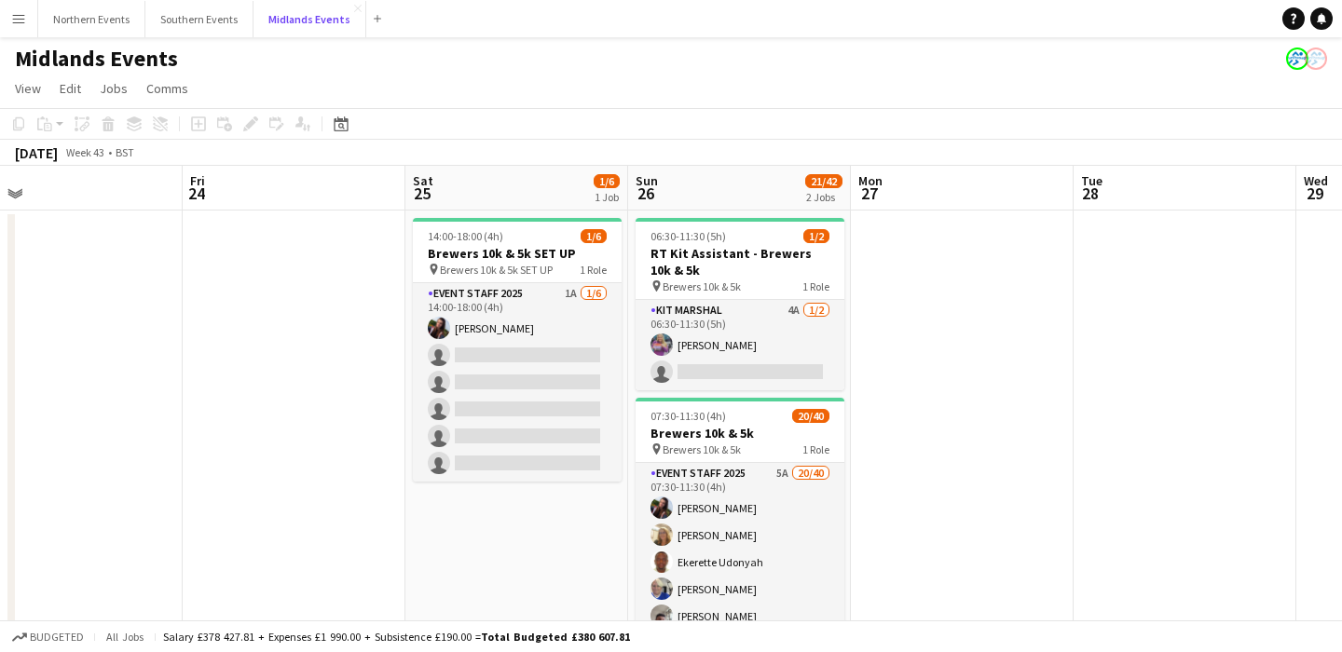
scroll to position [0, 944]
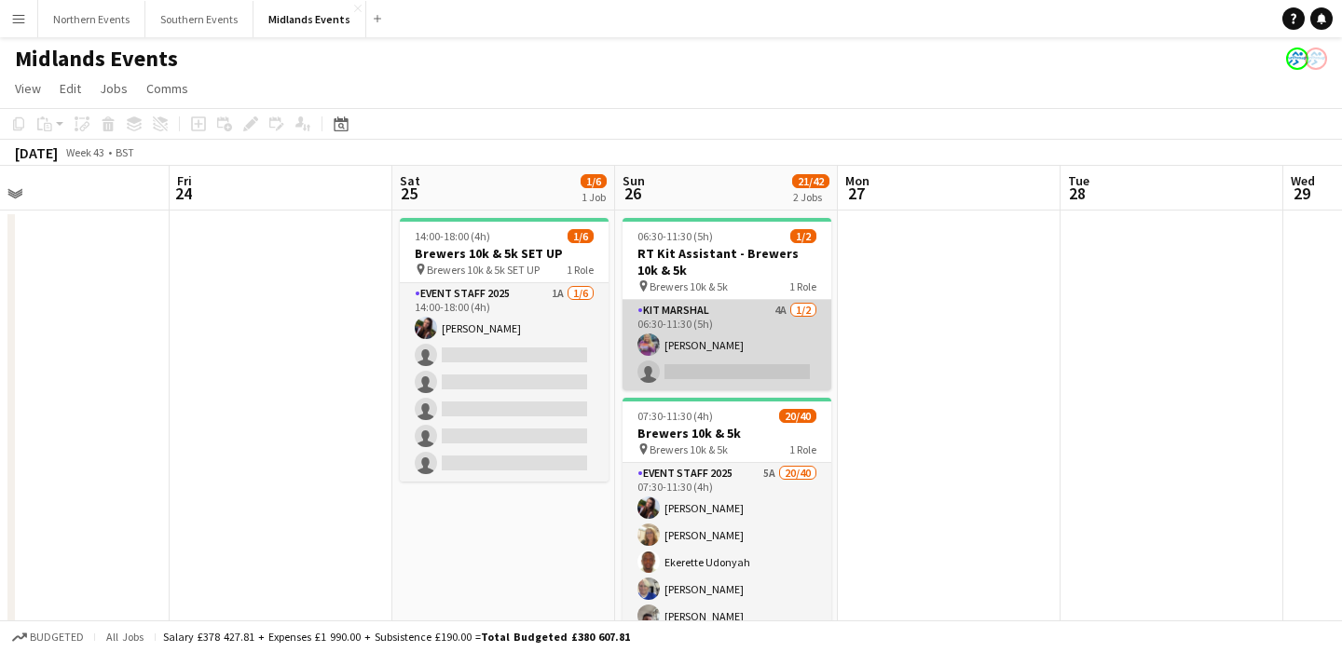
click at [757, 360] on app-card-role "Kit Marshal 4A [DATE] 06:30-11:30 (5h) [PERSON_NAME] single-neutral-actions" at bounding box center [727, 345] width 209 height 90
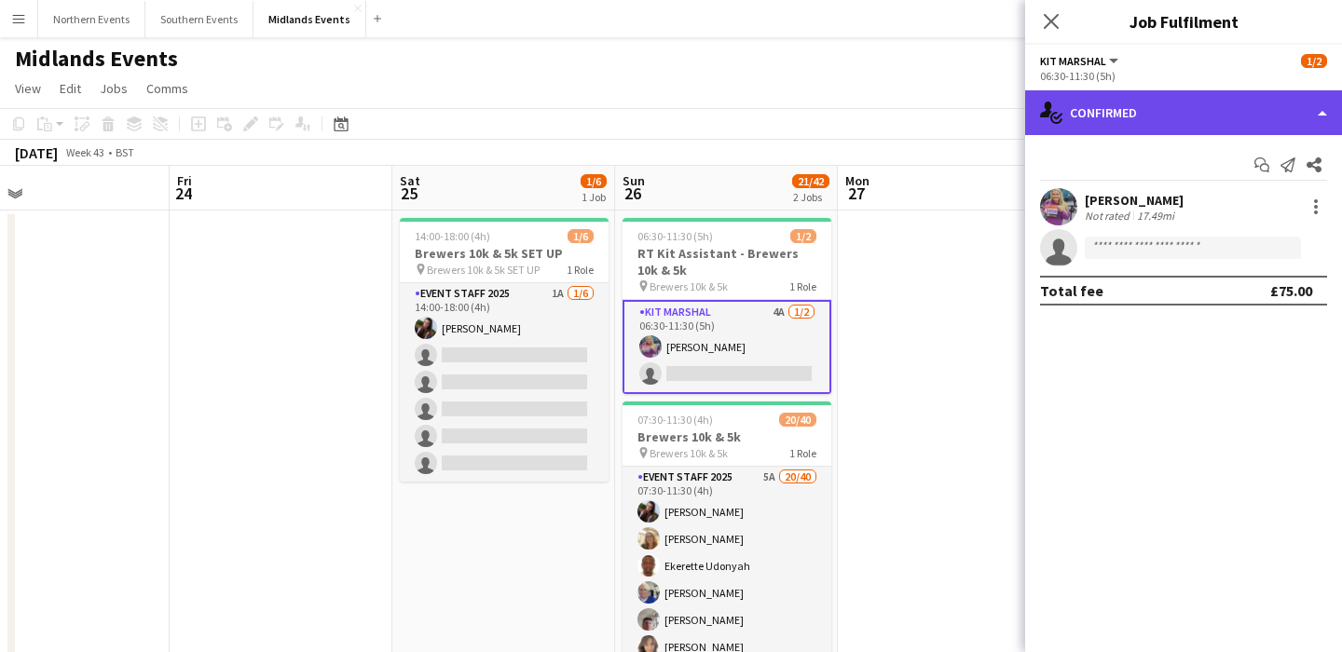
click at [1190, 102] on div "single-neutral-actions-check-2 Confirmed" at bounding box center [1183, 112] width 317 height 45
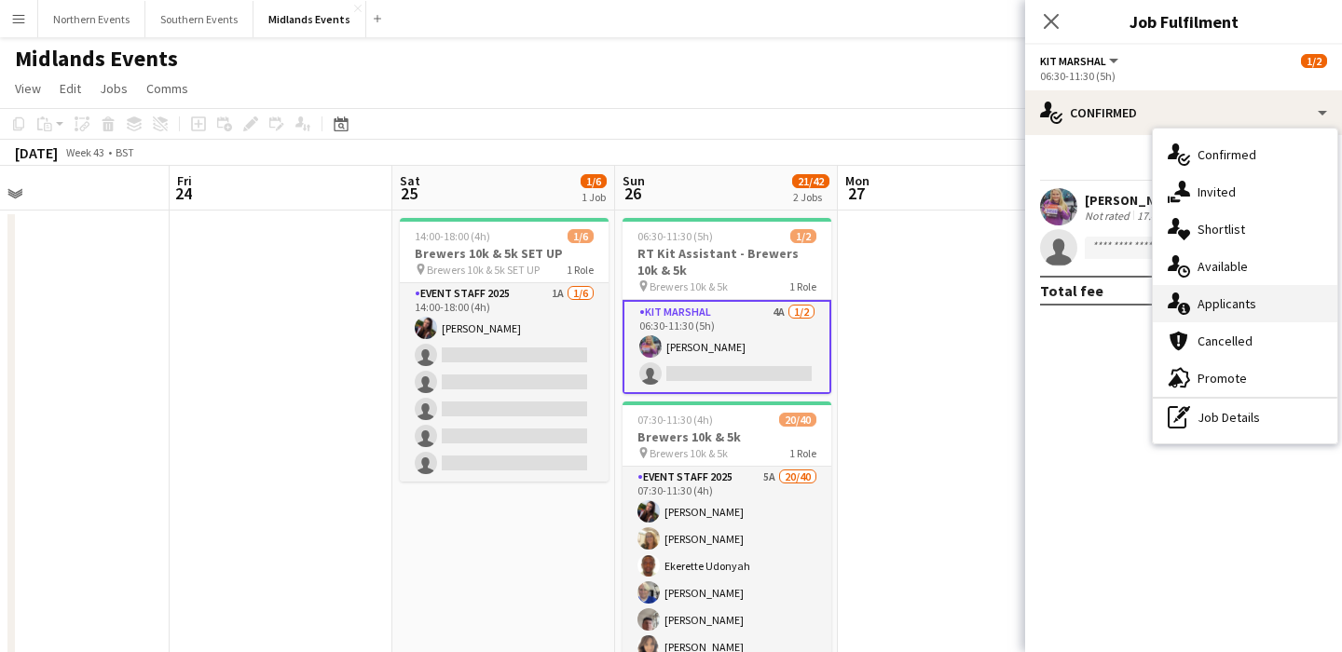
click at [1239, 313] on div "single-neutral-actions-information Applicants" at bounding box center [1245, 303] width 185 height 37
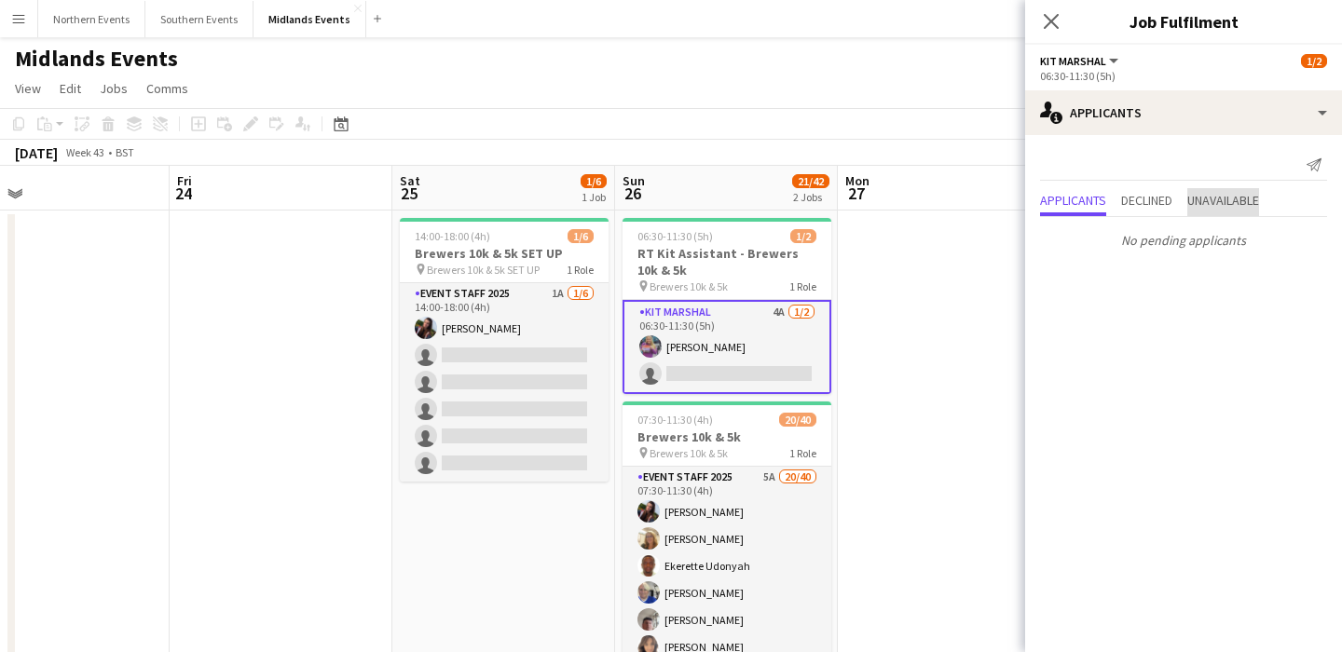
click at [1230, 204] on span "Unavailable" at bounding box center [1223, 200] width 72 height 13
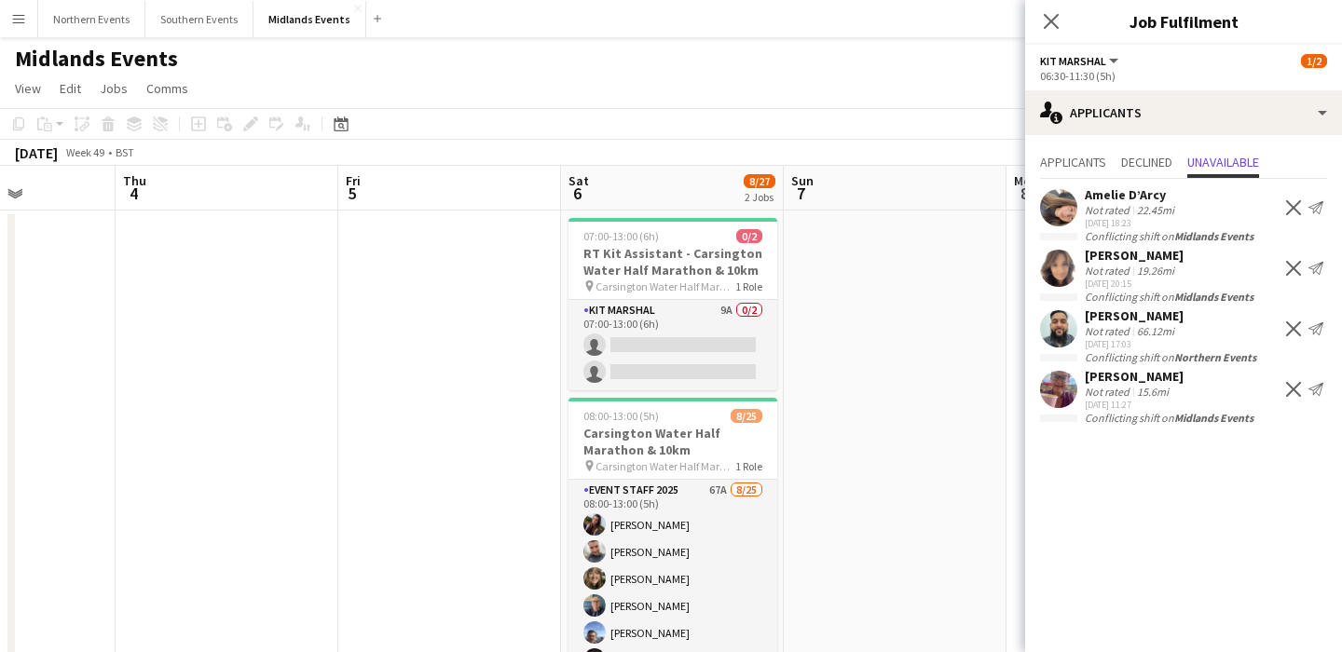
scroll to position [0, 561]
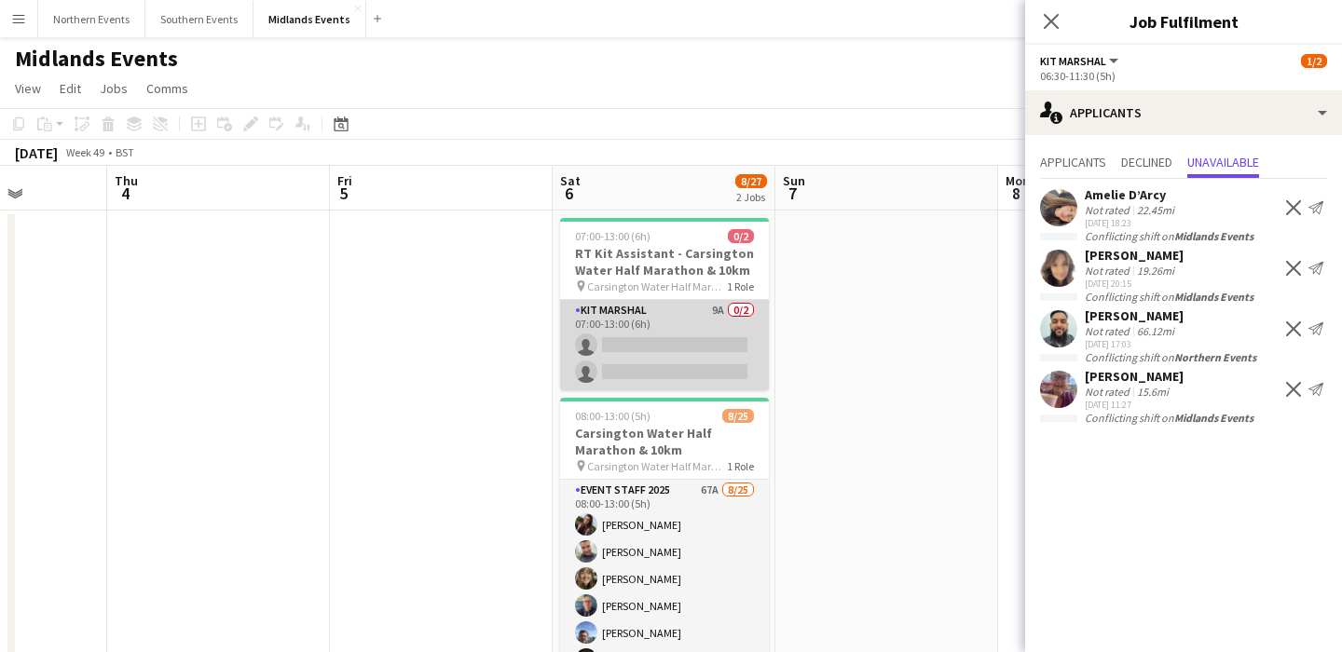
click at [682, 348] on app-card-role "Kit Marshal 9A 0/2 07:00-13:00 (6h) single-neutral-actions single-neutral-actio…" at bounding box center [664, 345] width 209 height 90
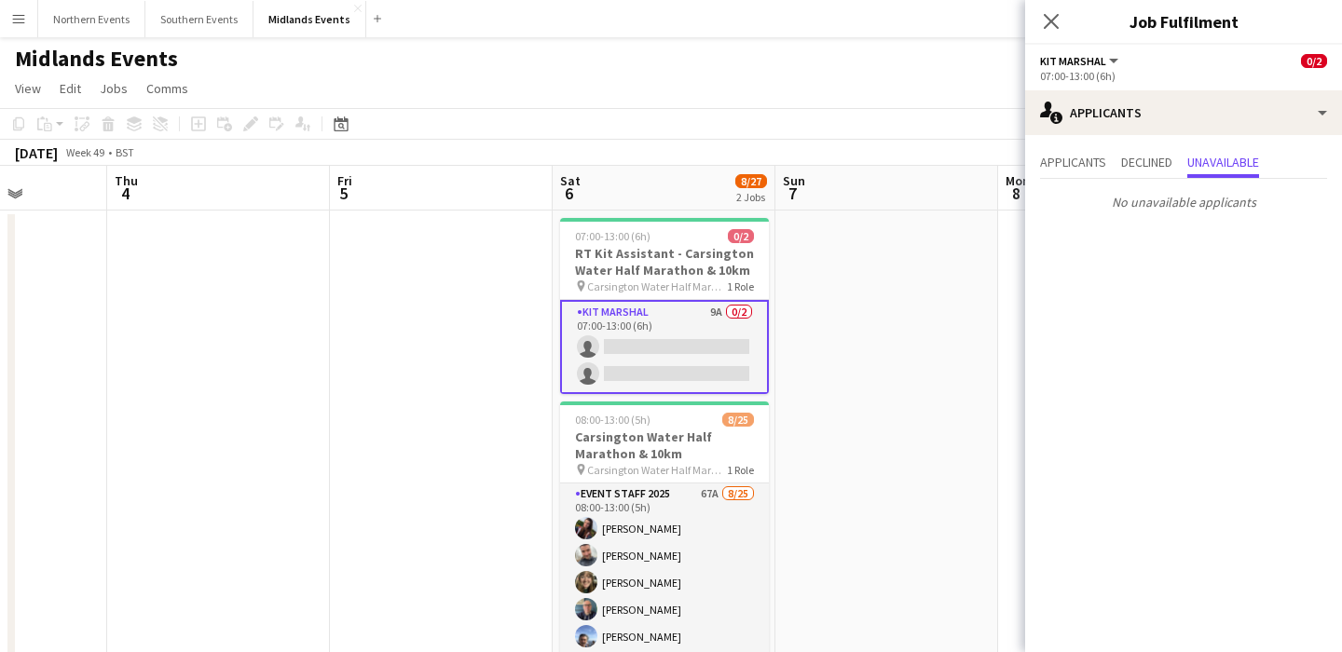
click at [1074, 146] on div "Applicants Declined Unavailable No unavailable applicants" at bounding box center [1183, 184] width 317 height 98
click at [1074, 158] on span "Applicants" at bounding box center [1073, 162] width 66 height 13
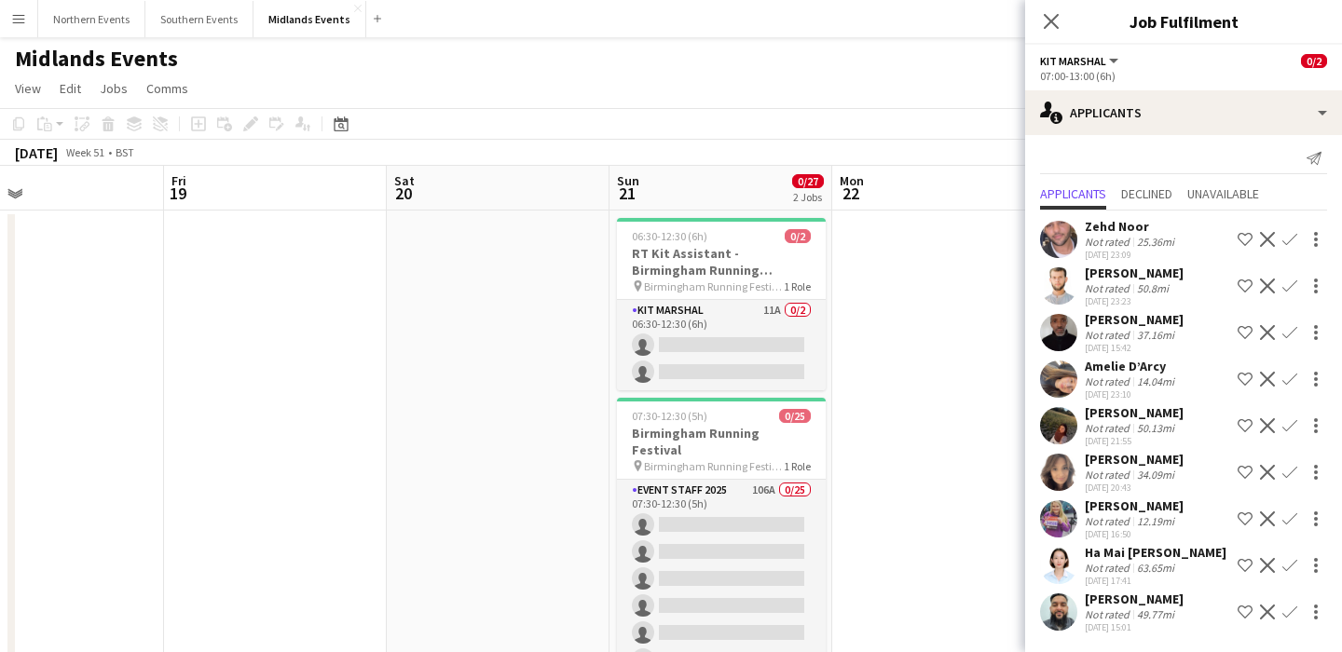
scroll to position [0, 726]
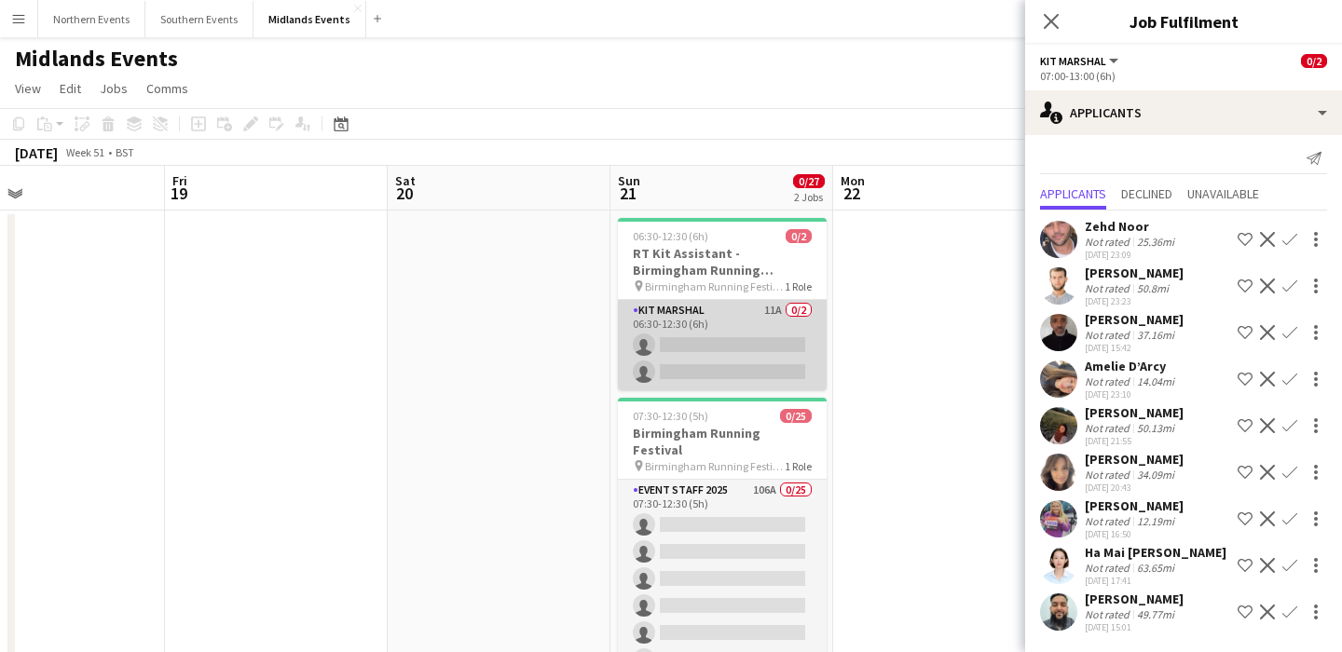
click at [736, 353] on app-card-role "Kit Marshal 11A 0/2 06:30-12:30 (6h) single-neutral-actions single-neutral-acti…" at bounding box center [722, 345] width 209 height 90
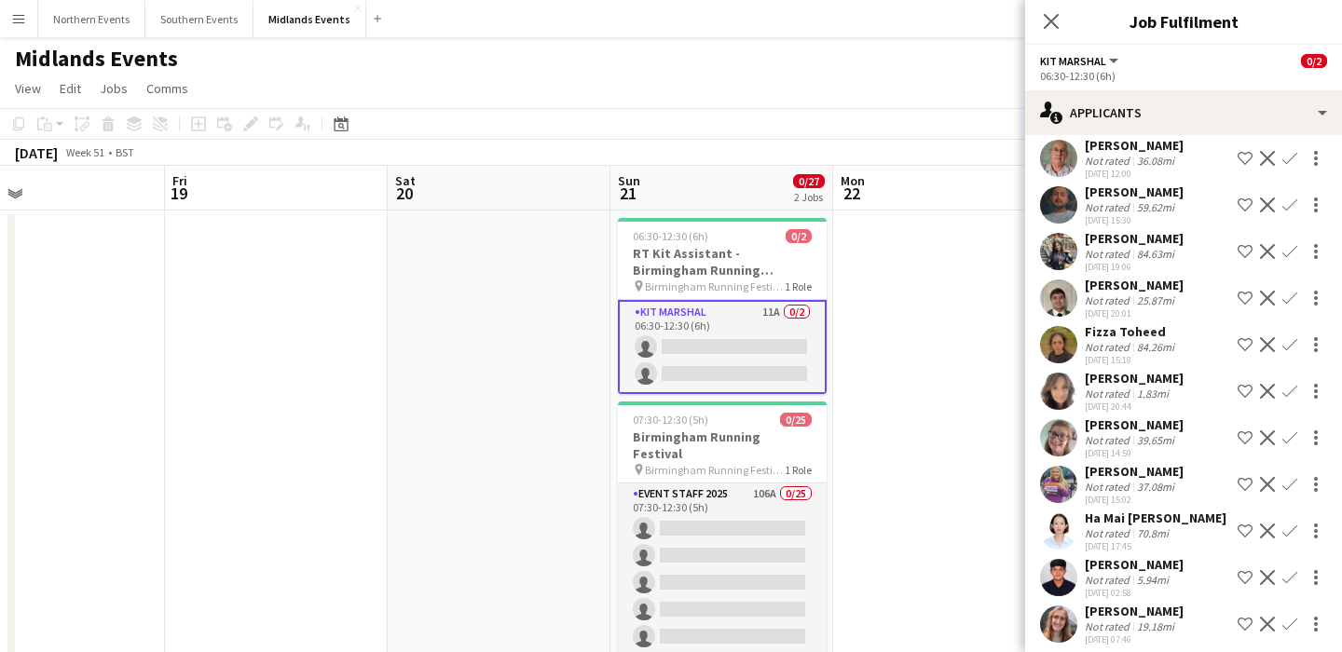
scroll to position [100, 0]
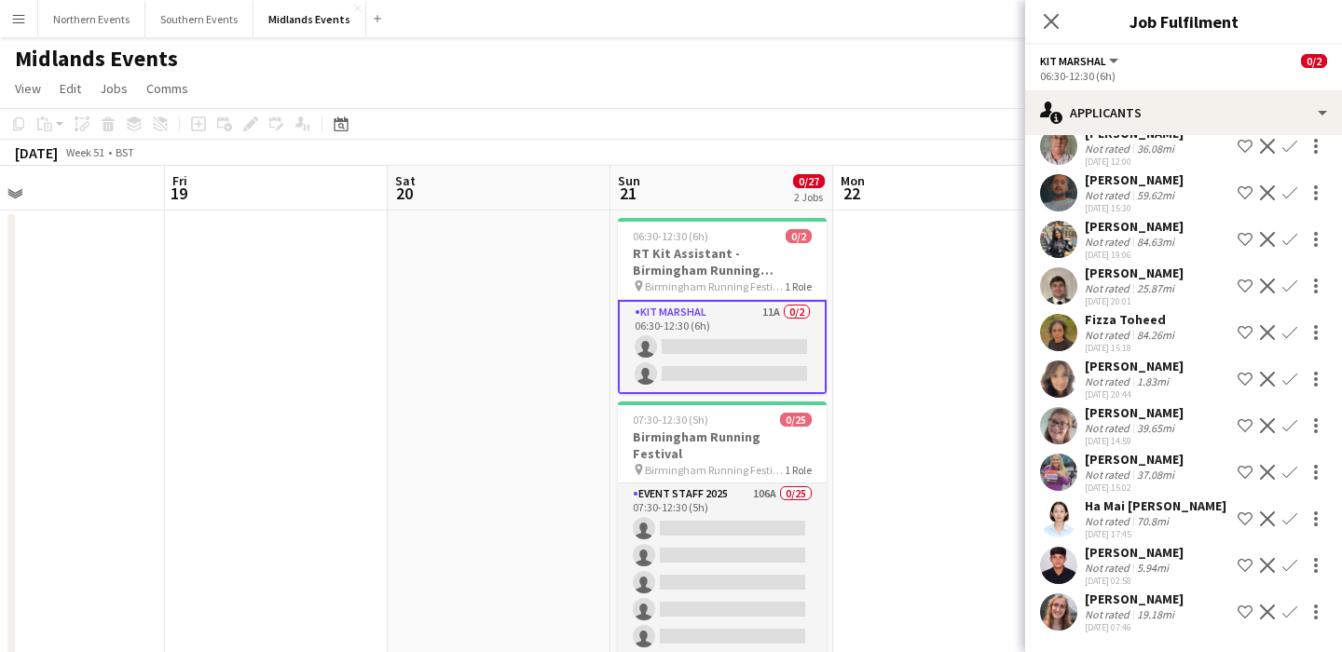
click at [1292, 428] on app-icon "Confirm" at bounding box center [1290, 425] width 15 height 15
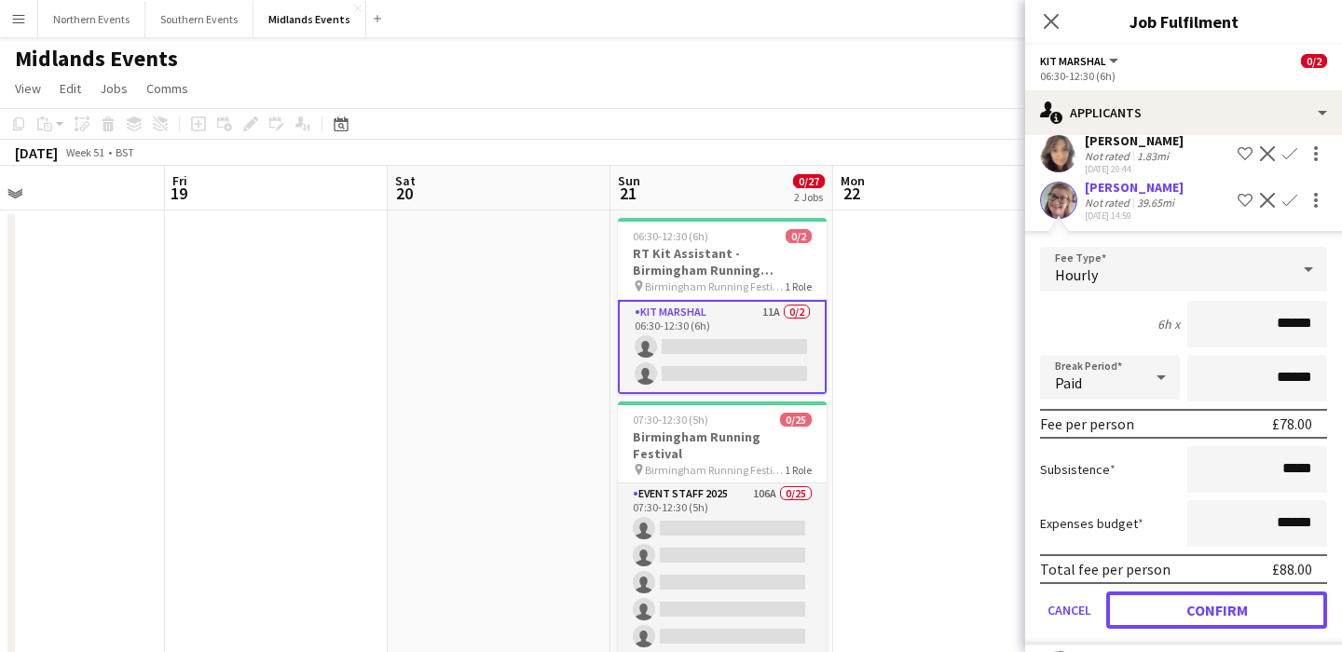
click at [1232, 609] on button "Confirm" at bounding box center [1216, 610] width 221 height 37
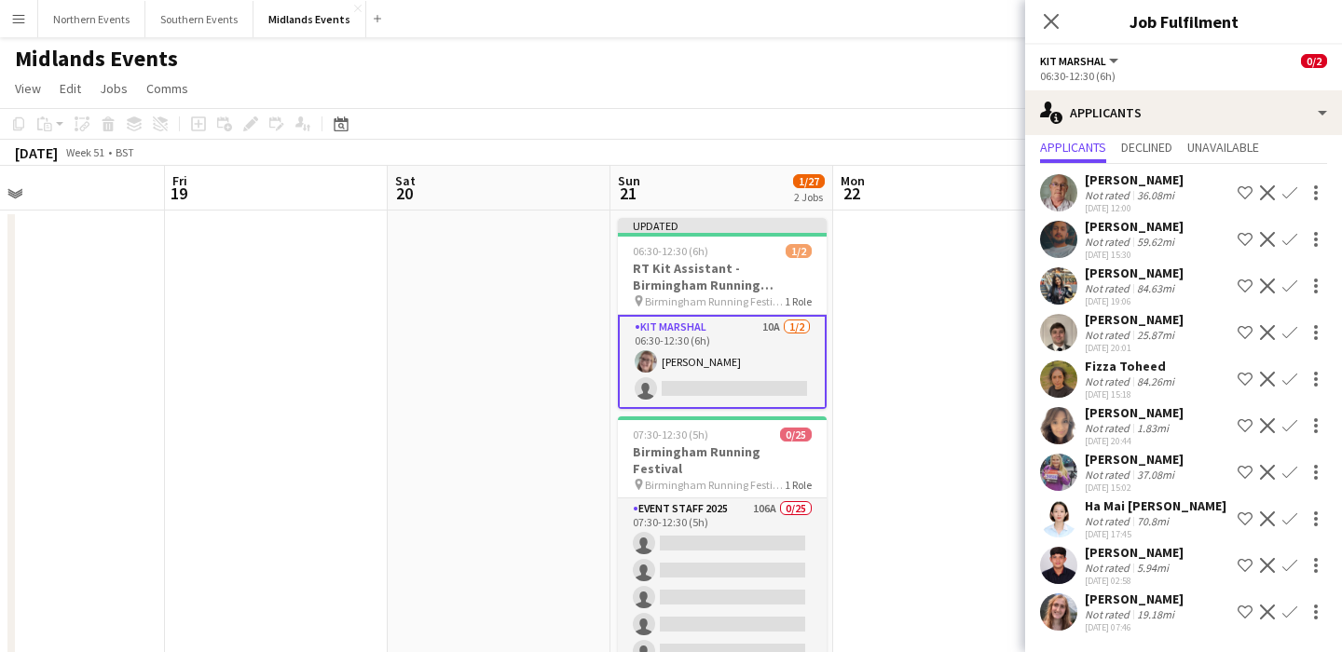
click at [1289, 475] on app-icon "Confirm" at bounding box center [1290, 472] width 15 height 15
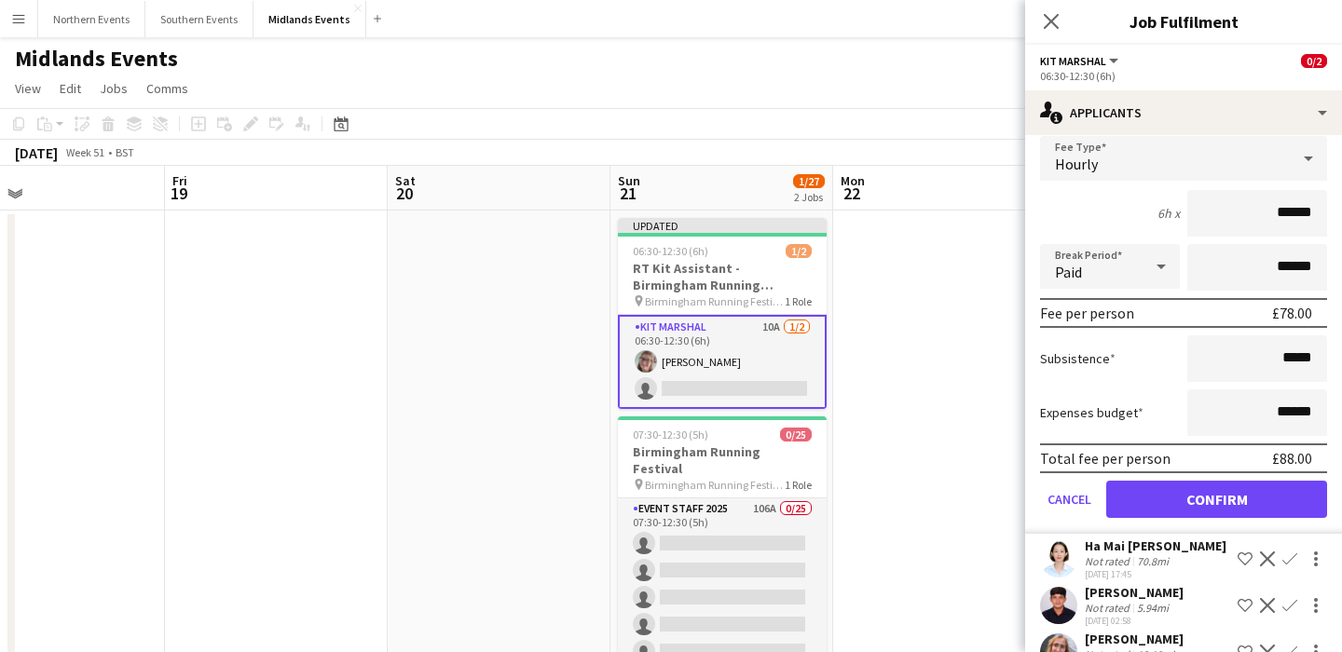
scroll to position [476, 0]
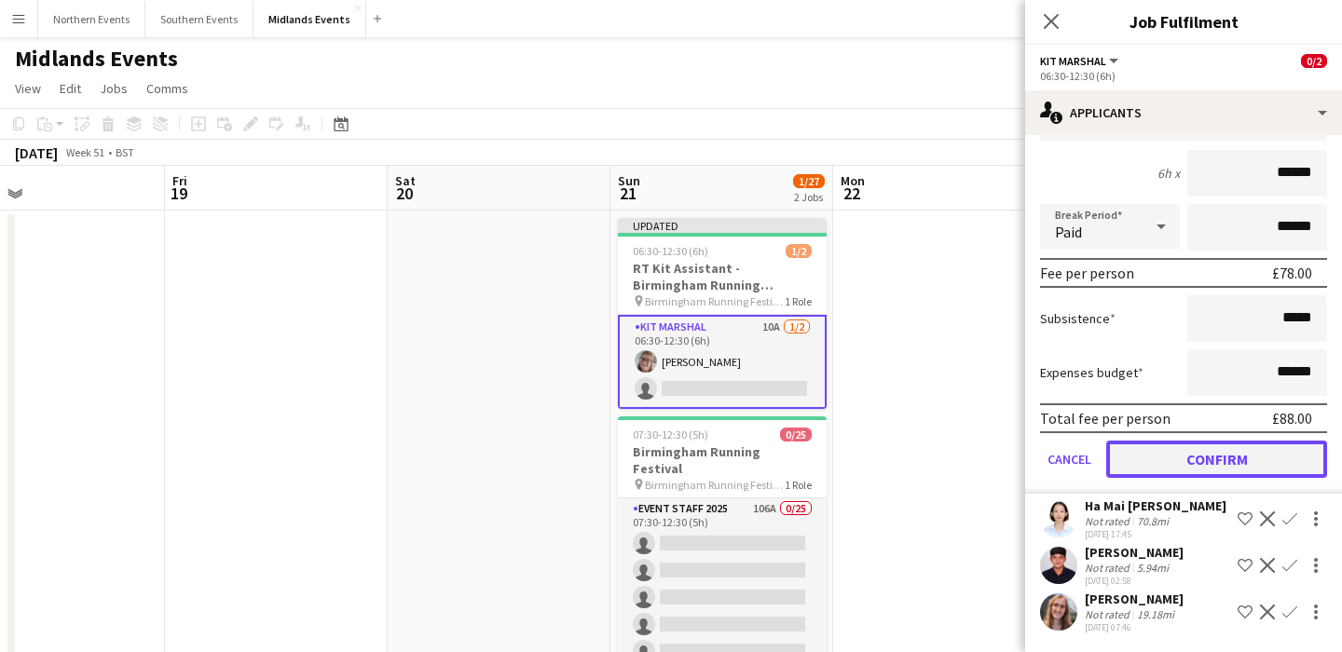
click at [1230, 464] on button "Confirm" at bounding box center [1216, 459] width 221 height 37
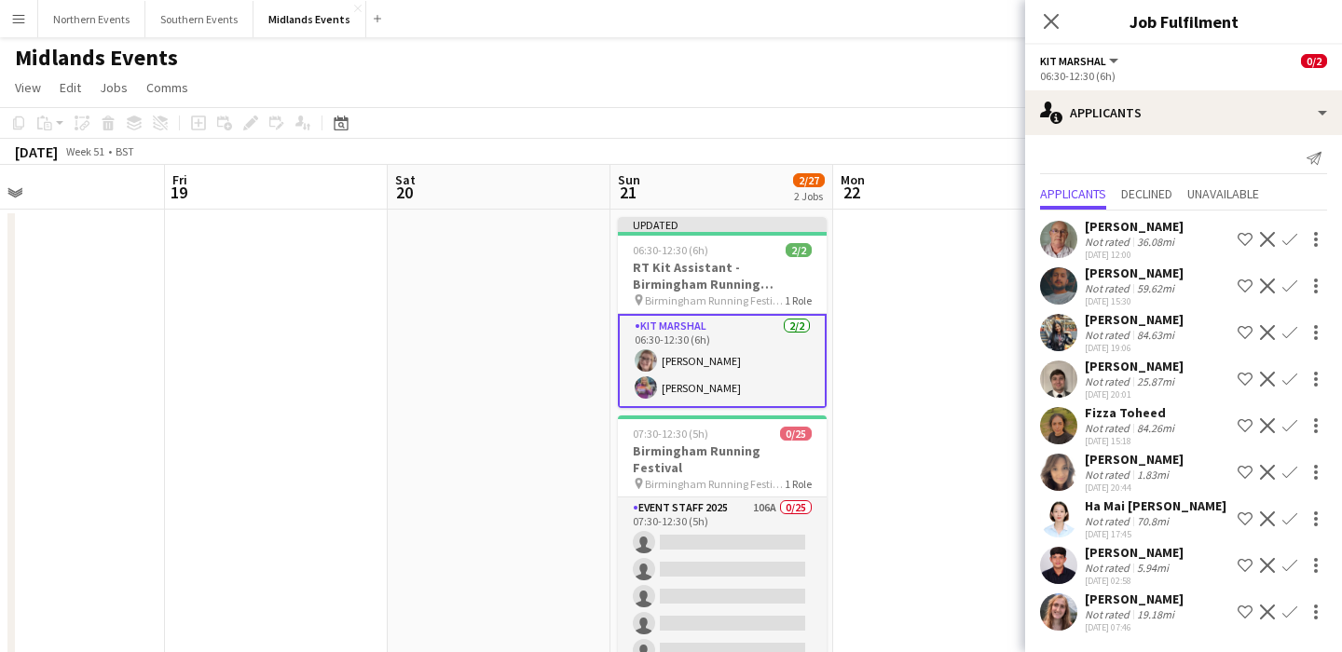
scroll to position [0, 0]
click at [782, 362] on app-card-role "Kit Marshal 2/2 06:30-12:30 (6h) Susan Brumby Gillian Mobbs" at bounding box center [722, 362] width 209 height 94
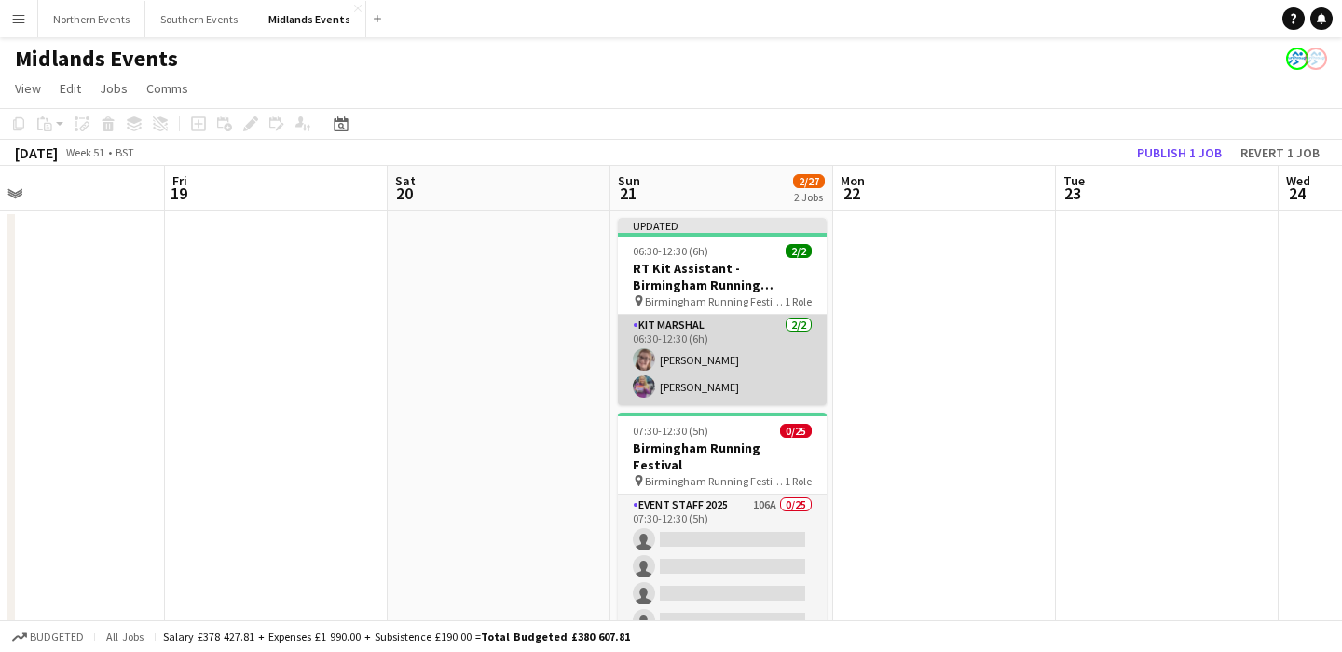
click at [782, 362] on app-card-role "Kit Marshal 2/2 06:30-12:30 (6h) Susan Brumby Gillian Mobbs" at bounding box center [722, 360] width 209 height 90
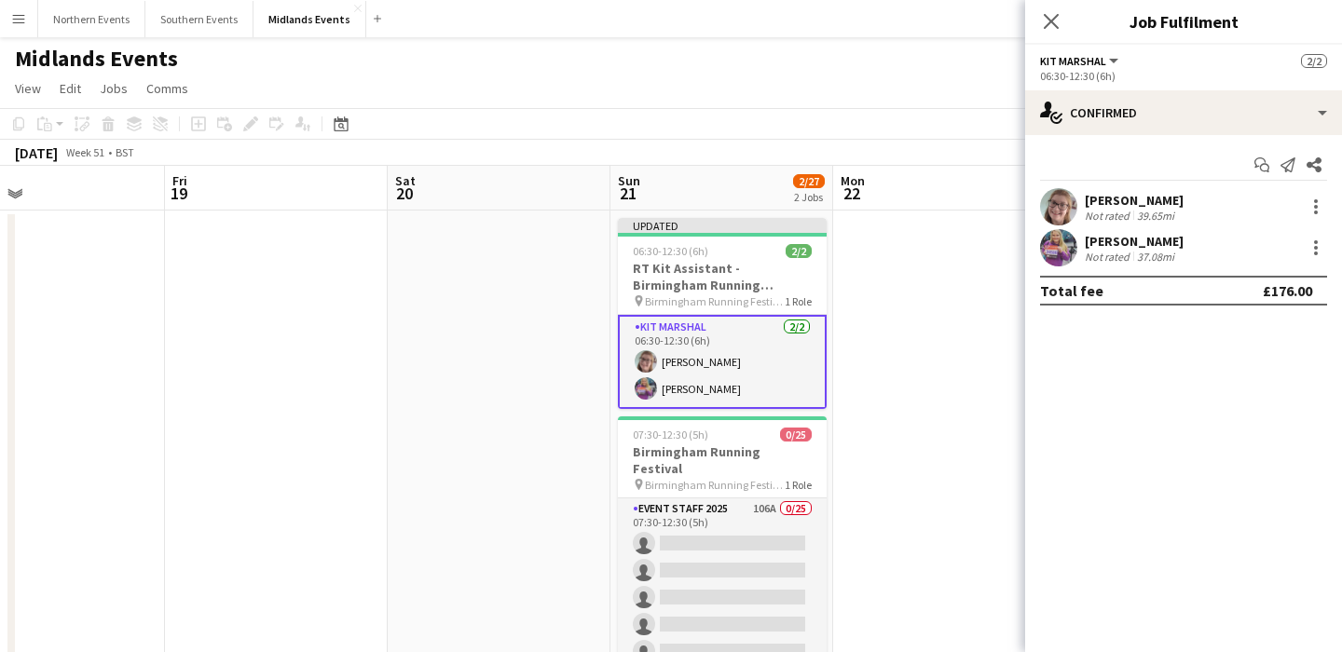
click at [943, 267] on app-date-cell at bounding box center [944, 604] width 223 height 786
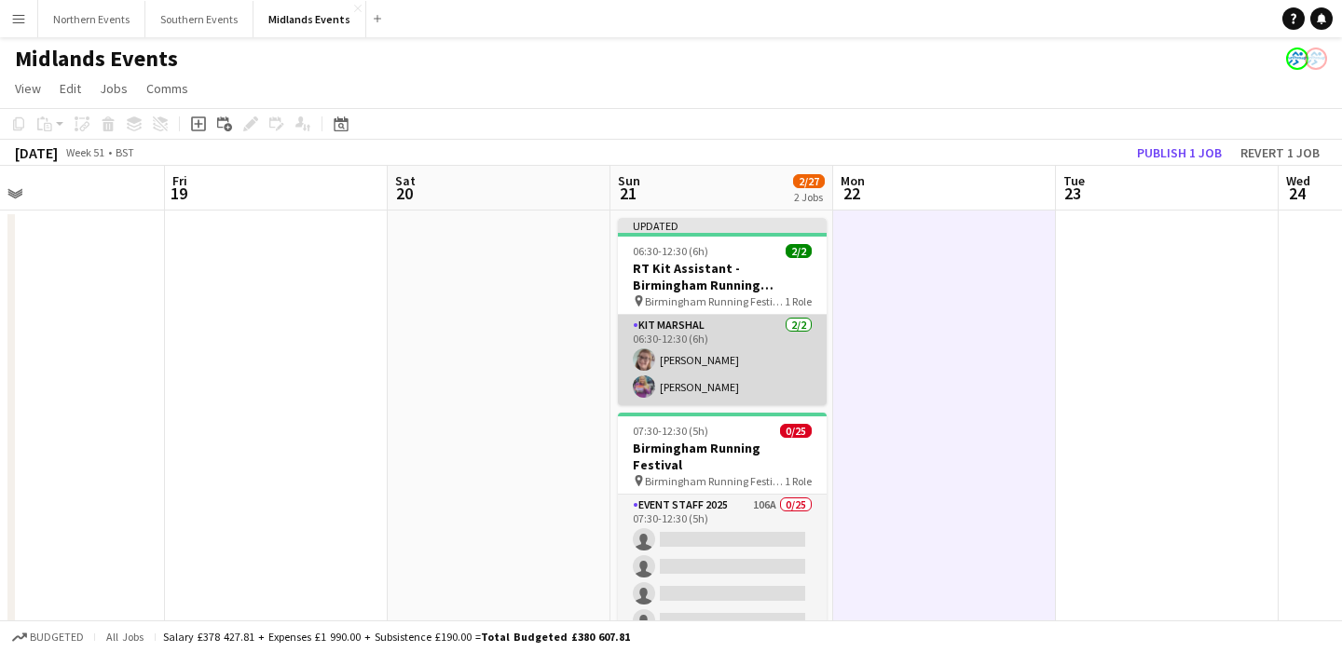
click at [761, 340] on app-card-role "Kit Marshal 2/2 06:30-12:30 (6h) Susan Brumby Gillian Mobbs" at bounding box center [722, 360] width 209 height 90
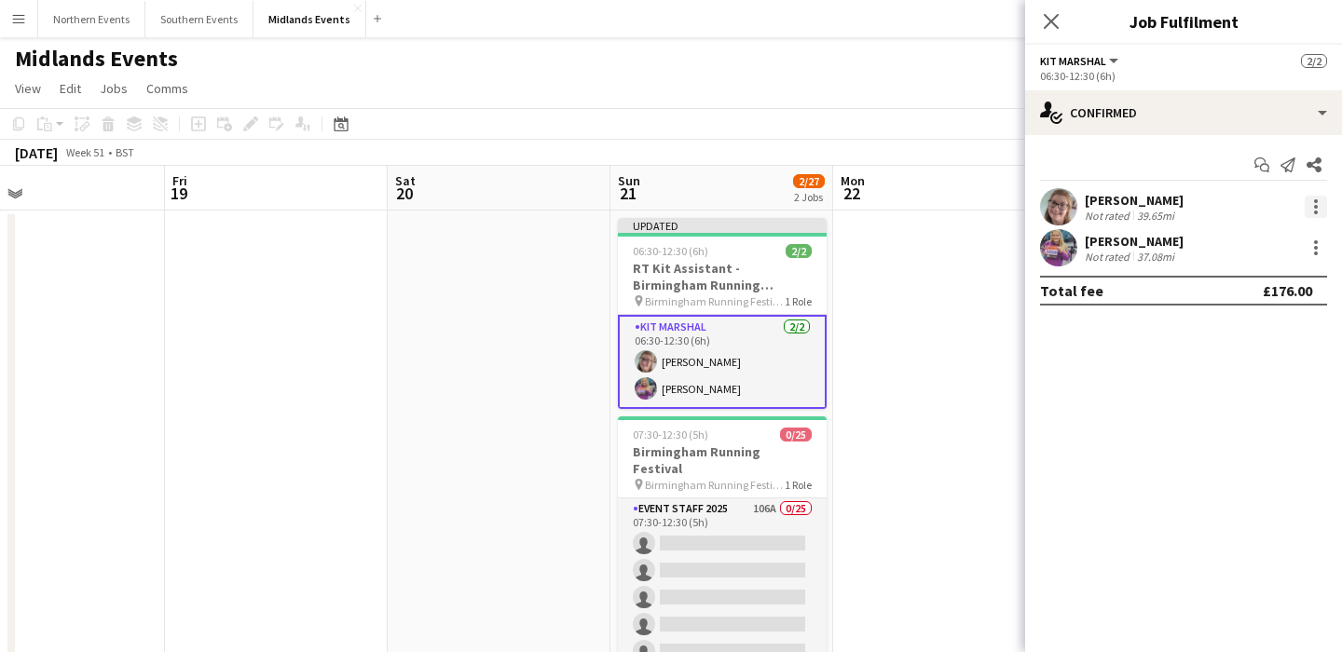
click at [1315, 204] on div at bounding box center [1316, 207] width 22 height 22
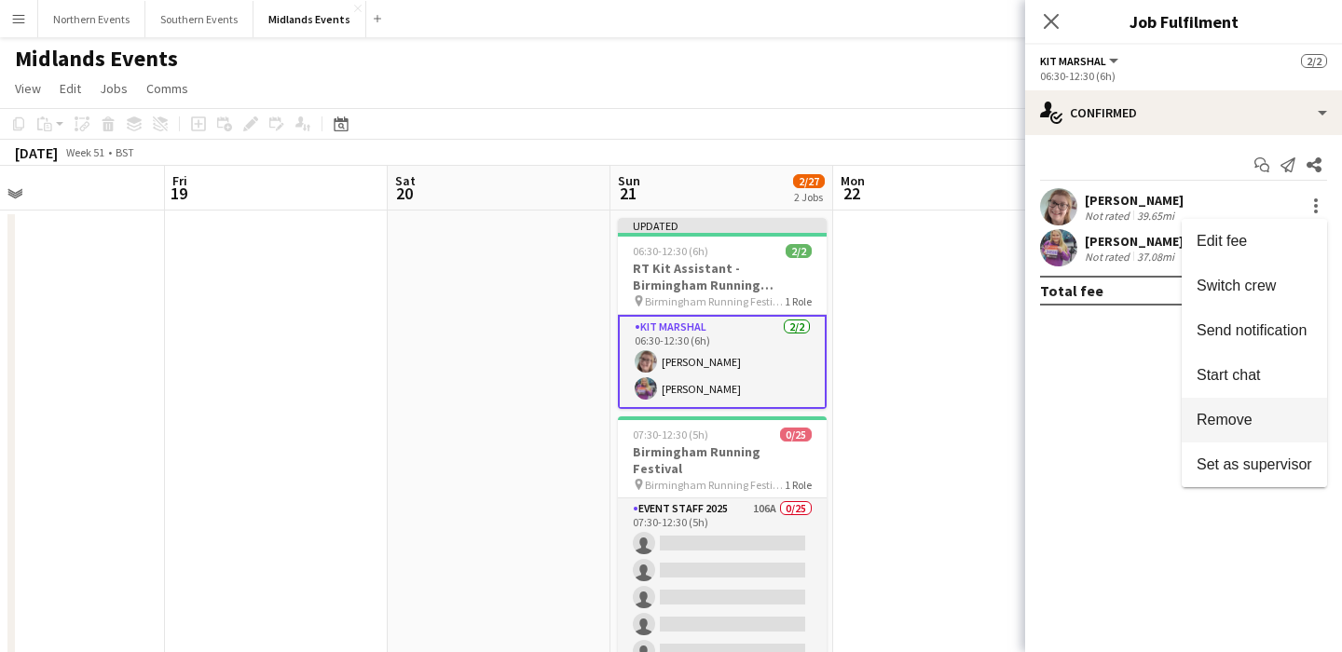
click at [1243, 416] on span "Remove" at bounding box center [1225, 420] width 56 height 16
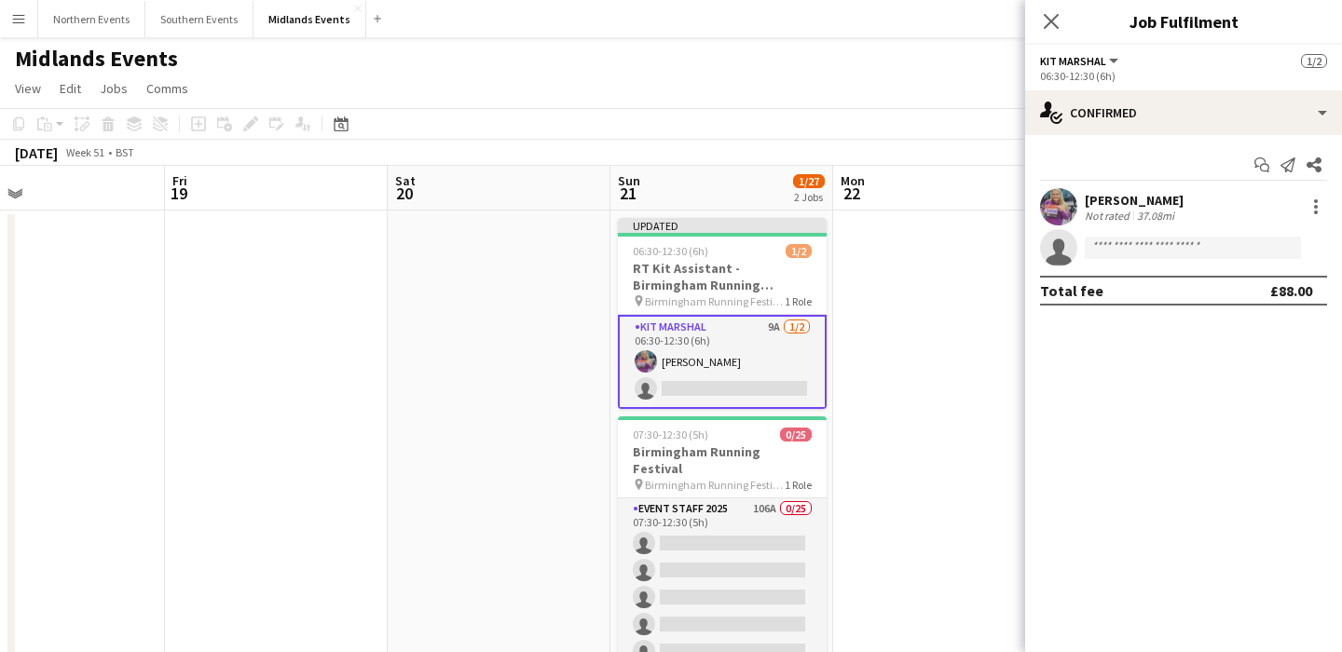
click at [953, 324] on app-date-cell at bounding box center [944, 604] width 223 height 786
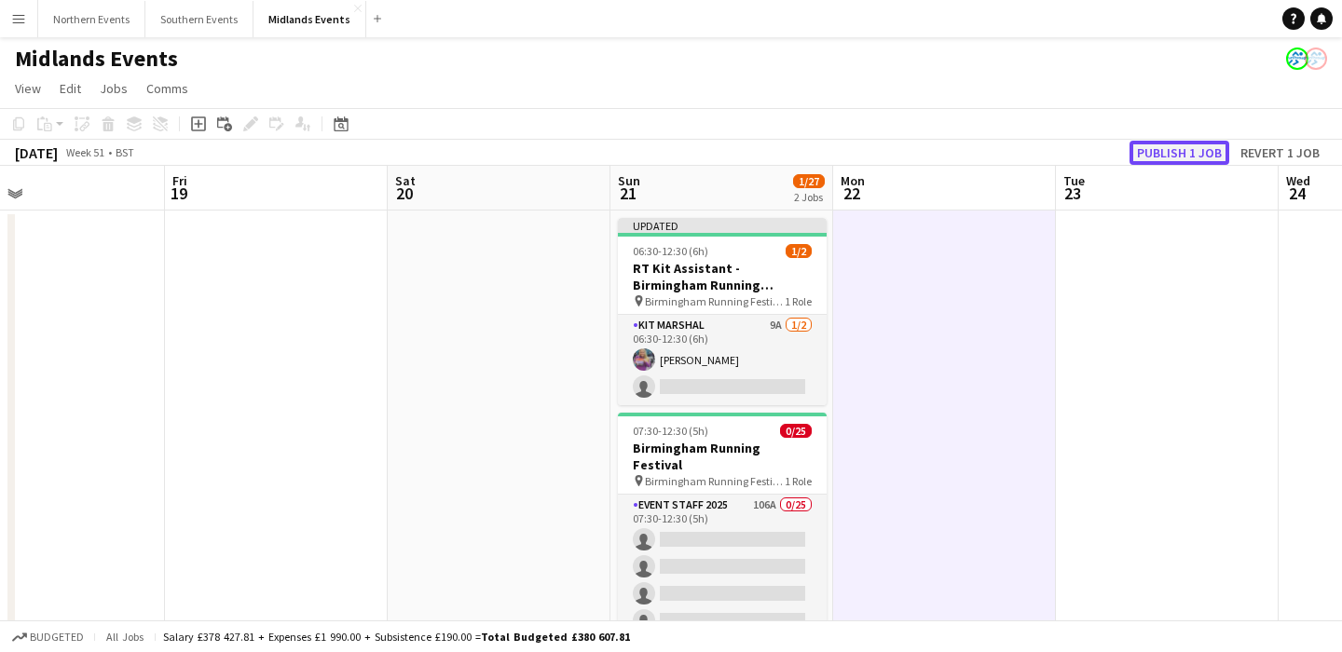
click at [1173, 149] on button "Publish 1 job" at bounding box center [1180, 153] width 100 height 24
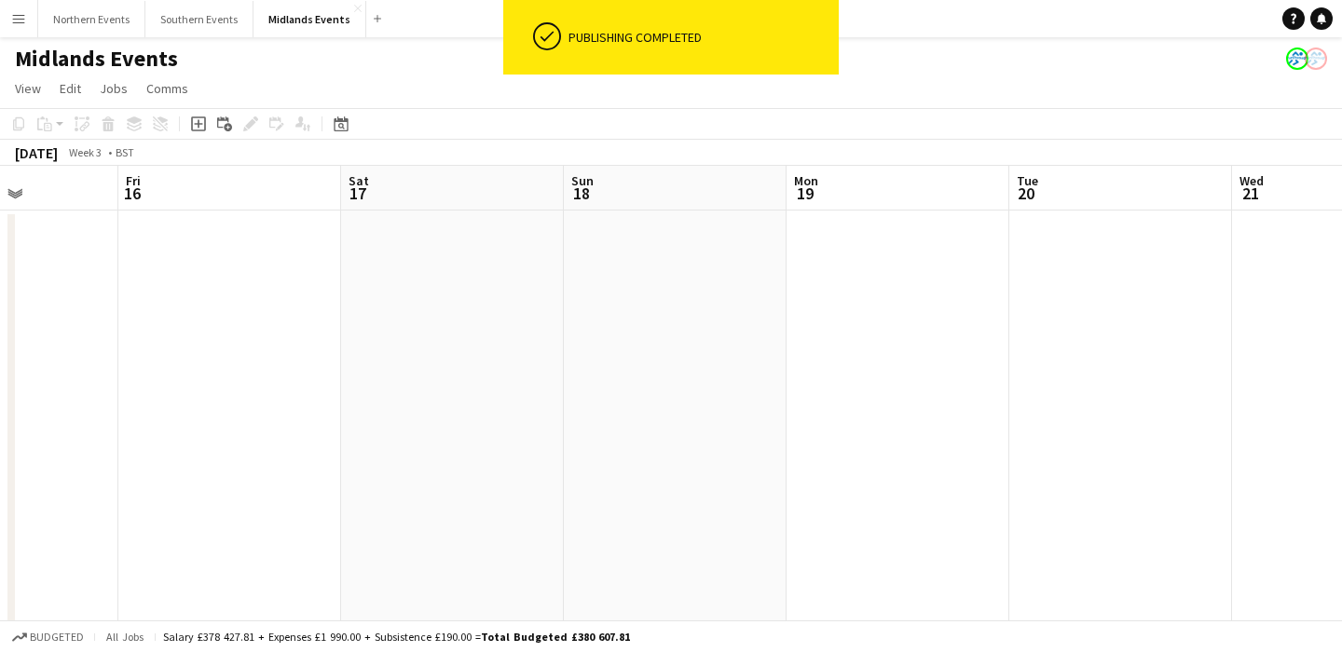
scroll to position [0, 799]
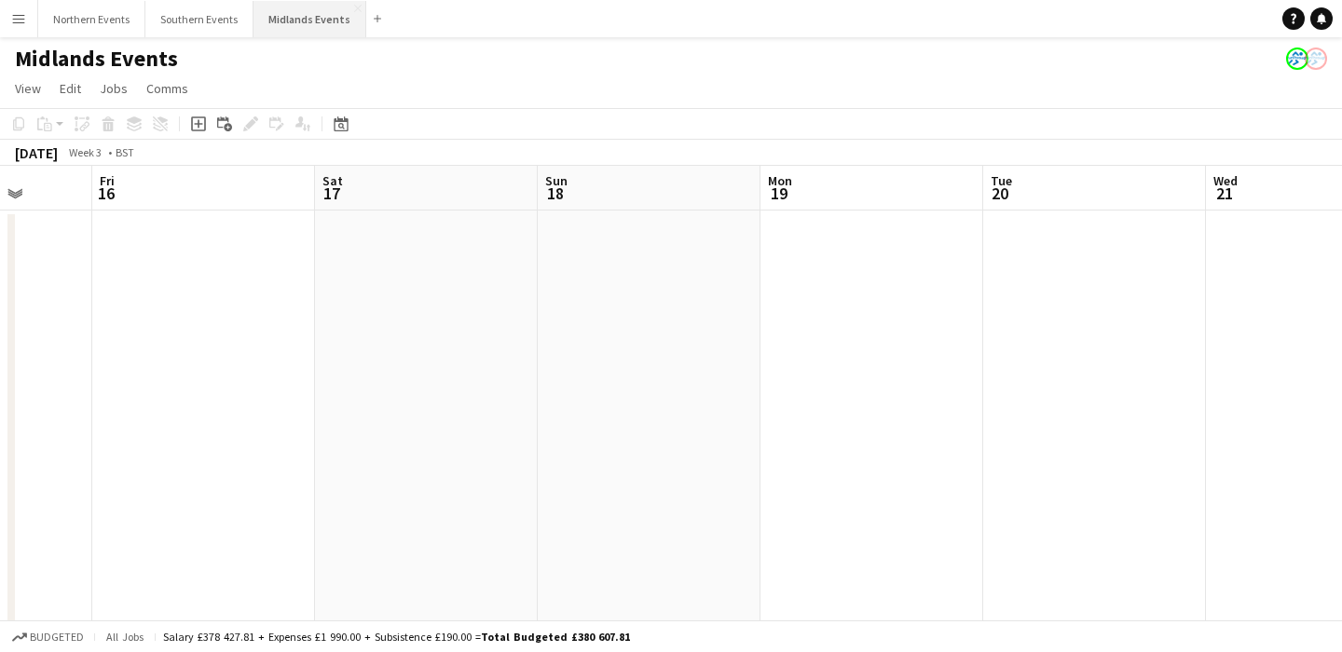
click at [283, 21] on button "Midlands Events Close" at bounding box center [310, 19] width 113 height 36
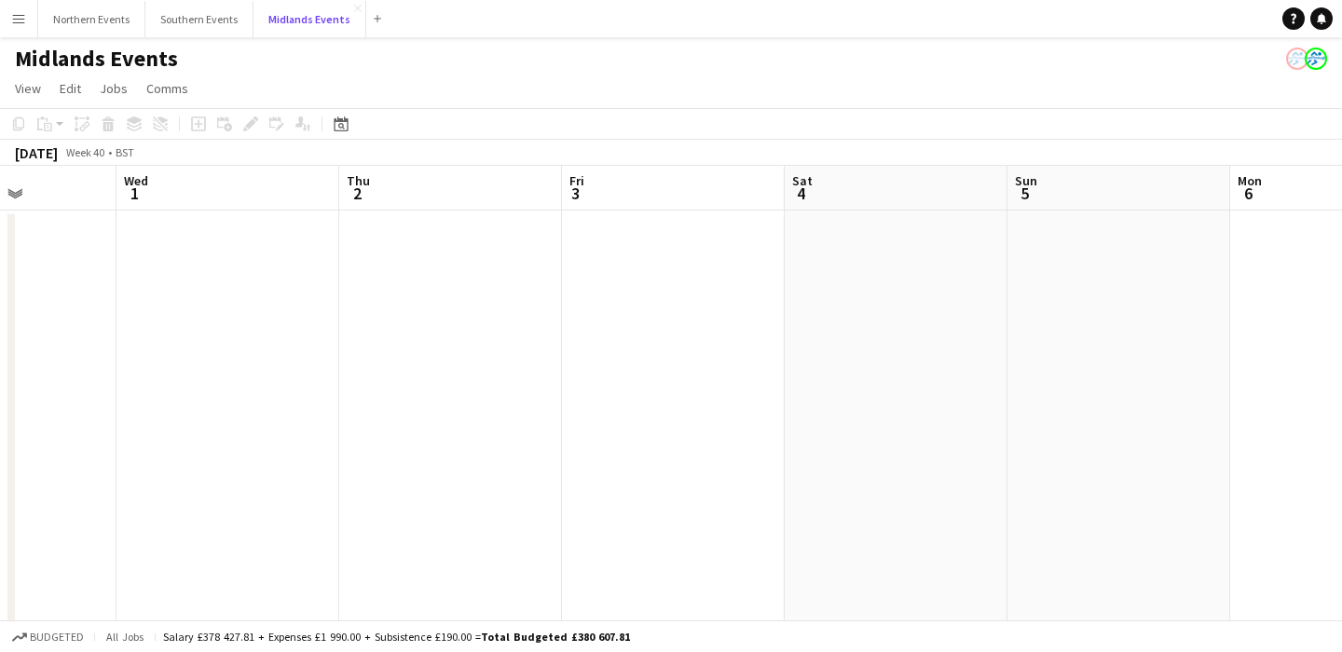
scroll to position [0, 652]
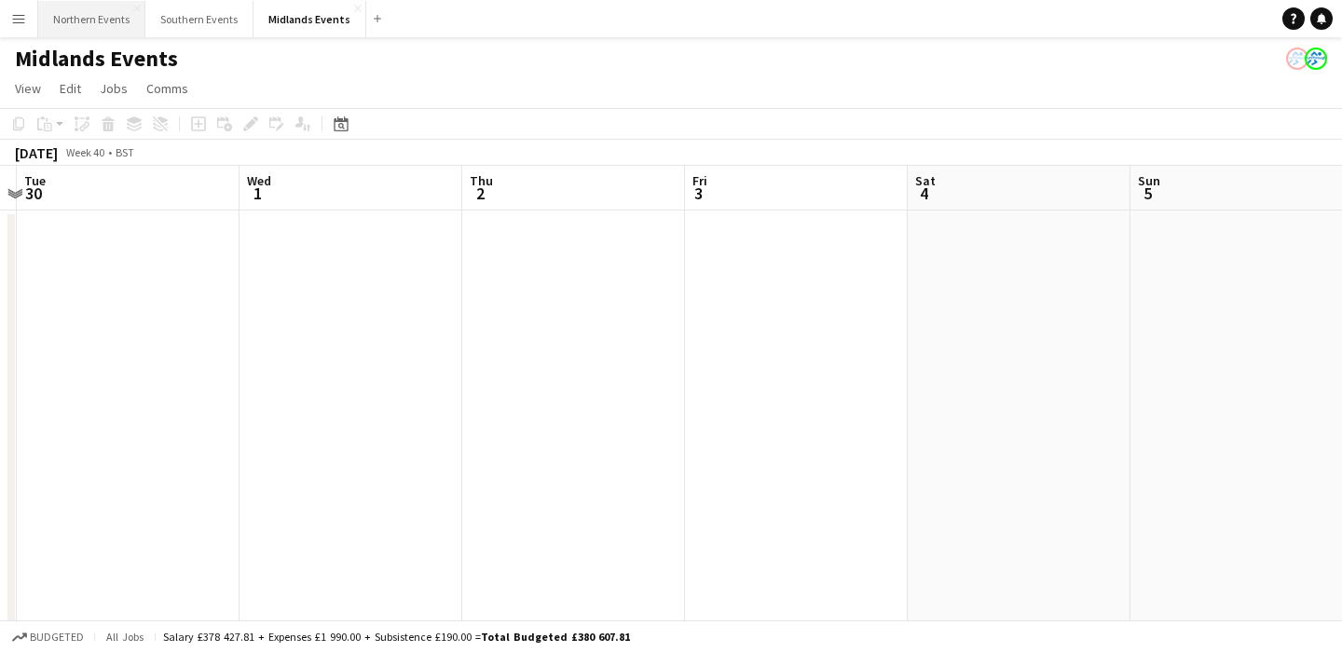
click at [94, 33] on button "Northern Events Close" at bounding box center [91, 19] width 107 height 36
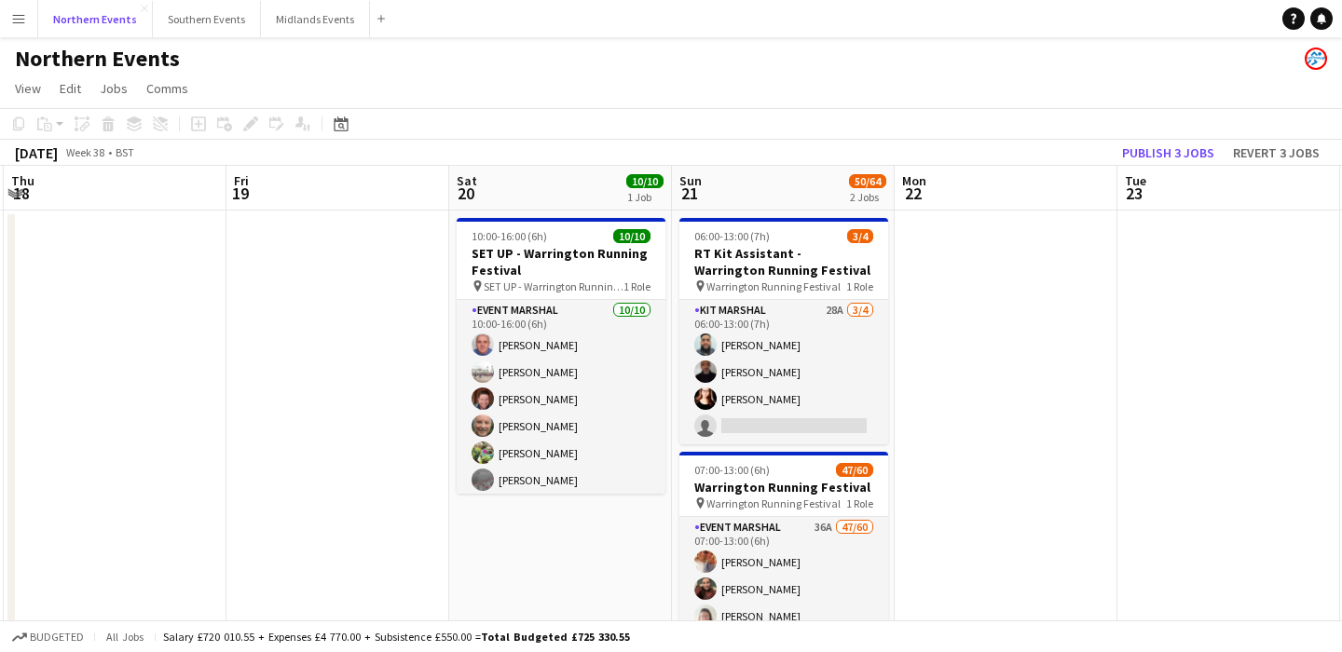
scroll to position [0, 687]
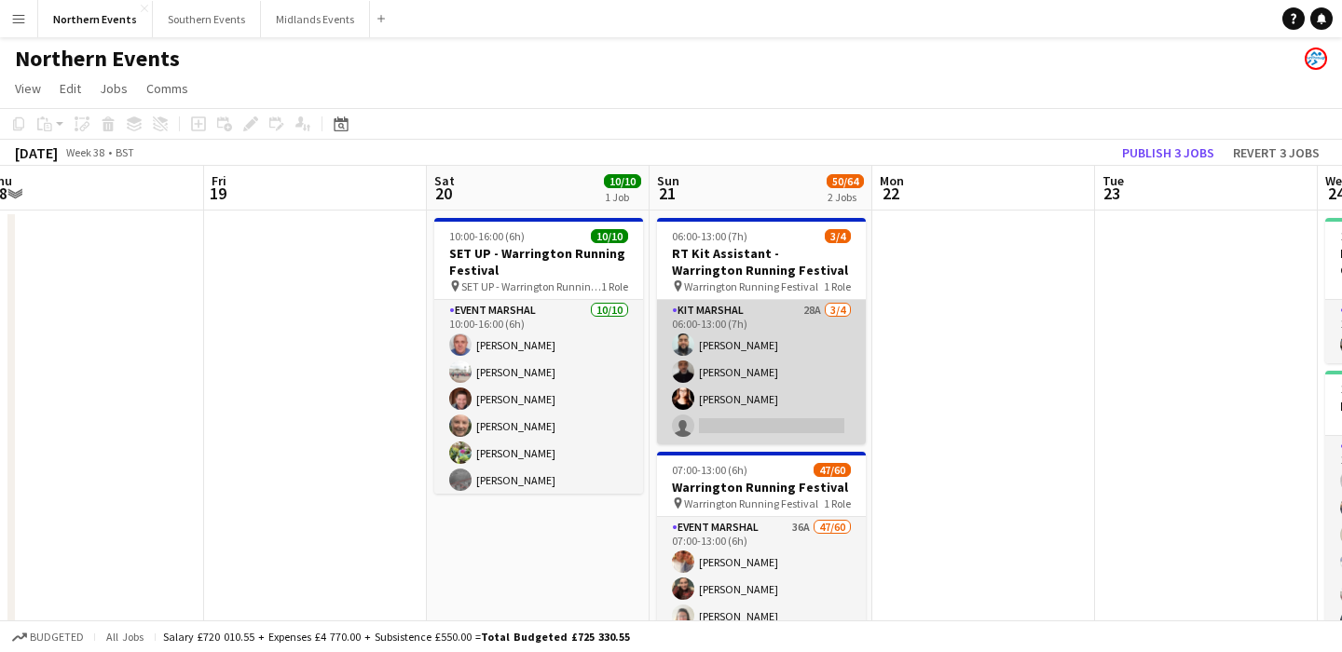
click at [827, 377] on app-card-role "Kit Marshal 28A 3/4 06:00-13:00 (7h) Touseef Ahmed Raymond Bell Angelina Teofil…" at bounding box center [761, 372] width 209 height 144
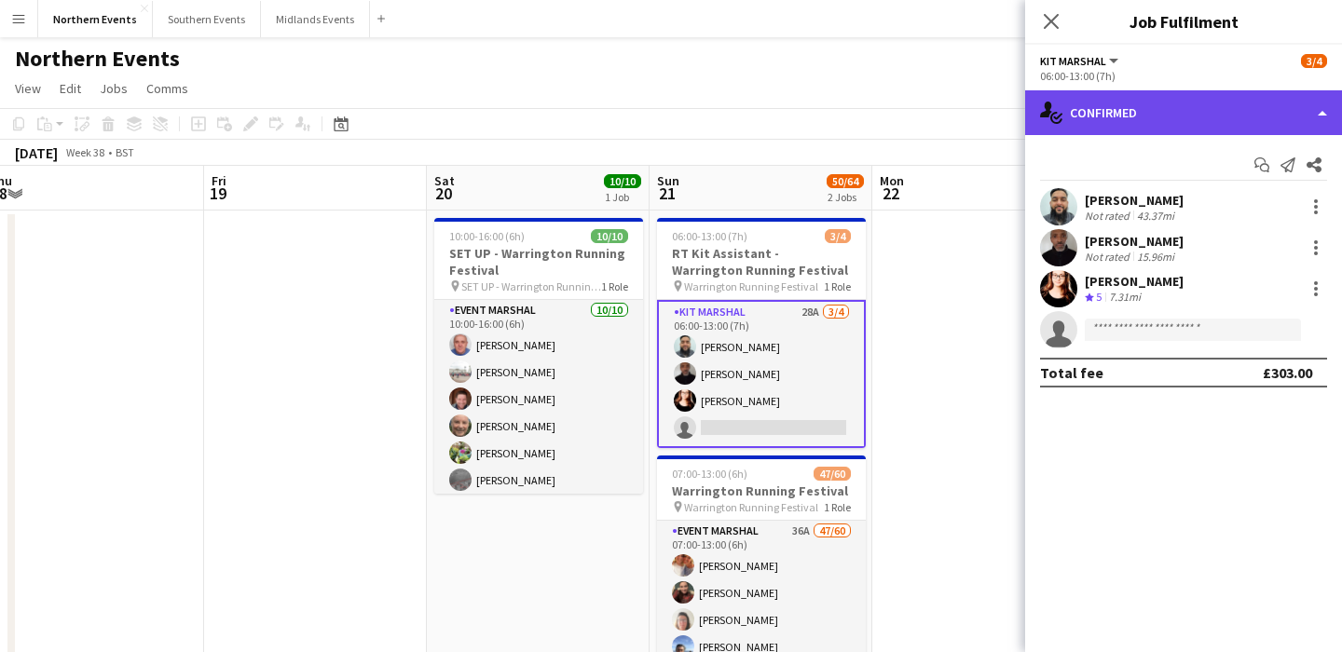
click at [1151, 109] on div "single-neutral-actions-check-2 Confirmed" at bounding box center [1183, 112] width 317 height 45
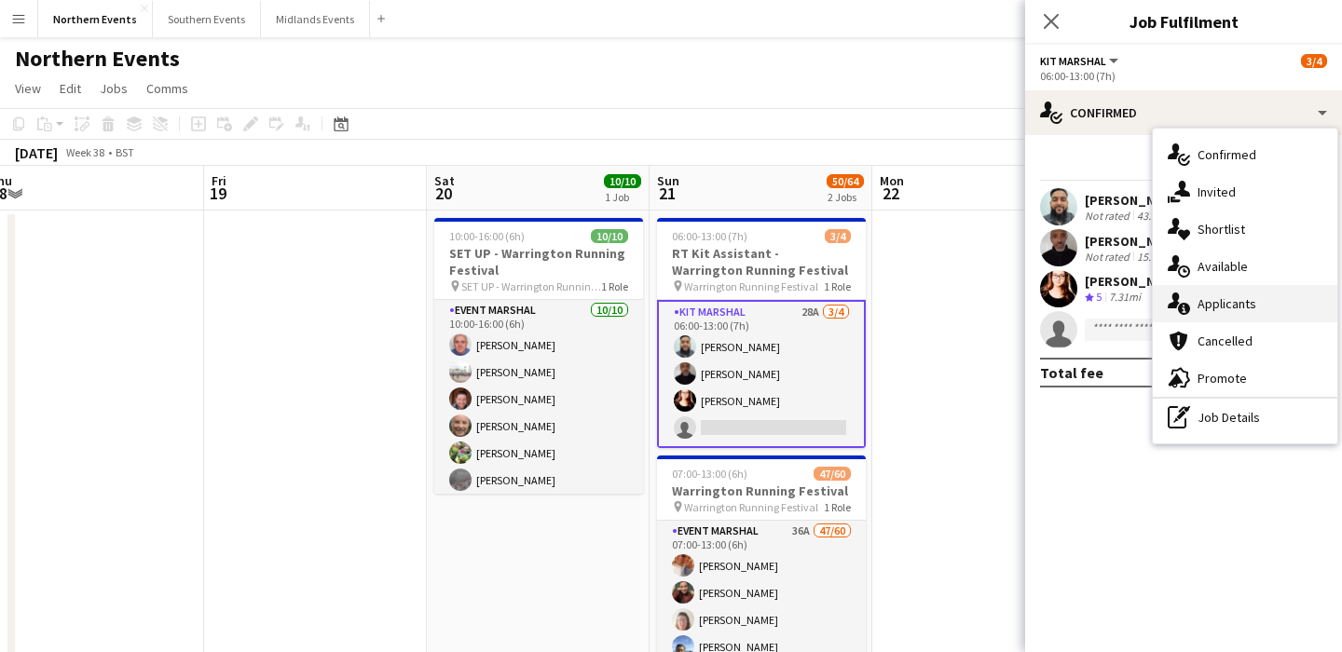
click at [1244, 312] on div "single-neutral-actions-information Applicants" at bounding box center [1245, 303] width 185 height 37
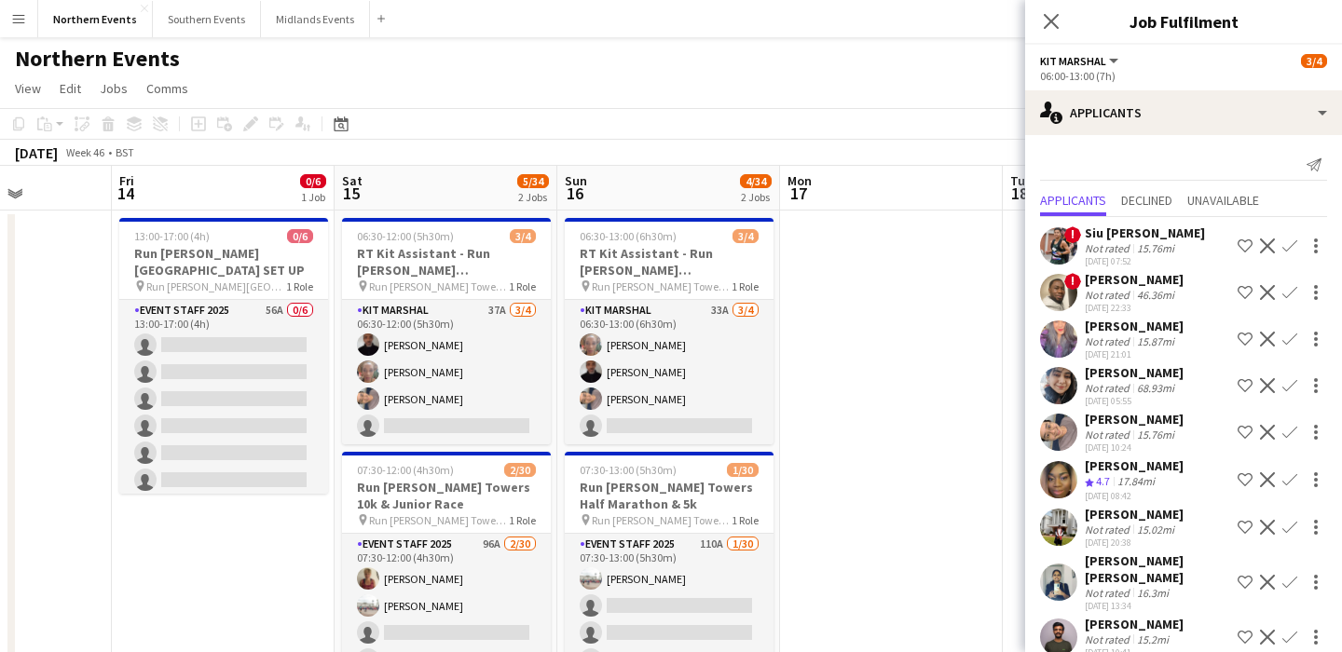
scroll to position [0, 782]
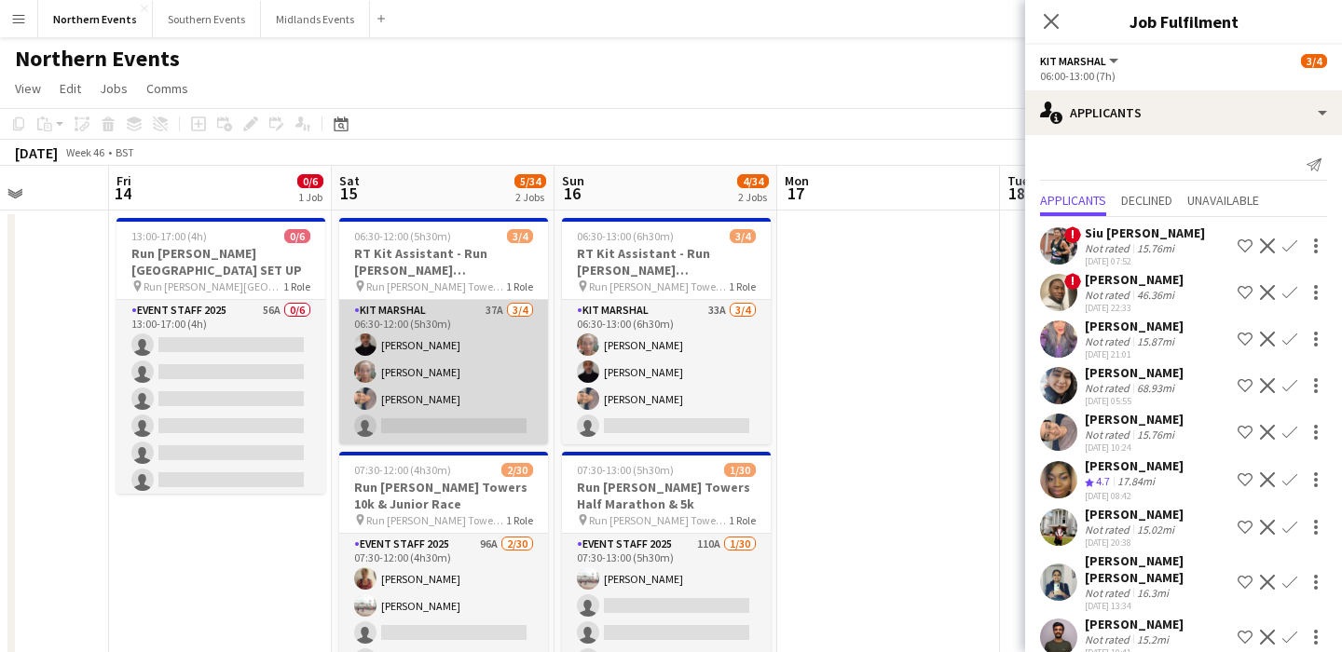
click at [477, 391] on app-card-role "Kit Marshal 37A 3/4 06:30-12:00 (5h30m) Raymond Bell Erinma Bell Yin Qi Gan sin…" at bounding box center [443, 372] width 209 height 144
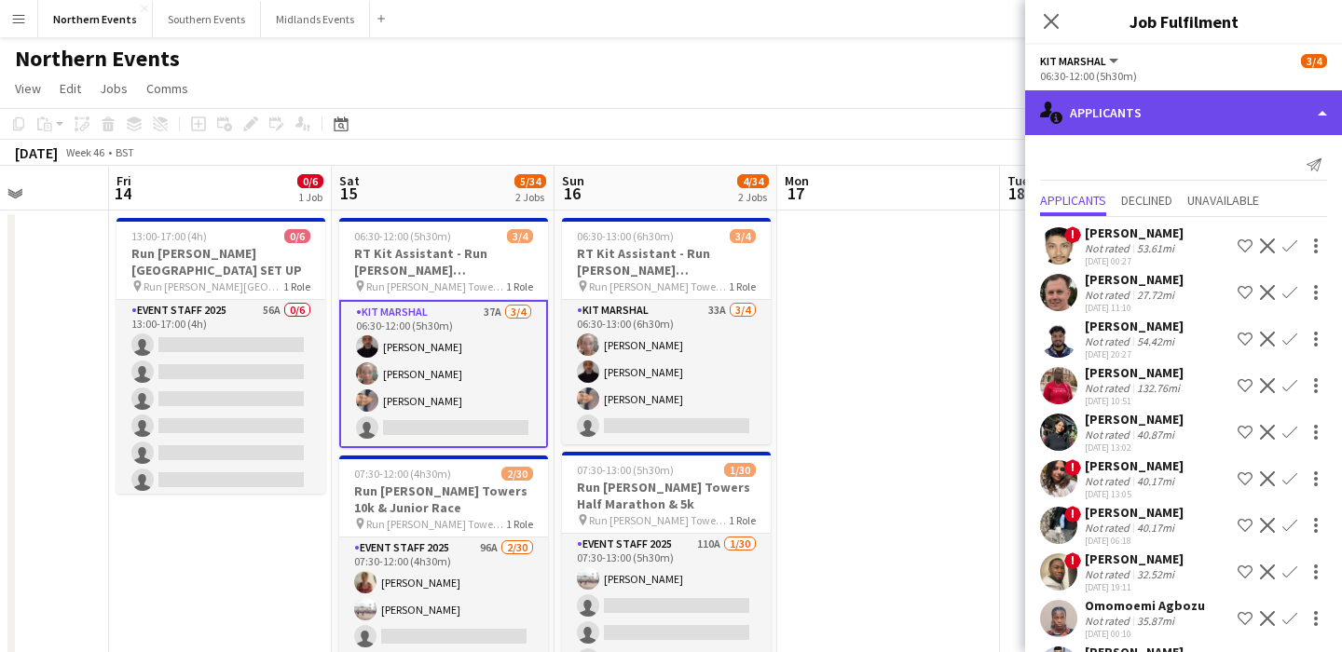
click at [1166, 108] on div "single-neutral-actions-information Applicants" at bounding box center [1183, 112] width 317 height 45
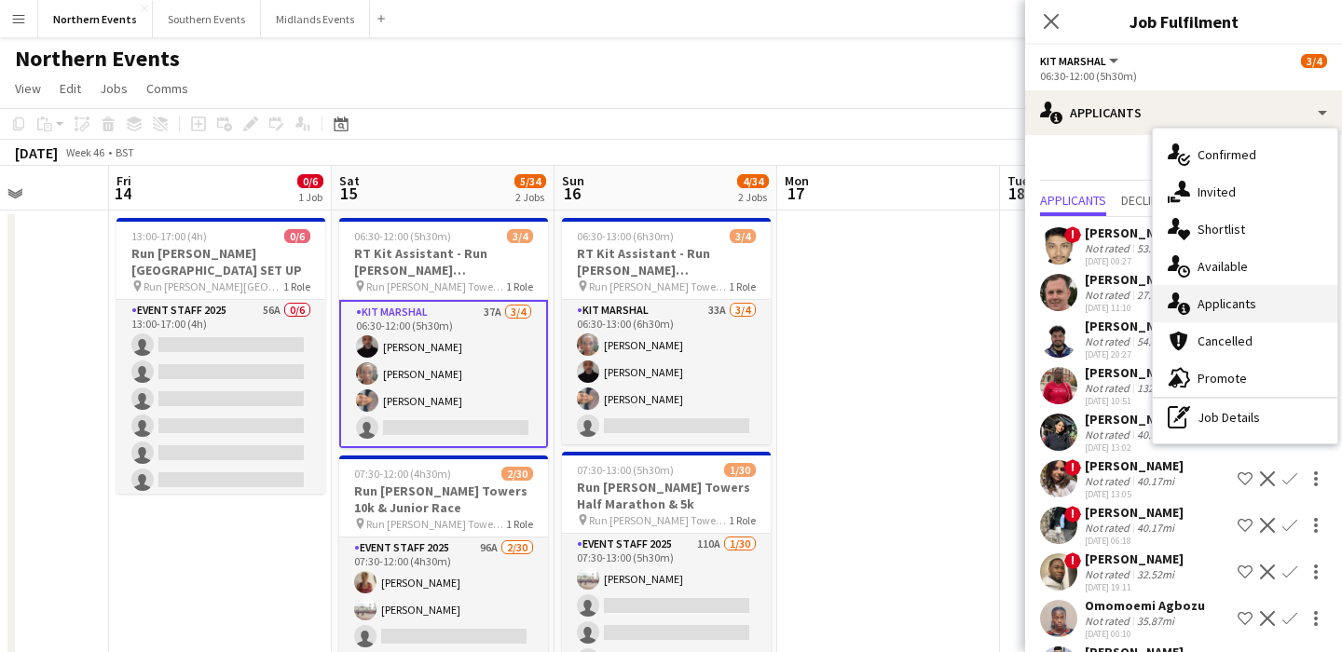
click at [1244, 314] on div "single-neutral-actions-information Applicants" at bounding box center [1245, 303] width 185 height 37
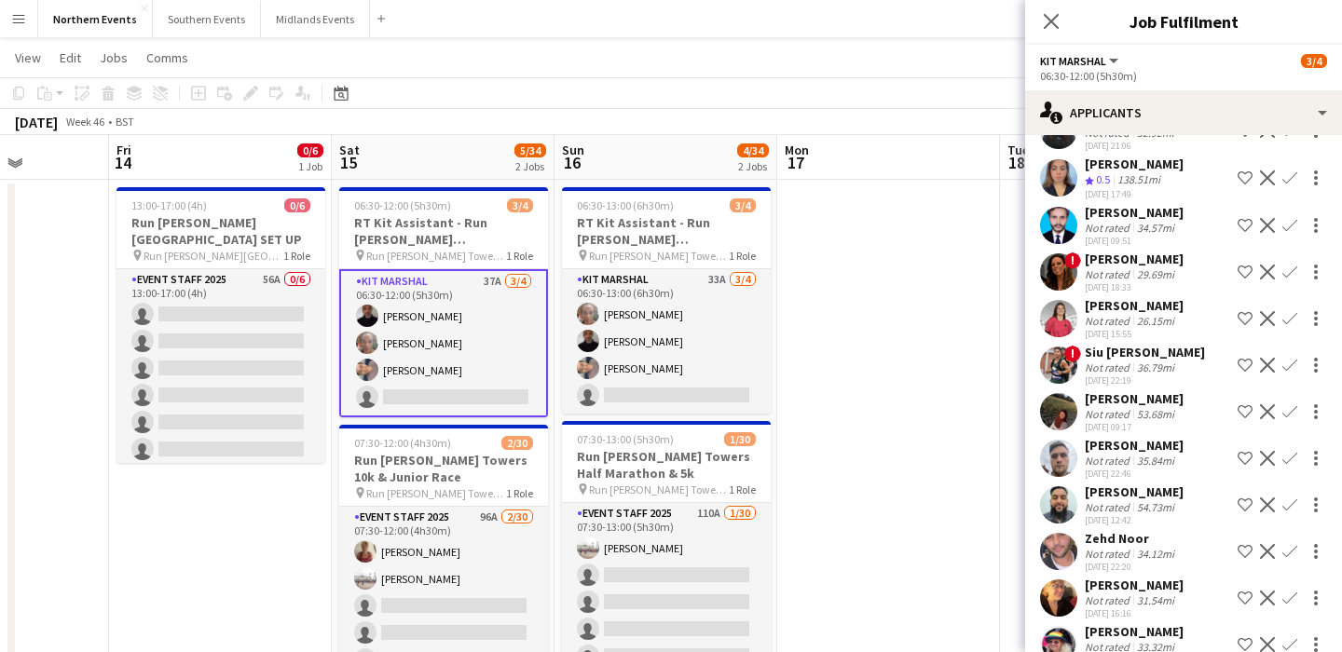
scroll to position [918, 0]
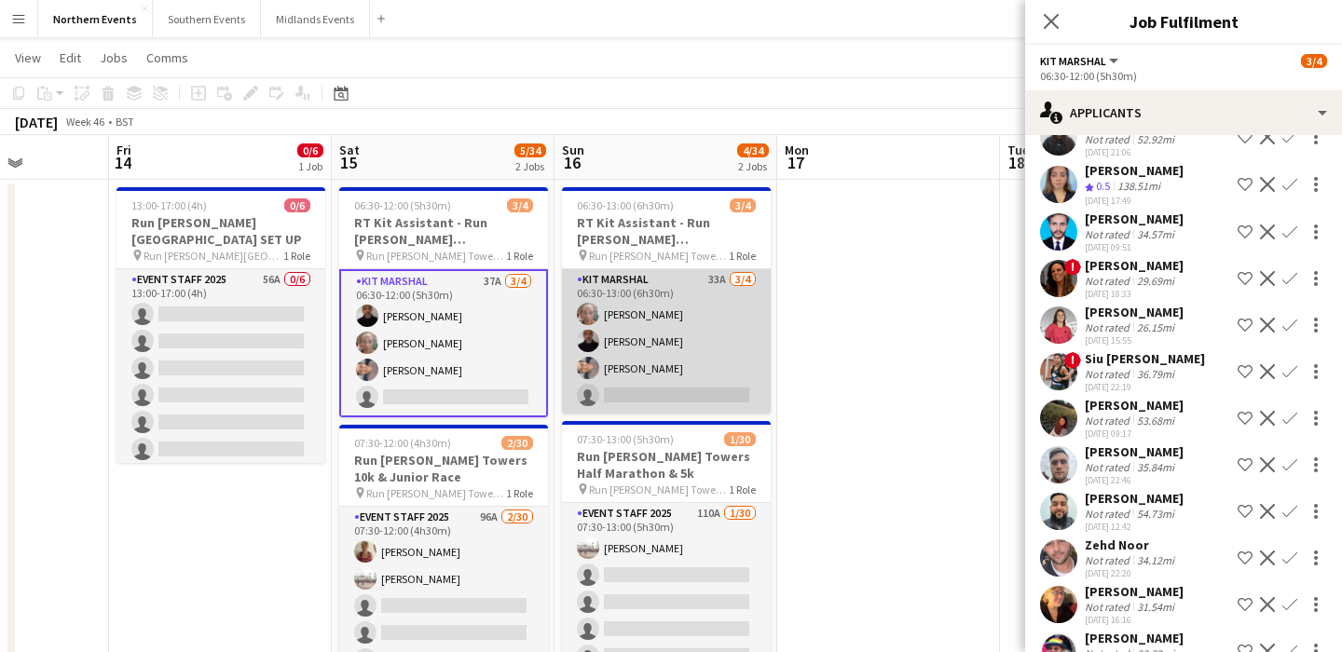
click at [681, 355] on app-card-role "Kit Marshal 33A 3/4 06:30-13:00 (6h30m) Erinma Bell Raymond Bell Yin Qi Gan sin…" at bounding box center [666, 341] width 209 height 144
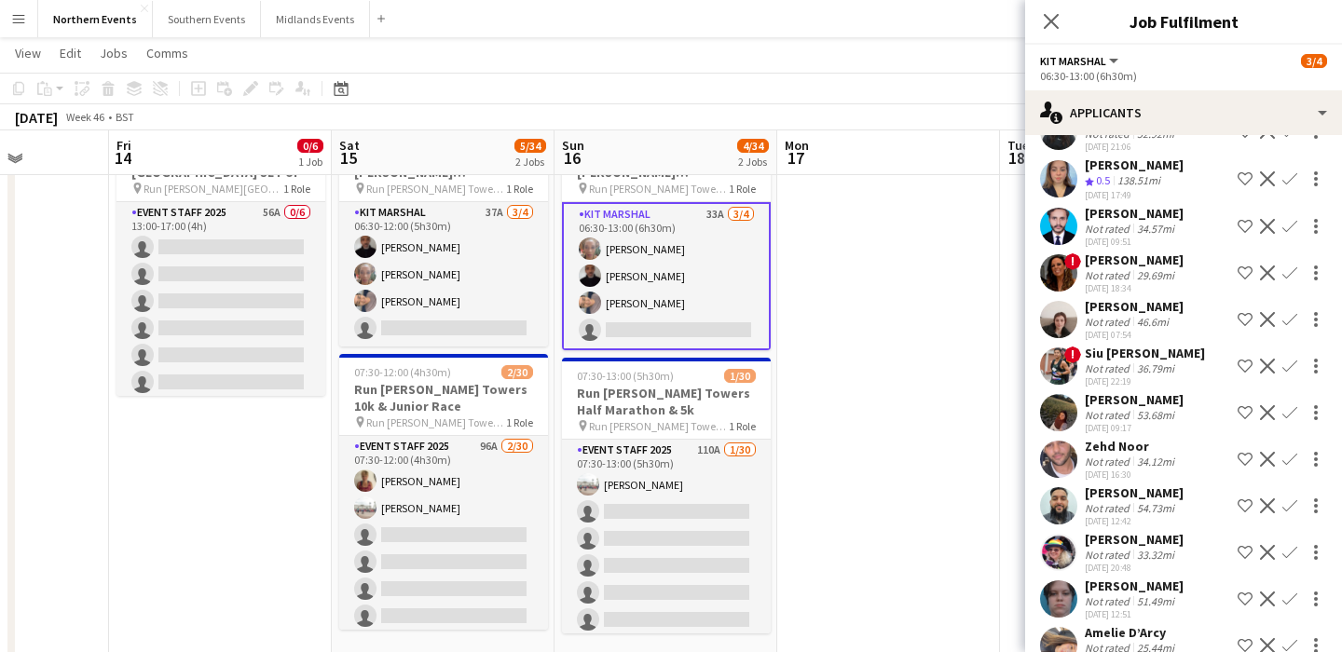
scroll to position [901, 0]
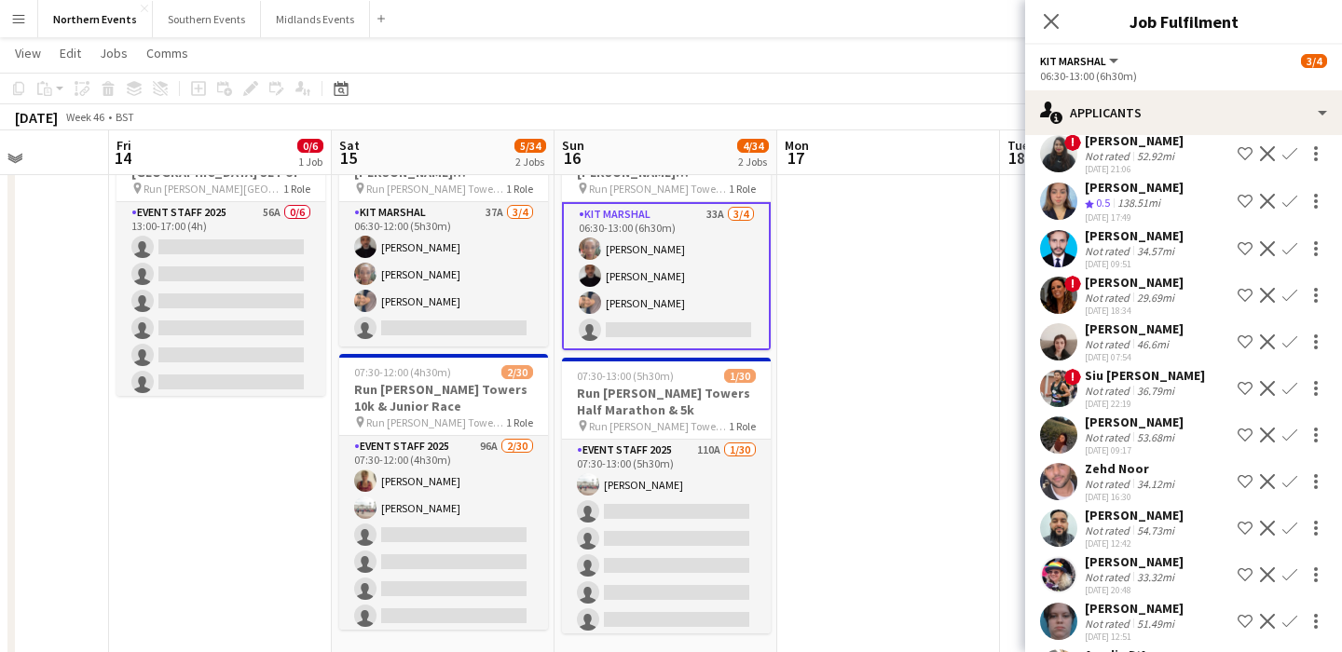
click at [1294, 396] on app-icon "Confirm" at bounding box center [1290, 388] width 15 height 15
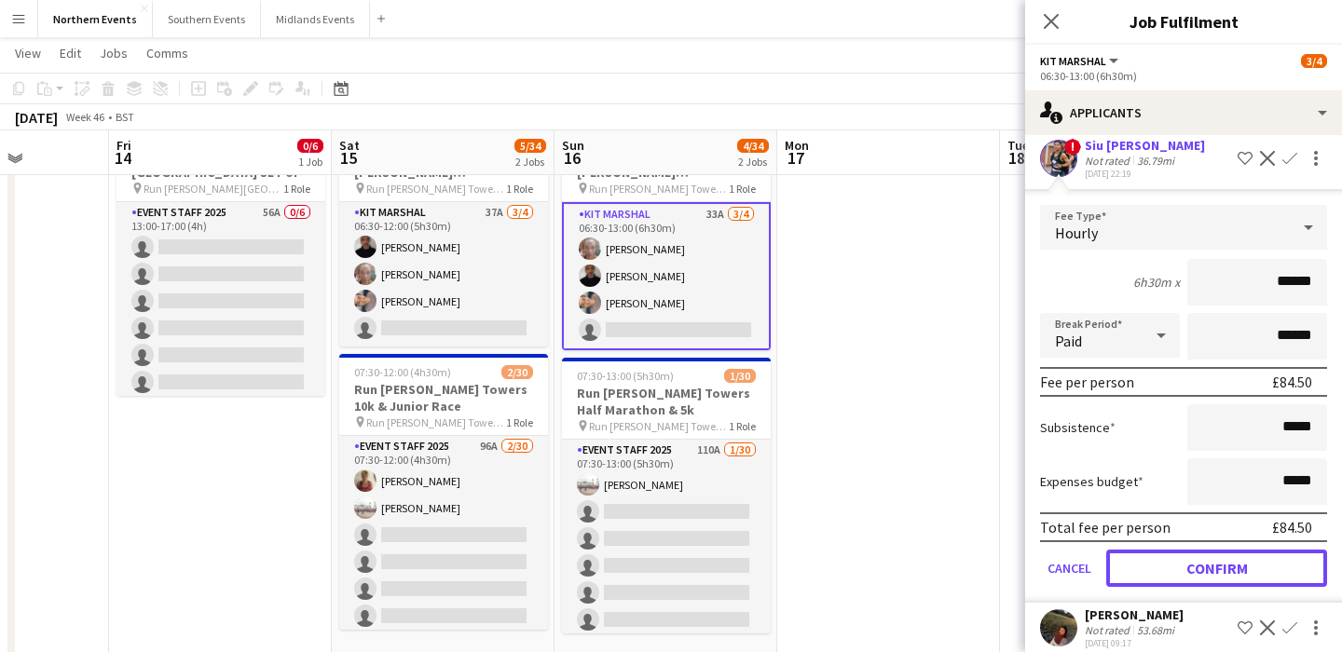
click at [1161, 585] on button "Confirm" at bounding box center [1216, 568] width 221 height 37
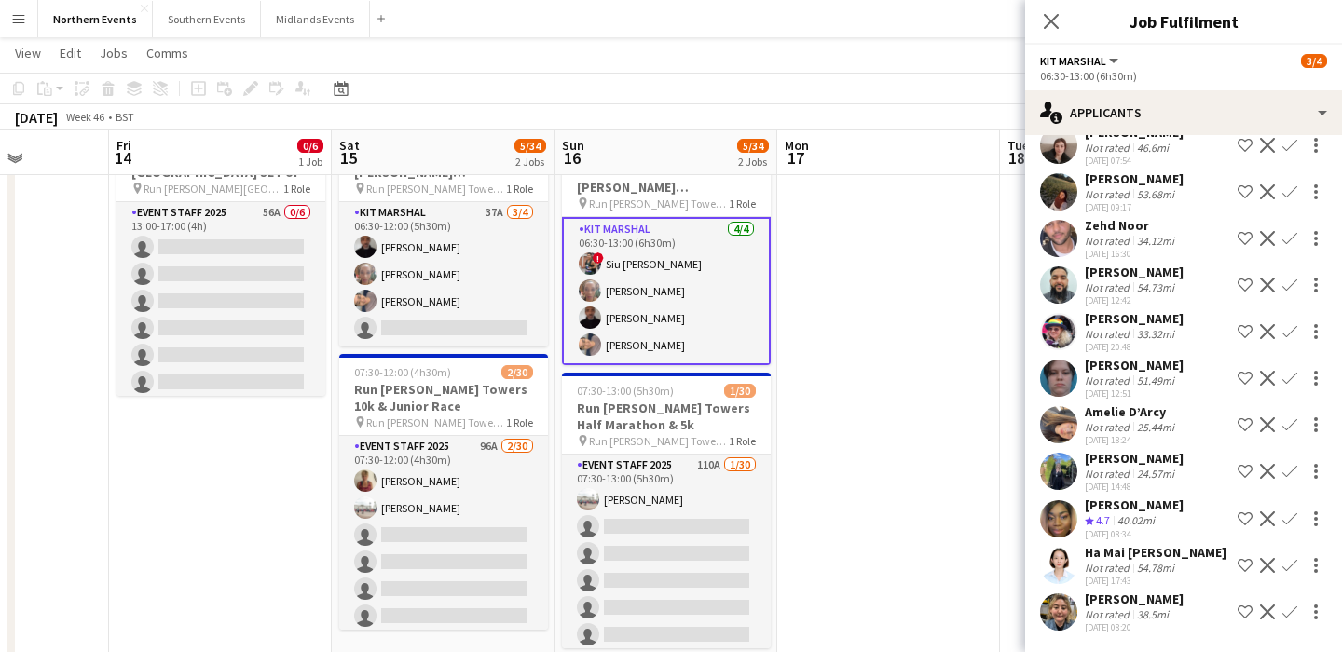
scroll to position [1114, 0]
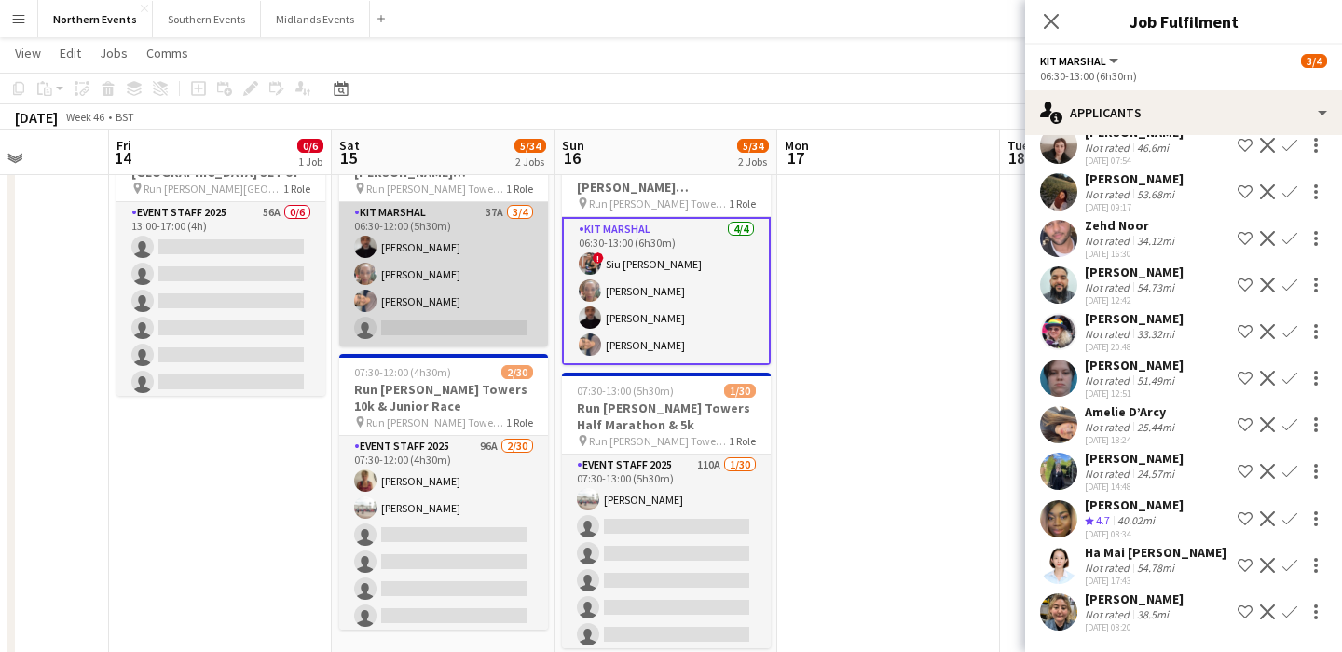
click at [481, 319] on app-card-role "Kit Marshal 37A 3/4 06:30-12:00 (5h30m) Raymond Bell Erinma Bell Yin Qi Gan sin…" at bounding box center [443, 274] width 209 height 144
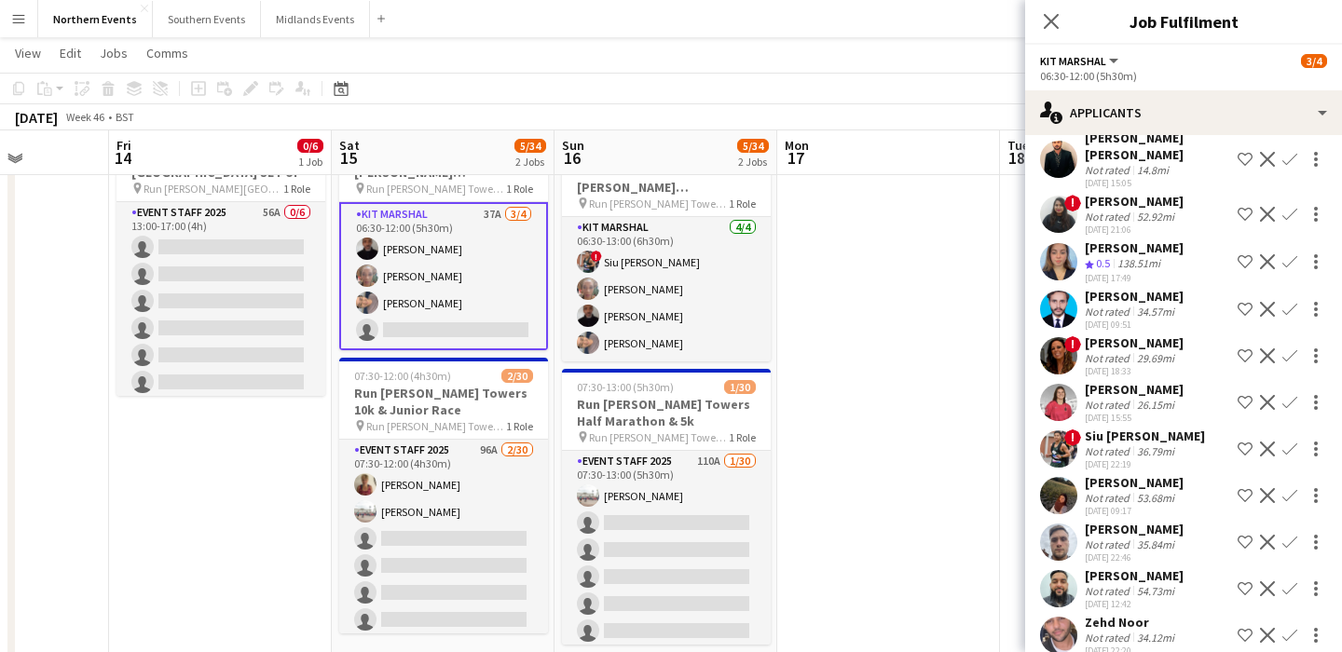
scroll to position [846, 0]
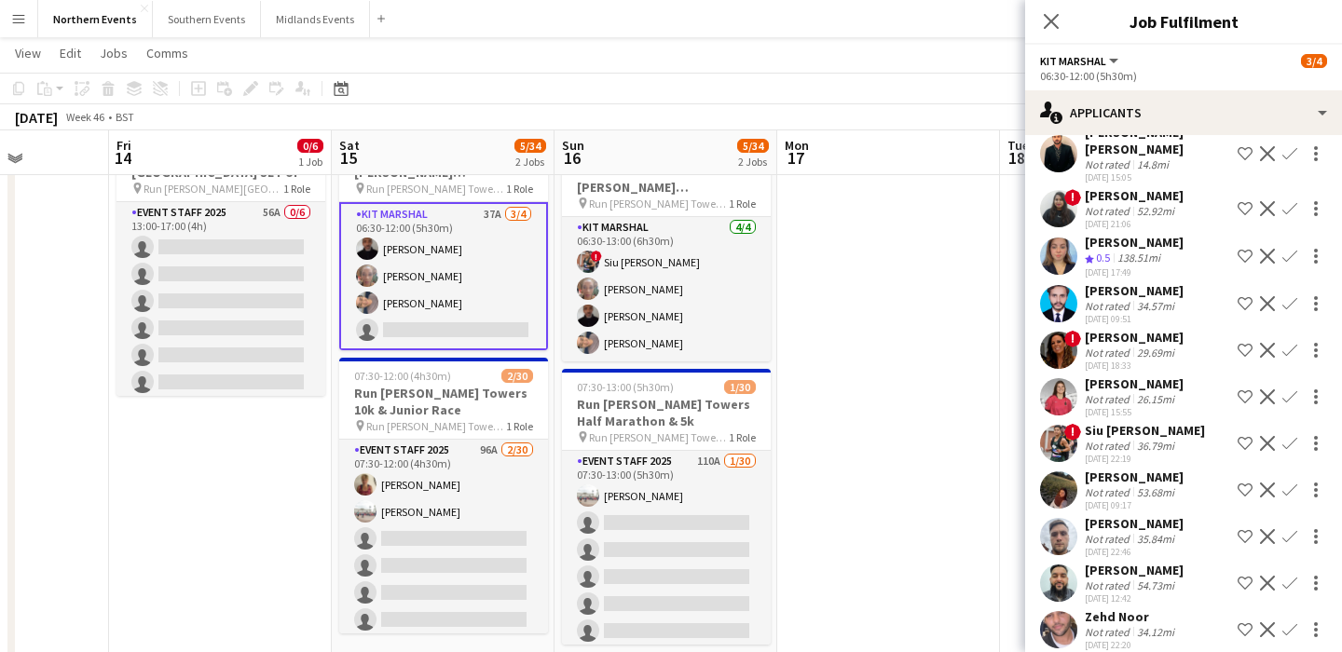
click at [1288, 451] on app-icon "Confirm" at bounding box center [1290, 443] width 15 height 15
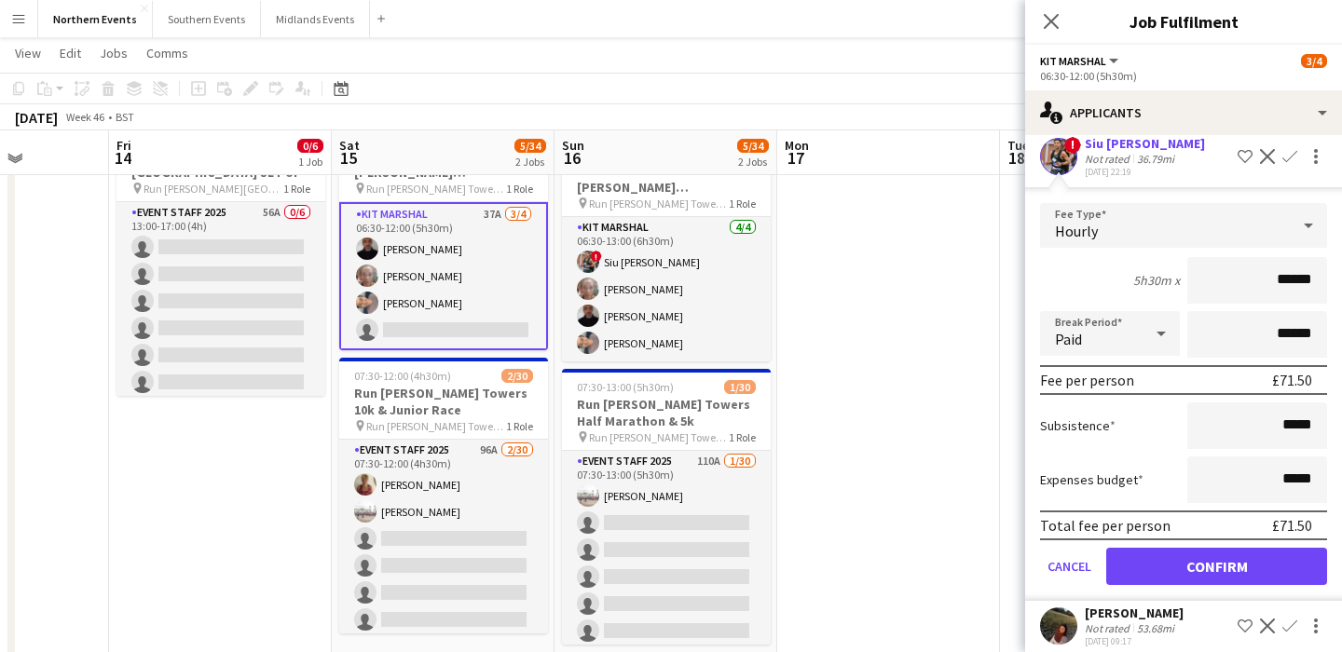
scroll to position [1134, 0]
click at [1220, 583] on button "Confirm" at bounding box center [1216, 565] width 221 height 37
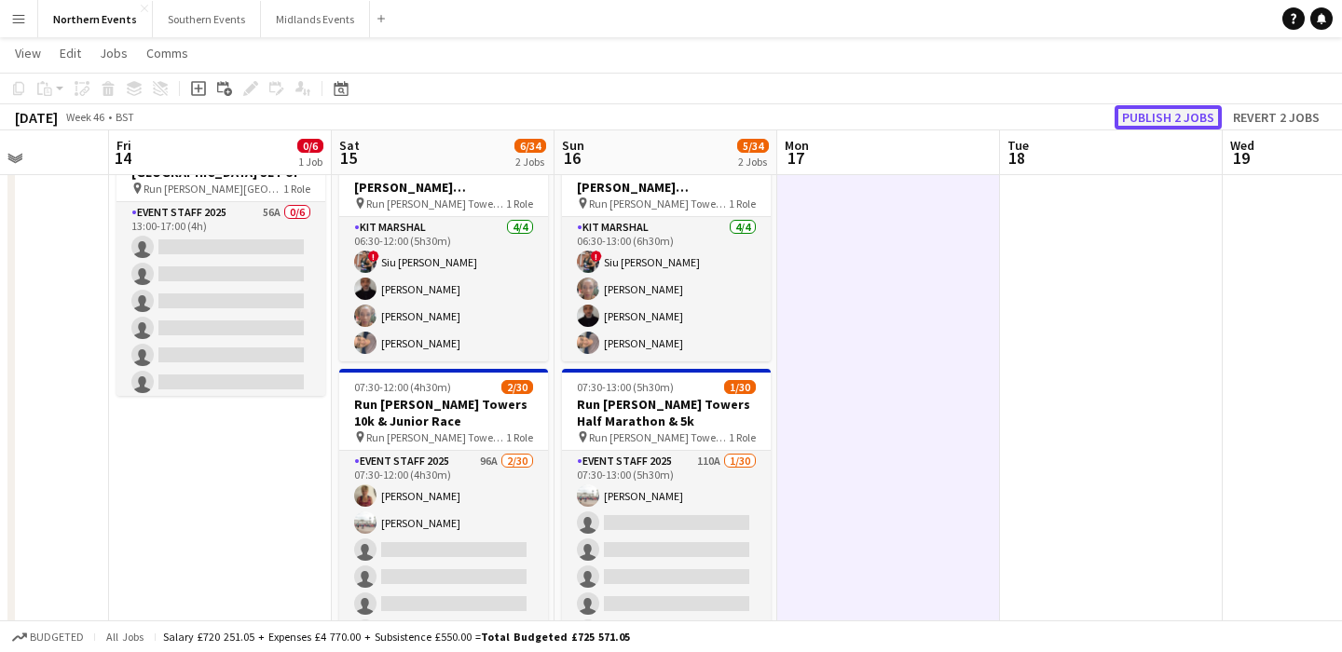
click at [1185, 116] on button "Publish 2 jobs" at bounding box center [1168, 117] width 107 height 24
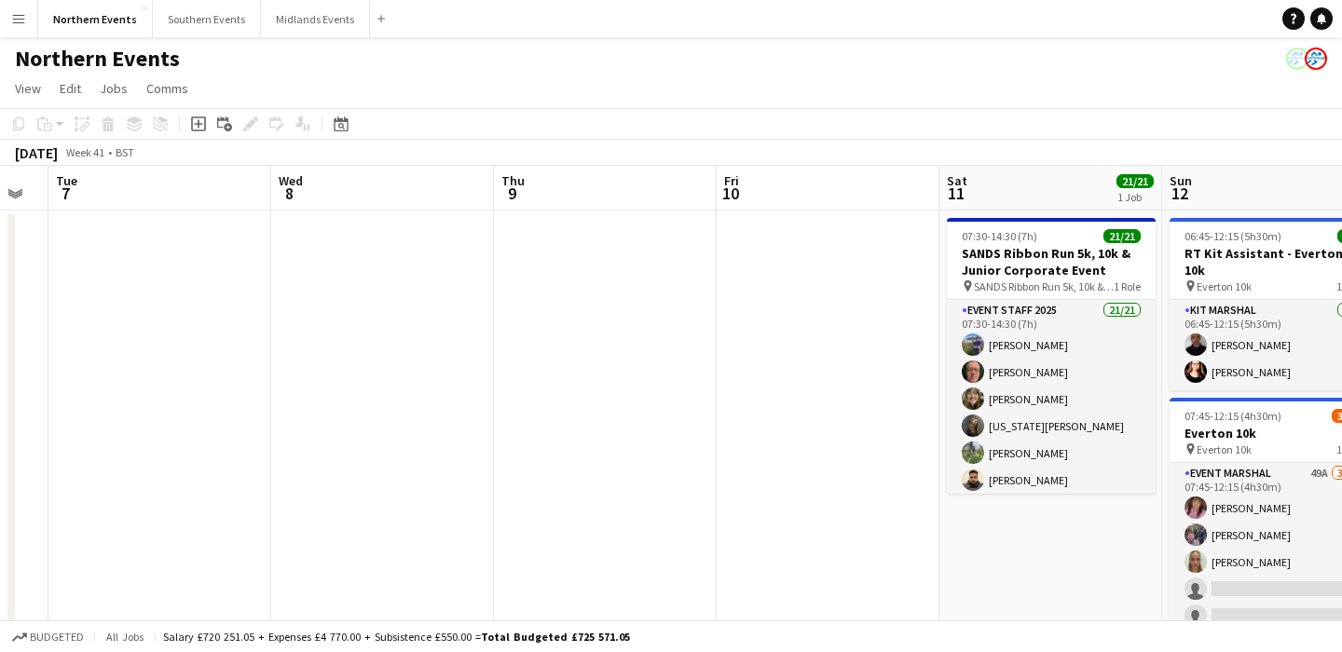
scroll to position [0, 391]
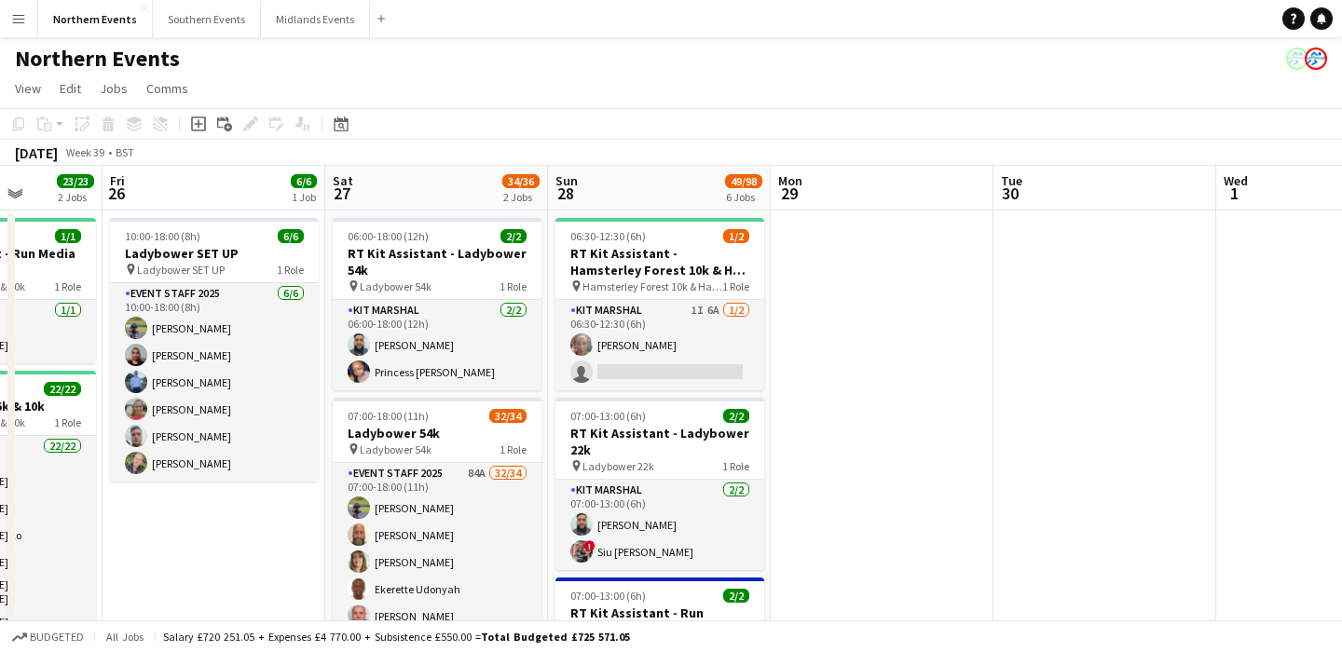
scroll to position [0, 450]
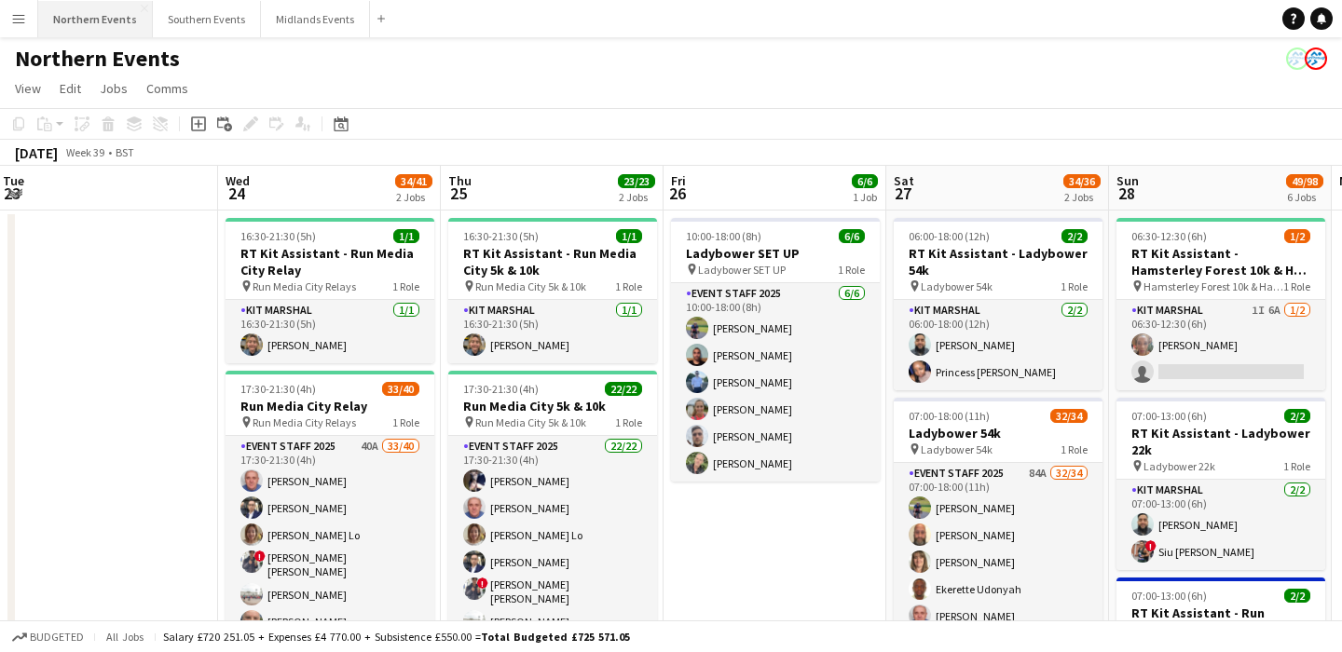
click at [83, 18] on button "Northern Events Close" at bounding box center [95, 19] width 115 height 36
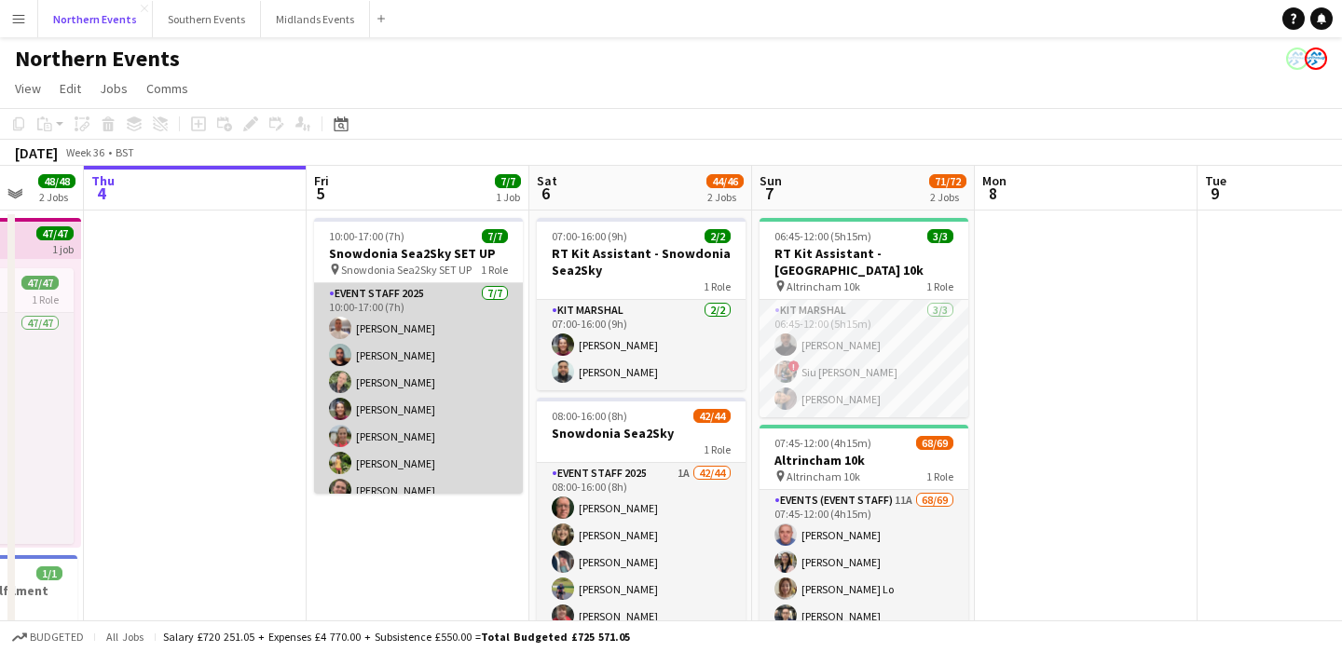
scroll to position [0, 586]
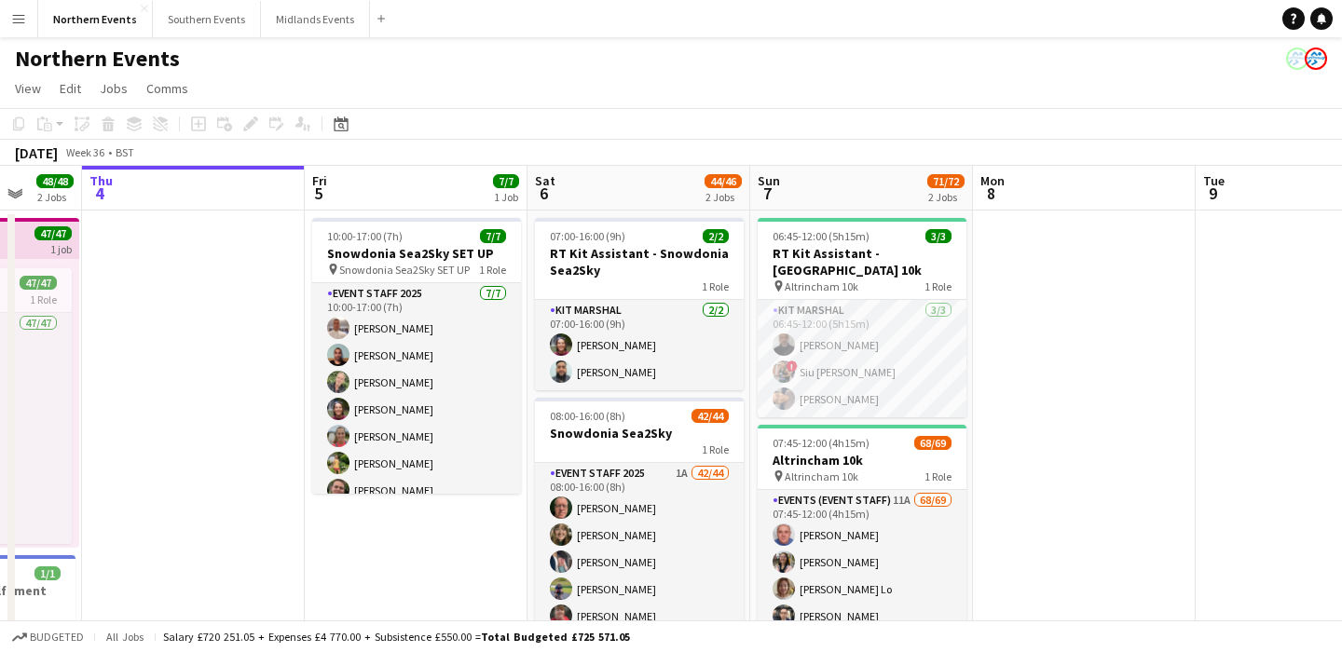
click at [20, 18] on app-icon "Menu" at bounding box center [18, 18] width 15 height 15
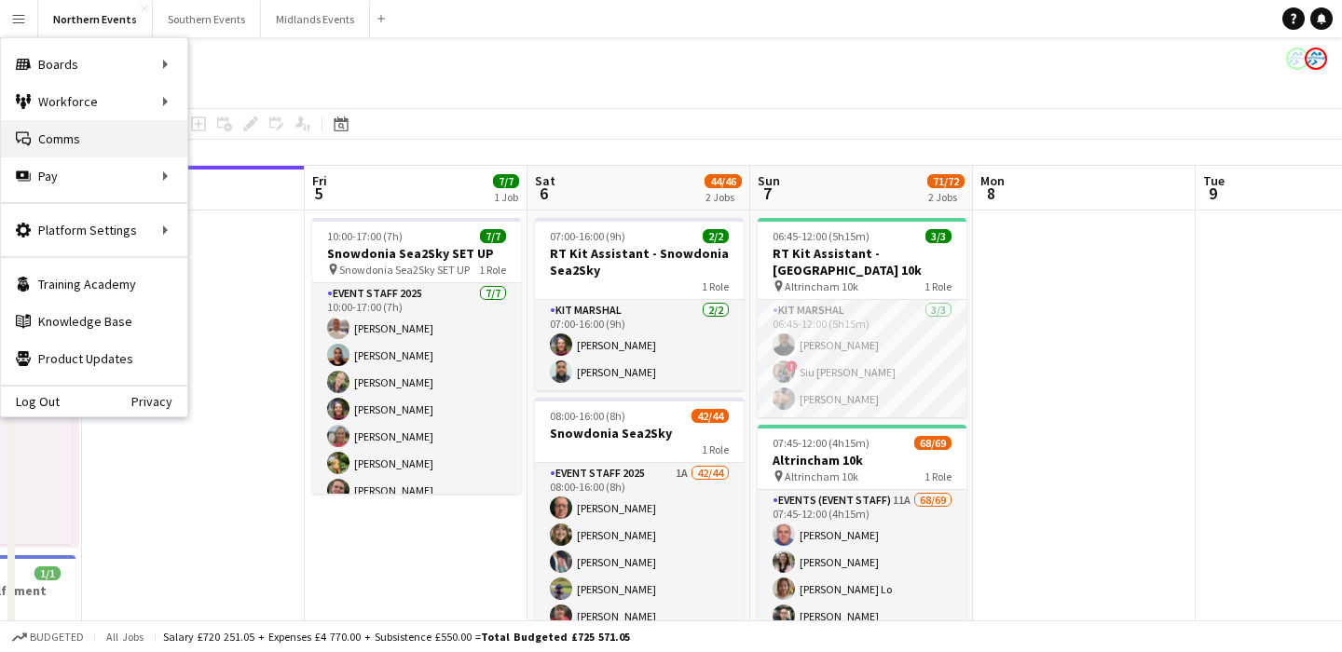
click at [79, 137] on link "Comms Comms" at bounding box center [94, 138] width 186 height 37
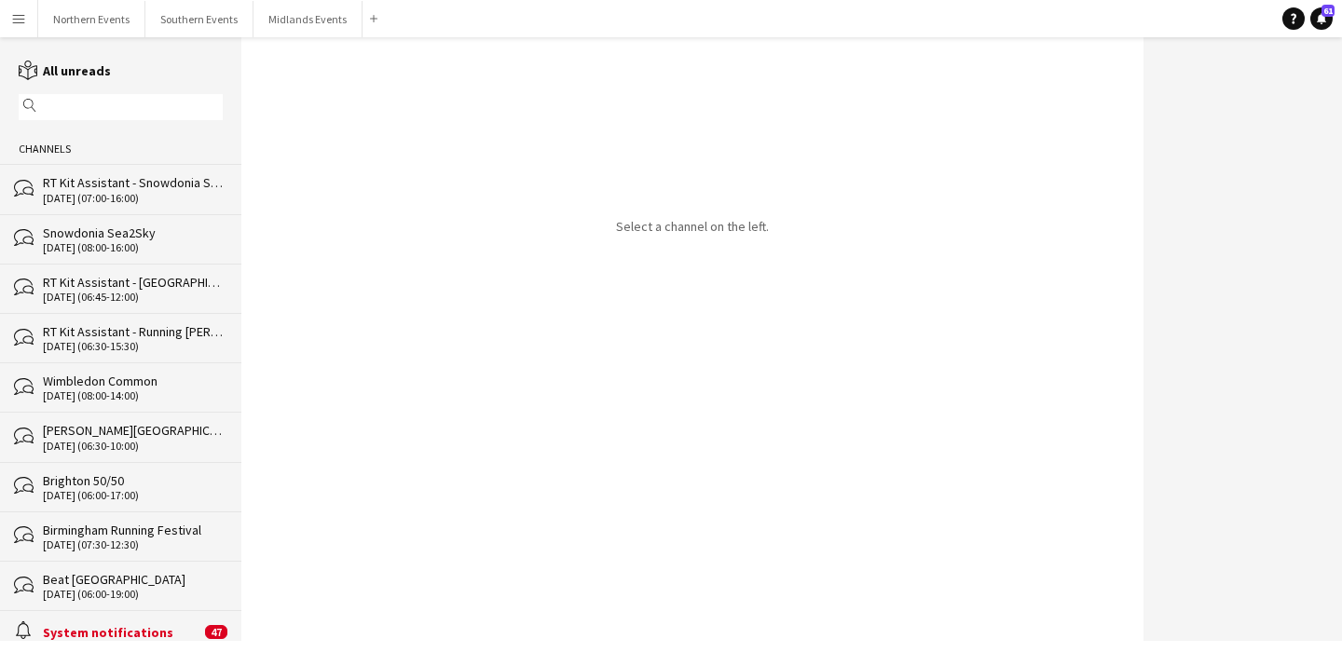
click at [102, 107] on input "text" at bounding box center [129, 107] width 177 height 17
type input "***"
click at [143, 204] on div "bubbles RT Kit Assistant - Snowdonia Sea2Sky [DATE] (07:00-16:00)" at bounding box center [120, 188] width 241 height 49
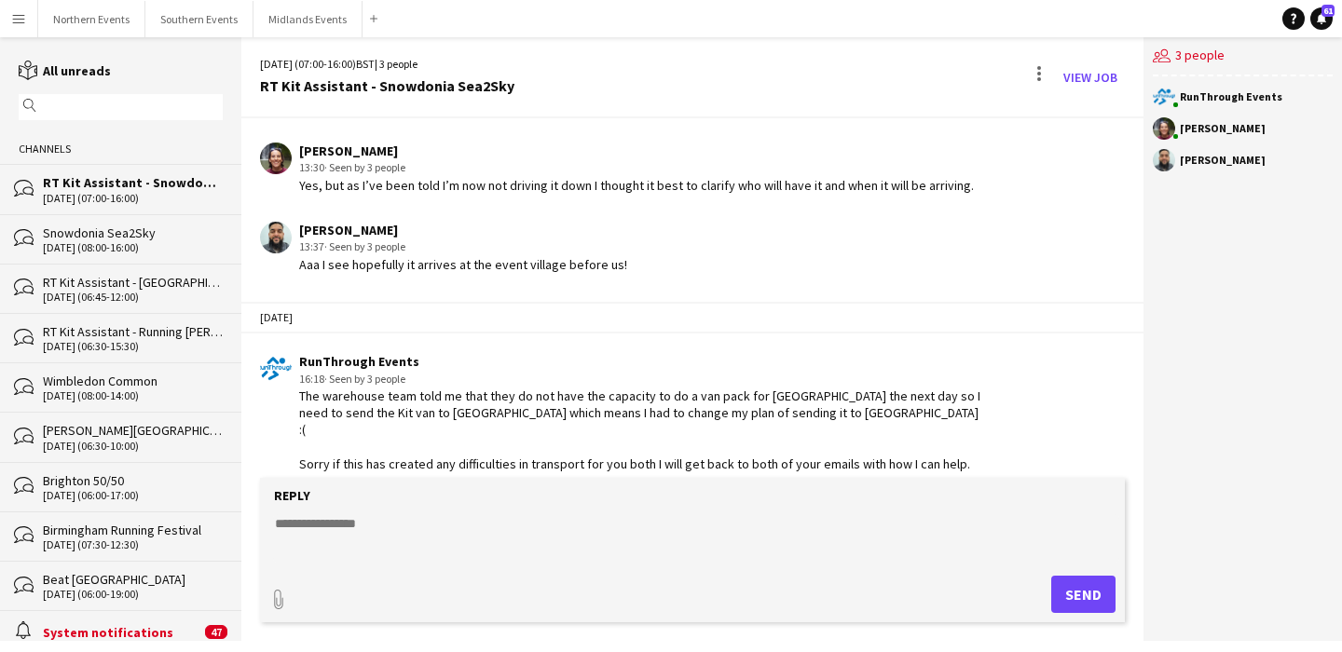
scroll to position [1601, 0]
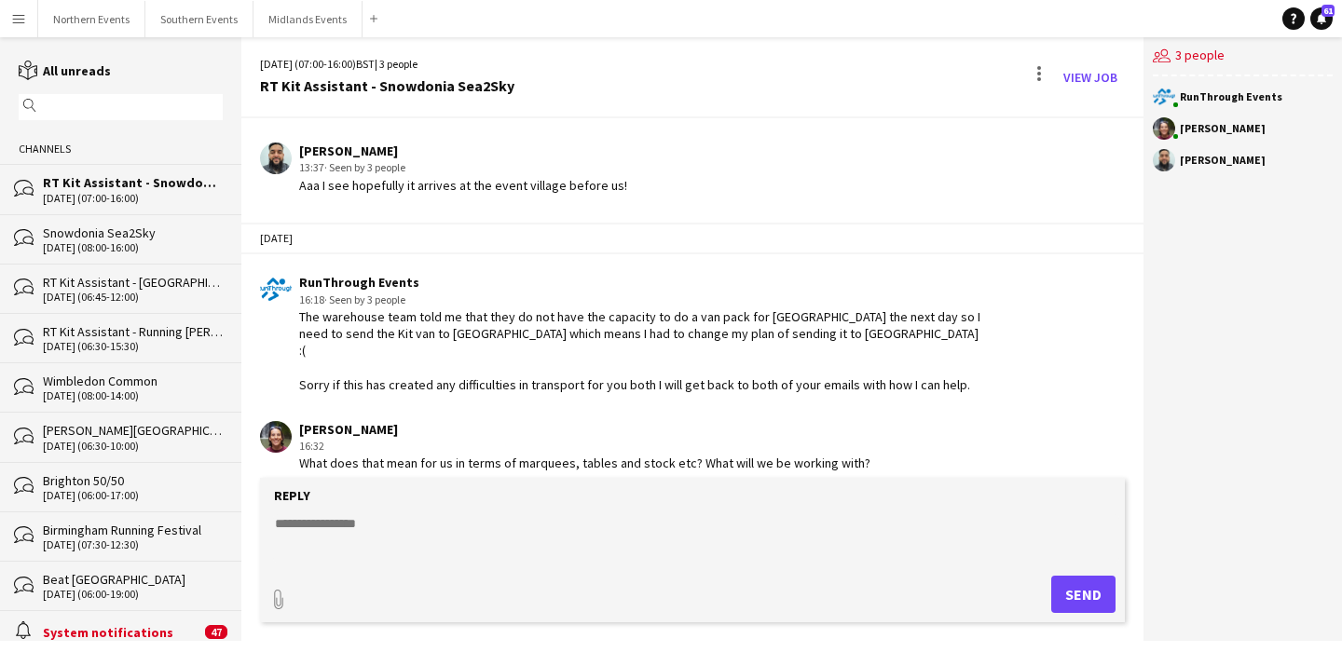
click at [646, 520] on textarea at bounding box center [696, 539] width 846 height 48
type textarea "**********"
click at [1066, 582] on button "Send" at bounding box center [1083, 594] width 64 height 37
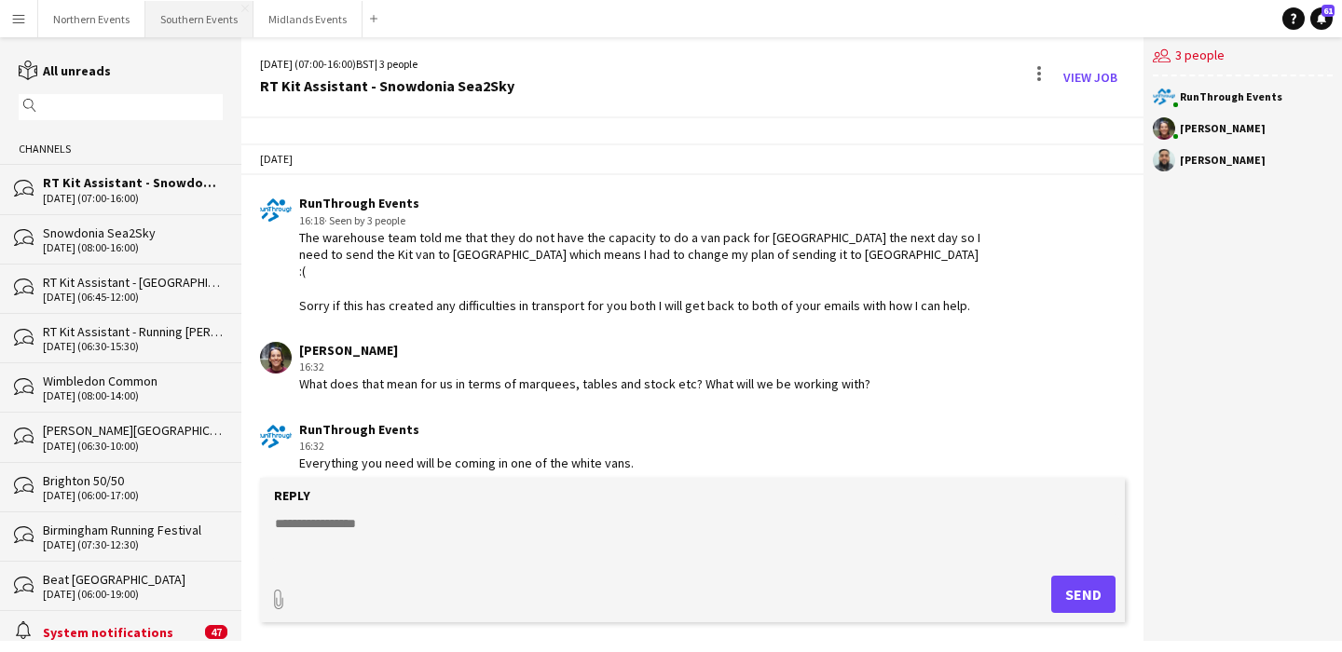
click at [198, 29] on button "Southern Events Close" at bounding box center [199, 19] width 108 height 36
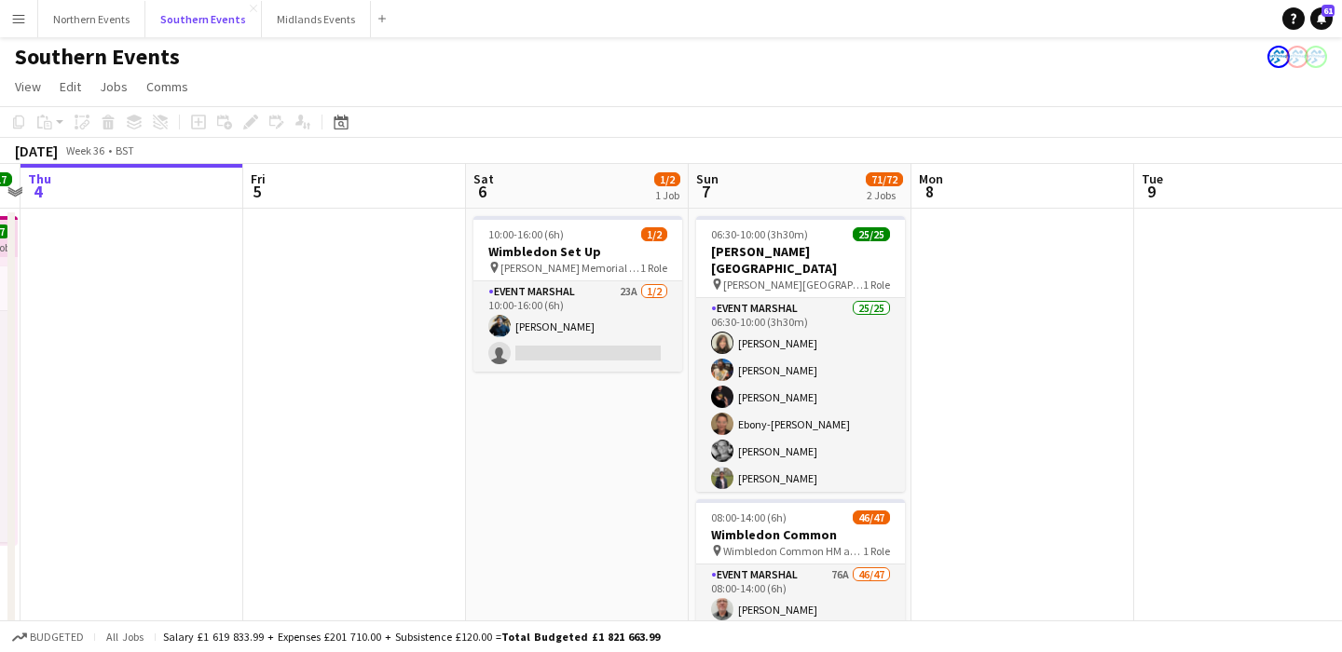
scroll to position [0, 673]
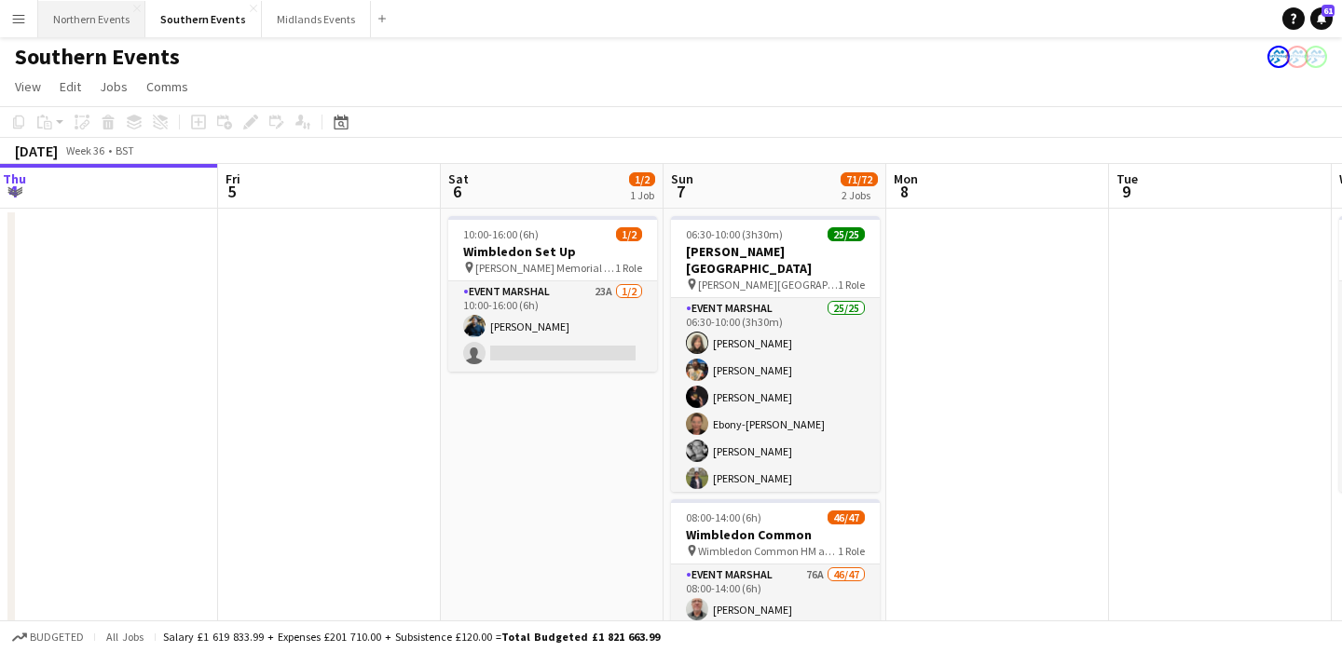
click at [83, 20] on button "Northern Events Close" at bounding box center [91, 19] width 107 height 36
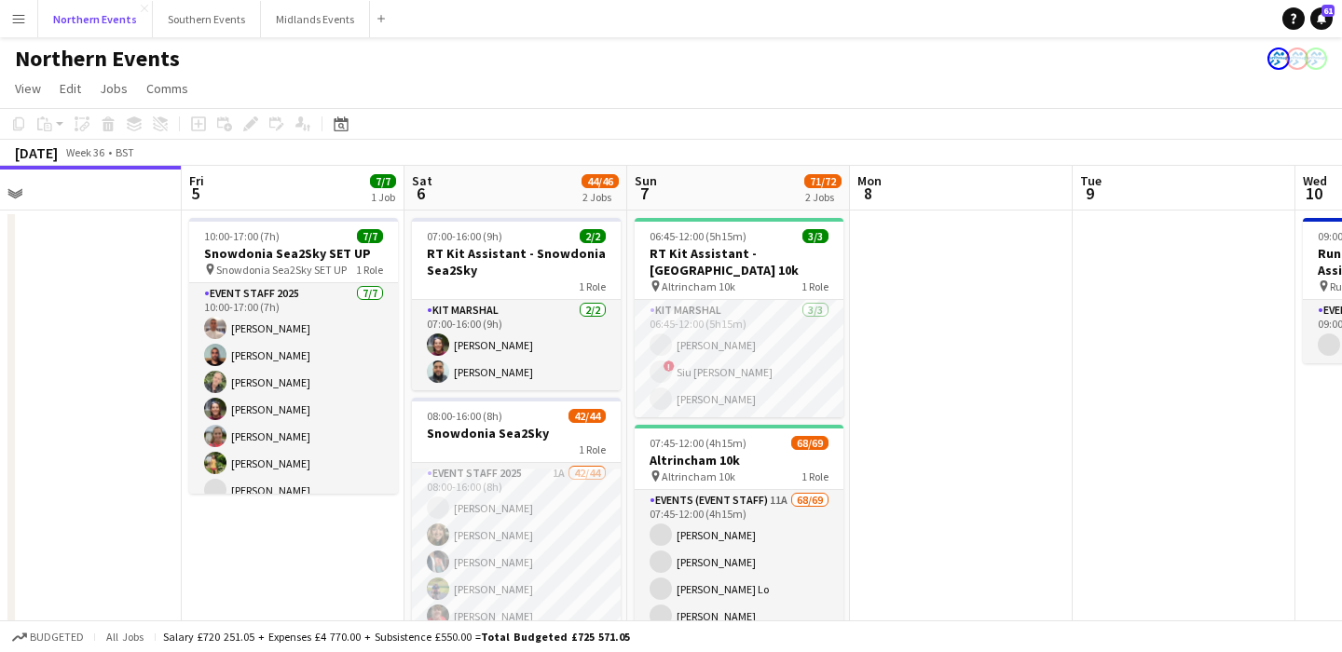
scroll to position [0, 710]
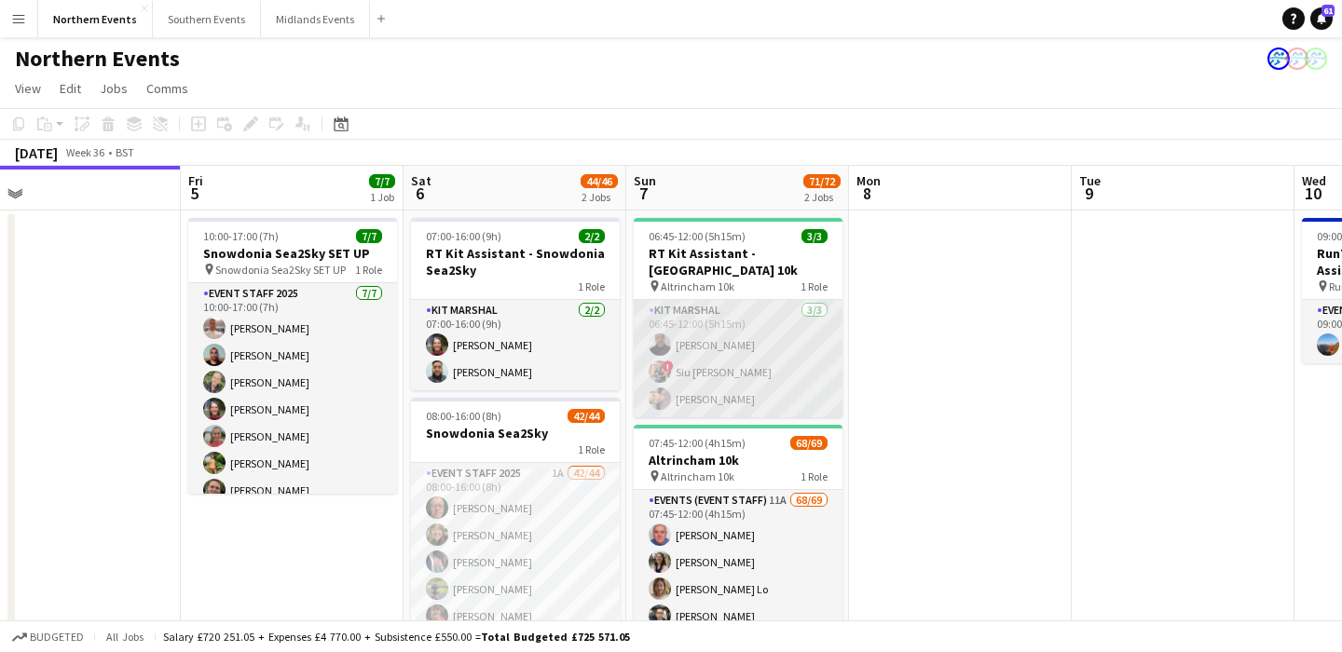
click at [763, 389] on app-card-role "Kit Marshal 3/3 06:45-12:00 (5h15m) Raymond Bell ! Siu ao Tsang Yin Qi Gan" at bounding box center [738, 358] width 209 height 117
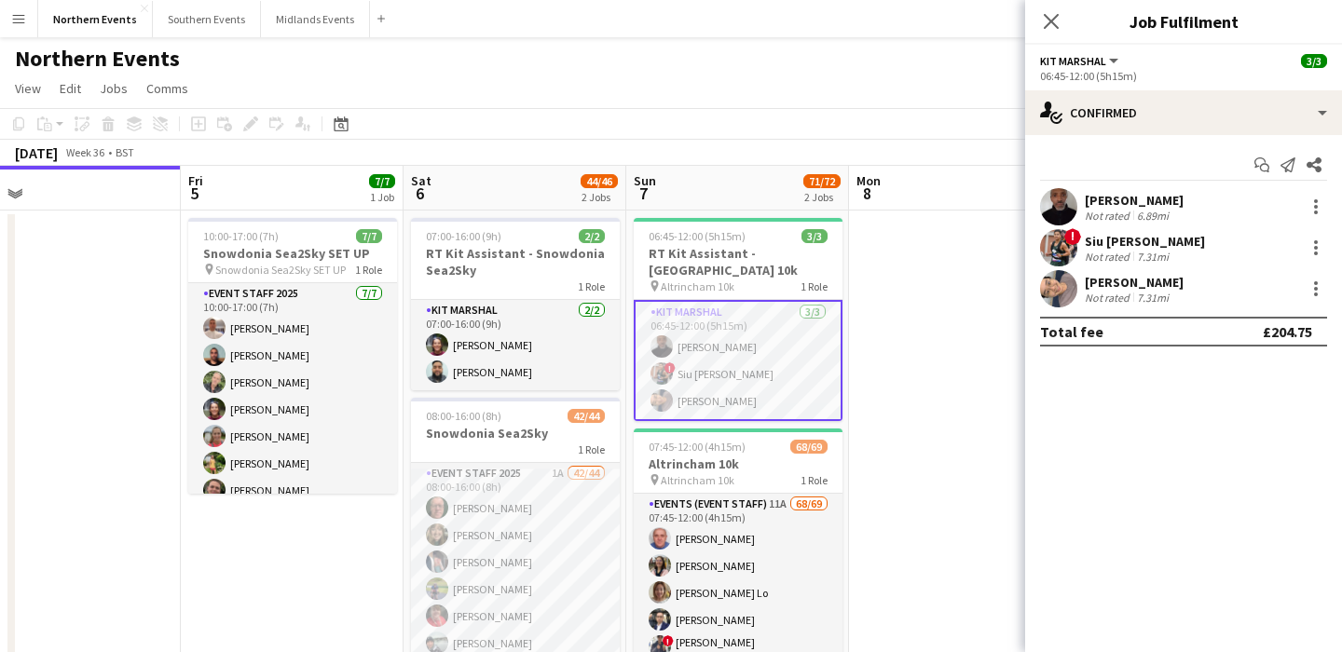
click at [1254, 239] on div "! Siu ao Tsang Not rated 7.31mi" at bounding box center [1183, 247] width 317 height 37
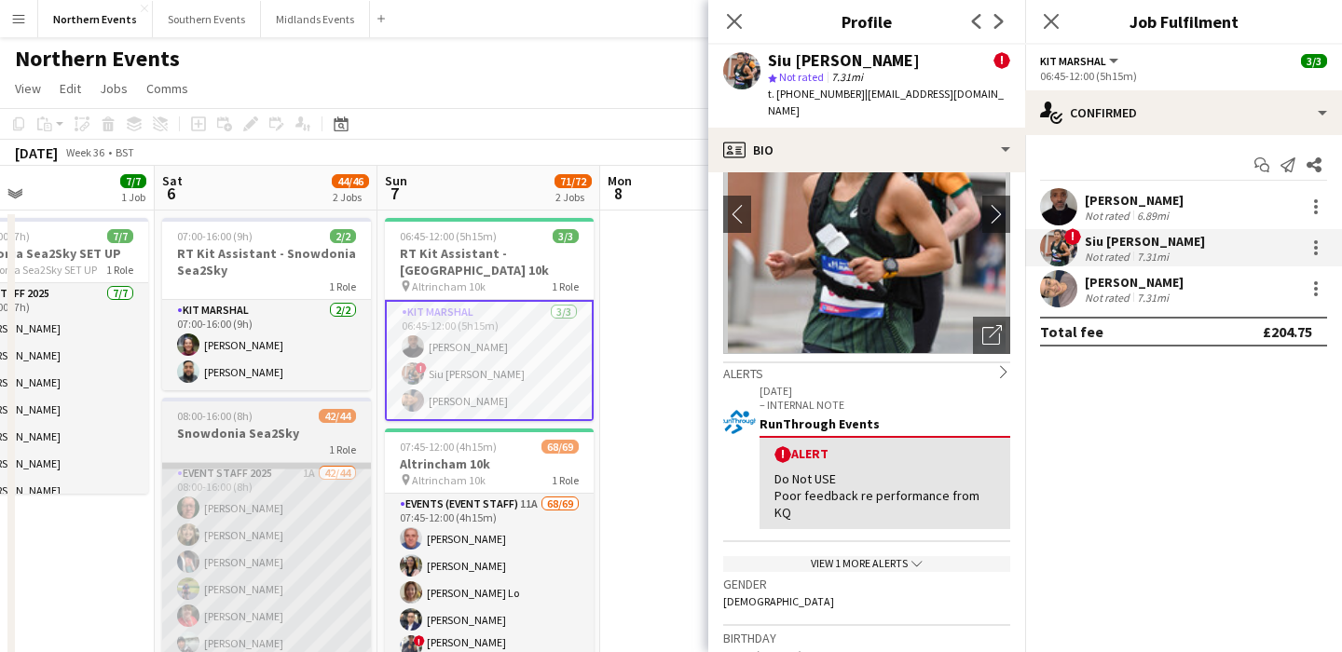
scroll to position [0, 516]
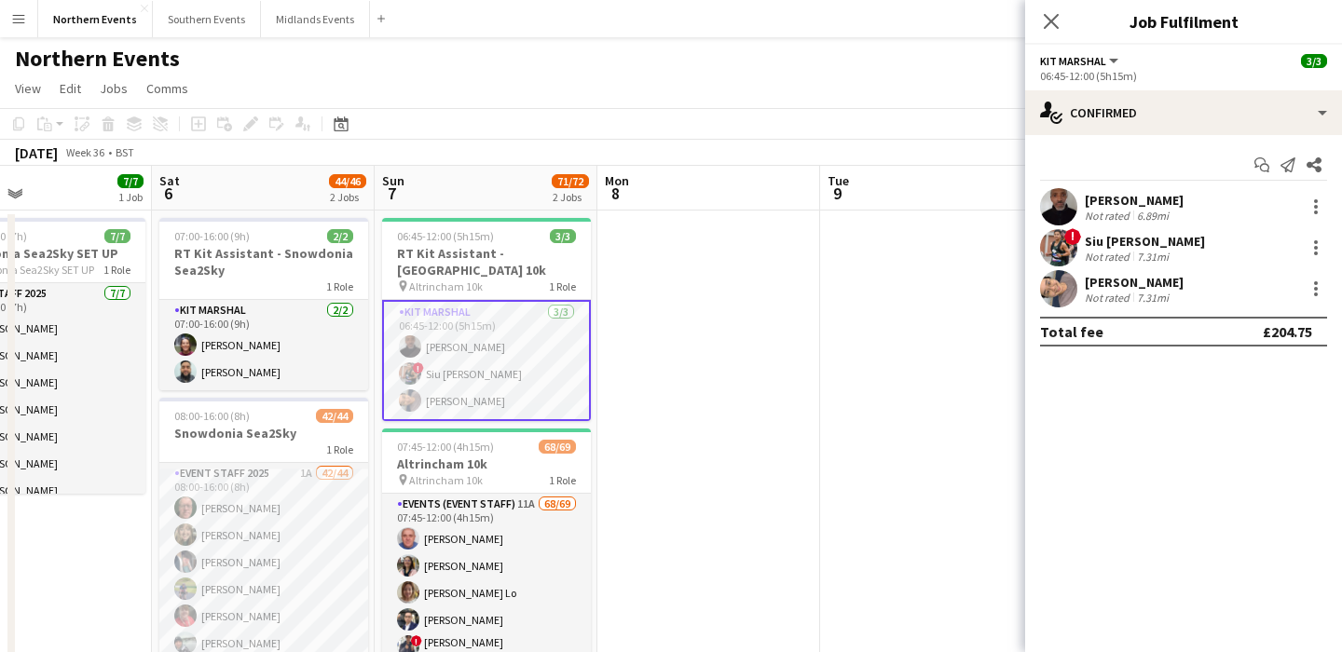
click at [1163, 256] on div "7.31mi" at bounding box center [1152, 257] width 39 height 14
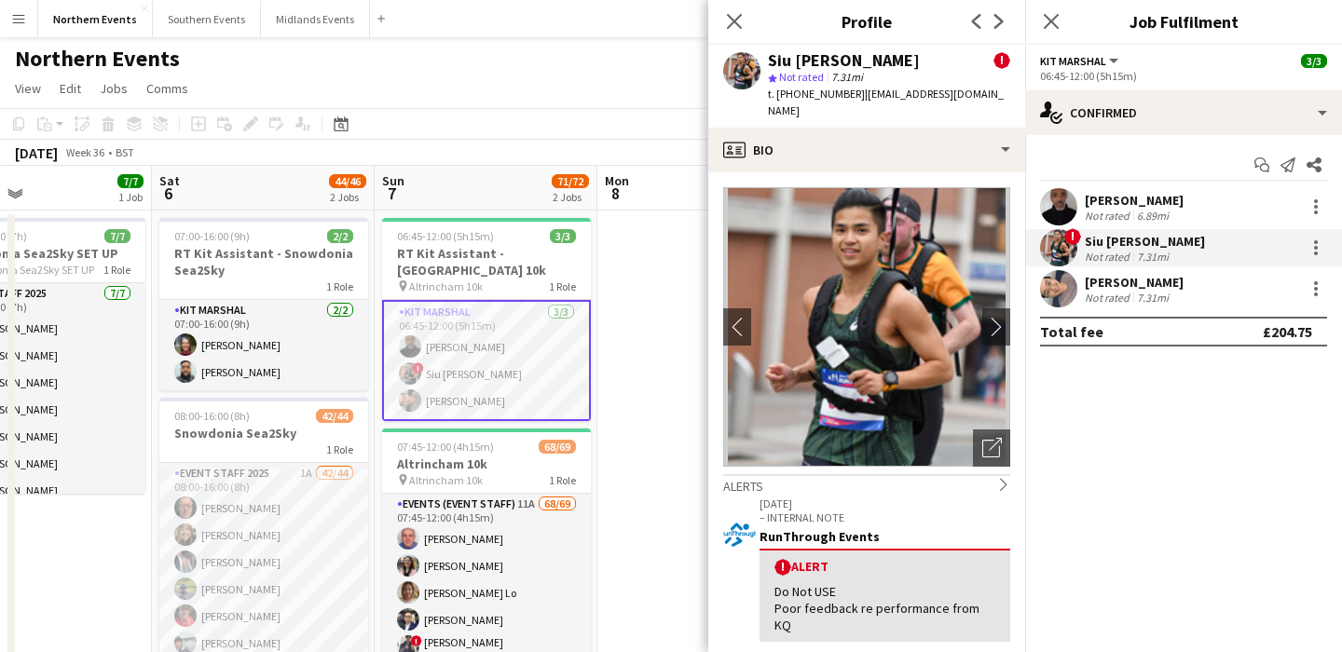
scroll to position [42, 0]
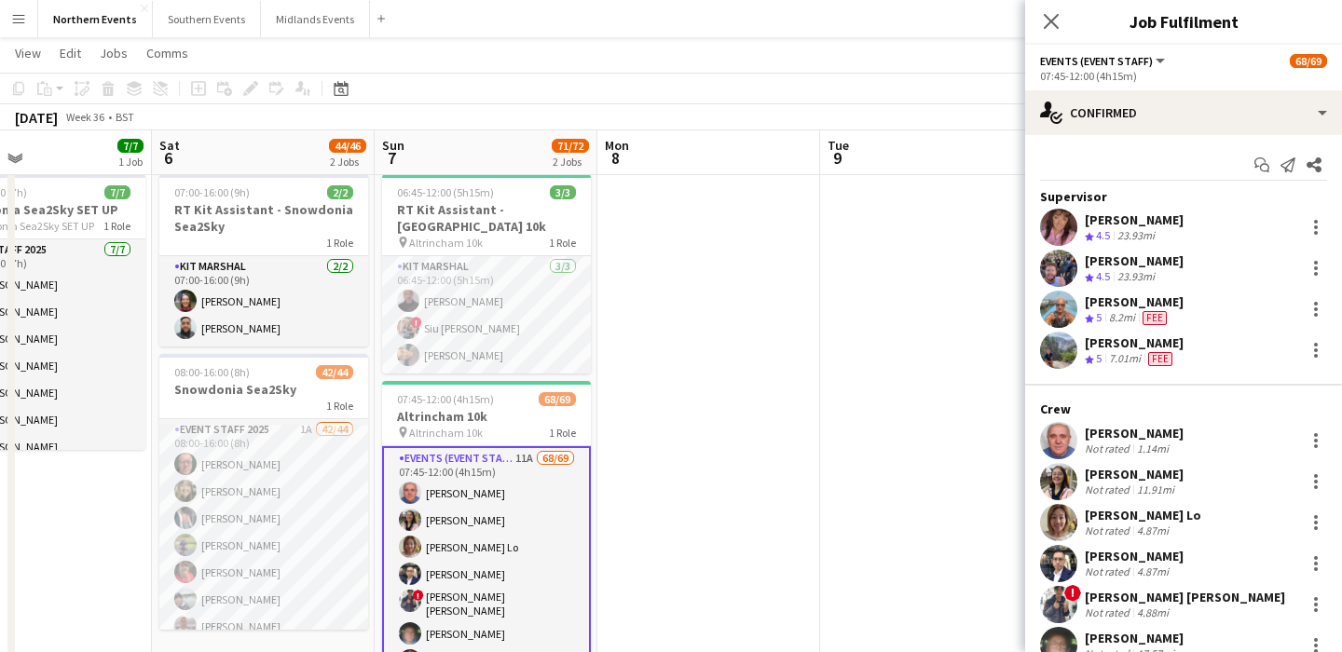
click at [1204, 519] on div "Yuen Ping Lo Not rated 4.87mi" at bounding box center [1183, 522] width 317 height 37
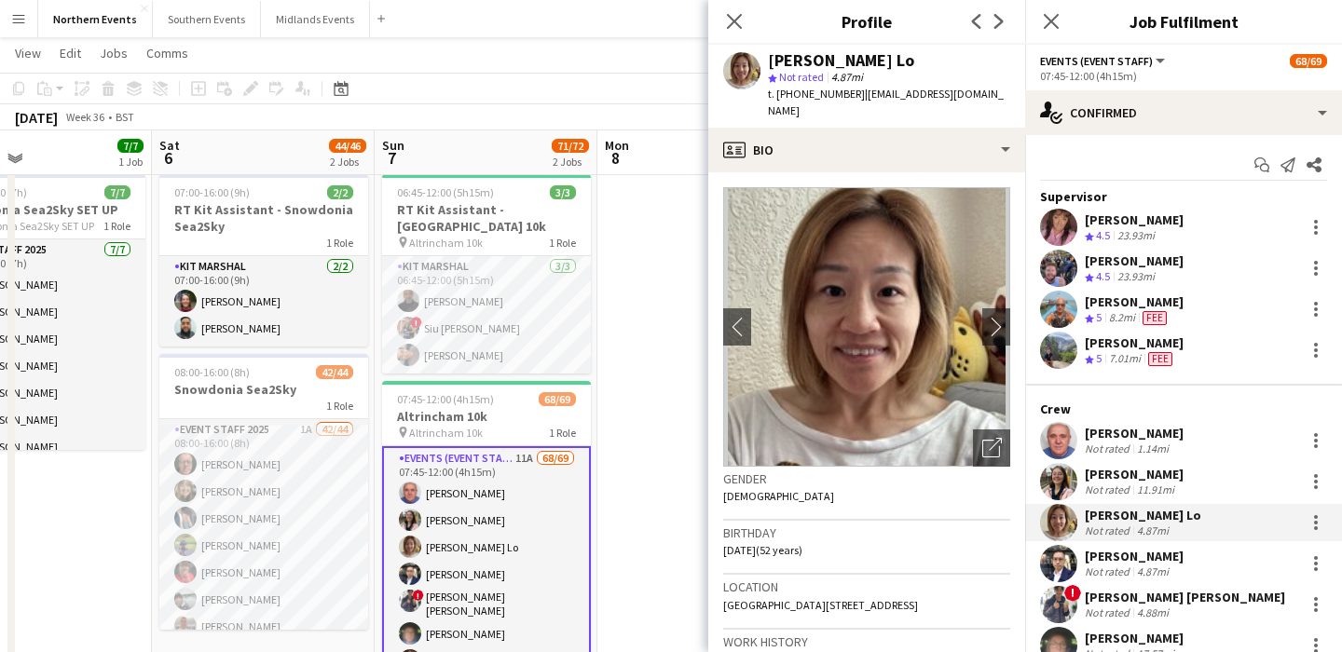
click at [1186, 557] on div "Wai Wong Not rated 4.87mi" at bounding box center [1183, 563] width 317 height 37
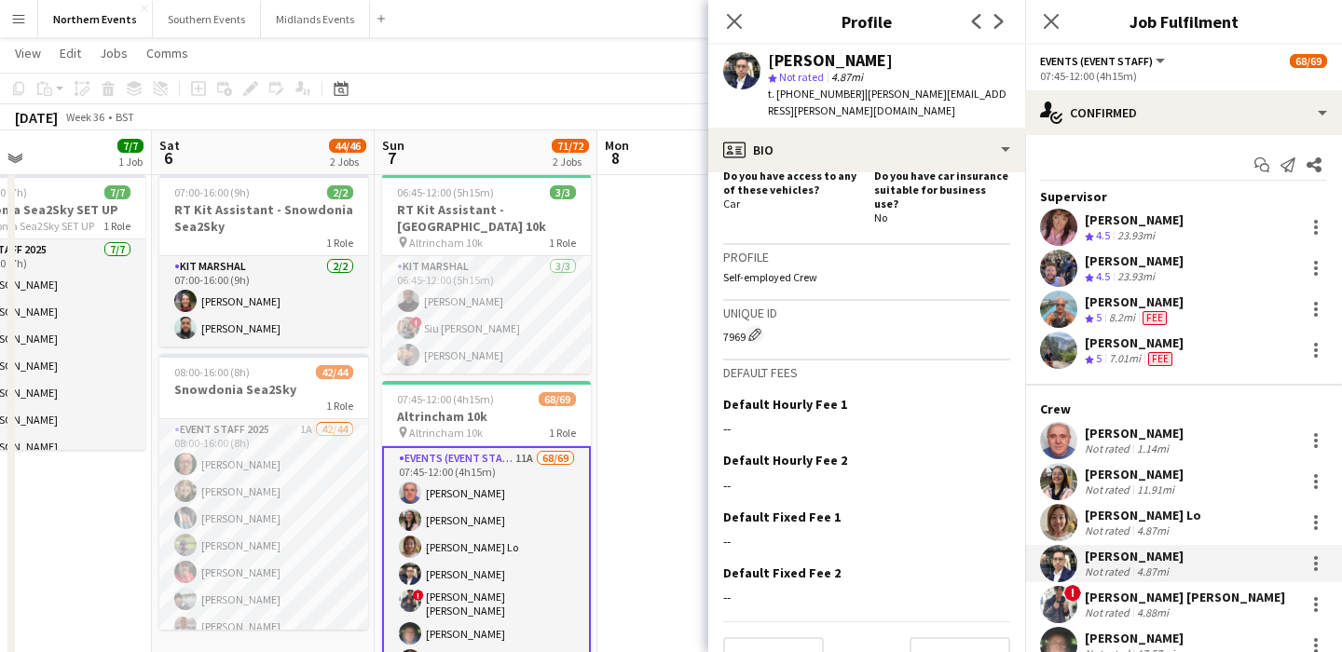
scroll to position [703, 0]
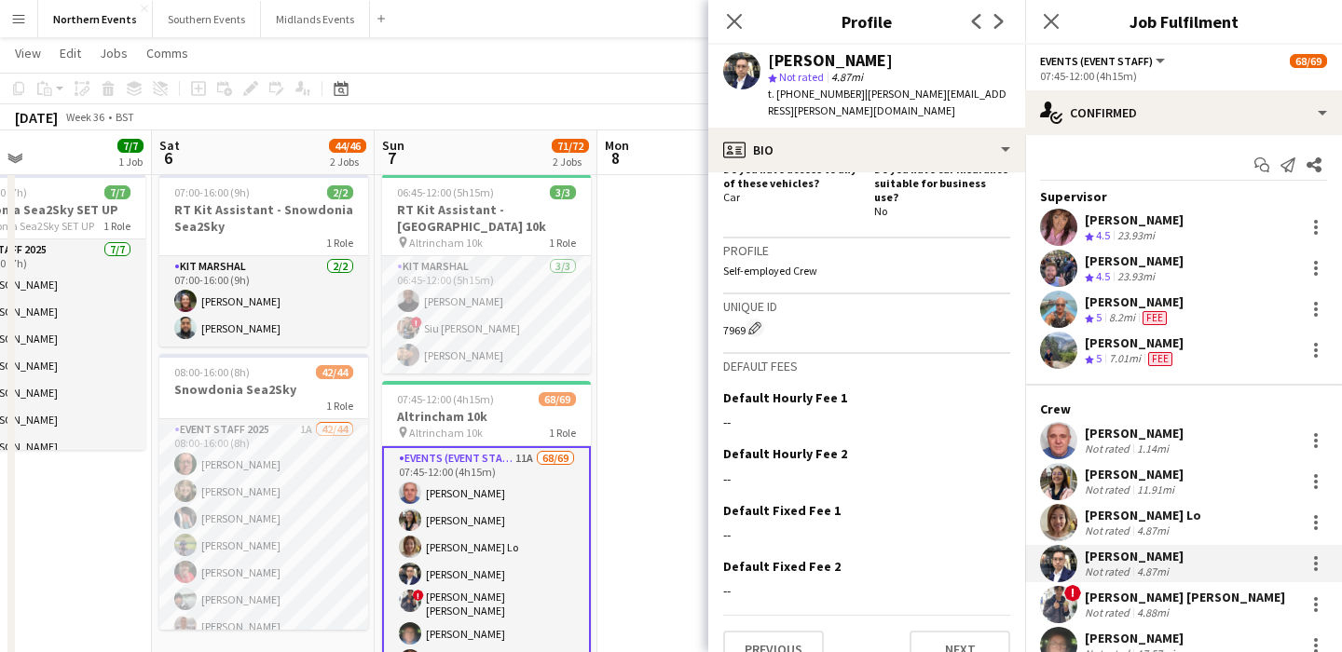
click at [1159, 516] on div "[PERSON_NAME] Lo" at bounding box center [1143, 515] width 117 height 17
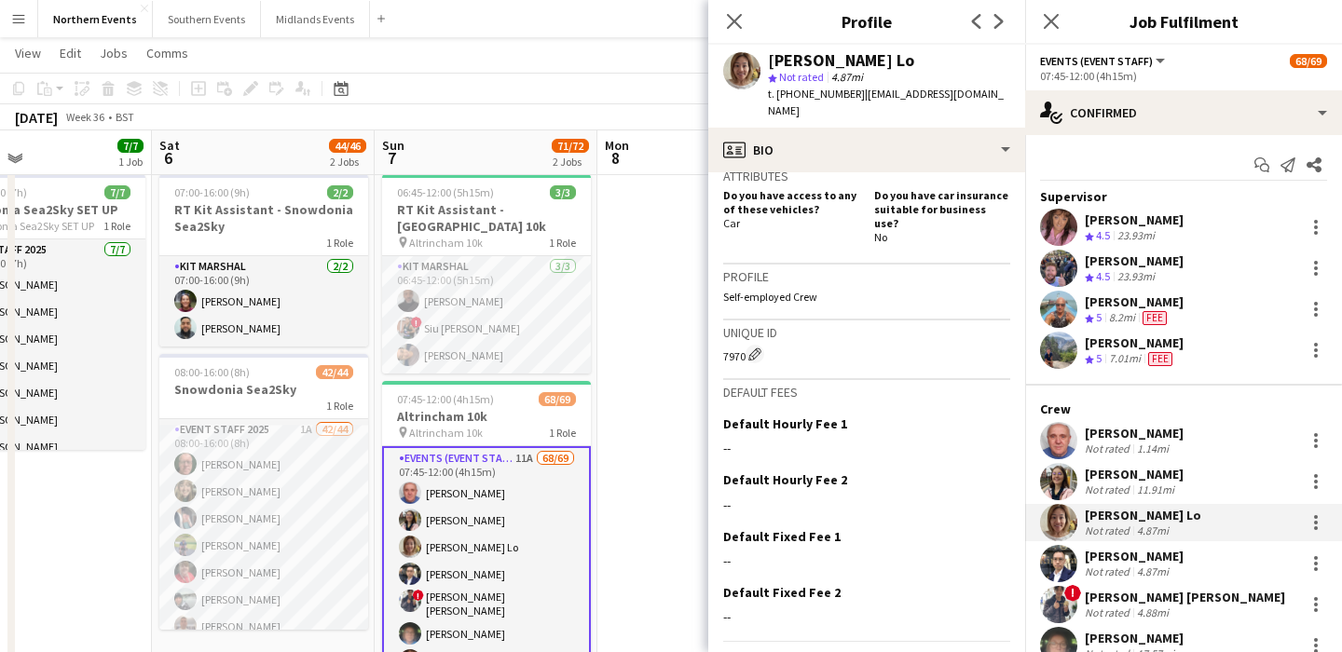
scroll to position [720, 0]
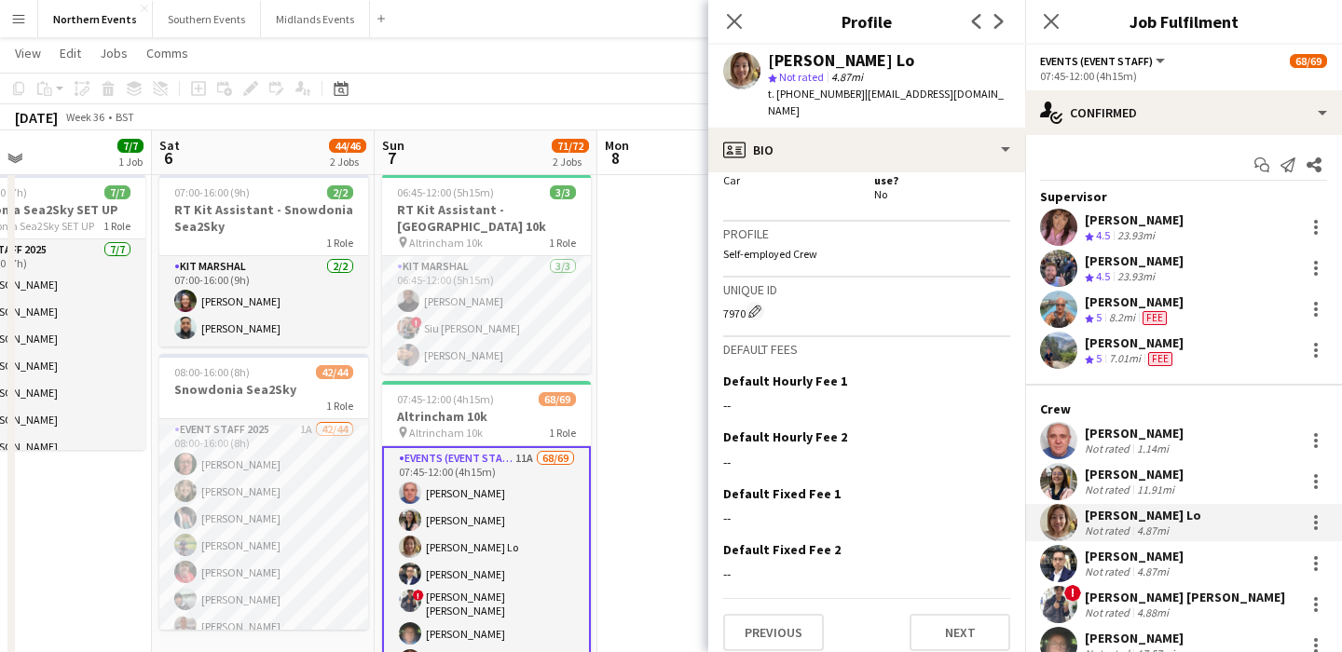
click at [1177, 612] on div "! Tsz Ho Wong Not rated 4.88mi" at bounding box center [1183, 604] width 317 height 37
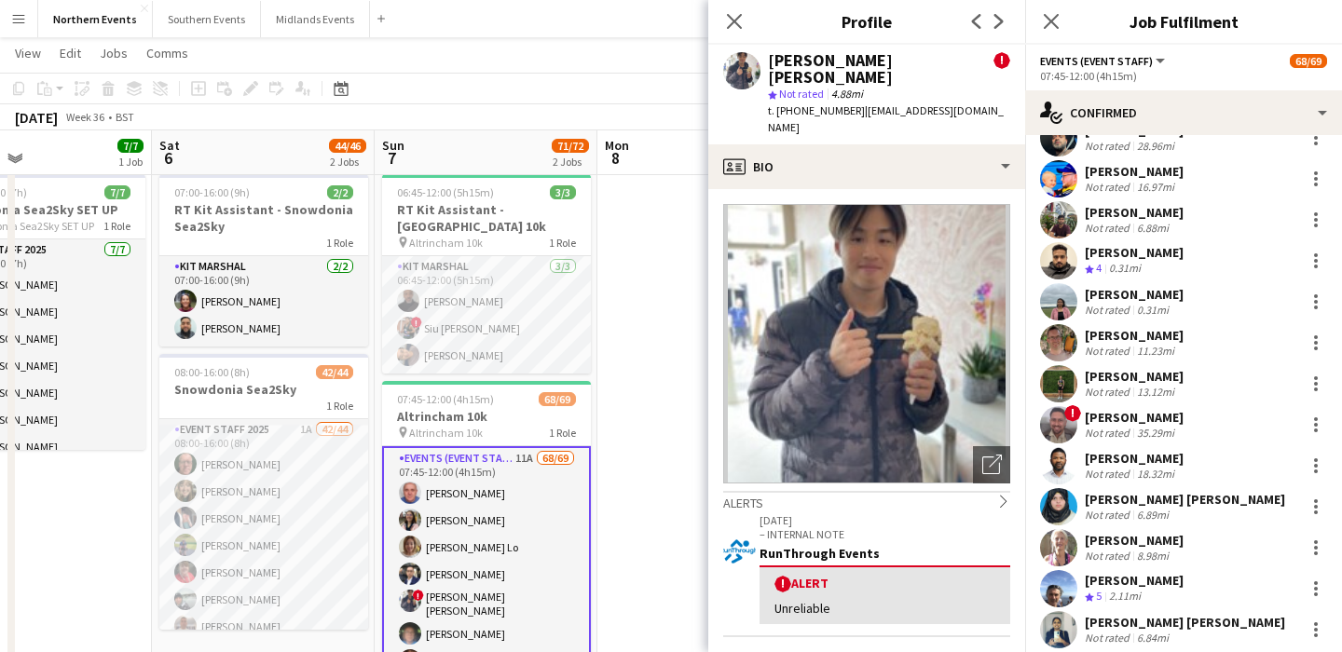
scroll to position [1057, 0]
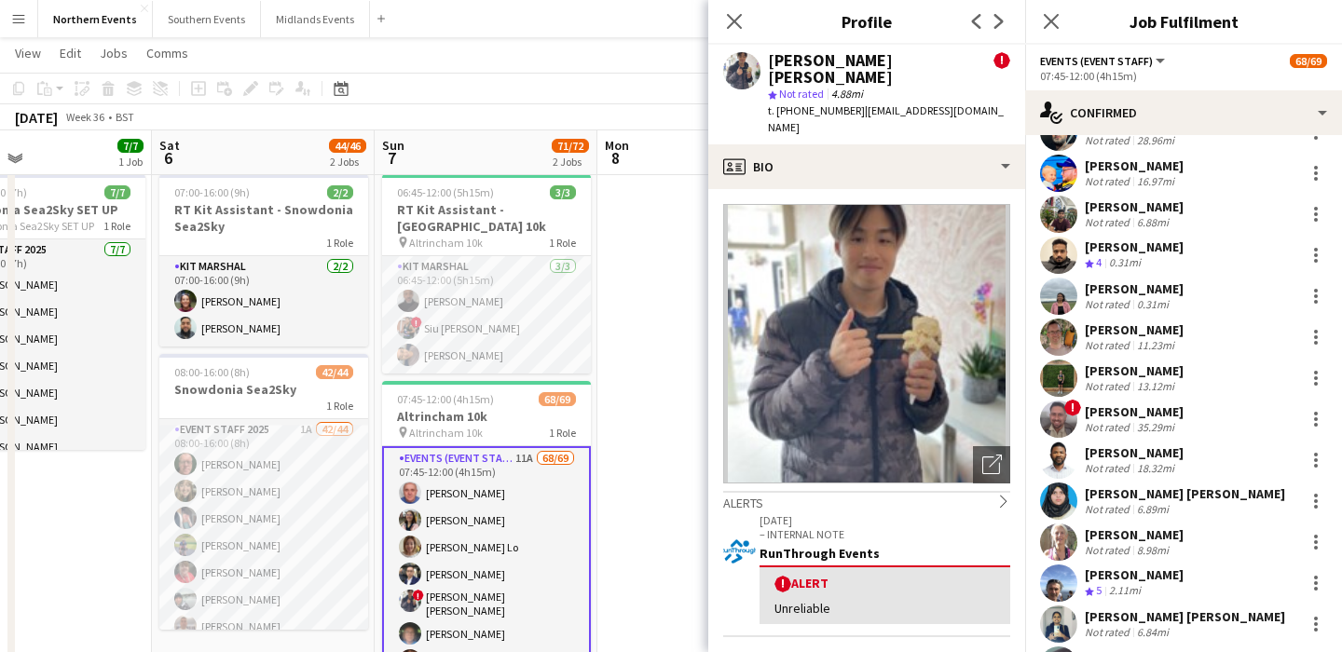
click at [1151, 414] on div "[PERSON_NAME]" at bounding box center [1134, 412] width 99 height 17
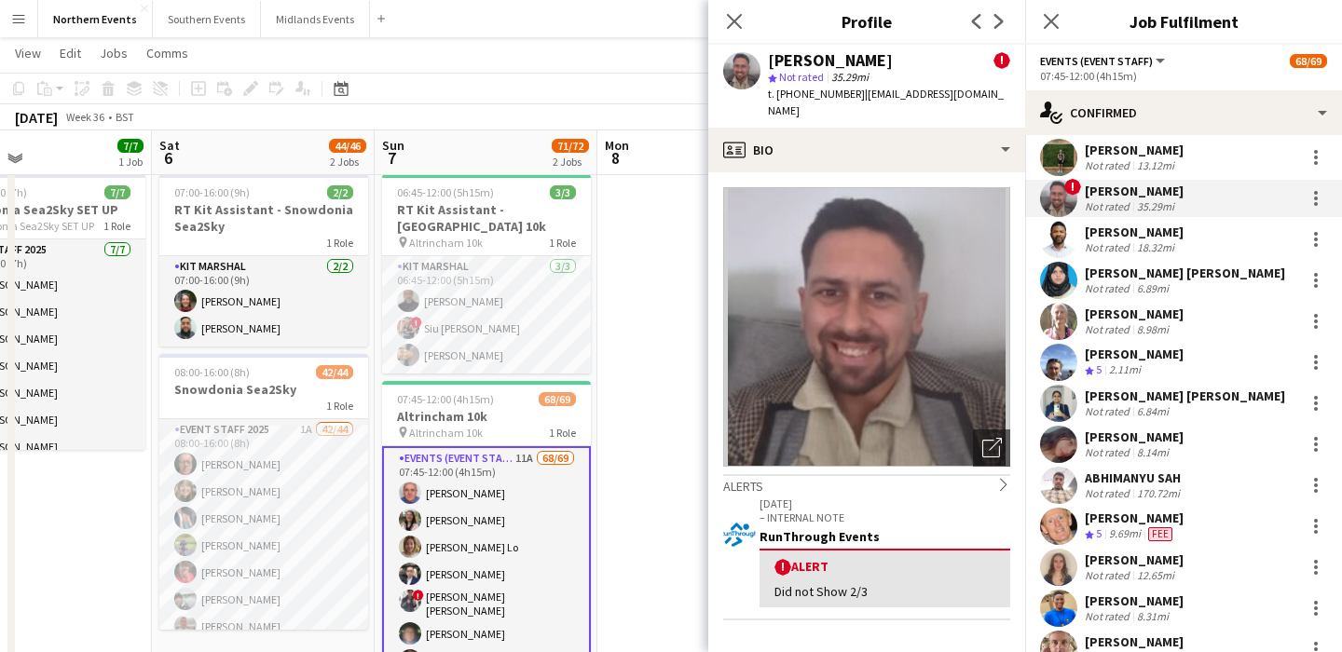
scroll to position [1284, 0]
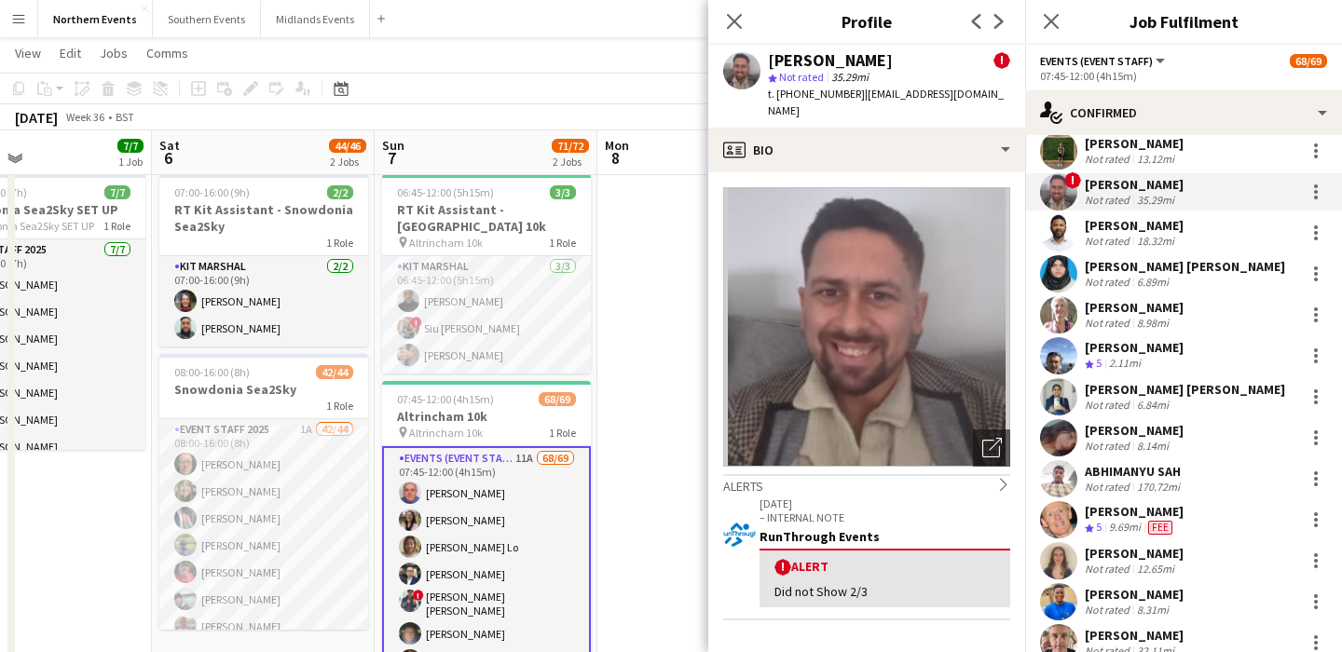
click at [1191, 526] on div "Ian Harrison Crew rating 5 9.69mi Fee" at bounding box center [1183, 519] width 317 height 37
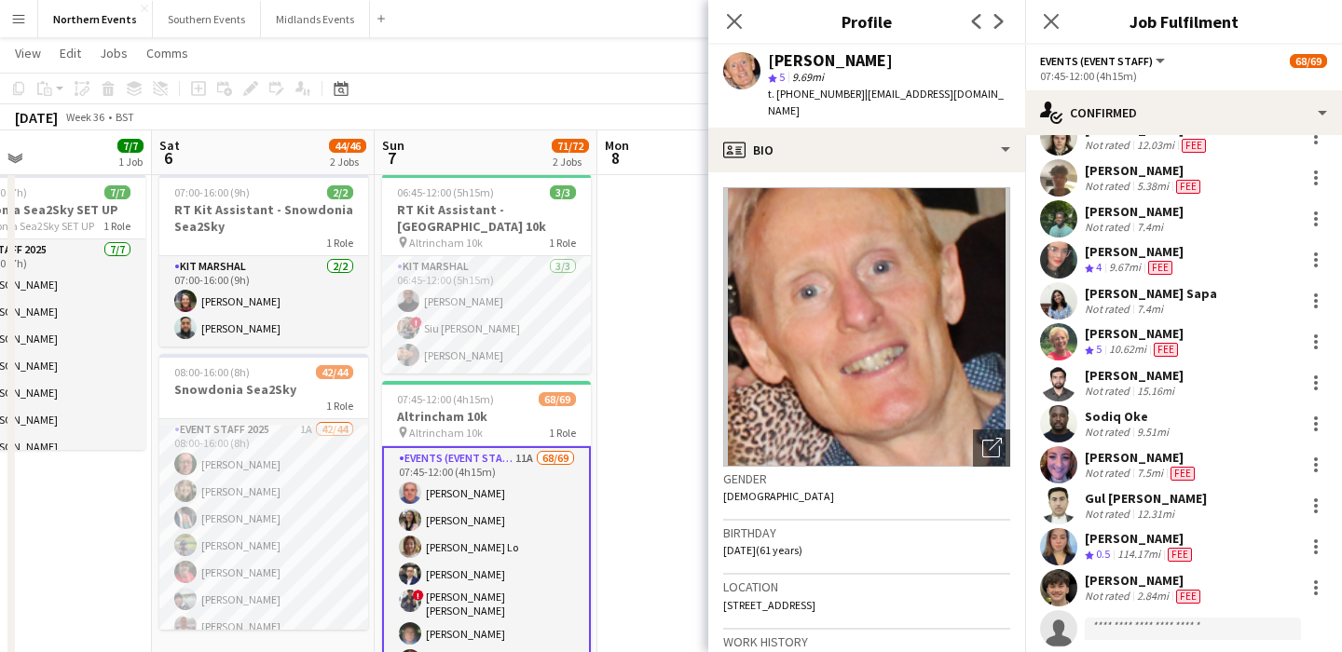
scroll to position [2495, 0]
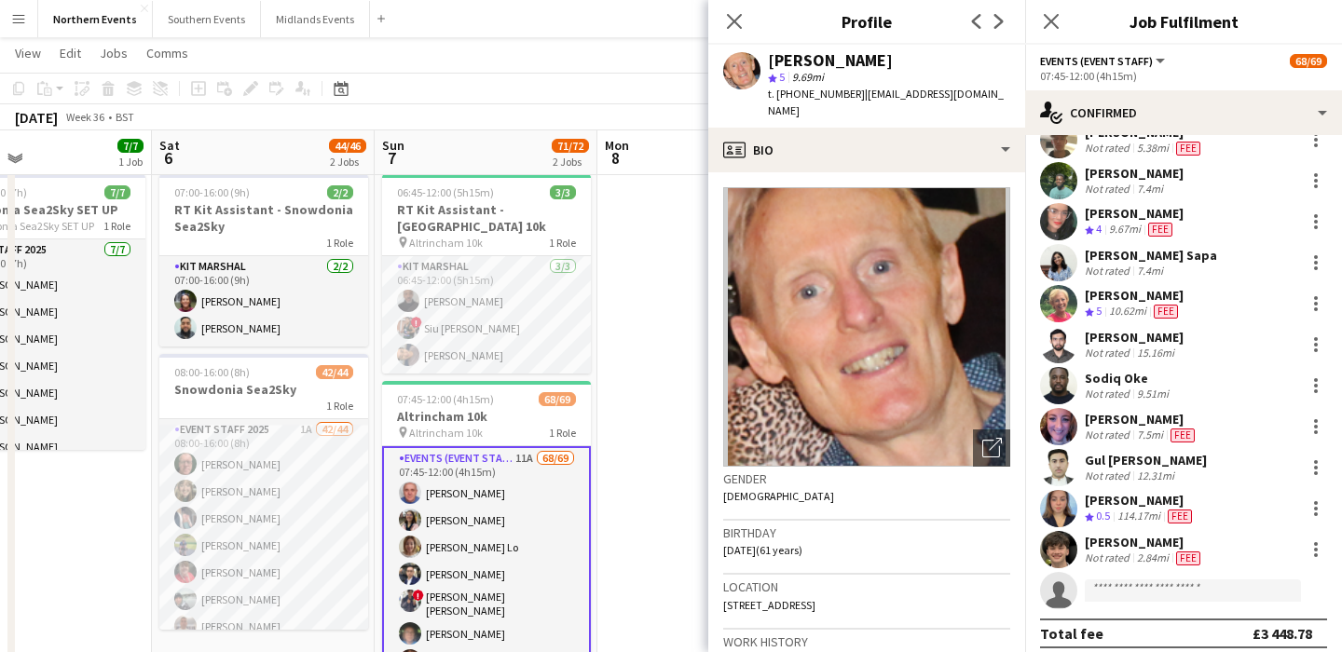
click at [1131, 497] on div "[PERSON_NAME]" at bounding box center [1140, 500] width 111 height 17
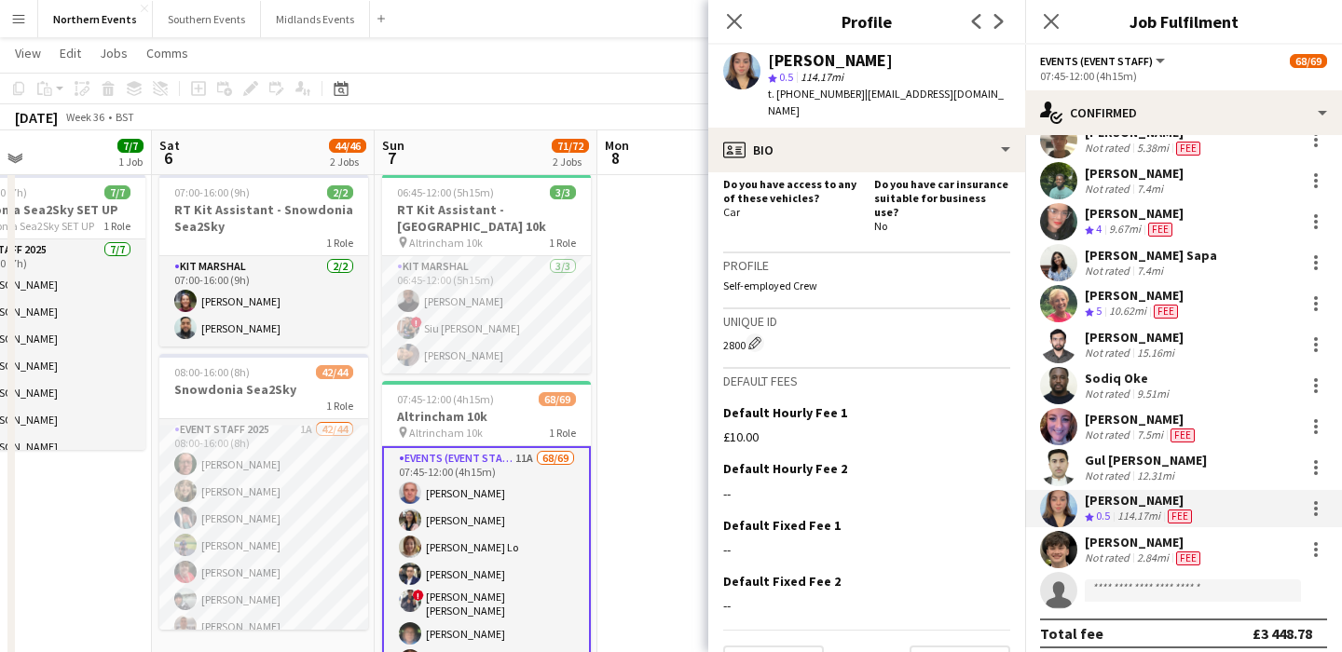
scroll to position [720, 0]
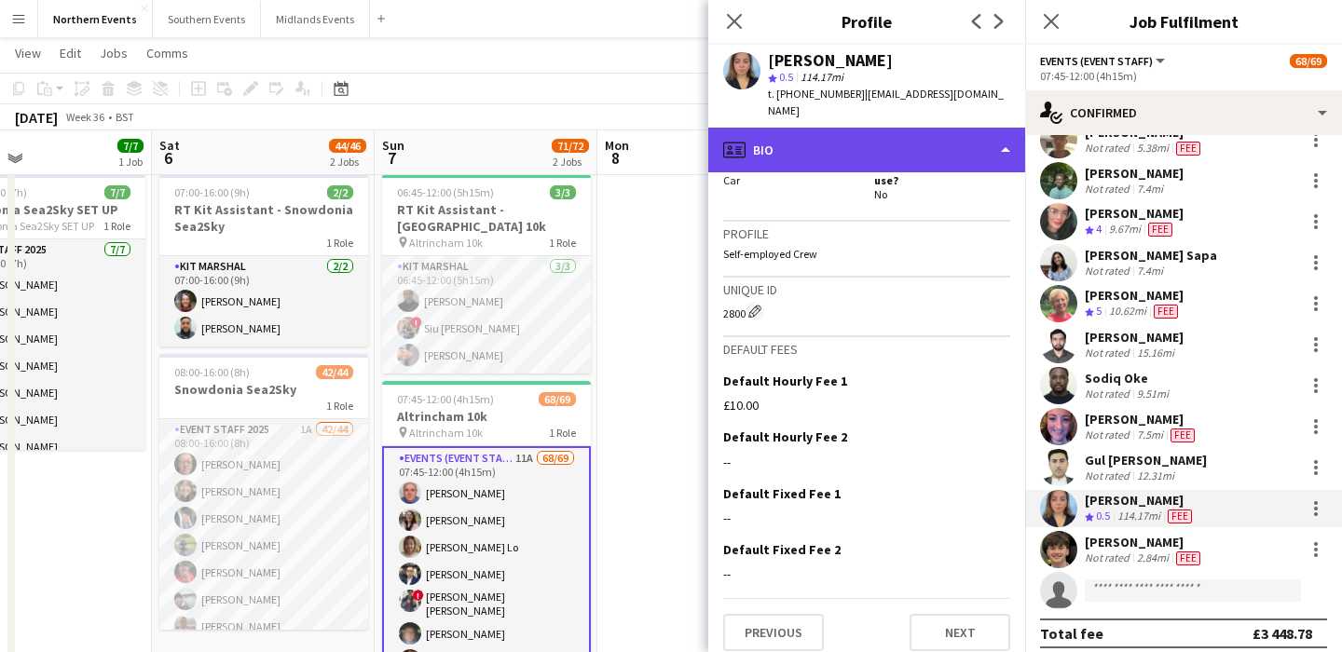
click at [911, 128] on div "profile Bio" at bounding box center [866, 150] width 317 height 45
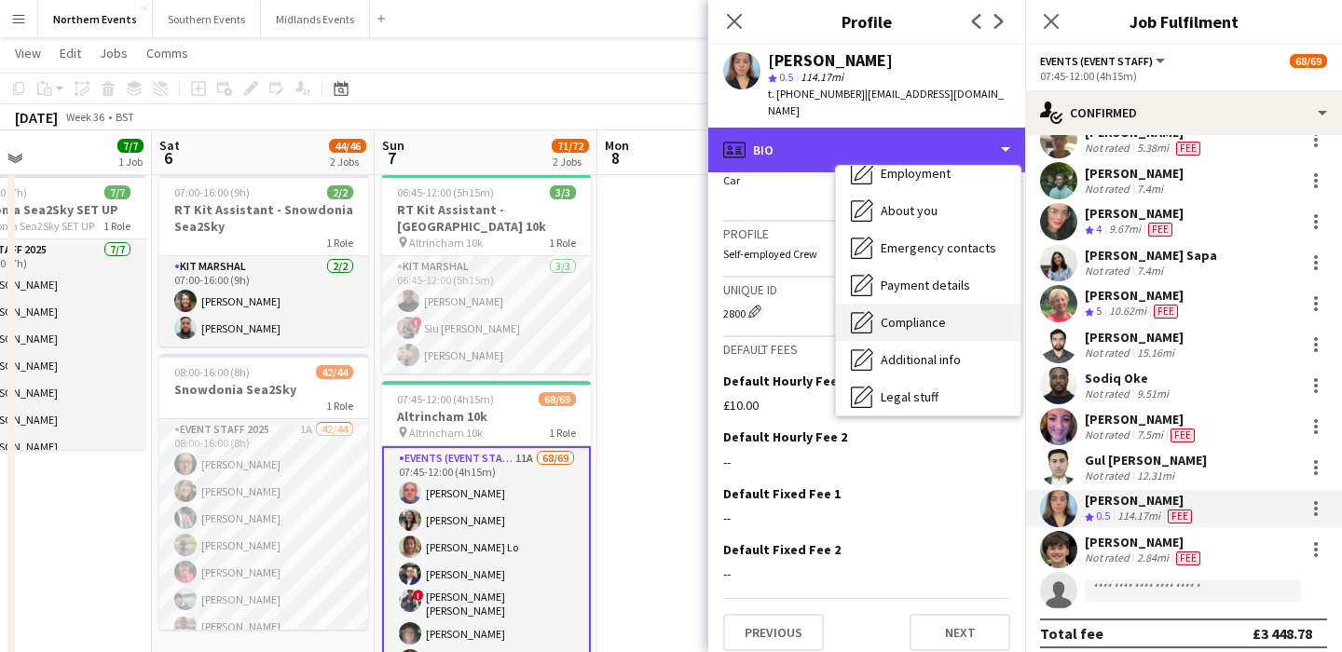
scroll to position [175, 0]
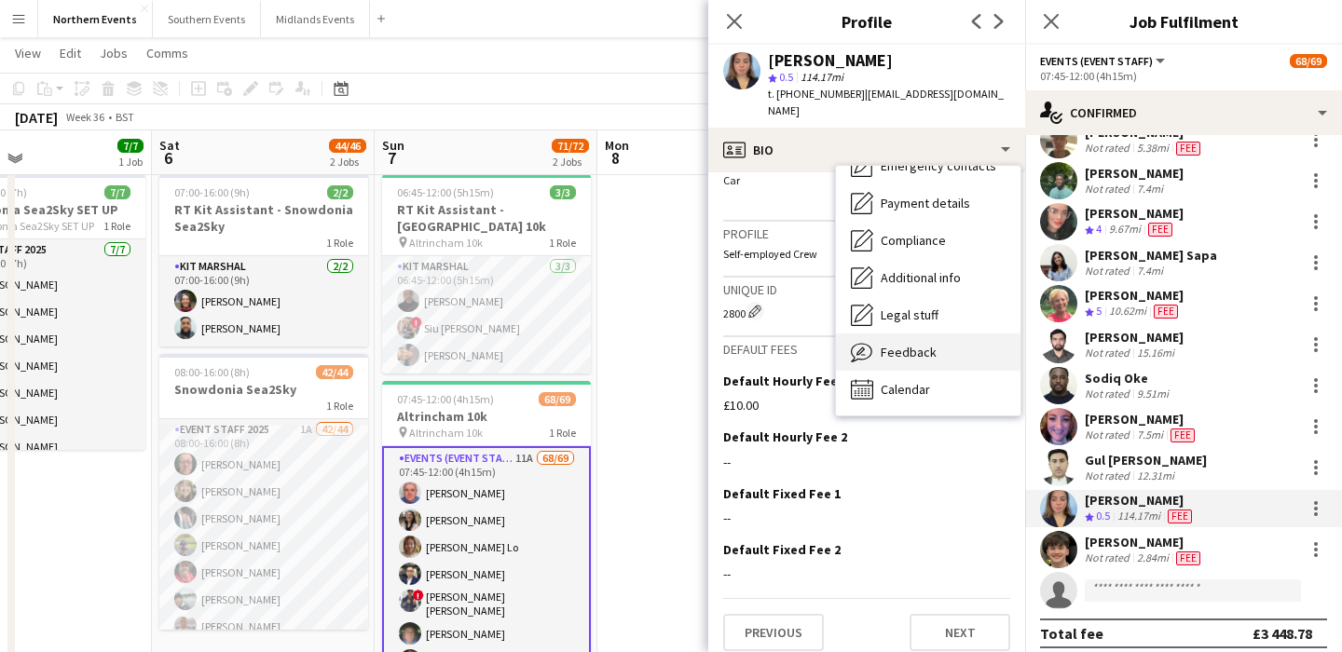
click at [925, 344] on span "Feedback" at bounding box center [909, 352] width 56 height 17
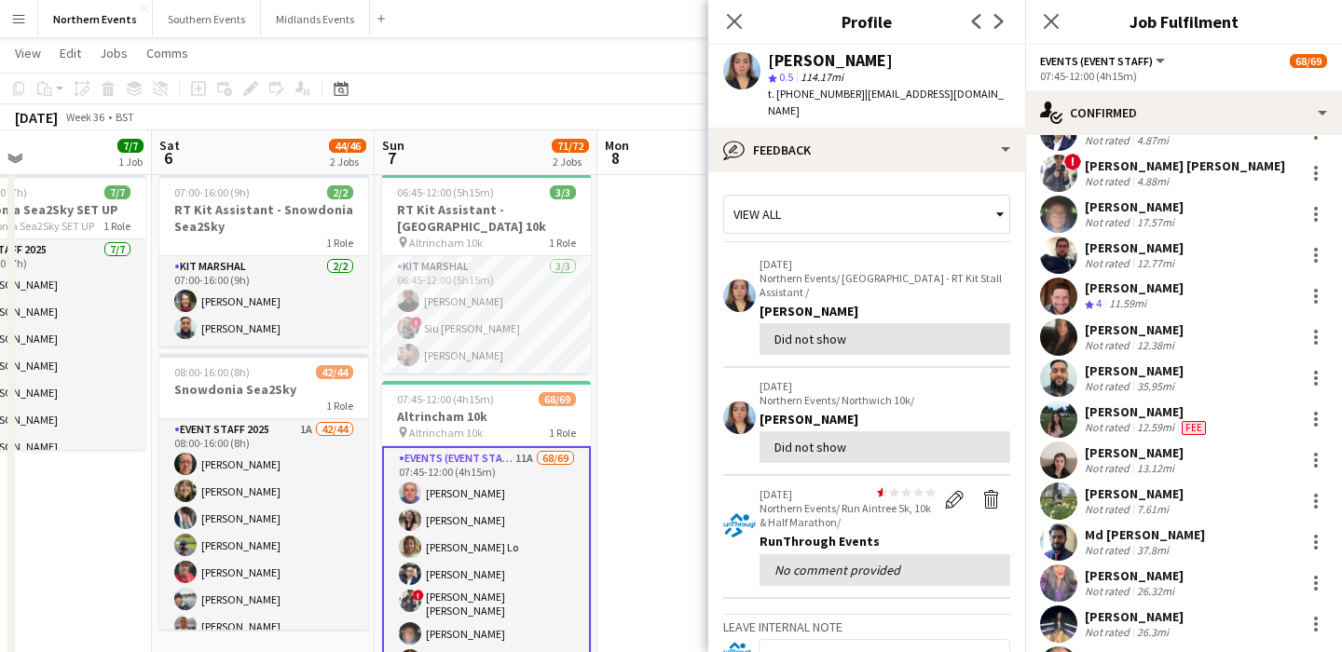
scroll to position [0, 0]
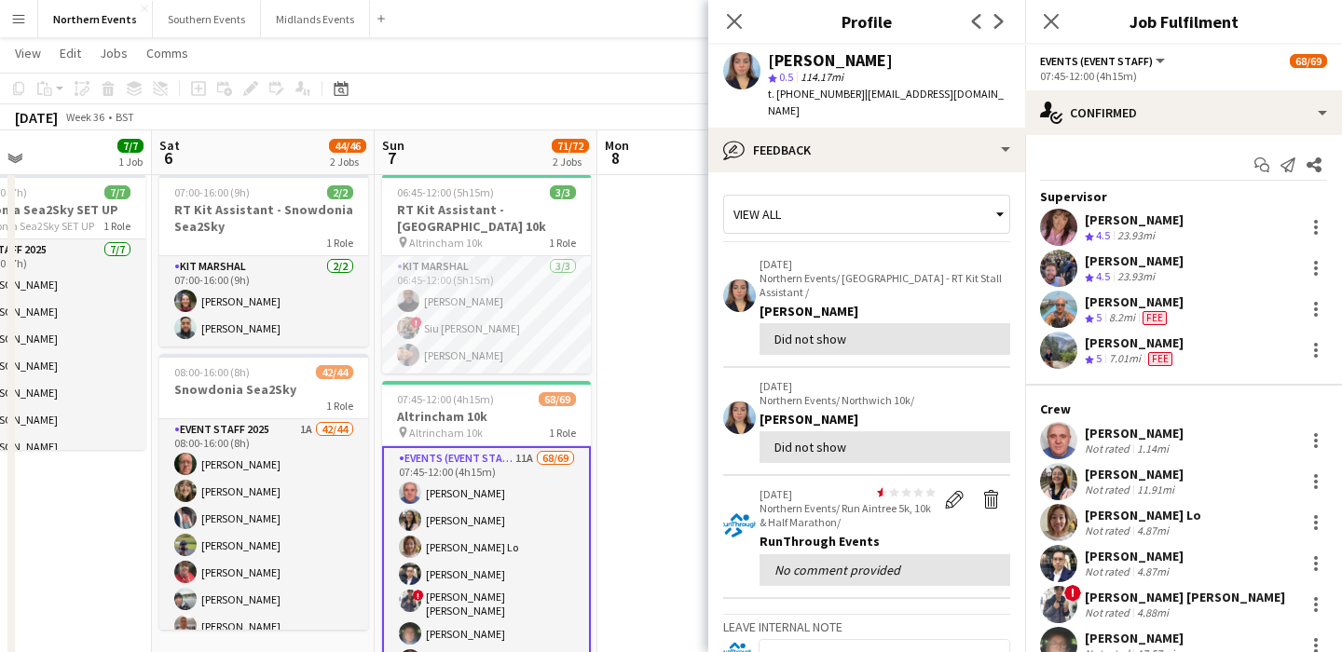
click at [1165, 209] on div "Micaela Brindle Crew rating 4.5 23.93mi" at bounding box center [1183, 227] width 317 height 37
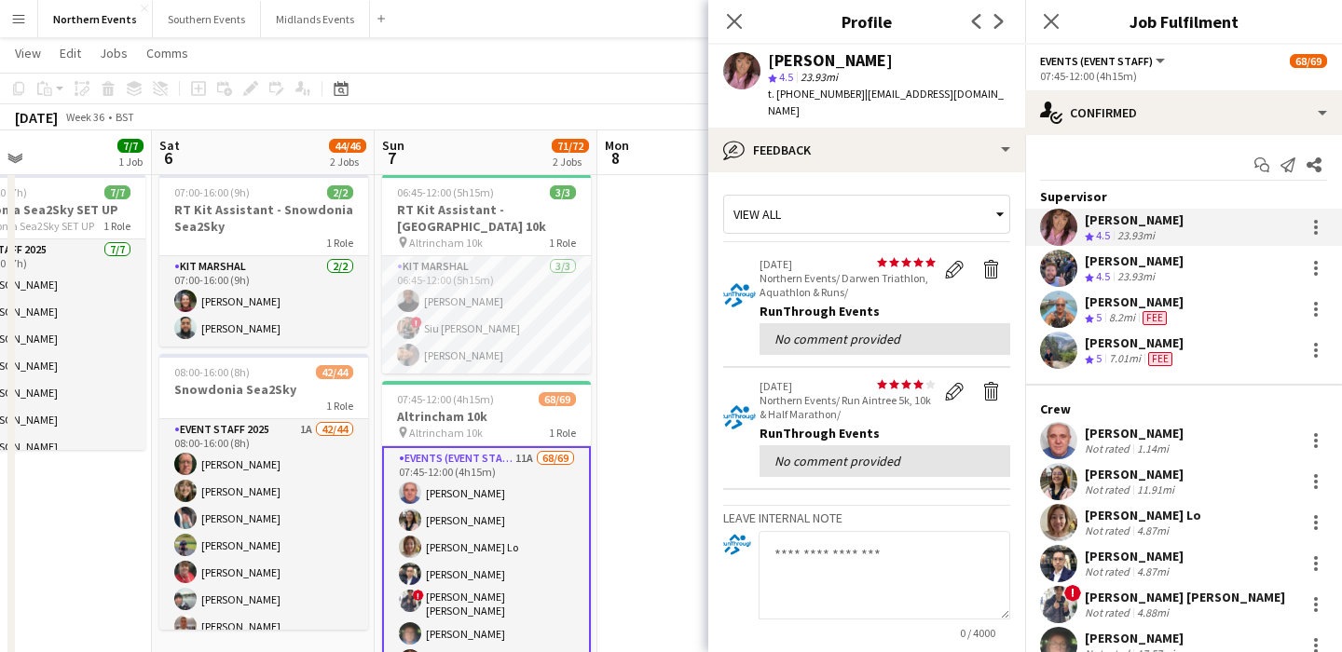
click at [1190, 312] on div "Graham Green Crew rating 5 8.2mi Fee" at bounding box center [1183, 309] width 317 height 37
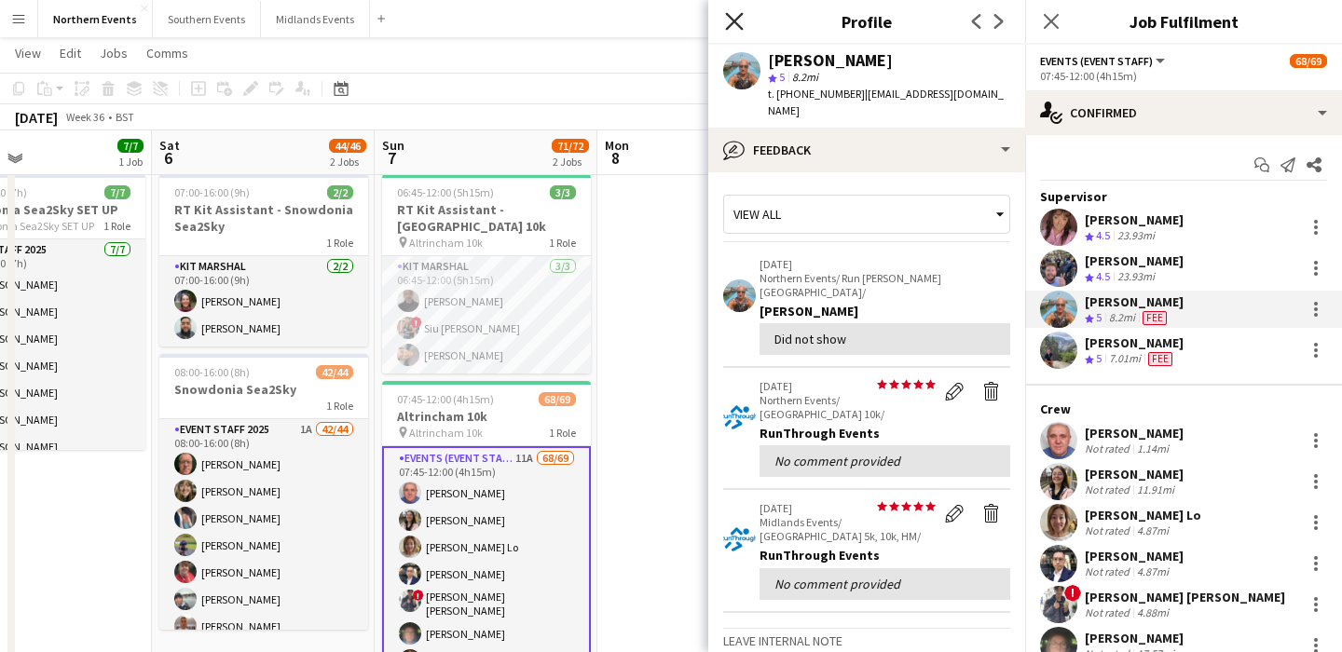
click at [730, 19] on icon "Close pop-in" at bounding box center [734, 21] width 18 height 18
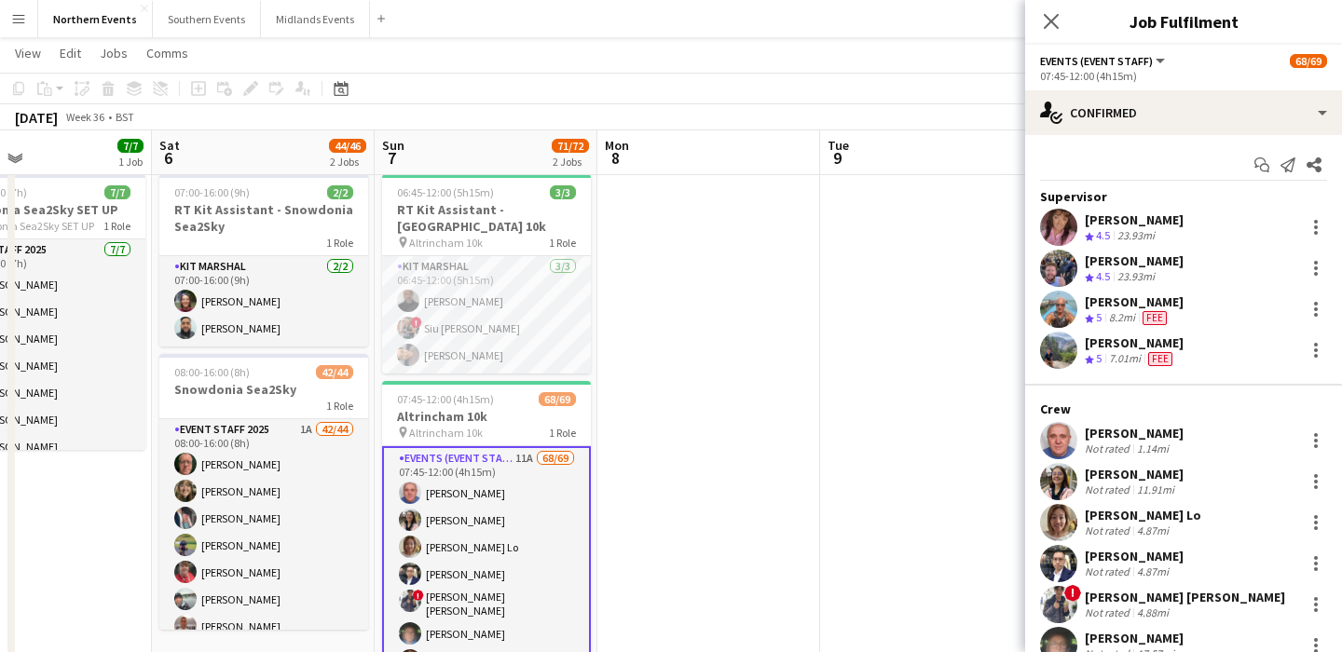
click at [765, 311] on app-date-cell at bounding box center [708, 431] width 223 height 529
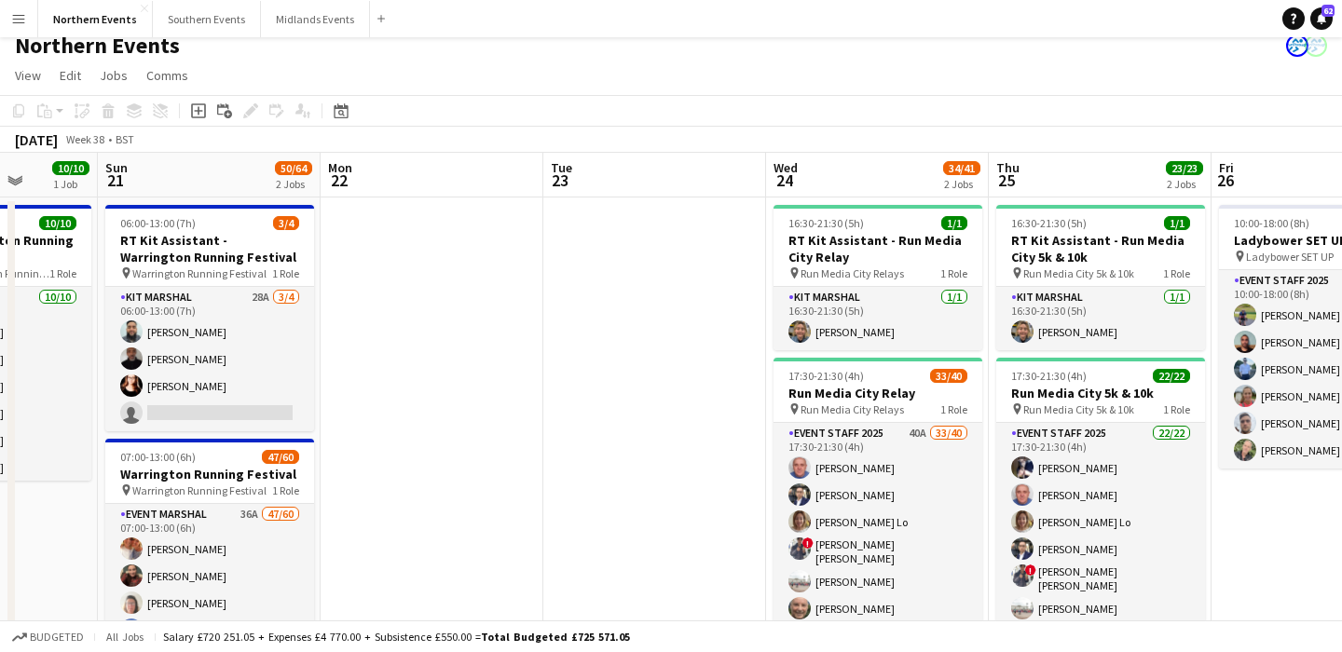
scroll to position [0, 796]
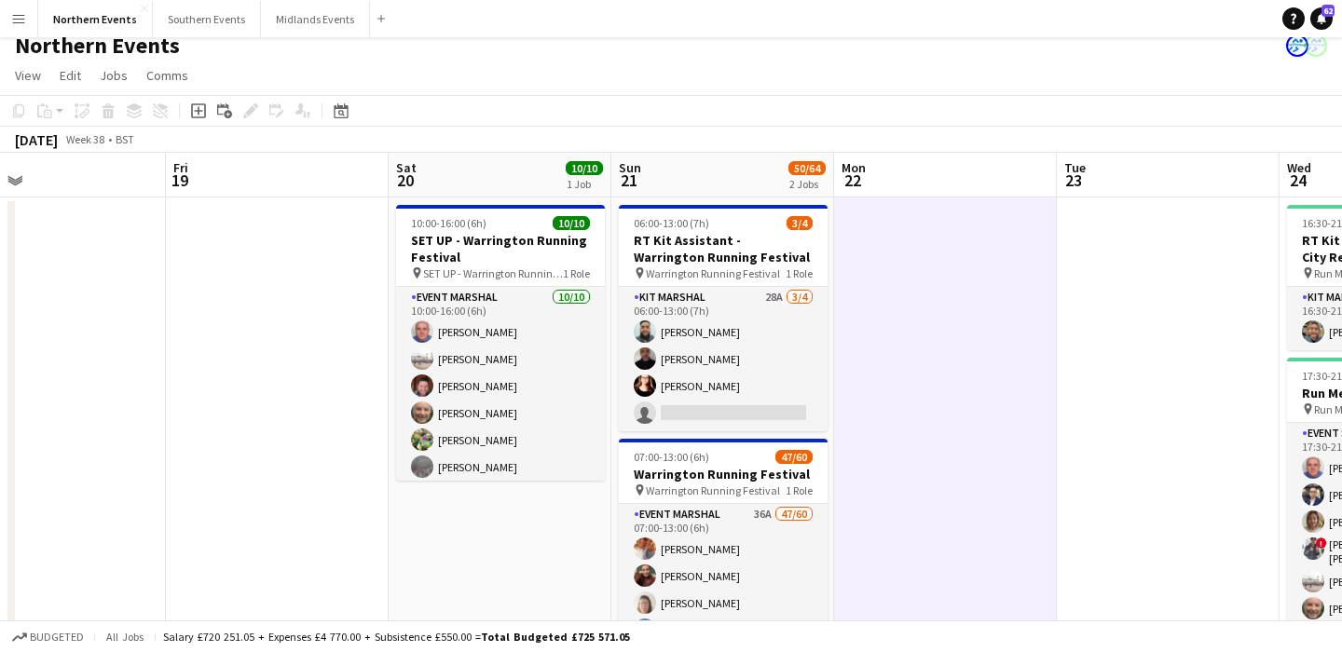
scroll to position [0, 503]
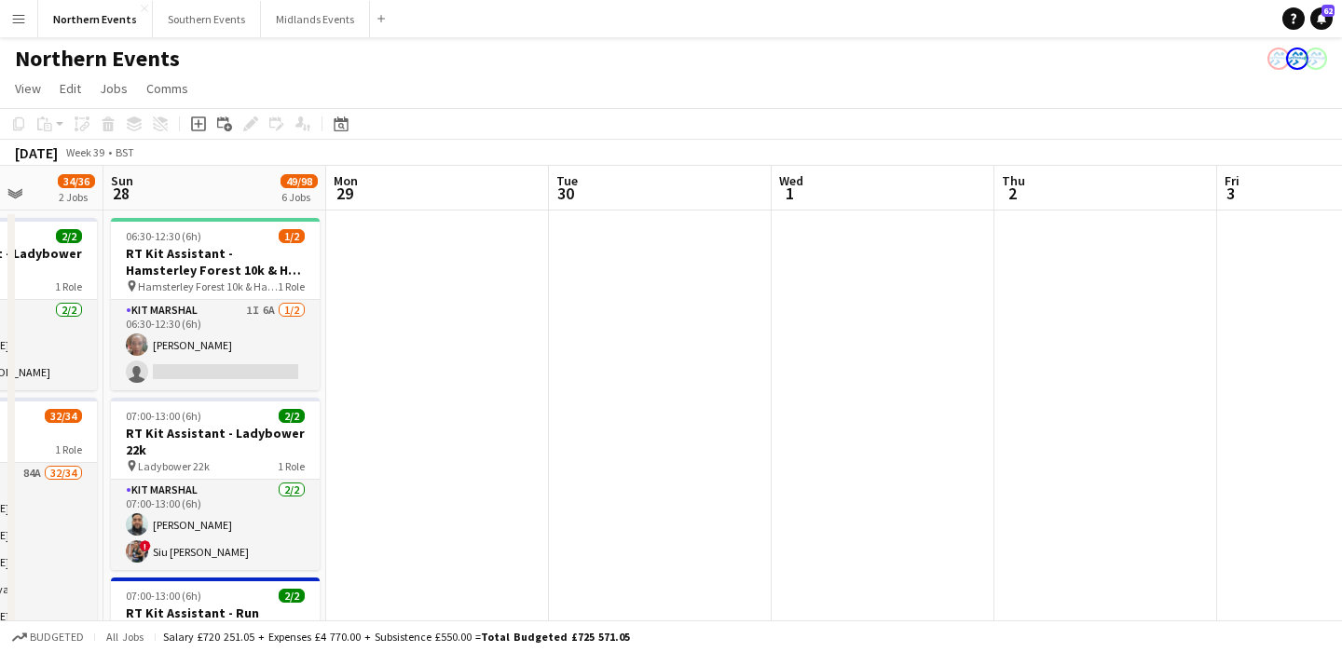
scroll to position [0, 789]
click at [77, 17] on button "Northern Events Close" at bounding box center [95, 19] width 115 height 36
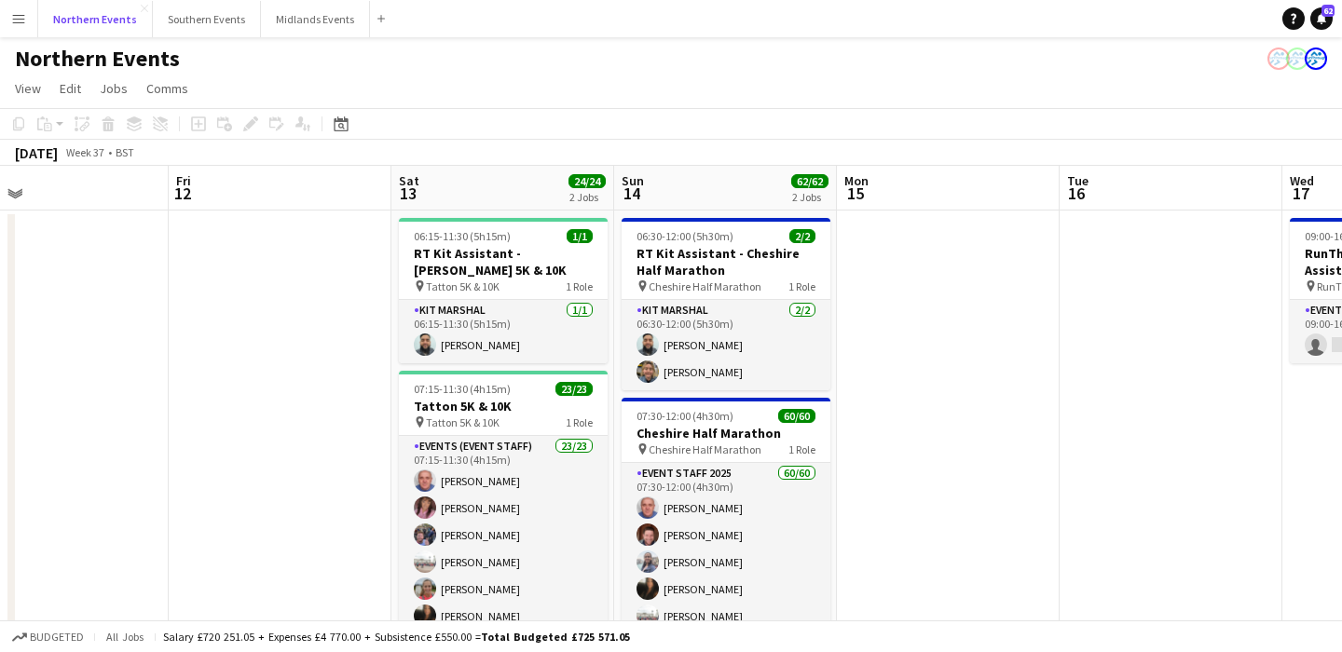
scroll to position [0, 953]
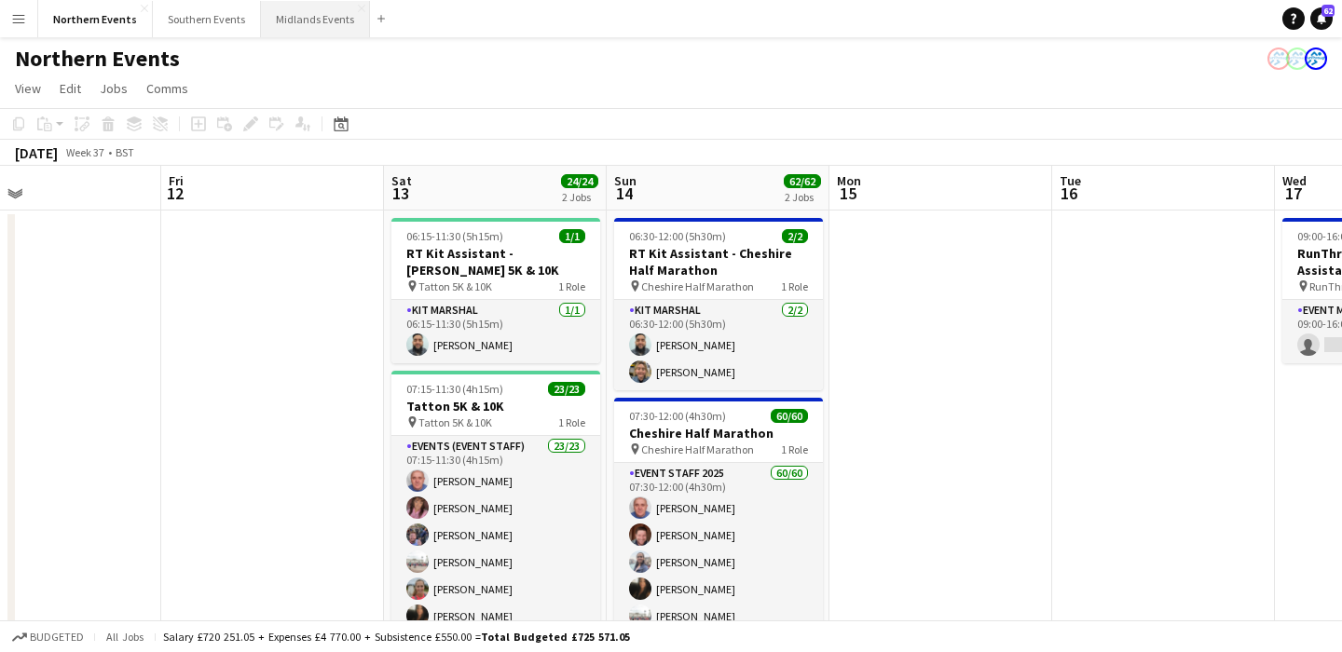
click at [308, 16] on button "Midlands Events Close" at bounding box center [315, 19] width 109 height 36
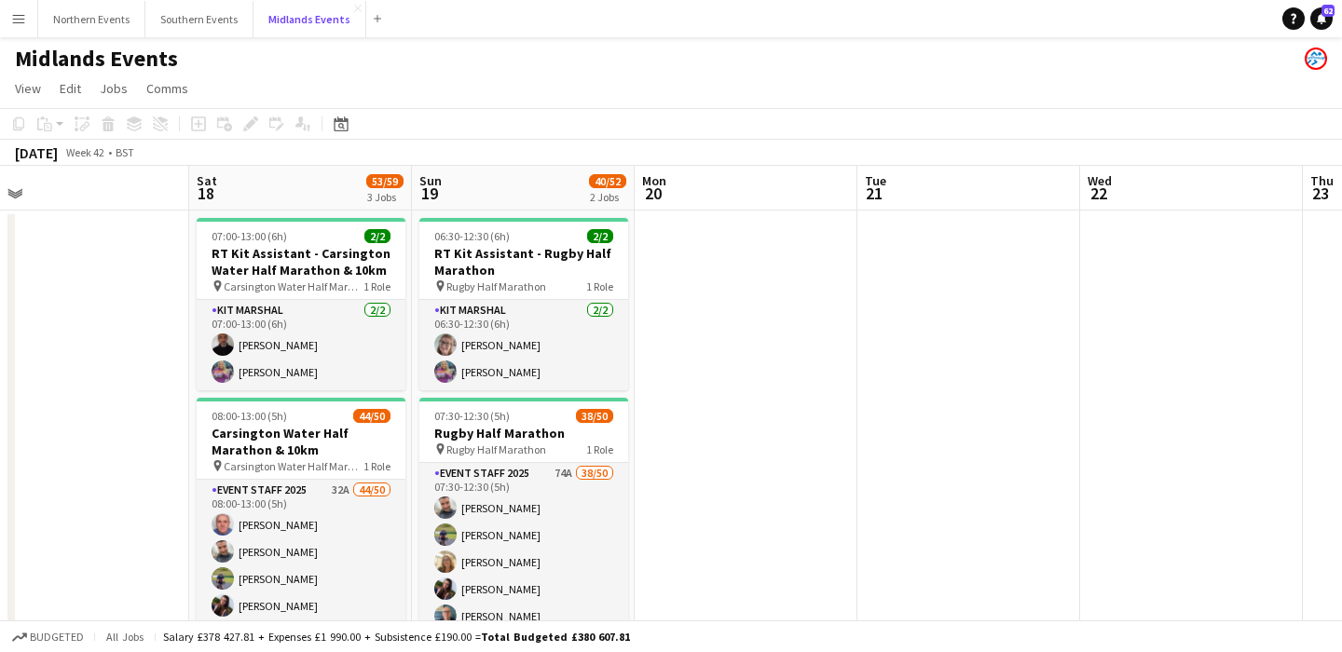
scroll to position [0, 701]
click at [20, 13] on app-icon "Menu" at bounding box center [18, 18] width 15 height 15
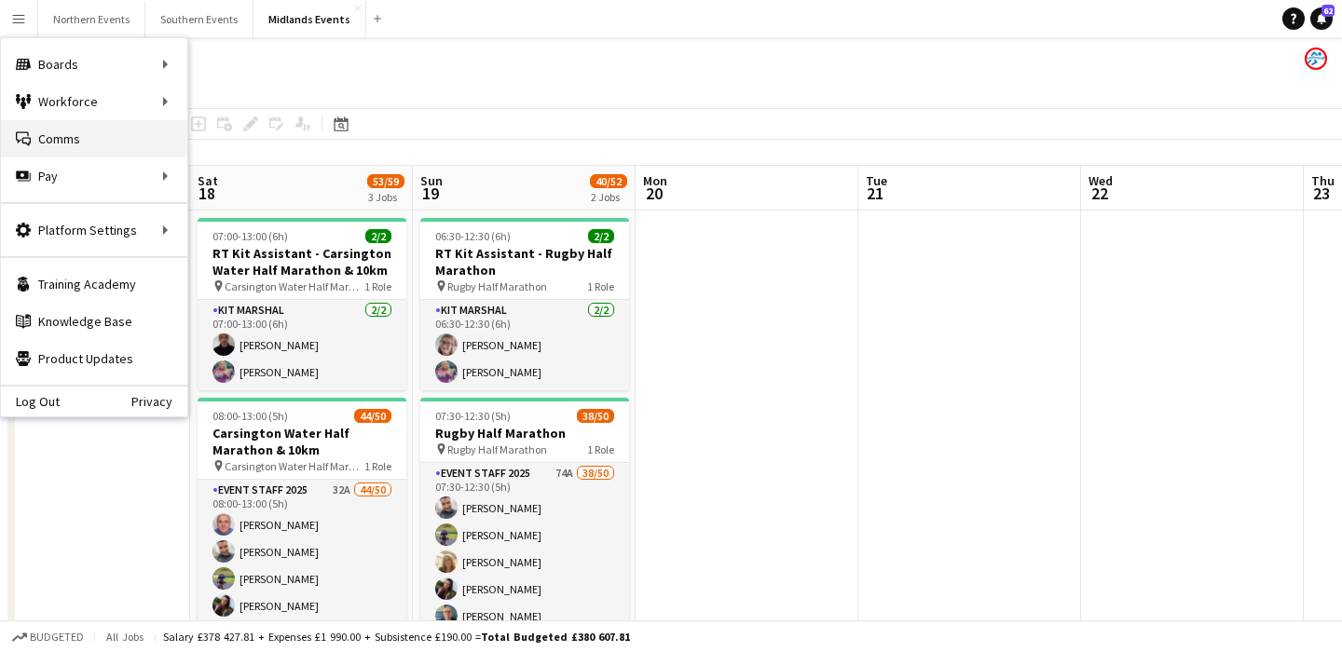
click at [91, 153] on link "Comms Comms" at bounding box center [94, 138] width 186 height 37
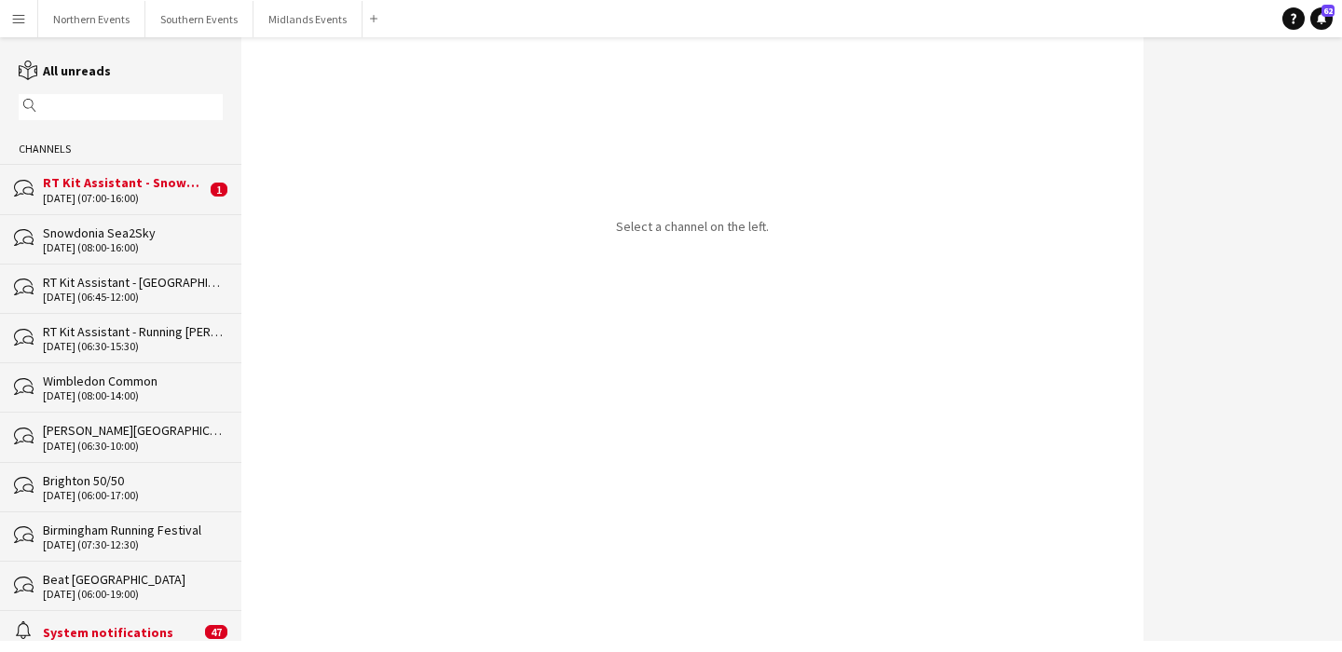
click at [148, 201] on div "[DATE] (07:00-16:00)" at bounding box center [124, 198] width 163 height 13
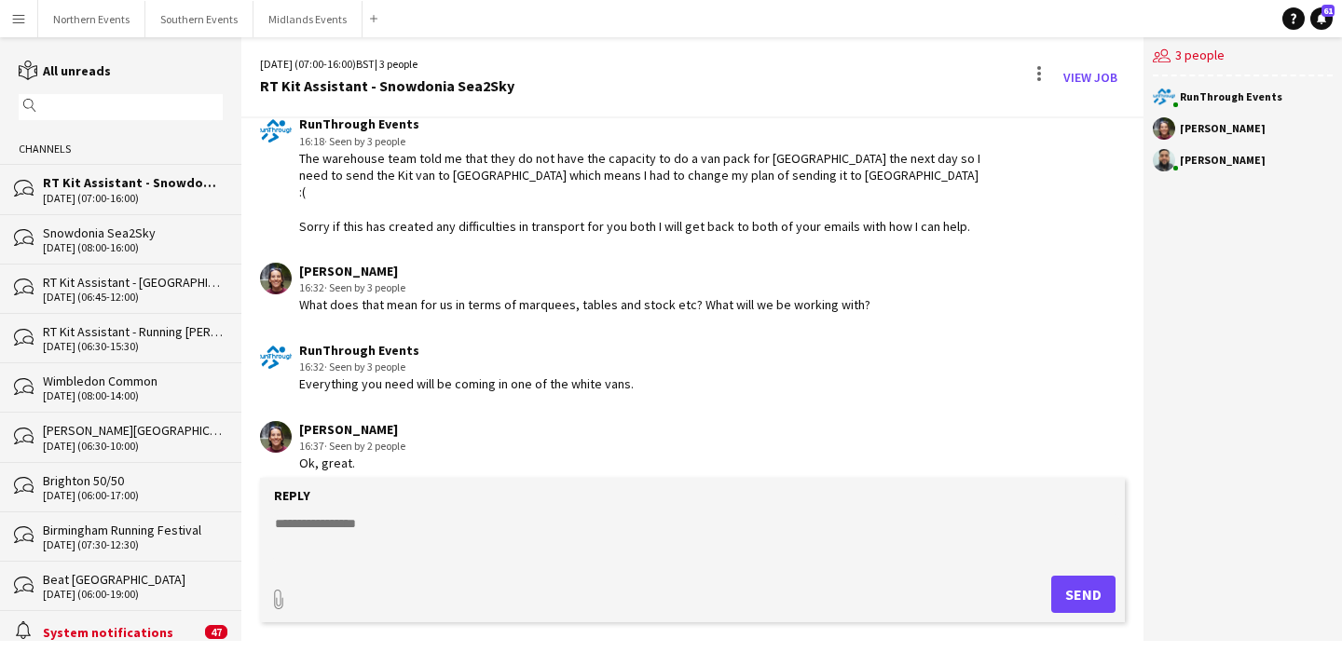
scroll to position [1793, 0]
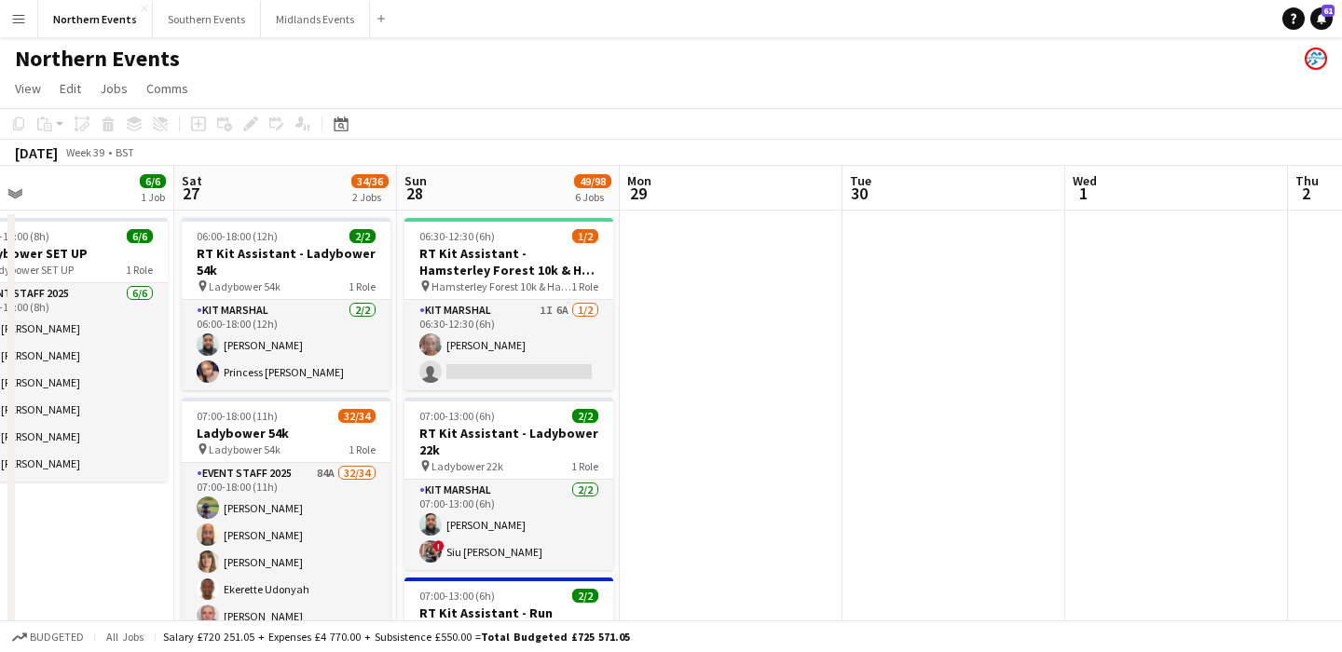
scroll to position [0, 752]
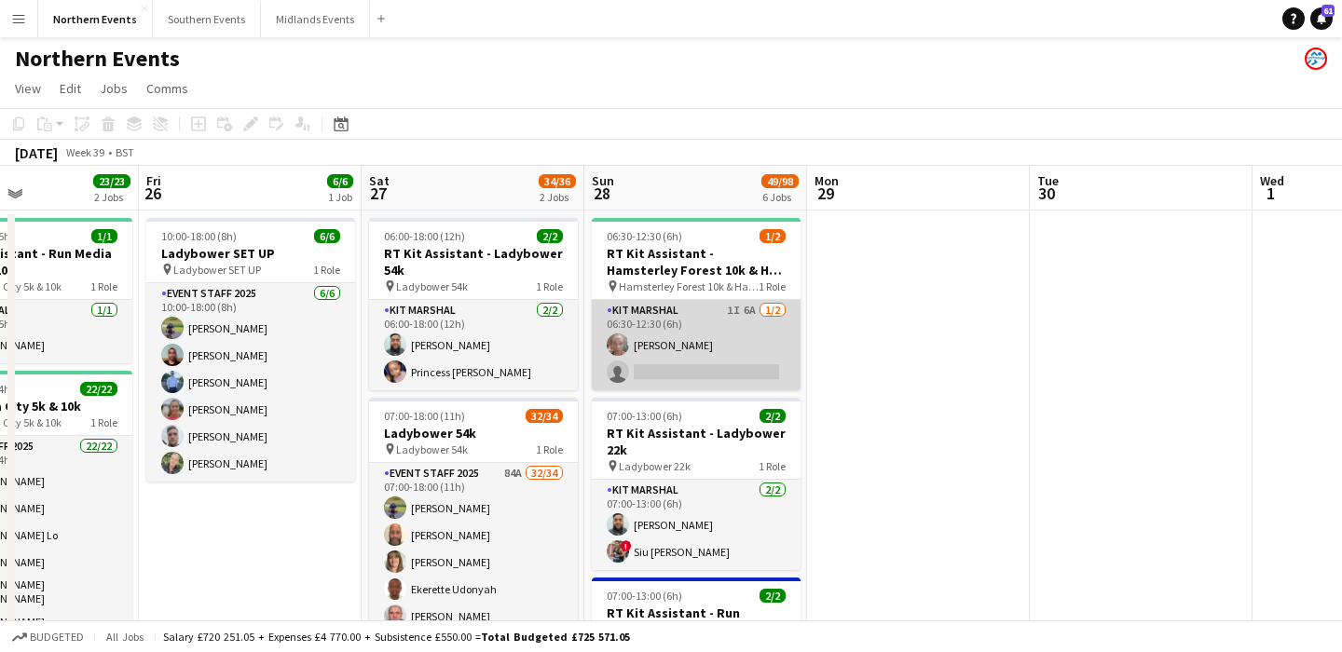
click at [746, 350] on app-card-role "Kit Marshal 1I 6A [DATE] 06:30-12:30 (6h) [PERSON_NAME] single-neutral-actions" at bounding box center [696, 345] width 209 height 90
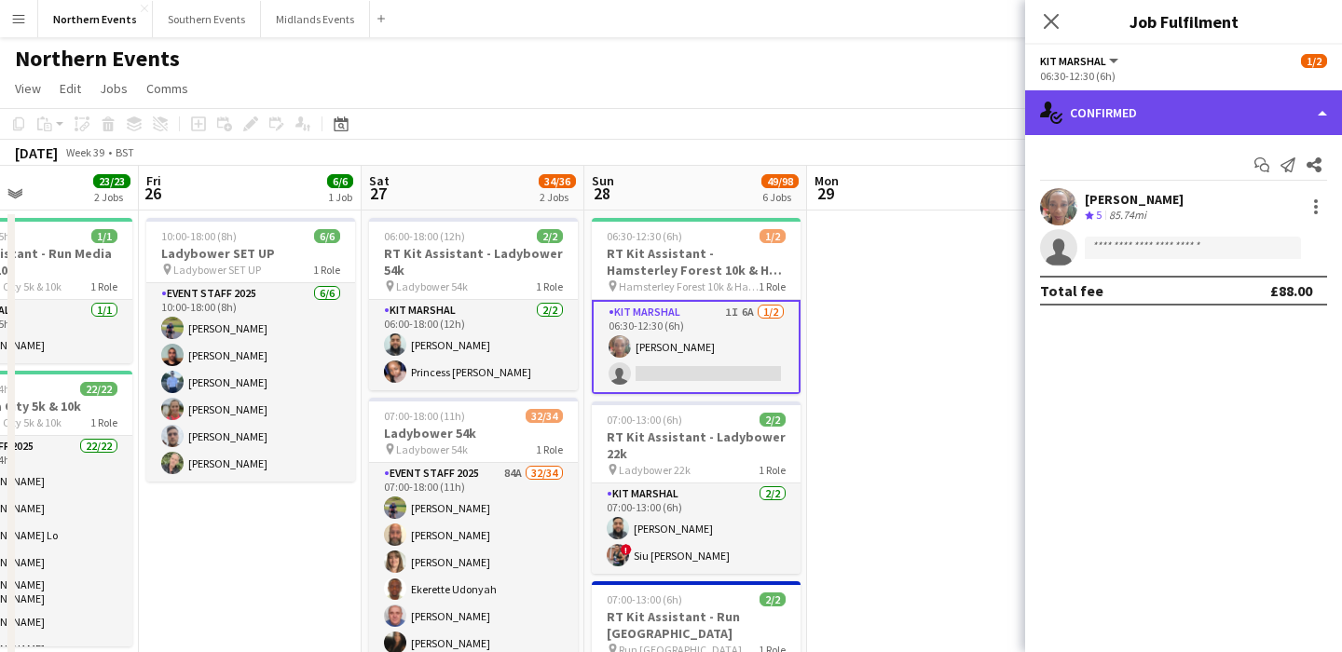
click at [1217, 123] on div "single-neutral-actions-check-2 Confirmed" at bounding box center [1183, 112] width 317 height 45
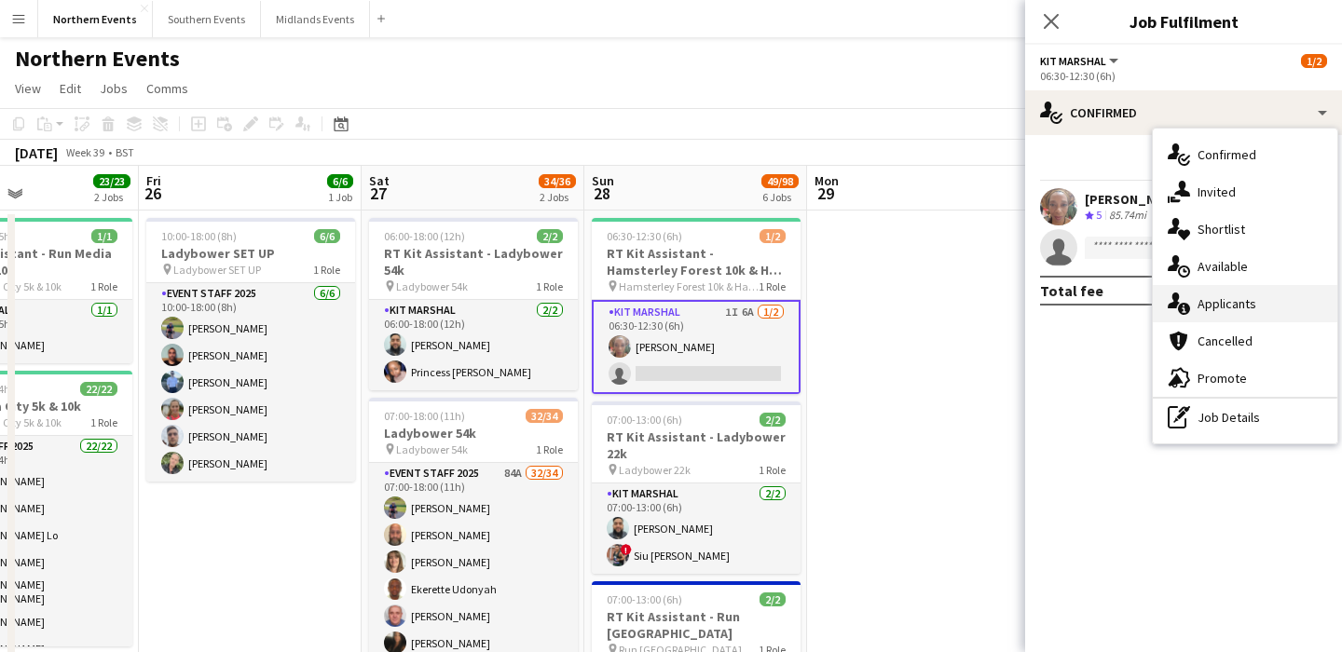
click at [1248, 315] on div "single-neutral-actions-information Applicants" at bounding box center [1245, 303] width 185 height 37
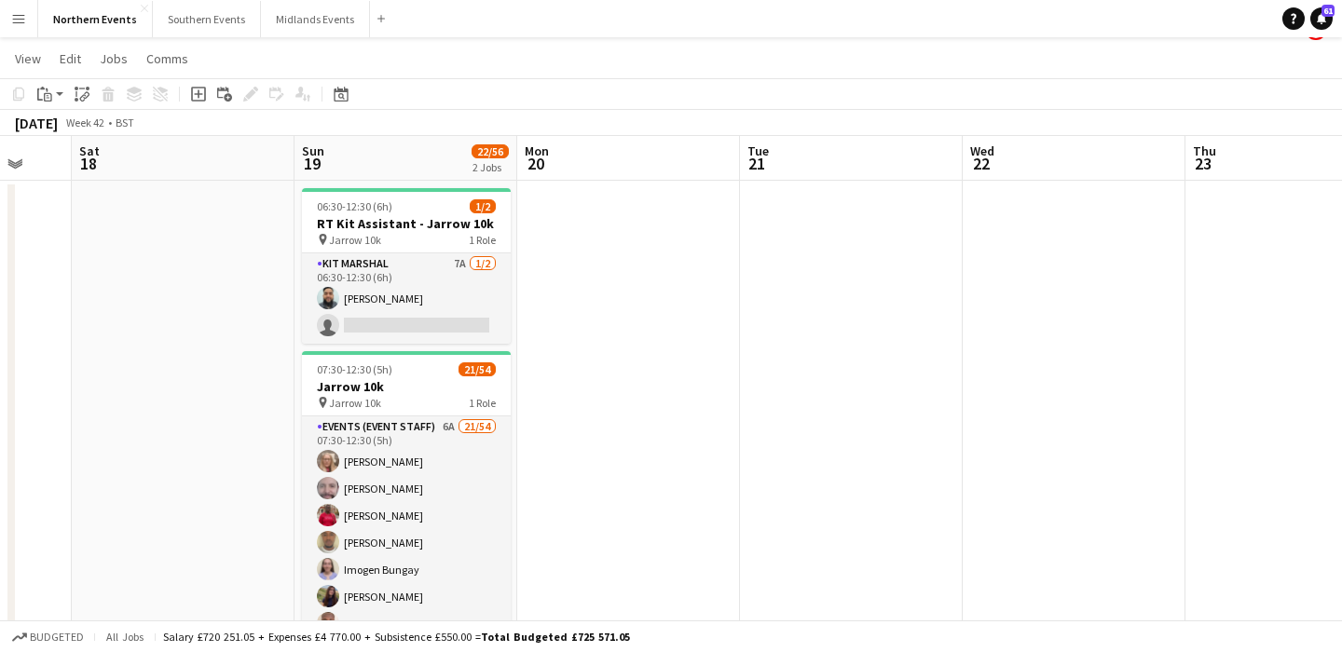
scroll to position [0, 610]
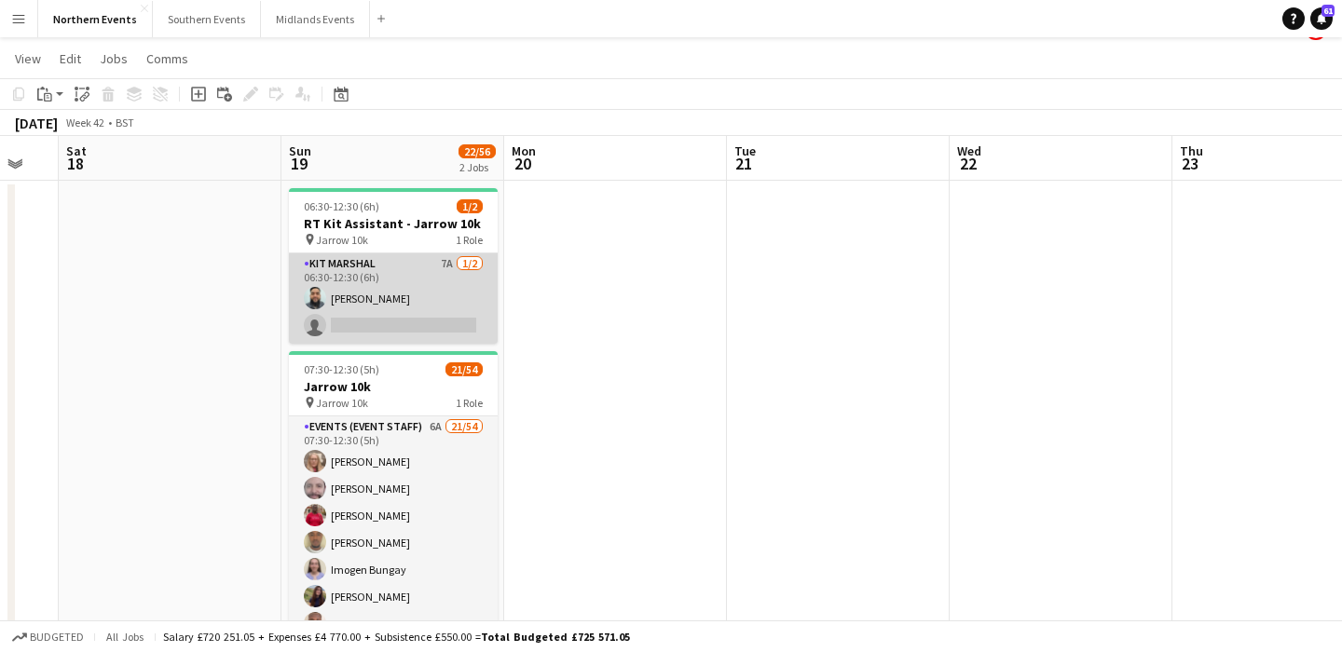
click at [478, 307] on app-card-role "Kit Marshal 7A [DATE] 06:30-12:30 (6h) [PERSON_NAME] single-neutral-actions" at bounding box center [393, 299] width 209 height 90
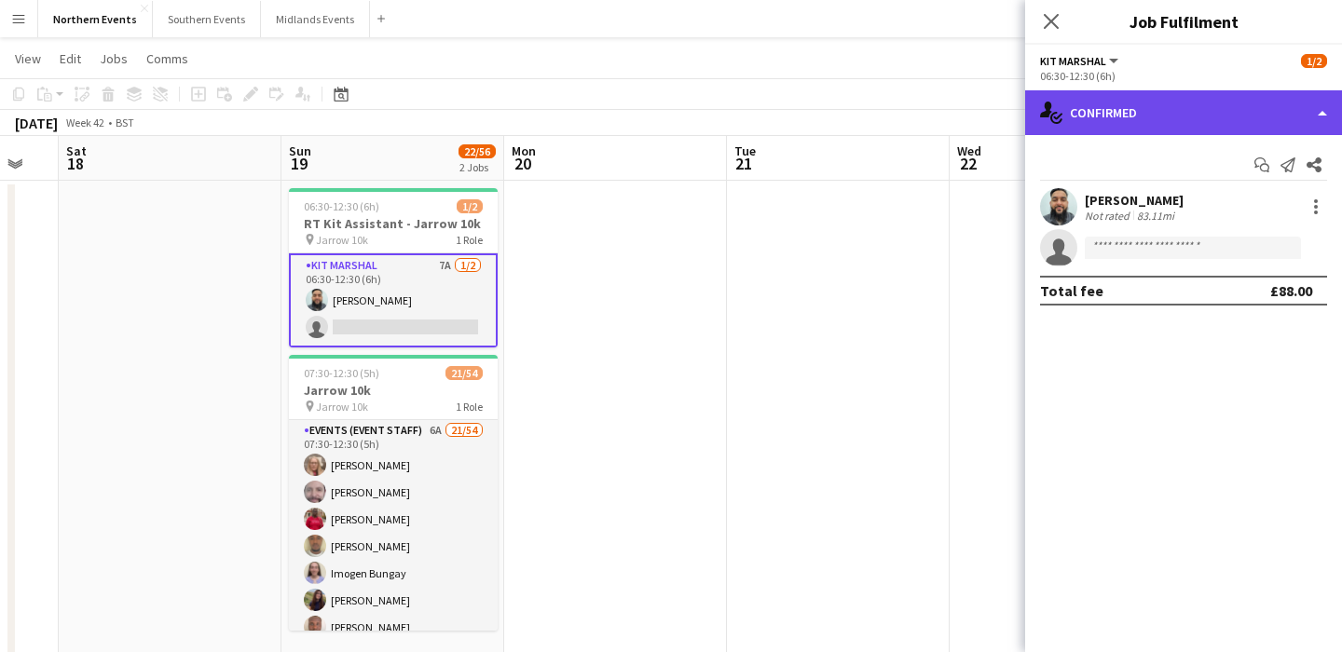
click at [1120, 120] on div "single-neutral-actions-check-2 Confirmed" at bounding box center [1183, 112] width 317 height 45
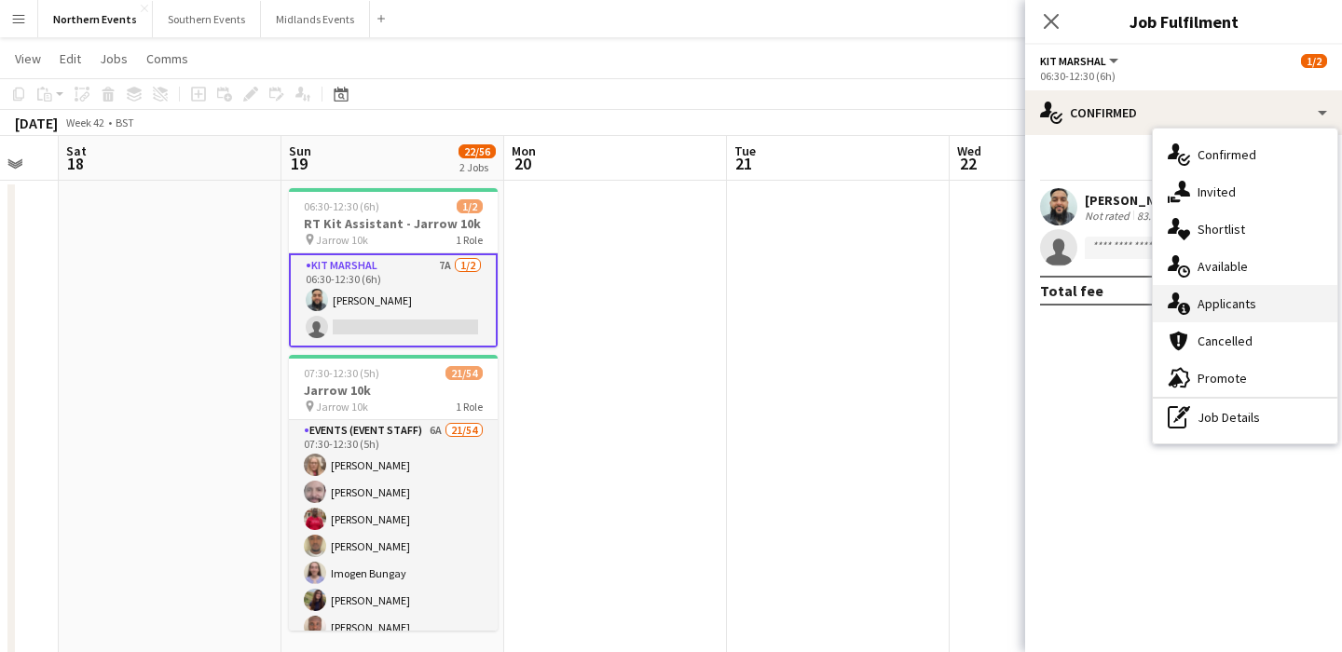
click at [1246, 295] on span "Applicants" at bounding box center [1227, 303] width 59 height 17
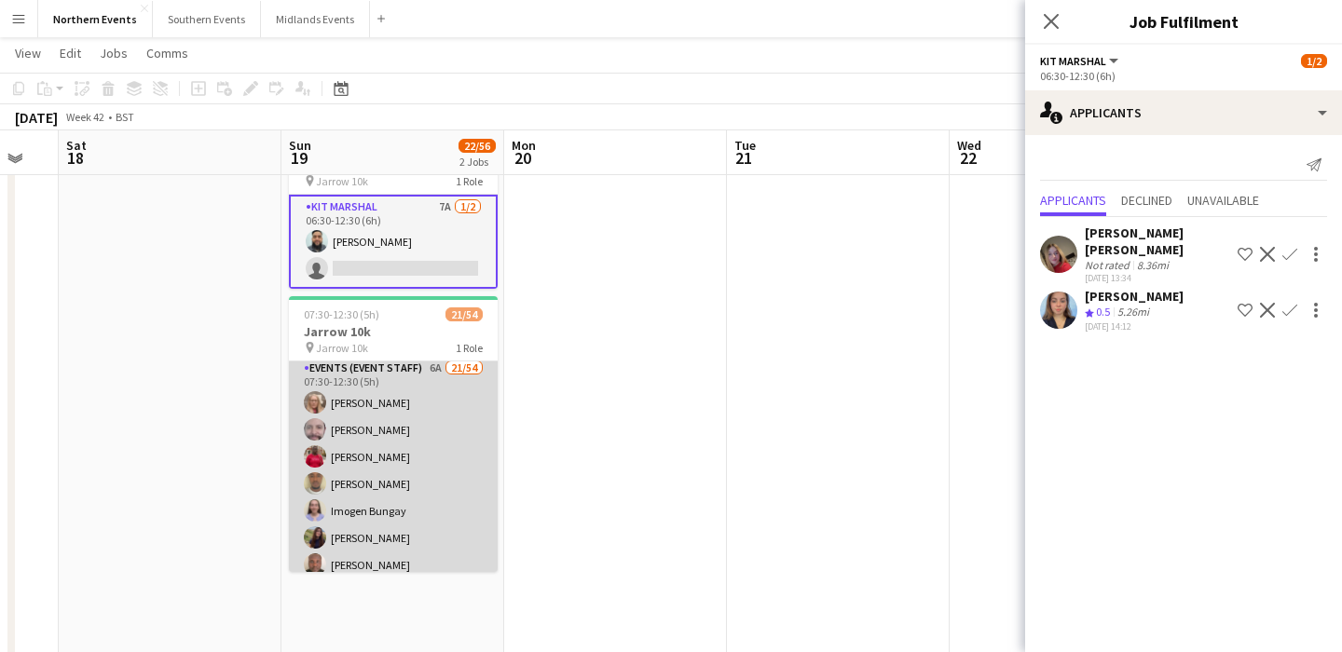
scroll to position [0, 0]
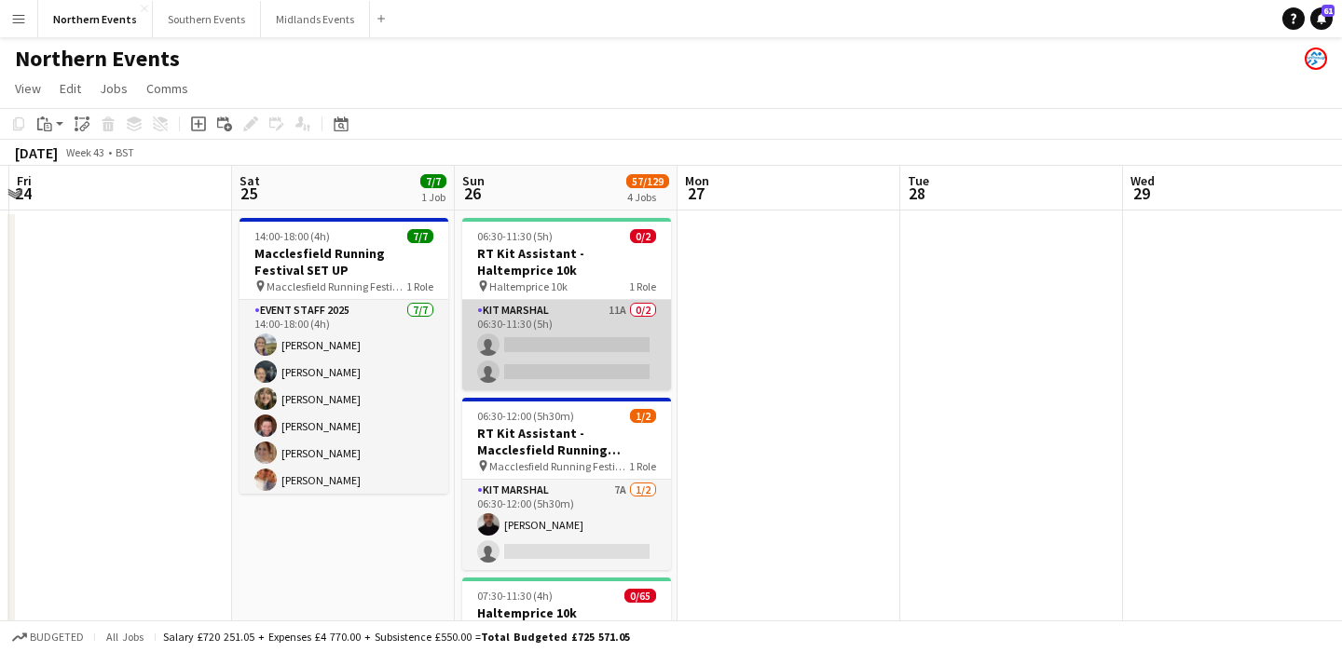
click at [550, 338] on app-card-role "Kit Marshal 11A 0/2 06:30-11:30 (5h) single-neutral-actions single-neutral-acti…" at bounding box center [566, 345] width 209 height 90
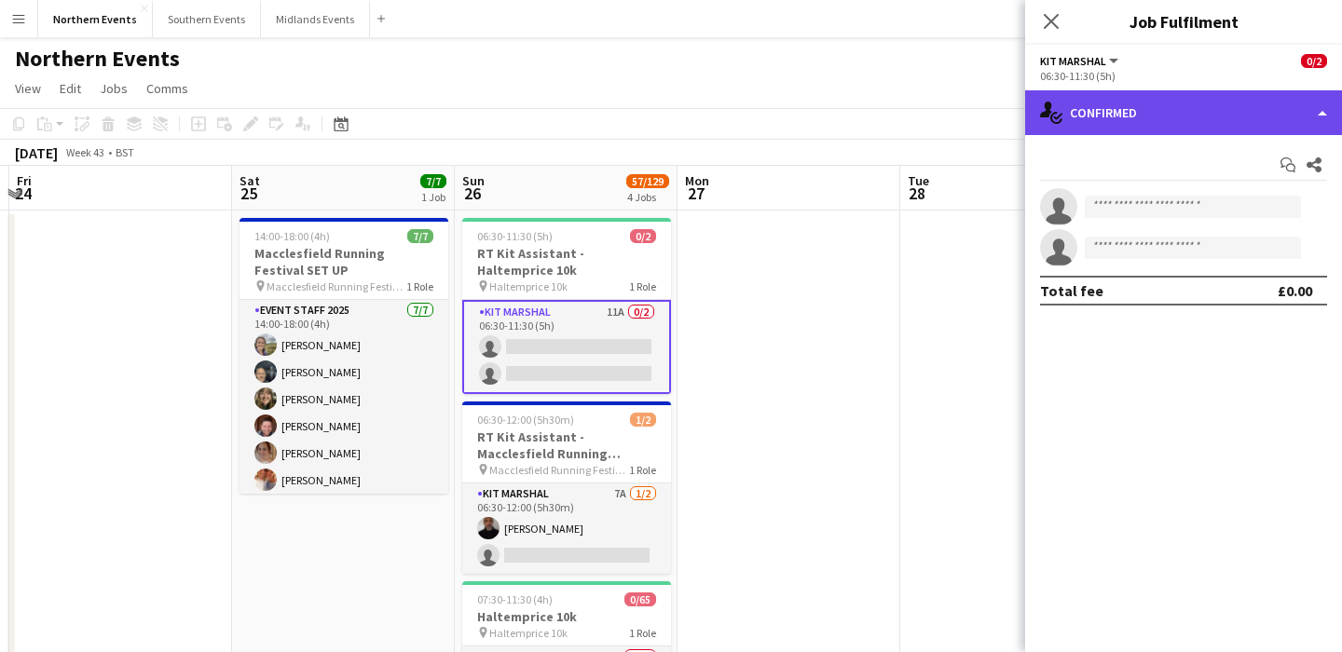
click at [1153, 119] on div "single-neutral-actions-check-2 Confirmed" at bounding box center [1183, 112] width 317 height 45
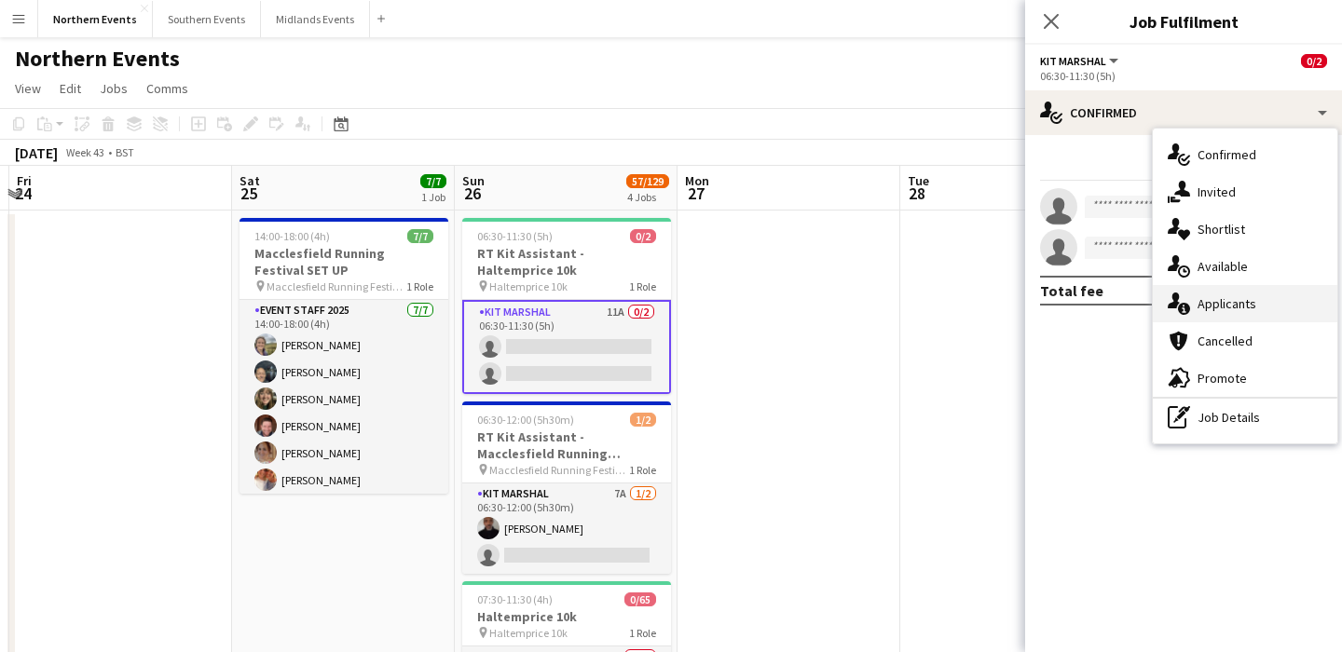
click at [1234, 307] on span "Applicants" at bounding box center [1227, 303] width 59 height 17
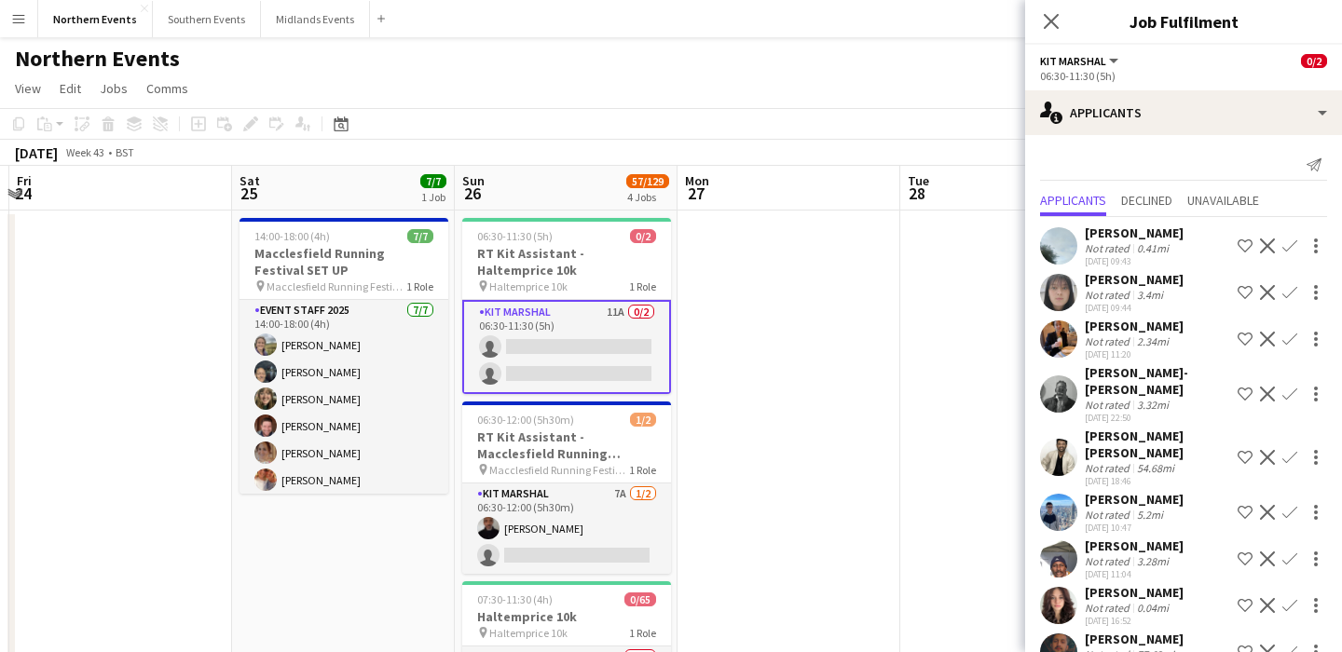
scroll to position [70, 0]
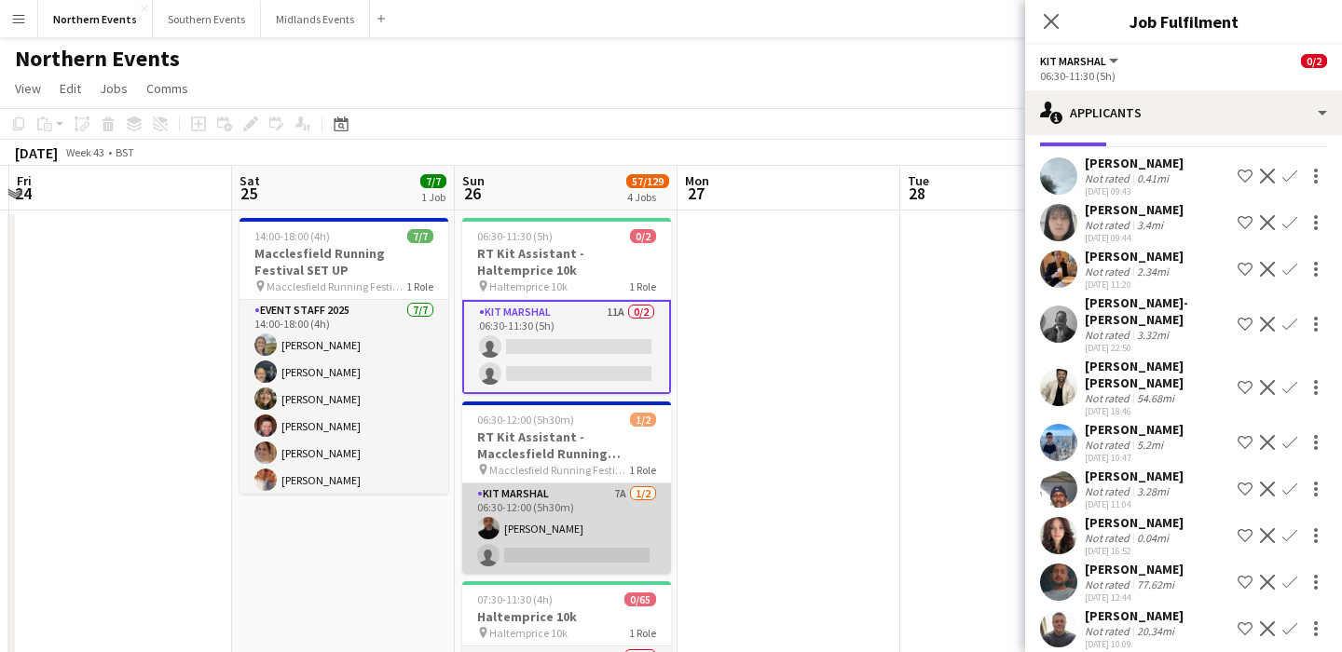
click at [633, 535] on app-card-role "Kit Marshal 7A [DATE] 06:30-12:00 (5h30m) [PERSON_NAME] single-neutral-actions" at bounding box center [566, 529] width 209 height 90
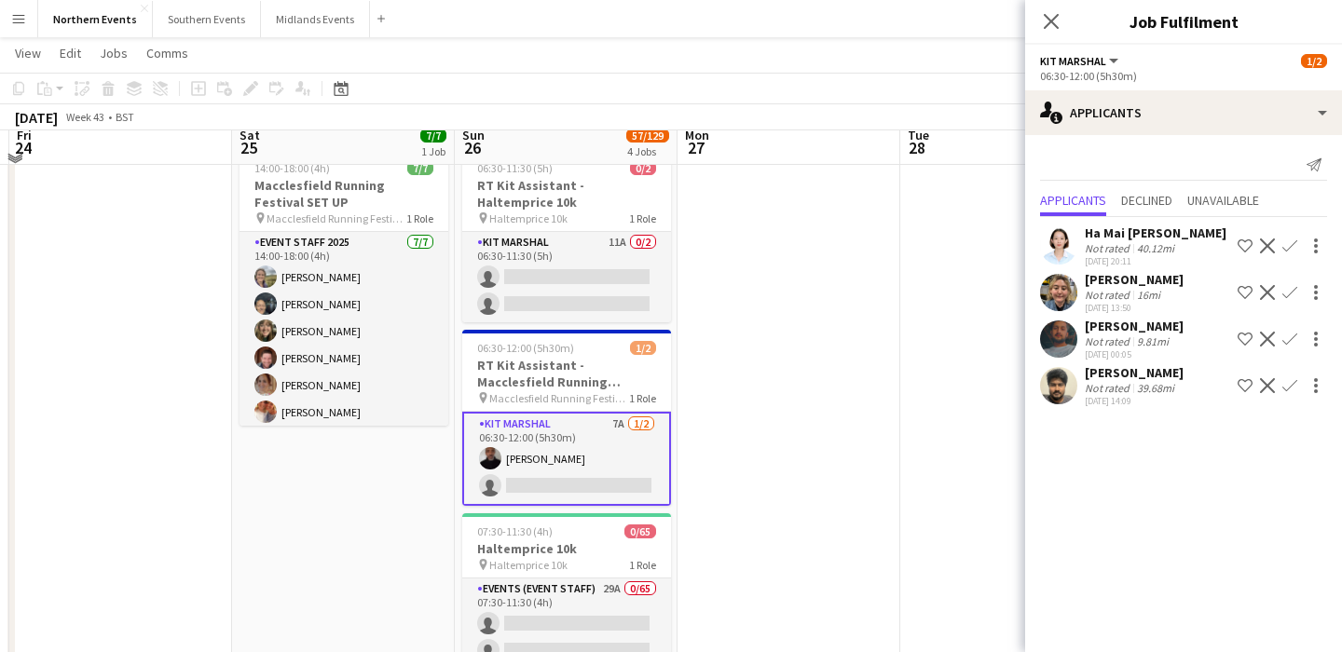
scroll to position [0, 0]
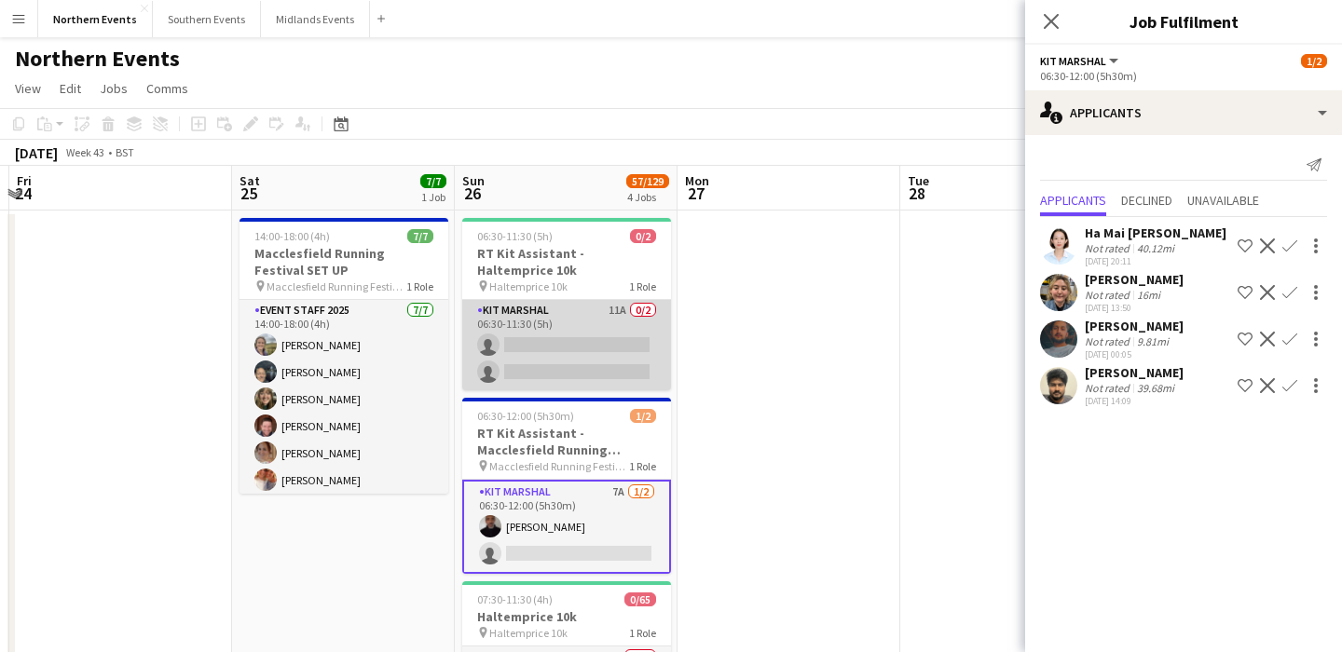
click at [602, 342] on app-card-role "Kit Marshal 11A 0/2 06:30-11:30 (5h) single-neutral-actions single-neutral-acti…" at bounding box center [566, 345] width 209 height 90
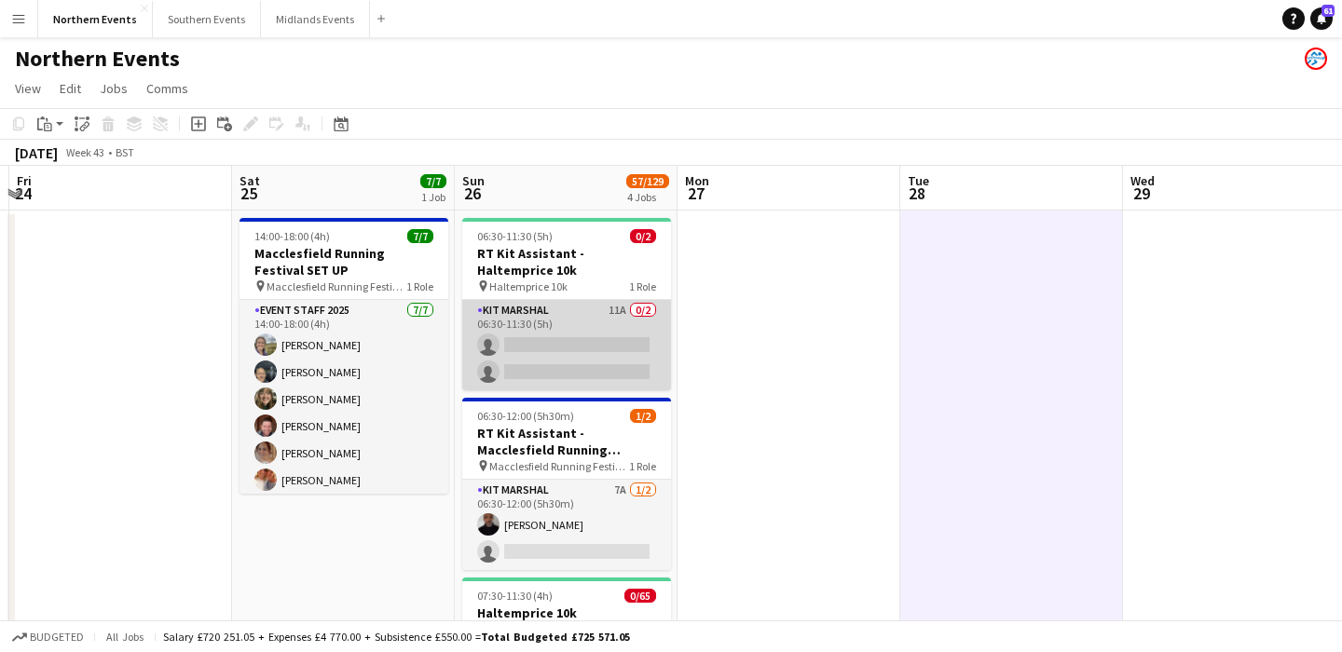
click at [545, 322] on app-card-role "Kit Marshal 11A 0/2 06:30-11:30 (5h) single-neutral-actions single-neutral-acti…" at bounding box center [566, 345] width 209 height 90
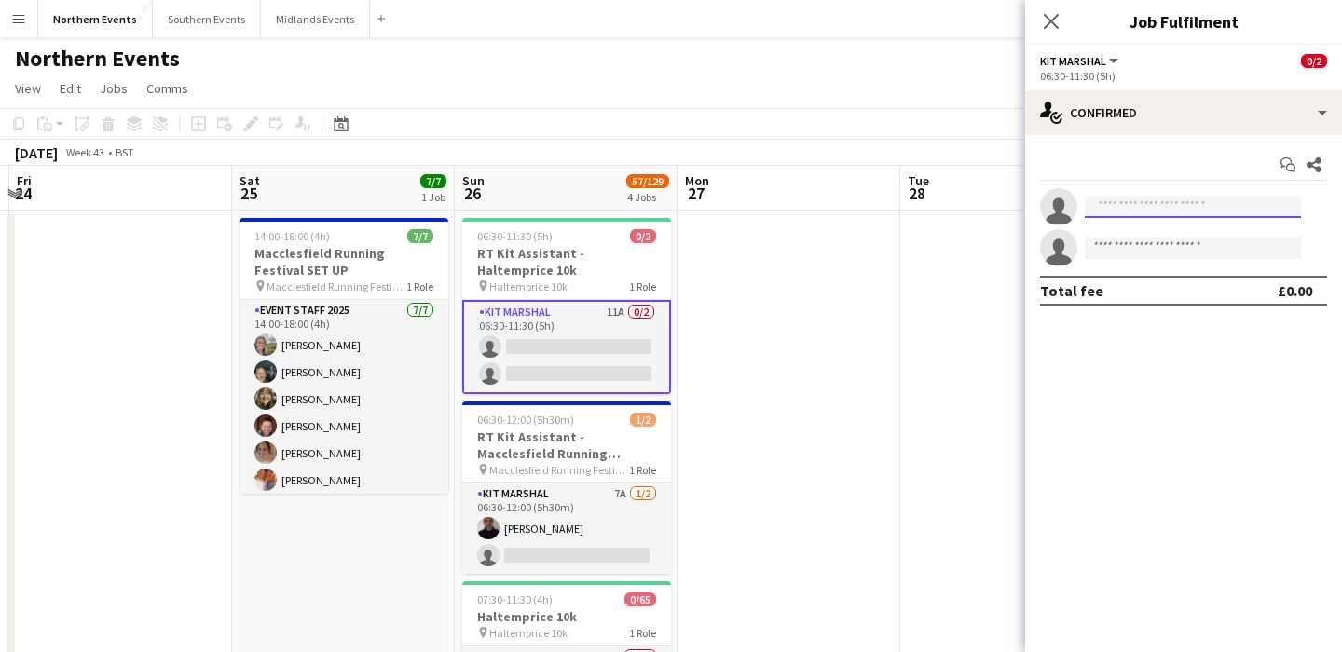
click at [1182, 208] on input at bounding box center [1193, 207] width 216 height 22
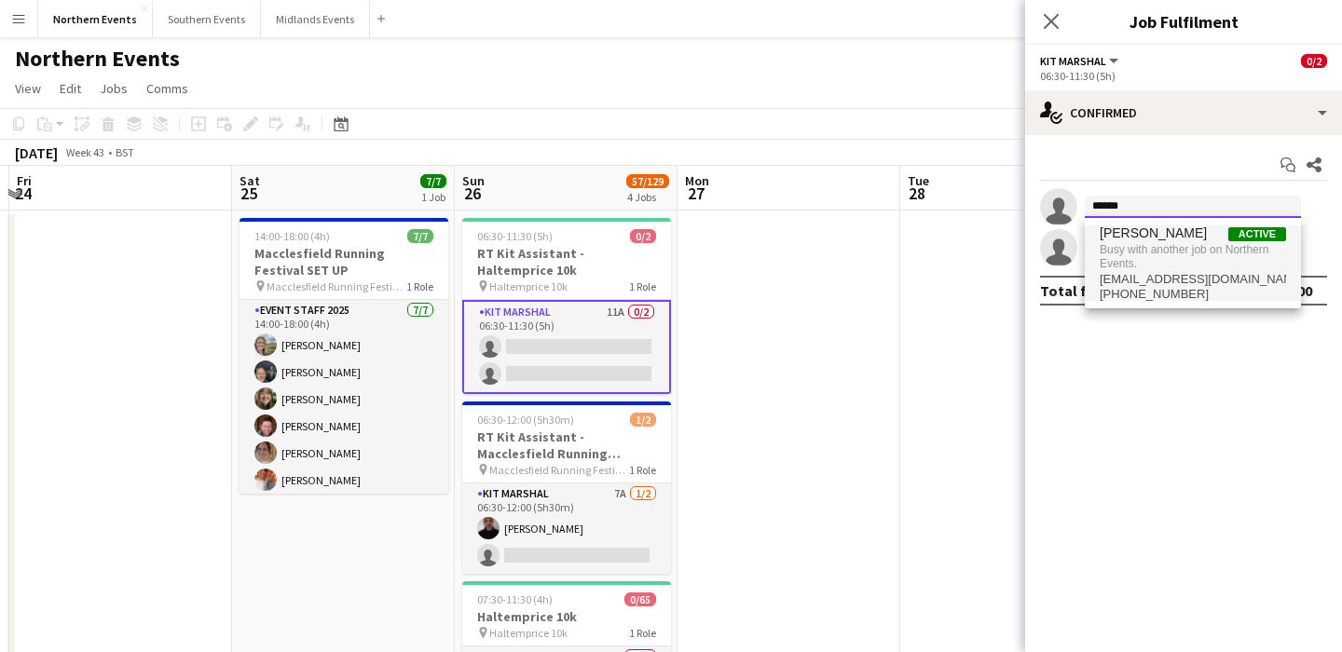
type input "******"
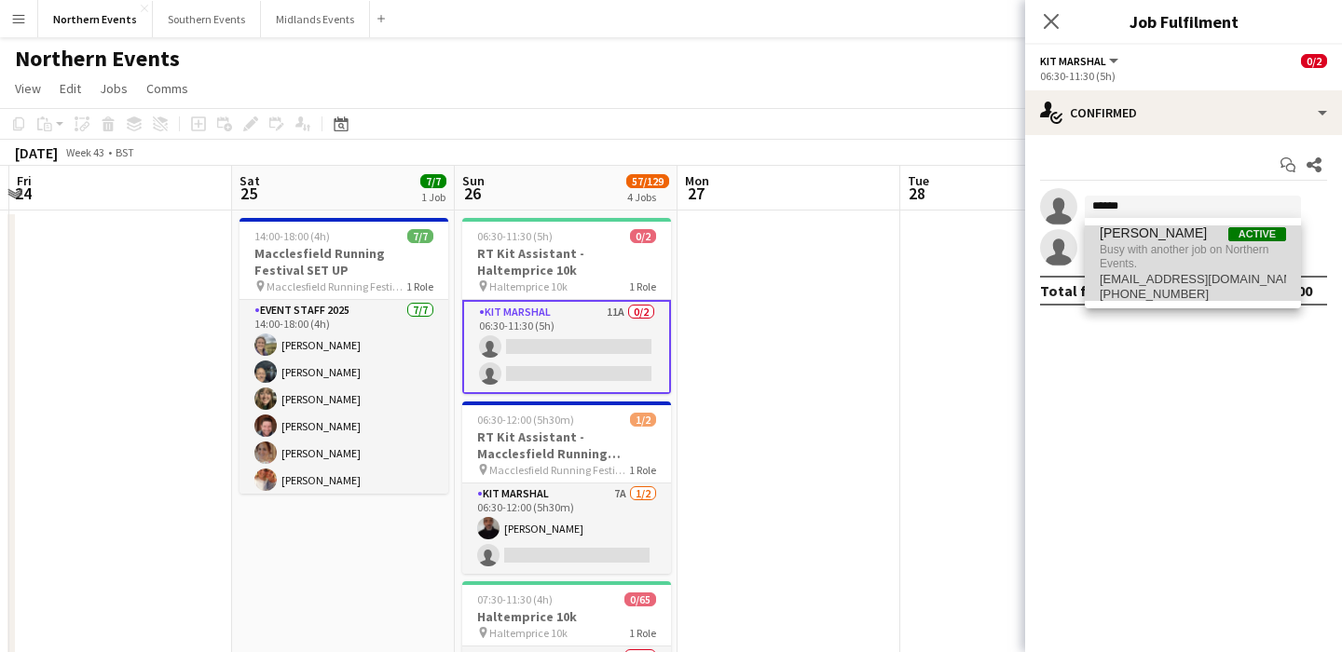
click at [1199, 240] on span "[PERSON_NAME] Active" at bounding box center [1193, 234] width 186 height 16
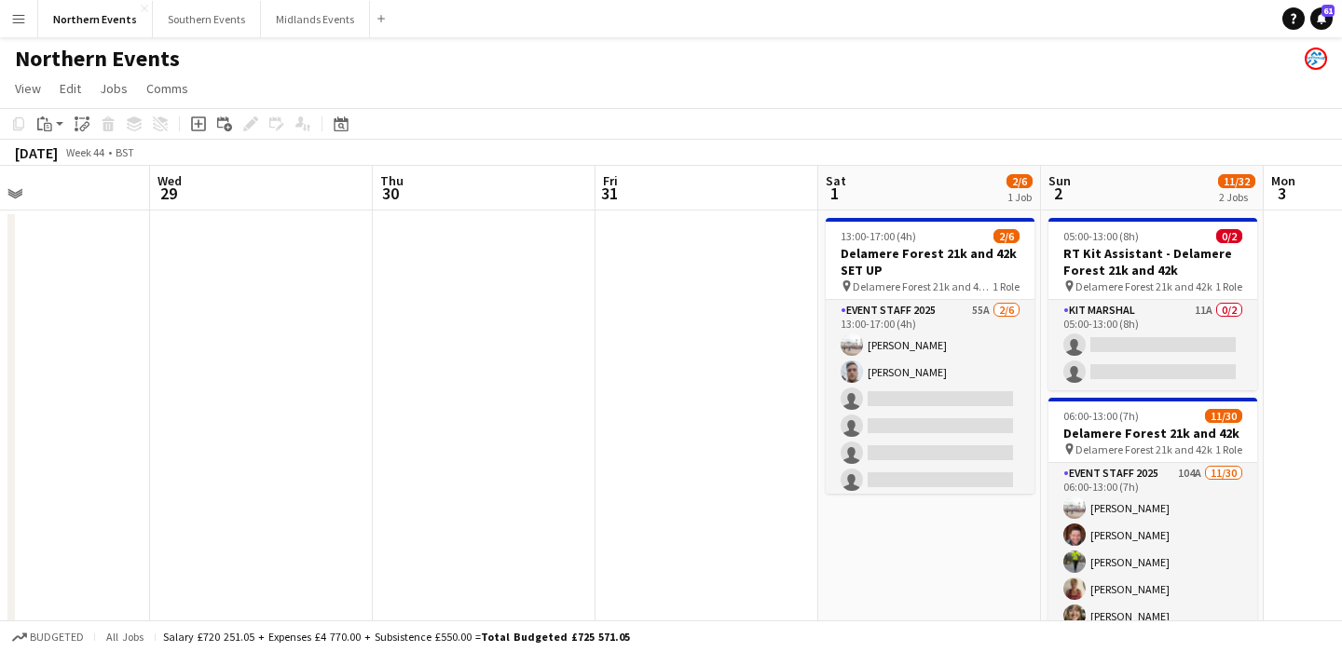
scroll to position [0, 712]
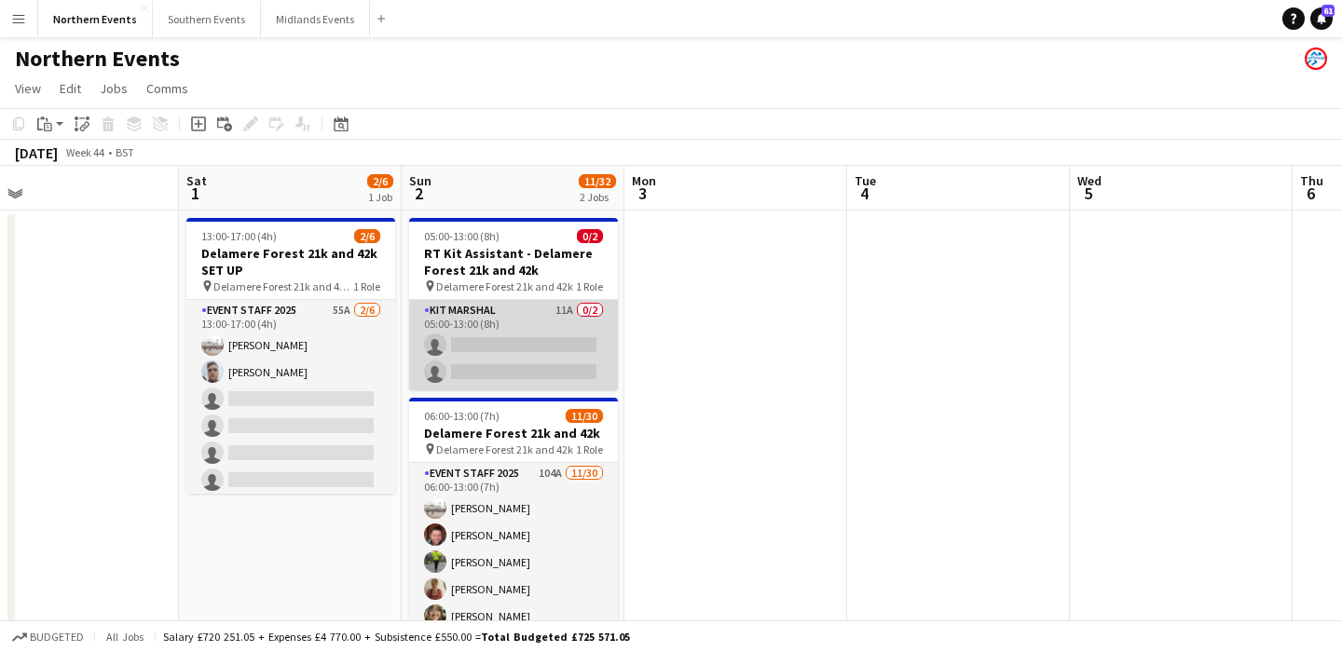
click at [523, 357] on app-card-role "Kit Marshal 11A 0/2 05:00-13:00 (8h) single-neutral-actions single-neutral-acti…" at bounding box center [513, 345] width 209 height 90
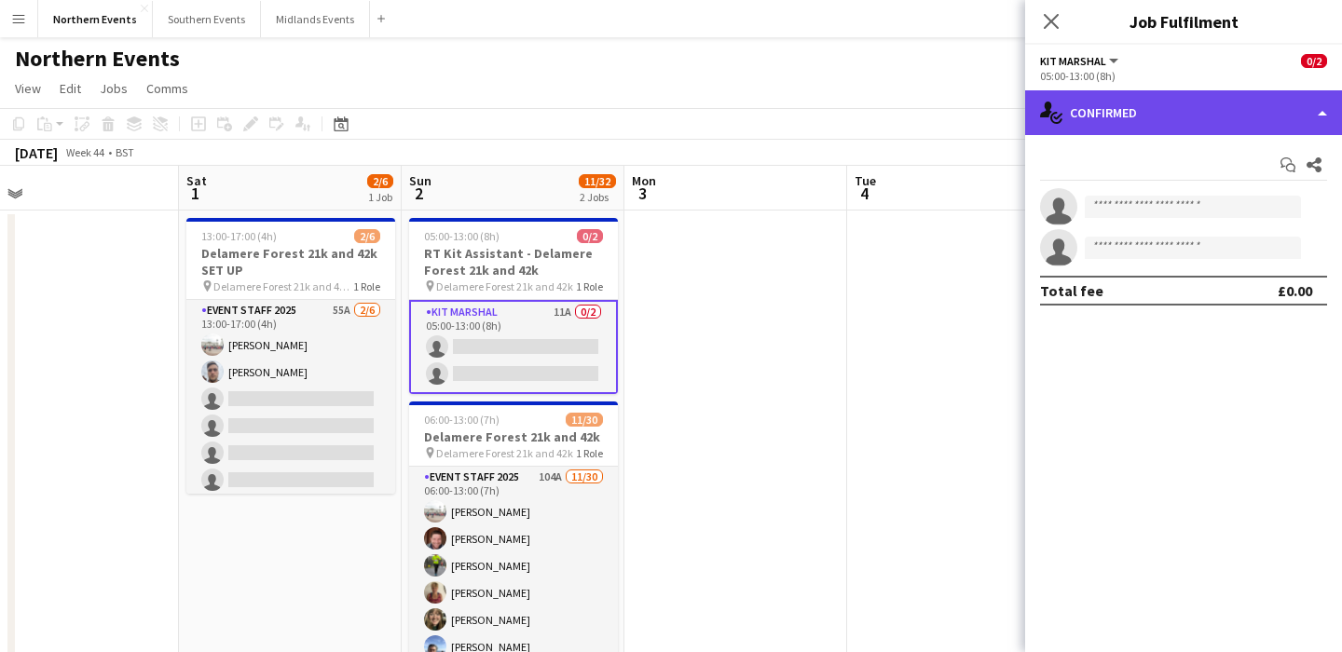
click at [1175, 113] on div "single-neutral-actions-check-2 Confirmed" at bounding box center [1183, 112] width 317 height 45
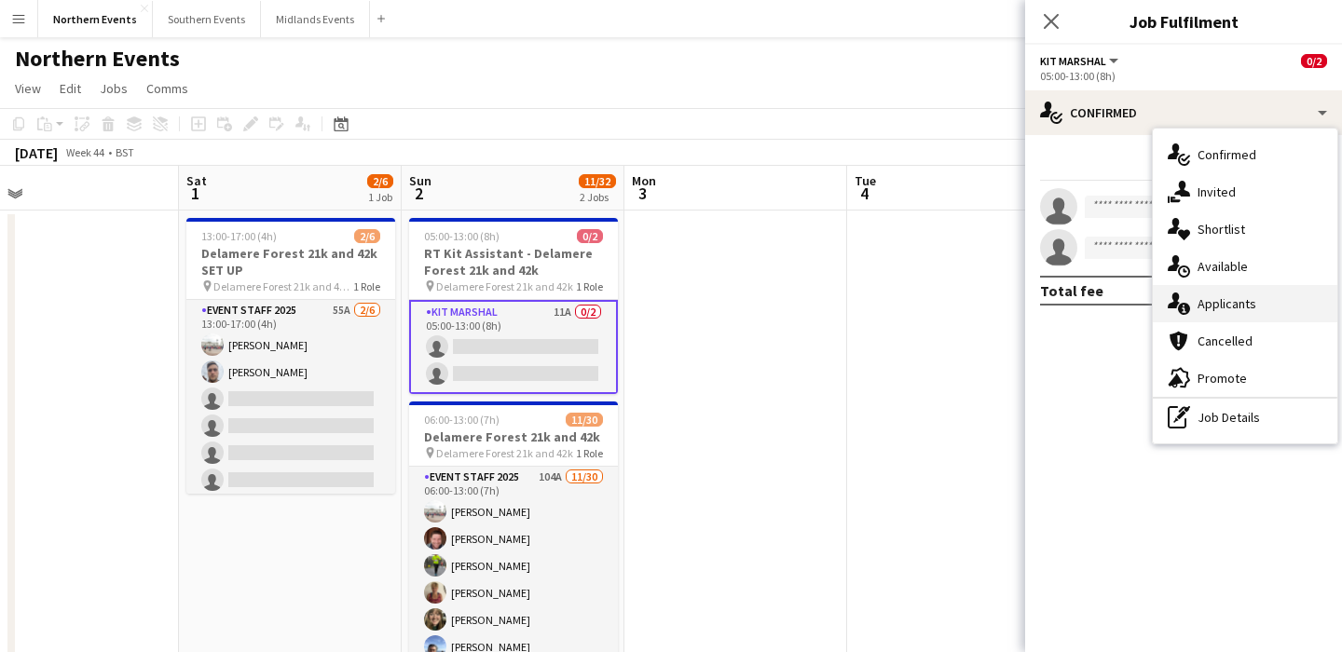
click at [1249, 308] on span "Applicants" at bounding box center [1227, 303] width 59 height 17
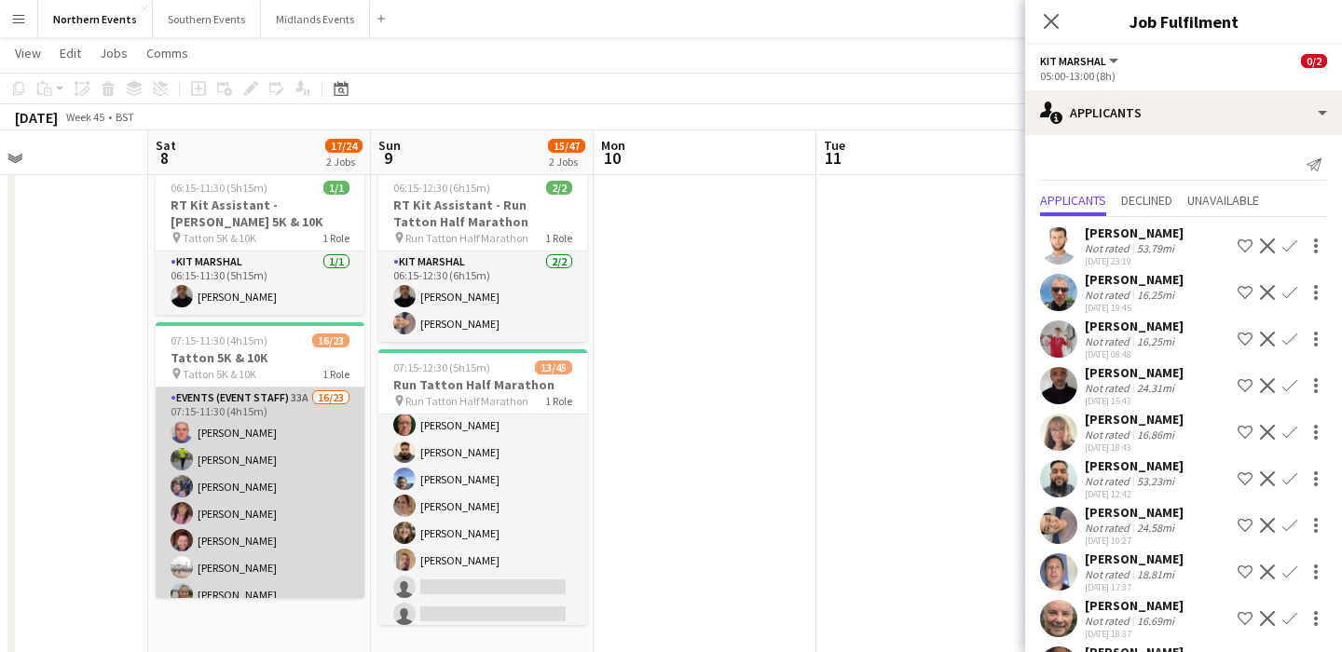
scroll to position [0, 0]
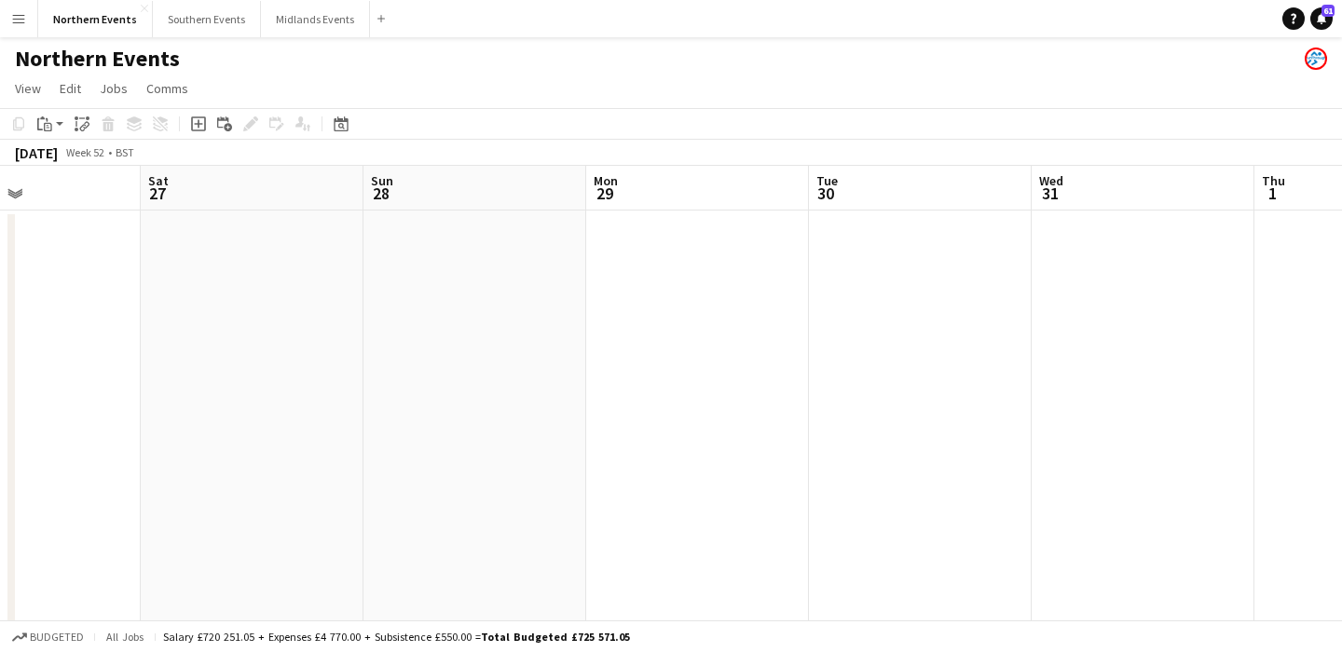
click at [16, 34] on button "Menu" at bounding box center [18, 18] width 37 height 37
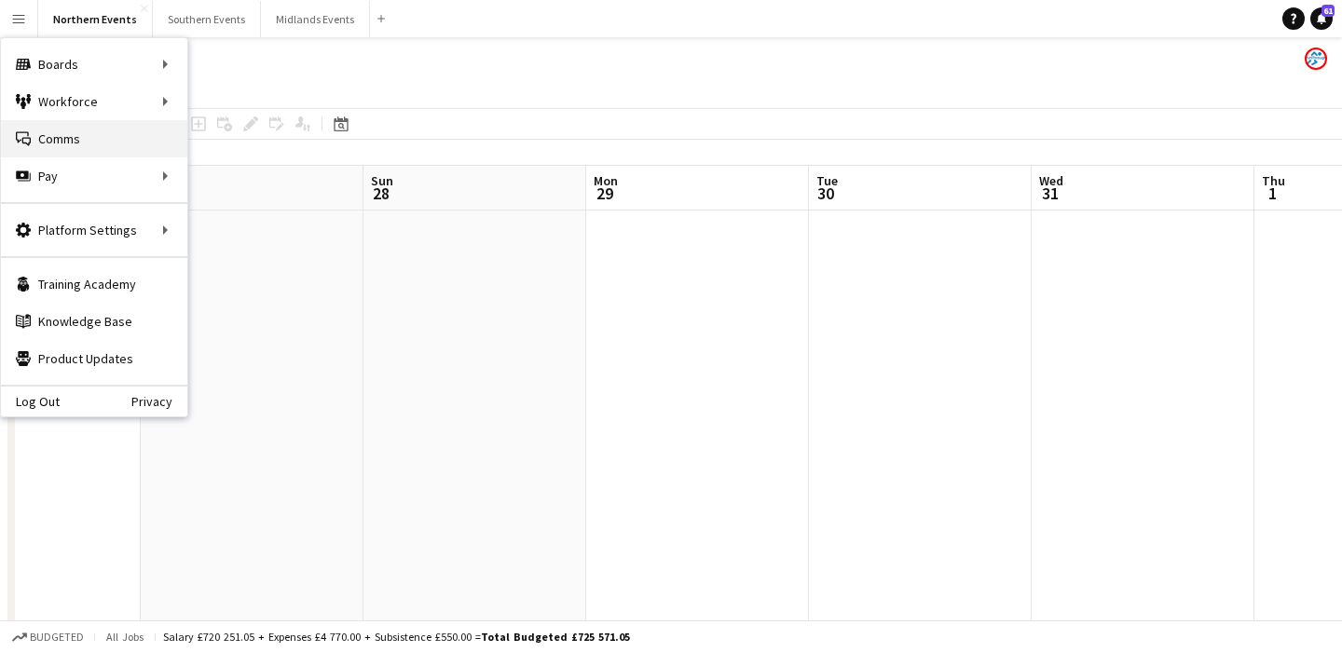
click at [53, 141] on link "Comms Comms" at bounding box center [94, 138] width 186 height 37
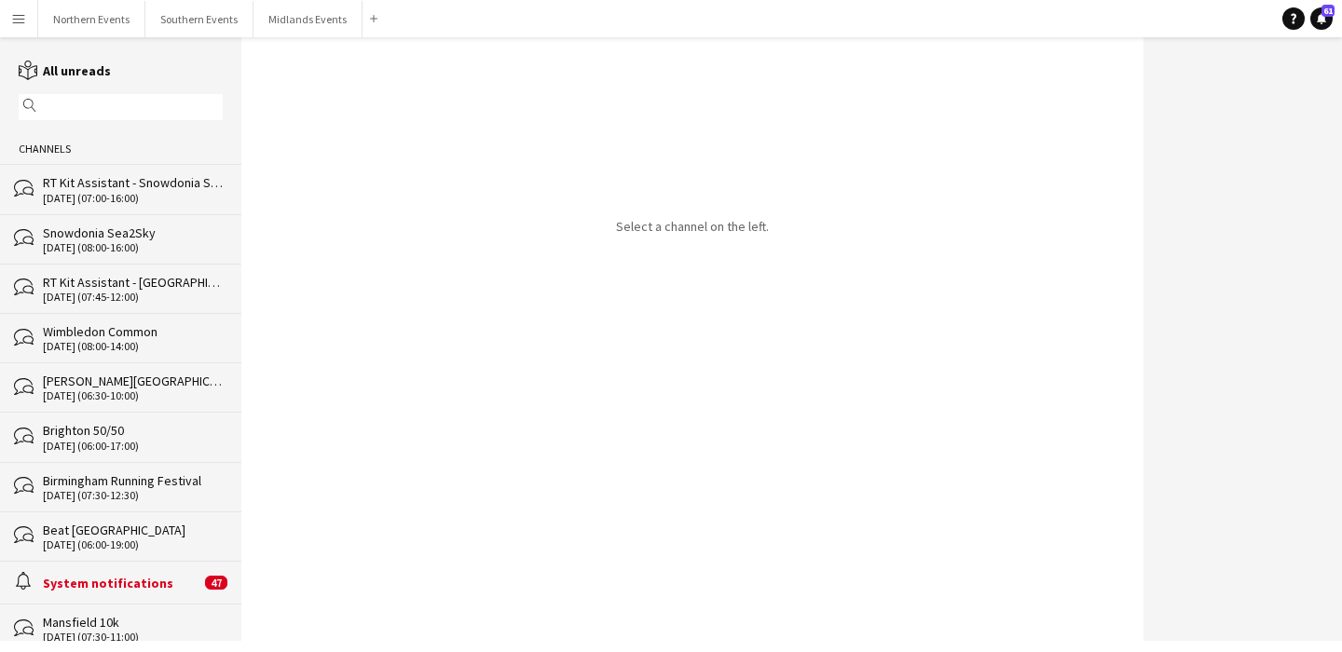
click at [26, 6] on button "Menu" at bounding box center [18, 18] width 37 height 37
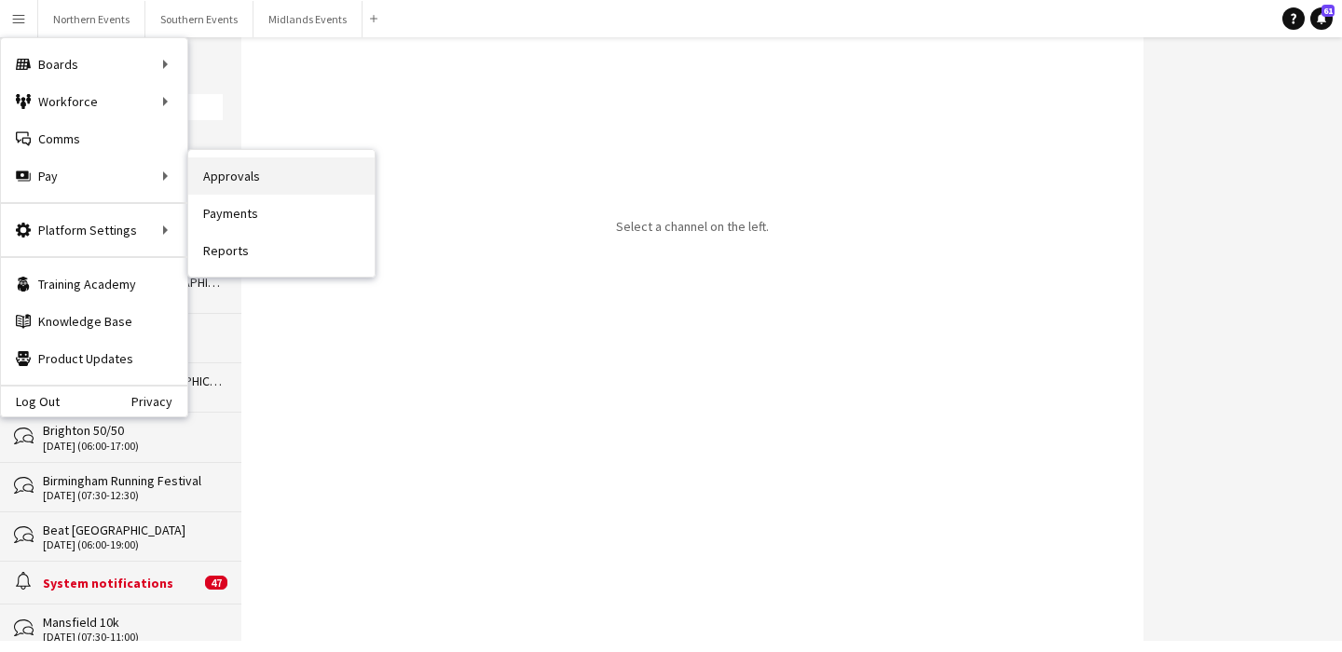
click at [258, 175] on link "Approvals" at bounding box center [281, 176] width 186 height 37
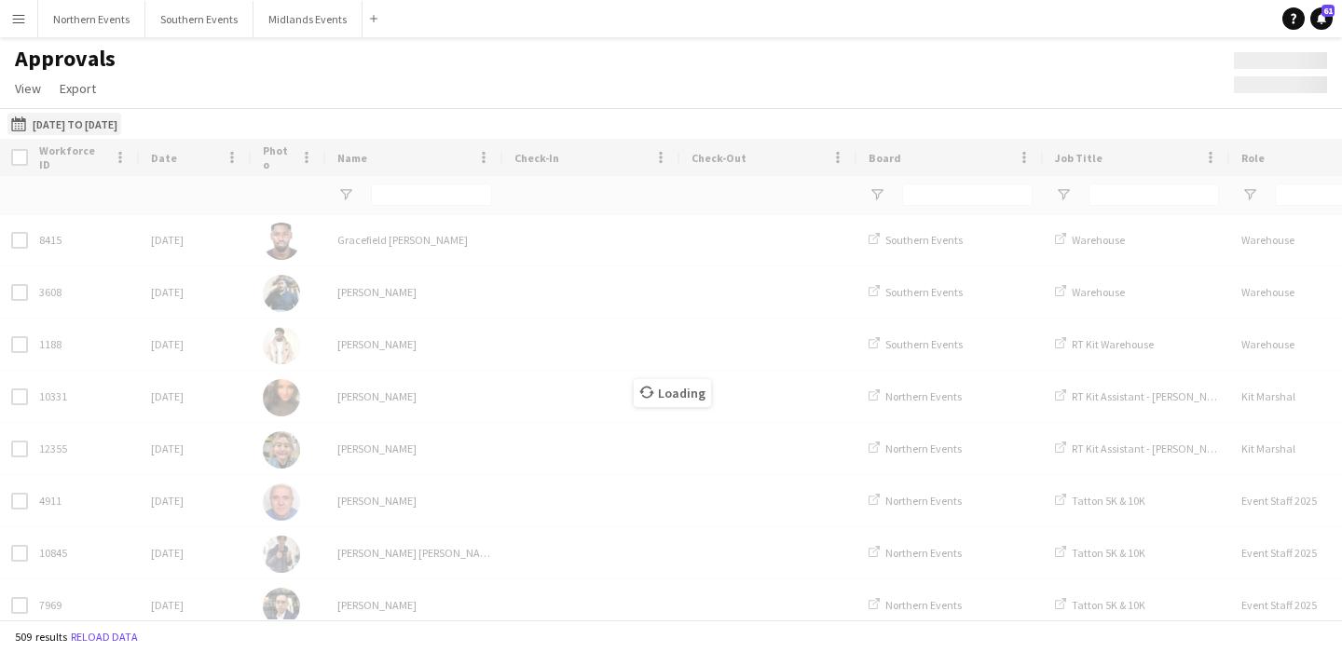
type input "******"
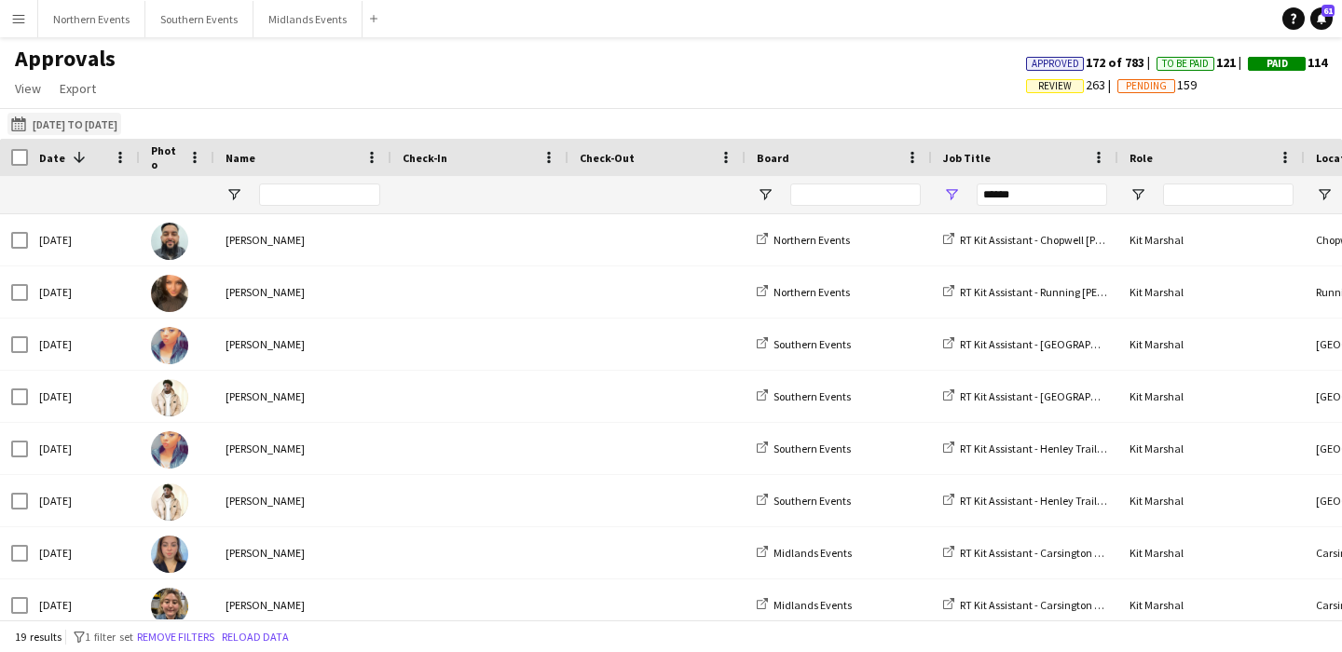
click at [41, 122] on button "[DATE] to [DATE] [DATE] to [DATE]" at bounding box center [64, 124] width 114 height 22
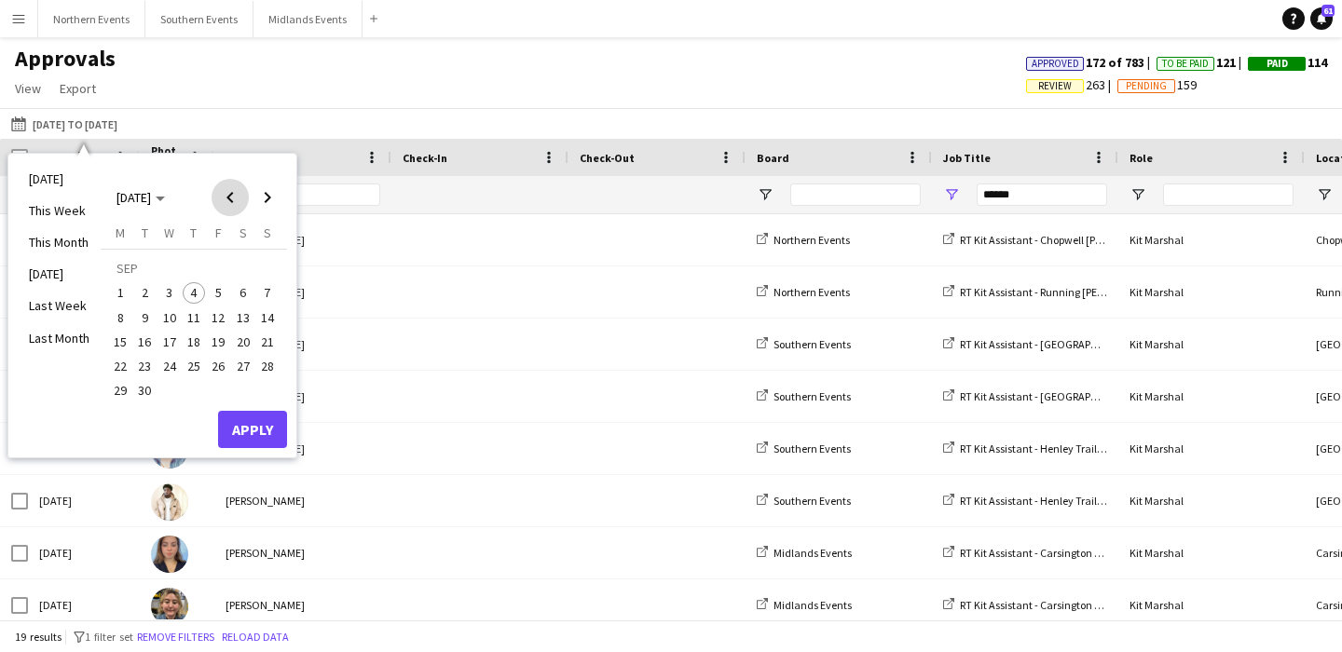
click at [227, 205] on span "Previous month" at bounding box center [230, 197] width 37 height 37
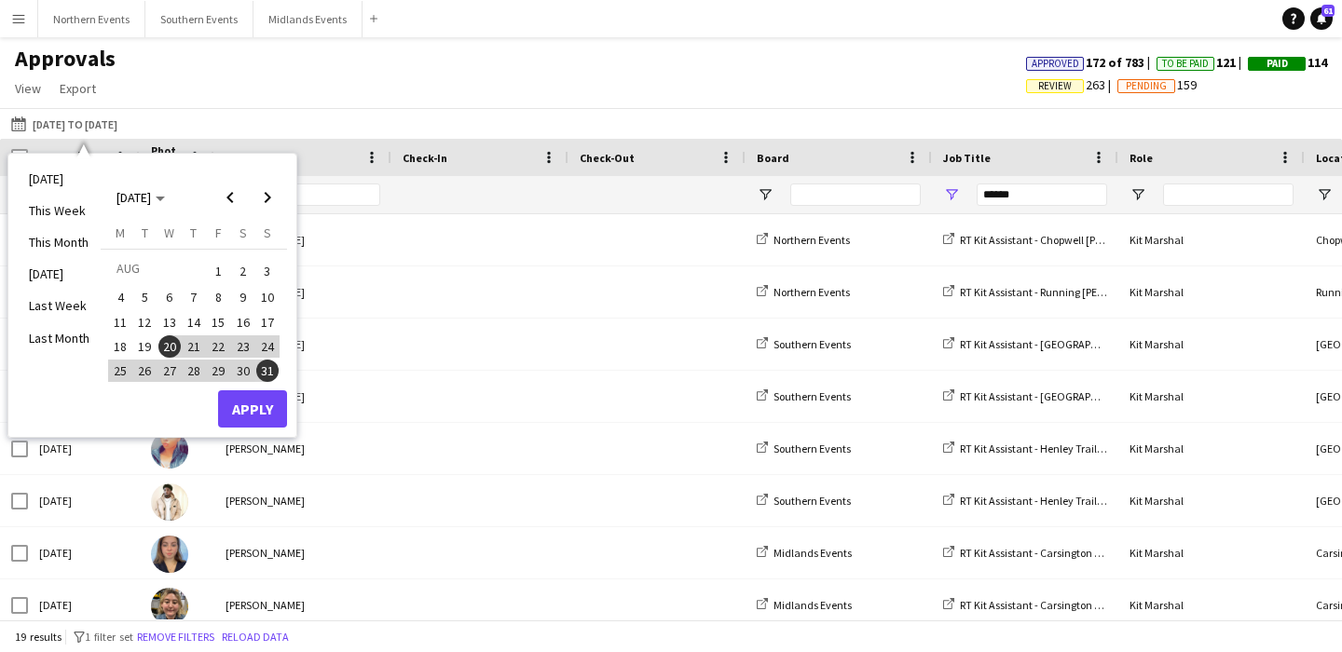
click at [240, 272] on span "2" at bounding box center [243, 271] width 22 height 26
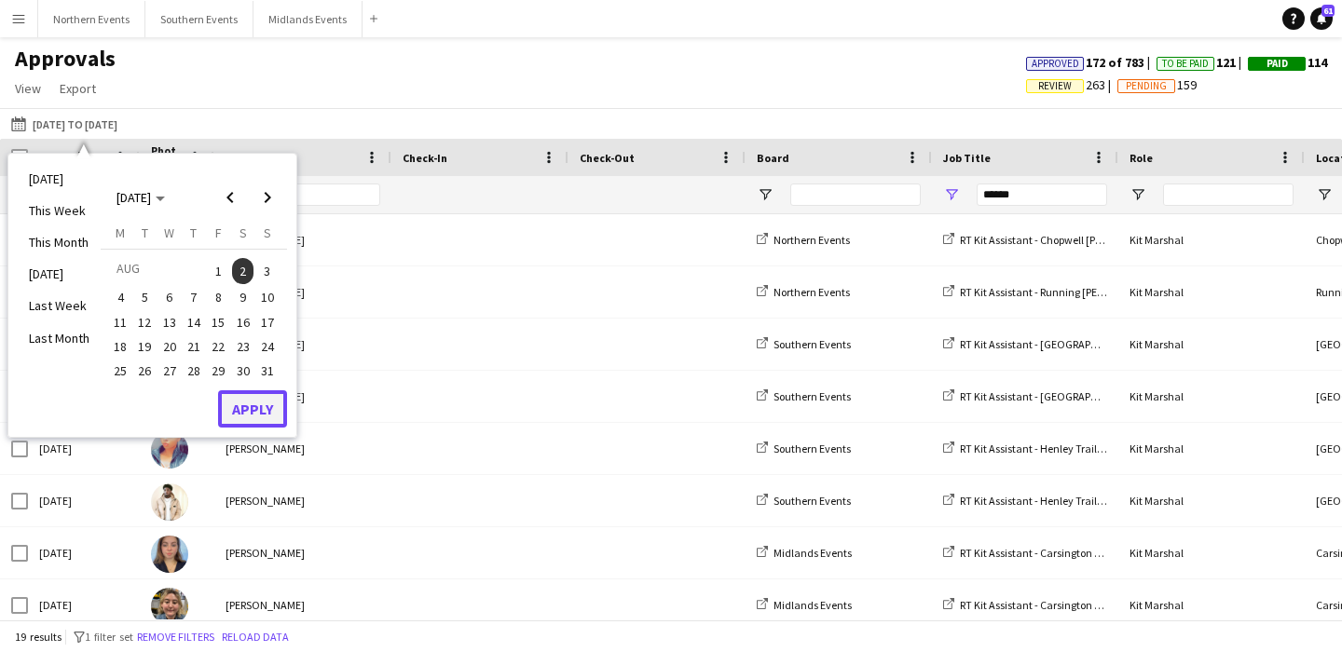
click at [247, 416] on button "Apply" at bounding box center [252, 409] width 69 height 37
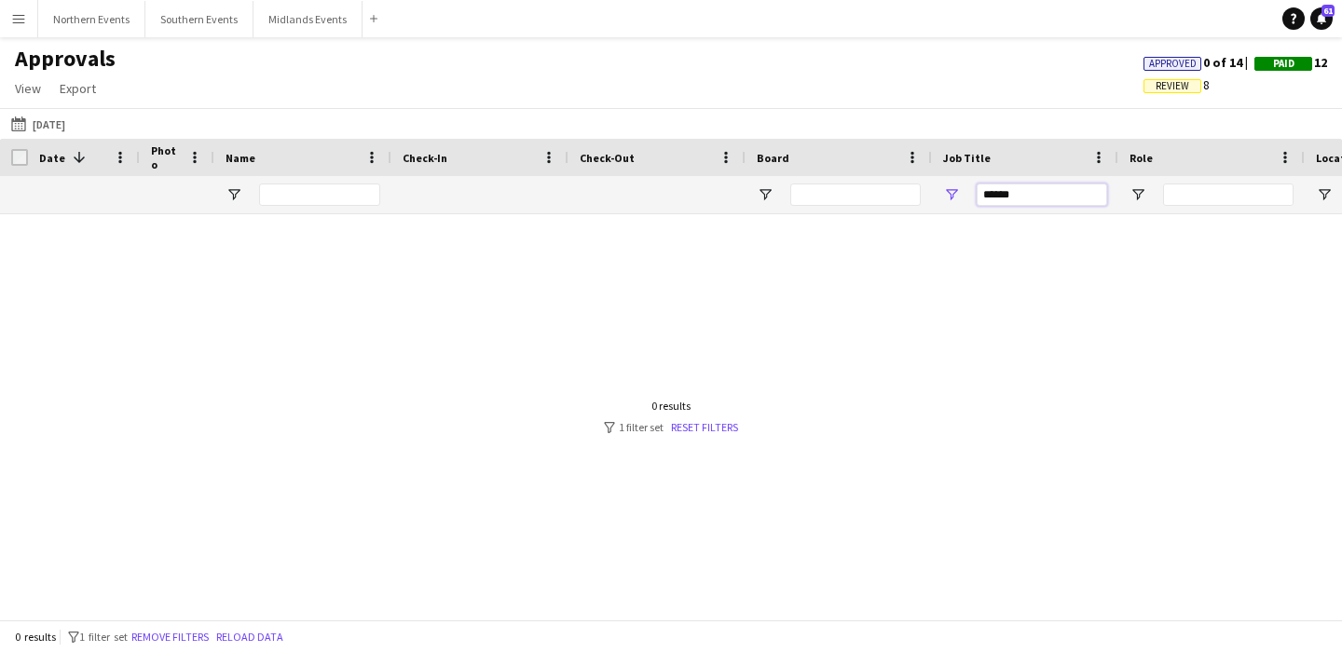
drag, startPoint x: 1020, startPoint y: 195, endPoint x: 930, endPoint y: 195, distance: 89.5
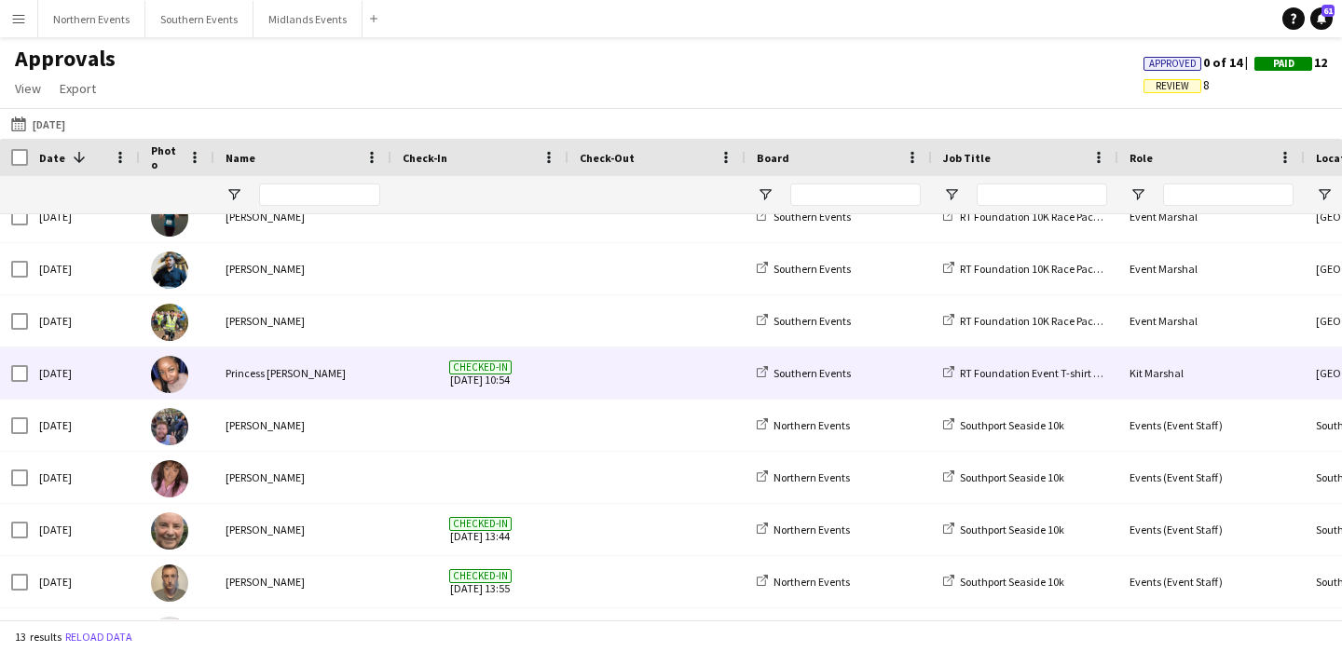
click at [89, 372] on div "[DATE]" at bounding box center [84, 373] width 112 height 51
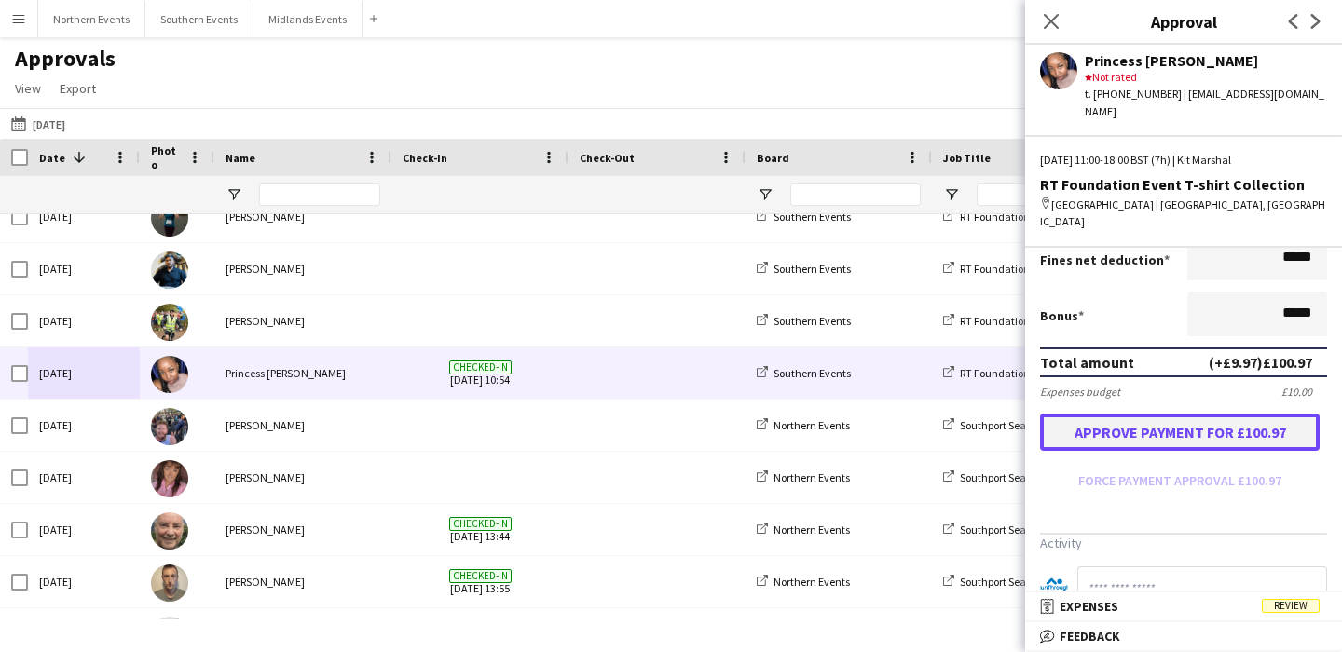
click at [1146, 414] on button "Approve payment for £100.97" at bounding box center [1180, 432] width 280 height 37
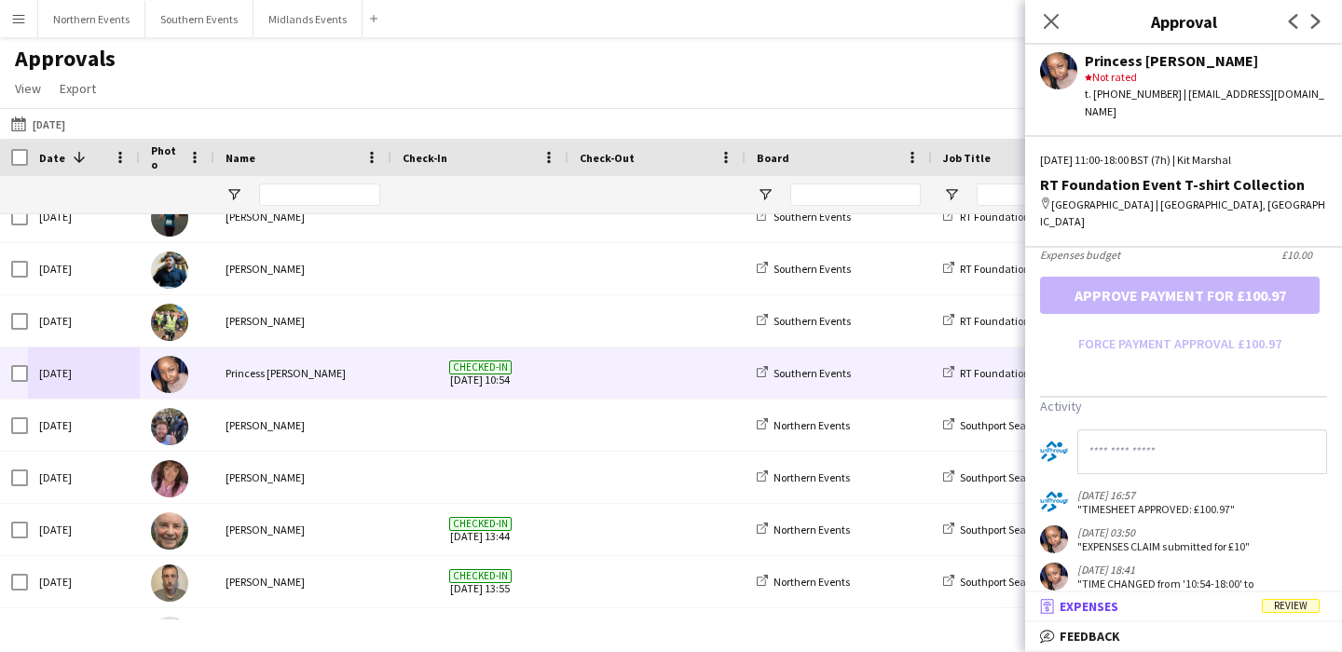
click at [1173, 611] on mat-panel-title "receipt Expenses Review" at bounding box center [1179, 606] width 309 height 17
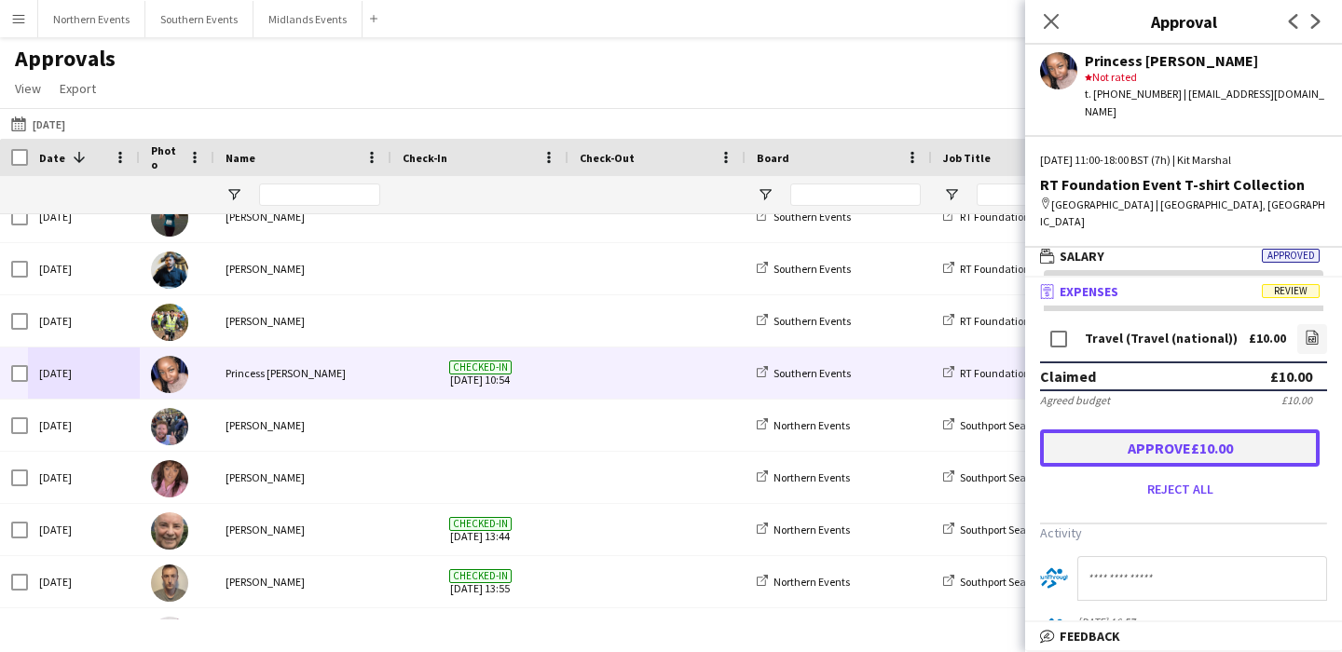
click at [1177, 430] on button "Approve £10.00" at bounding box center [1180, 448] width 280 height 37
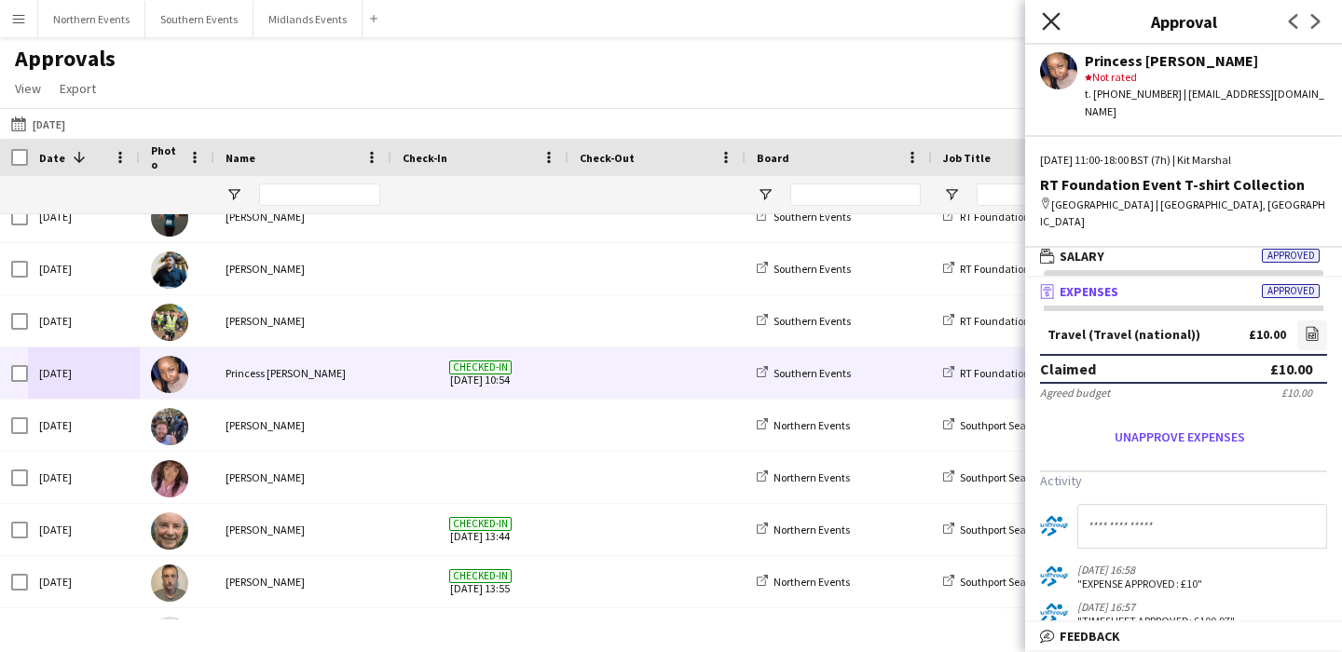
click at [1050, 25] on icon "Close pop-in" at bounding box center [1051, 21] width 18 height 18
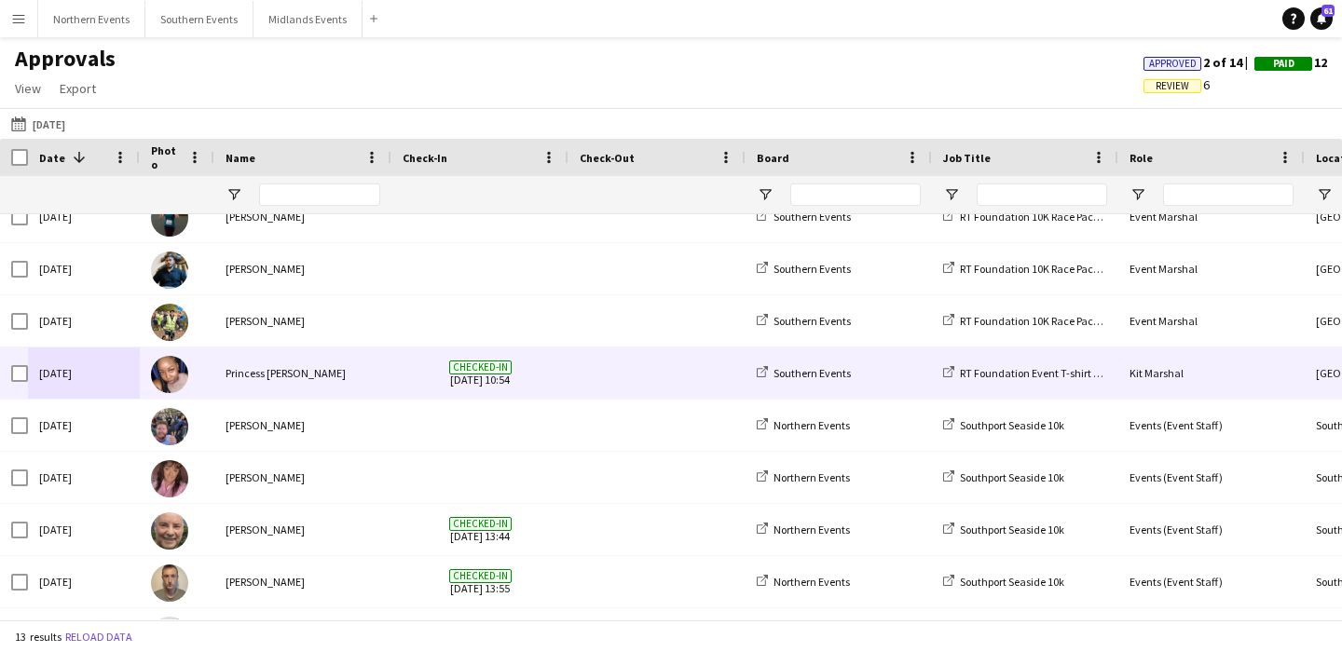
click at [640, 385] on span at bounding box center [657, 373] width 155 height 51
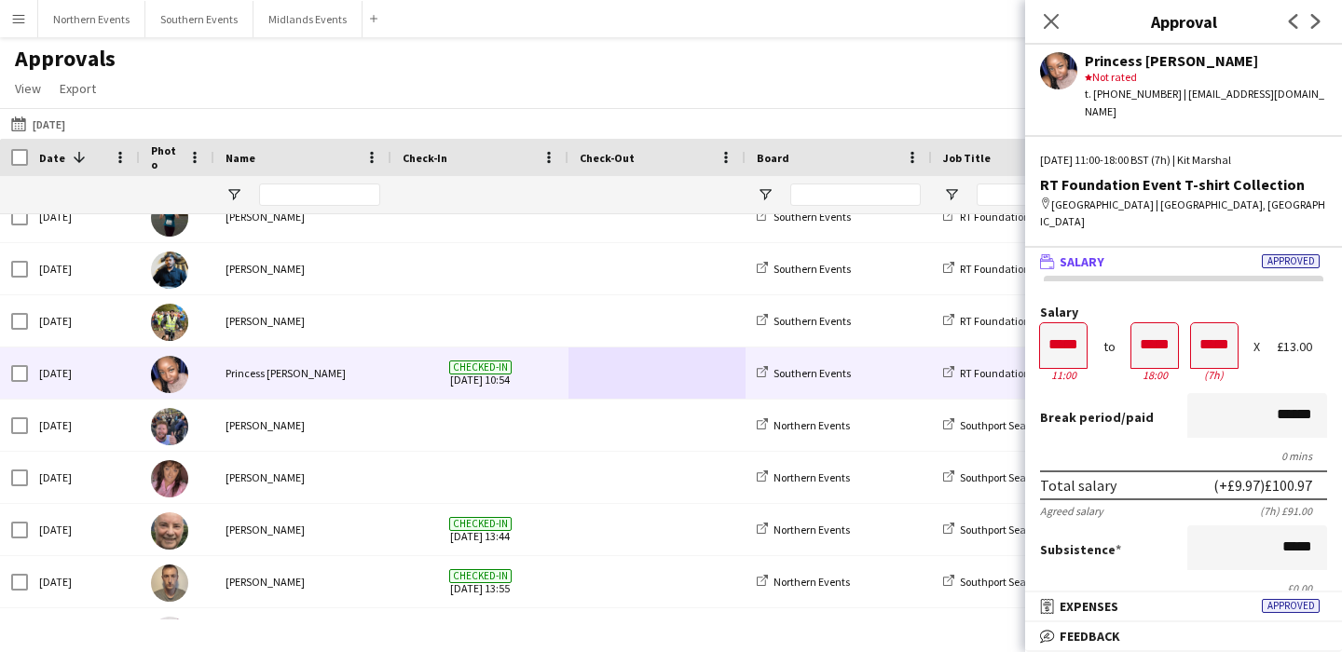
click at [1055, 7] on div "Close pop-in" at bounding box center [1051, 21] width 52 height 43
click at [1055, 31] on app-icon "Close pop-in" at bounding box center [1051, 21] width 27 height 27
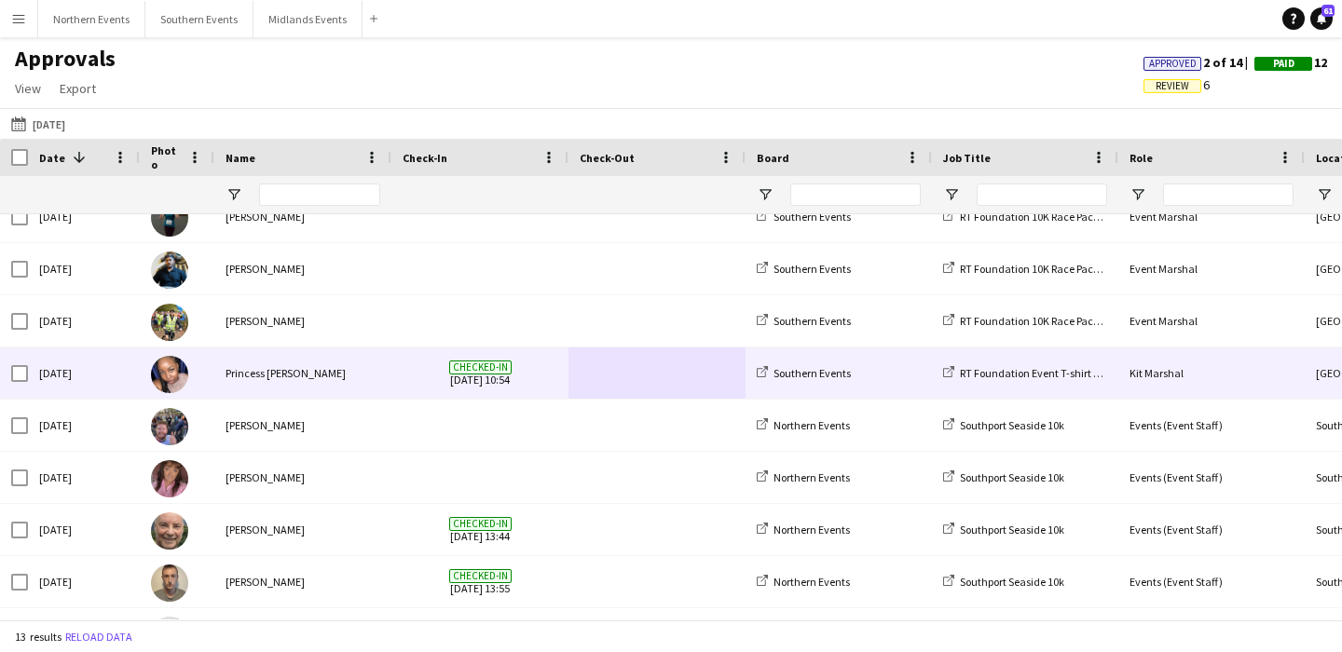
click at [411, 377] on span "Checked-in [DATE] 10:54" at bounding box center [480, 373] width 155 height 51
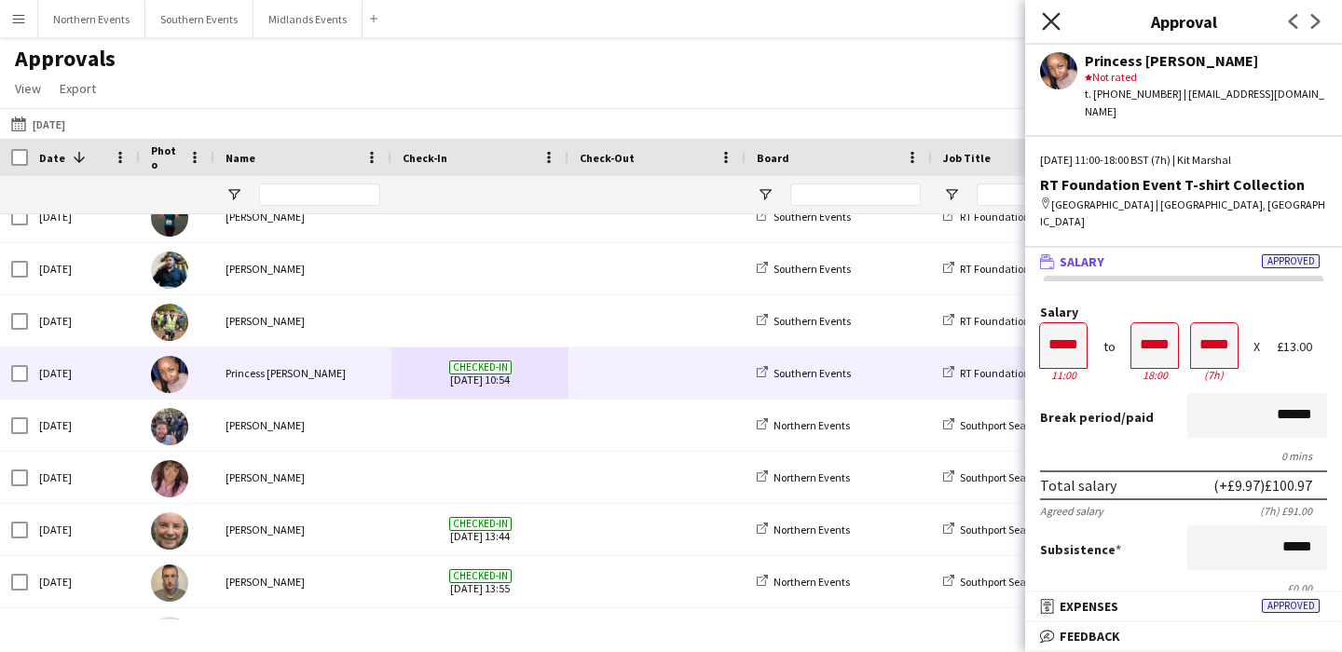
click at [1047, 18] on icon at bounding box center [1051, 21] width 18 height 18
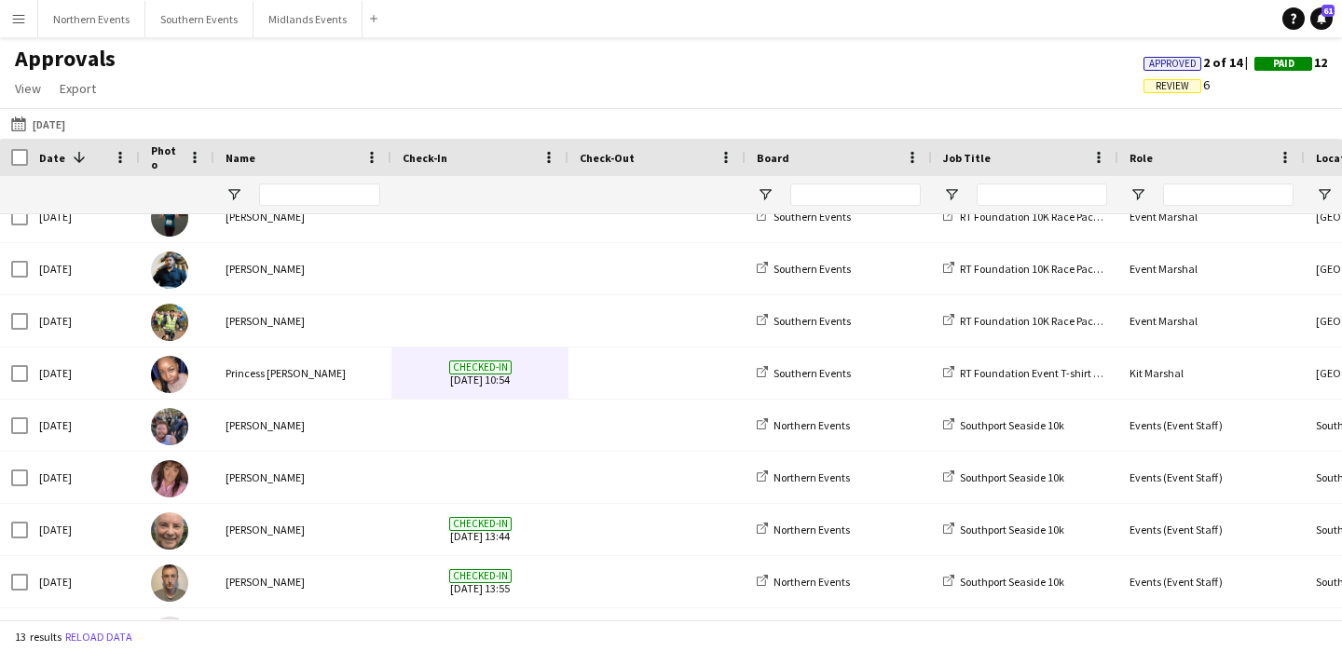
click at [21, 19] on app-icon "Menu" at bounding box center [18, 18] width 15 height 15
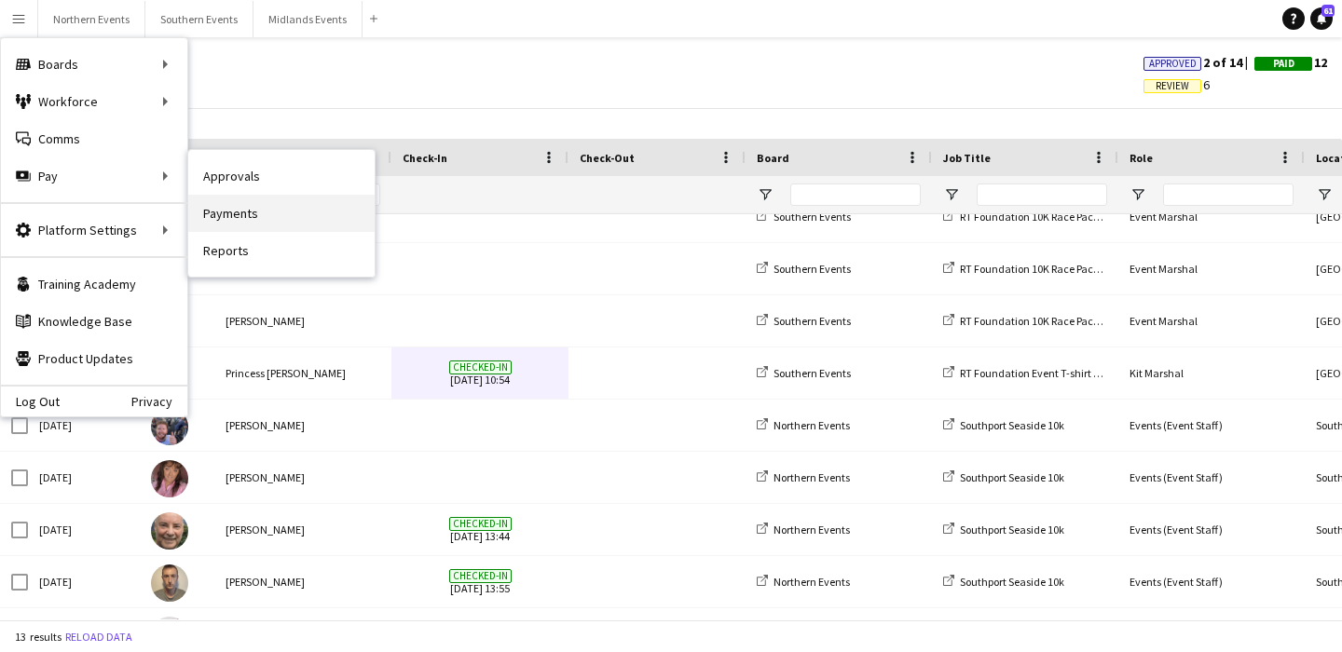
click at [230, 213] on link "Payments" at bounding box center [281, 213] width 186 height 37
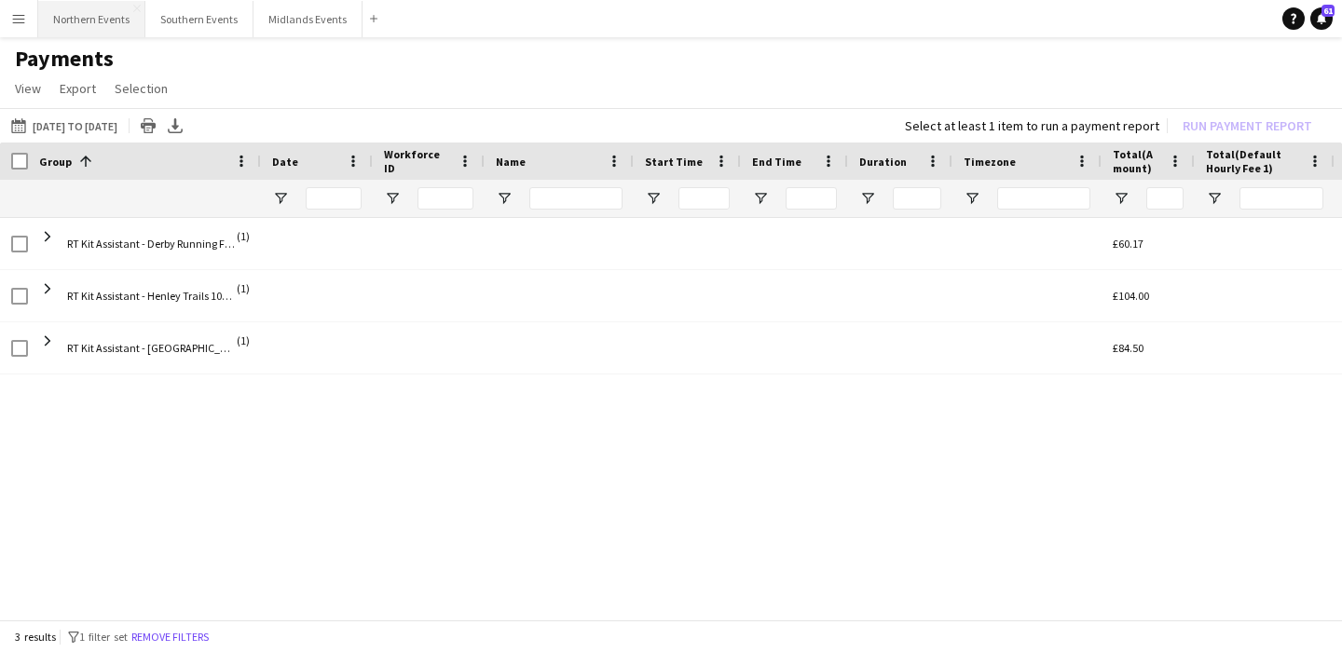
click at [91, 20] on button "Northern Events Close" at bounding box center [91, 19] width 107 height 36
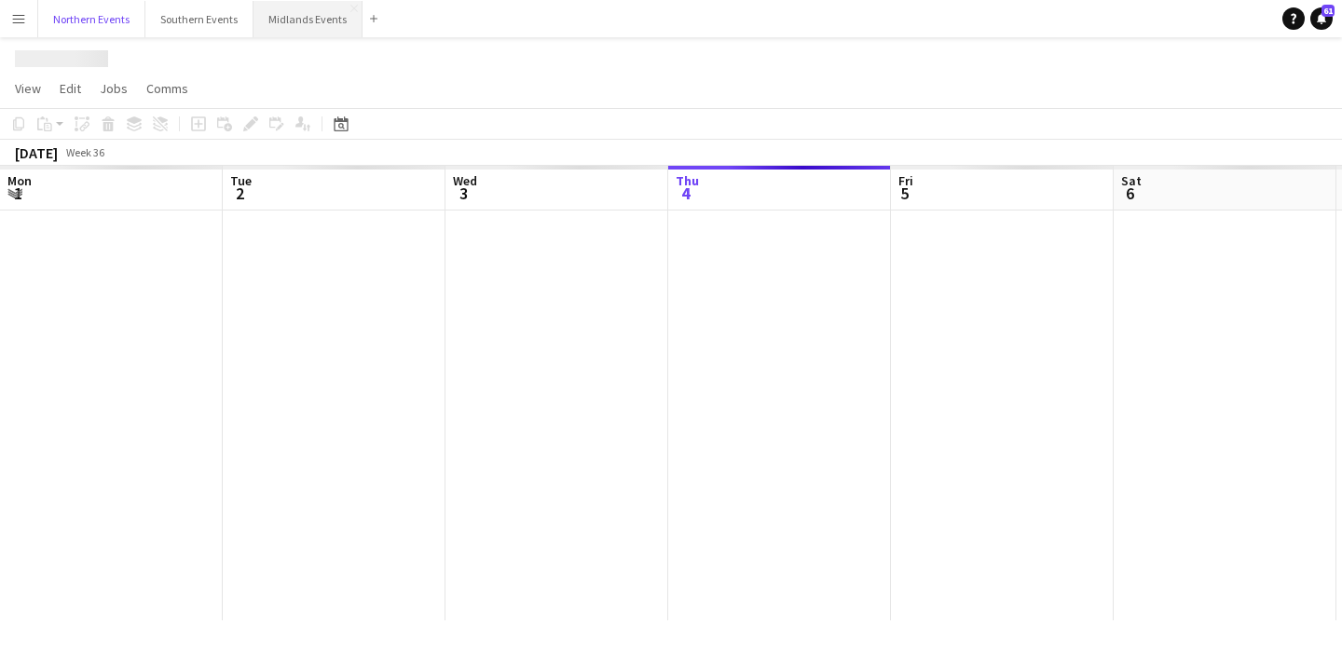
scroll to position [0, 446]
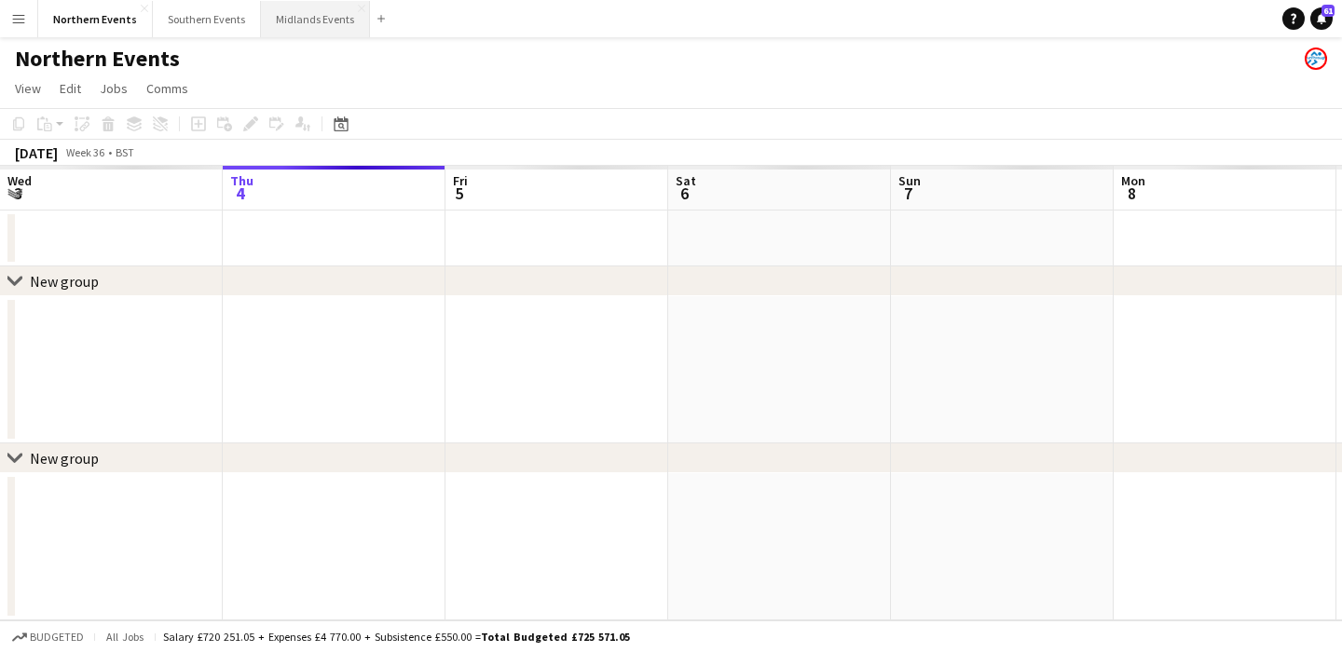
click at [316, 21] on button "Midlands Events Close" at bounding box center [315, 19] width 109 height 36
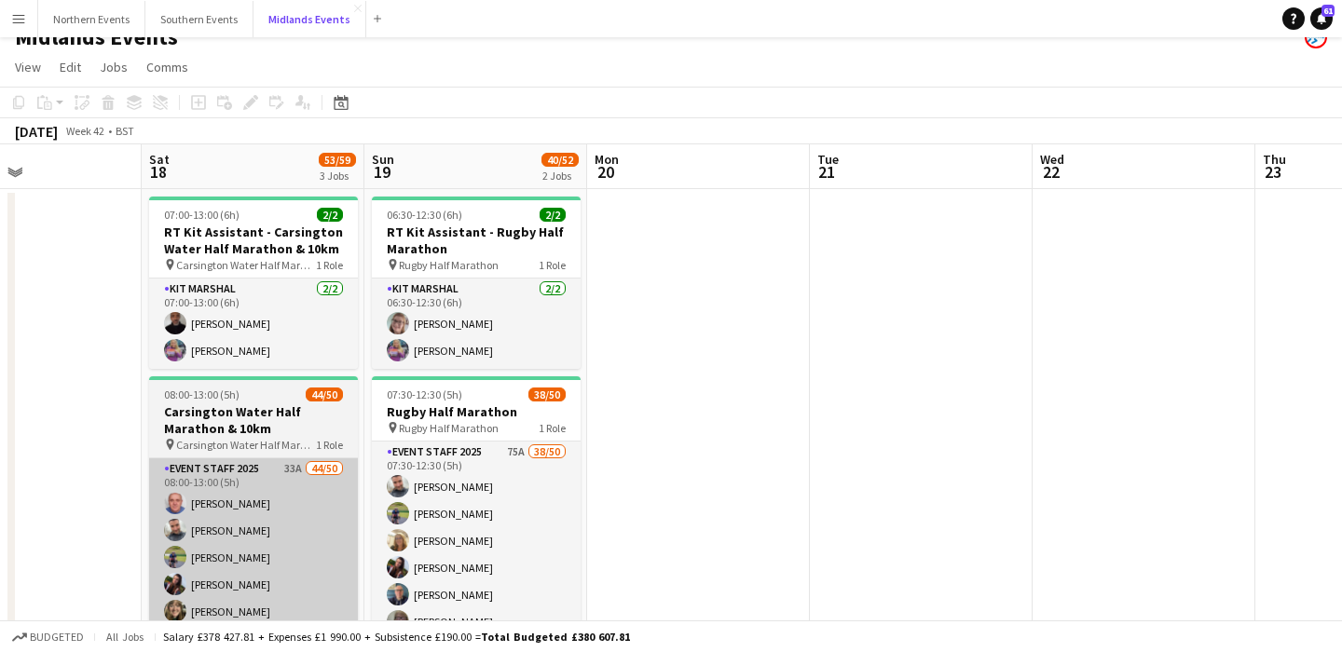
scroll to position [15, 0]
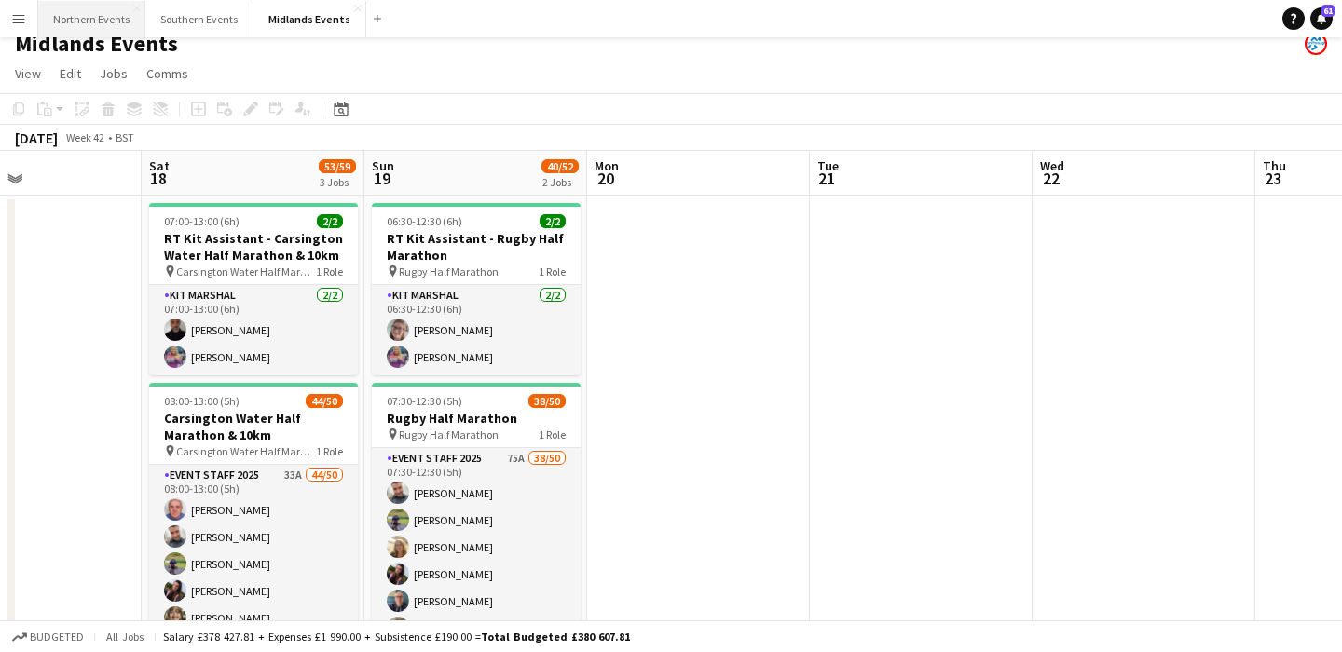
click at [78, 29] on button "Northern Events Close" at bounding box center [91, 19] width 107 height 36
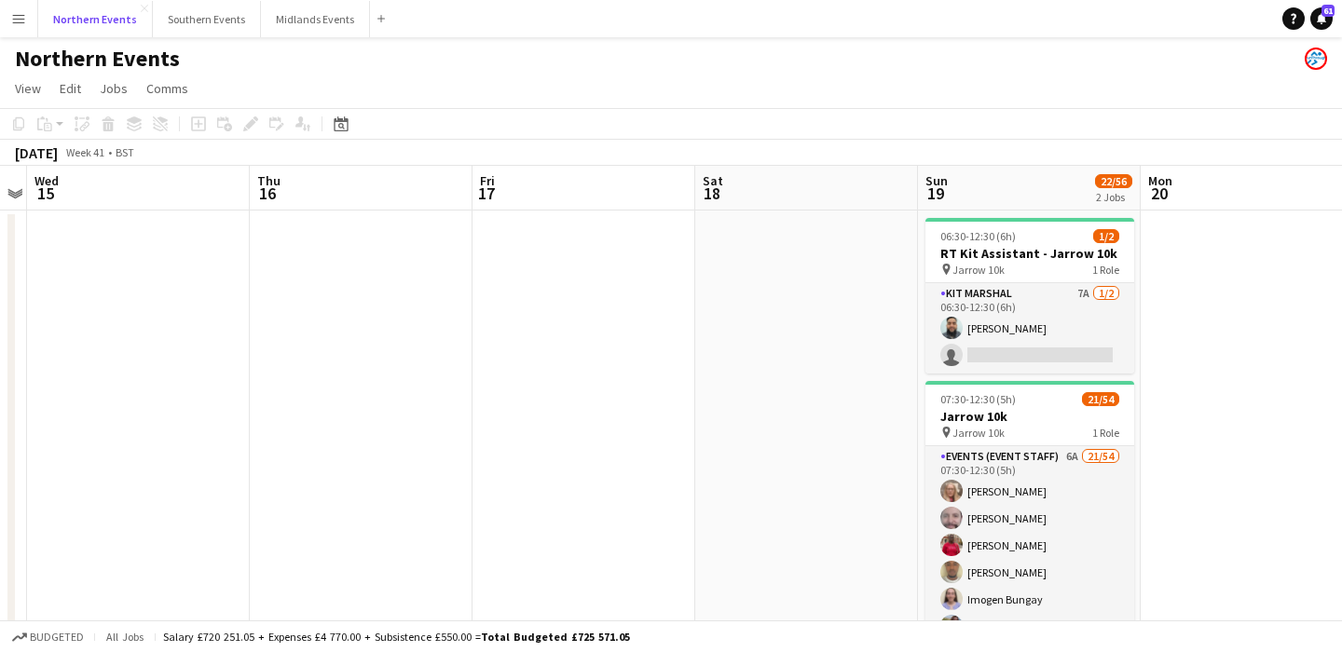
scroll to position [0, 870]
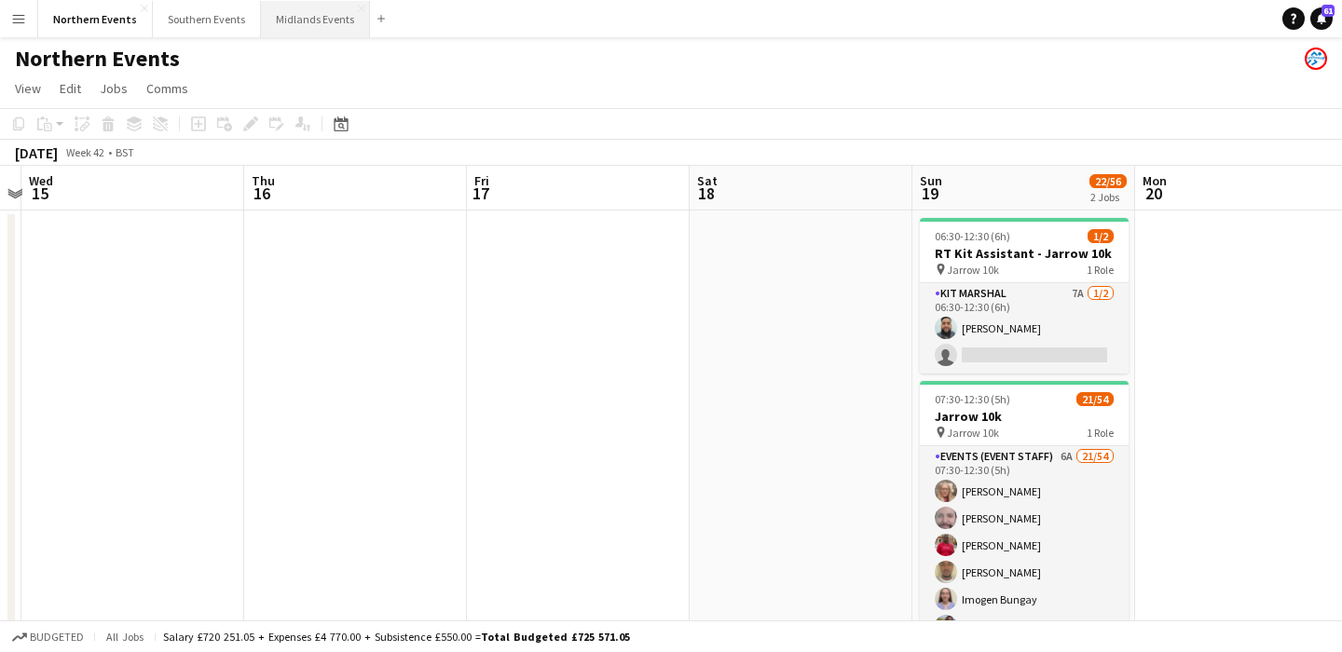
click at [305, 20] on button "Midlands Events Close" at bounding box center [315, 19] width 109 height 36
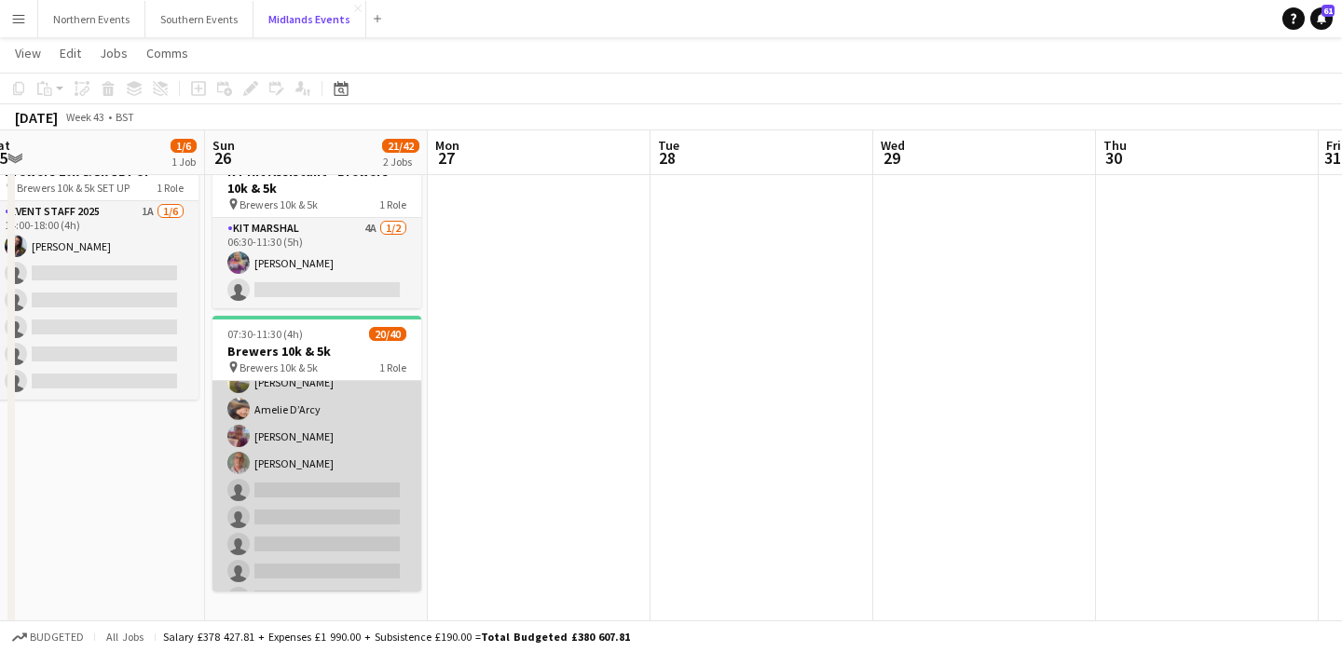
scroll to position [489, 0]
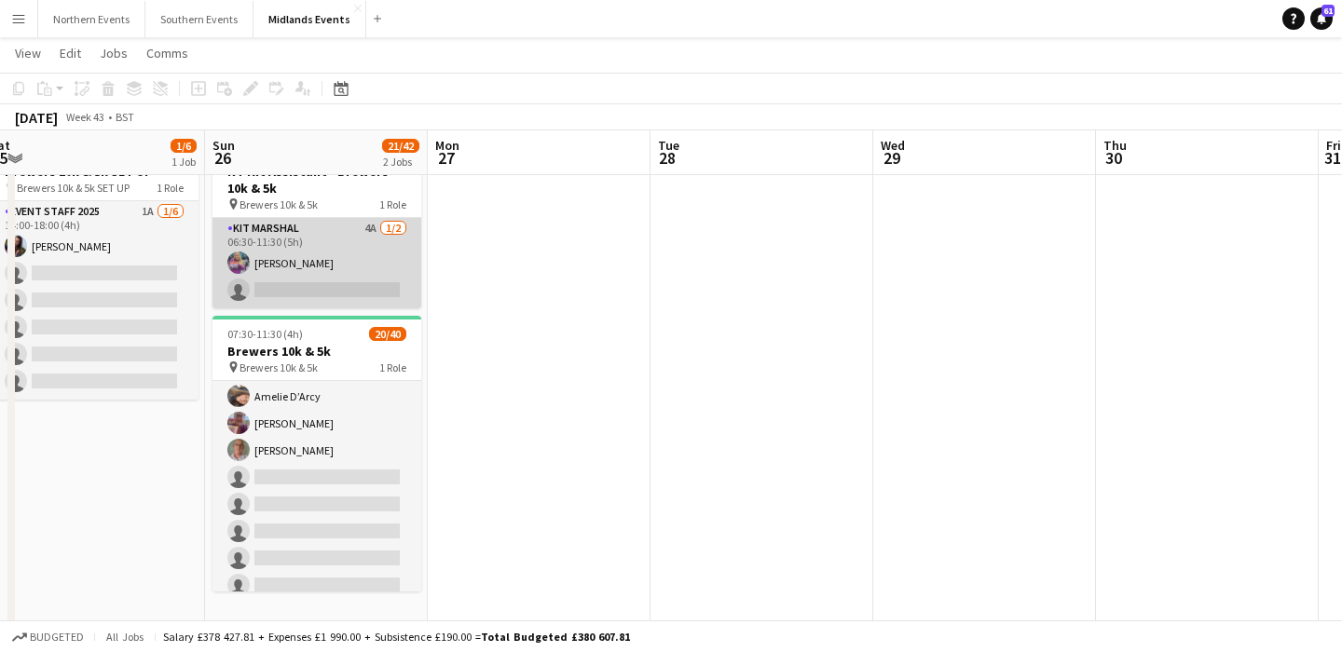
click at [366, 289] on app-card-role "Kit Marshal 4A [DATE] 06:30-11:30 (5h) [PERSON_NAME] single-neutral-actions" at bounding box center [317, 263] width 209 height 90
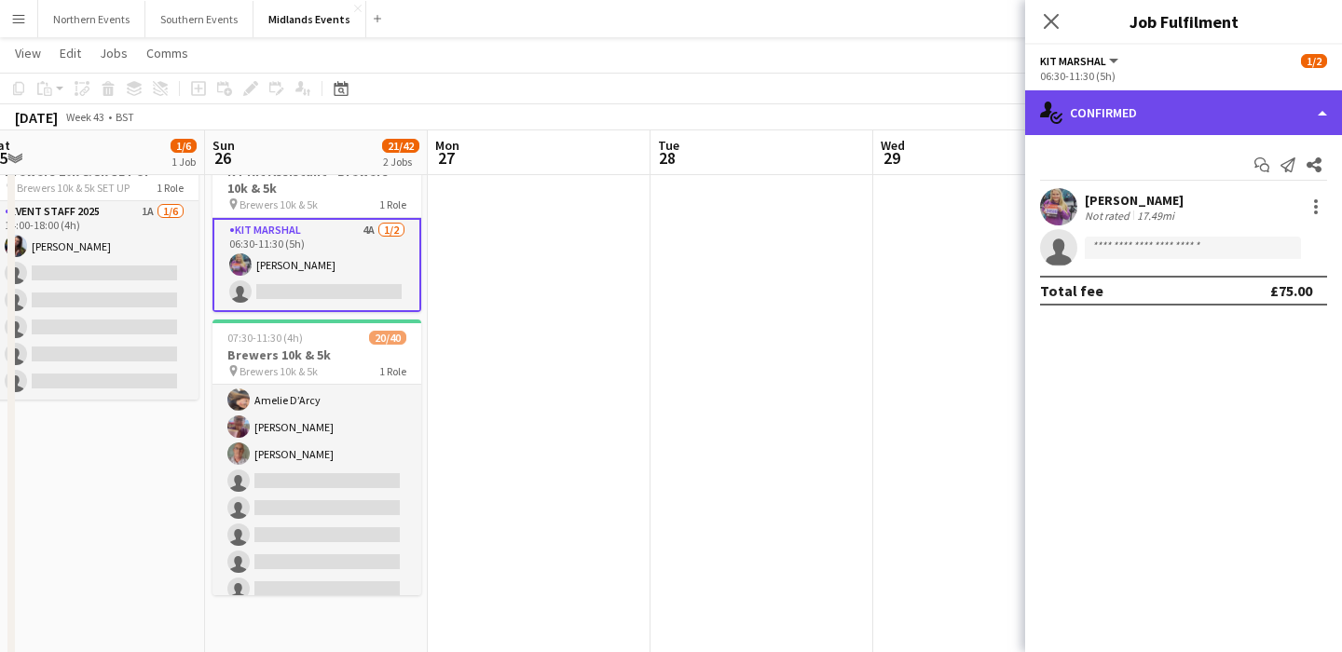
click at [1216, 124] on div "single-neutral-actions-check-2 Confirmed" at bounding box center [1183, 112] width 317 height 45
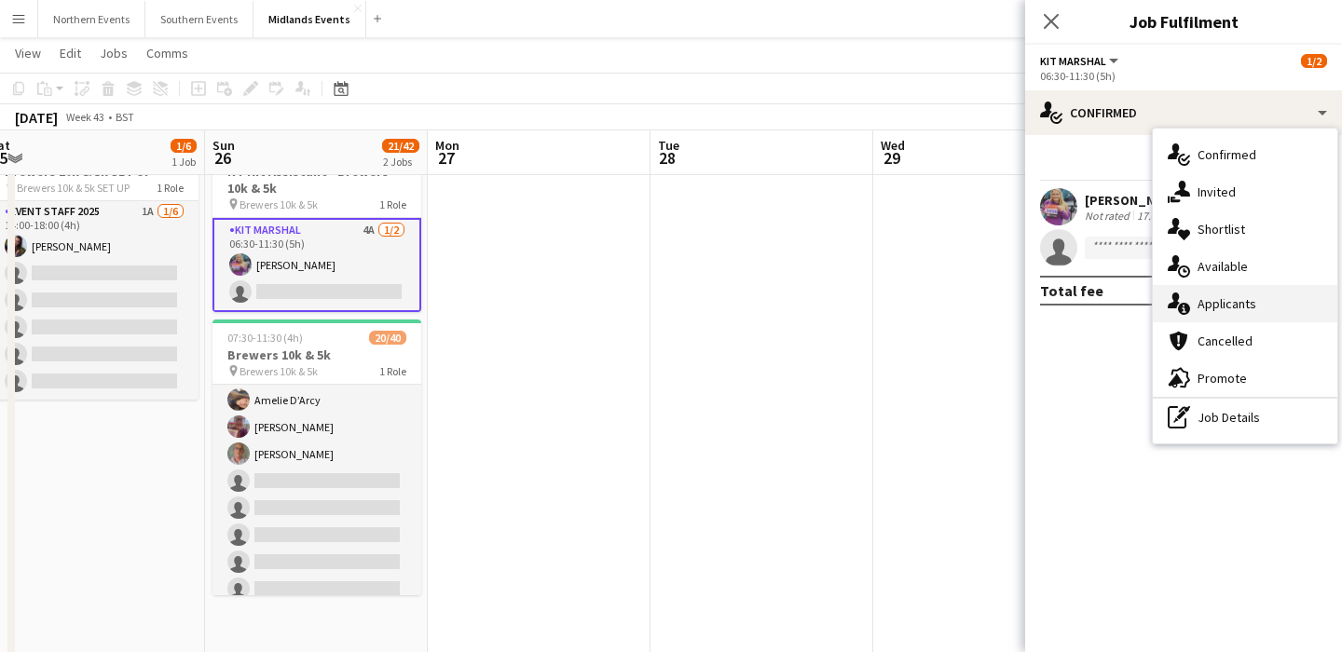
click at [1255, 319] on div "single-neutral-actions-information Applicants" at bounding box center [1245, 303] width 185 height 37
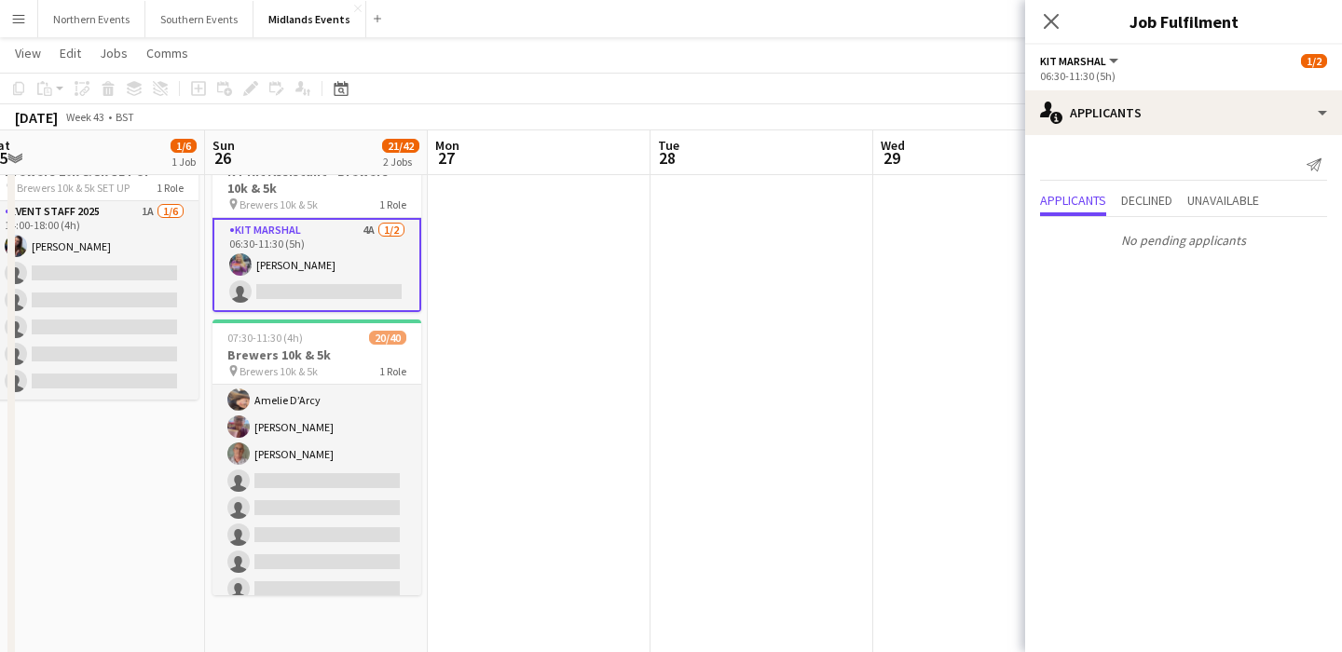
click at [910, 296] on app-date-cell at bounding box center [984, 522] width 223 height 786
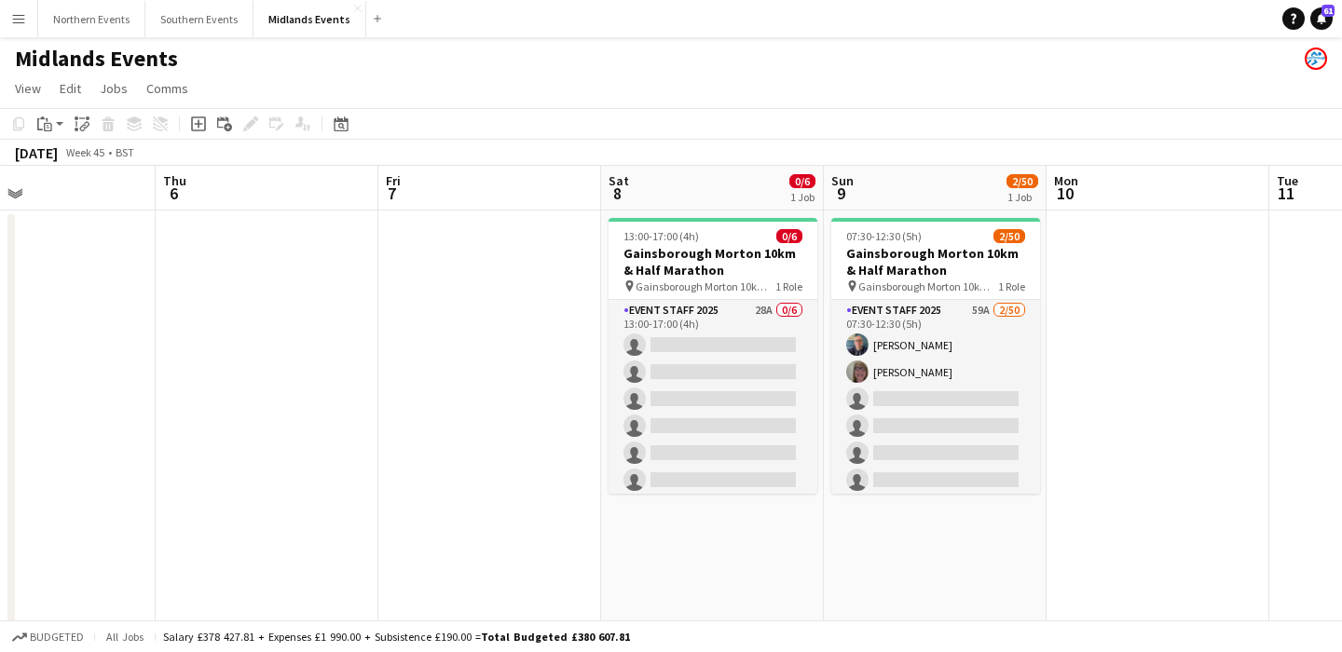
scroll to position [0, 540]
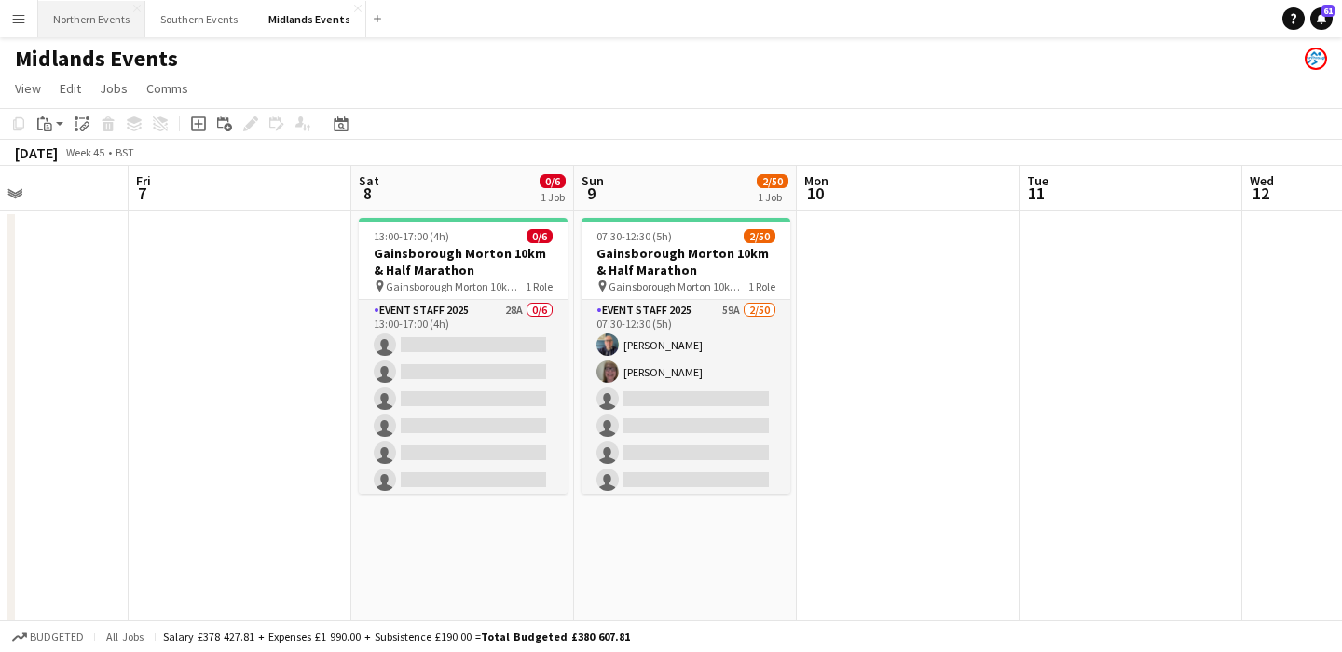
click at [78, 31] on button "Northern Events Close" at bounding box center [91, 19] width 107 height 36
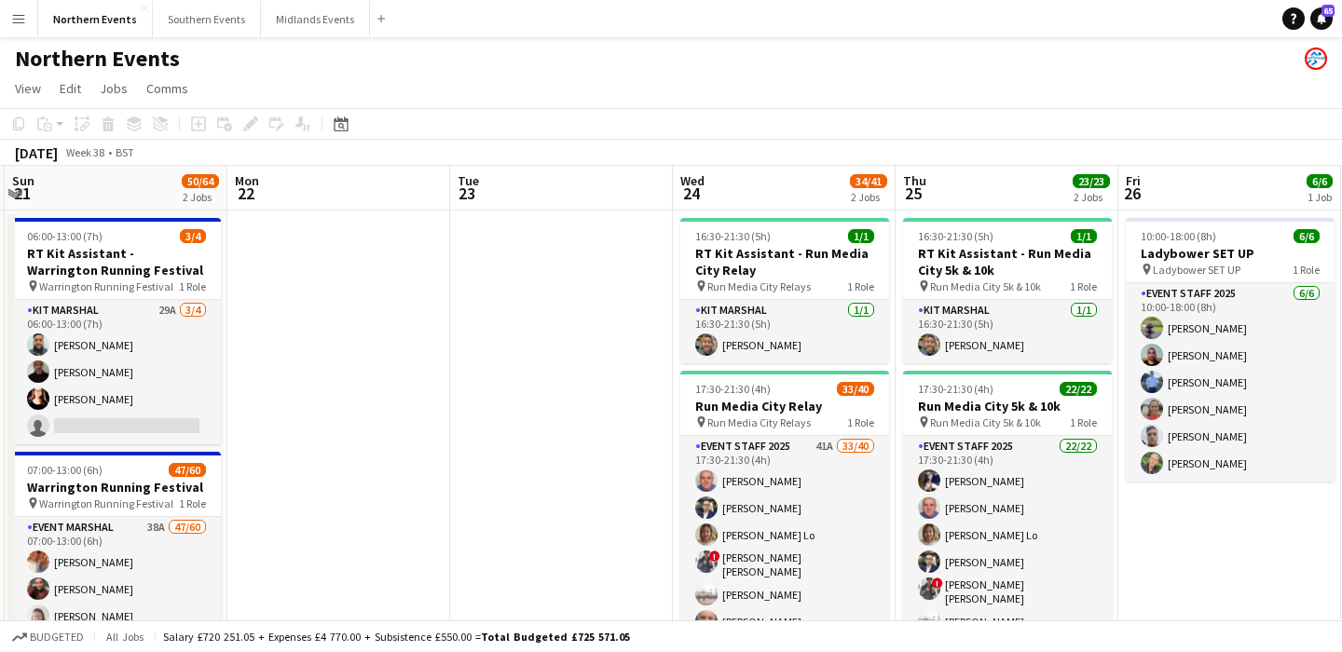
click at [23, 22] on app-icon "Menu" at bounding box center [18, 18] width 15 height 15
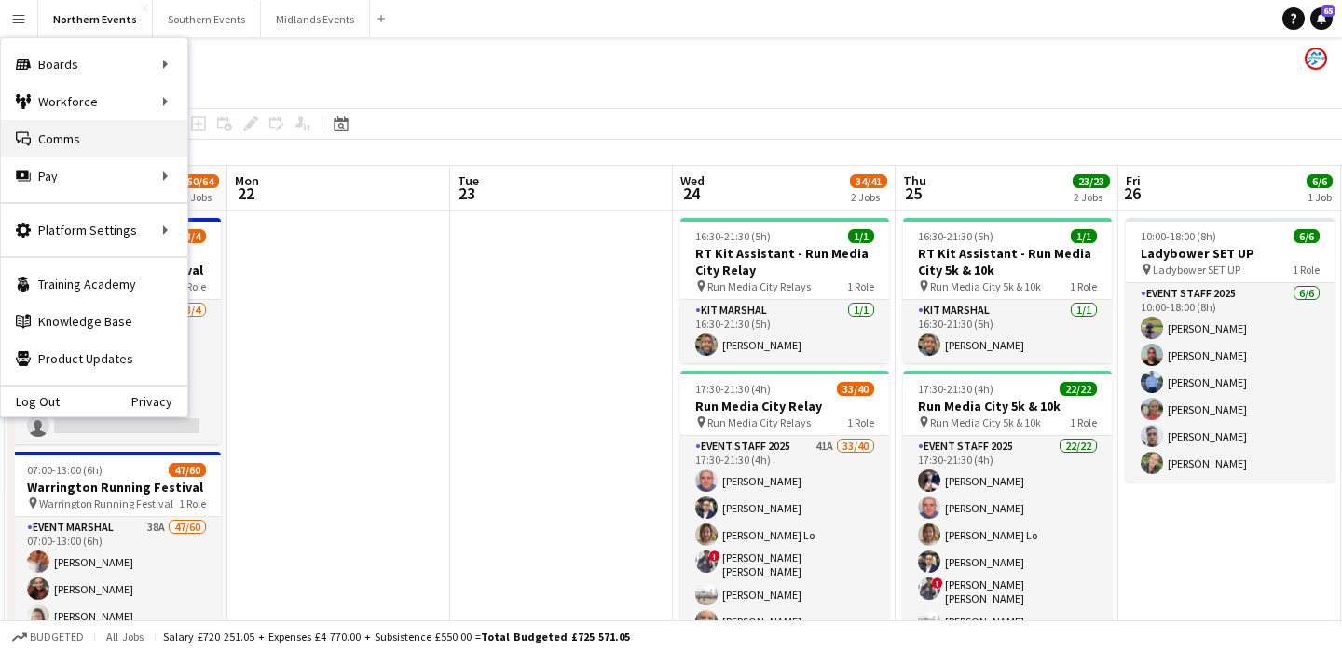
click at [77, 144] on link "Comms Comms" at bounding box center [94, 138] width 186 height 37
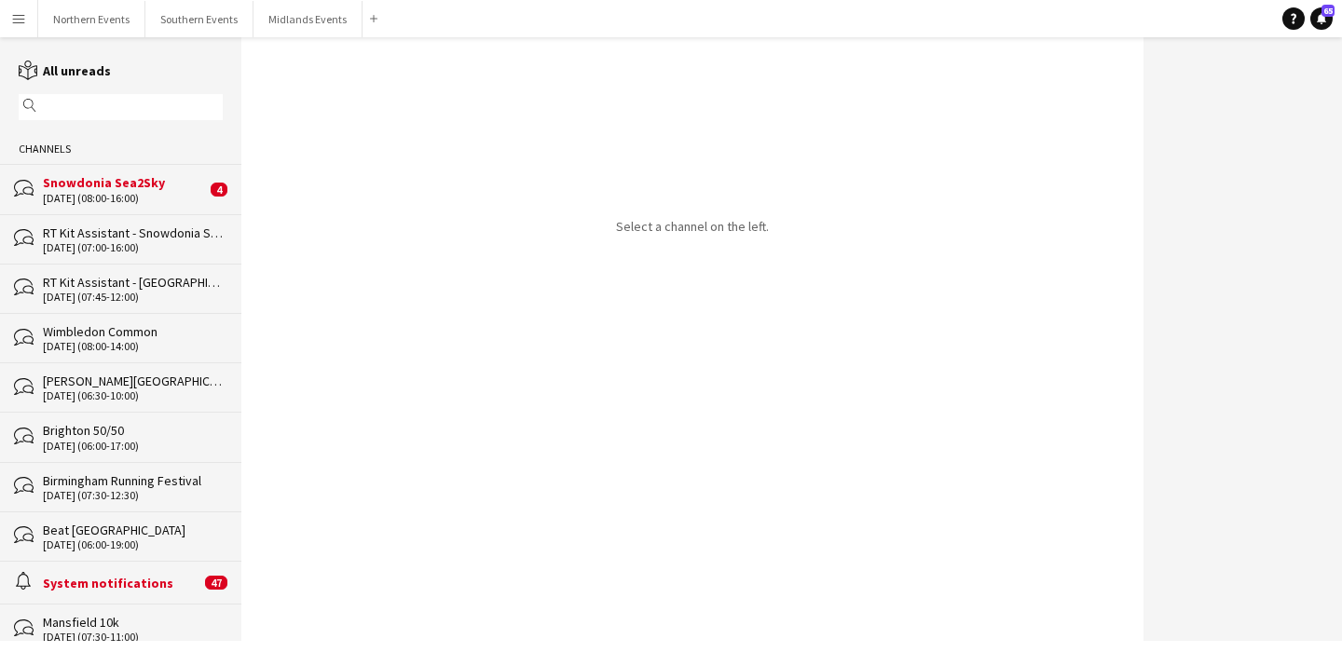
click at [130, 227] on div "RT Kit Assistant - Snowdonia Sea2Sky" at bounding box center [133, 233] width 180 height 17
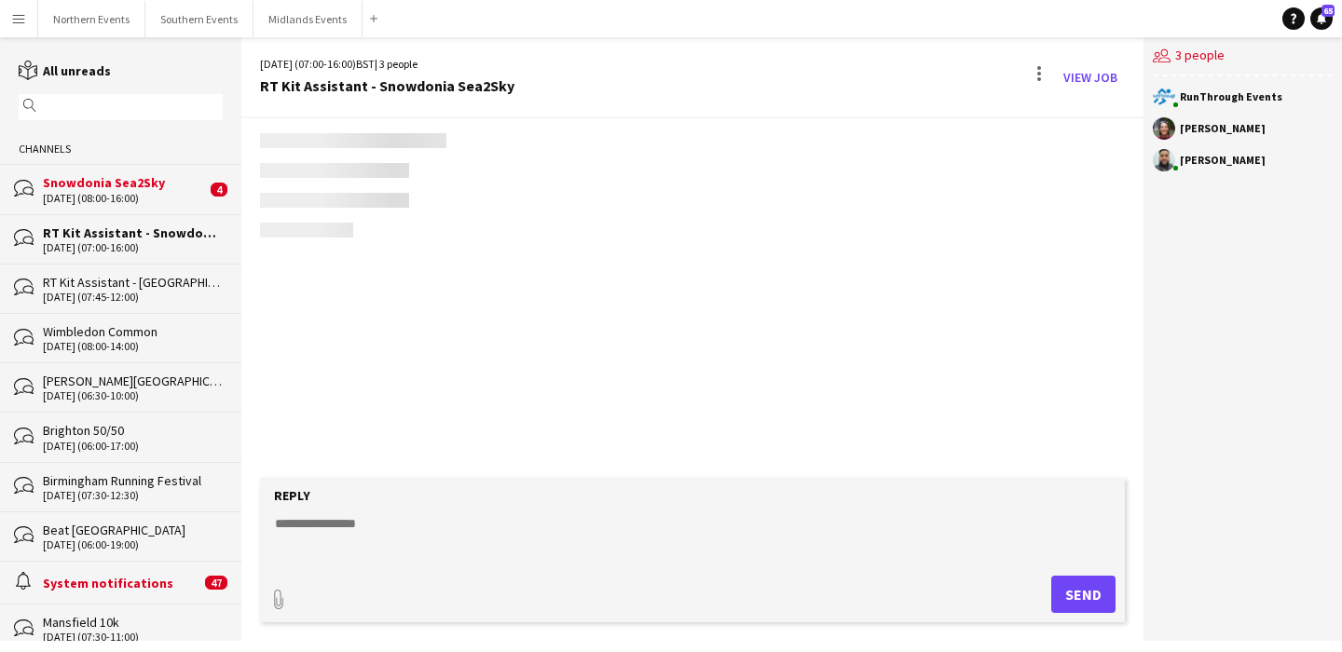
scroll to position [2288, 0]
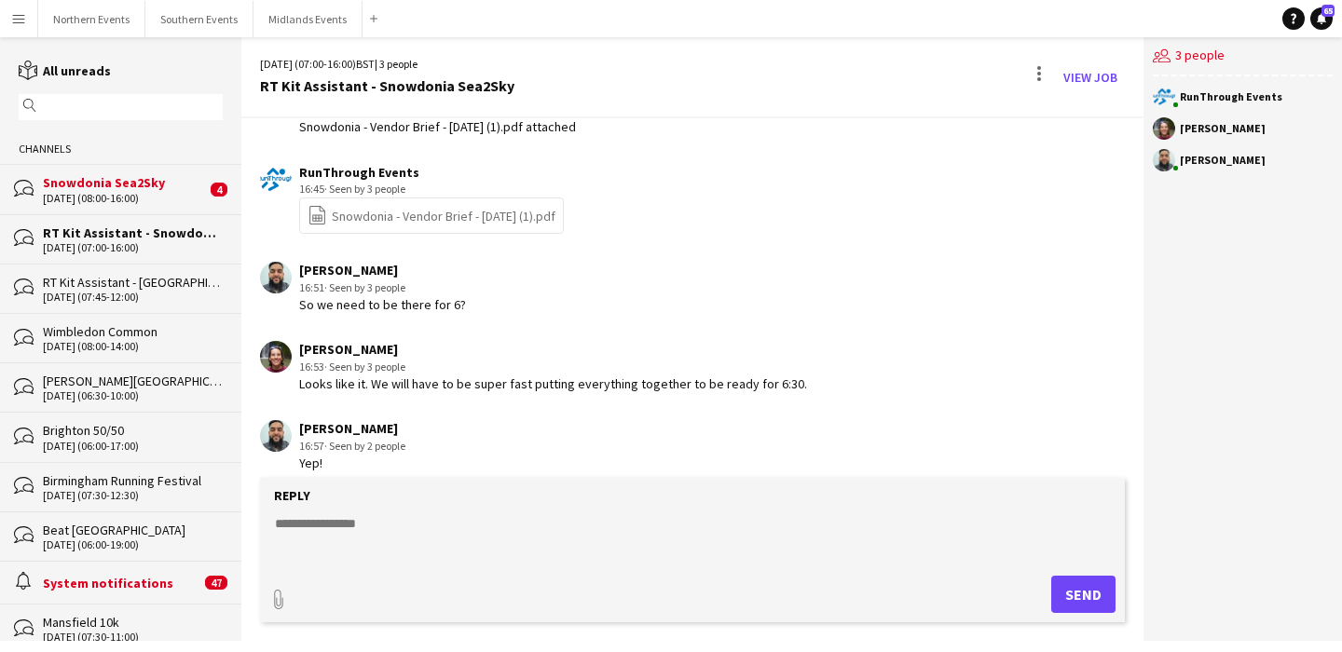
click at [484, 205] on link "file-spreadsheet Snowdonia - Vendor Brief - [DATE] (1).pdf" at bounding box center [432, 215] width 248 height 21
